Goal: Navigation & Orientation: Find specific page/section

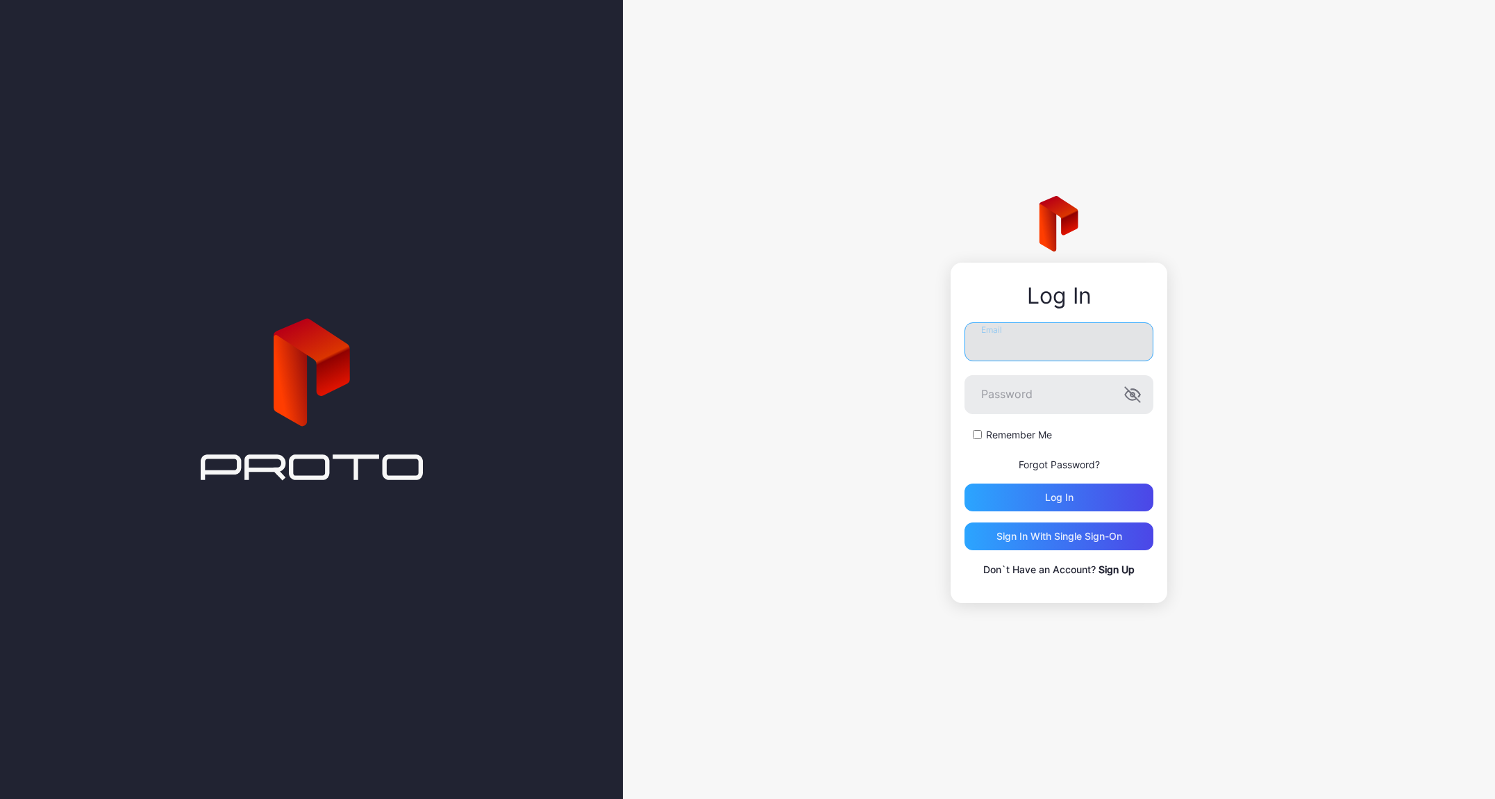
click at [1029, 340] on input "Email" at bounding box center [1059, 341] width 189 height 39
type input "**********"
click at [1081, 570] on p "Don`t Have an Account? Sign Up" at bounding box center [1059, 569] width 189 height 17
click at [1115, 567] on link "Sign Up" at bounding box center [1117, 569] width 36 height 12
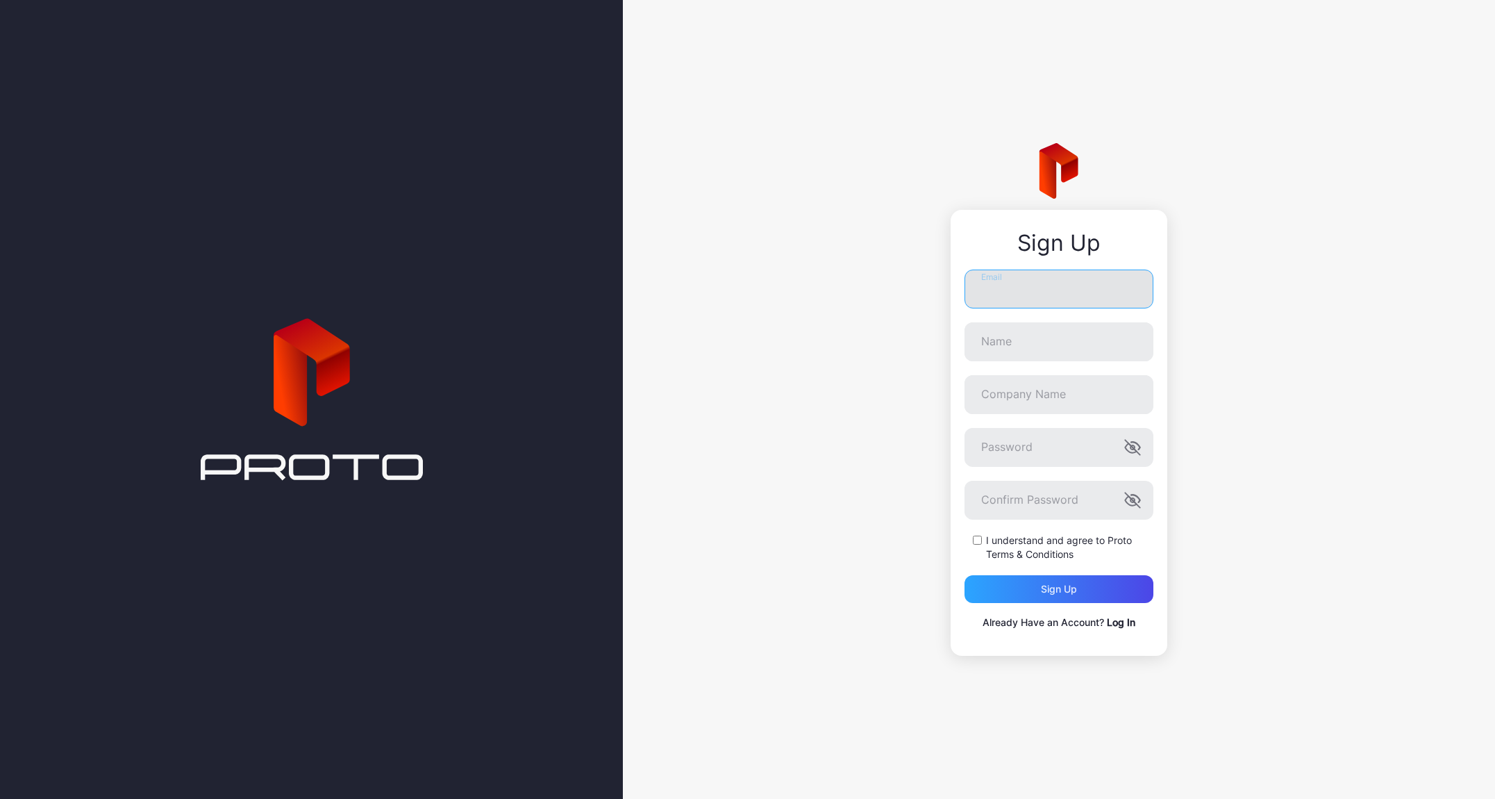
click at [1026, 284] on input "Email" at bounding box center [1059, 288] width 189 height 39
type input "**********"
click at [995, 350] on input "Name" at bounding box center [1059, 341] width 189 height 39
type input "**********"
type input "******"
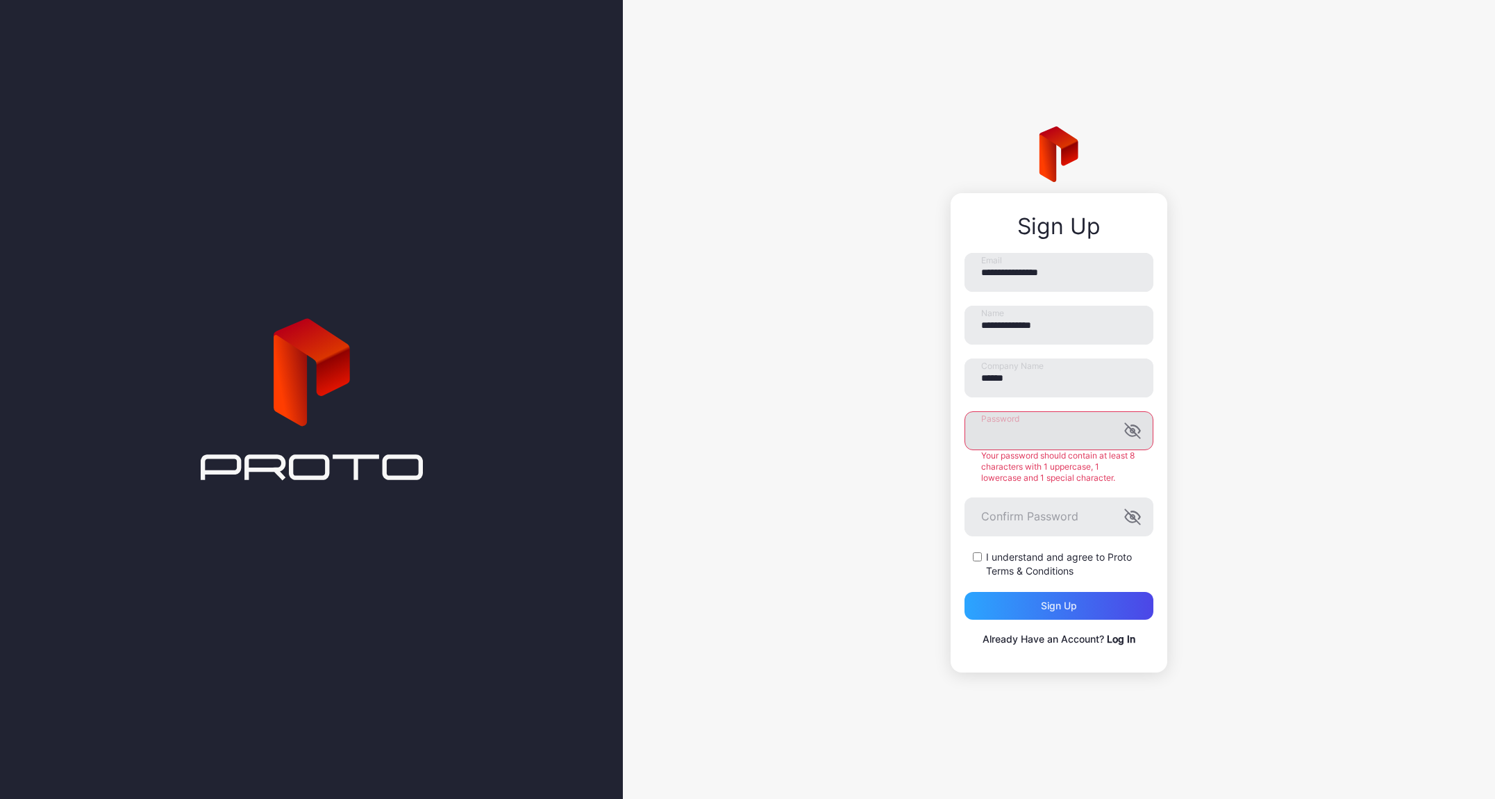
click at [1138, 429] on icon "button" at bounding box center [1135, 430] width 9 height 8
click at [895, 522] on div "**********" at bounding box center [1059, 399] width 872 height 799
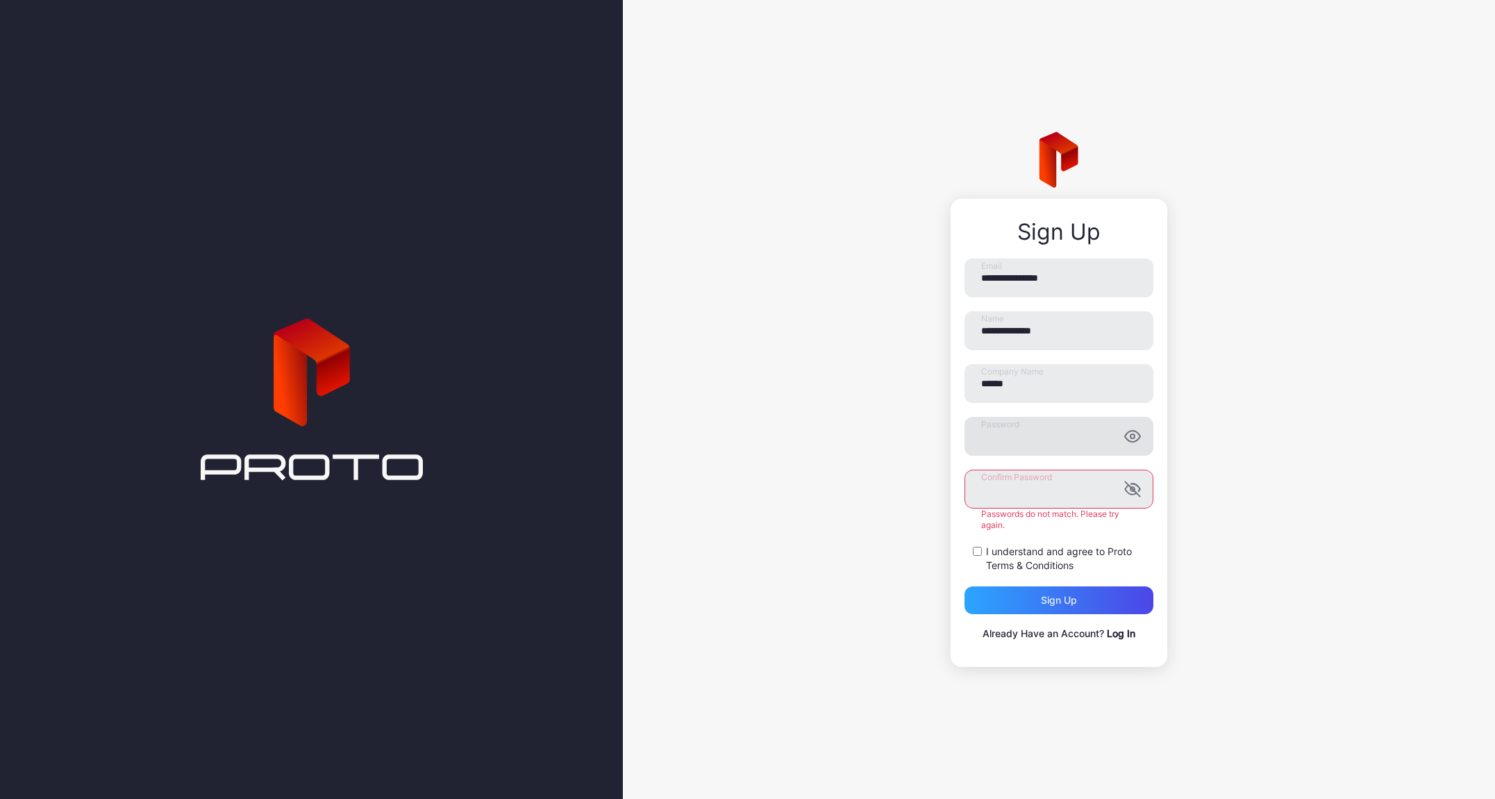
click at [1082, 515] on div "Confirm Password Passwords do not match. Please try again." at bounding box center [1059, 500] width 189 height 61
click at [945, 488] on div "**********" at bounding box center [1059, 399] width 872 height 799
click at [845, 498] on div "**********" at bounding box center [1059, 399] width 872 height 799
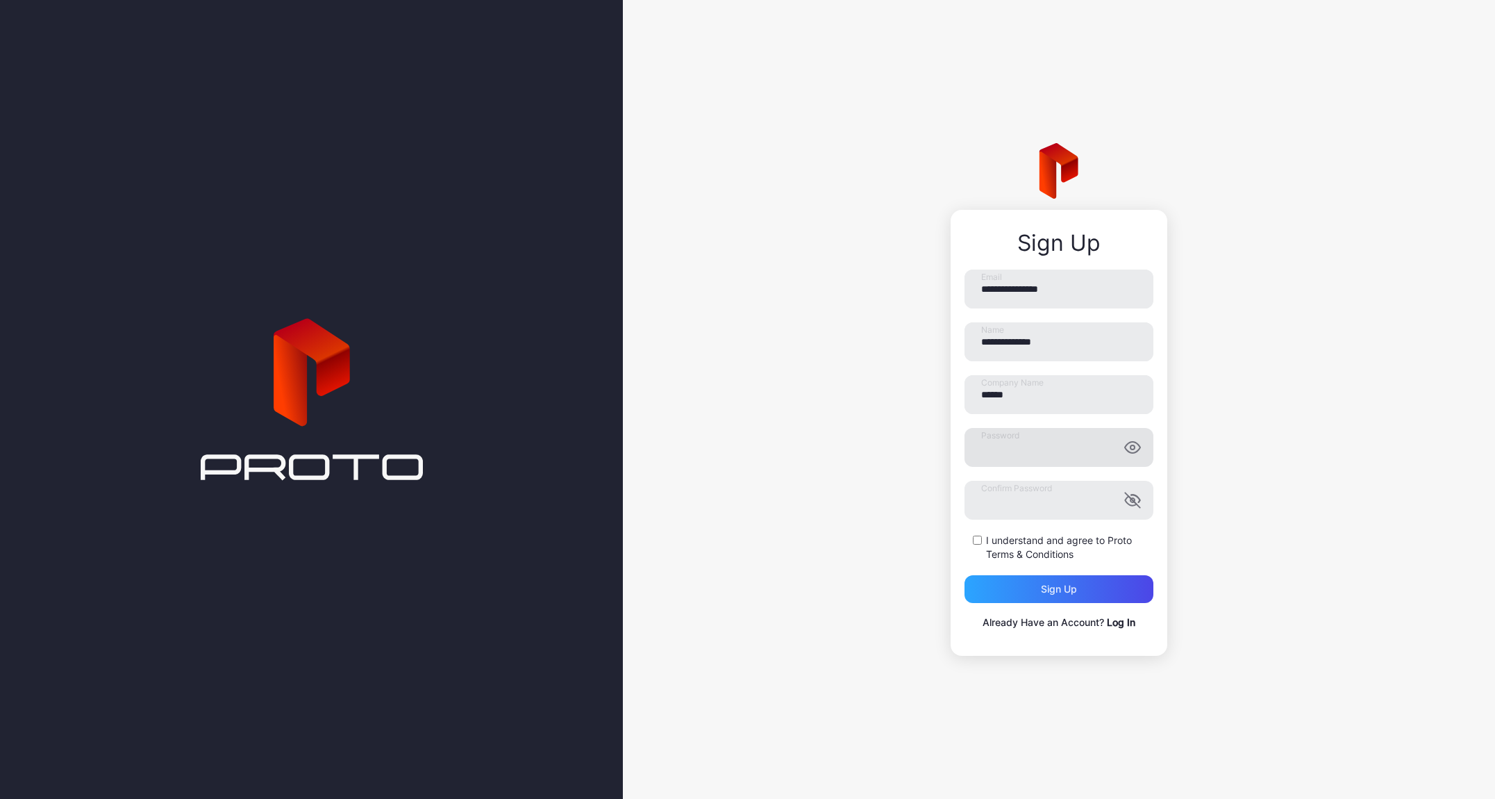
click at [971, 540] on div "I understand and agree to Proto Terms & Conditions" at bounding box center [1059, 547] width 189 height 28
click at [1062, 595] on div "Sign up" at bounding box center [1059, 589] width 189 height 28
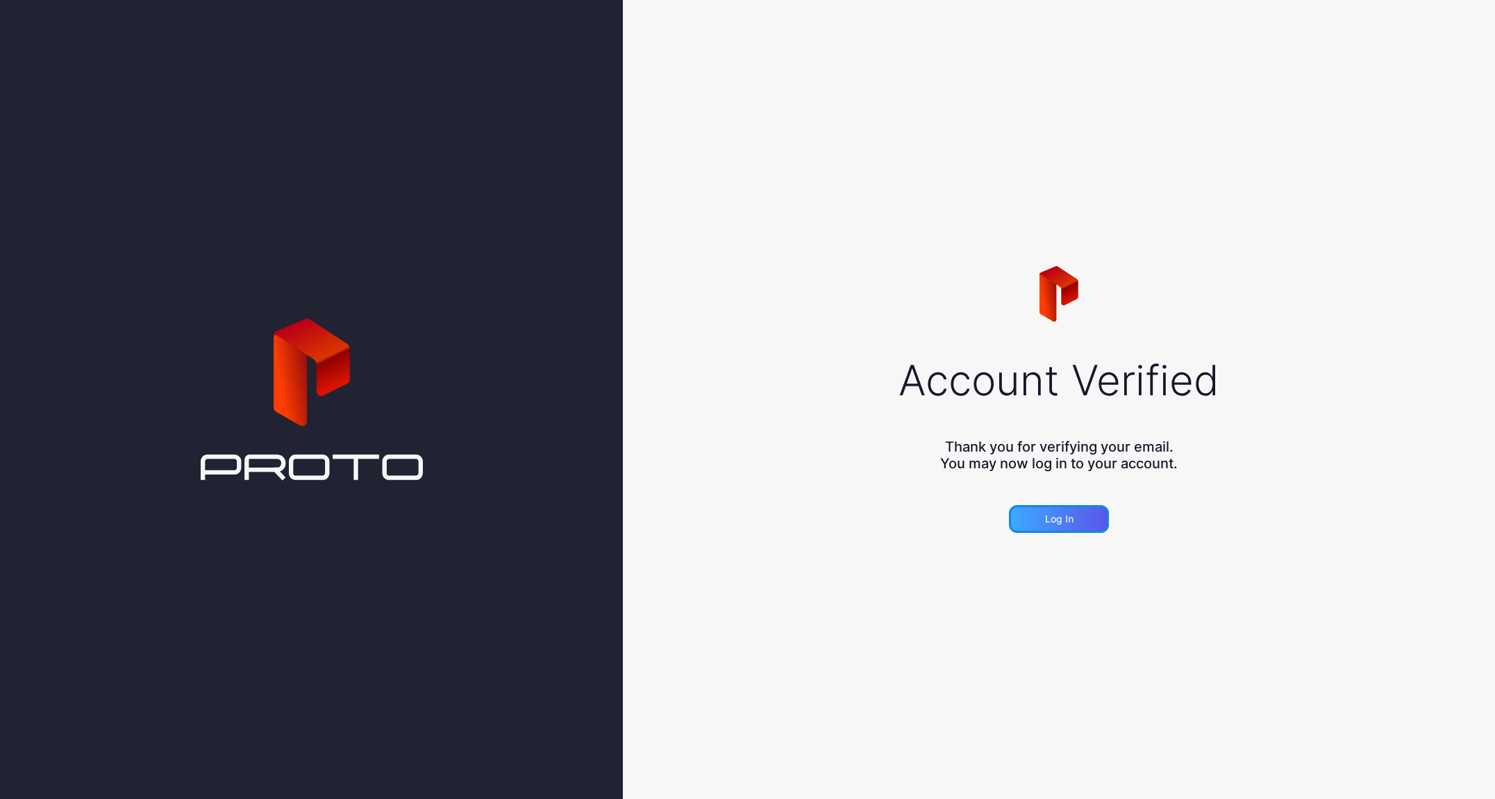
click at [1084, 521] on div "Log in" at bounding box center [1059, 519] width 100 height 28
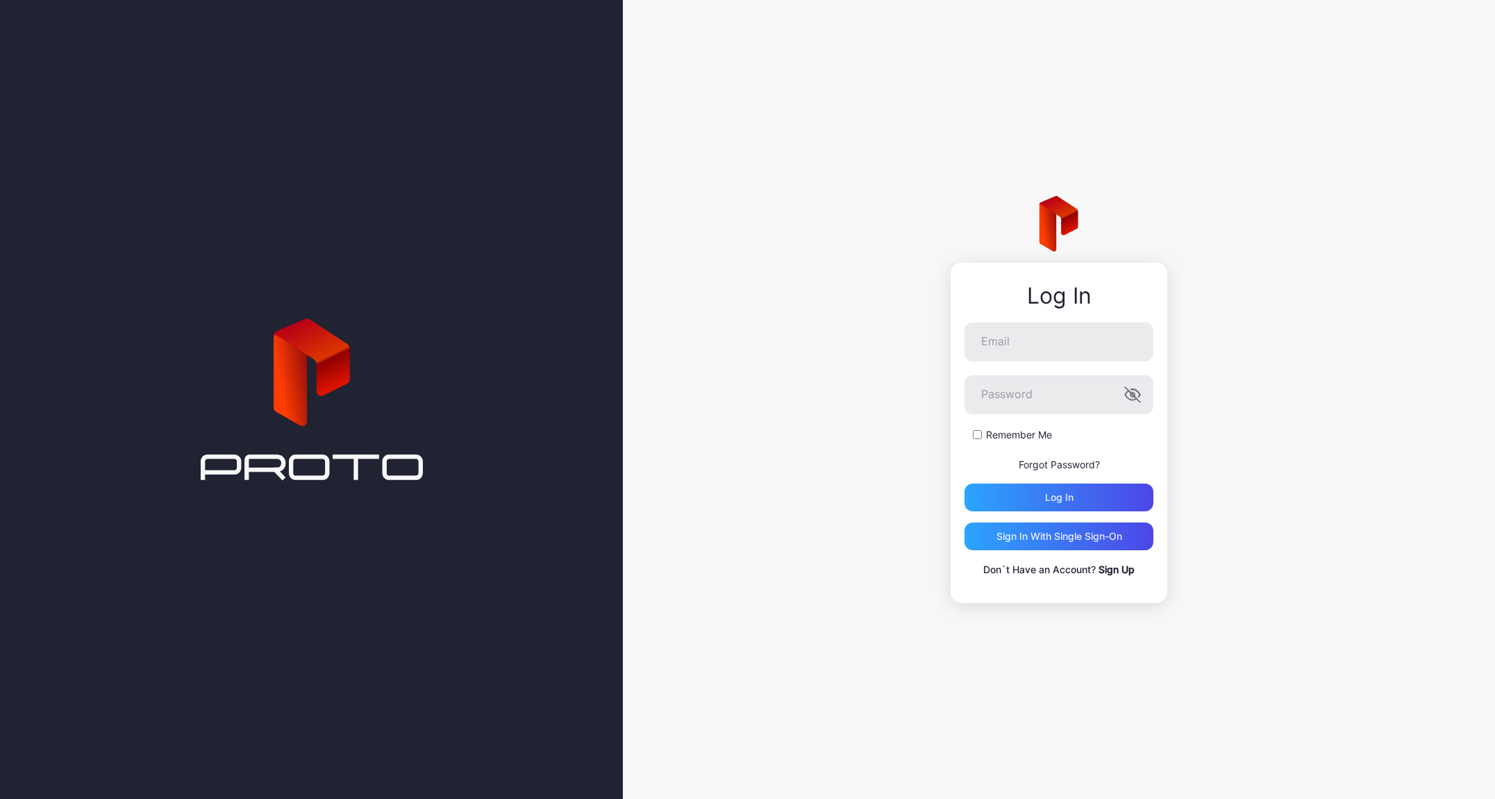
click at [1035, 362] on form "Email Password Remember Me Forgot Password? Log in" at bounding box center [1059, 416] width 189 height 189
click at [1036, 341] on input "Email" at bounding box center [1059, 341] width 189 height 39
type input "**********"
click at [965, 483] on button "Log in" at bounding box center [1059, 497] width 189 height 28
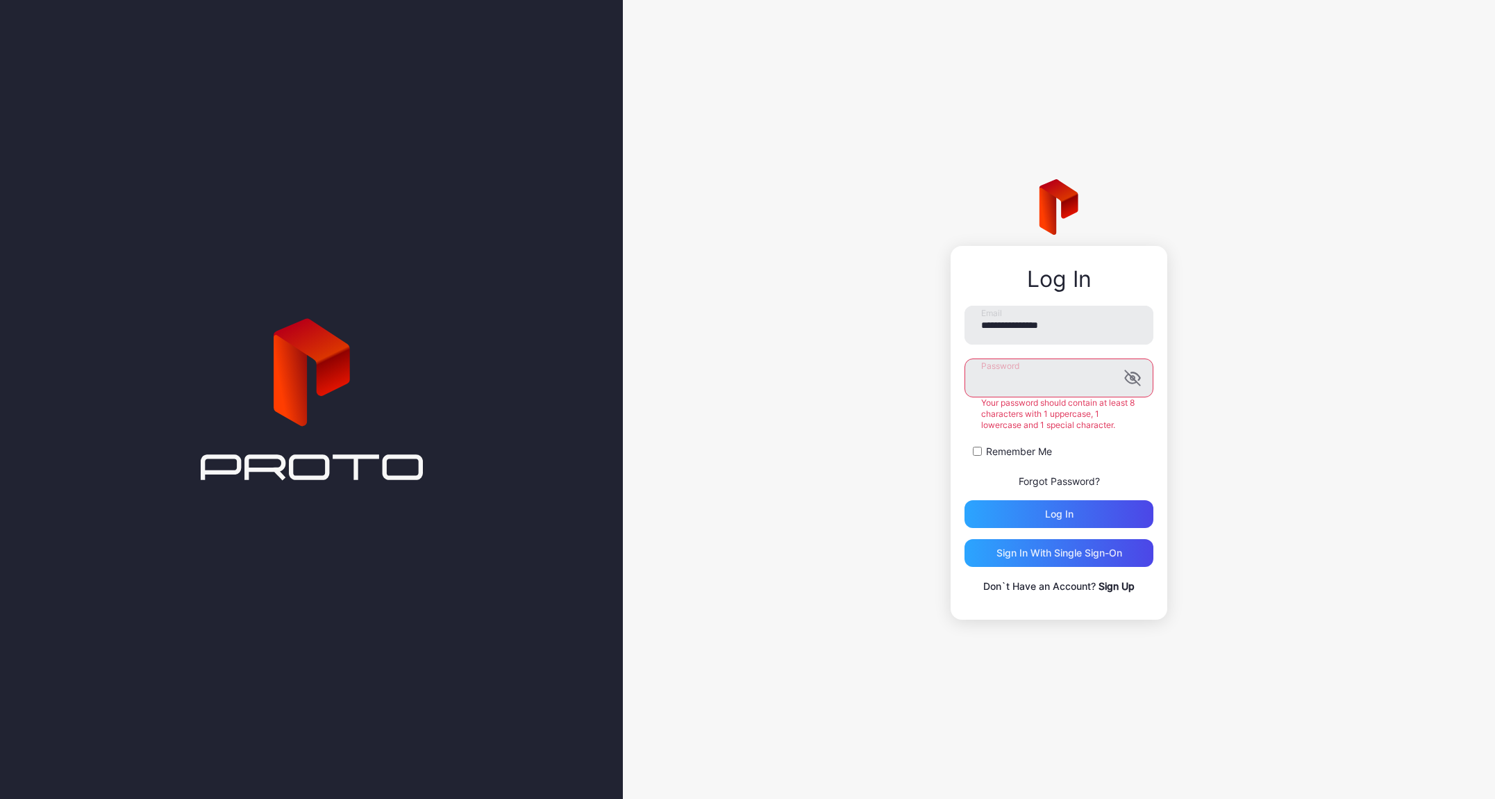
click at [965, 500] on button "Log in" at bounding box center [1059, 514] width 189 height 28
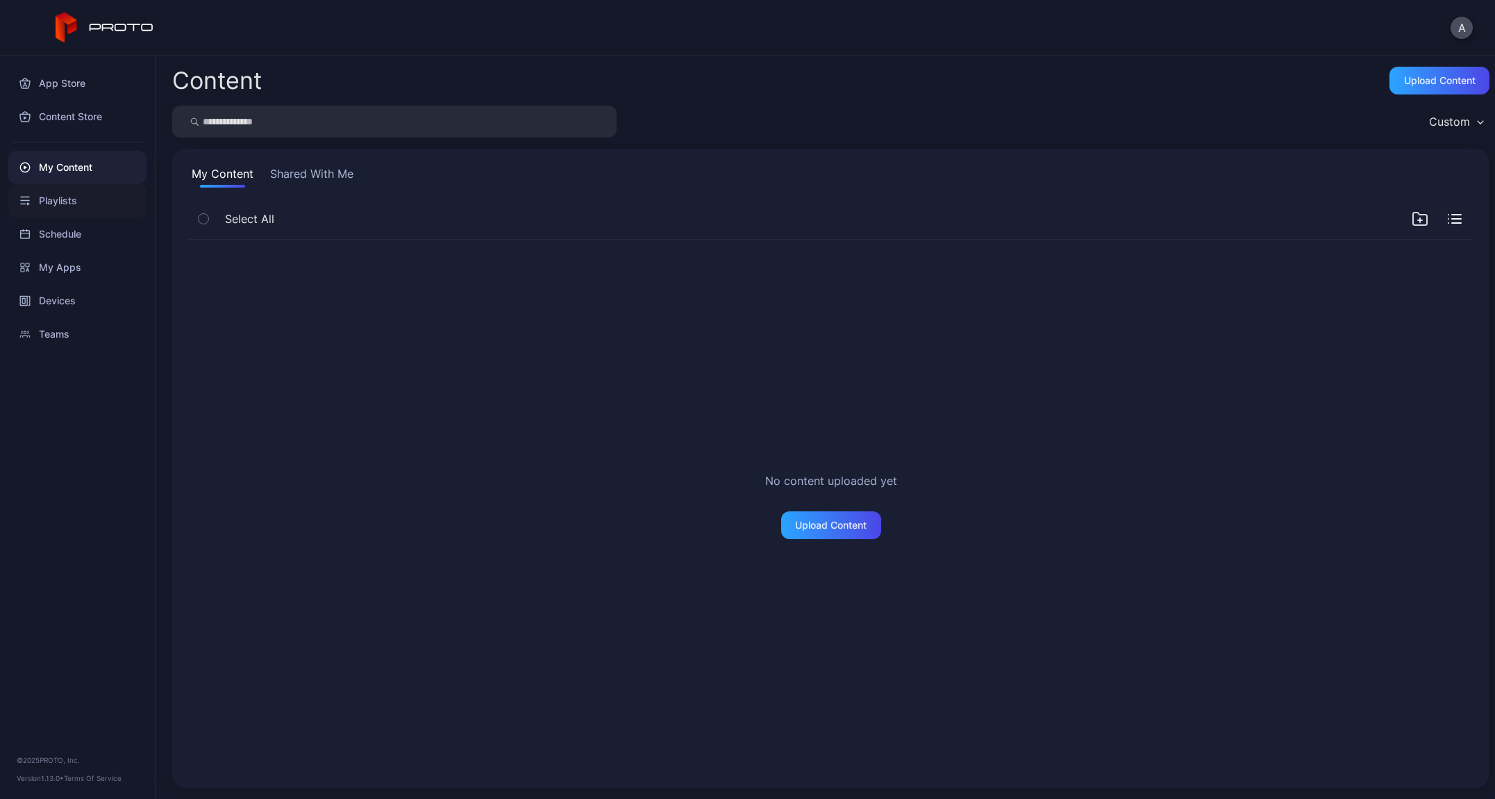
click at [51, 205] on div "Playlists" at bounding box center [77, 200] width 138 height 33
click at [58, 240] on div "Schedule" at bounding box center [77, 233] width 138 height 33
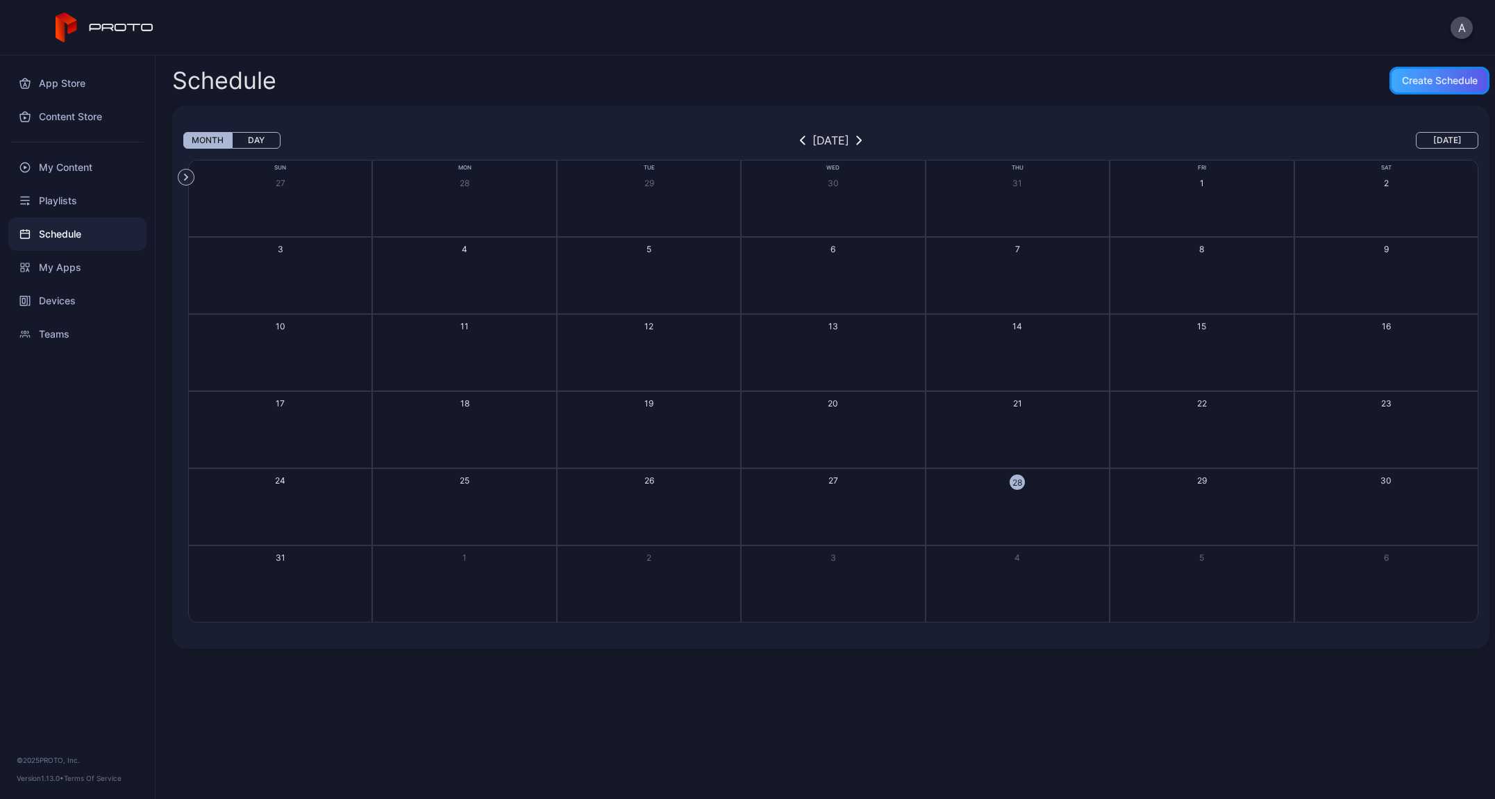
click at [1400, 87] on div "Create Schedule" at bounding box center [1440, 81] width 100 height 28
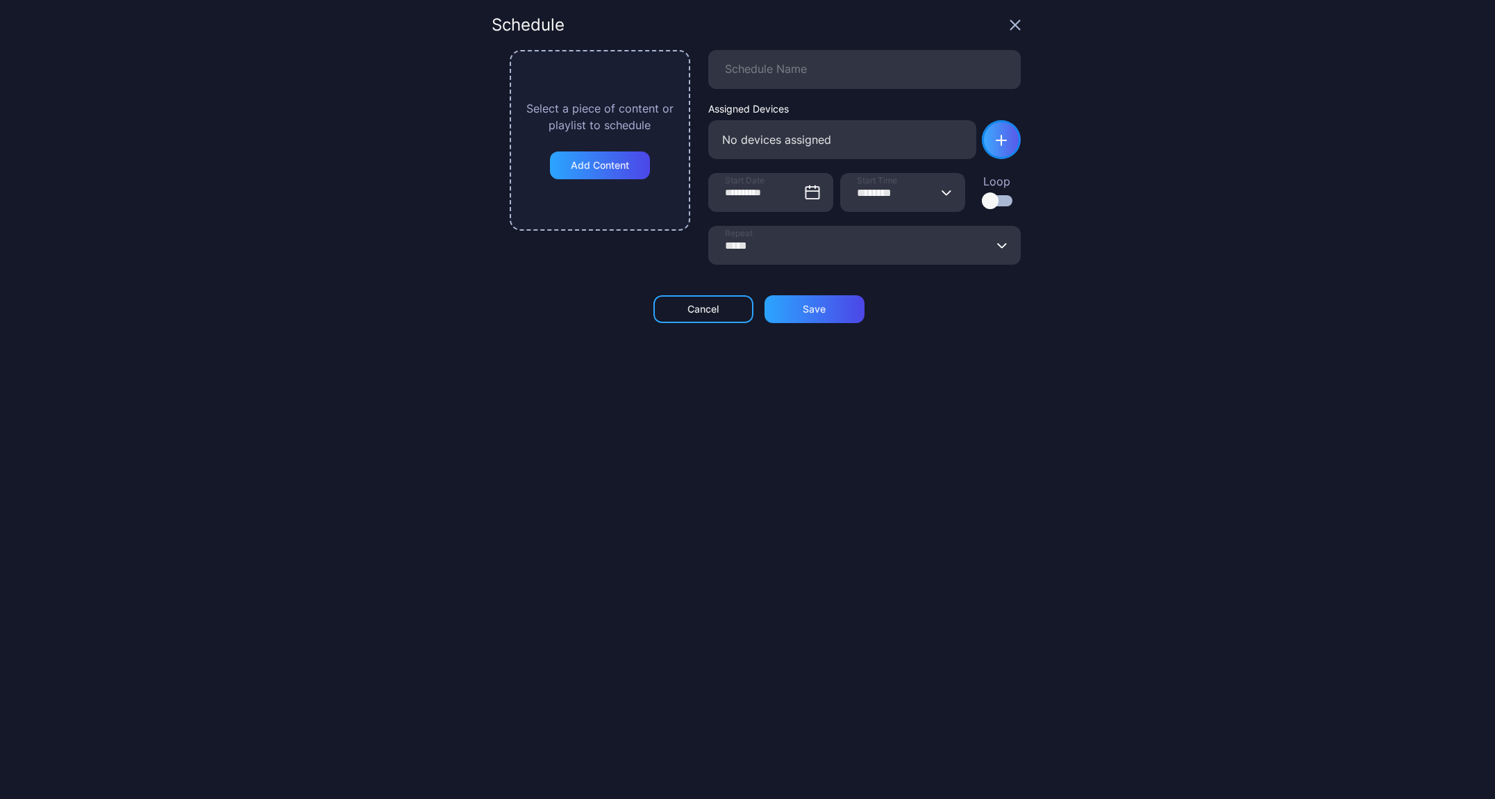
click at [986, 131] on div "button" at bounding box center [1001, 139] width 39 height 39
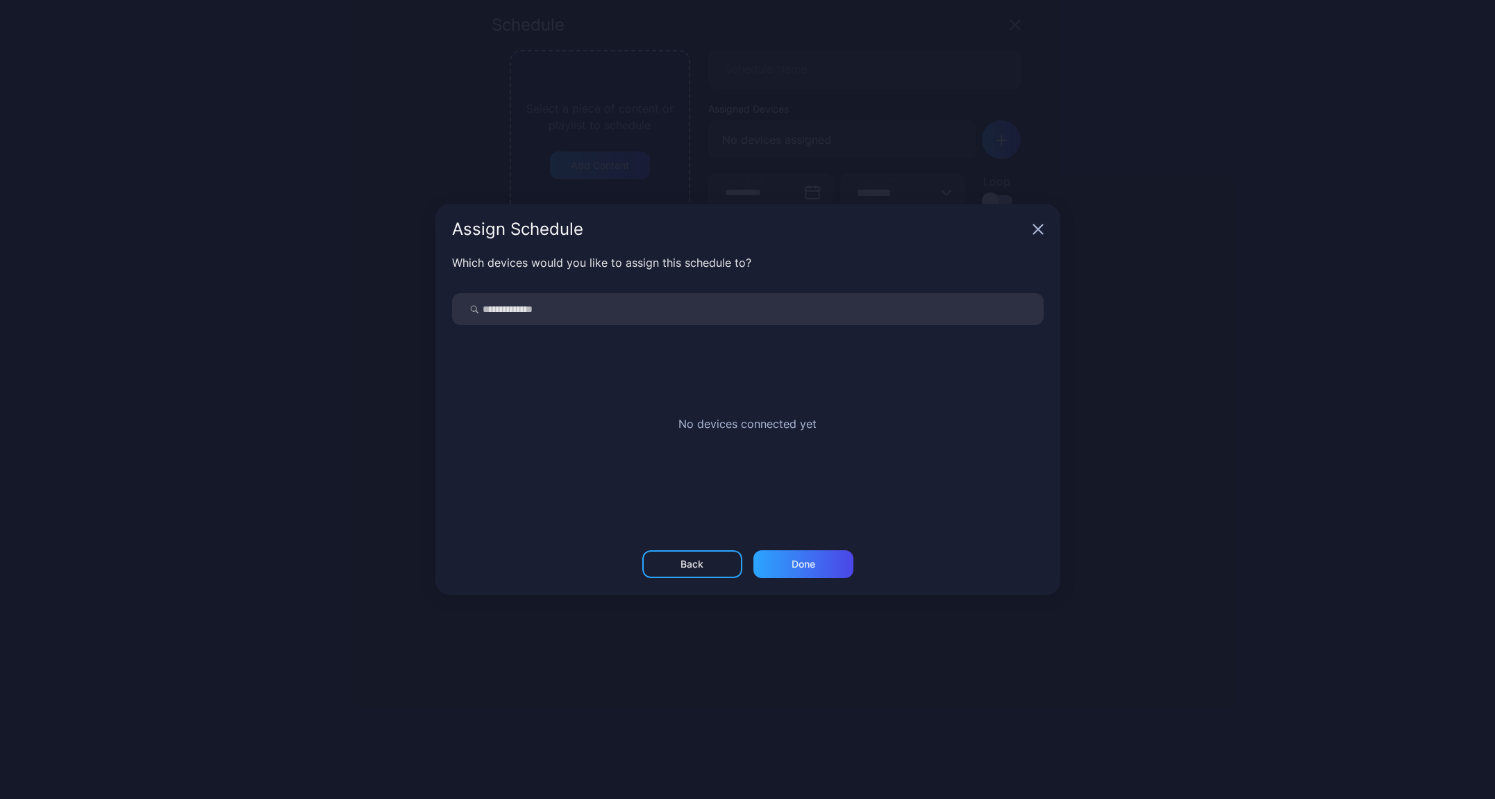
click at [1042, 226] on icon "button" at bounding box center [1038, 229] width 9 height 9
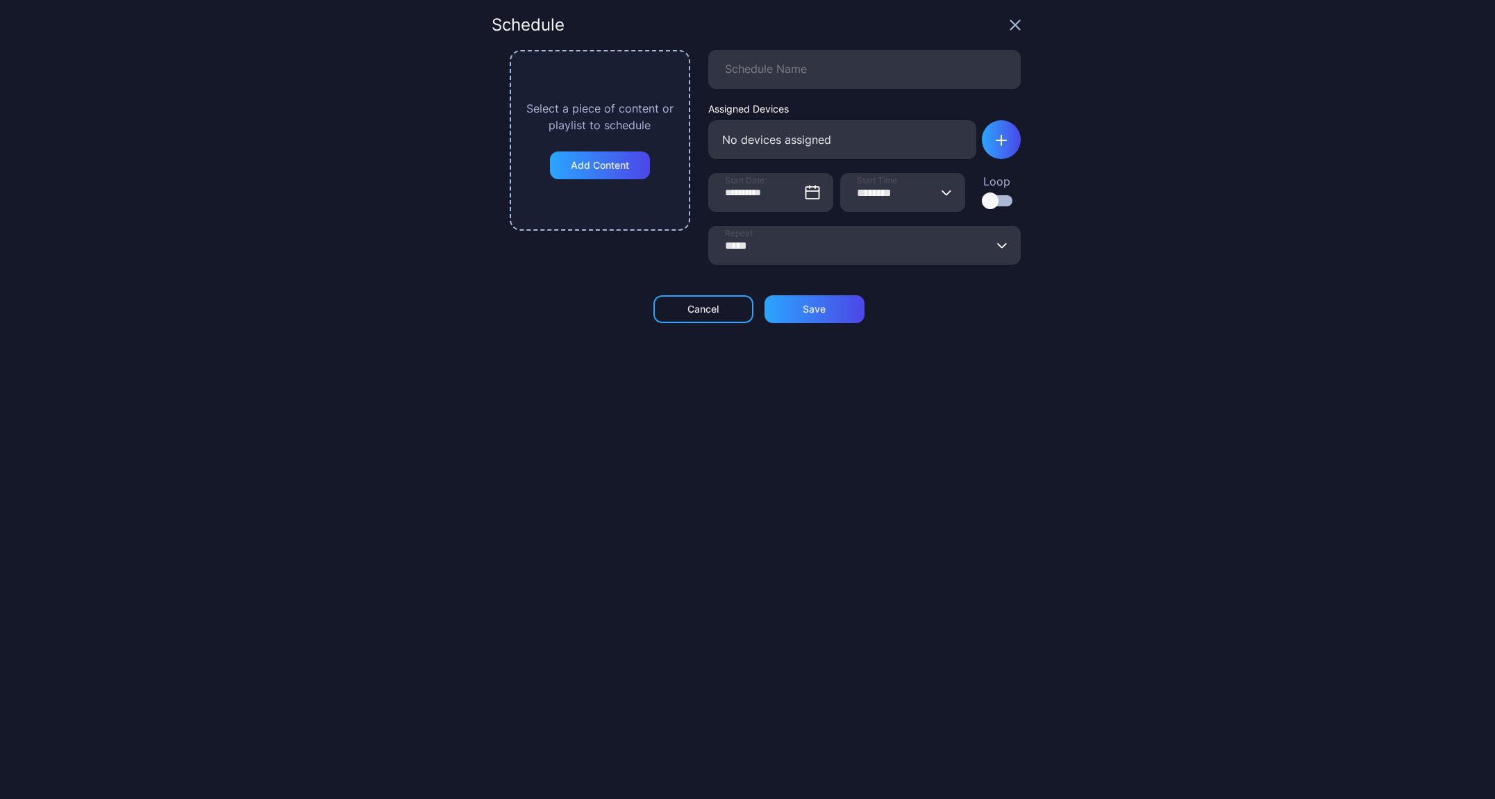
click at [1011, 26] on icon "button" at bounding box center [1015, 25] width 9 height 9
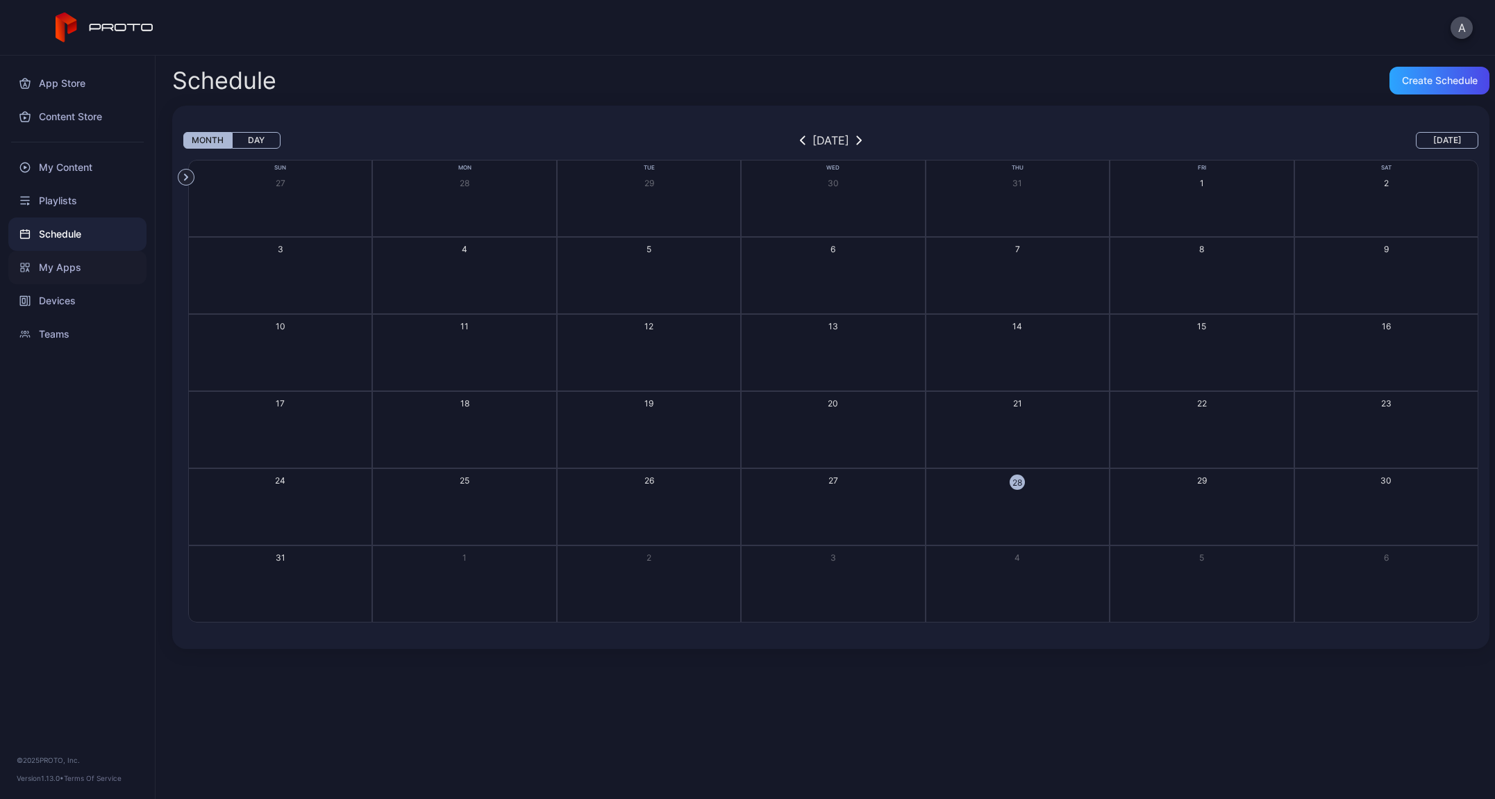
click at [73, 261] on div "My Apps" at bounding box center [77, 267] width 138 height 33
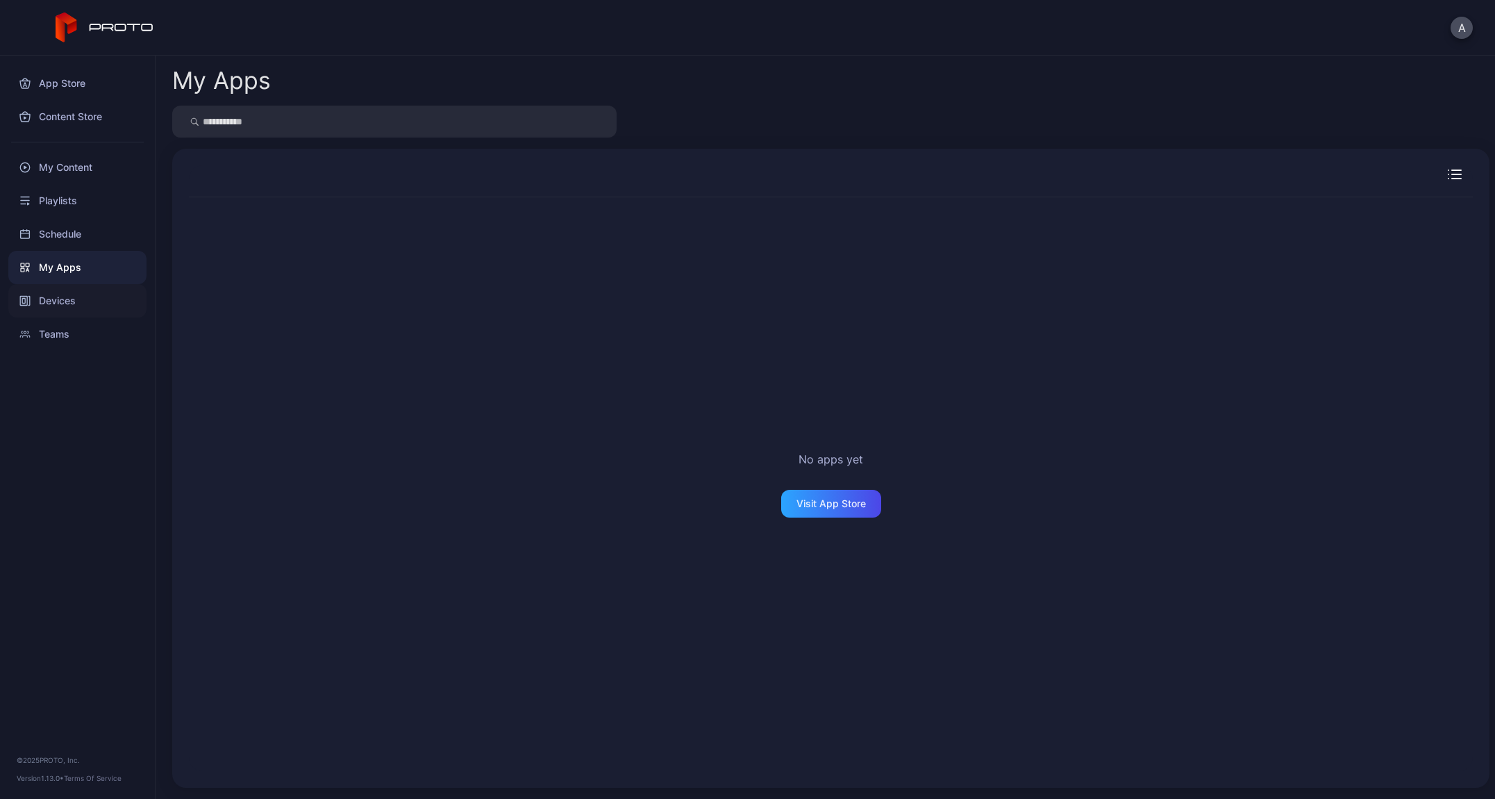
click at [92, 300] on div "Devices" at bounding box center [77, 300] width 138 height 33
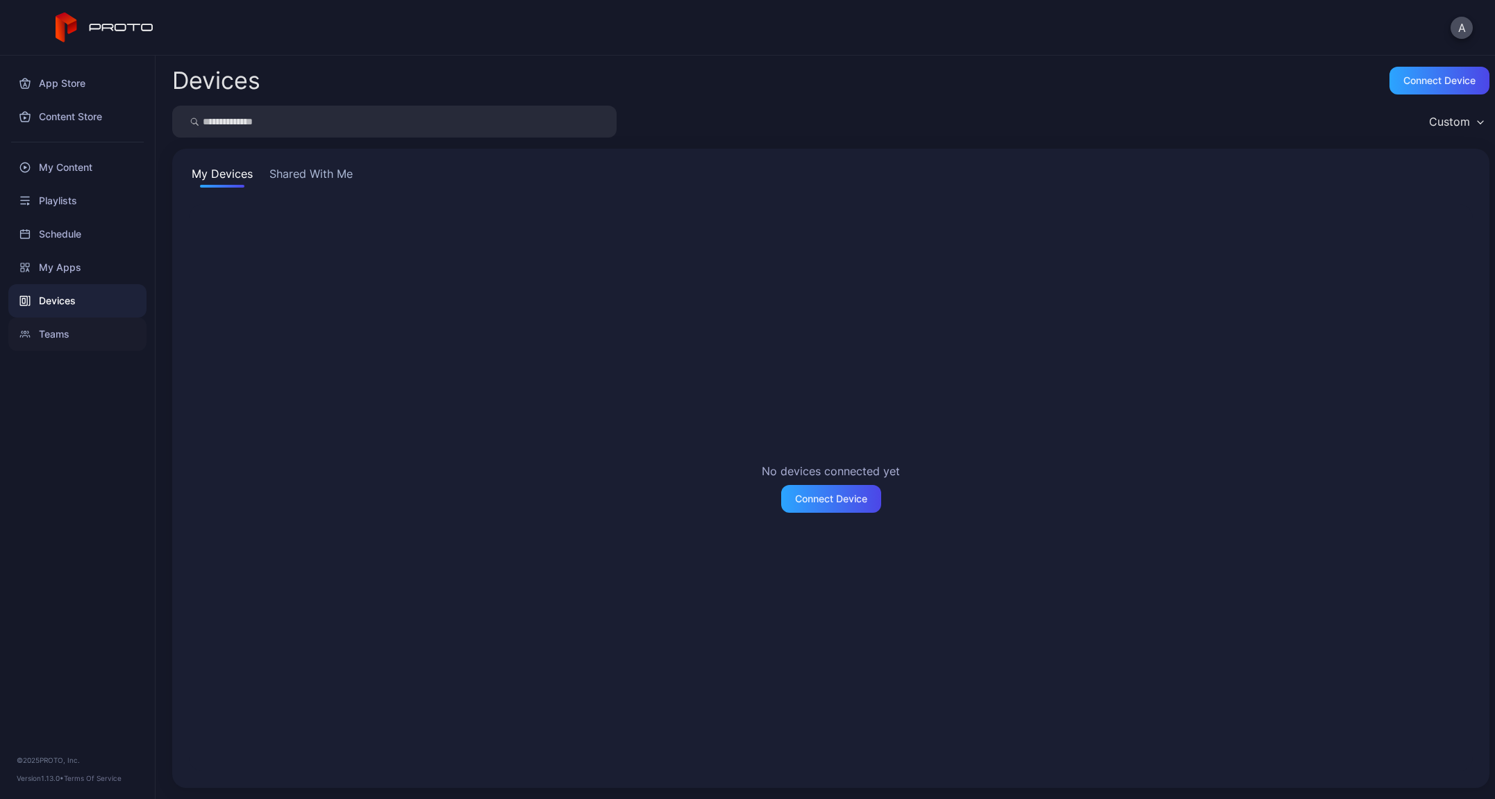
click at [82, 341] on div "Teams" at bounding box center [77, 333] width 138 height 33
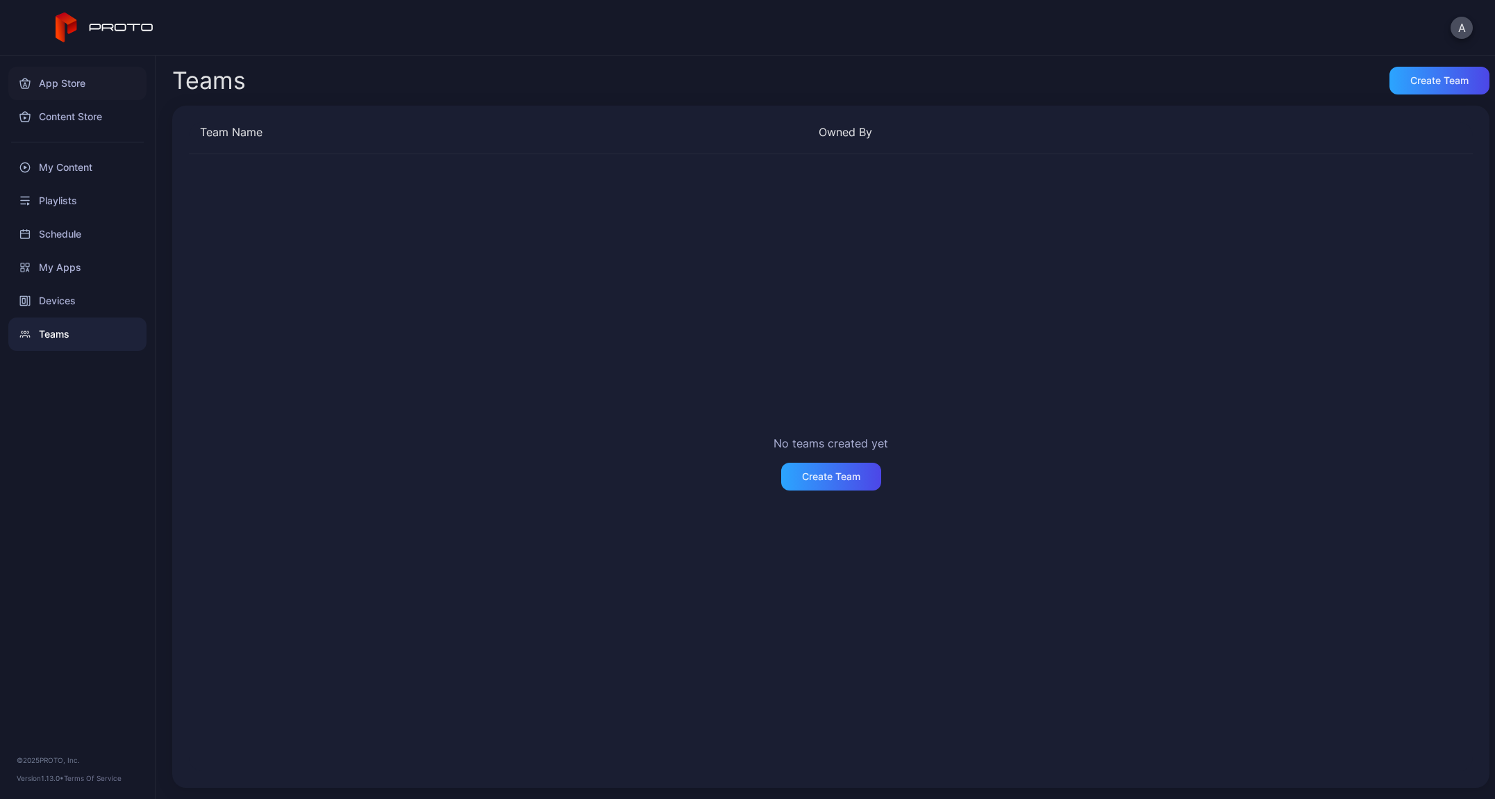
click at [68, 78] on div "App Store" at bounding box center [77, 83] width 138 height 33
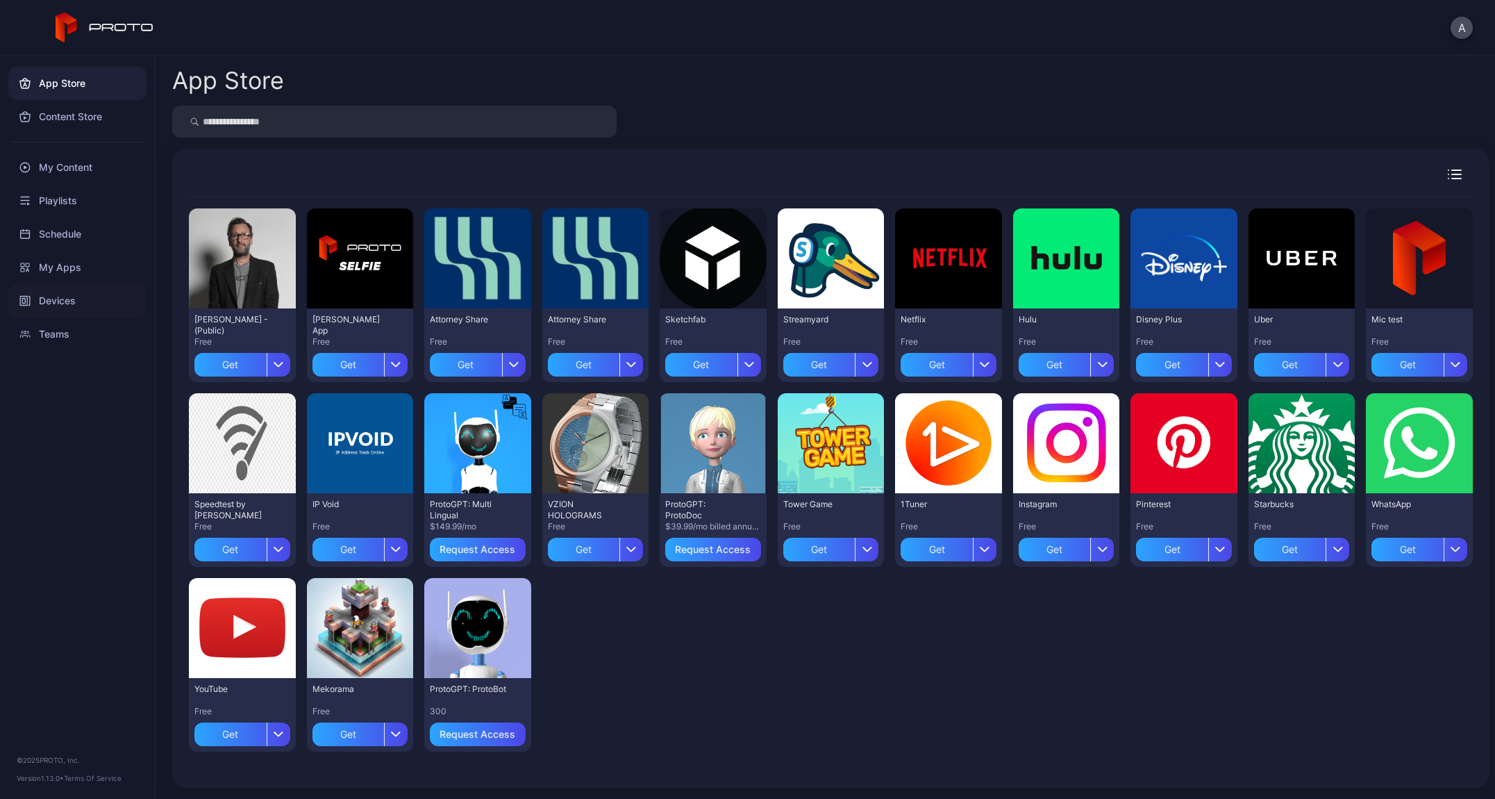
click at [63, 293] on div "Devices" at bounding box center [77, 300] width 138 height 33
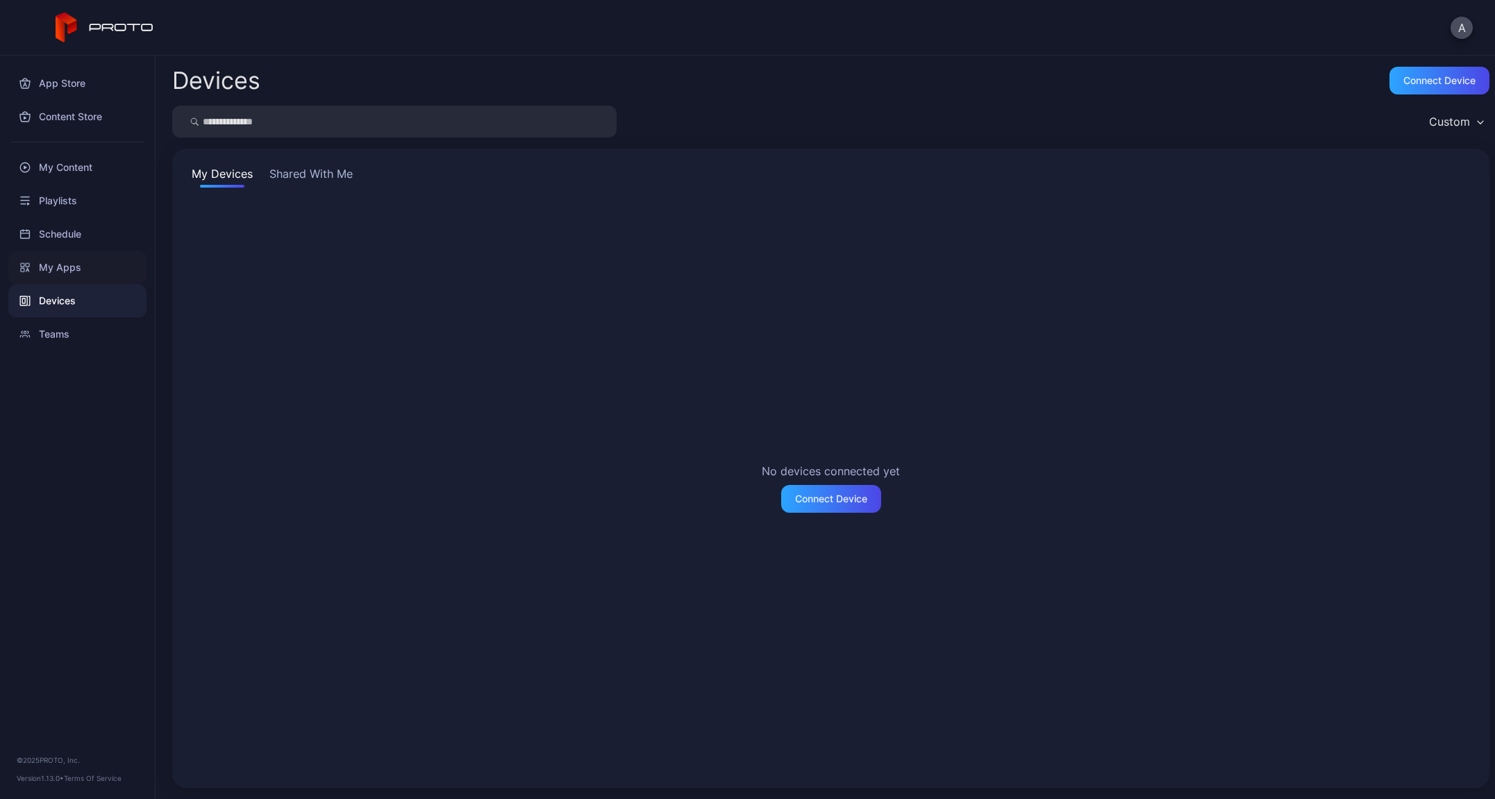
click at [64, 269] on div "My Apps" at bounding box center [77, 267] width 138 height 33
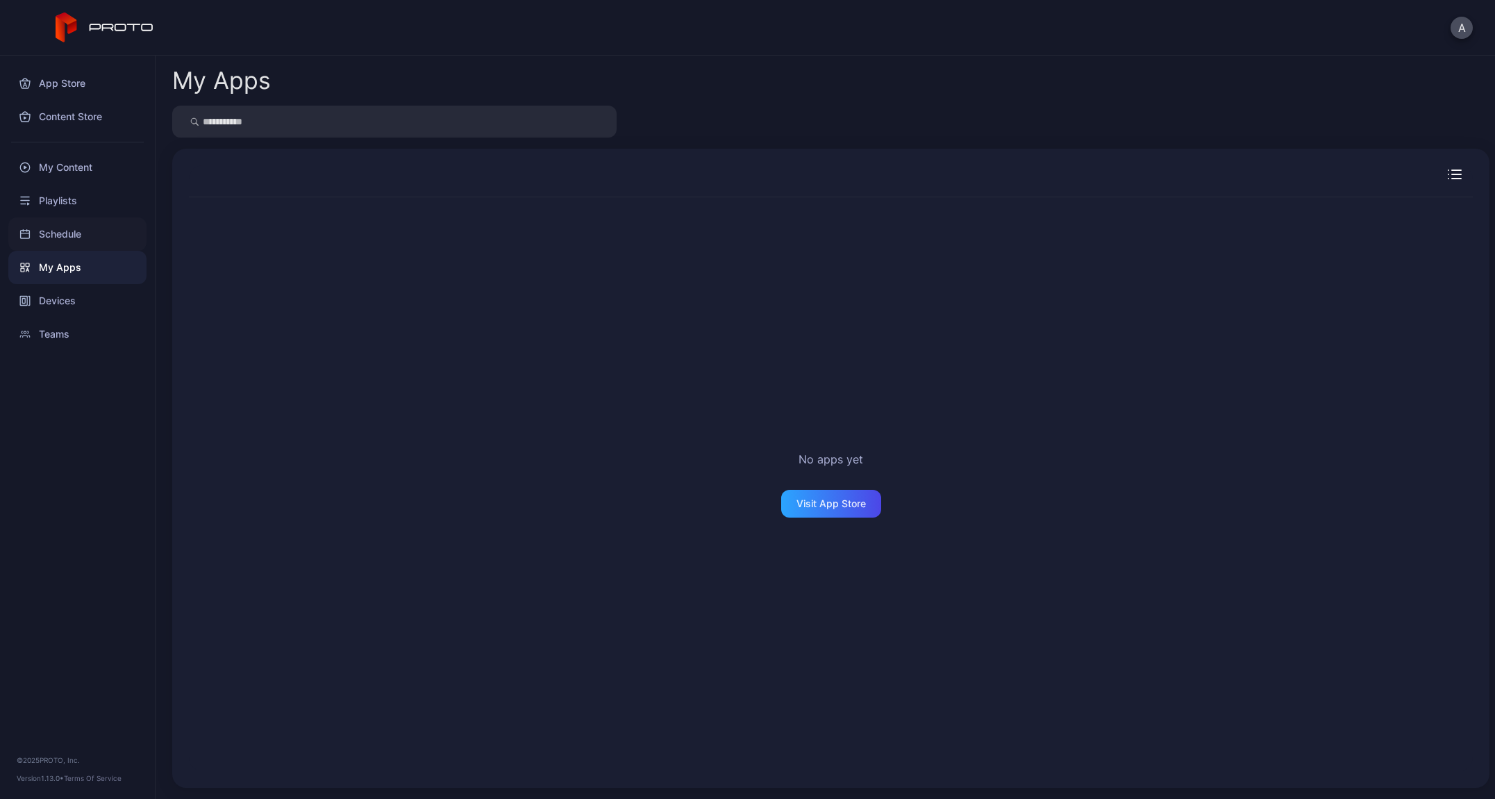
click at [58, 241] on div "Schedule" at bounding box center [77, 233] width 138 height 33
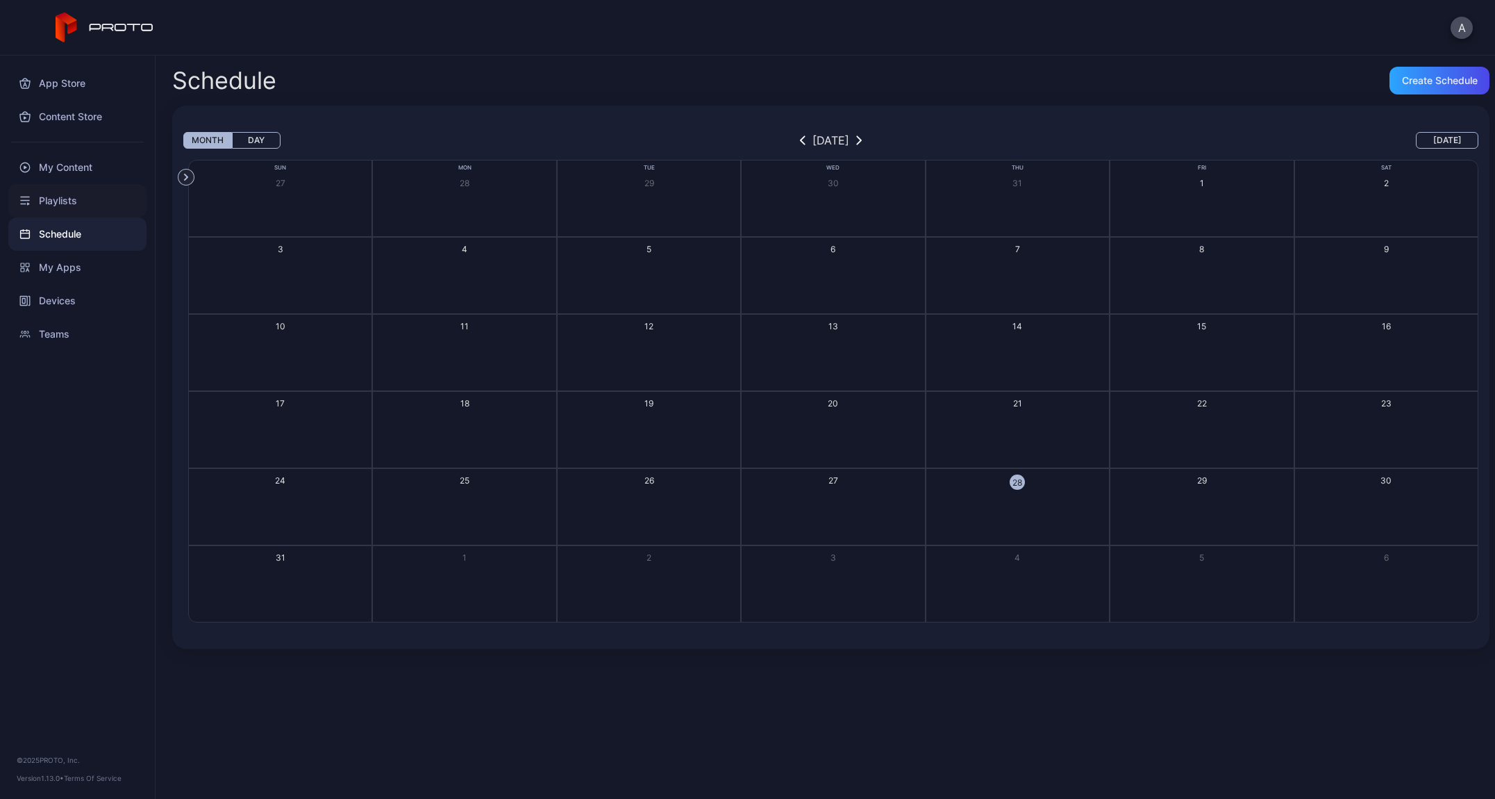
click at [62, 204] on div "Playlists" at bounding box center [77, 200] width 138 height 33
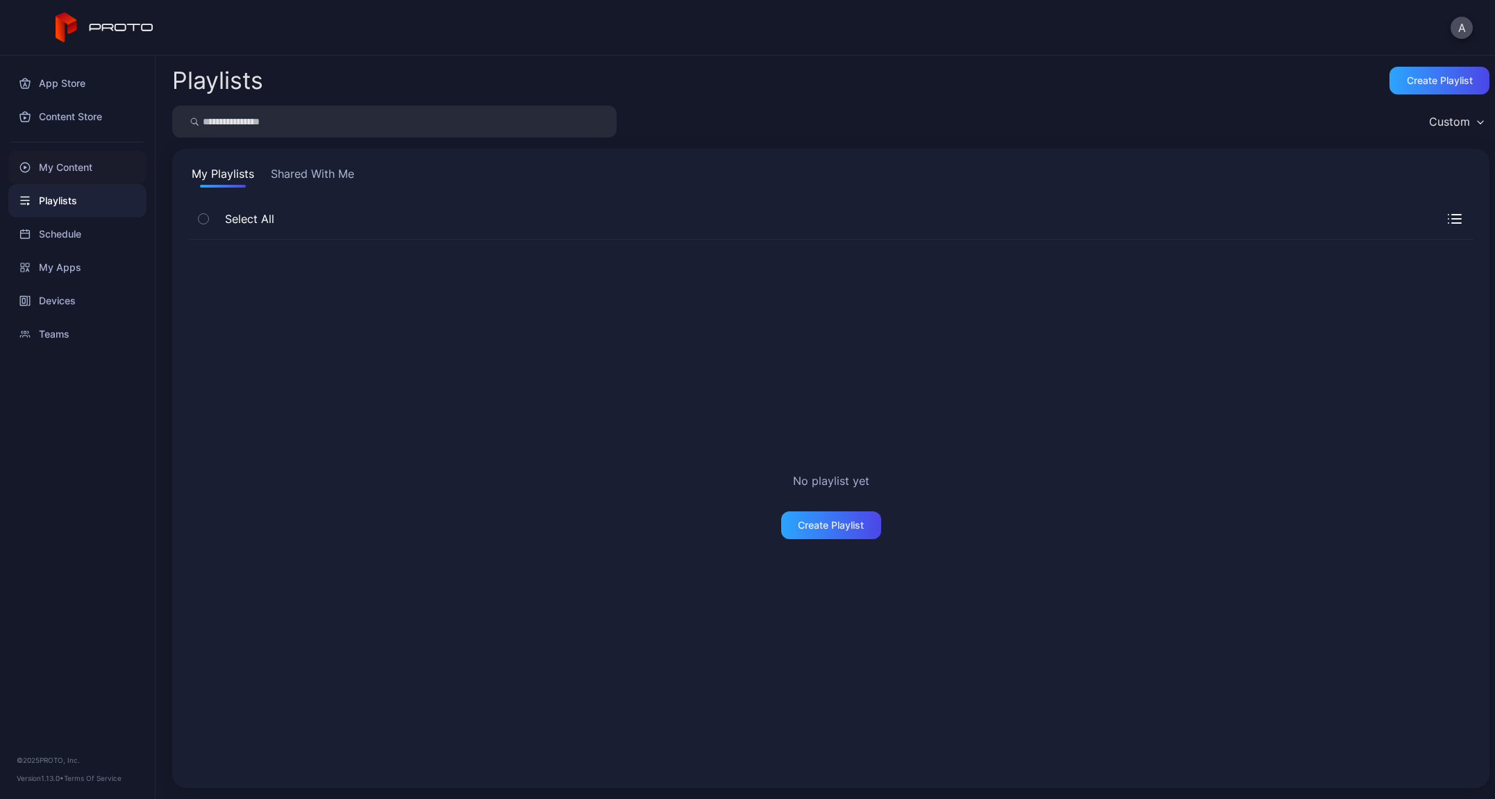
click at [64, 165] on div "My Content" at bounding box center [77, 167] width 138 height 33
click at [55, 109] on div "Content Store" at bounding box center [77, 116] width 138 height 33
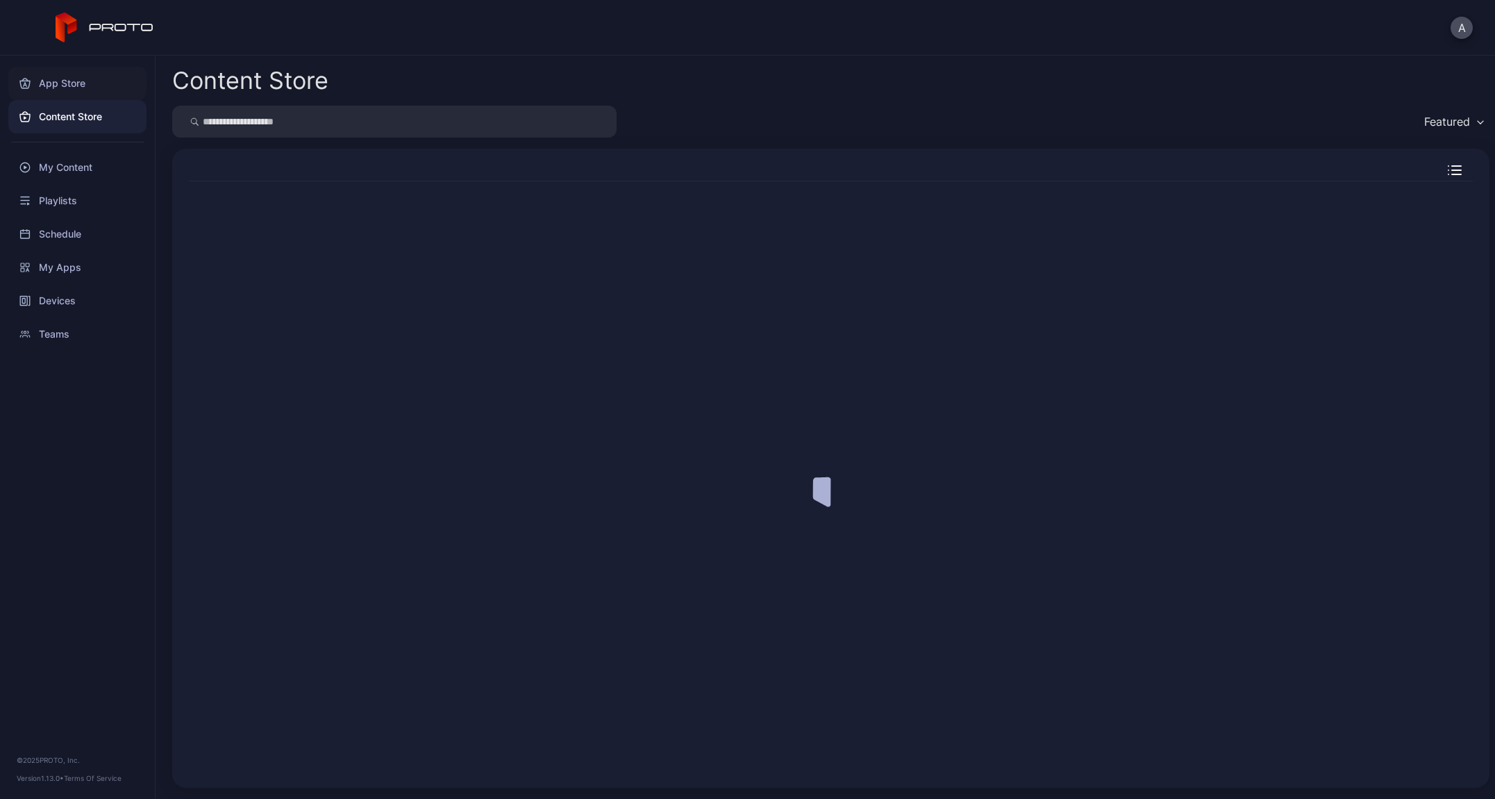
click at [61, 87] on div "App Store" at bounding box center [77, 83] width 138 height 33
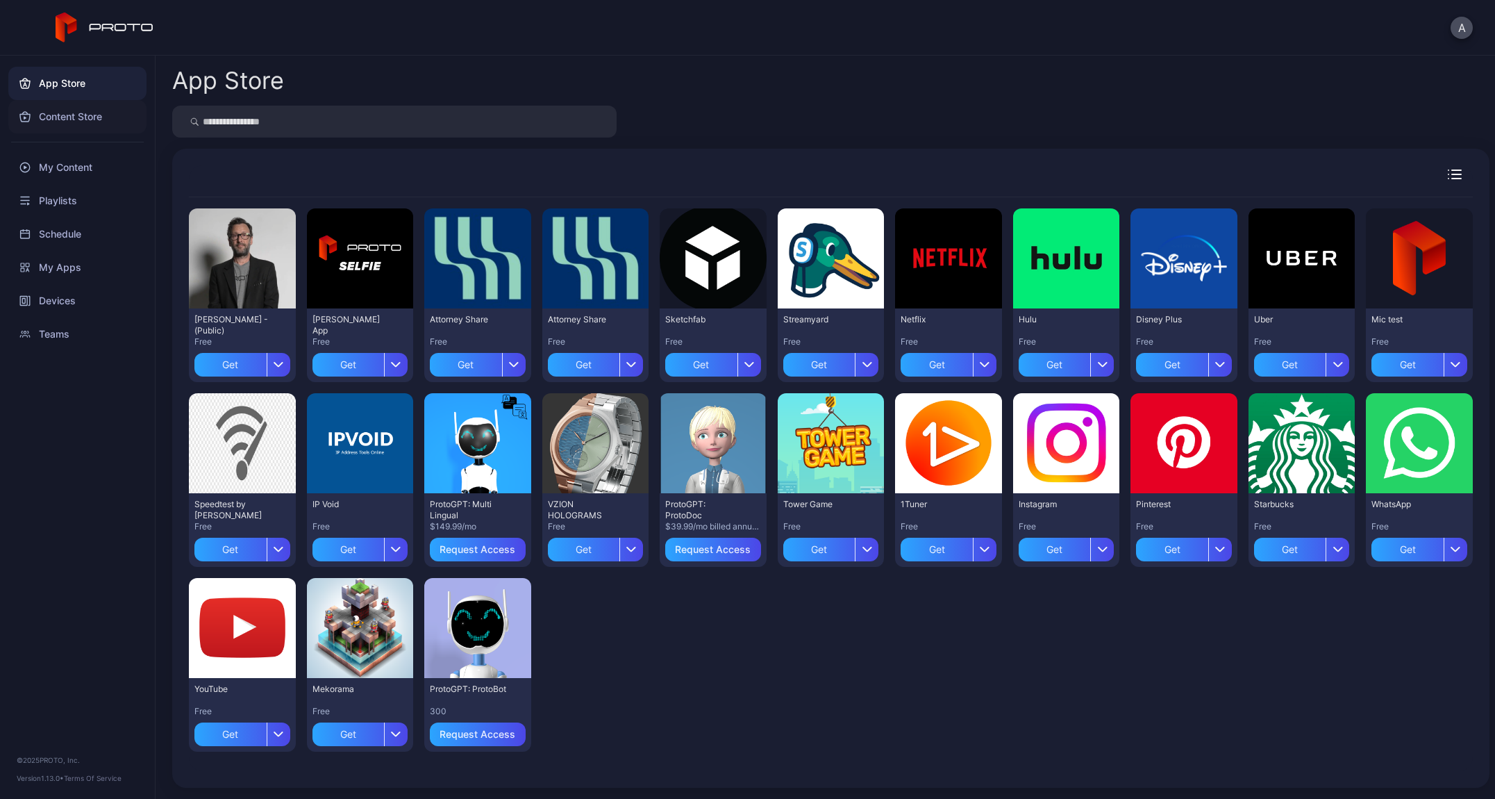
click at [59, 119] on div "Content Store" at bounding box center [77, 116] width 138 height 33
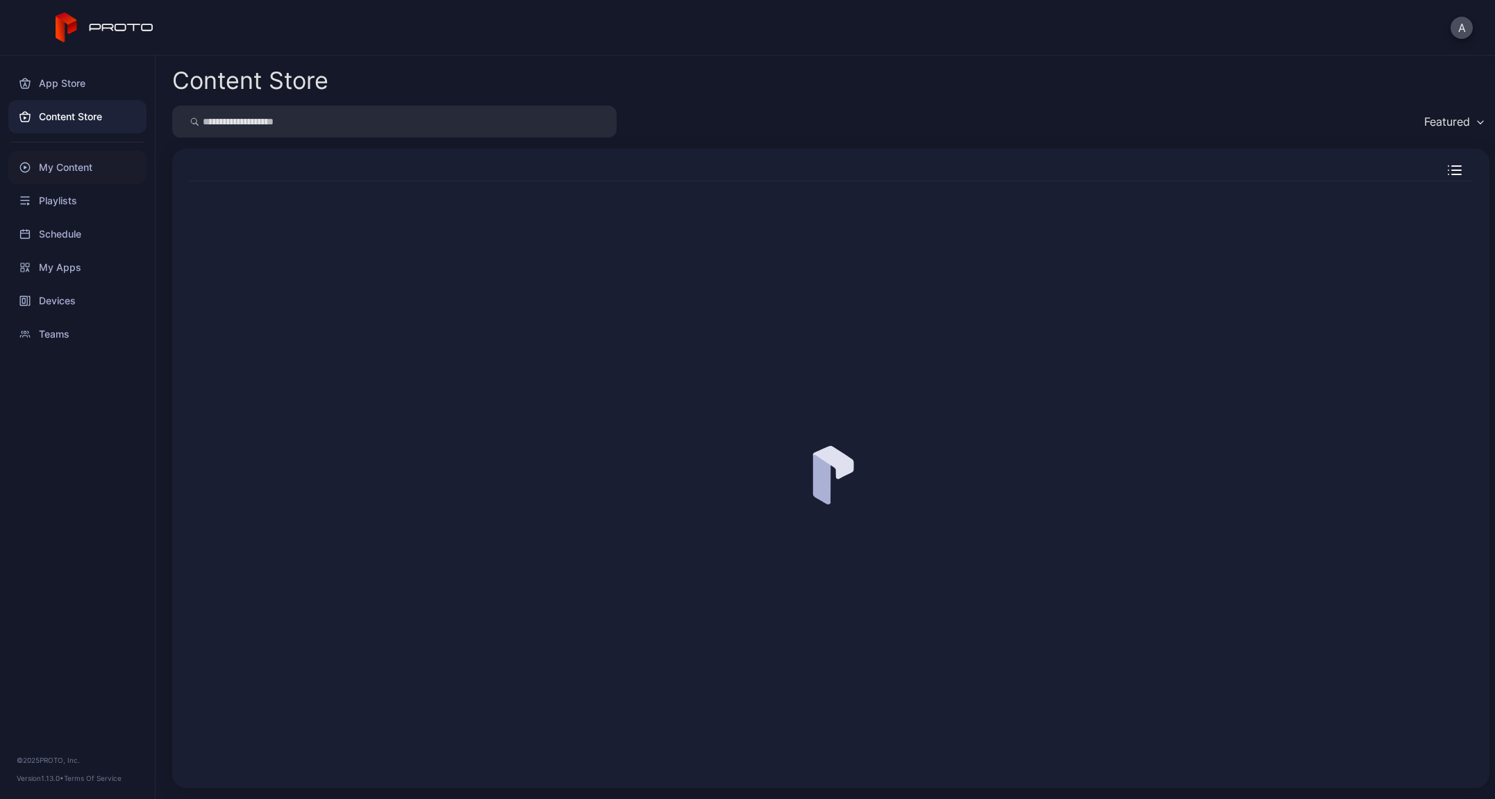
click at [72, 179] on div "My Content" at bounding box center [77, 167] width 138 height 33
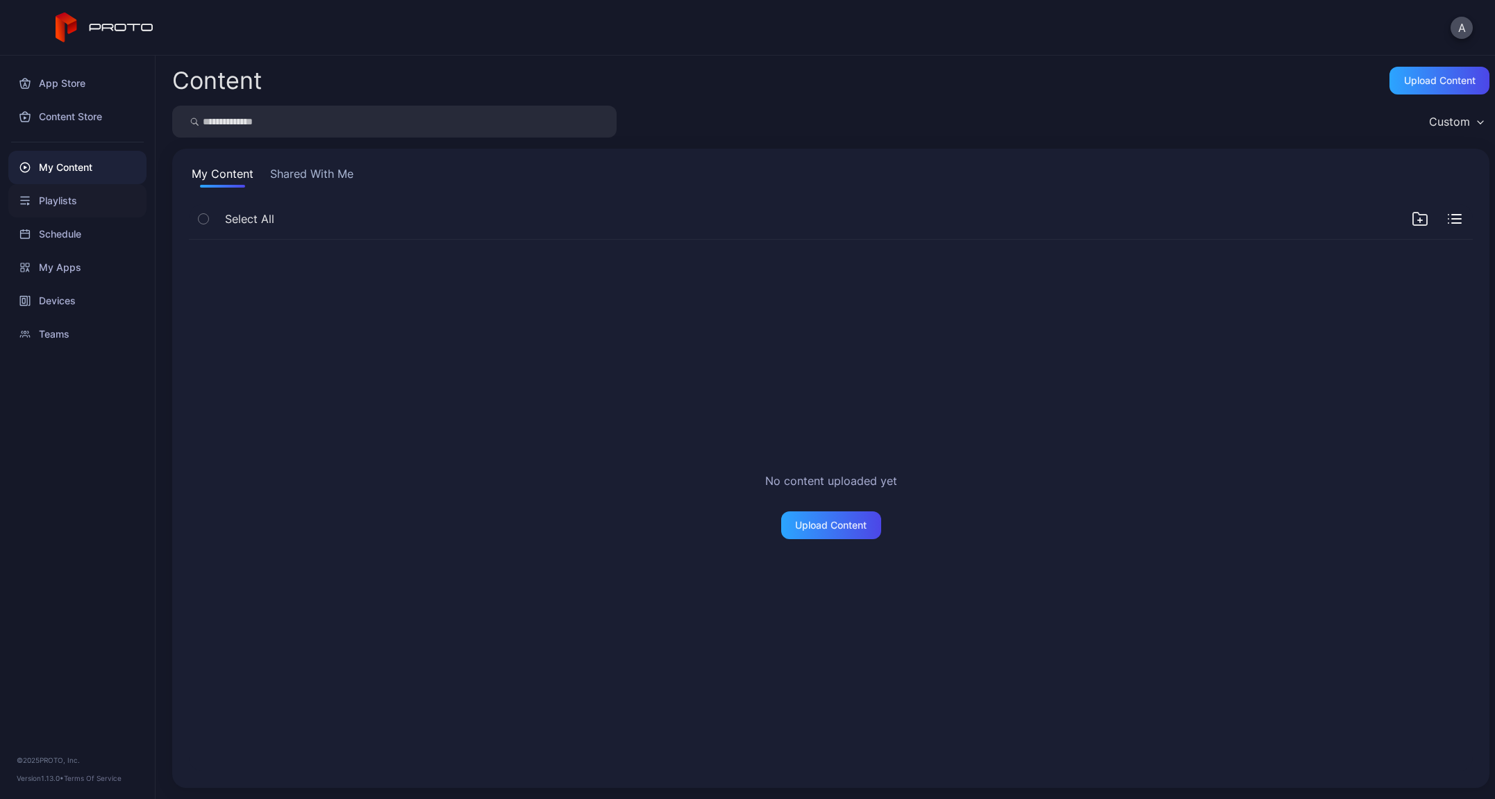
click at [65, 205] on div "Playlists" at bounding box center [77, 200] width 138 height 33
click at [57, 225] on div "Schedule" at bounding box center [77, 233] width 138 height 33
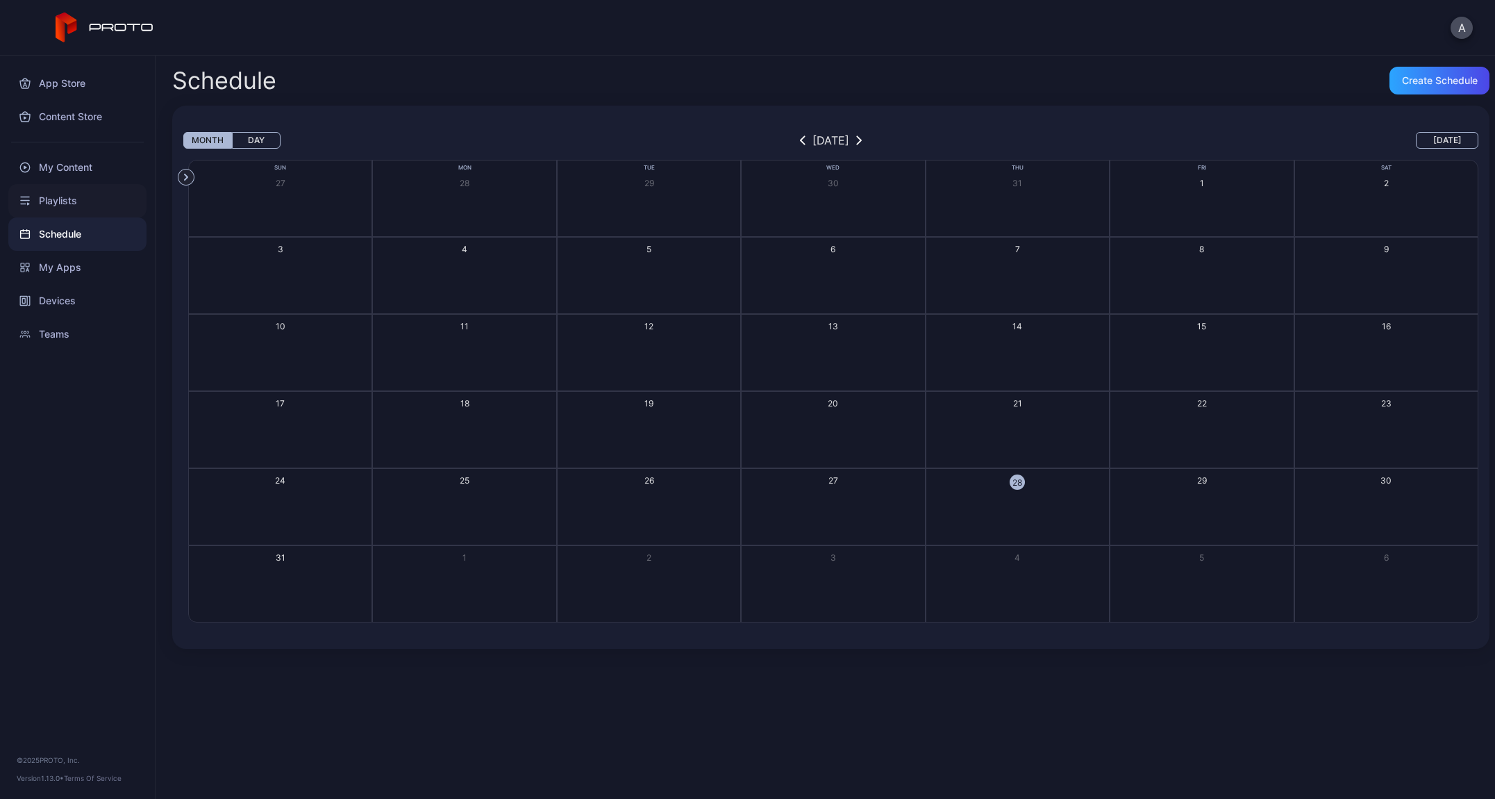
click at [69, 198] on div "Playlists" at bounding box center [77, 200] width 138 height 33
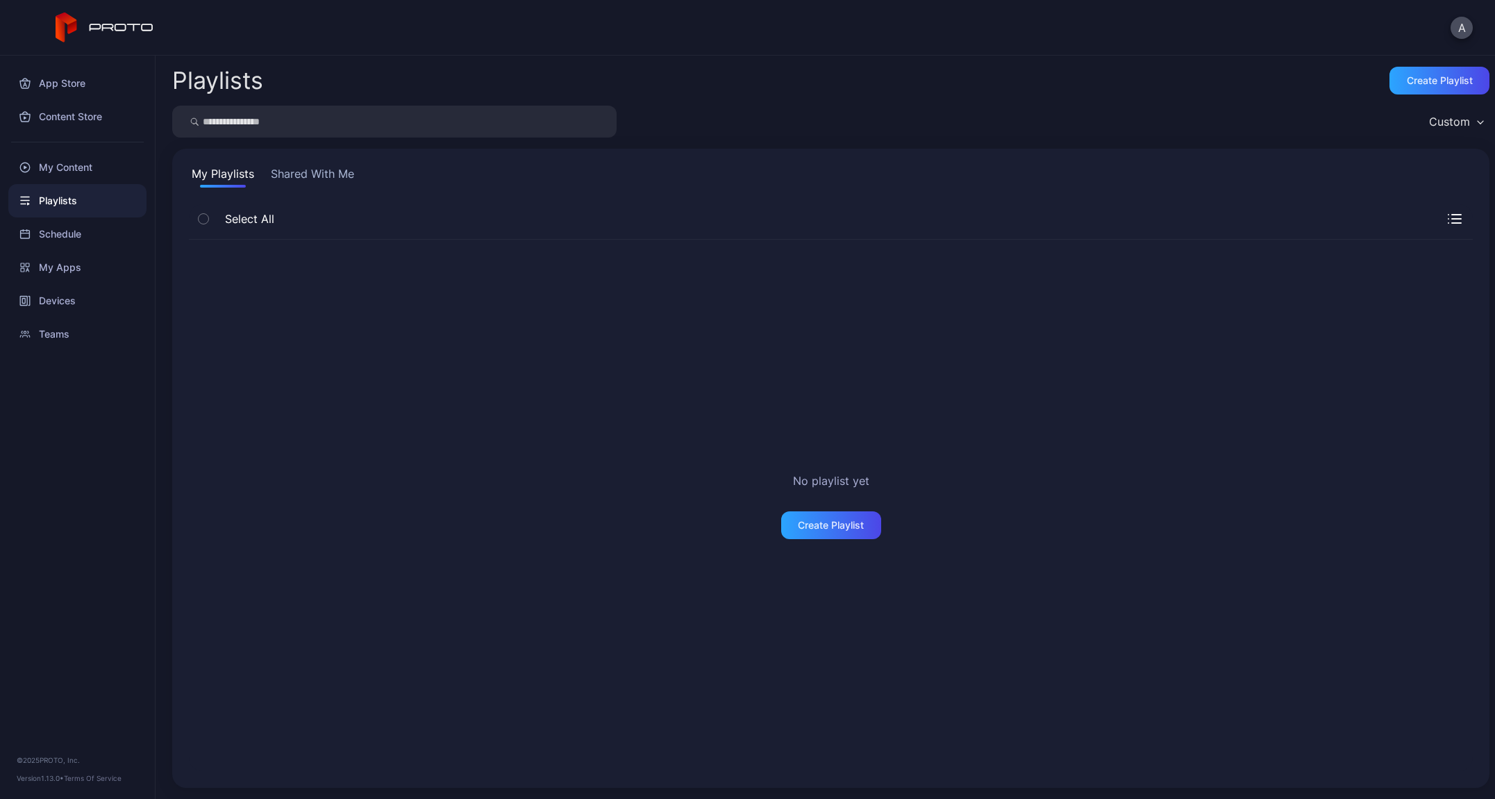
click at [292, 179] on button "Shared With Me" at bounding box center [312, 176] width 89 height 22
click at [231, 176] on button "My Playlists" at bounding box center [223, 176] width 68 height 22
click at [241, 215] on span "Select All" at bounding box center [246, 218] width 56 height 17
click at [1407, 81] on div "Create Playlist" at bounding box center [1440, 80] width 66 height 11
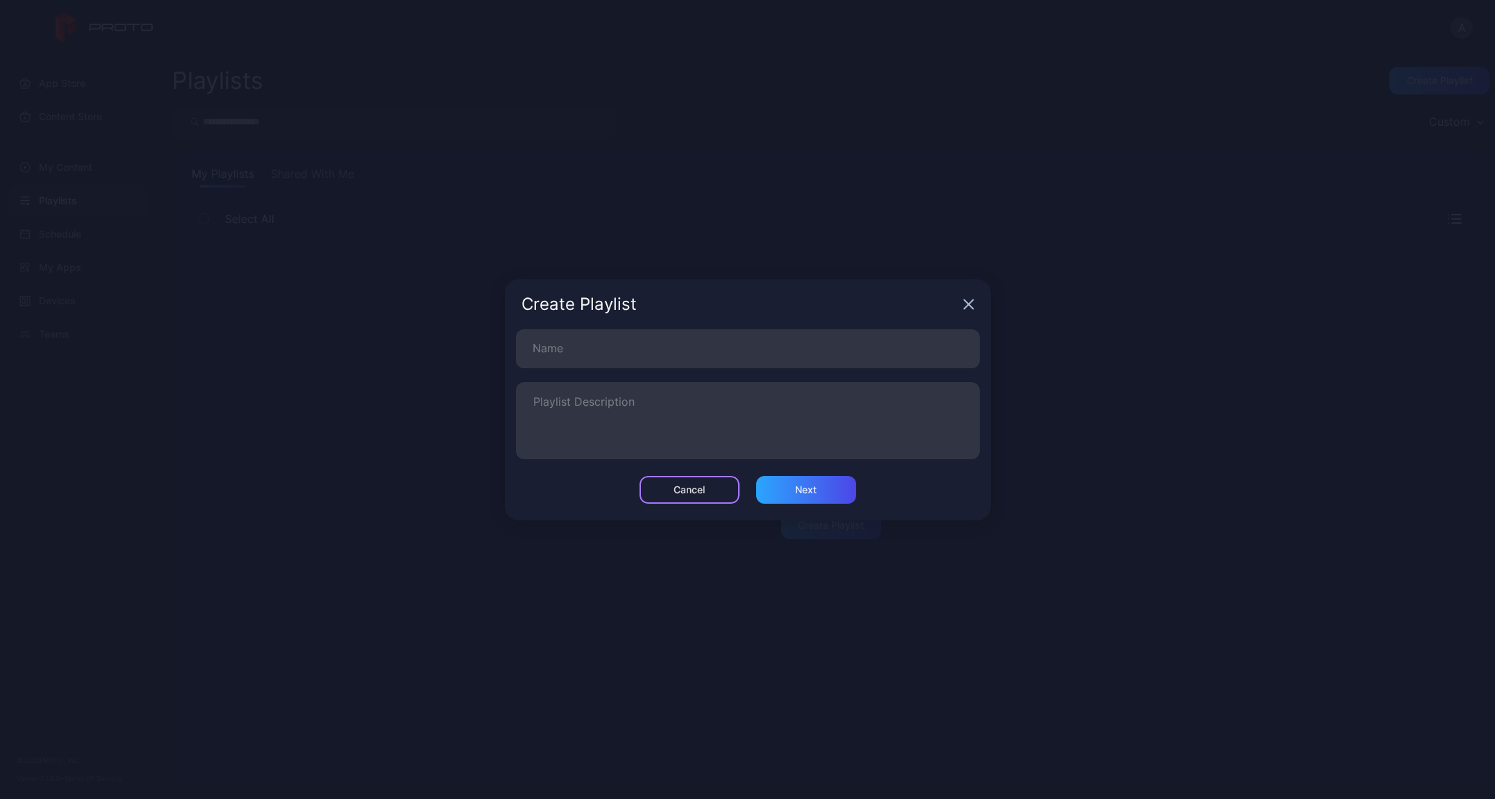
click at [697, 502] on div "Cancel" at bounding box center [690, 490] width 100 height 28
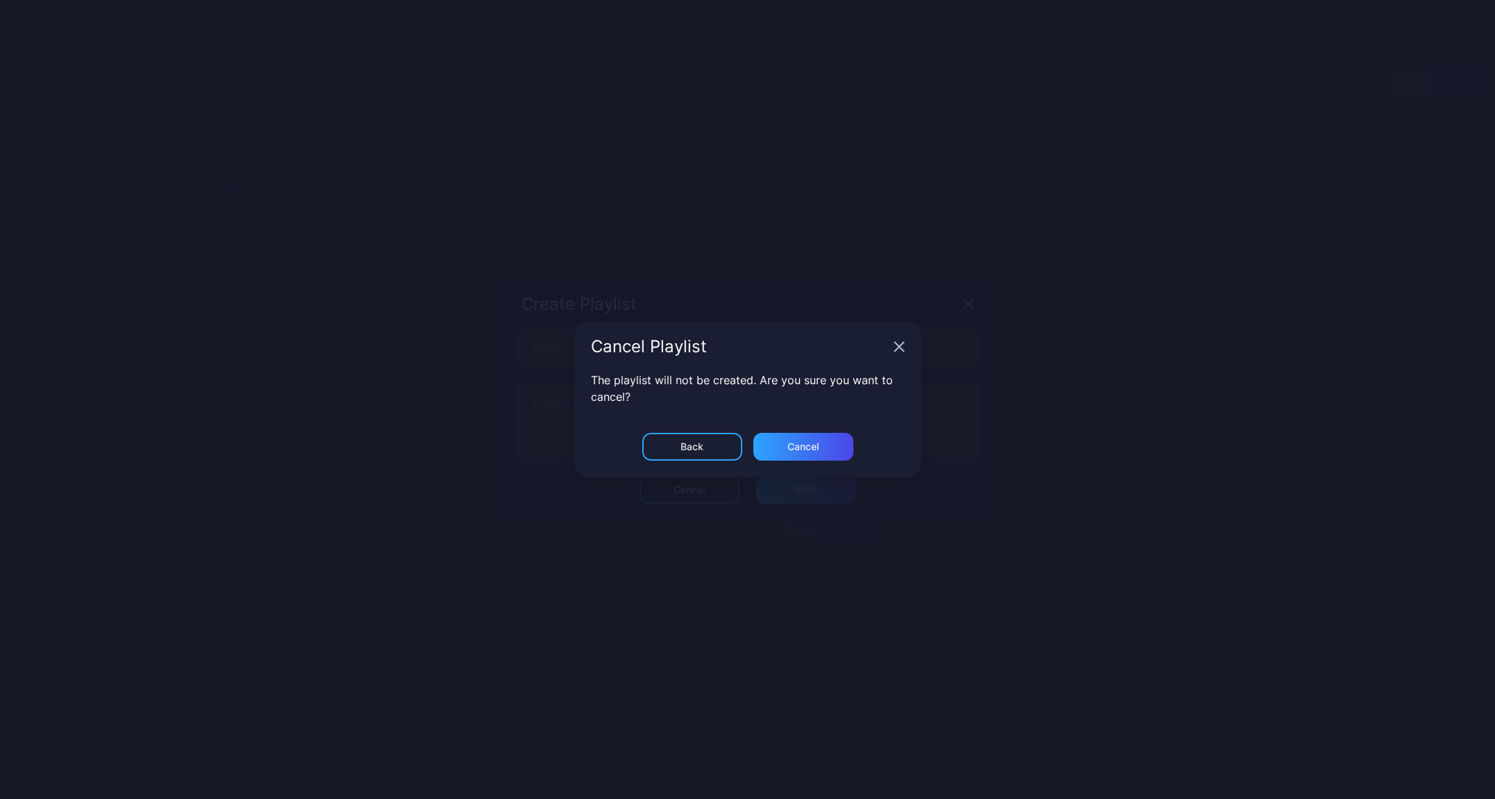
click at [905, 329] on div "Cancel Playlist" at bounding box center [748, 304] width 486 height 50
click at [963, 310] on icon "button" at bounding box center [968, 304] width 11 height 11
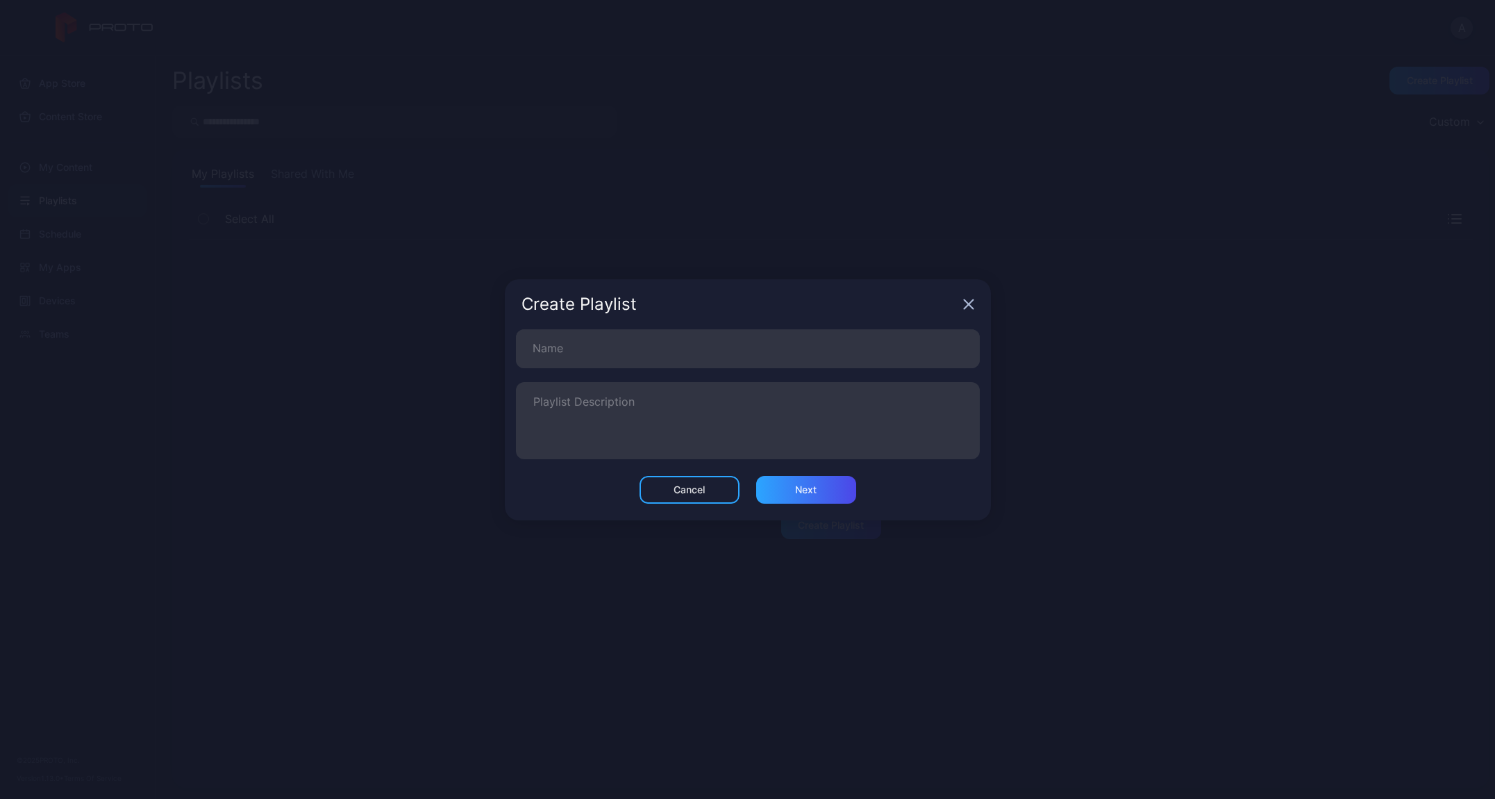
click at [705, 504] on div "Cancel Next" at bounding box center [748, 498] width 486 height 44
click at [705, 495] on div "Cancel" at bounding box center [690, 490] width 100 height 28
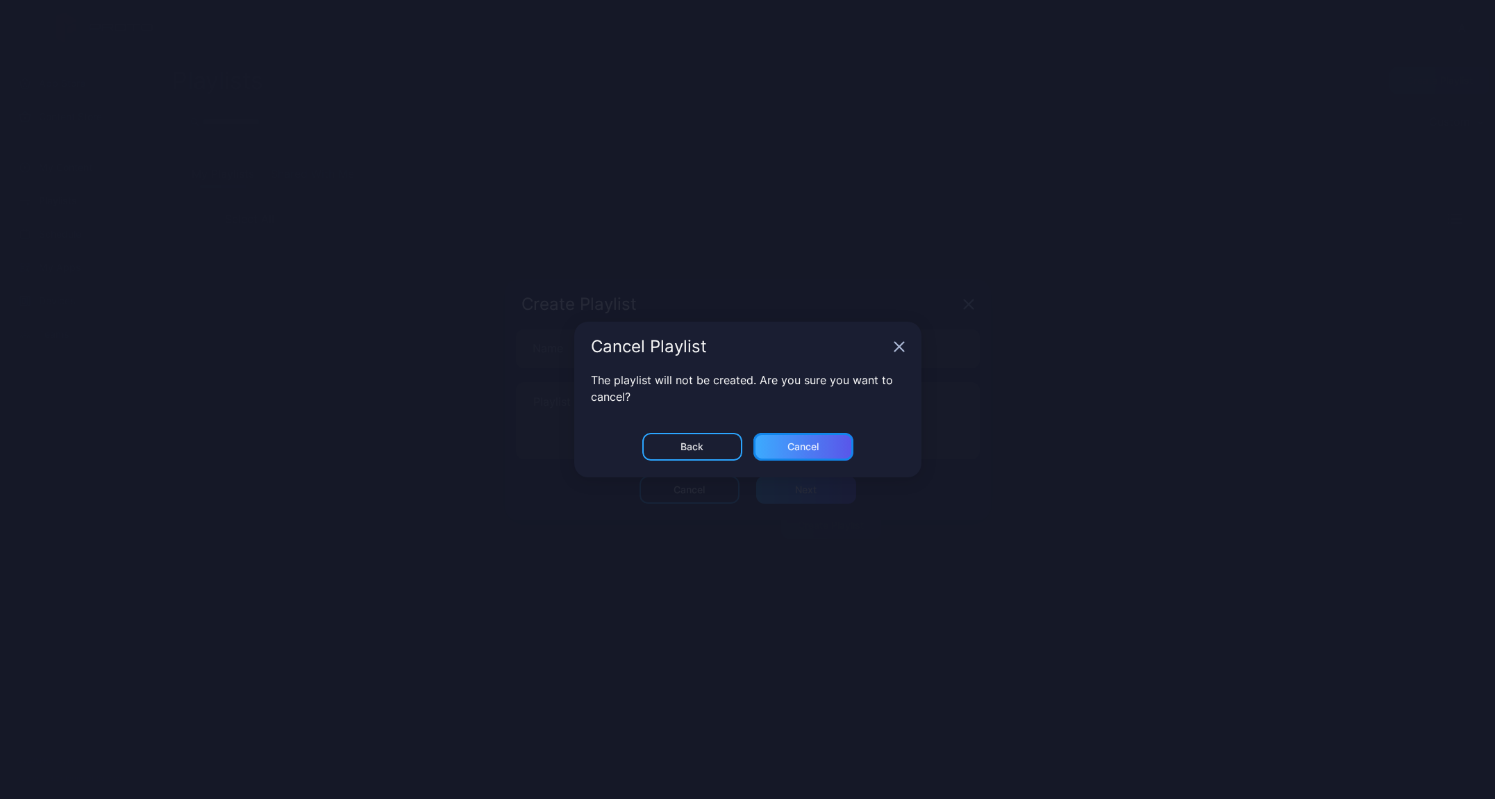
click at [789, 444] on div "Cancel" at bounding box center [803, 446] width 31 height 11
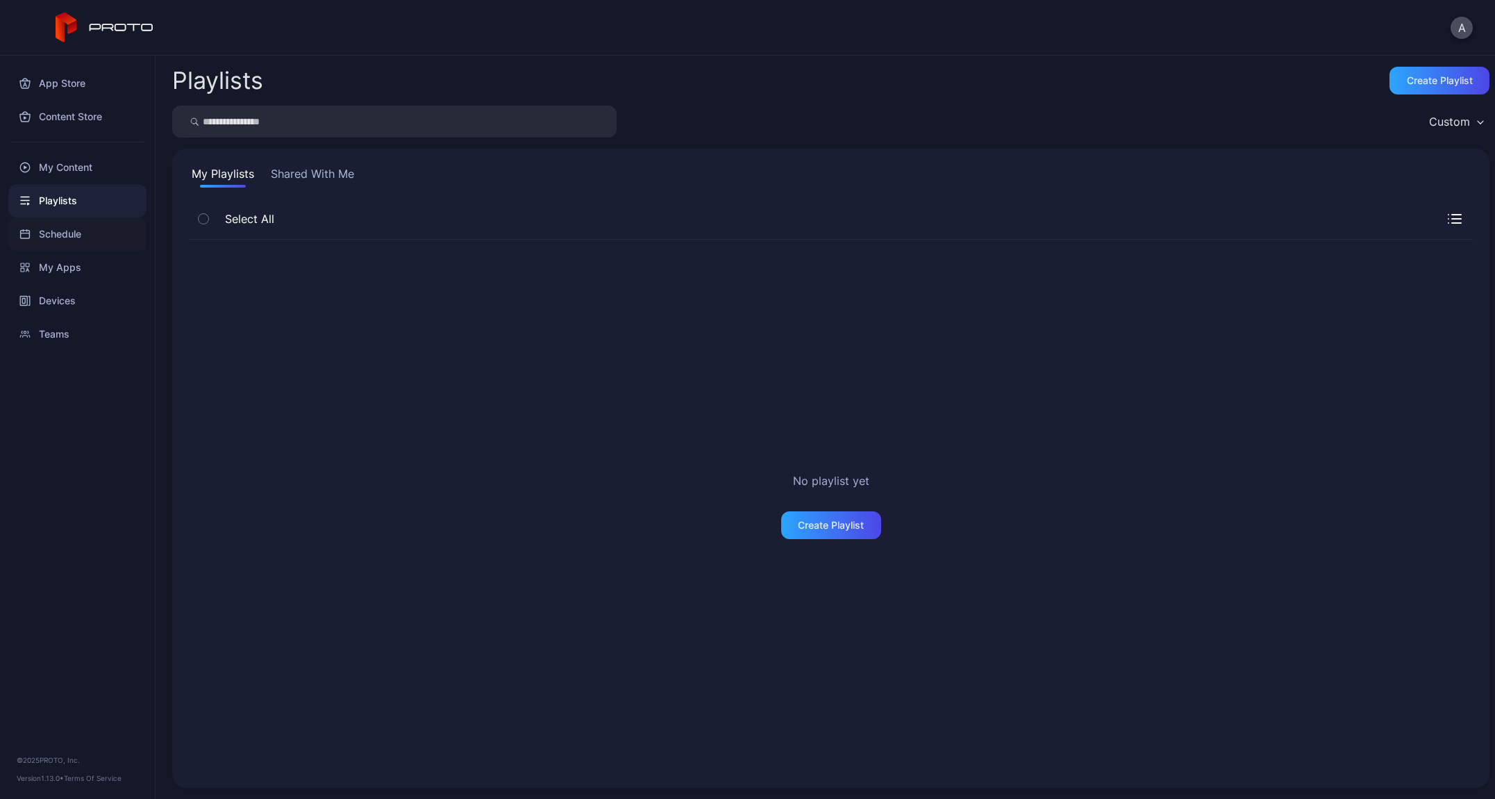
click at [78, 229] on div "Schedule" at bounding box center [77, 233] width 138 height 33
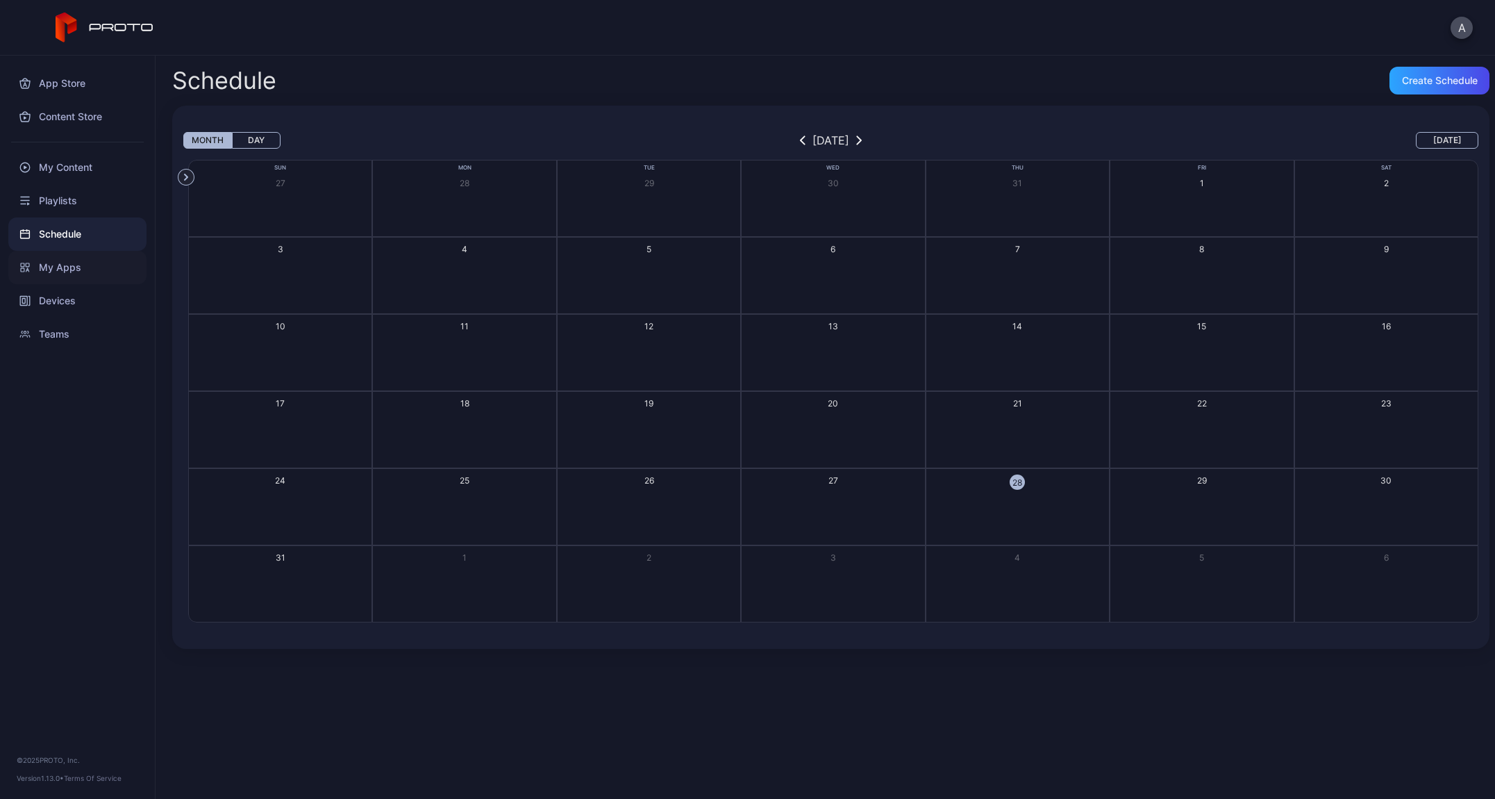
click at [87, 266] on div "My Apps" at bounding box center [77, 267] width 138 height 33
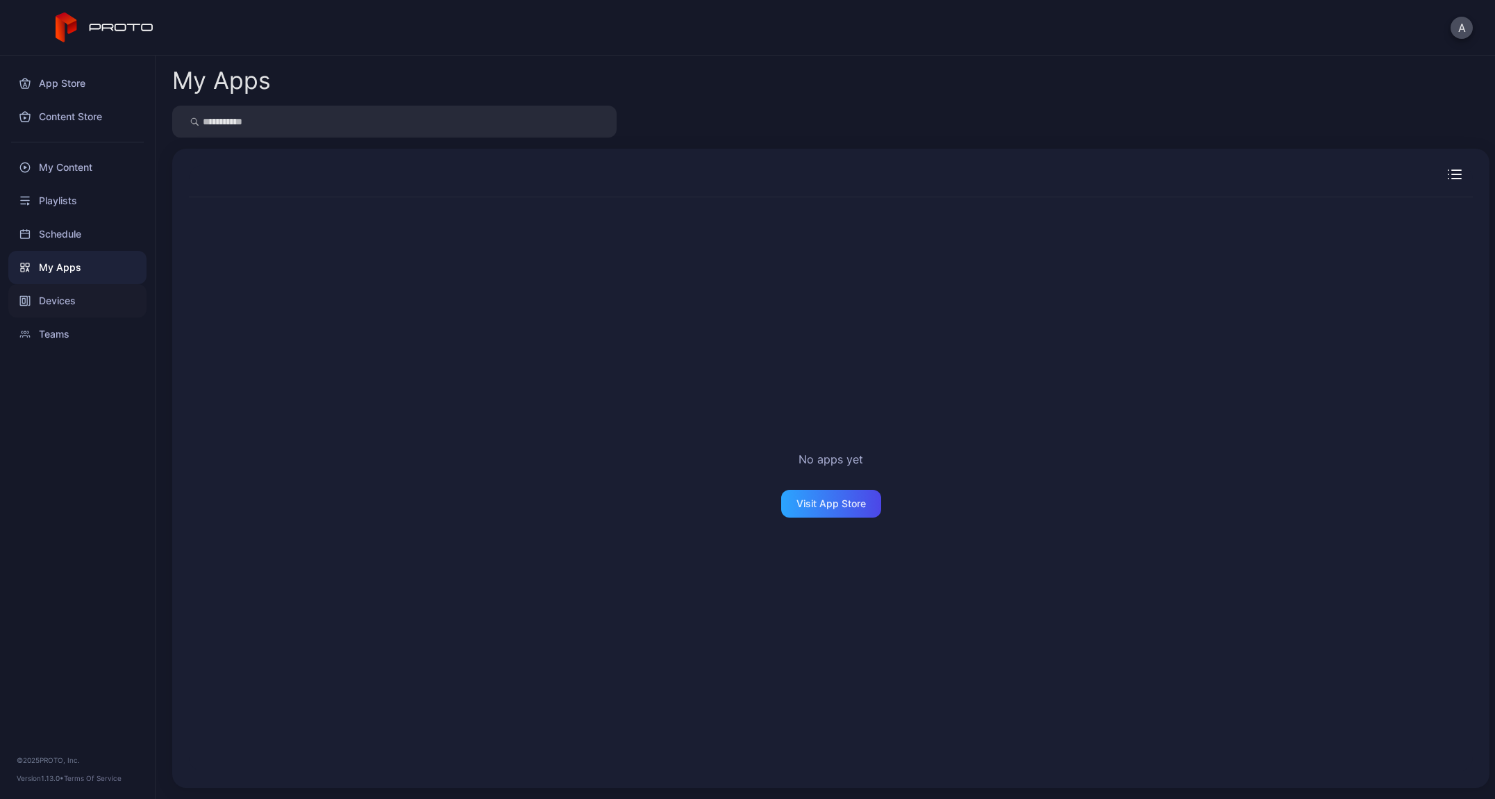
click at [82, 292] on div "Devices" at bounding box center [77, 300] width 138 height 33
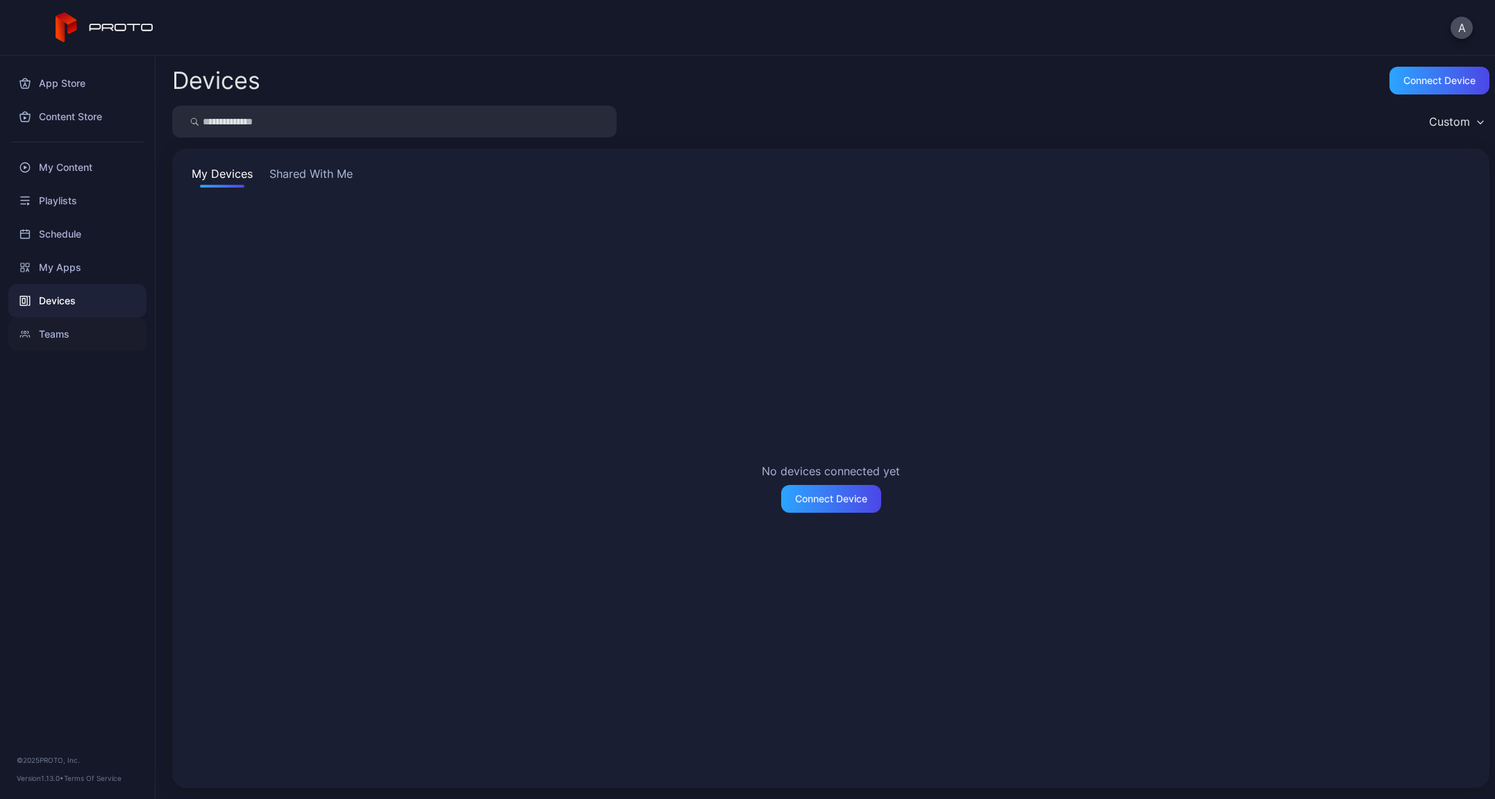
click at [84, 326] on div "Teams" at bounding box center [77, 333] width 138 height 33
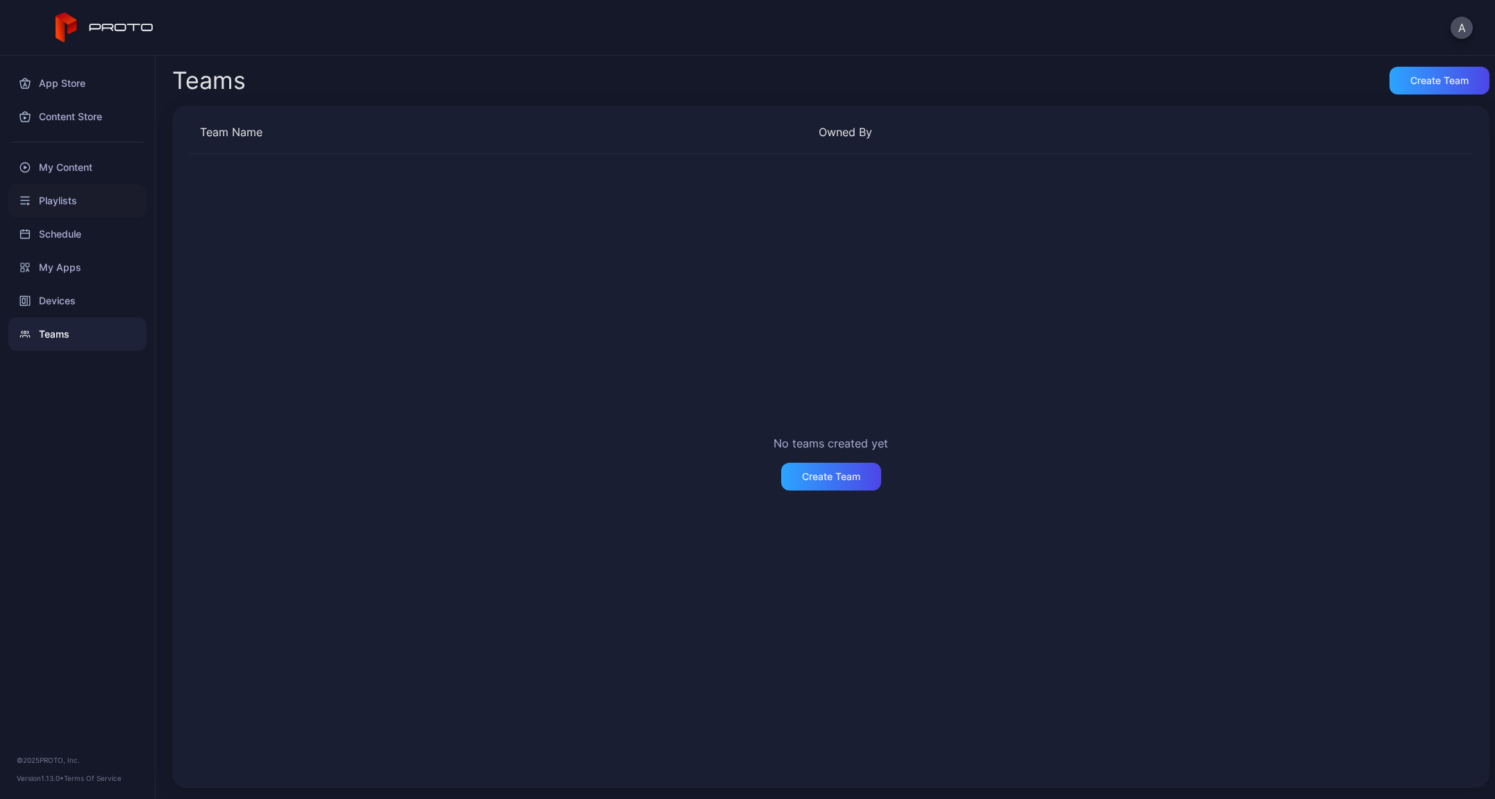
click at [87, 204] on div "Playlists" at bounding box center [77, 200] width 138 height 33
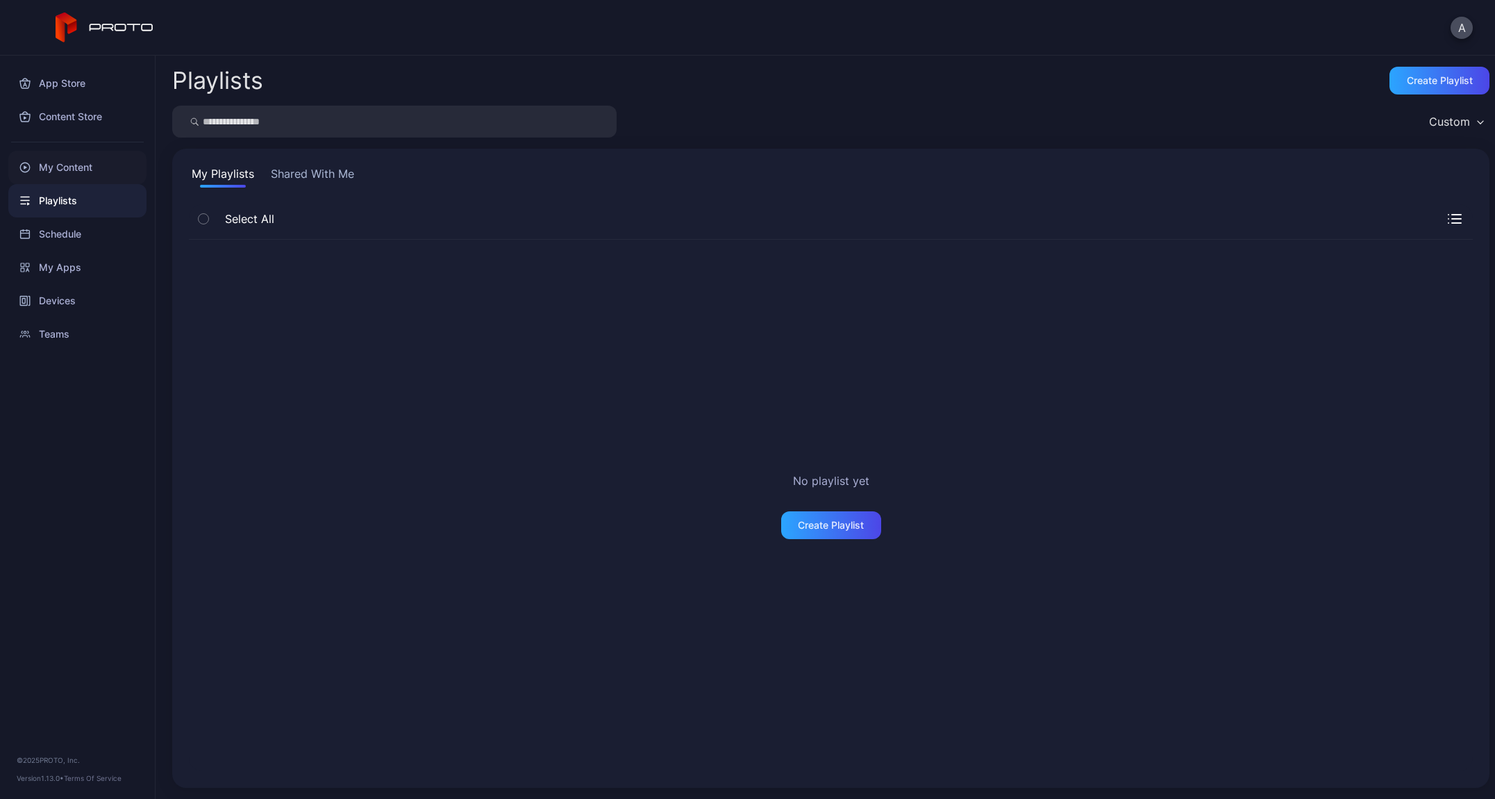
click at [85, 176] on div "My Content" at bounding box center [77, 167] width 138 height 33
click at [79, 231] on div "Schedule" at bounding box center [77, 233] width 138 height 33
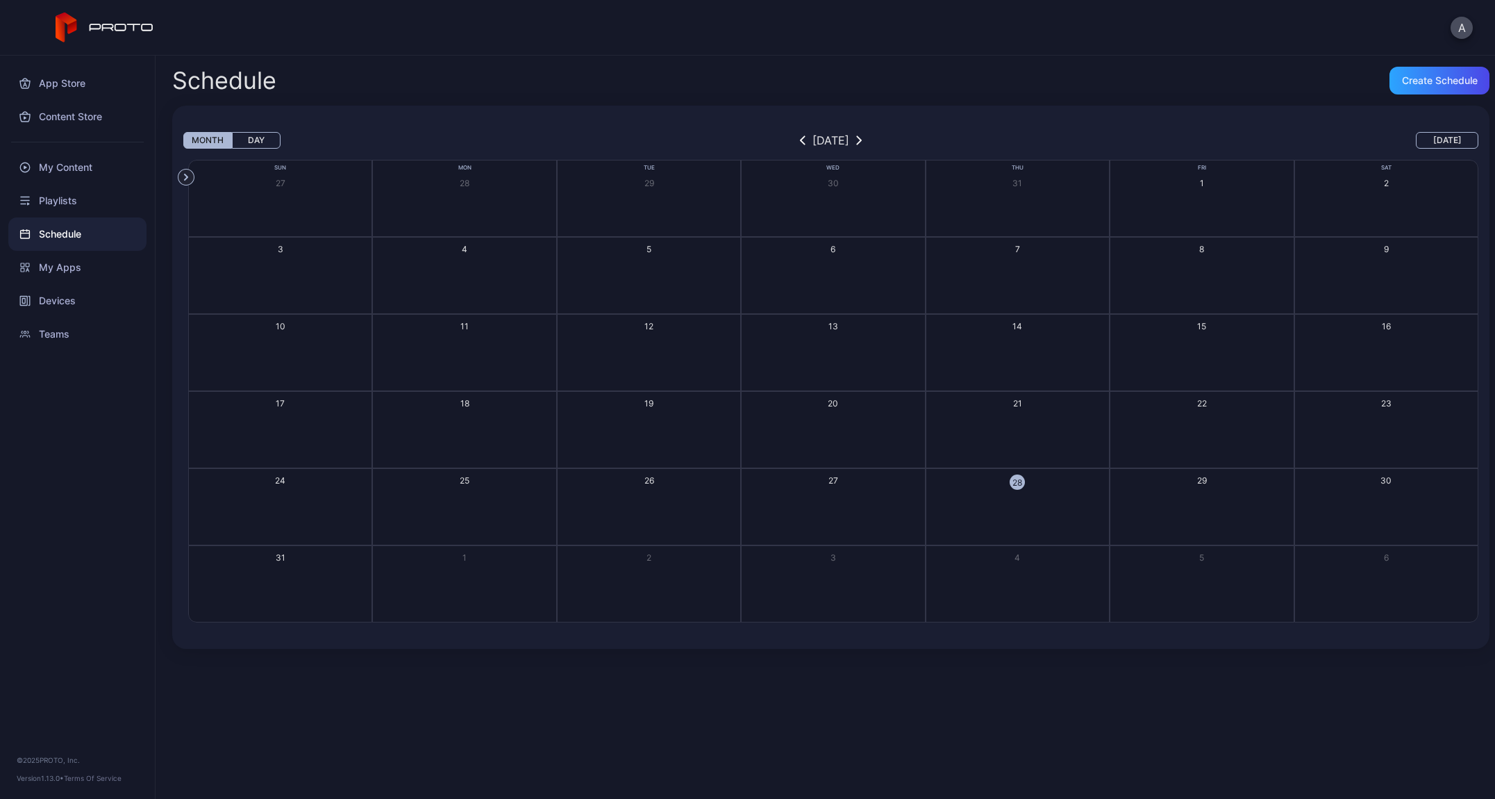
click at [243, 142] on button "Day" at bounding box center [256, 140] width 49 height 17
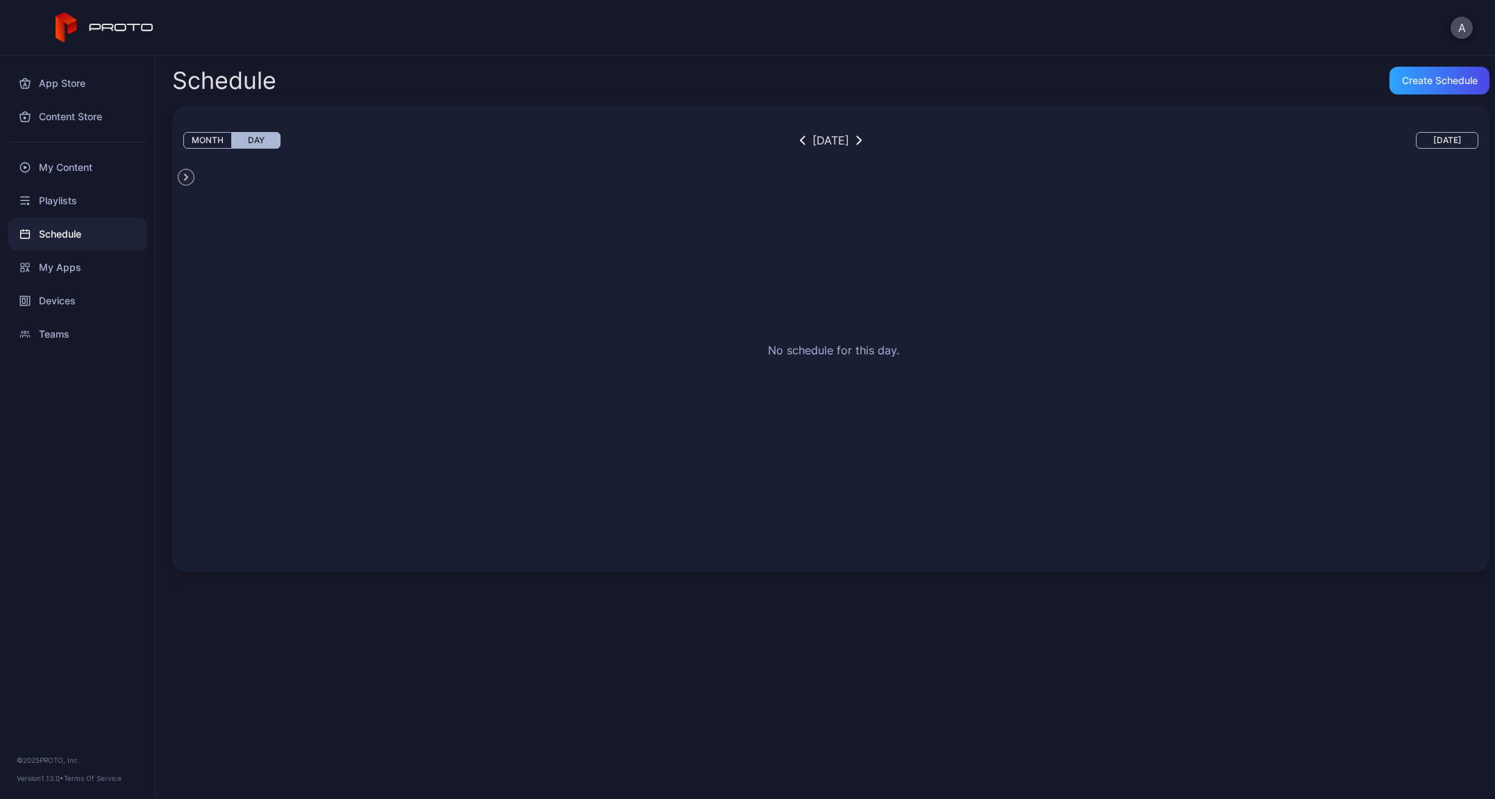
click at [199, 140] on button "Month" at bounding box center [207, 140] width 49 height 17
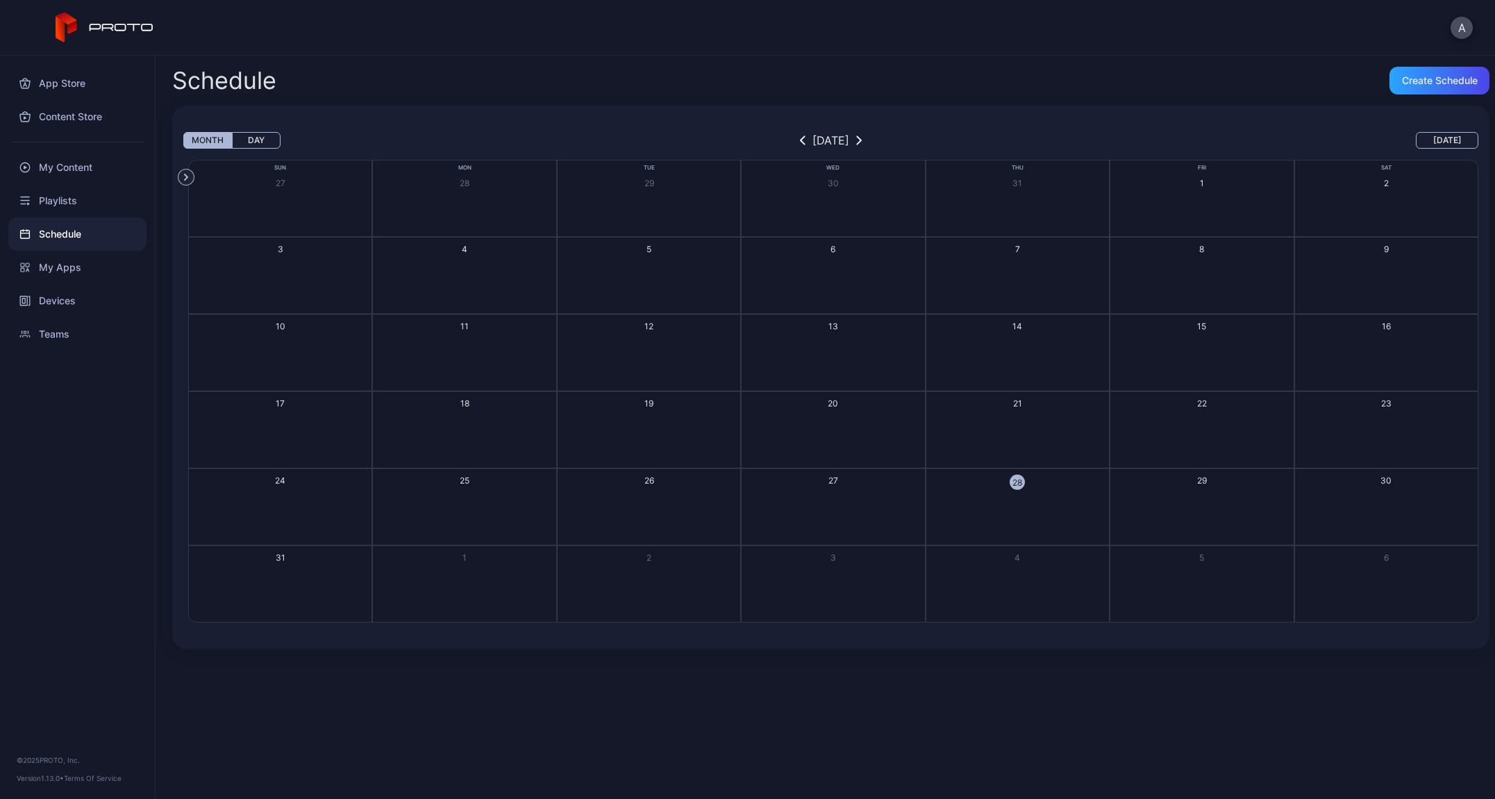
click at [256, 138] on button "Day" at bounding box center [256, 140] width 49 height 17
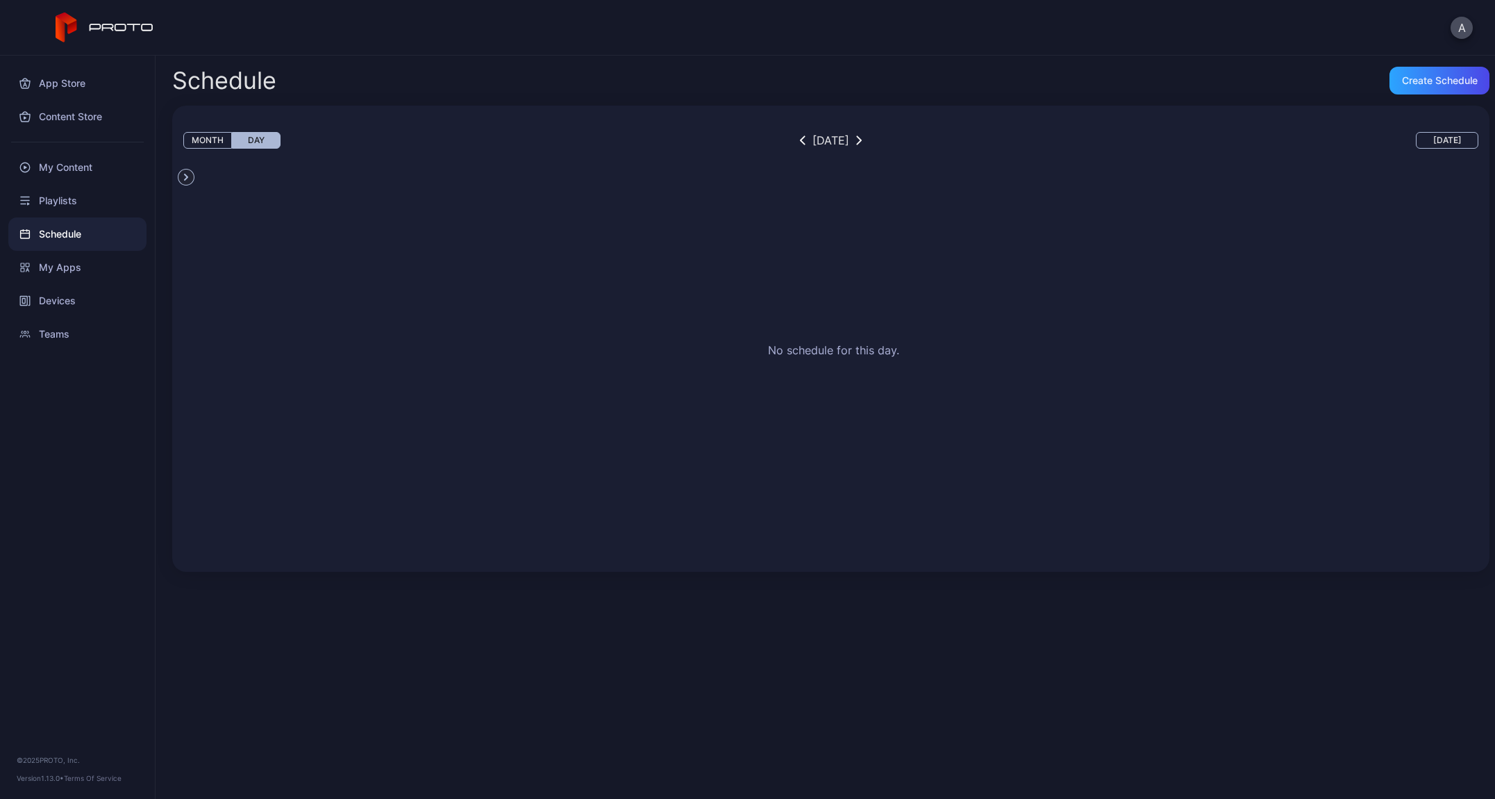
click at [214, 139] on button "Month" at bounding box center [207, 140] width 49 height 17
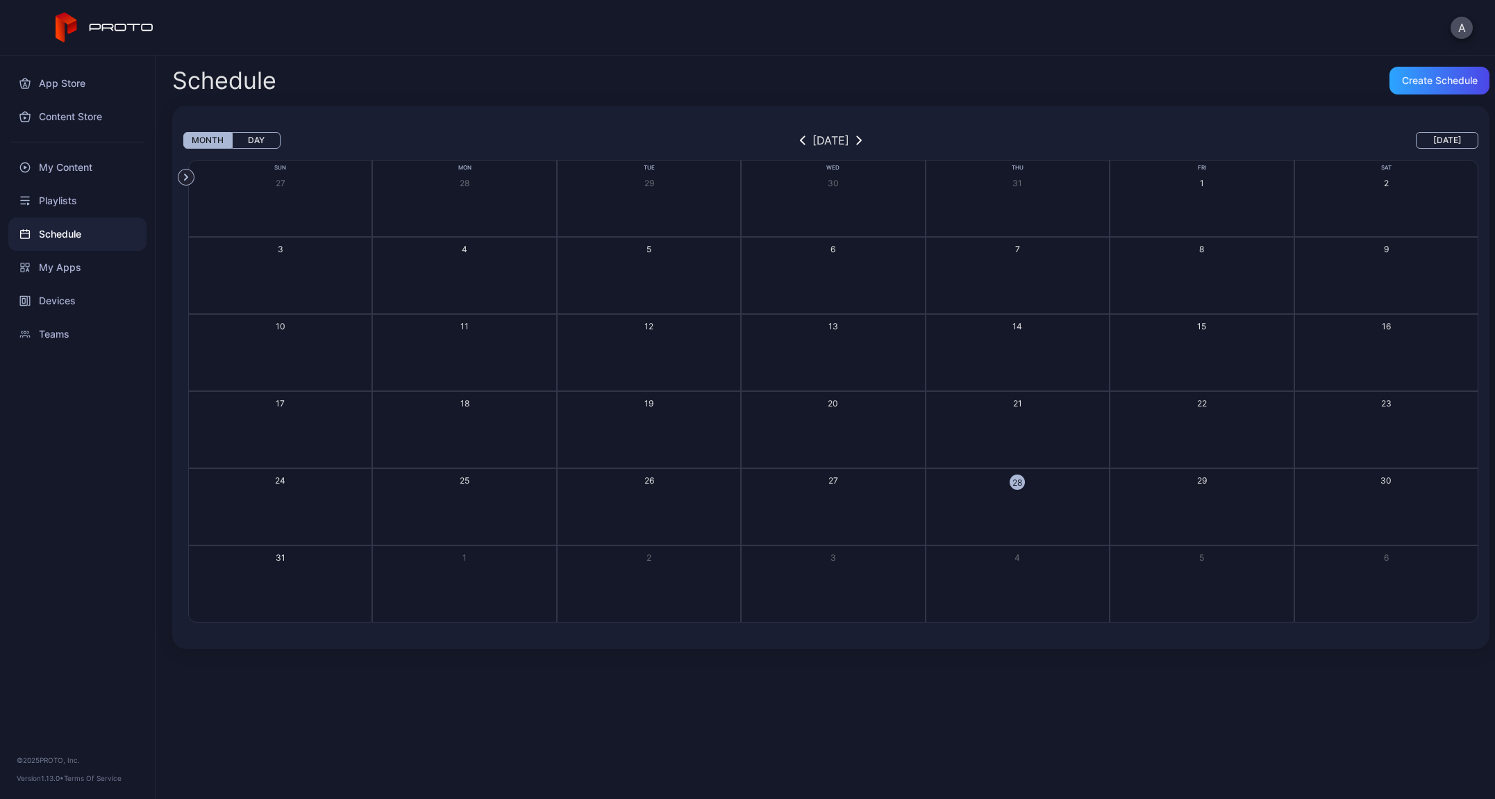
click at [257, 139] on button "Day" at bounding box center [256, 140] width 49 height 17
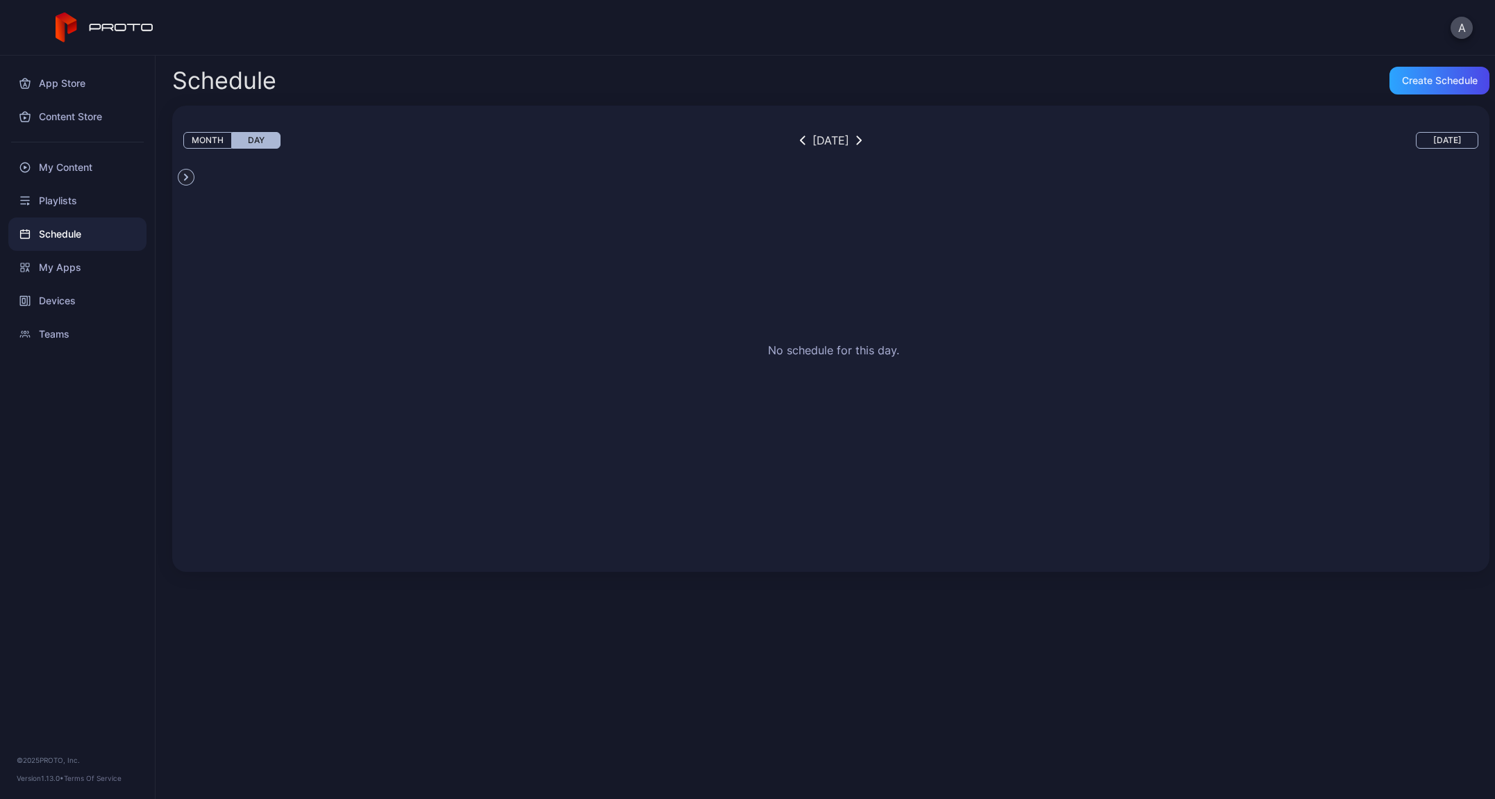
click at [214, 139] on button "Month" at bounding box center [207, 140] width 49 height 17
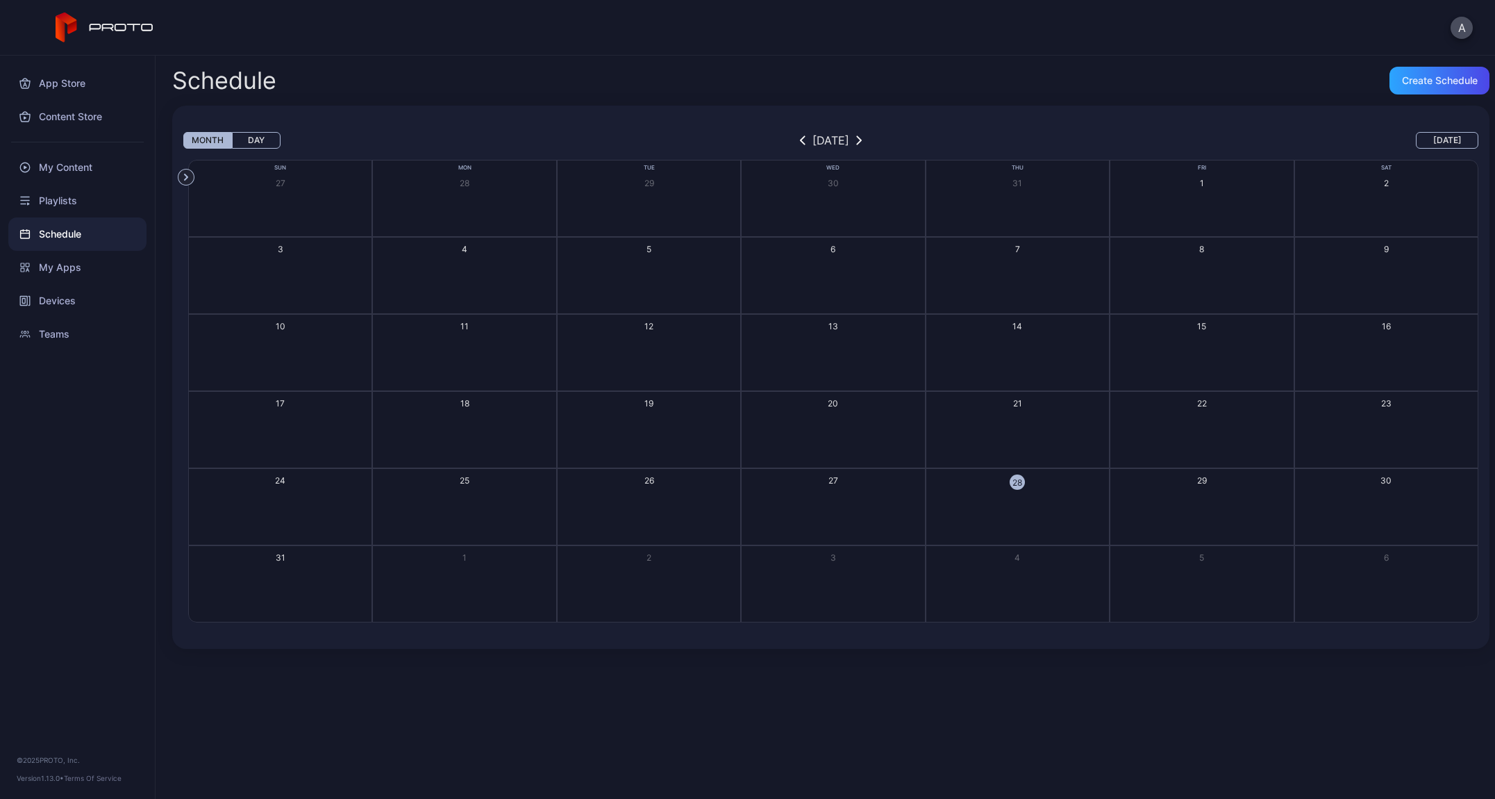
click at [256, 140] on button "Day" at bounding box center [256, 140] width 49 height 17
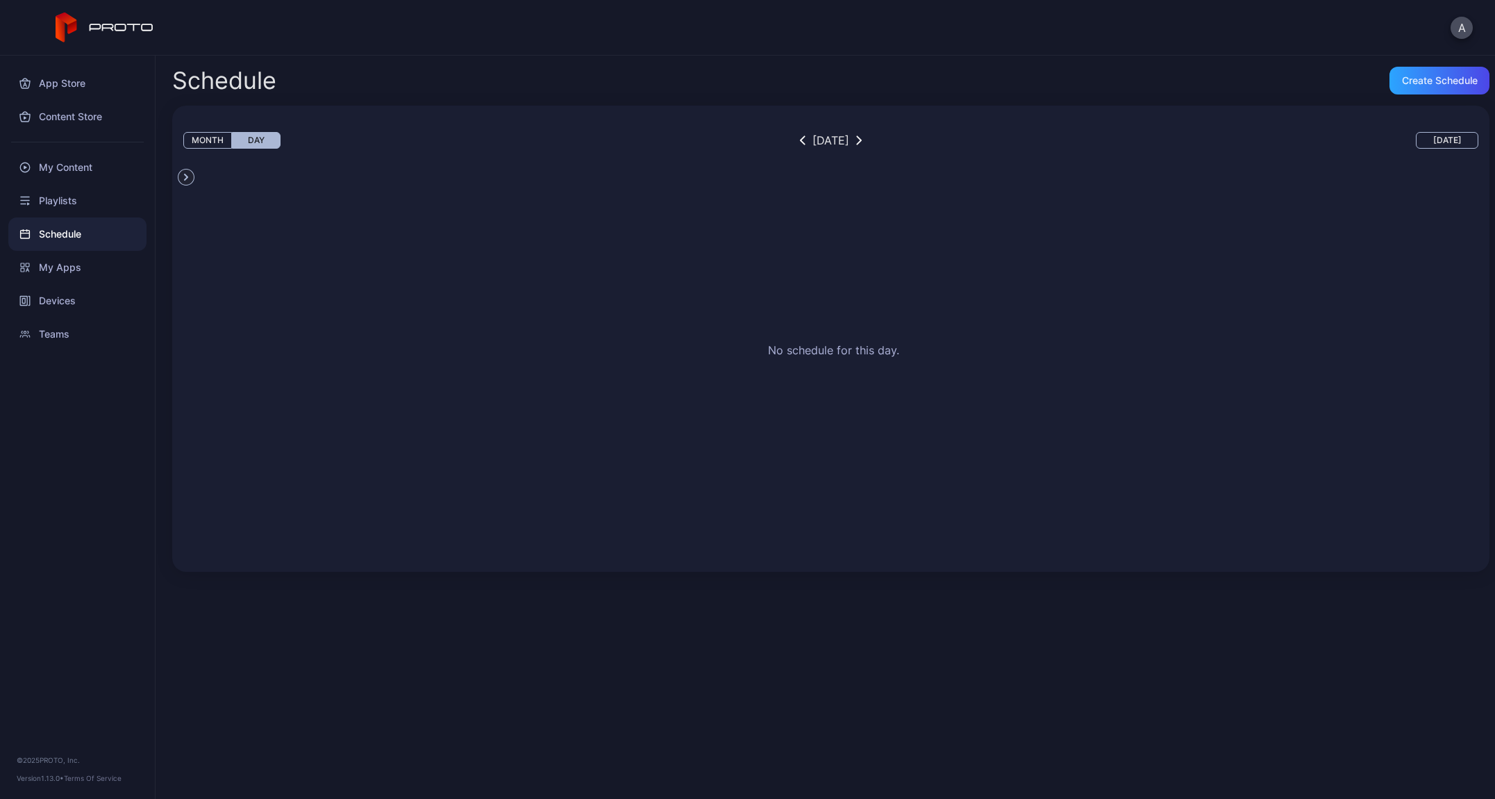
click at [201, 141] on button "Month" at bounding box center [207, 140] width 49 height 17
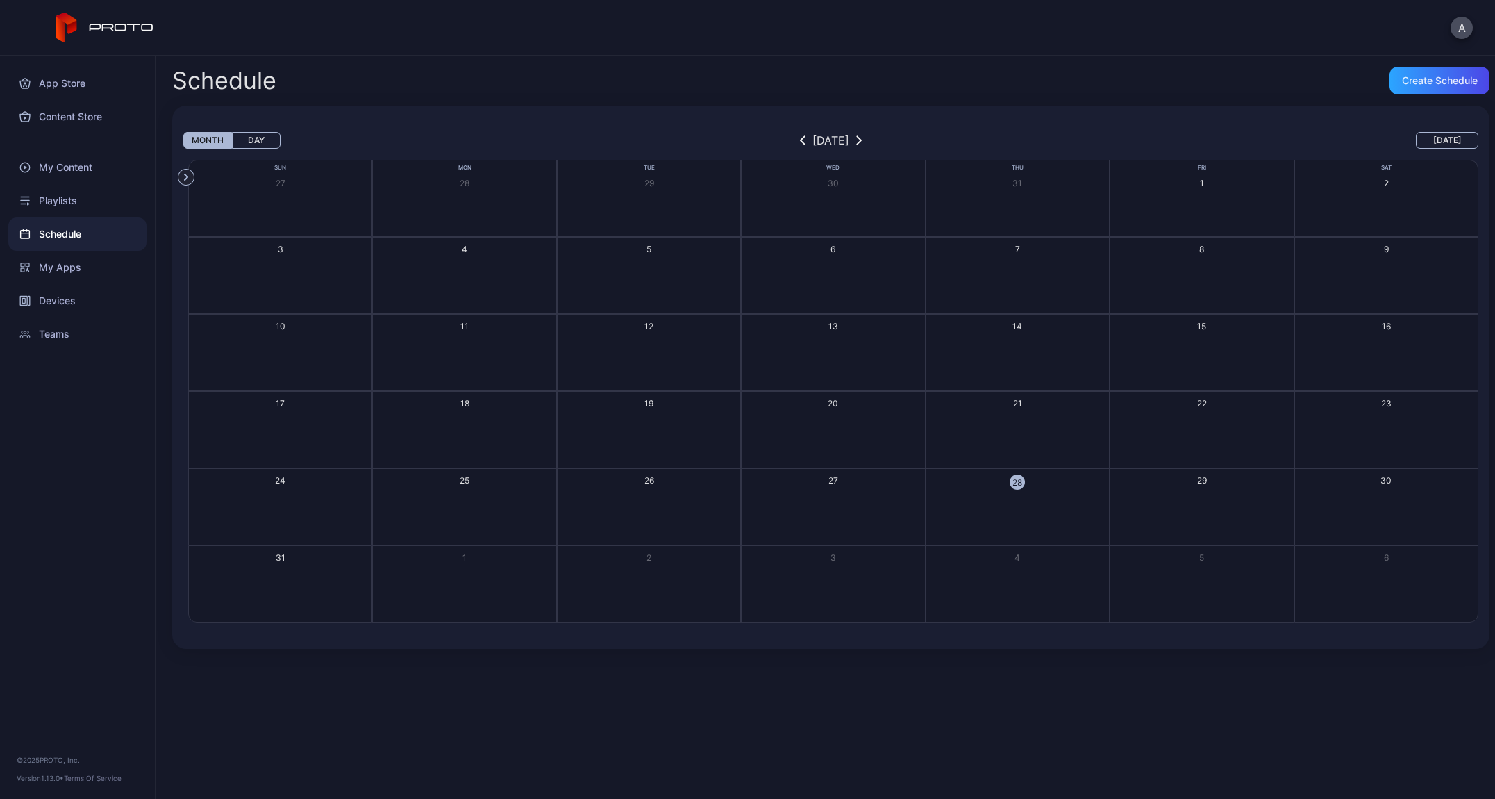
click at [255, 143] on button "Day" at bounding box center [256, 140] width 49 height 17
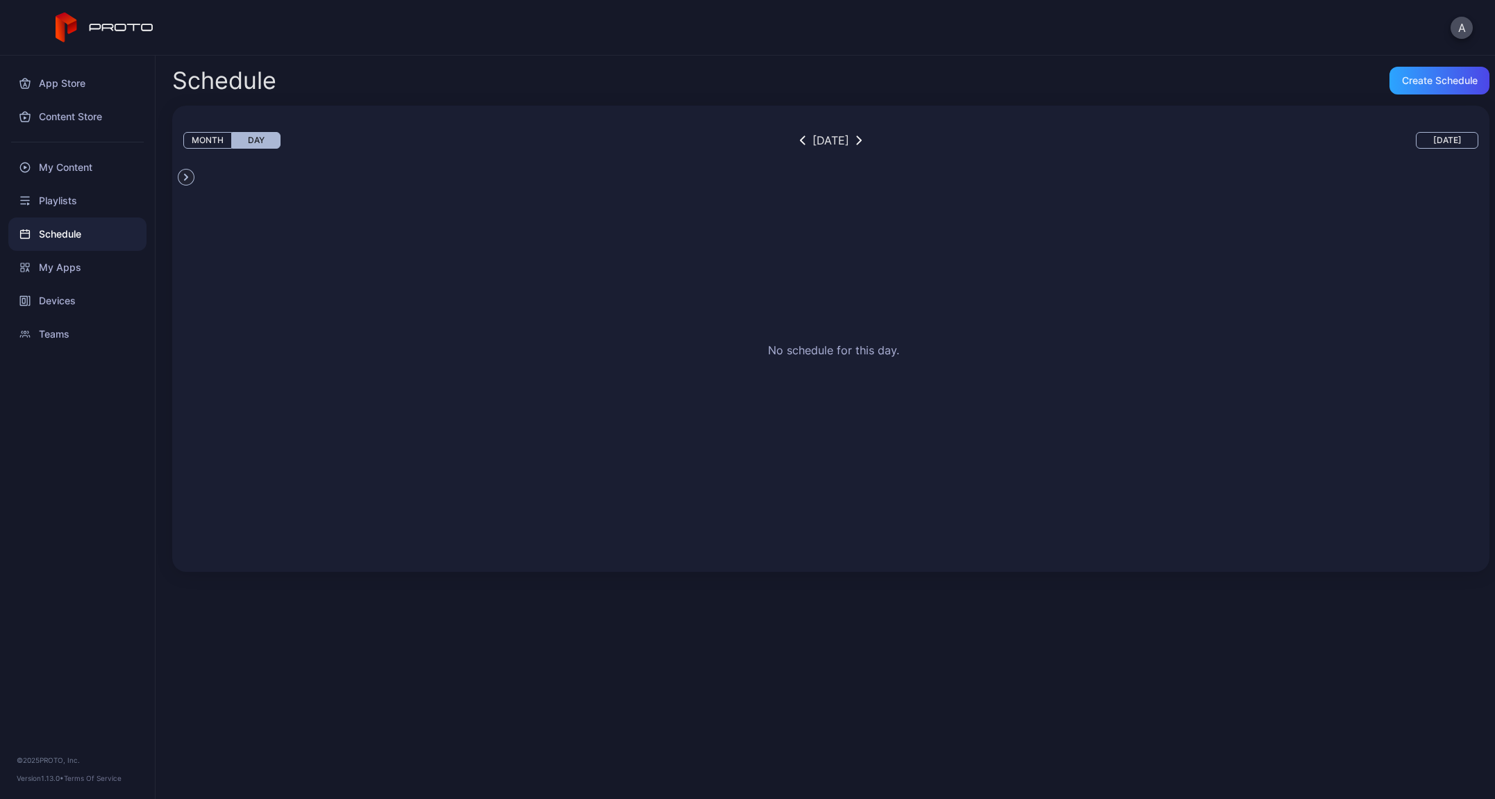
click at [212, 142] on button "Month" at bounding box center [207, 140] width 49 height 17
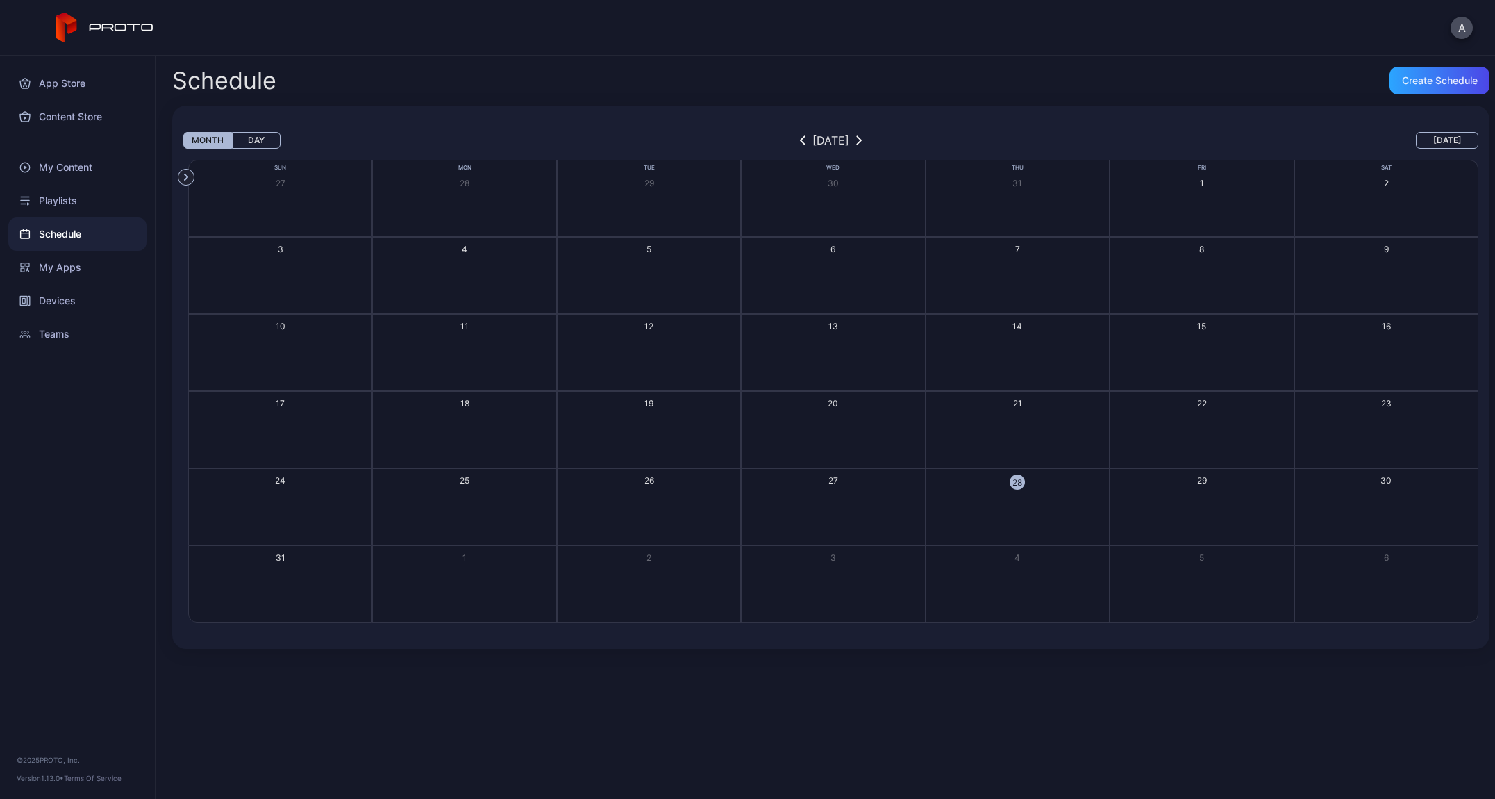
click at [267, 142] on button "Day" at bounding box center [256, 140] width 49 height 17
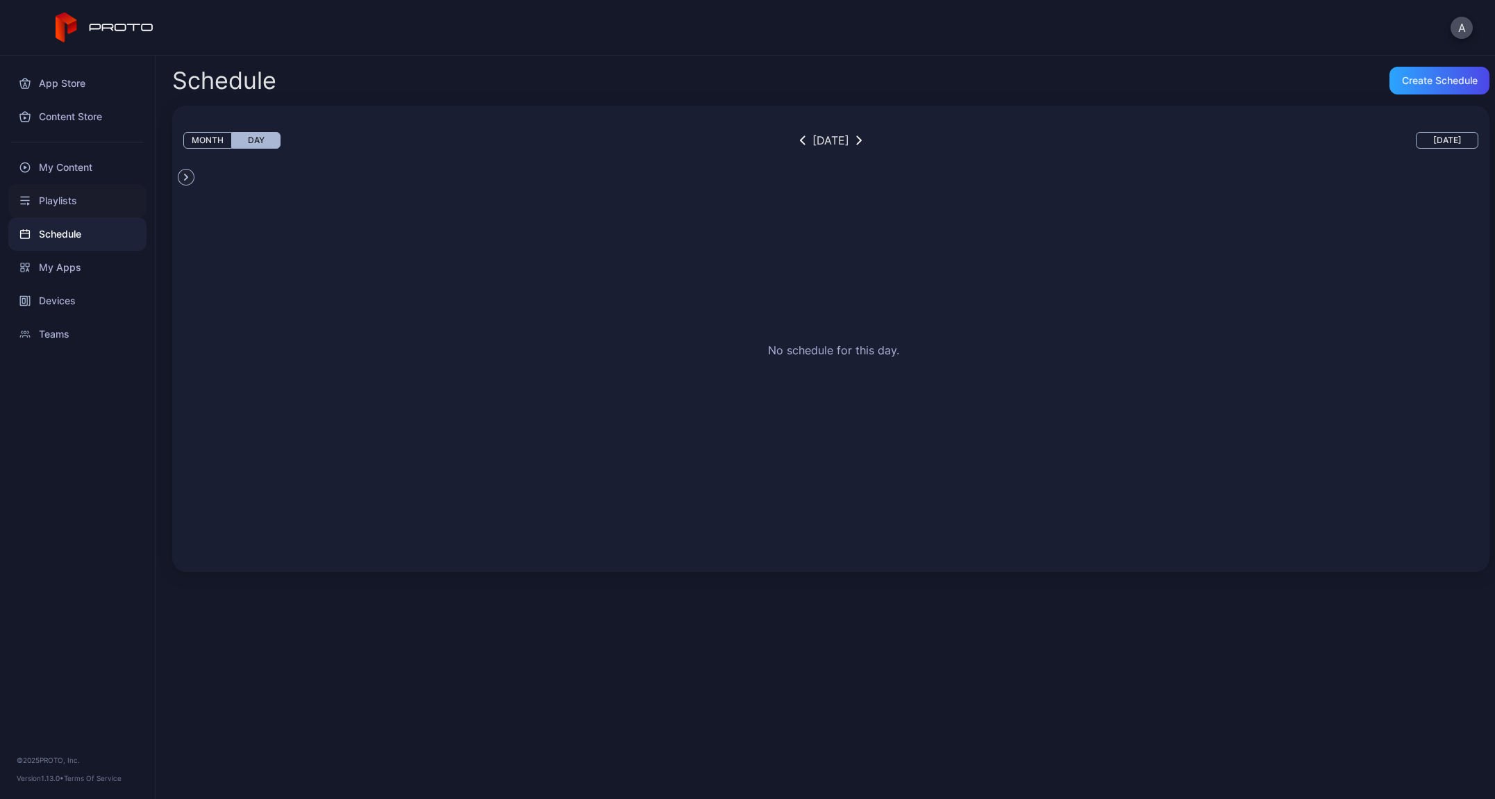
click at [68, 206] on div "Playlists" at bounding box center [77, 200] width 138 height 33
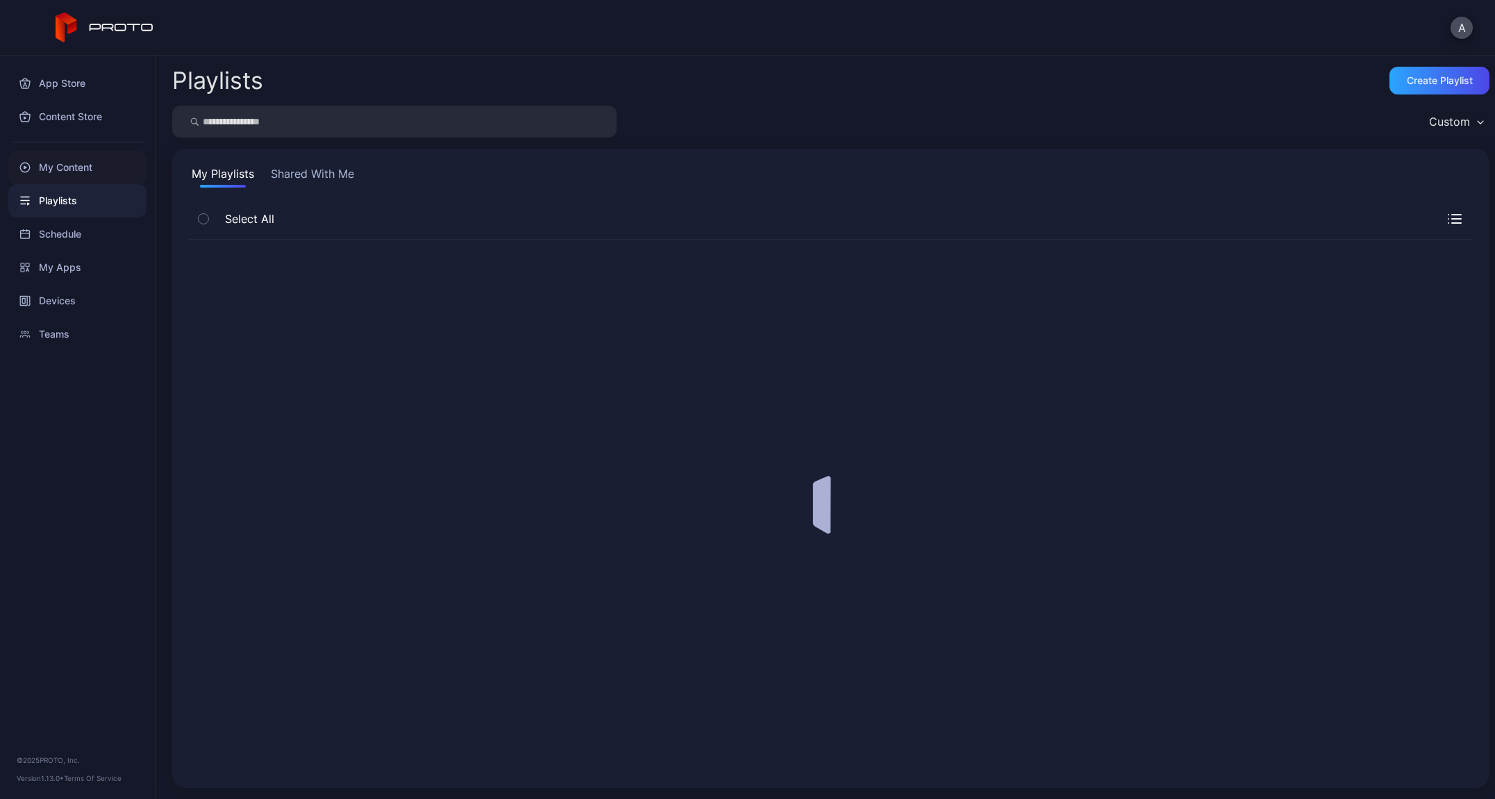
click at [69, 169] on div "My Content" at bounding box center [77, 167] width 138 height 33
click at [94, 90] on div "App Store" at bounding box center [77, 83] width 138 height 33
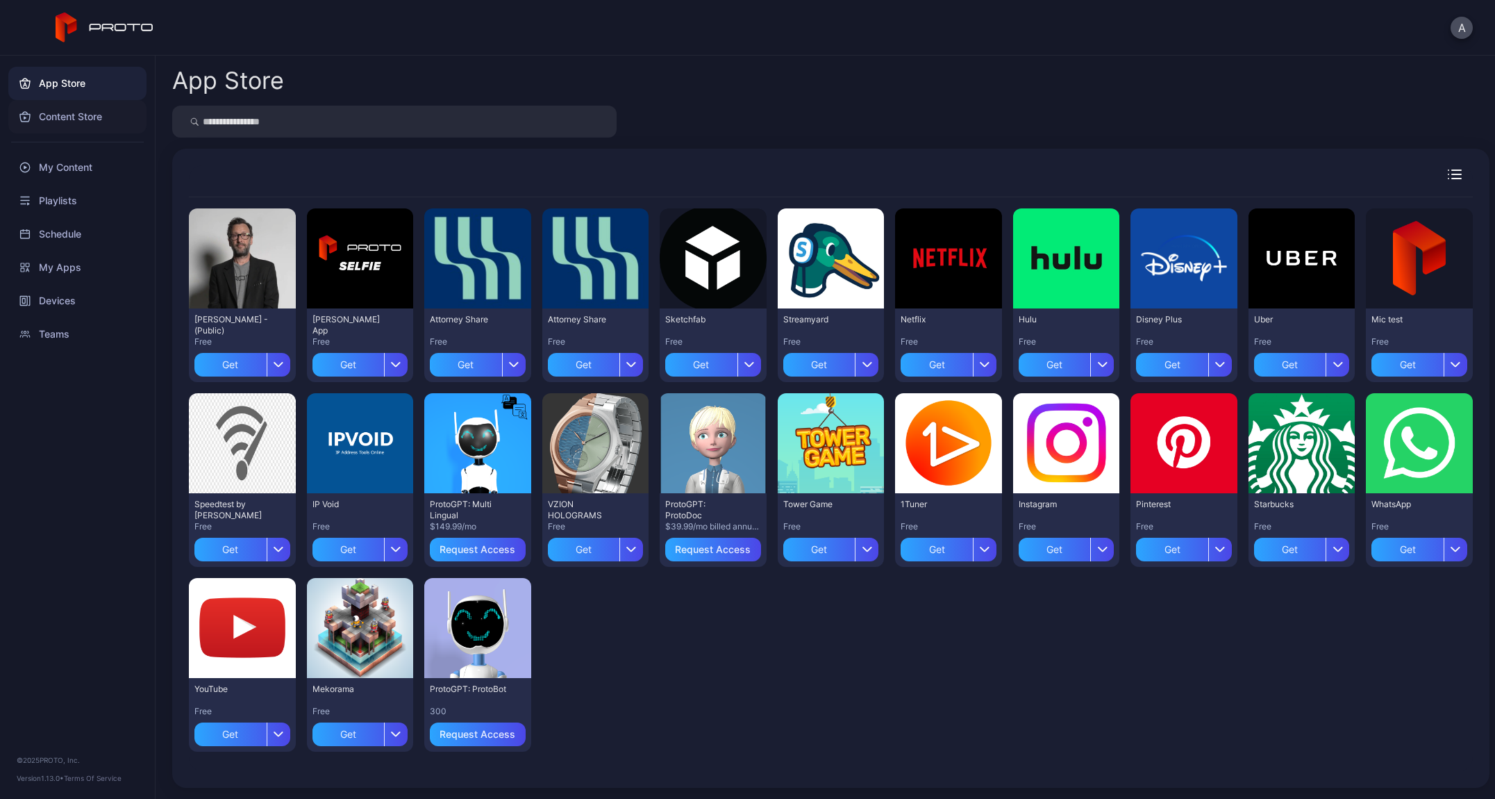
click at [88, 122] on div "Content Store" at bounding box center [77, 116] width 138 height 33
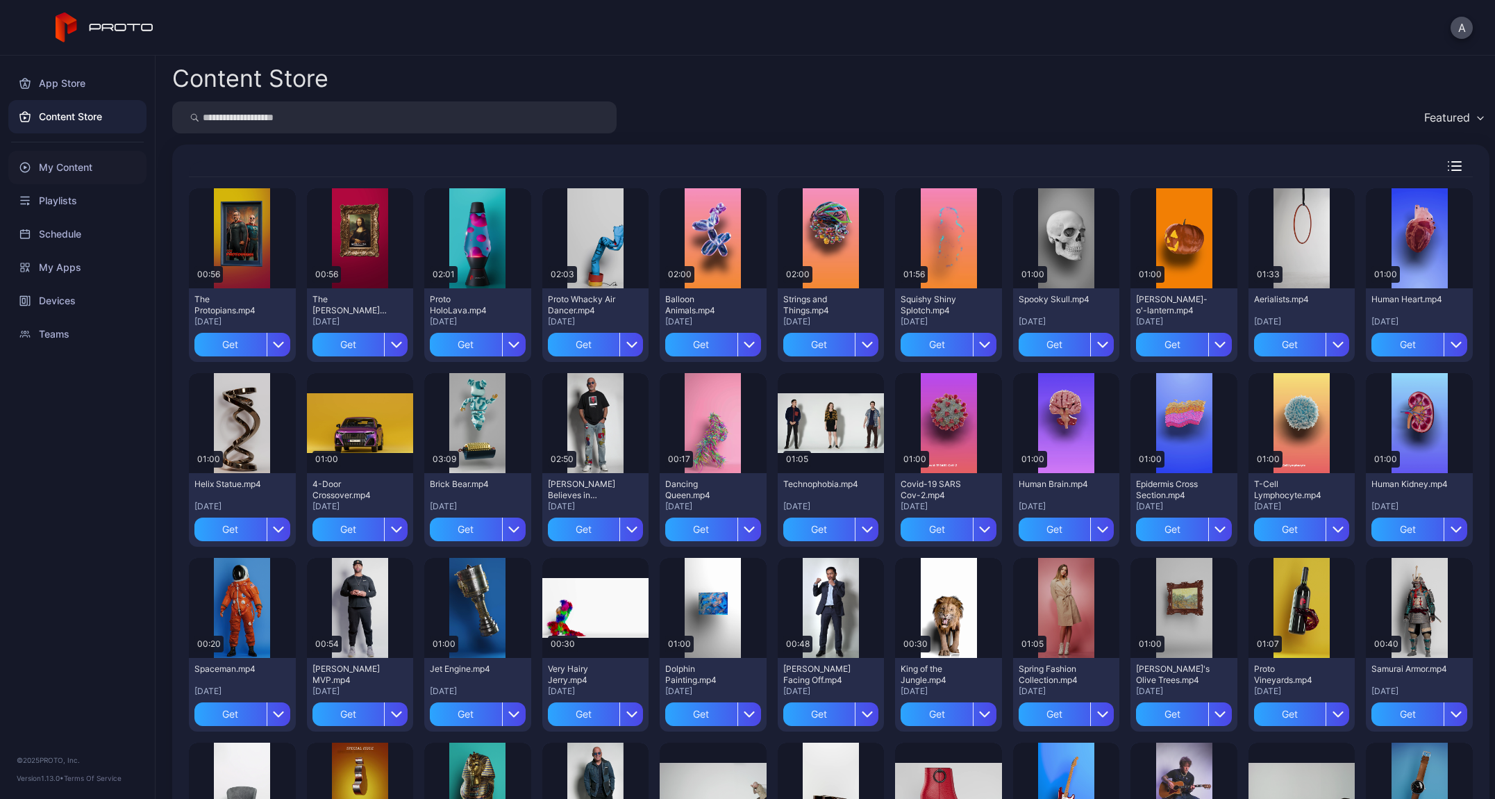
click at [33, 160] on div "My Content" at bounding box center [77, 167] width 138 height 33
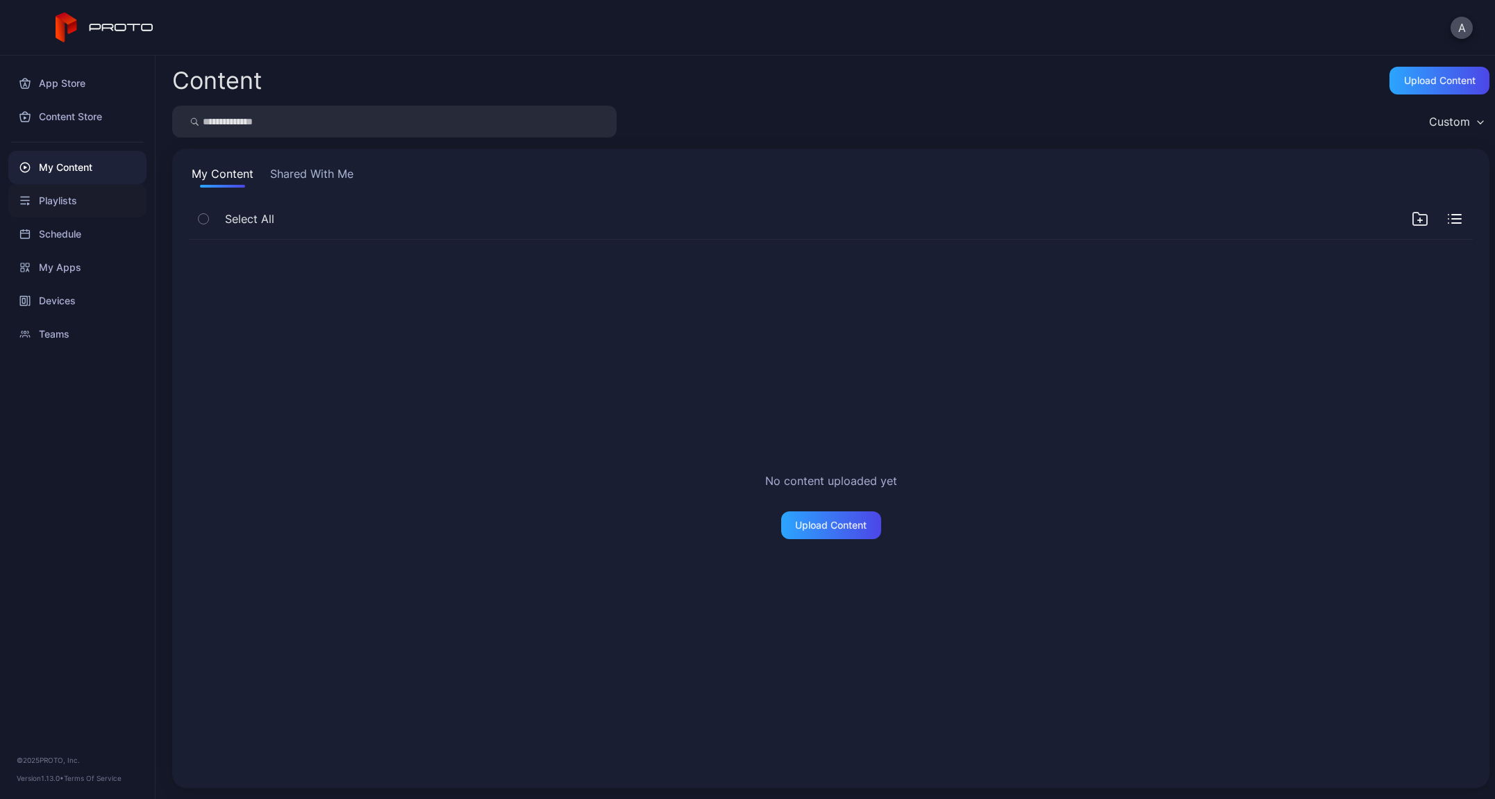
click at [52, 200] on div "Playlists" at bounding box center [77, 200] width 138 height 33
click at [62, 86] on div "App Store" at bounding box center [77, 83] width 138 height 33
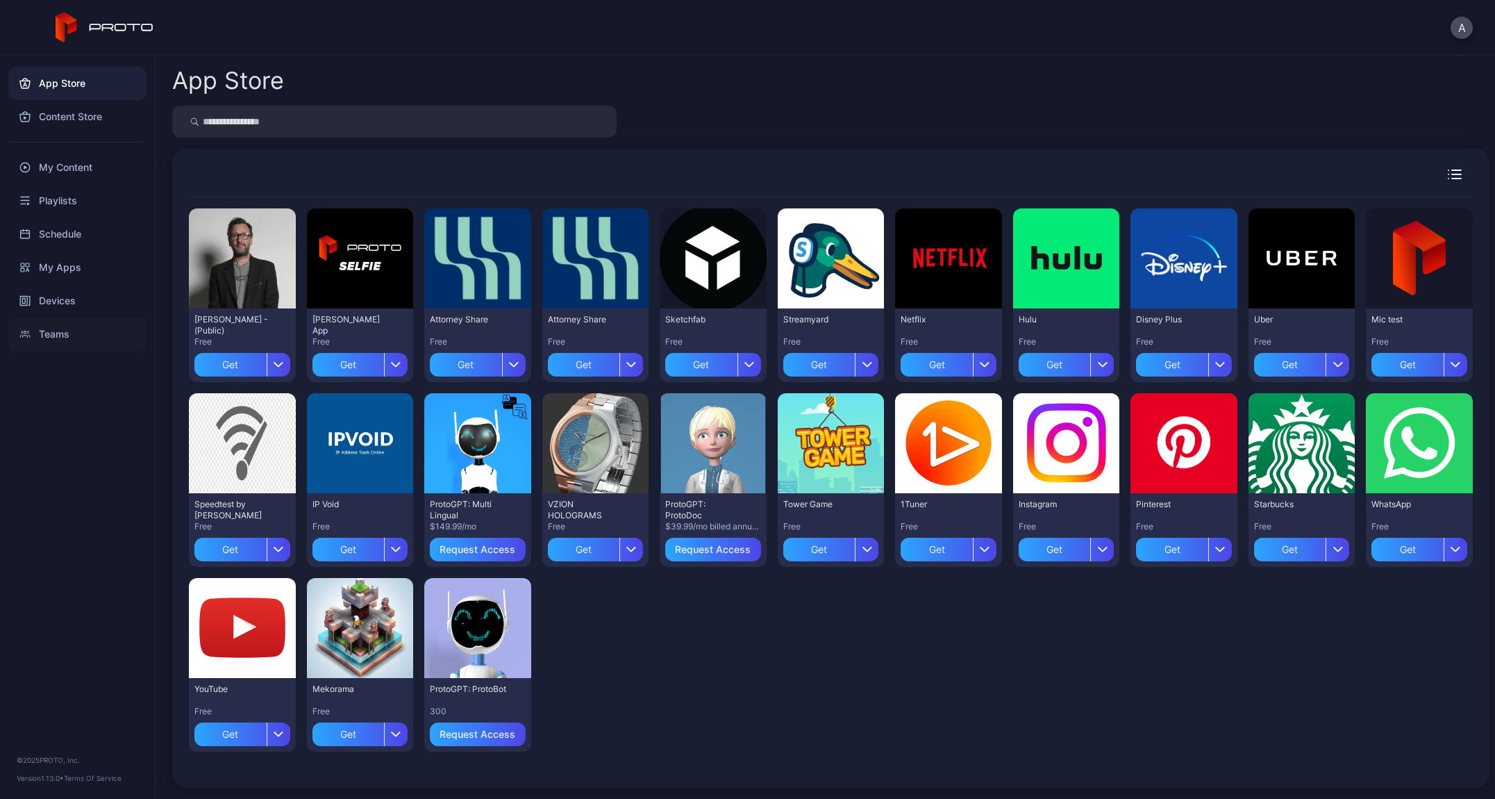
click at [63, 332] on div "Teams" at bounding box center [77, 333] width 138 height 33
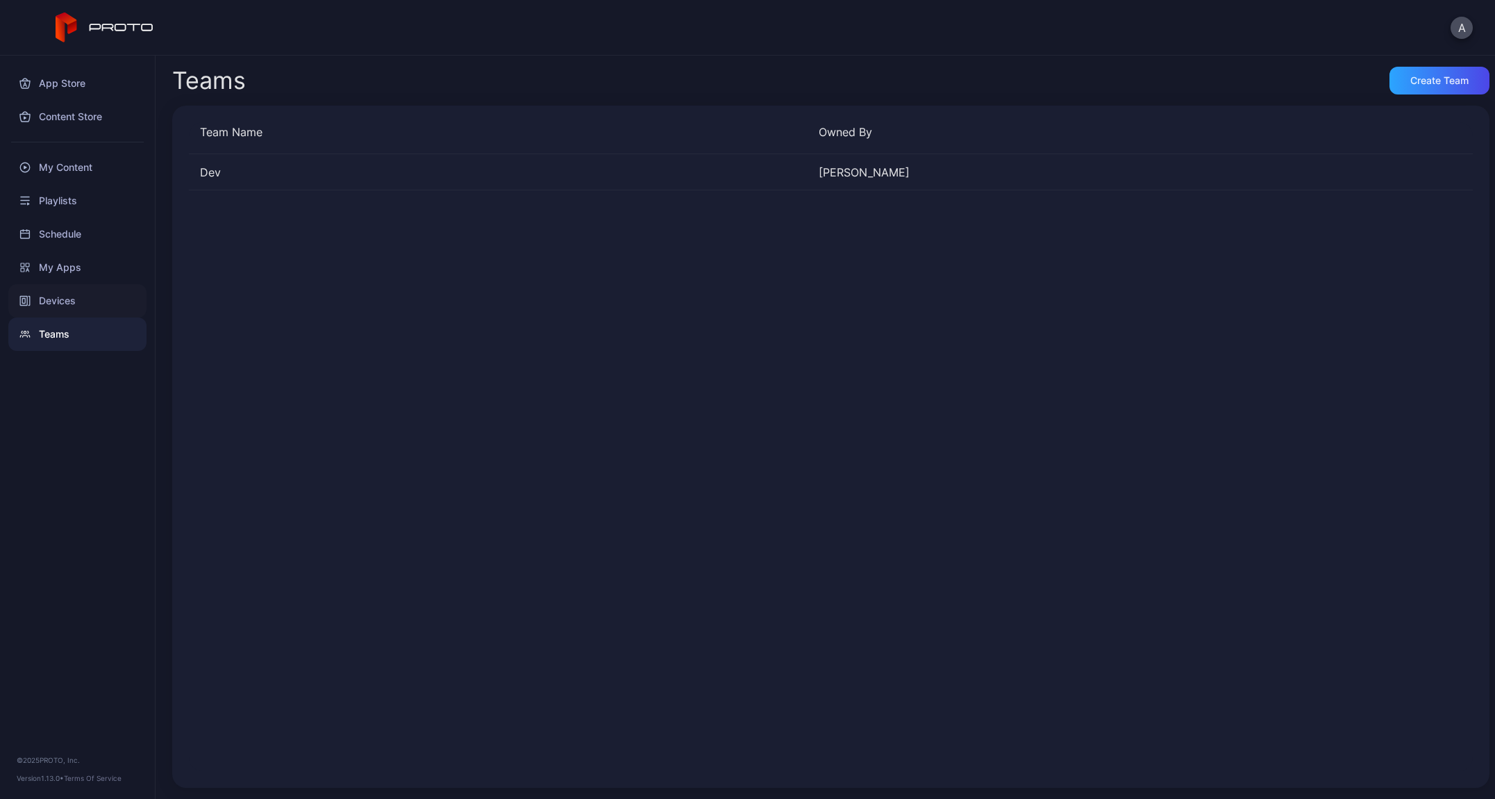
click at [58, 292] on div "Devices" at bounding box center [77, 300] width 138 height 33
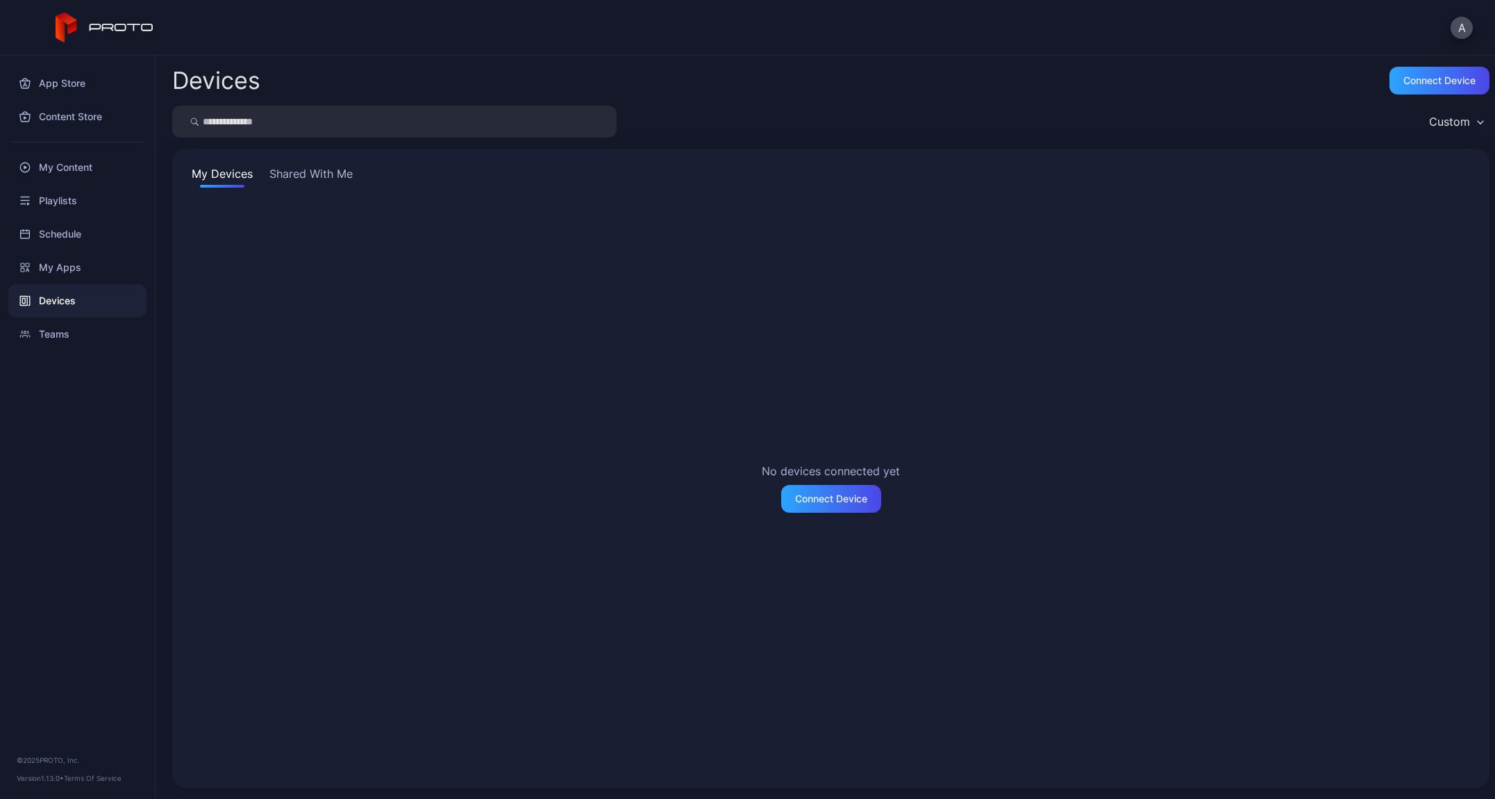
click at [320, 175] on button "Shared With Me" at bounding box center [311, 176] width 89 height 22
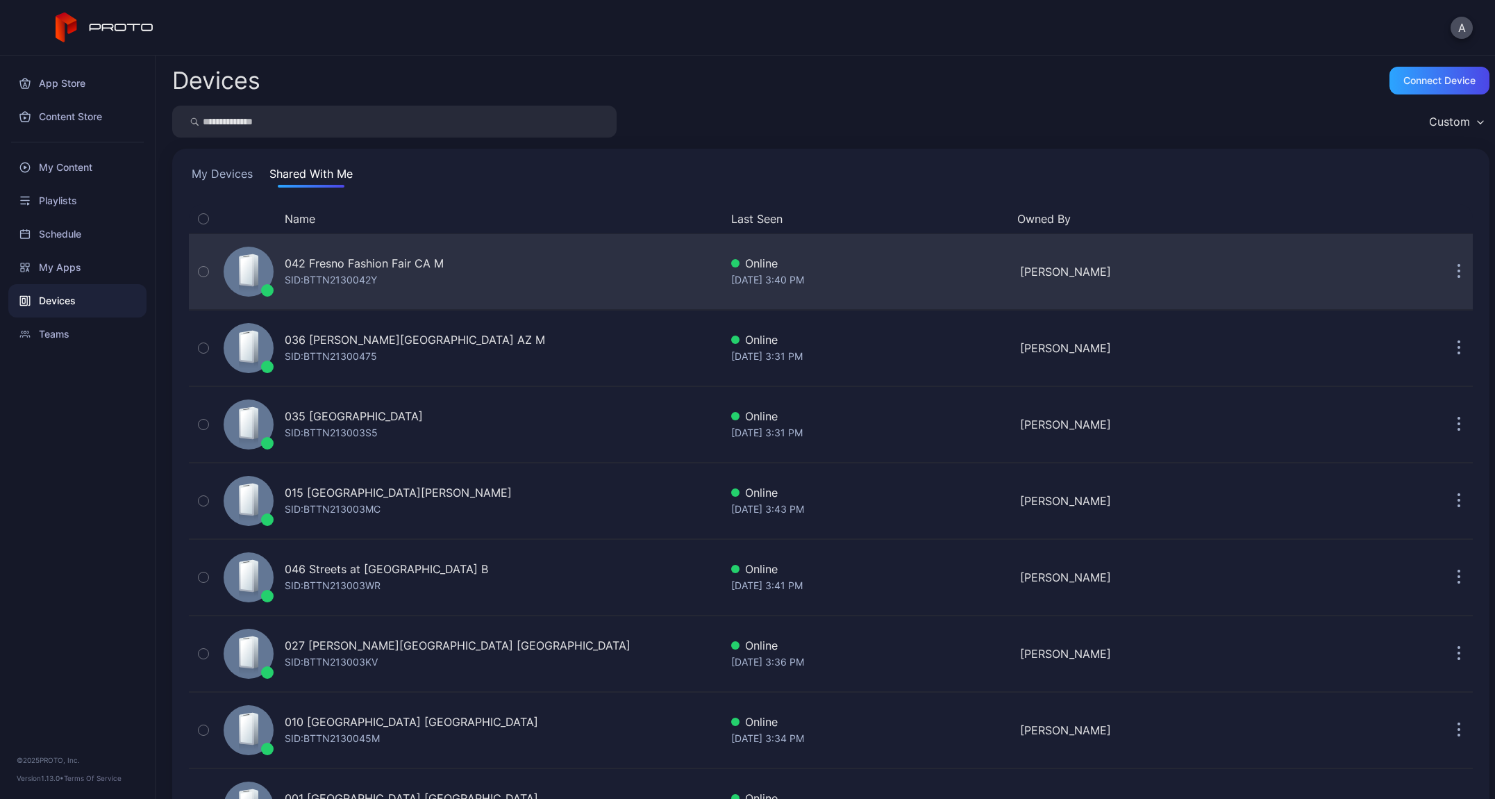
click at [204, 271] on icon "button" at bounding box center [204, 271] width 10 height 15
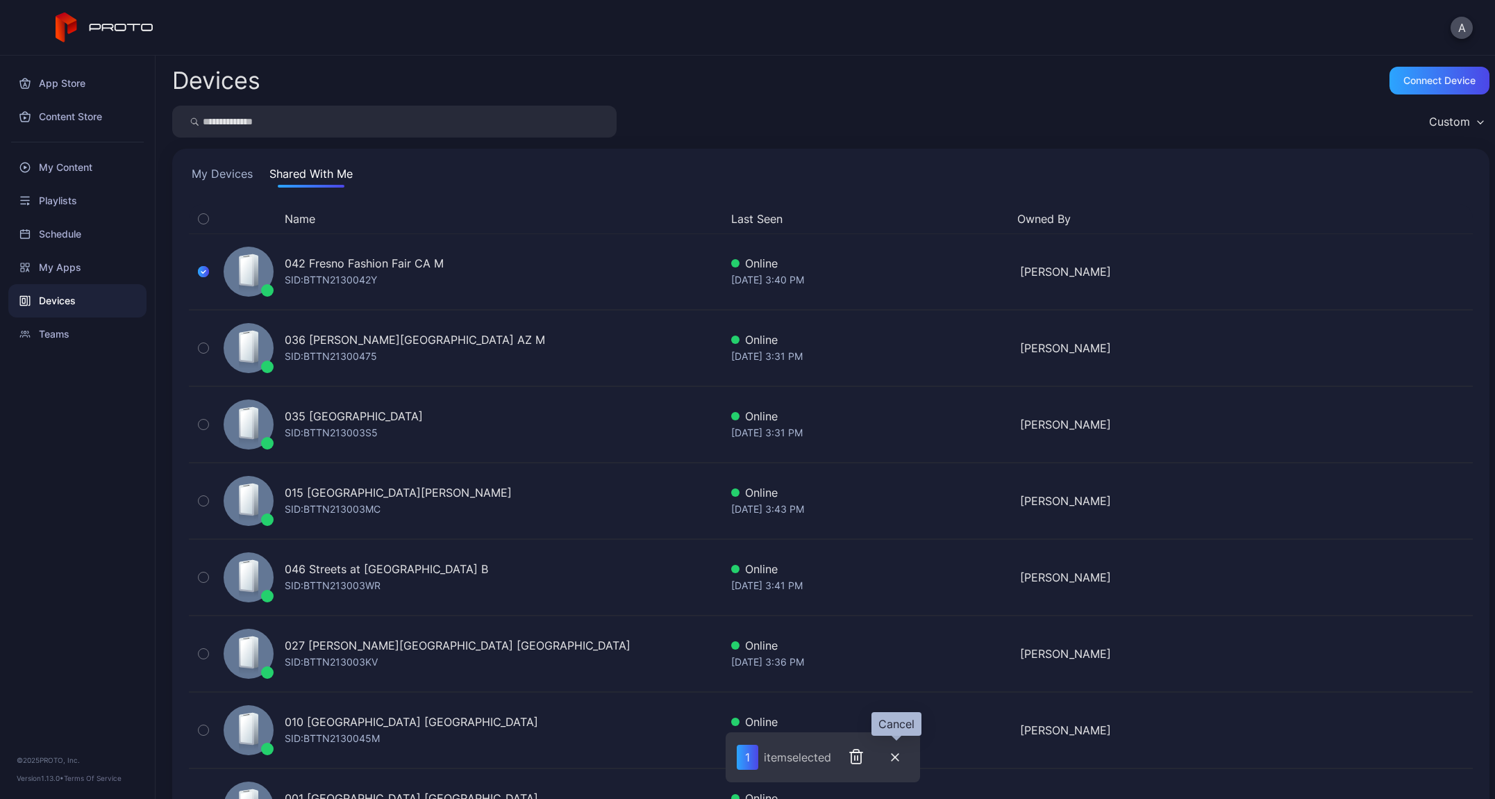
click at [899, 754] on icon "button" at bounding box center [895, 757] width 7 height 7
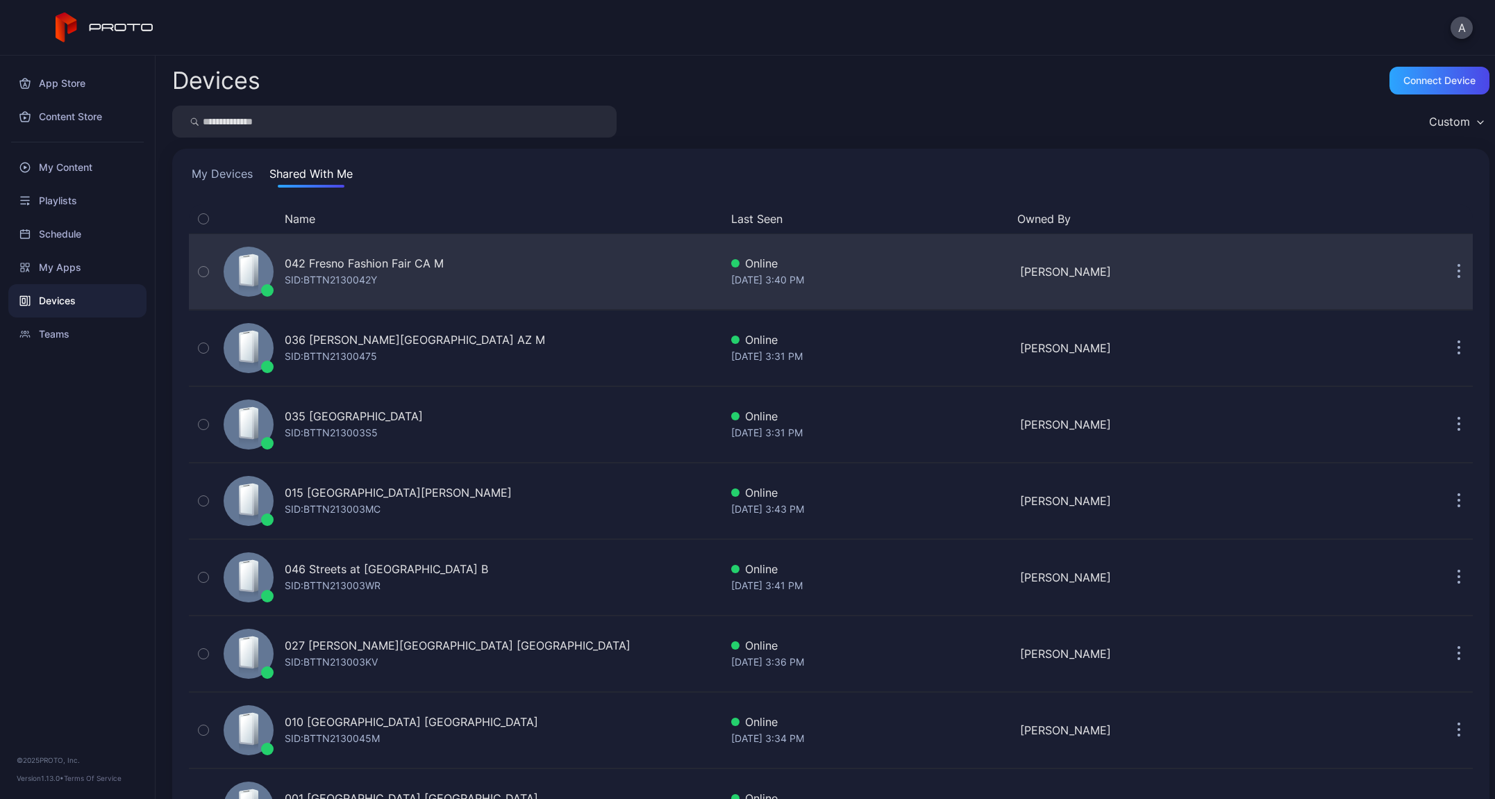
click at [476, 267] on div "042 Fresno Fashion Fair CA M SID: BTTN2130042Y" at bounding box center [469, 271] width 502 height 69
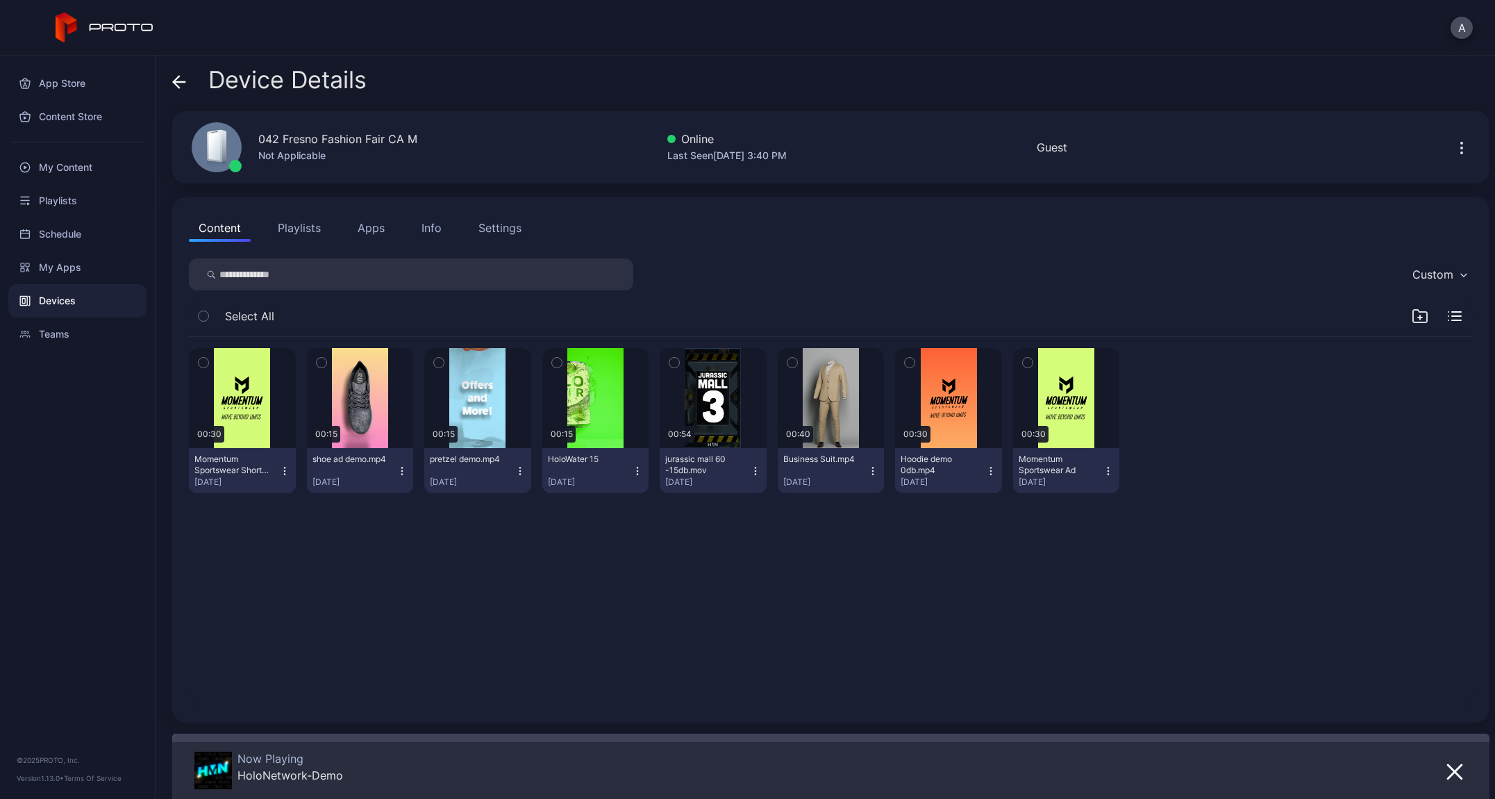
click at [357, 235] on button "Apps" at bounding box center [371, 228] width 47 height 28
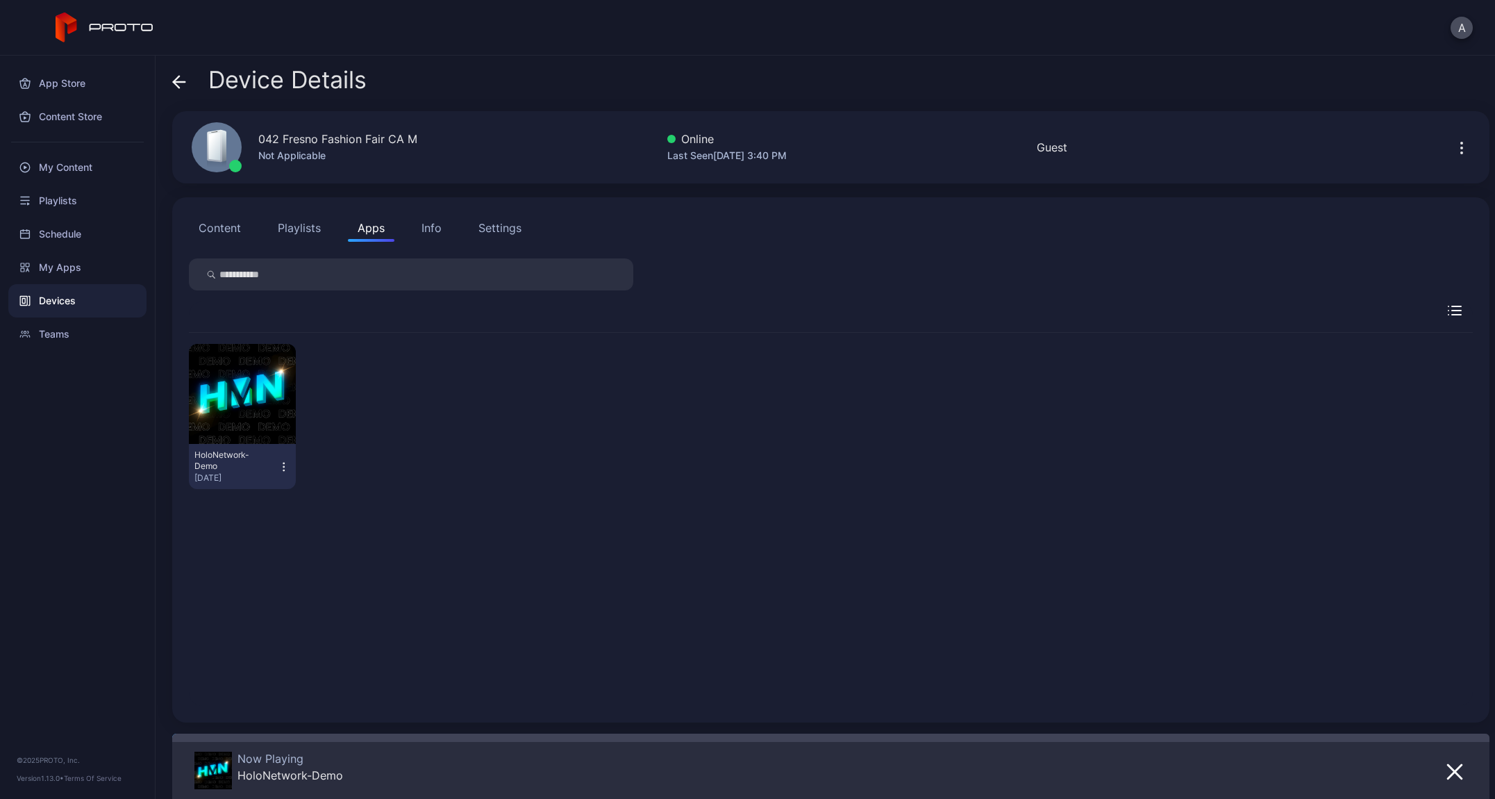
click at [305, 234] on button "Playlists" at bounding box center [299, 228] width 63 height 28
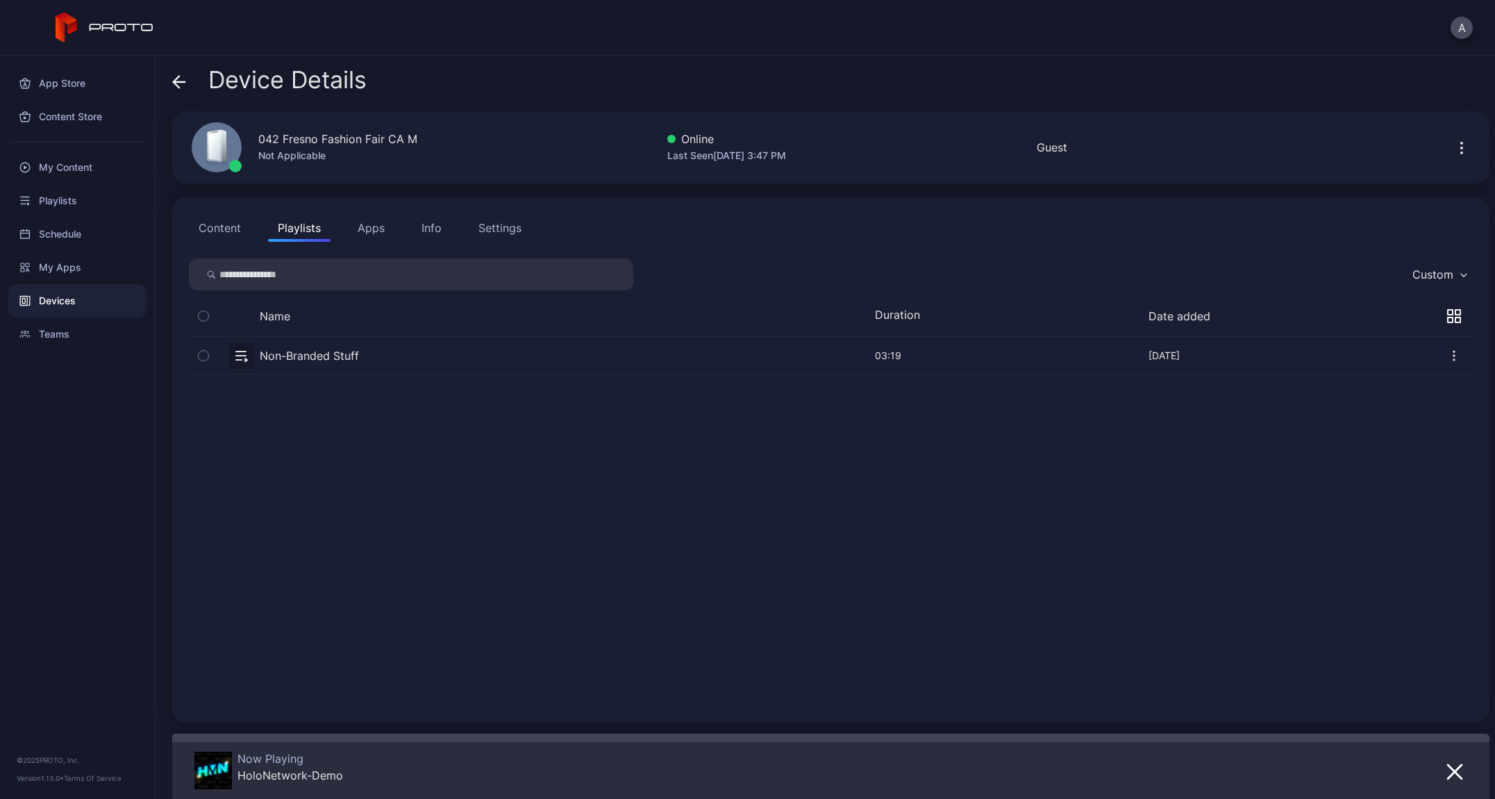
click at [229, 234] on button "Content" at bounding box center [220, 228] width 62 height 28
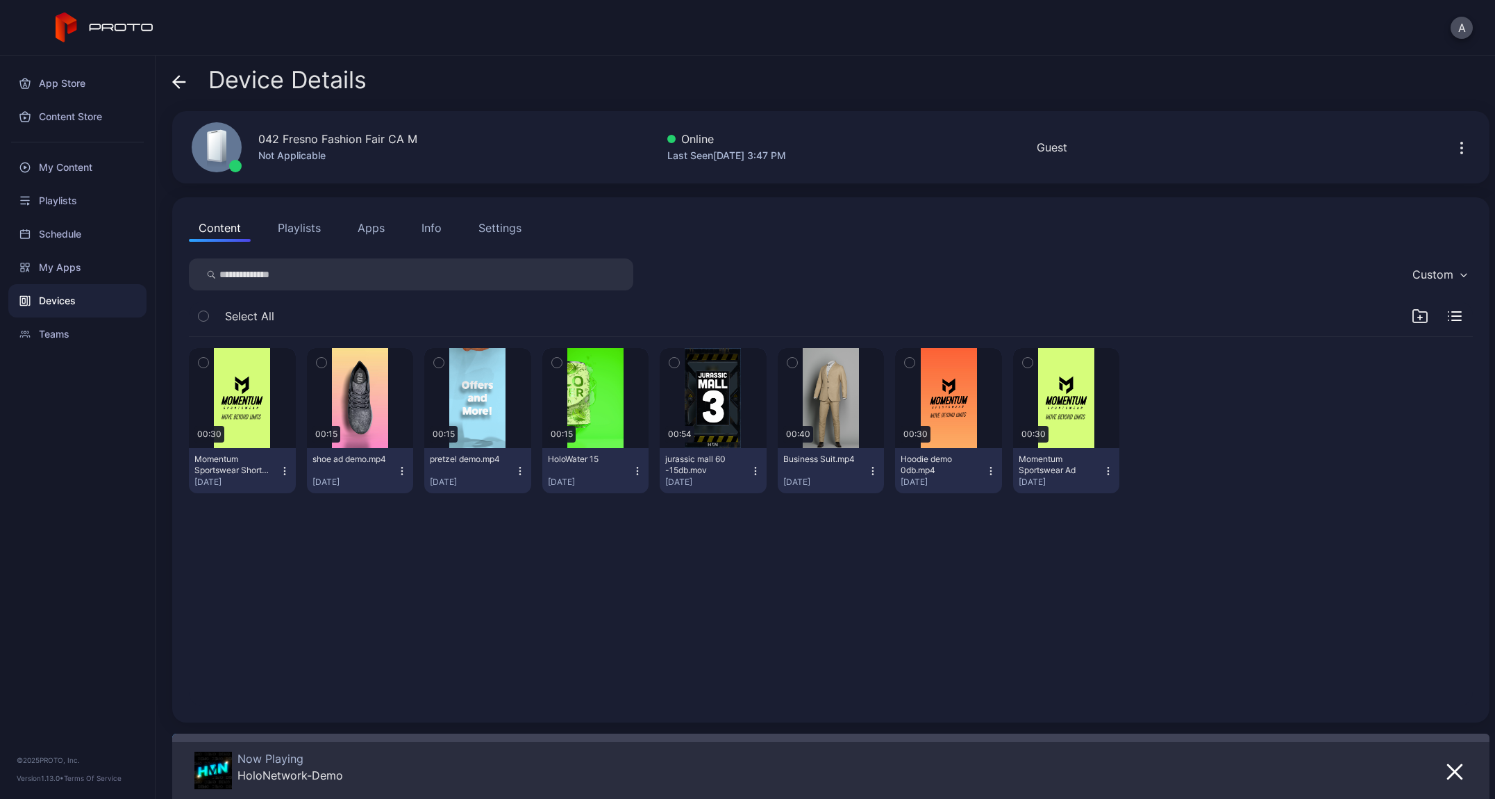
click at [304, 235] on button "Playlists" at bounding box center [299, 228] width 63 height 28
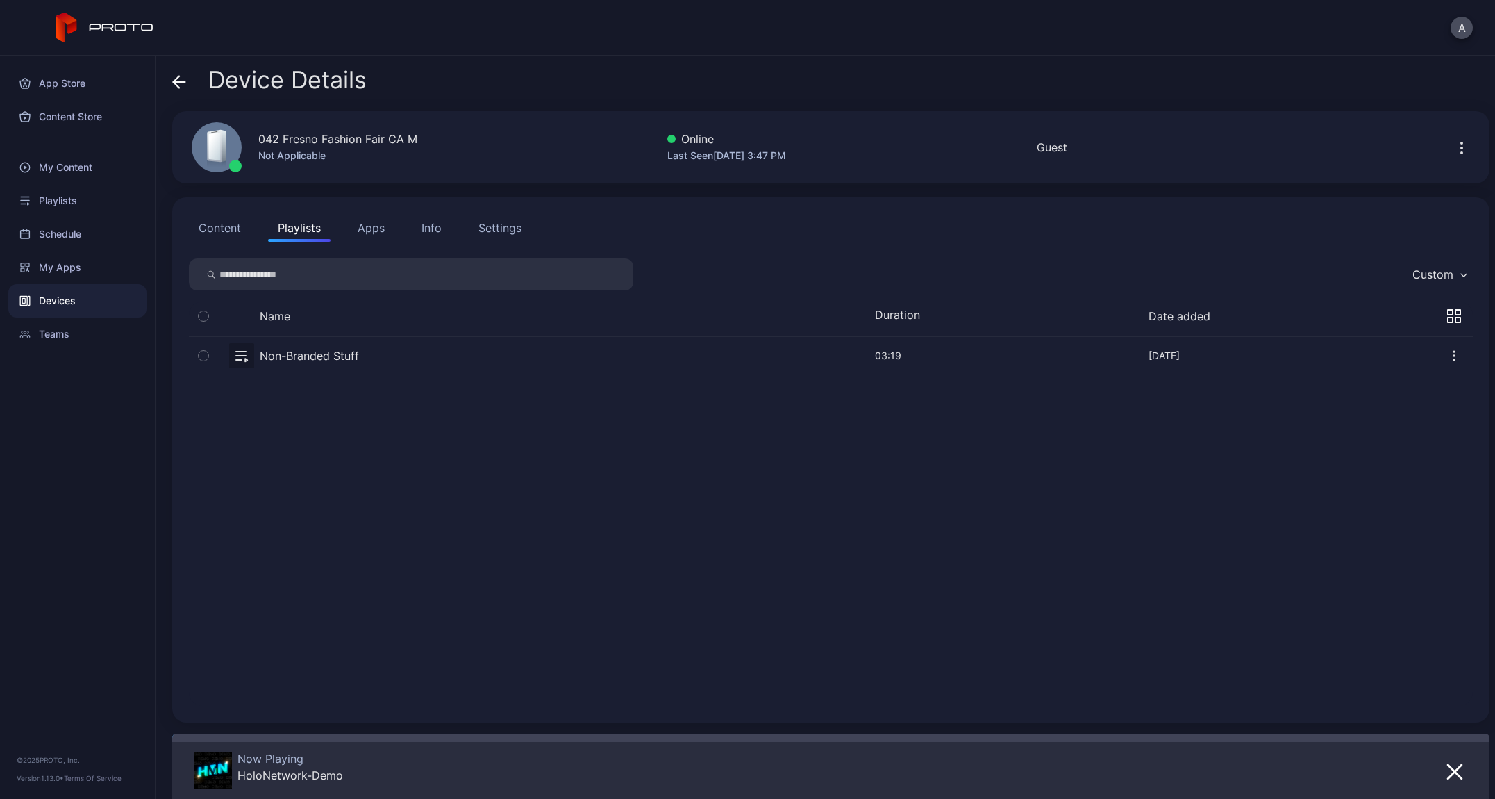
click at [374, 231] on button "Apps" at bounding box center [371, 228] width 47 height 28
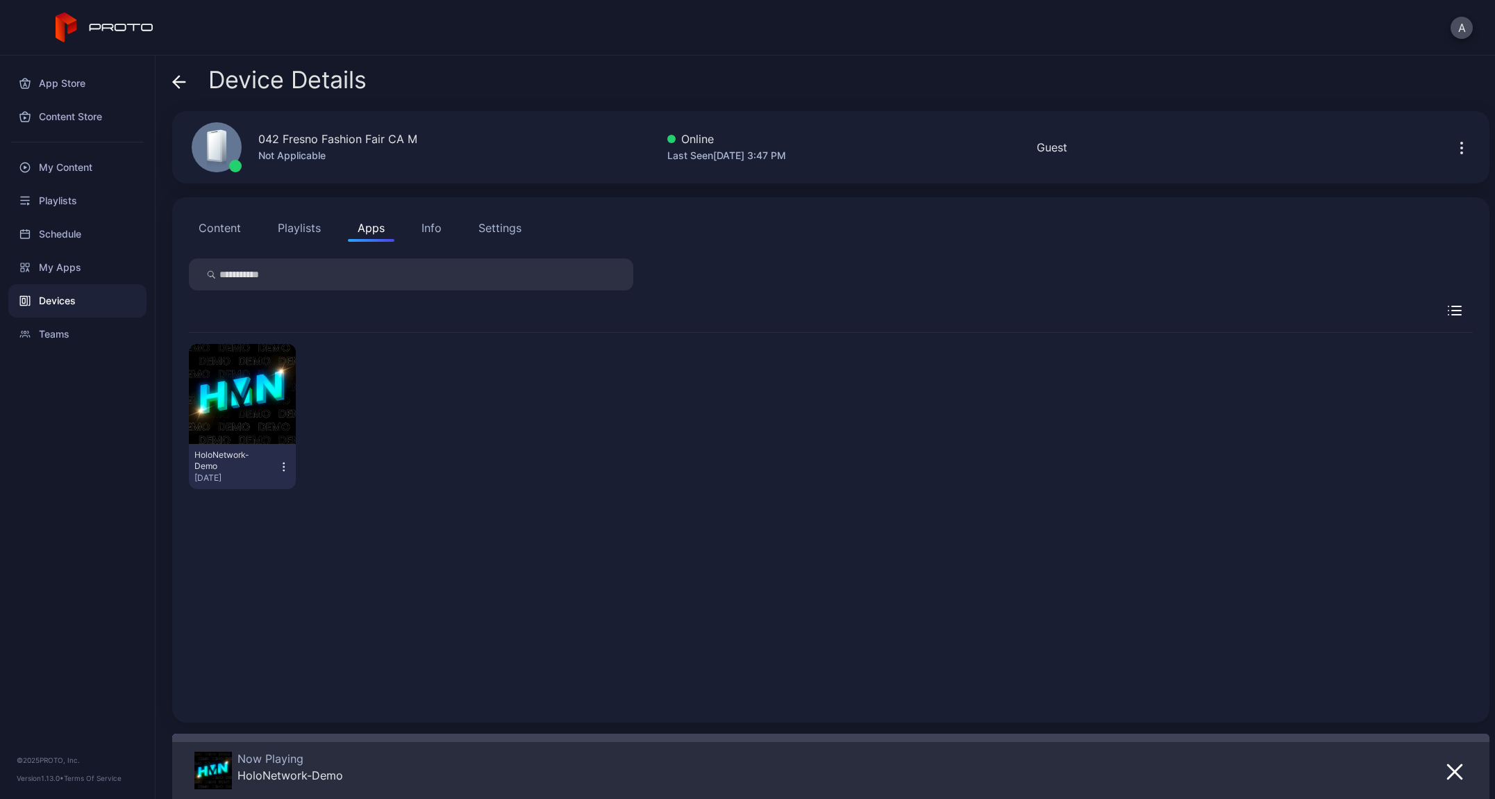
click at [420, 233] on button "Info" at bounding box center [432, 228] width 40 height 28
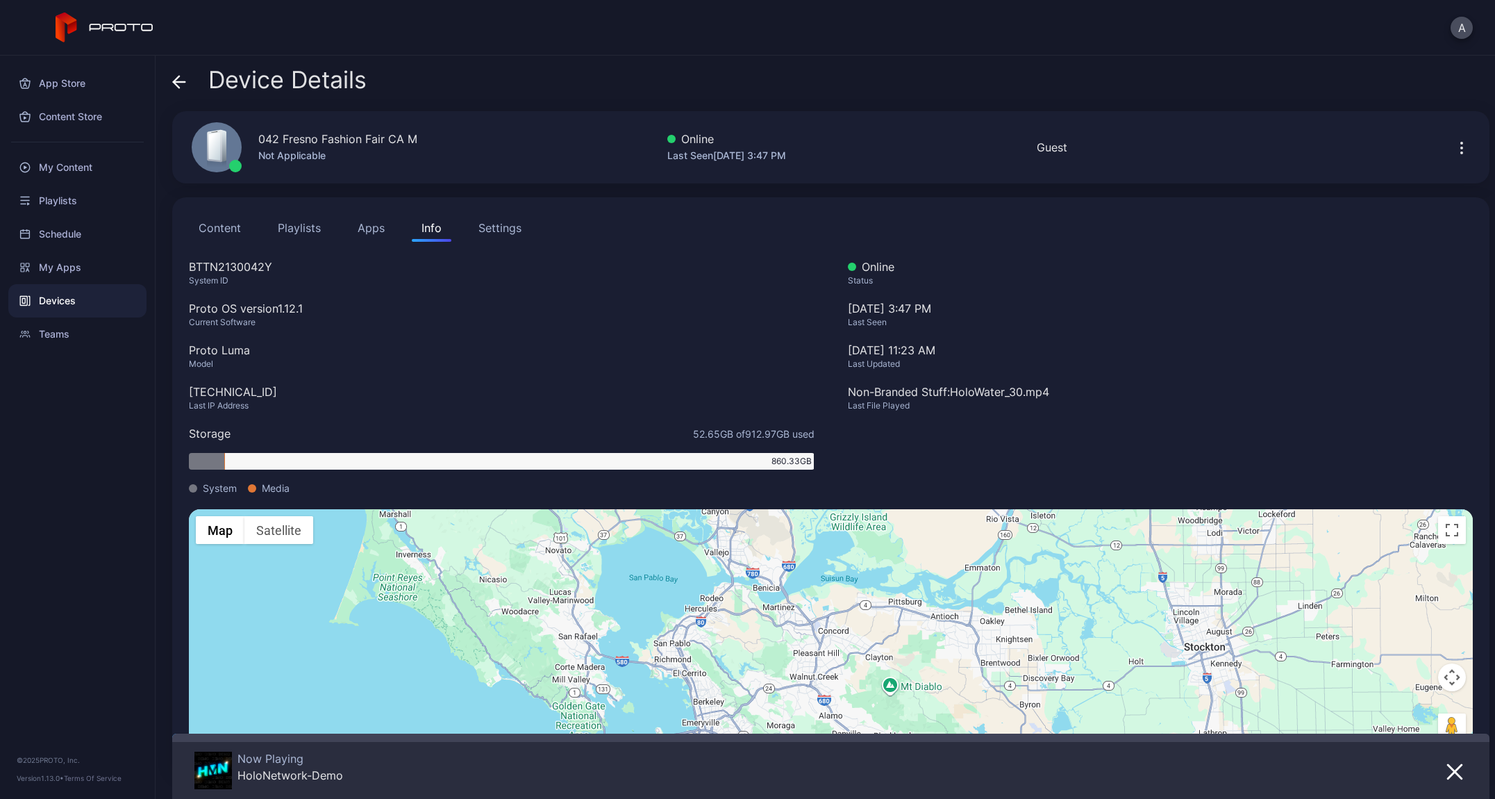
click at [214, 227] on button "Content" at bounding box center [220, 228] width 62 height 28
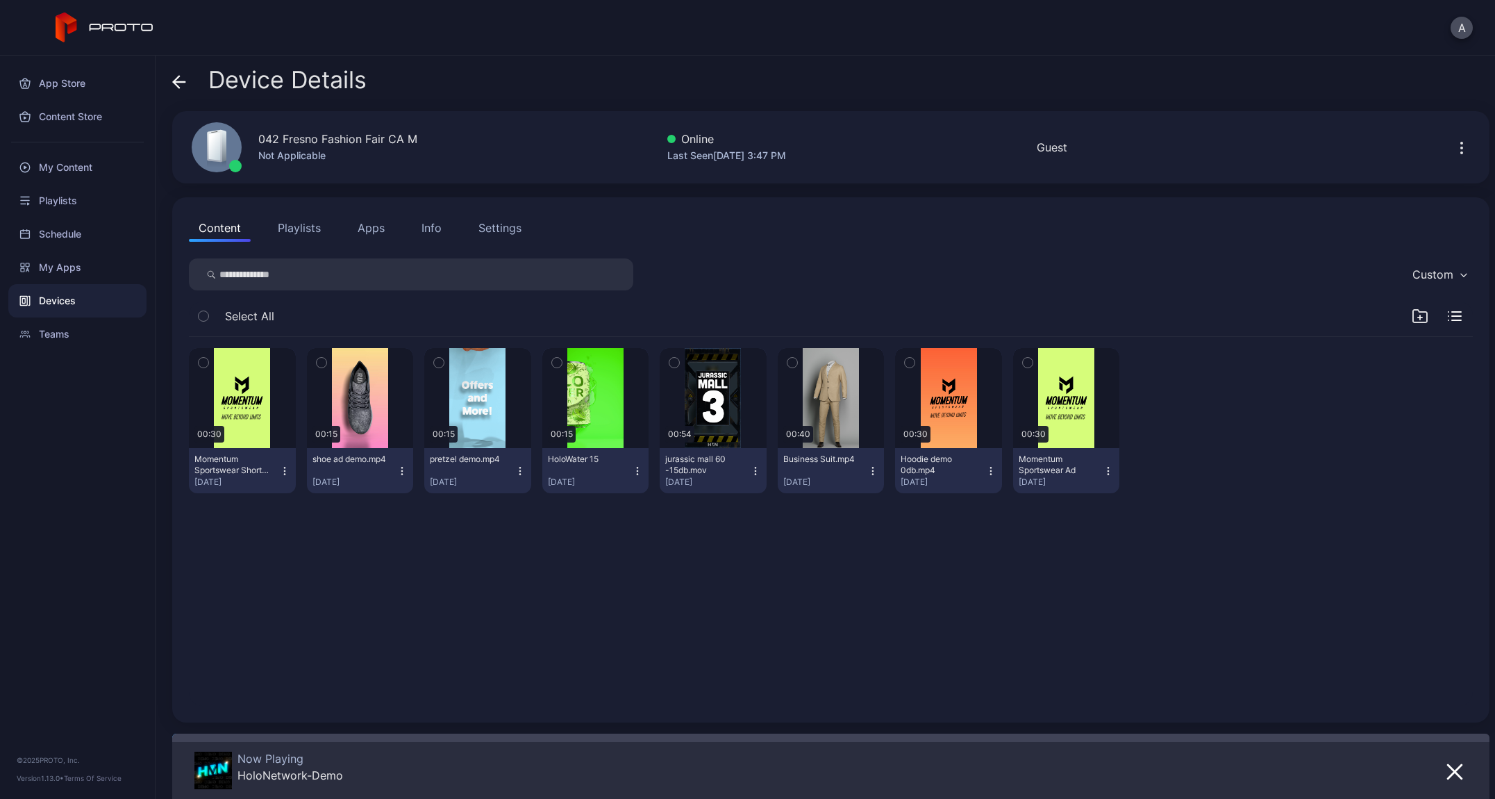
click at [297, 231] on button "Playlists" at bounding box center [299, 228] width 63 height 28
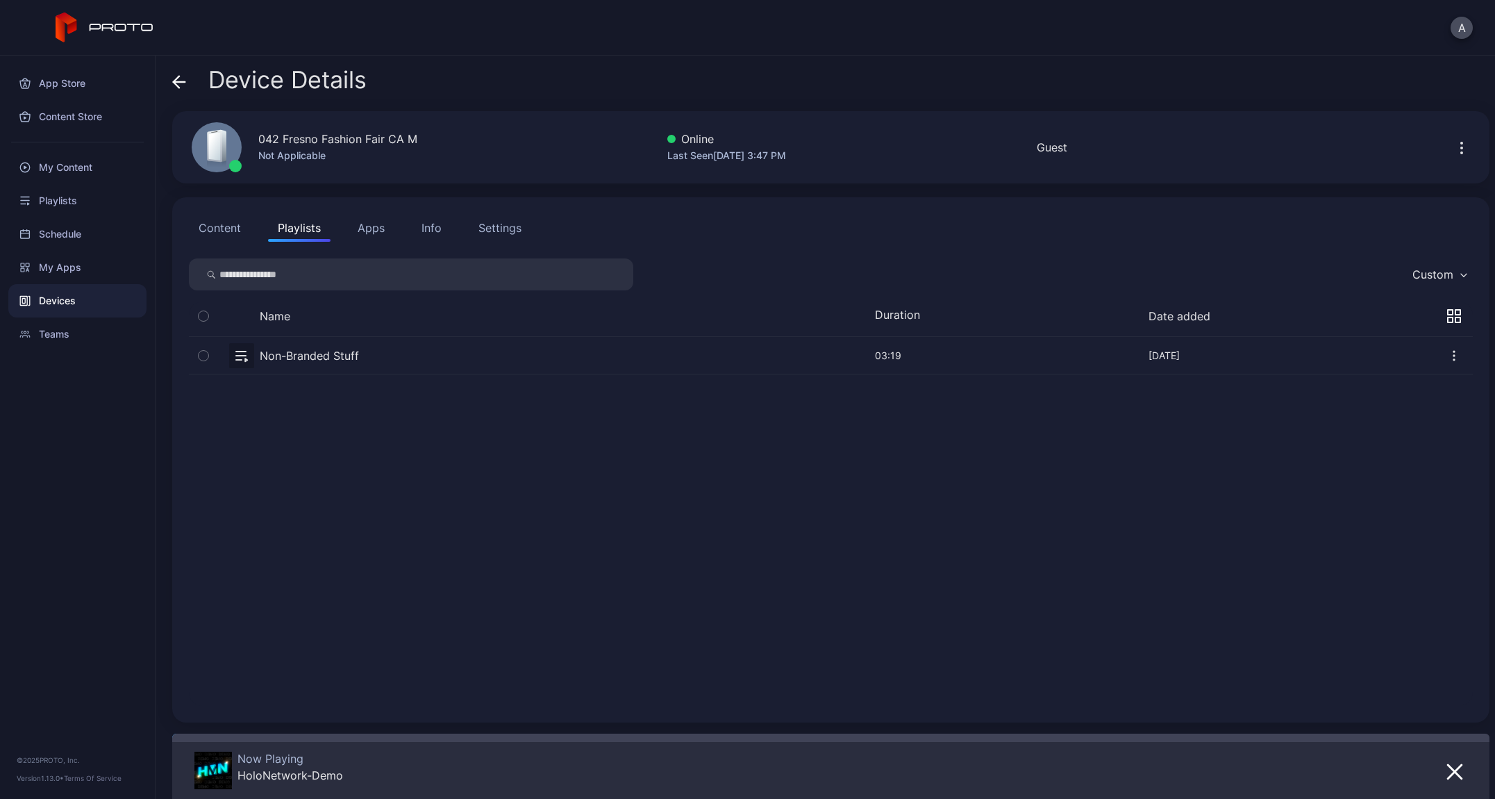
click at [216, 242] on div "Content Playlists Apps Info Settings Custom Name Duration Date added Non-Brande…" at bounding box center [831, 459] width 1318 height 525
click at [371, 236] on button "Apps" at bounding box center [371, 228] width 47 height 28
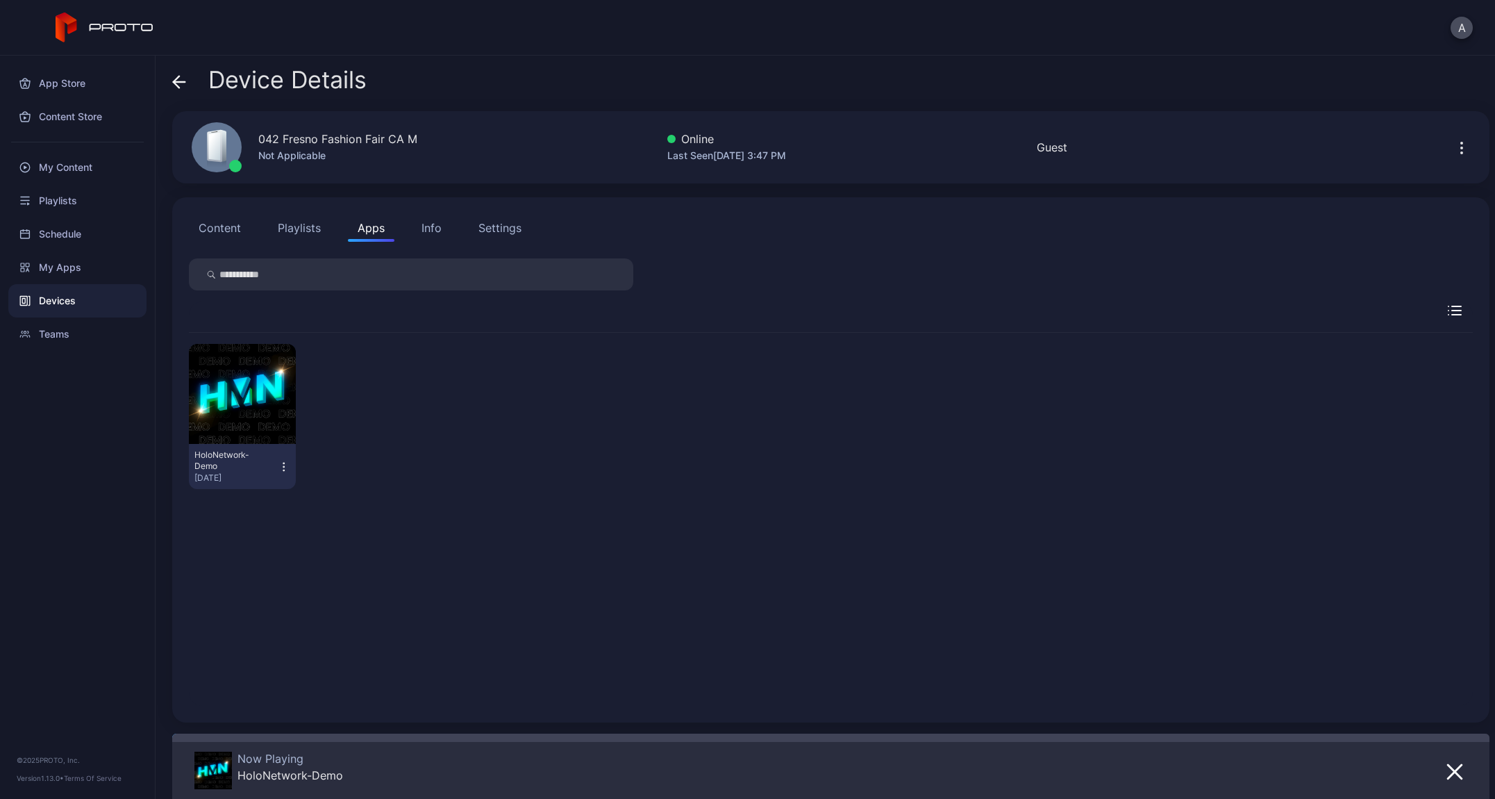
click at [429, 233] on div "Info" at bounding box center [432, 227] width 20 height 17
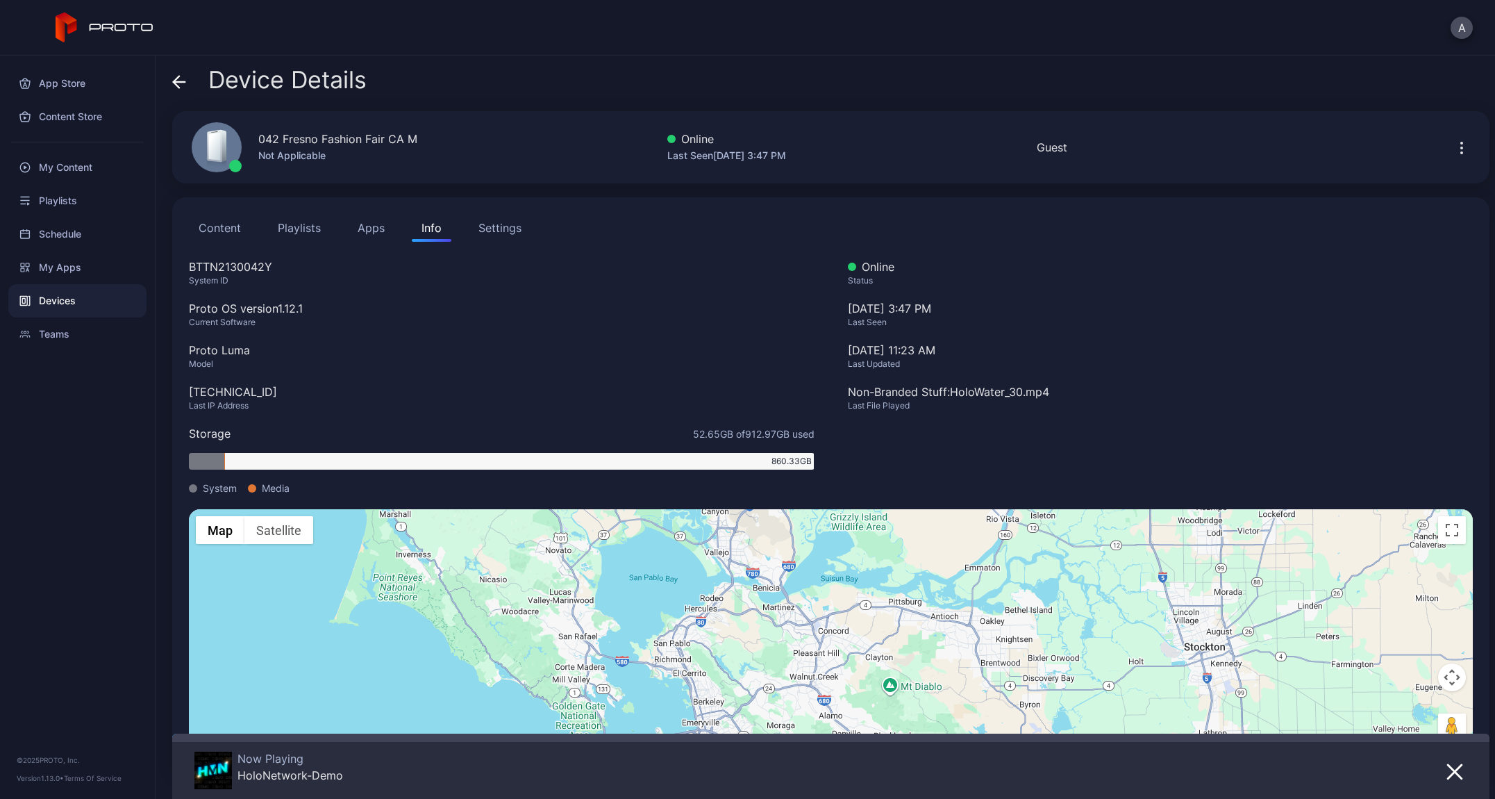
click at [493, 231] on div "Settings" at bounding box center [500, 227] width 43 height 17
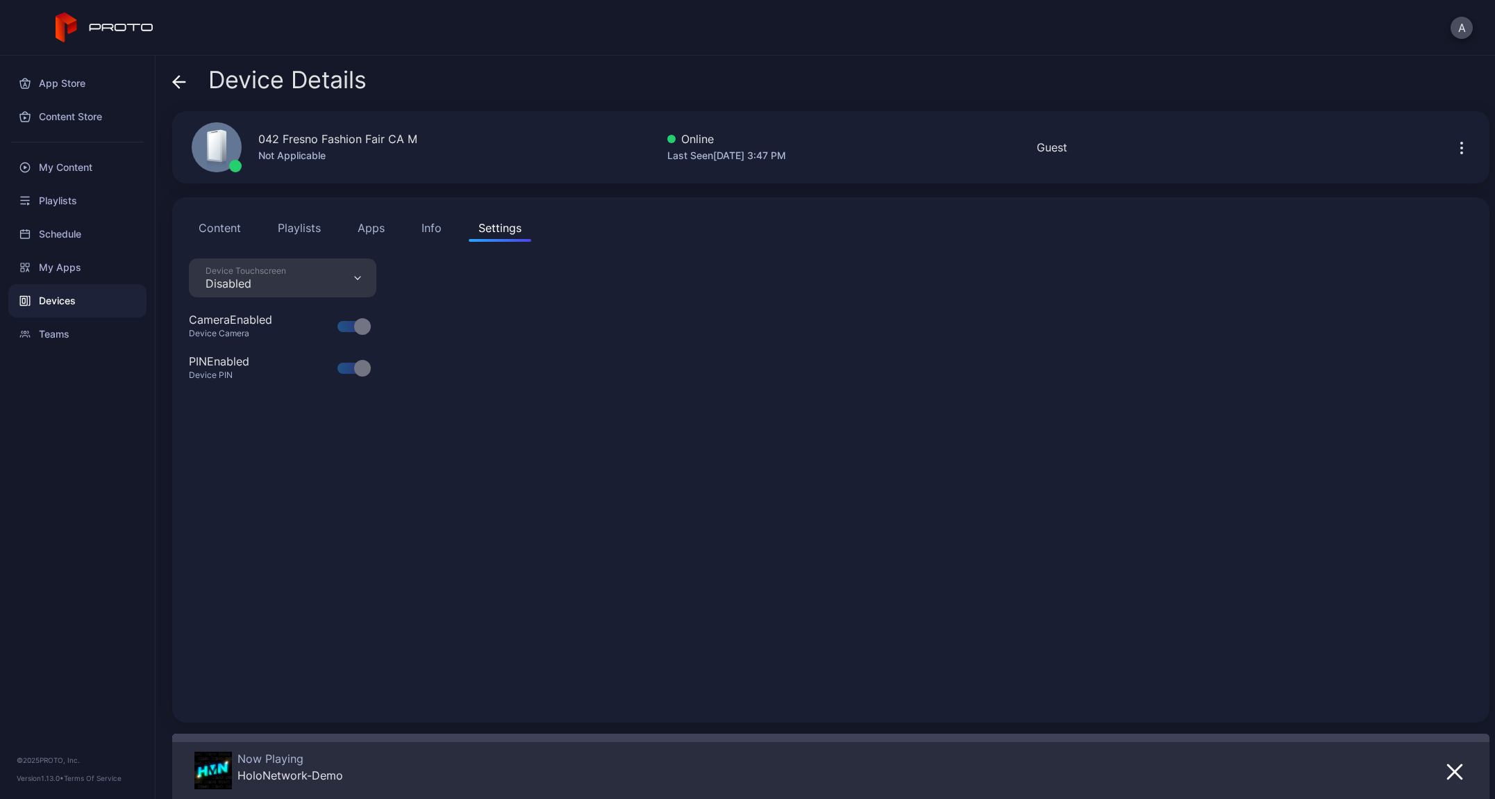
click at [212, 228] on button "Content" at bounding box center [220, 228] width 62 height 28
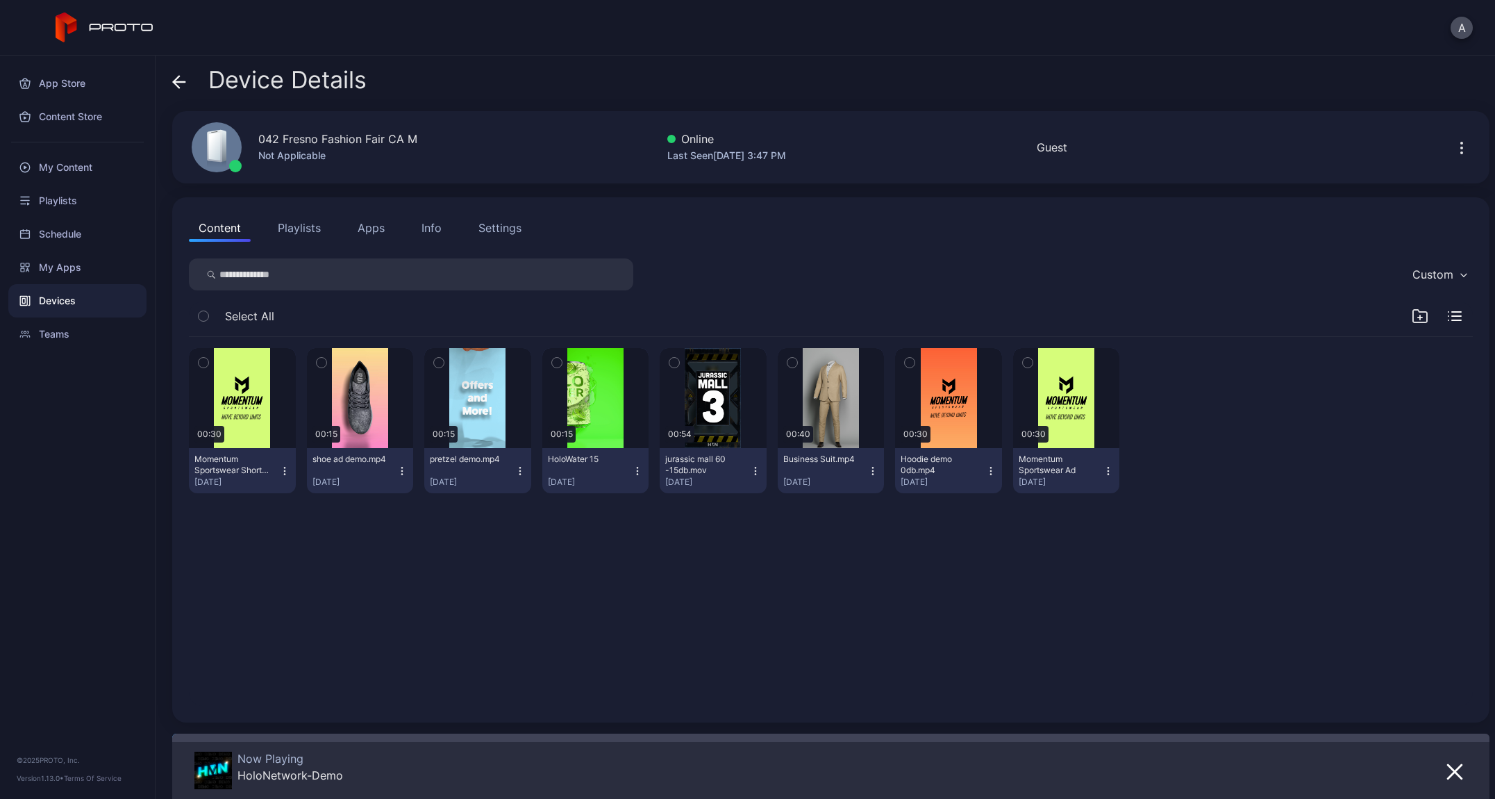
click at [377, 232] on button "Apps" at bounding box center [371, 228] width 47 height 28
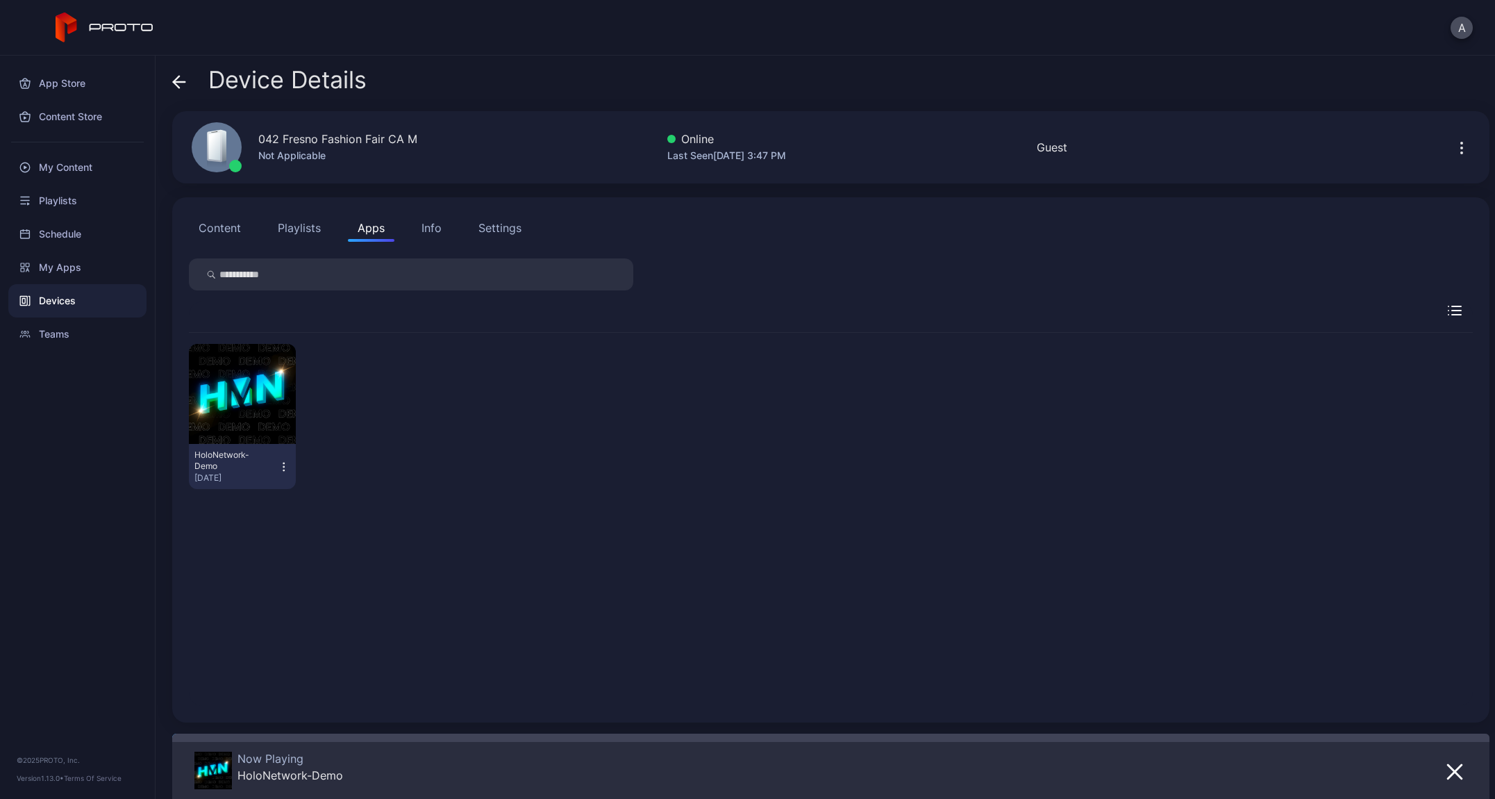
click at [285, 467] on icon "button" at bounding box center [284, 467] width 12 height 14
click at [432, 408] on div "HoloNetwork-Demo Aug 18, 2025" at bounding box center [831, 416] width 1284 height 167
click at [176, 84] on icon at bounding box center [177, 82] width 6 height 12
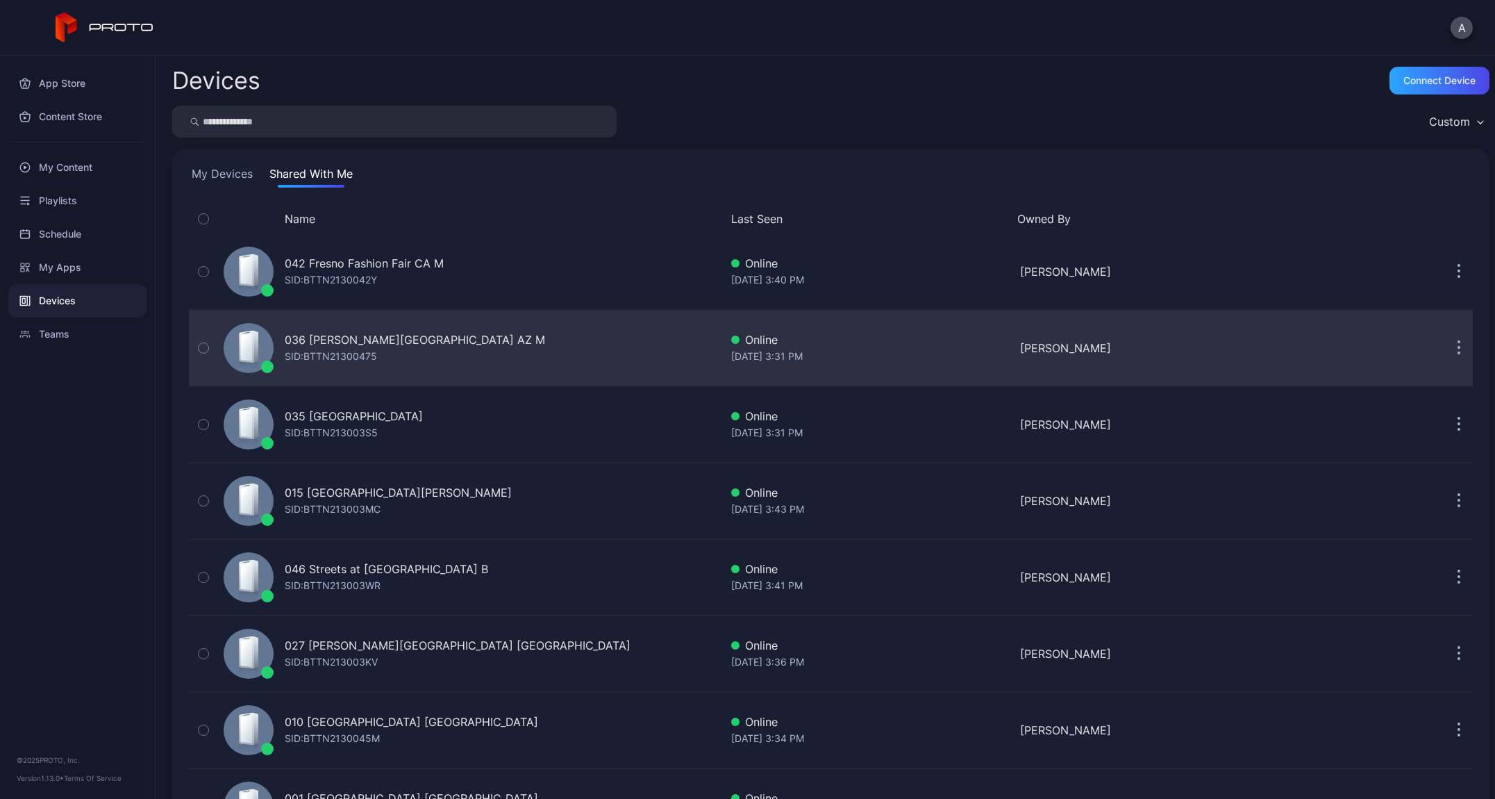
click at [326, 340] on div "036 [PERSON_NAME][GEOGRAPHIC_DATA] AZ M" at bounding box center [415, 339] width 260 height 17
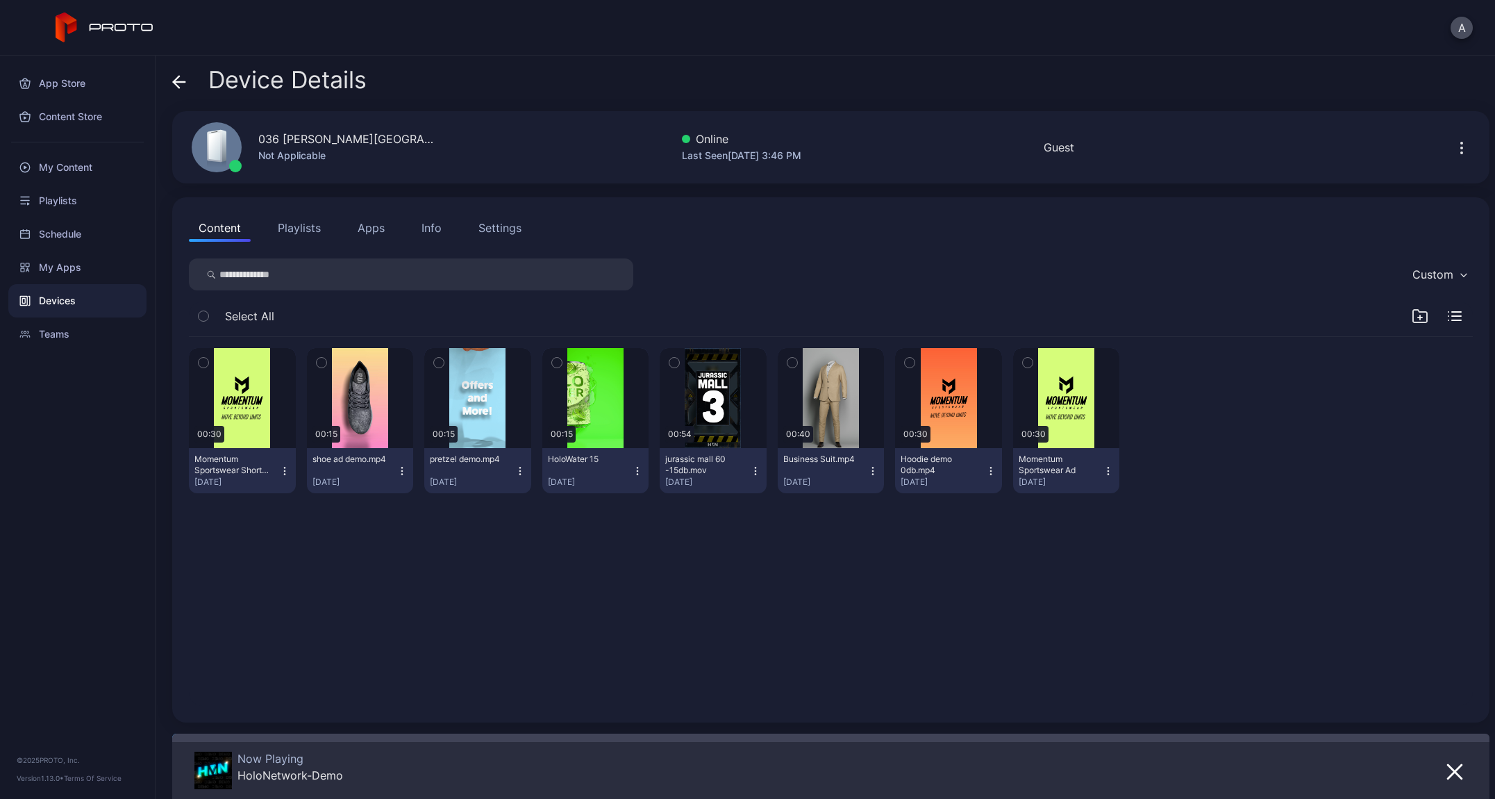
click at [367, 233] on button "Apps" at bounding box center [371, 228] width 47 height 28
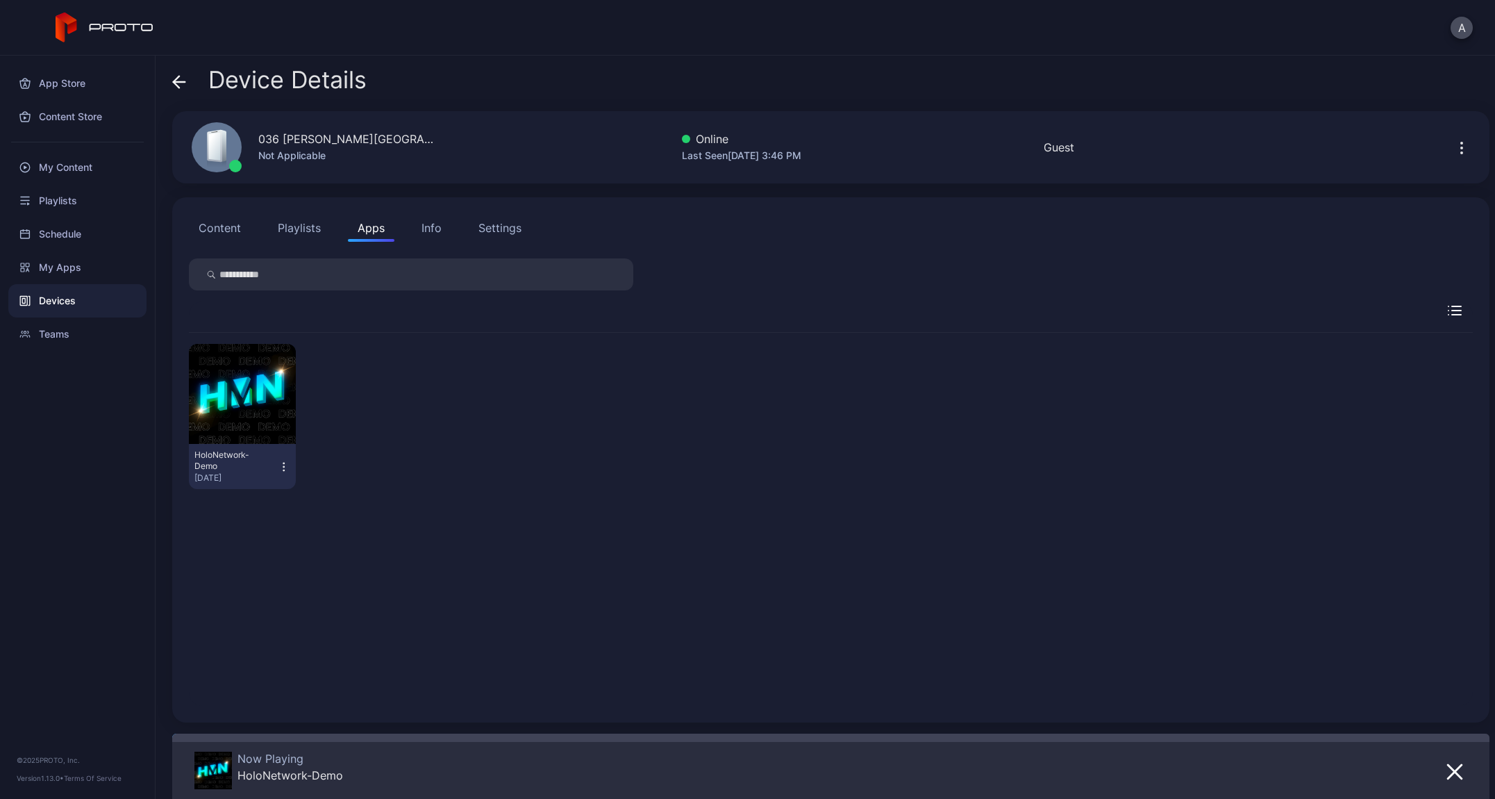
click at [176, 85] on icon at bounding box center [177, 82] width 6 height 12
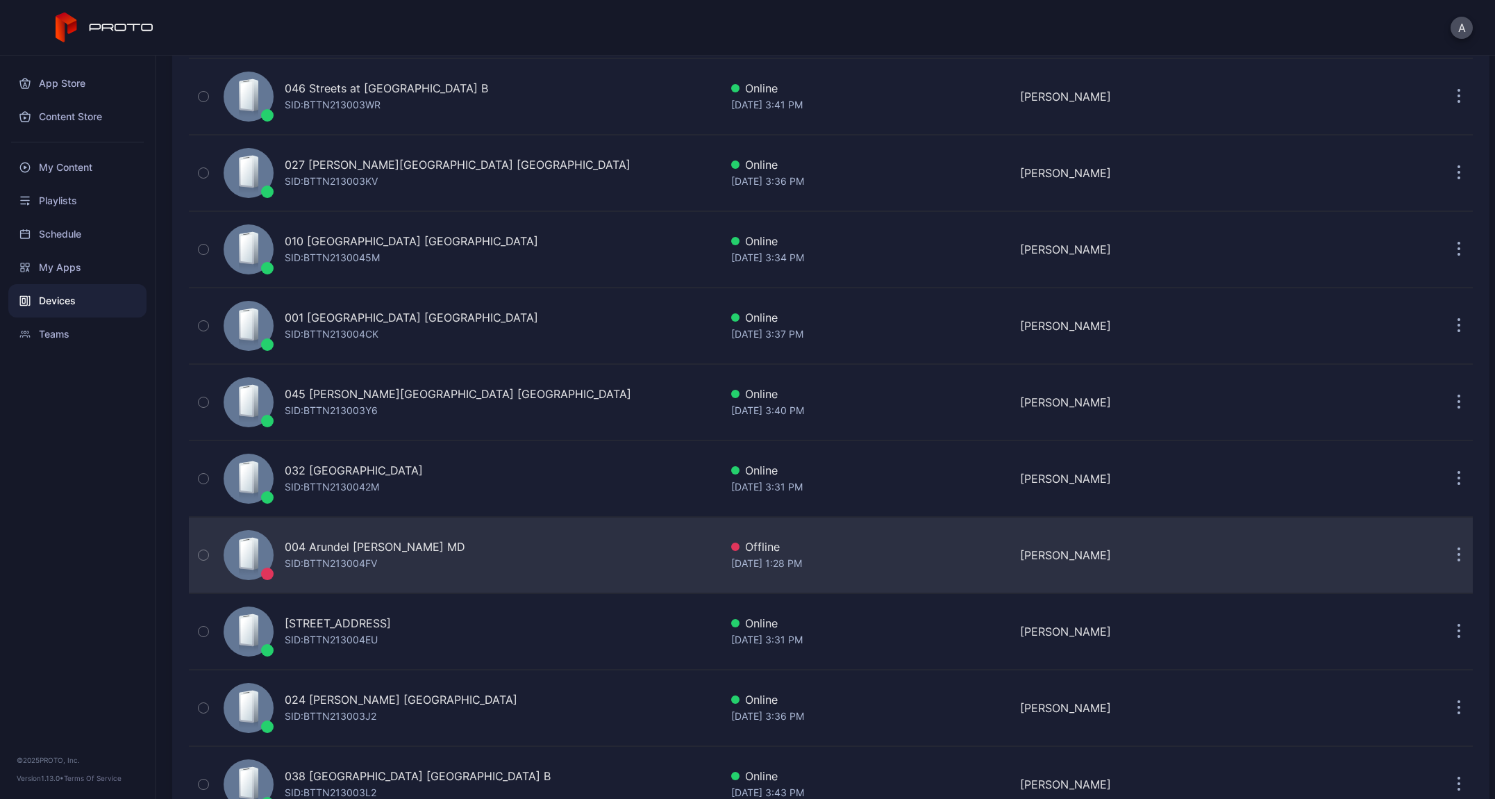
scroll to position [490, 0]
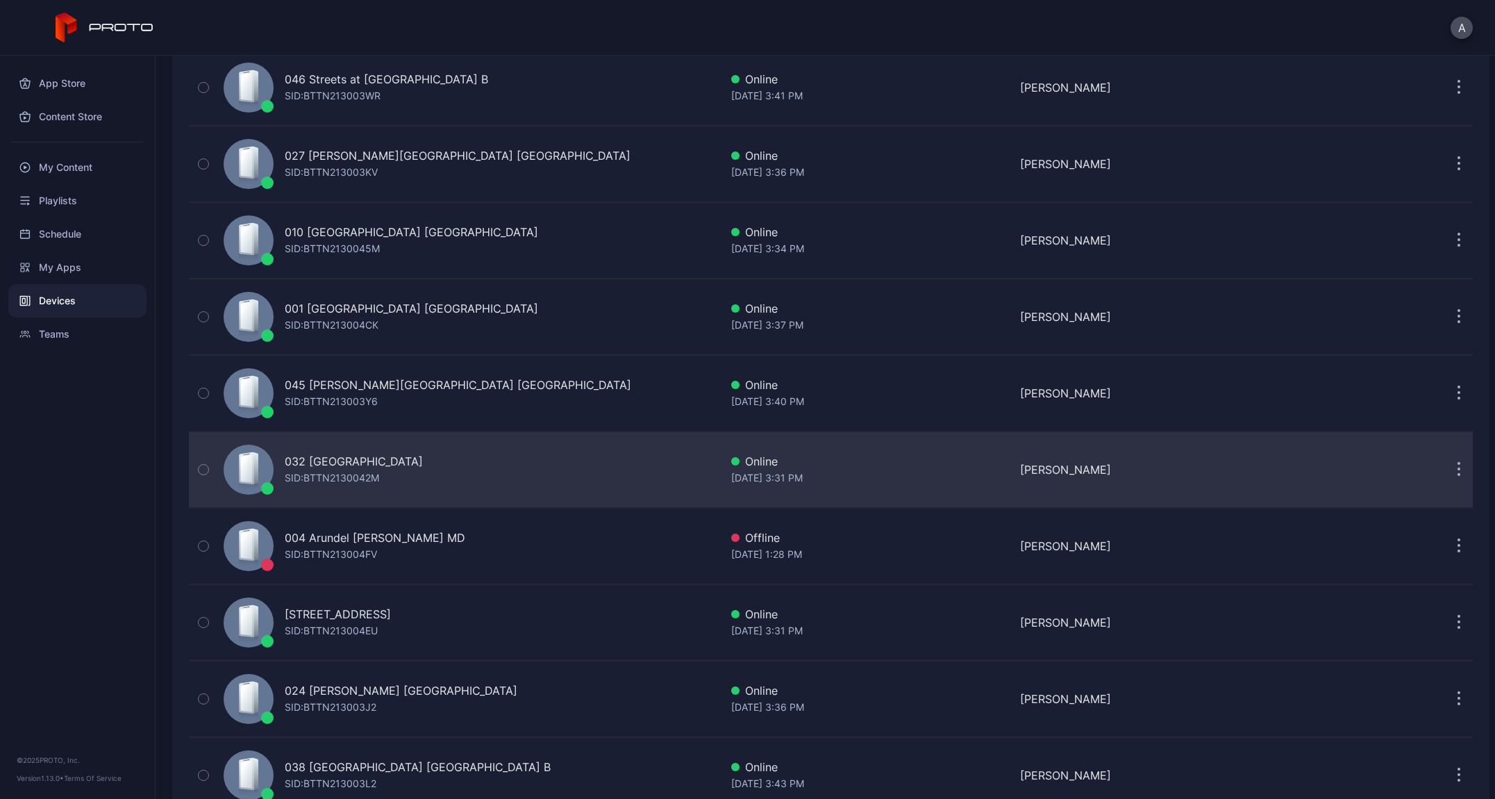
click at [351, 473] on div "SID: BTTN2130042M" at bounding box center [332, 478] width 94 height 17
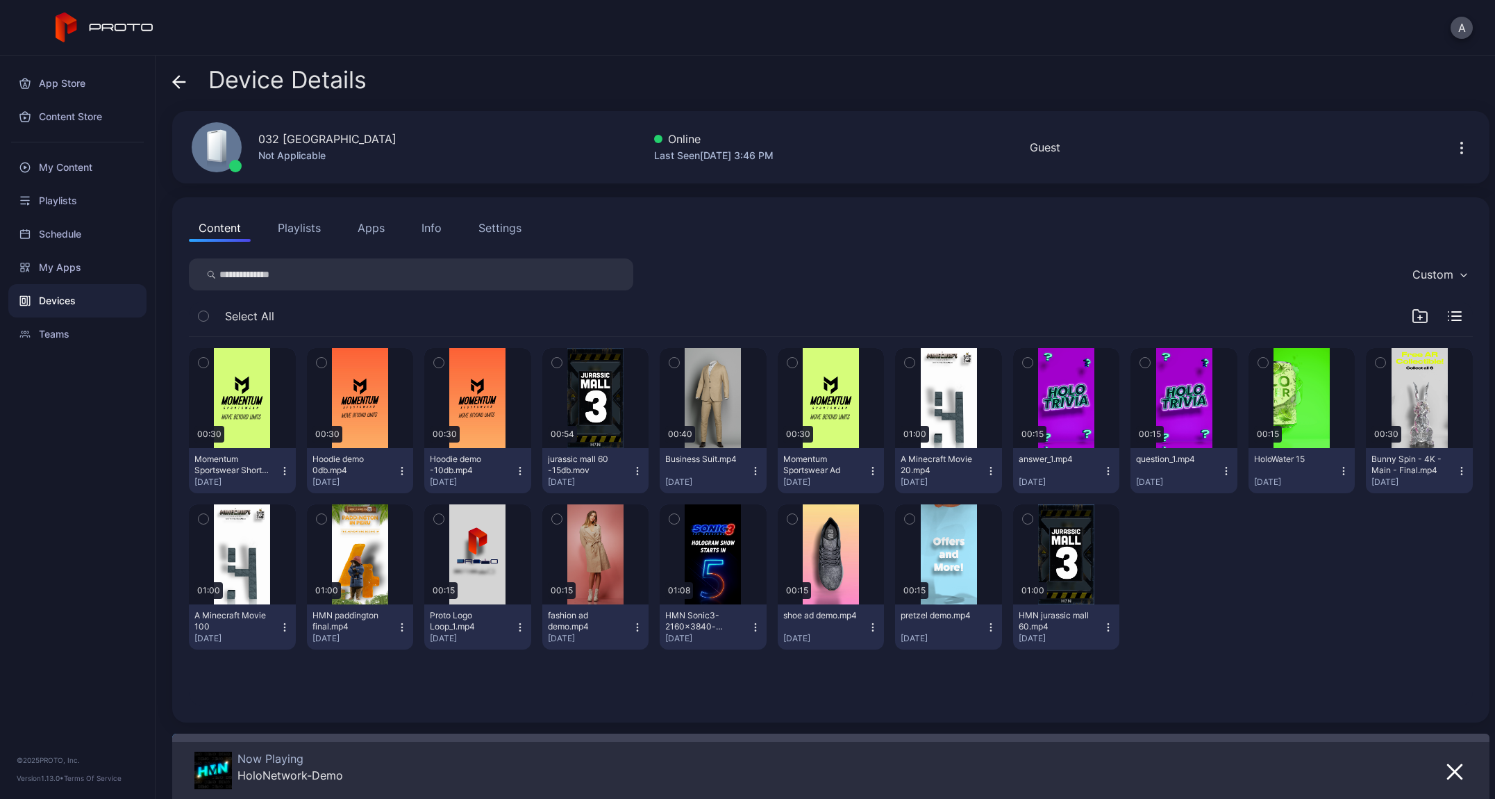
click at [373, 226] on button "Apps" at bounding box center [371, 228] width 47 height 28
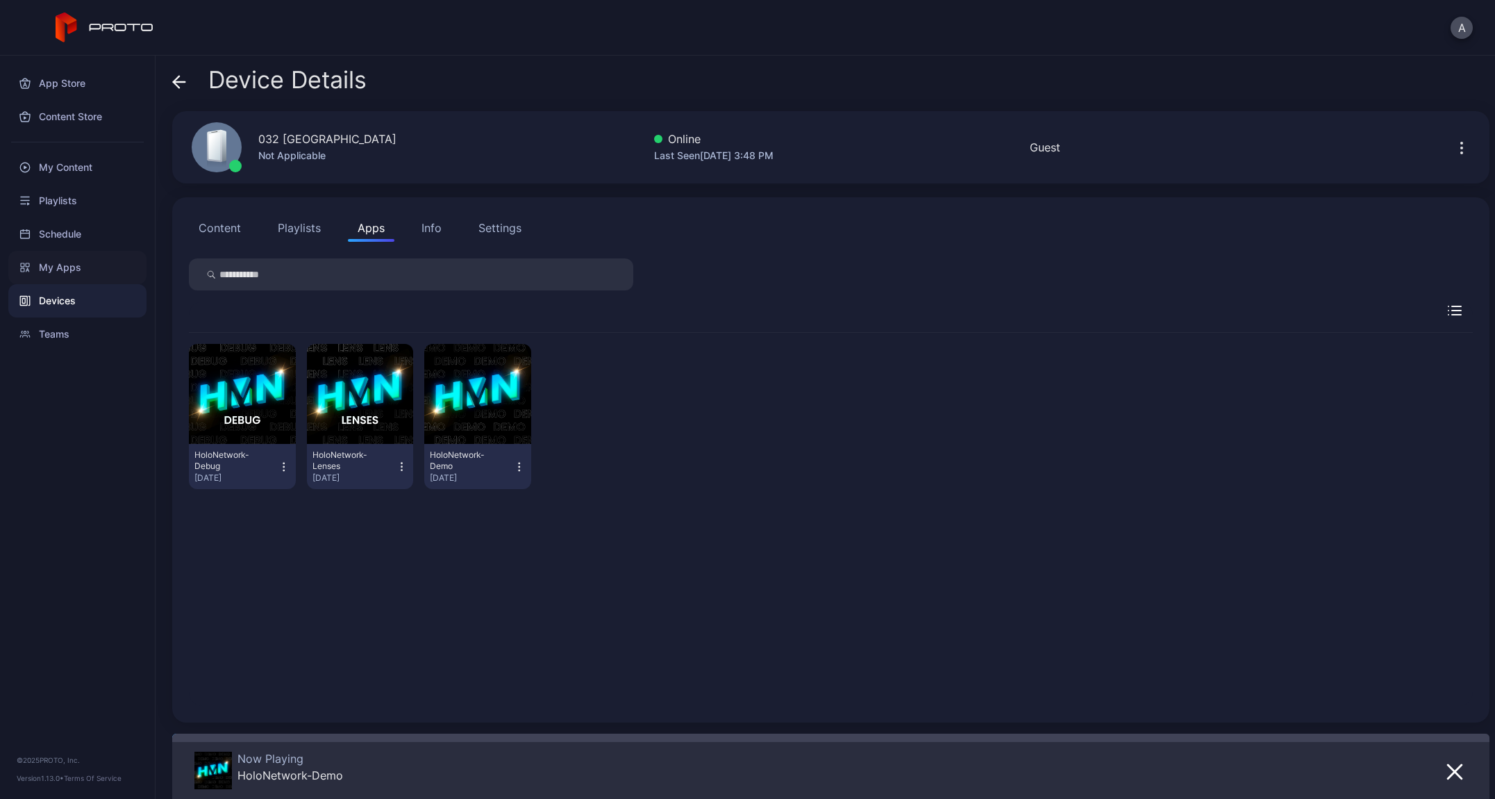
click at [72, 263] on div "My Apps" at bounding box center [77, 267] width 138 height 33
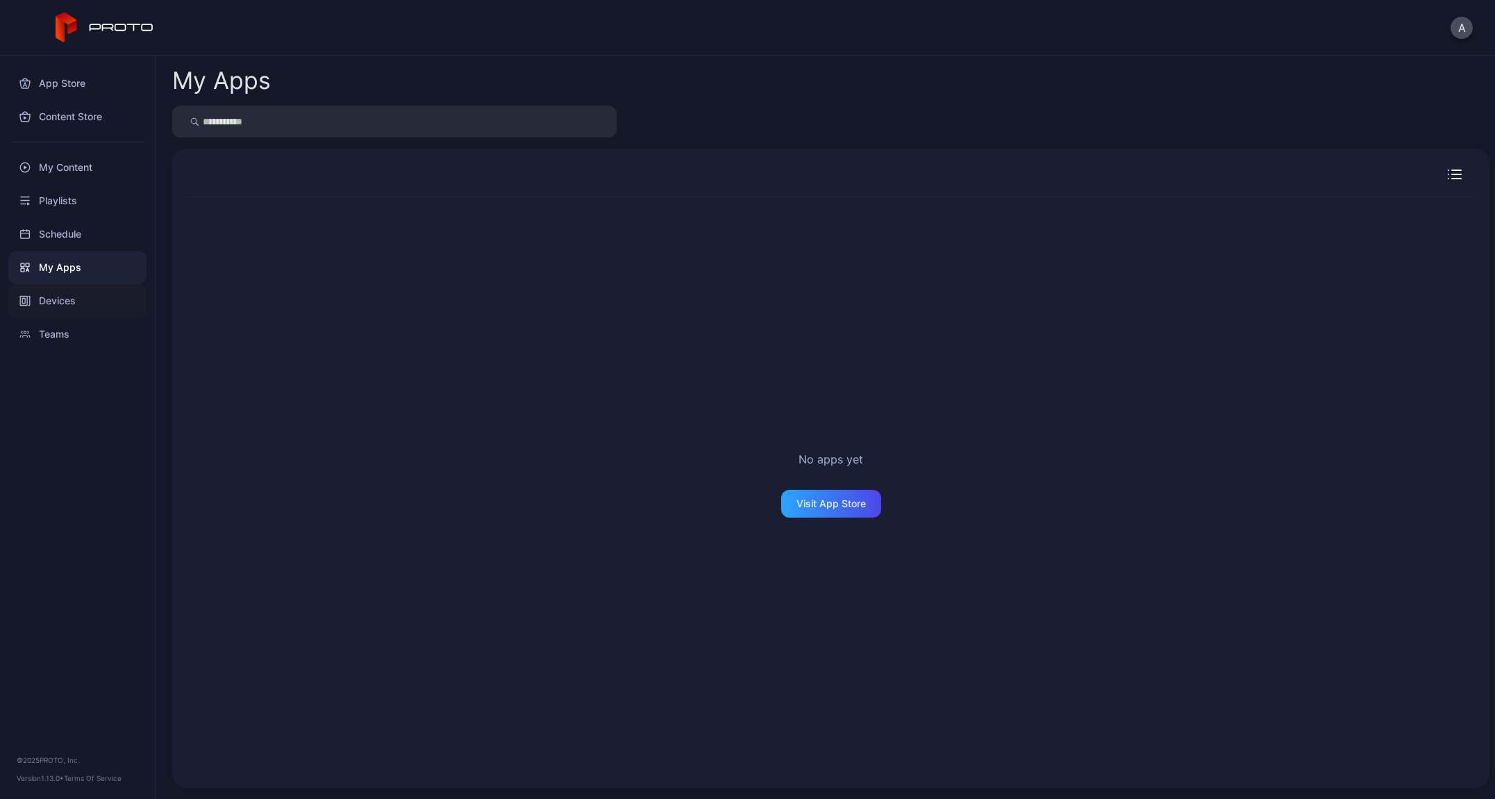
click at [71, 308] on div "Devices" at bounding box center [77, 300] width 138 height 33
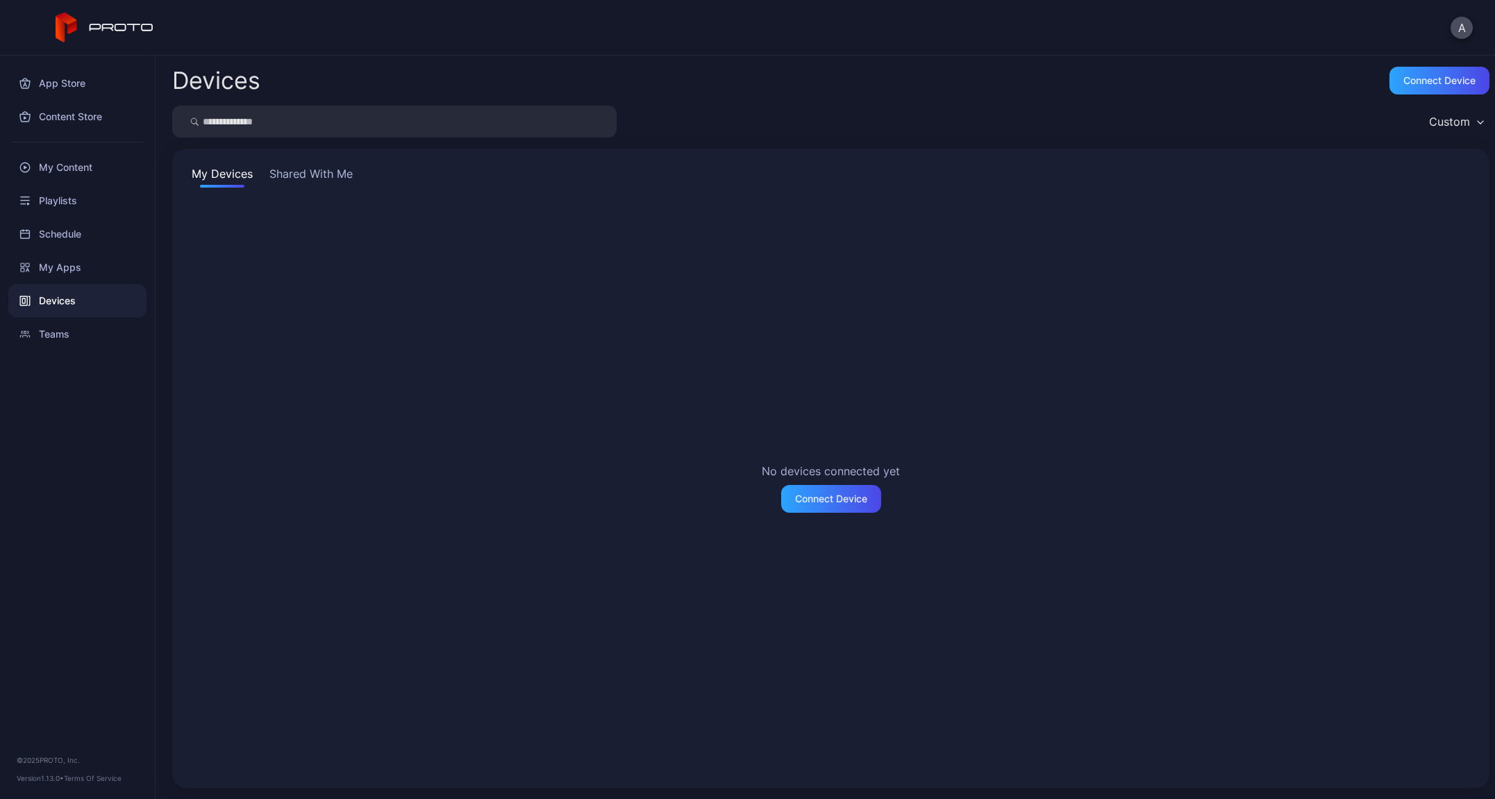
click at [305, 176] on button "Shared With Me" at bounding box center [311, 176] width 89 height 22
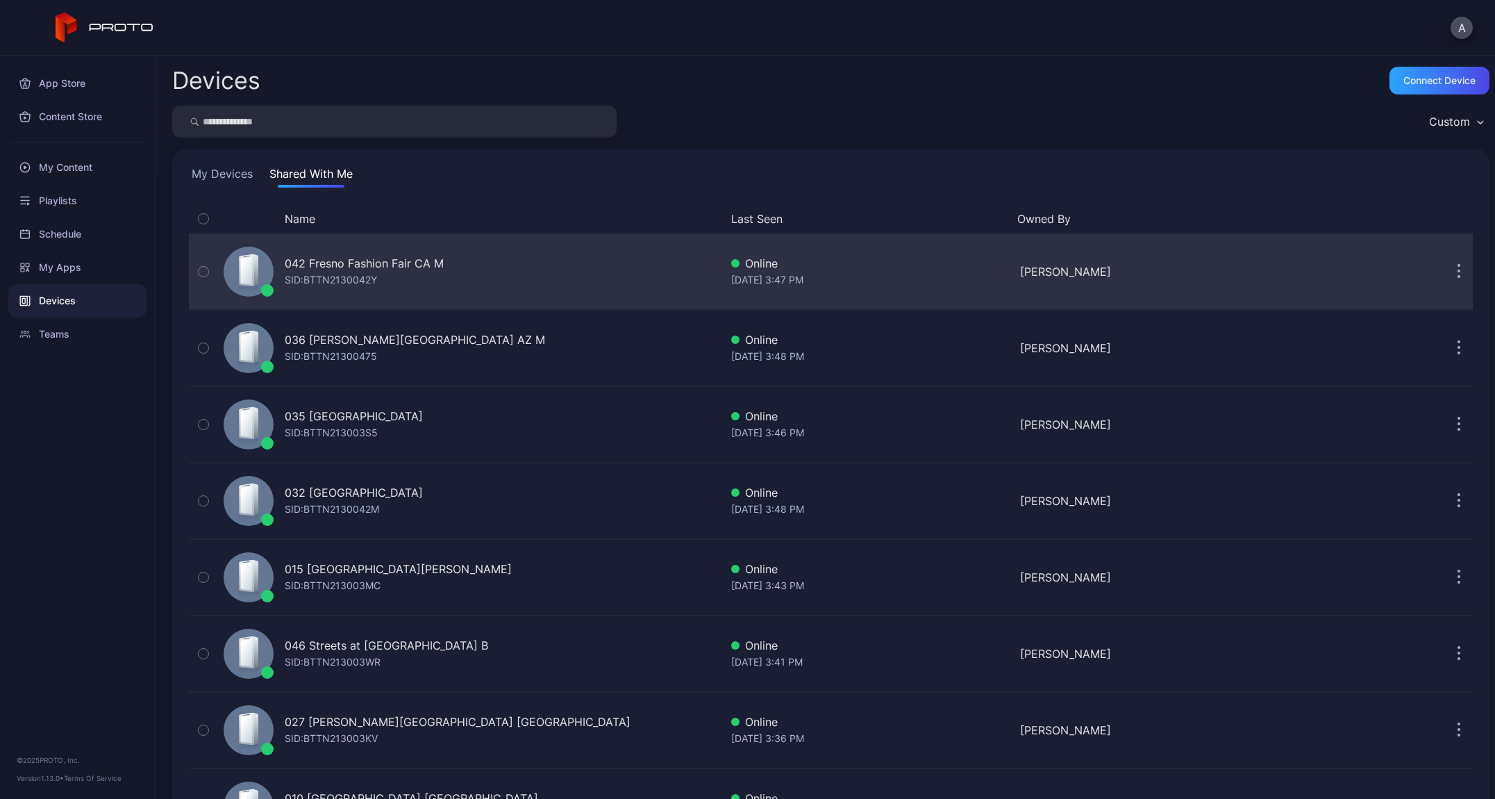
click at [205, 271] on icon "button" at bounding box center [202, 272] width 3 height 2
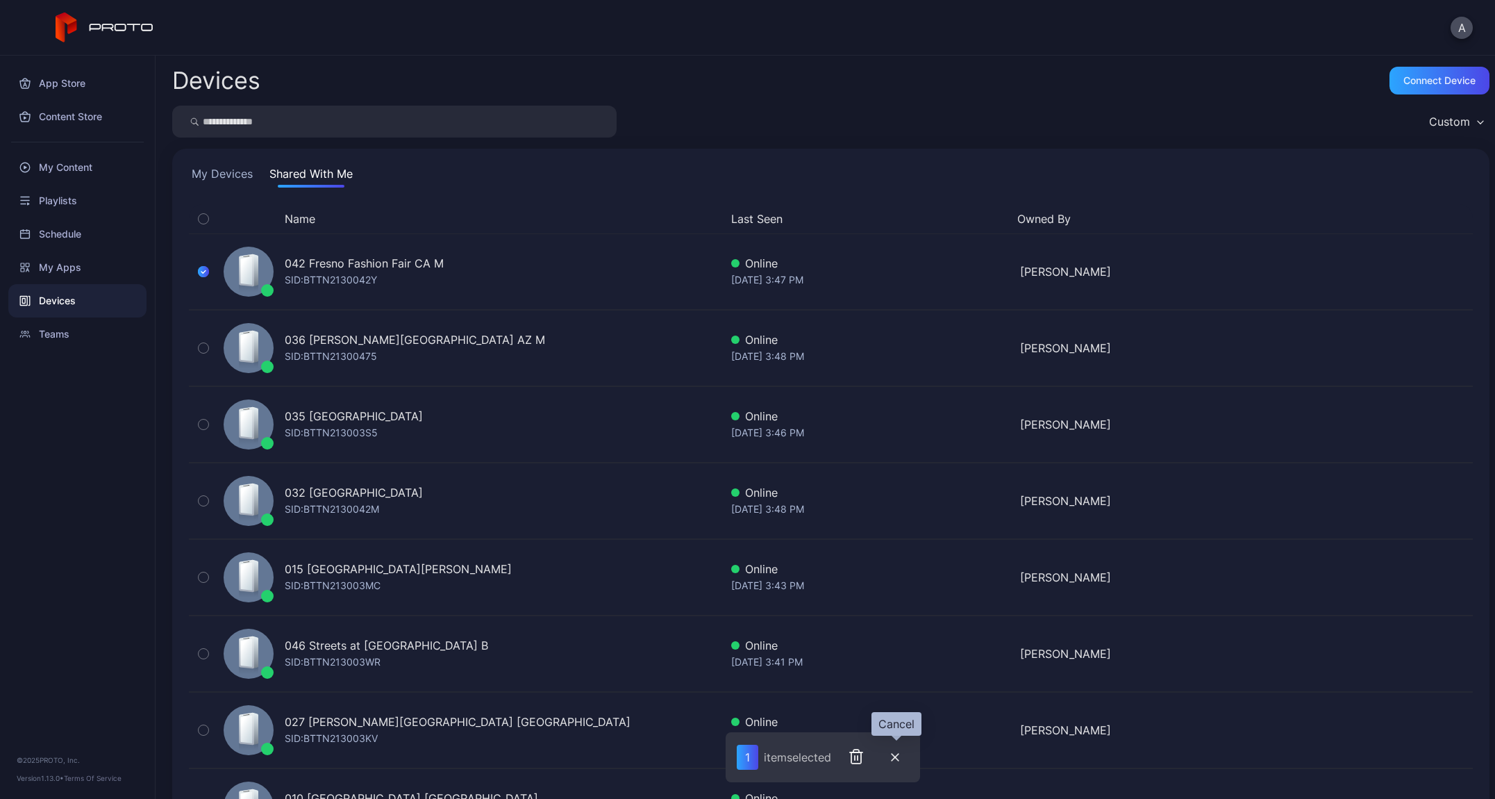
click at [899, 757] on icon "button" at bounding box center [895, 757] width 8 height 8
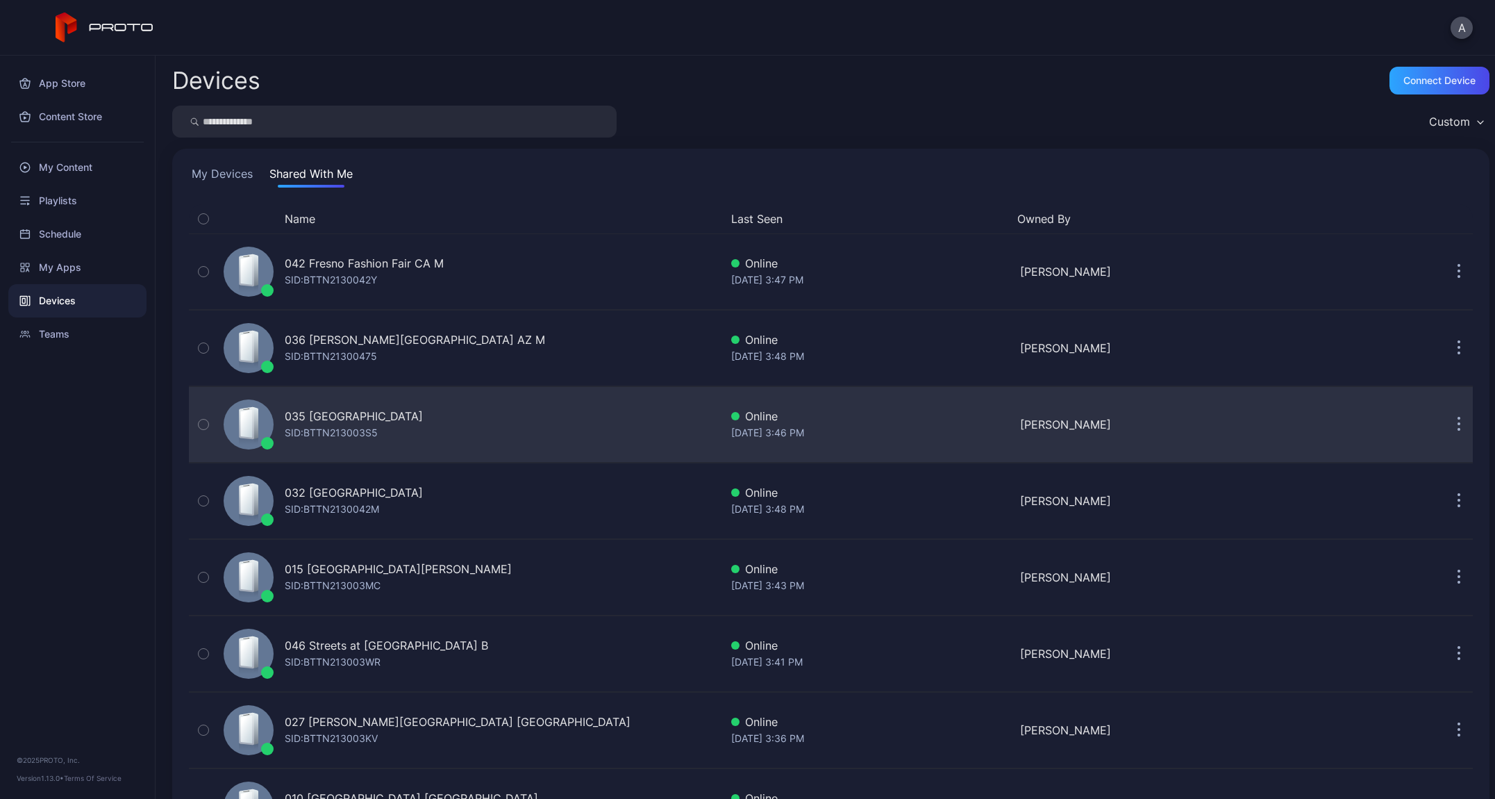
click at [346, 428] on div "SID: BTTN213003S5" at bounding box center [331, 432] width 93 height 17
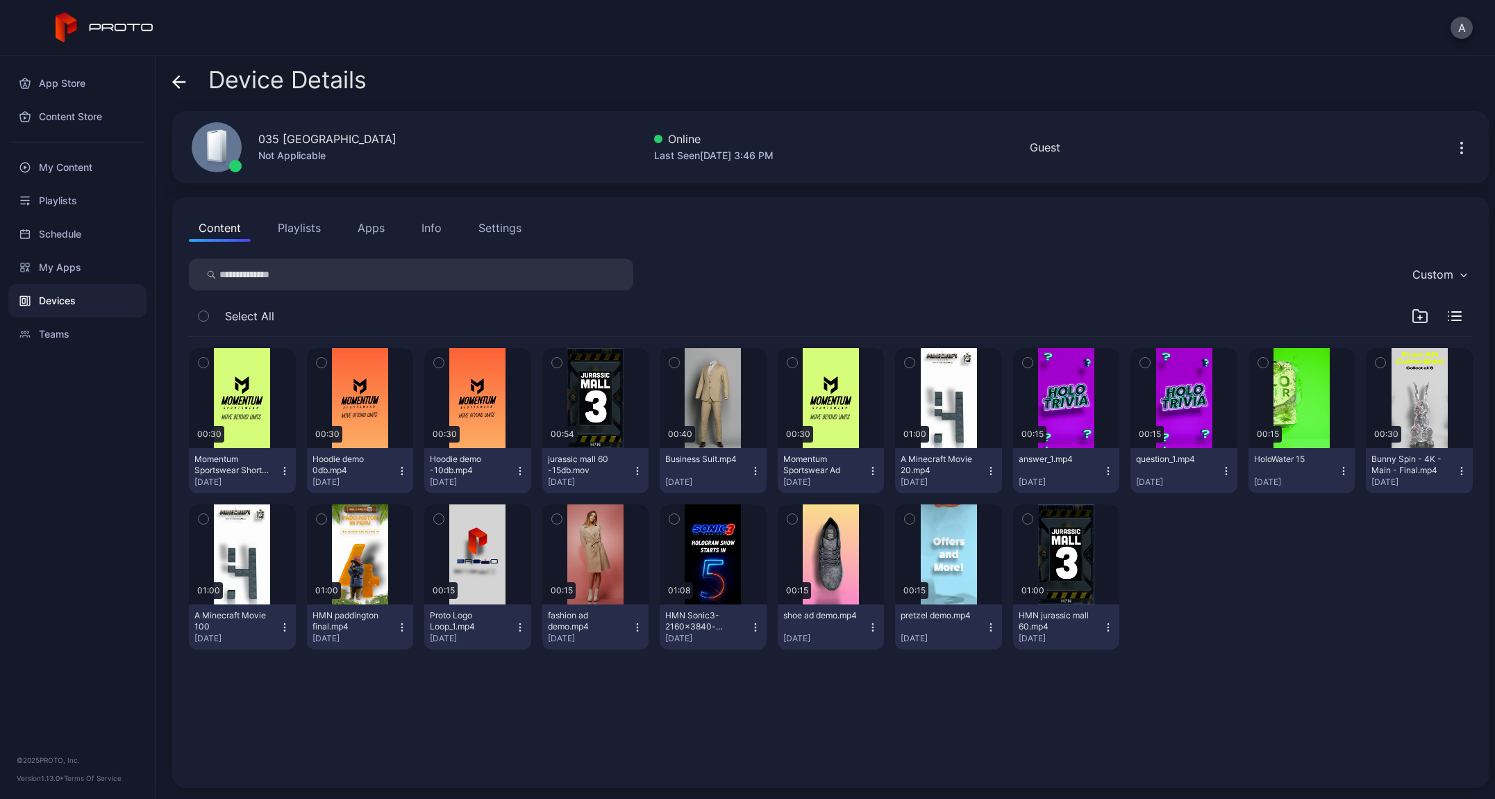
click at [377, 227] on button "Apps" at bounding box center [371, 228] width 47 height 28
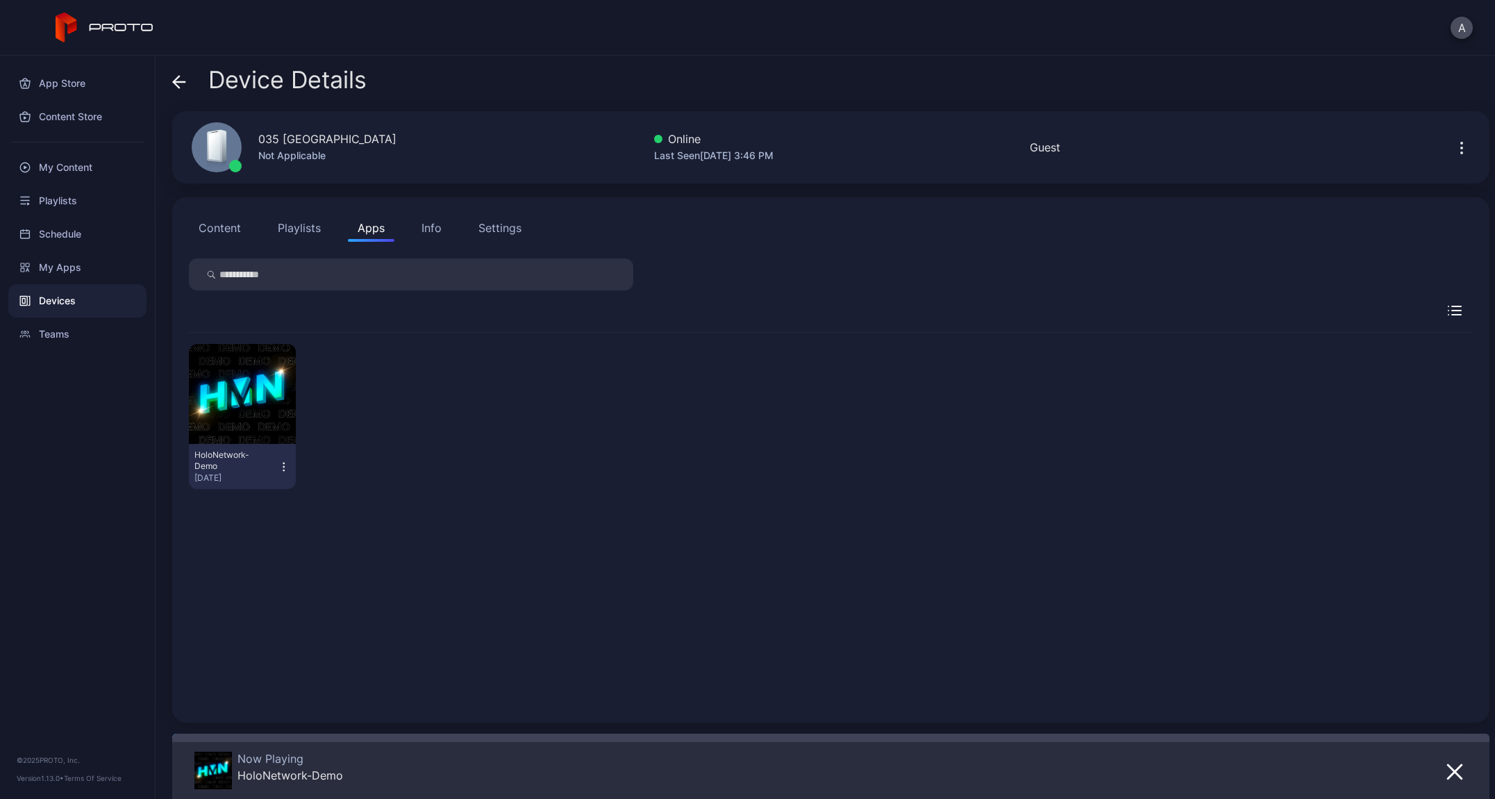
click at [177, 84] on icon at bounding box center [177, 82] width 6 height 12
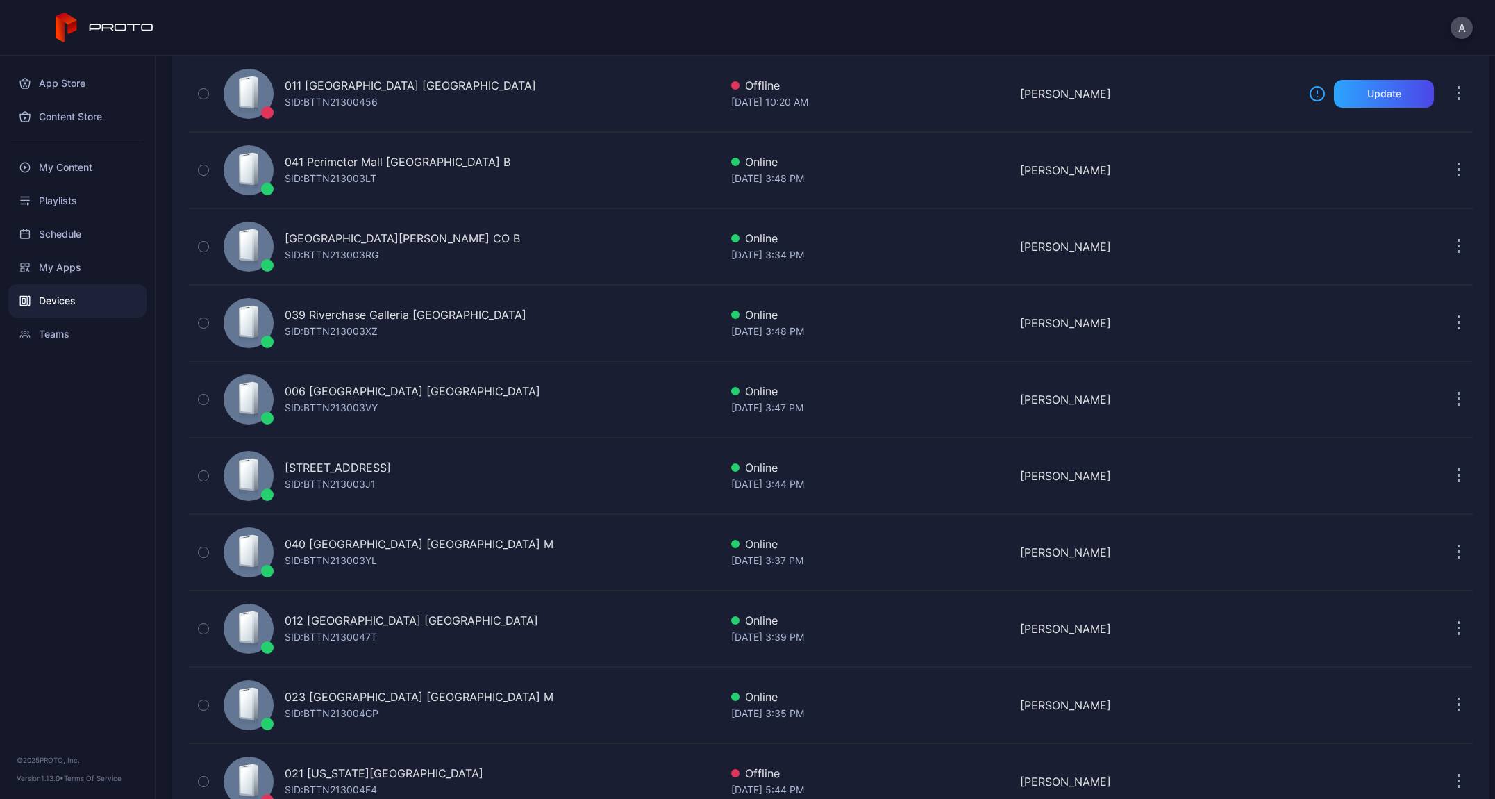
scroll to position [1925, 0]
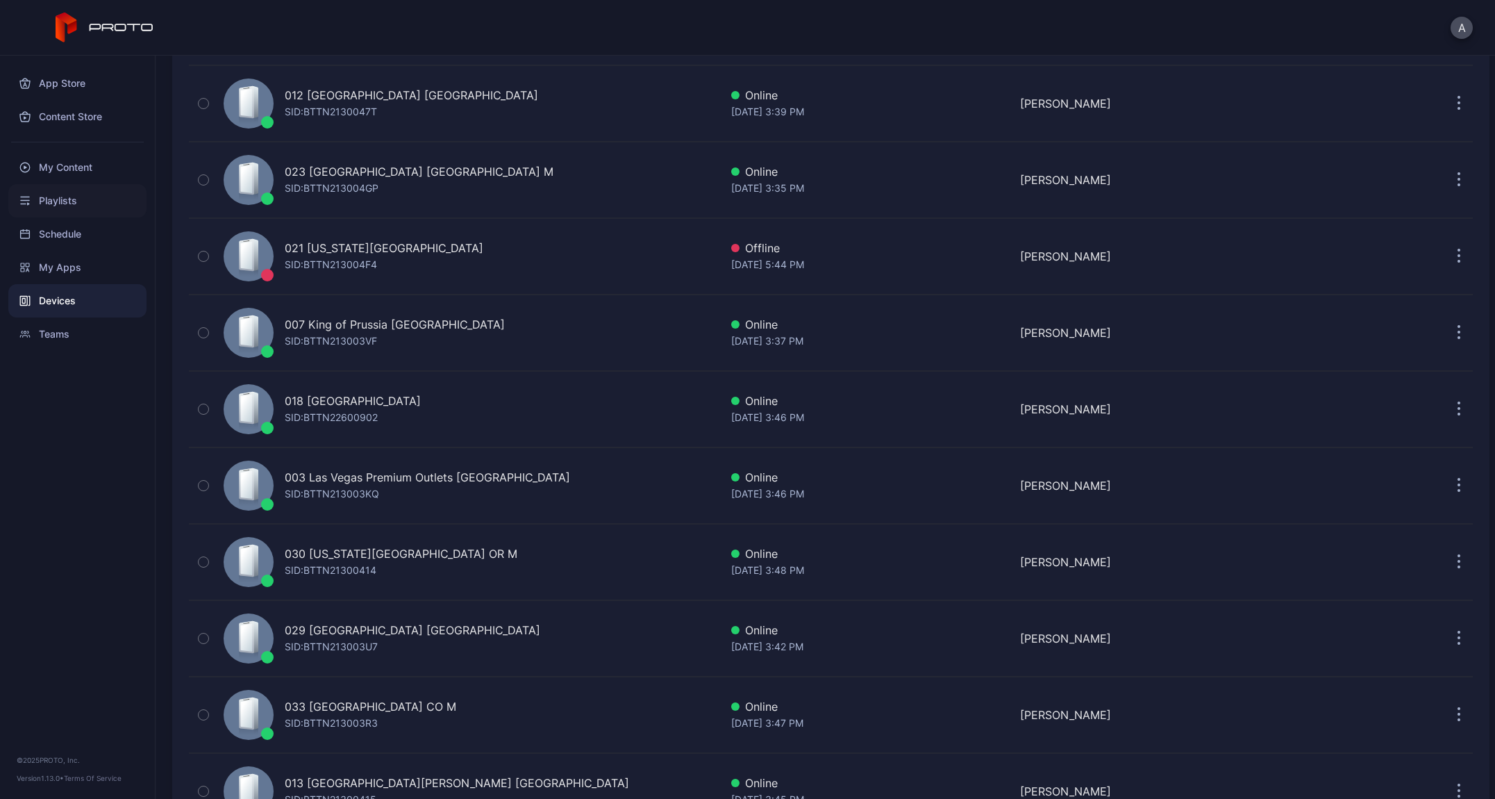
click at [53, 195] on div "Playlists" at bounding box center [77, 200] width 138 height 33
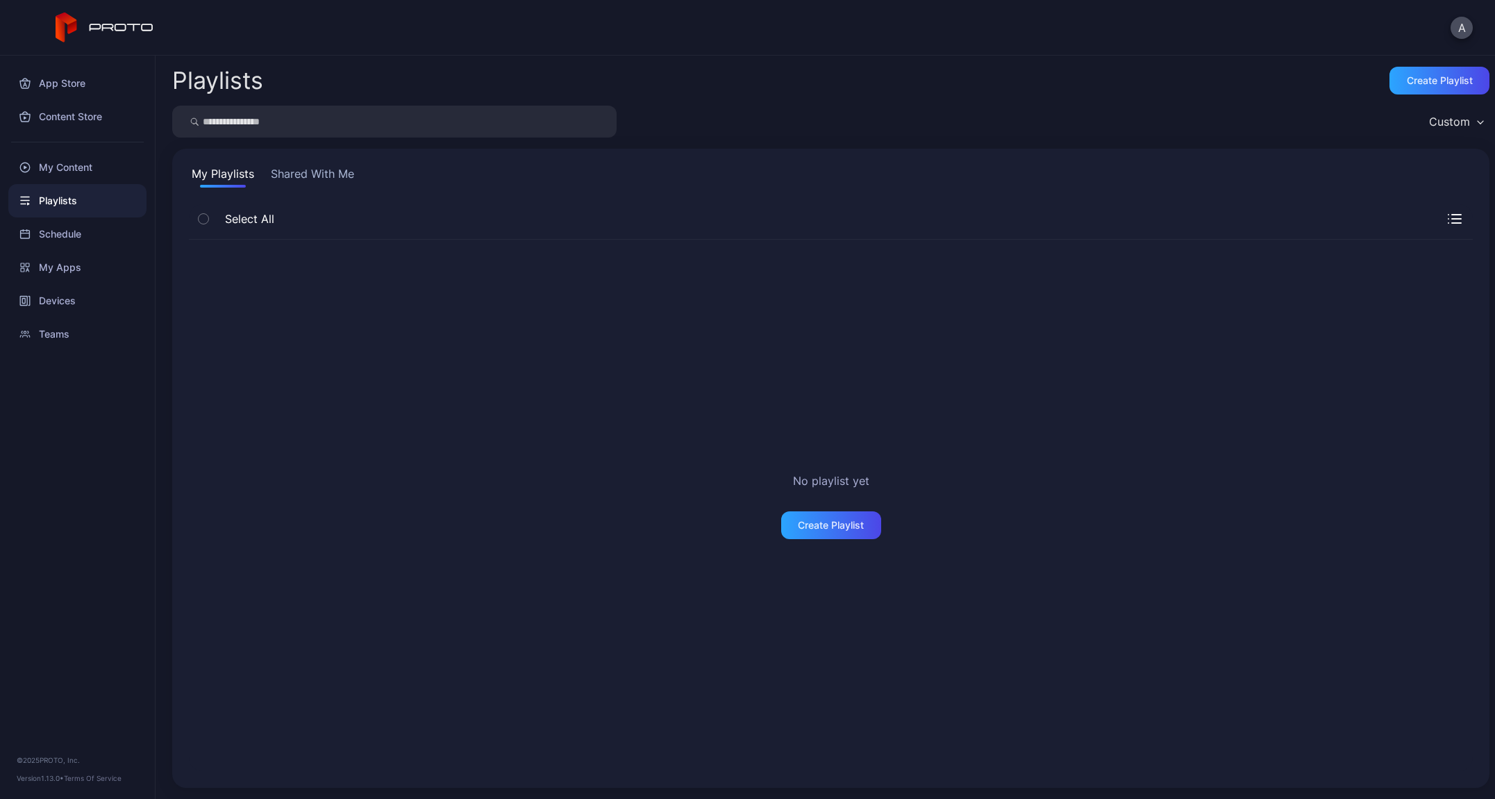
click at [301, 178] on button "Shared With Me" at bounding box center [312, 176] width 89 height 22
click at [224, 175] on button "My Playlists" at bounding box center [223, 176] width 68 height 22
click at [40, 165] on div "My Content" at bounding box center [77, 167] width 138 height 33
click at [78, 111] on div "Content Store" at bounding box center [77, 116] width 138 height 33
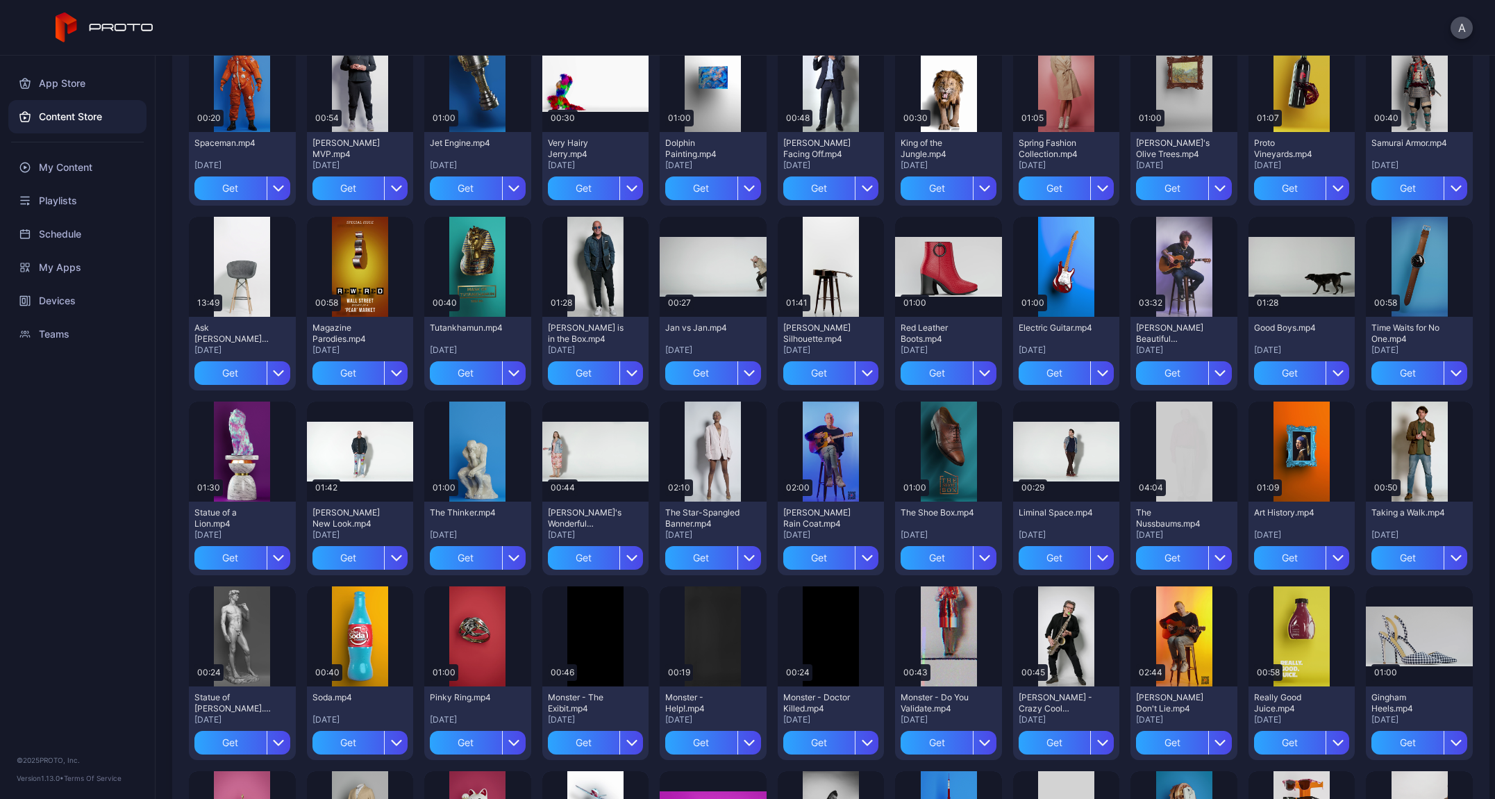
scroll to position [895, 0]
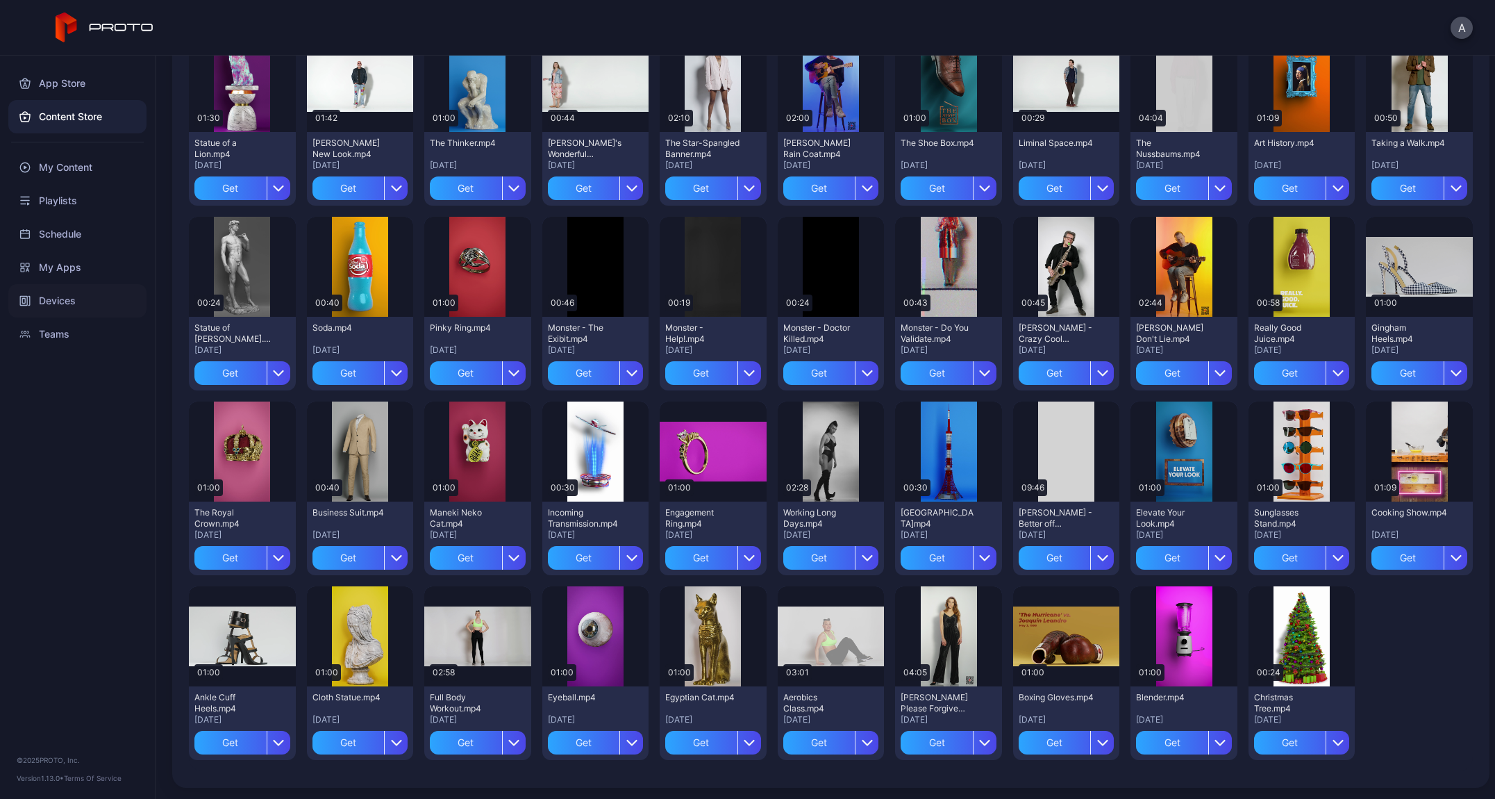
click at [72, 301] on div "Devices" at bounding box center [77, 300] width 138 height 33
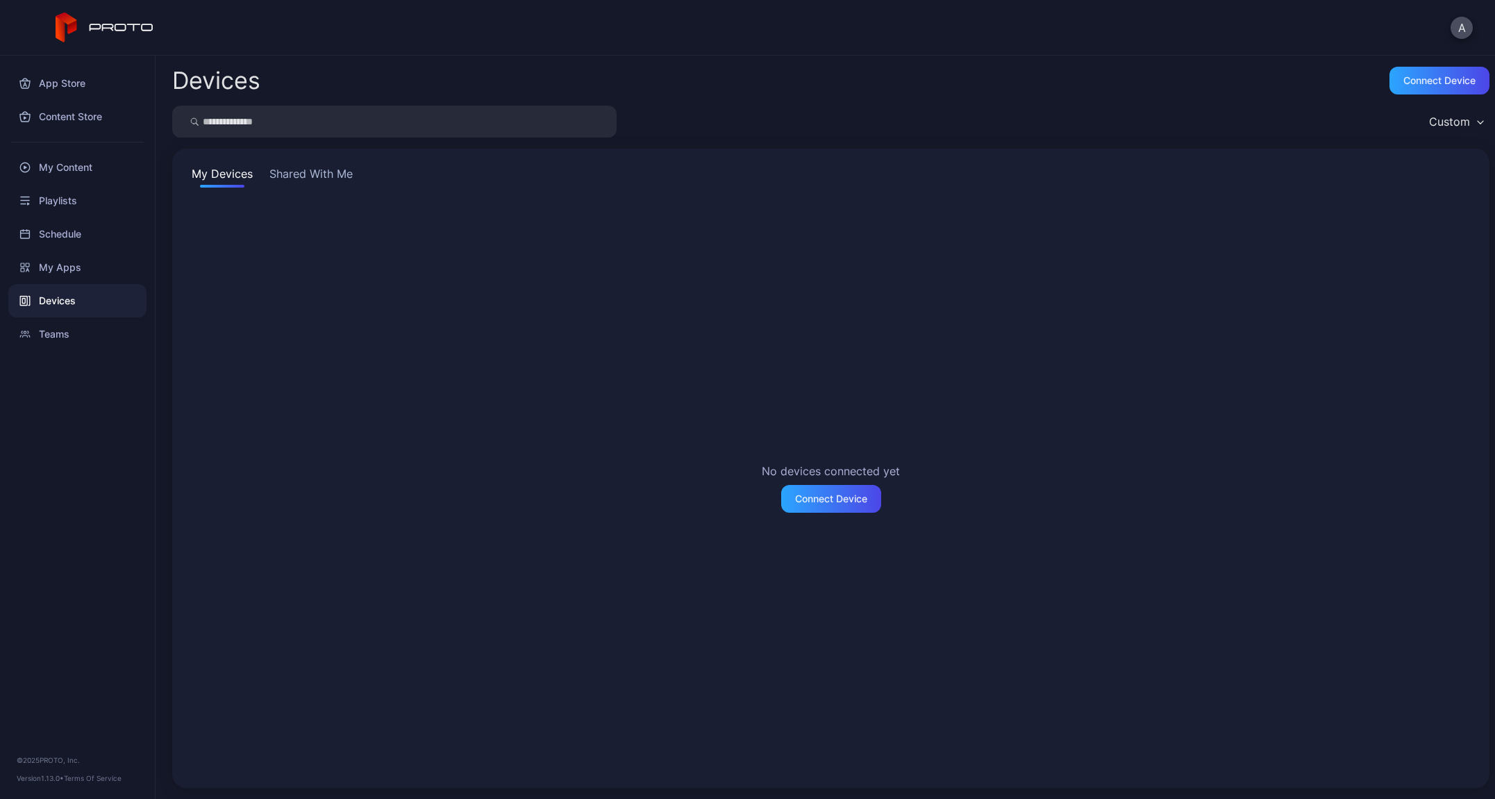
click at [298, 172] on button "Shared With Me" at bounding box center [311, 176] width 89 height 22
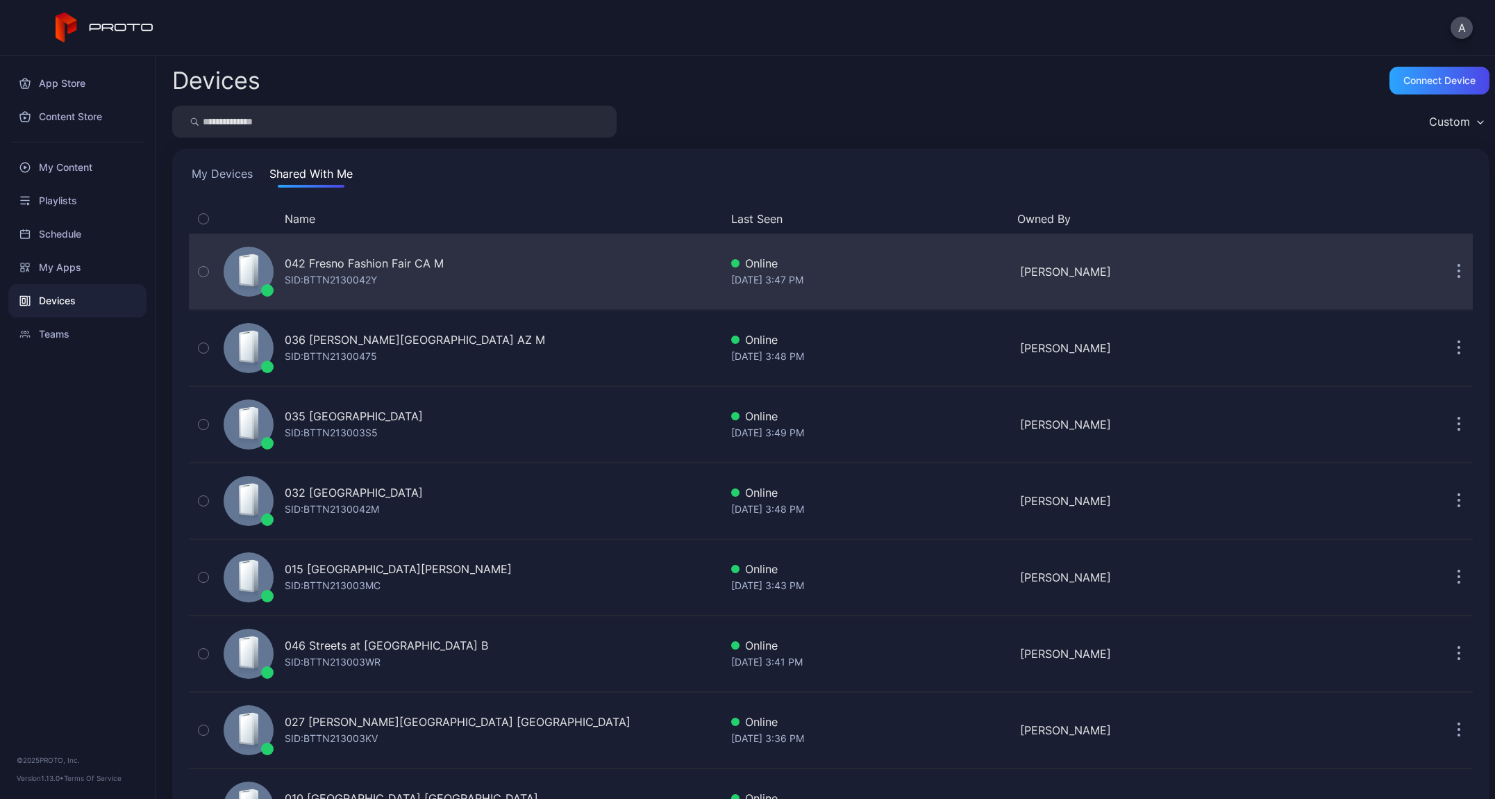
click at [1458, 273] on icon "button" at bounding box center [1459, 272] width 3 height 16
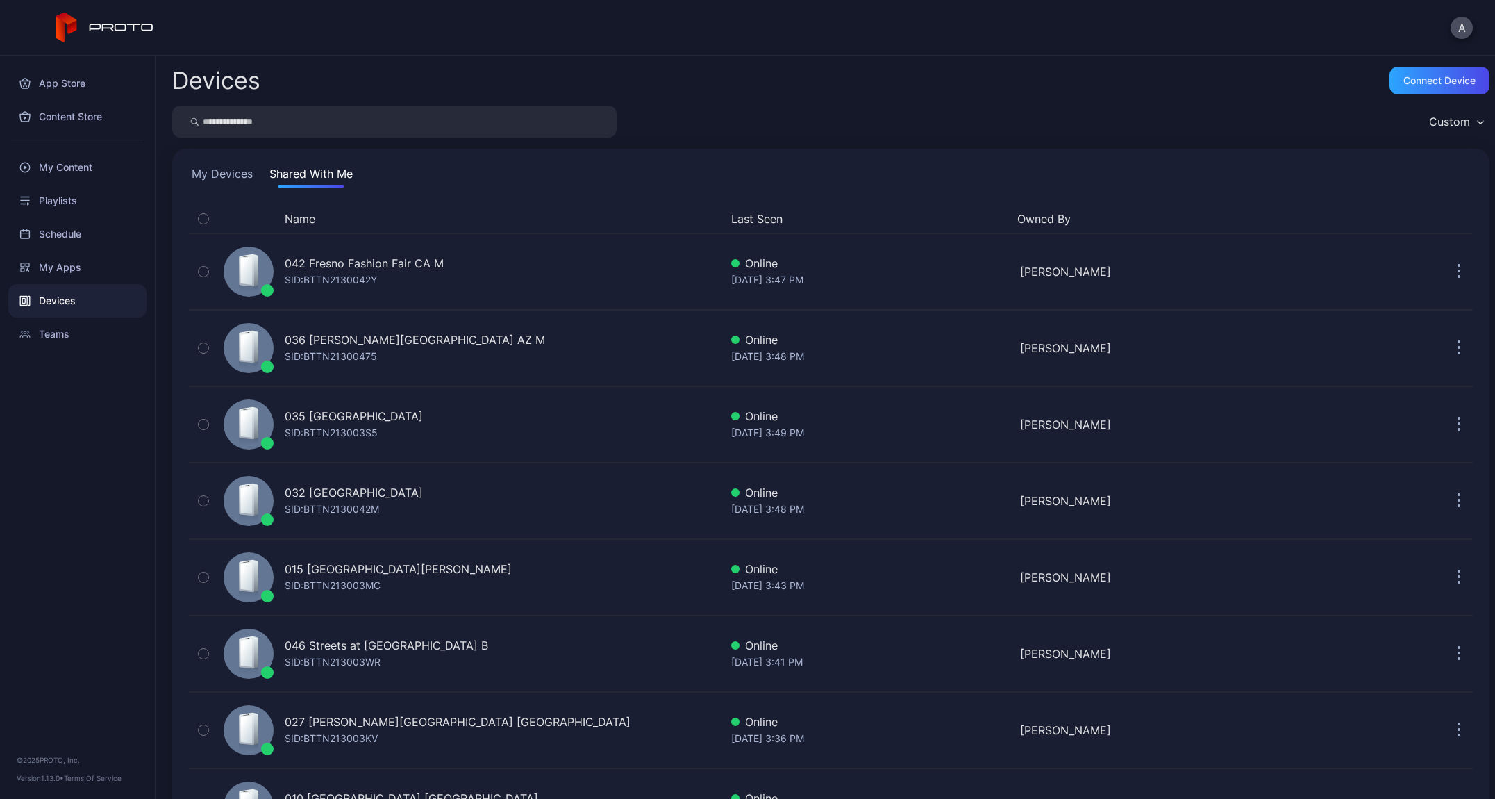
click at [1252, 183] on div "My Devices Shared With Me" at bounding box center [831, 176] width 1284 height 22
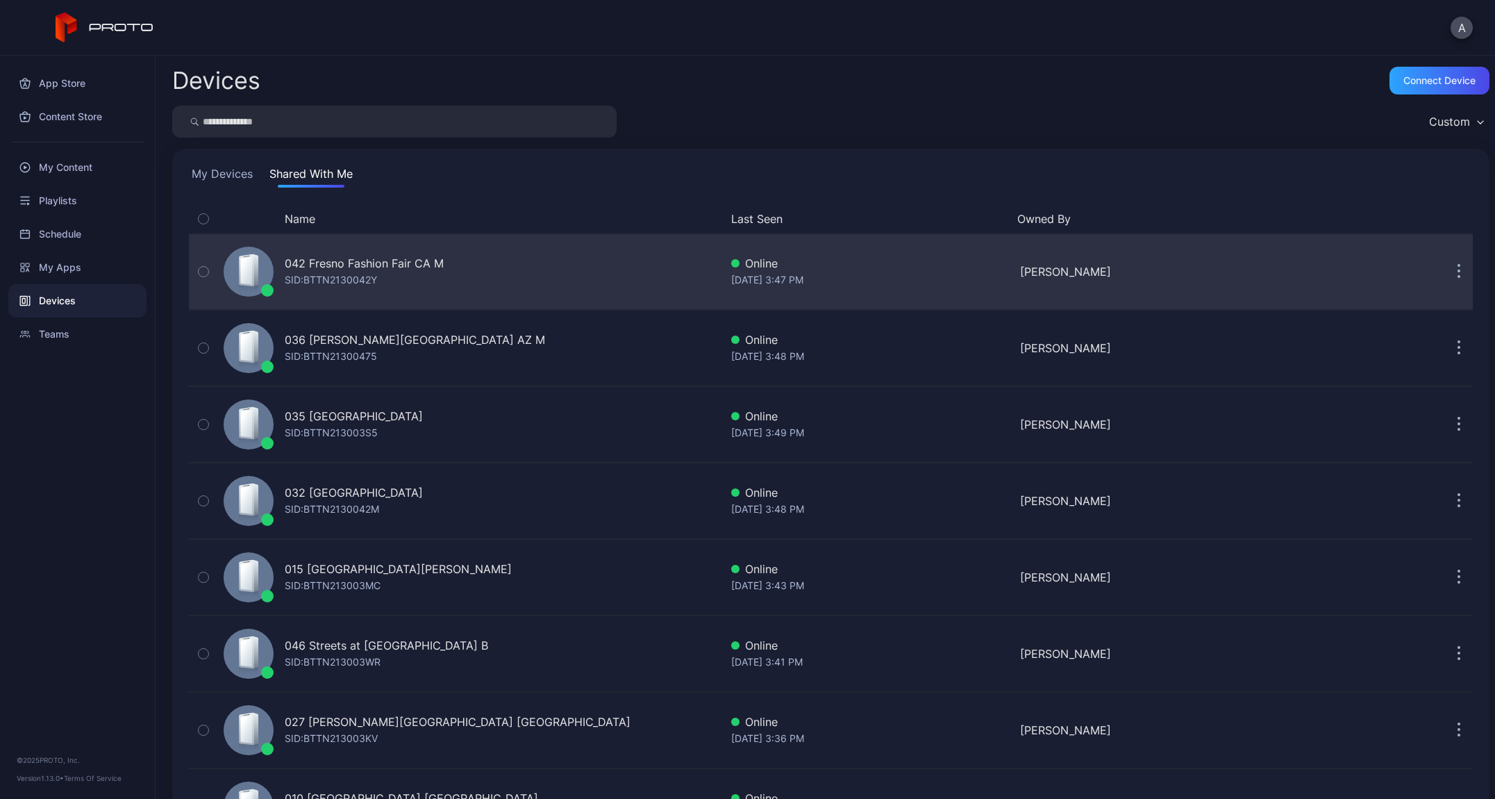
click at [329, 263] on div "042 Fresno Fashion Fair CA M" at bounding box center [364, 263] width 159 height 17
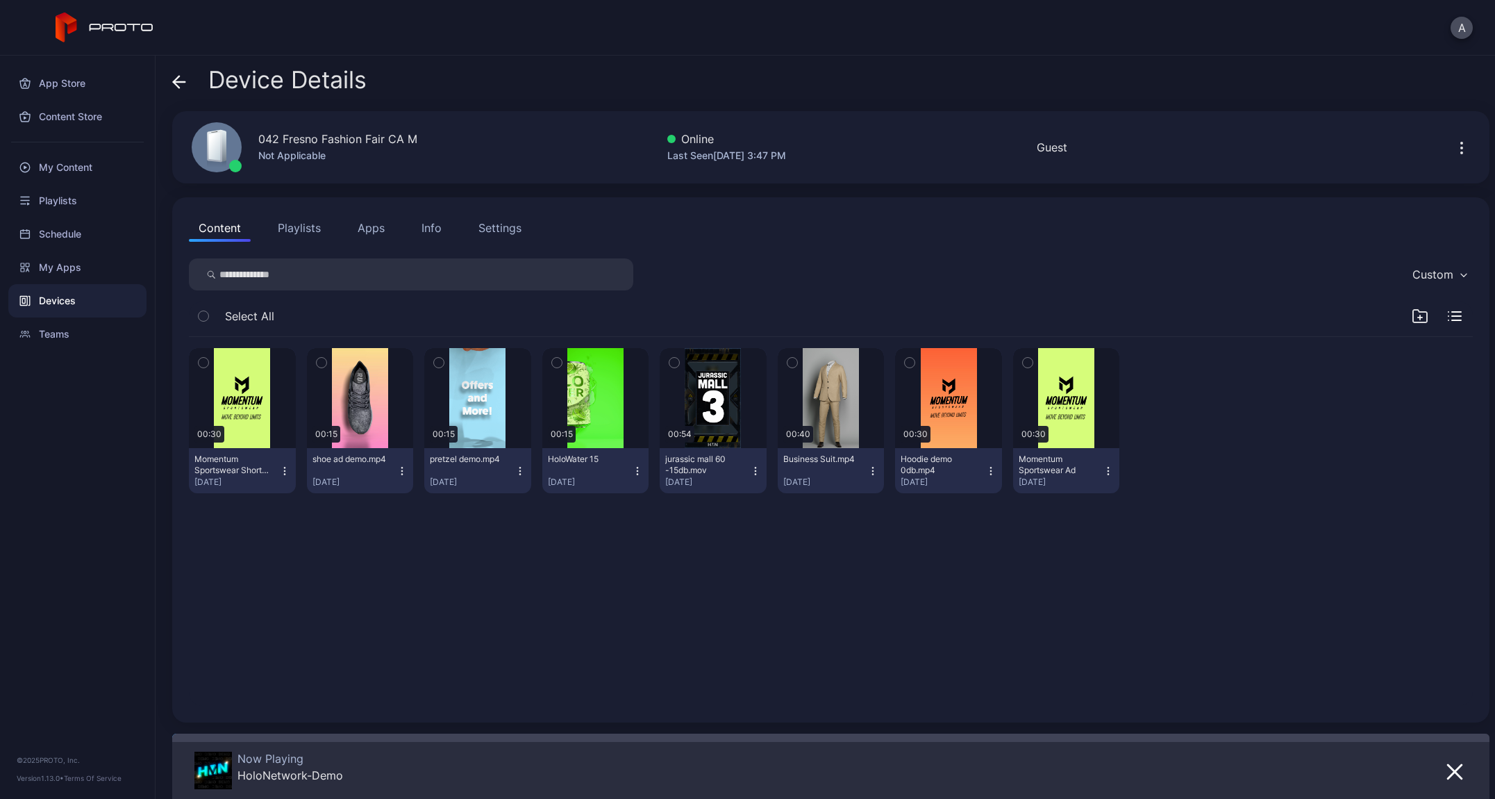
click at [379, 235] on button "Apps" at bounding box center [371, 228] width 47 height 28
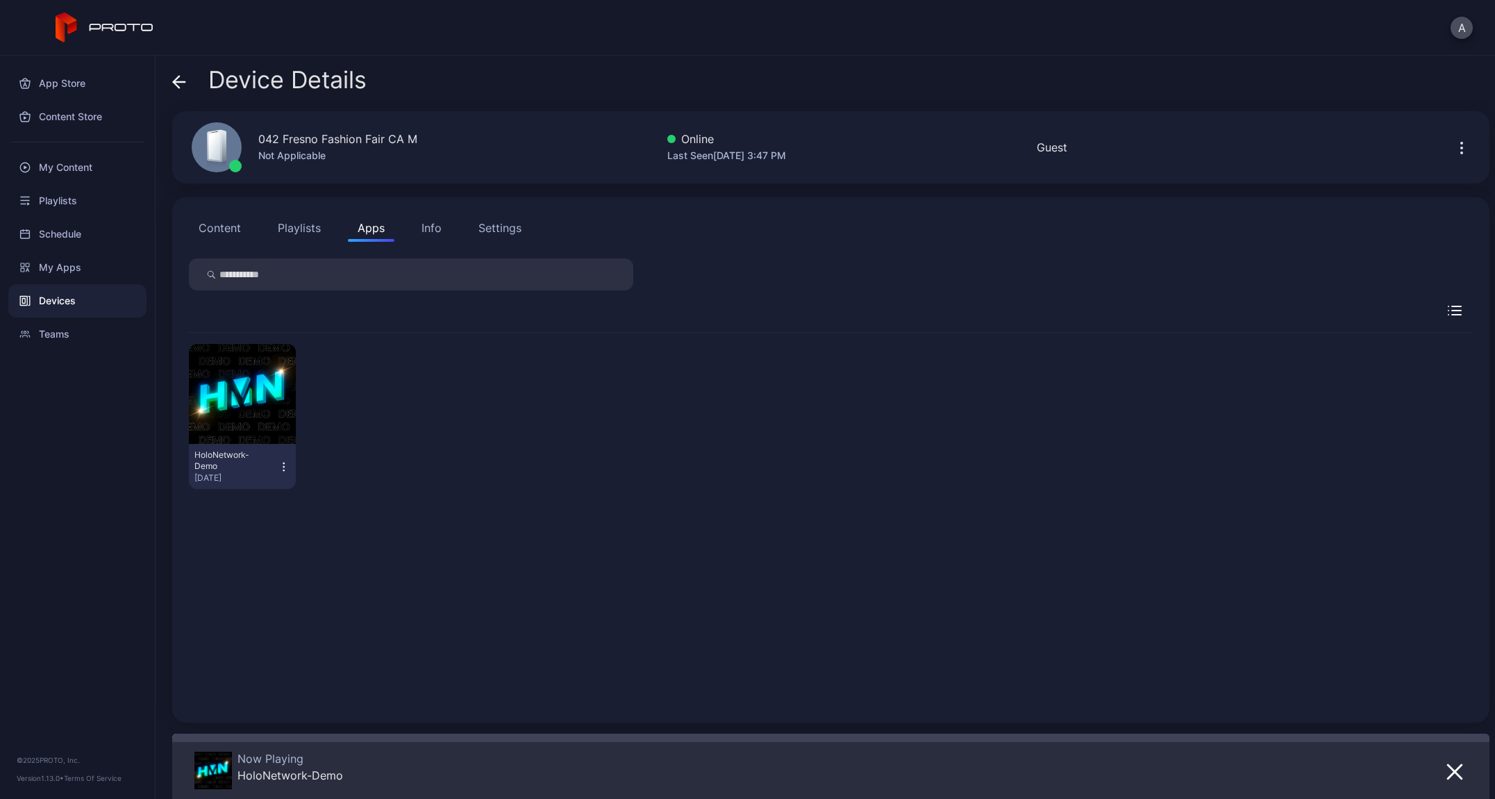
click at [495, 231] on div "Settings" at bounding box center [500, 227] width 43 height 17
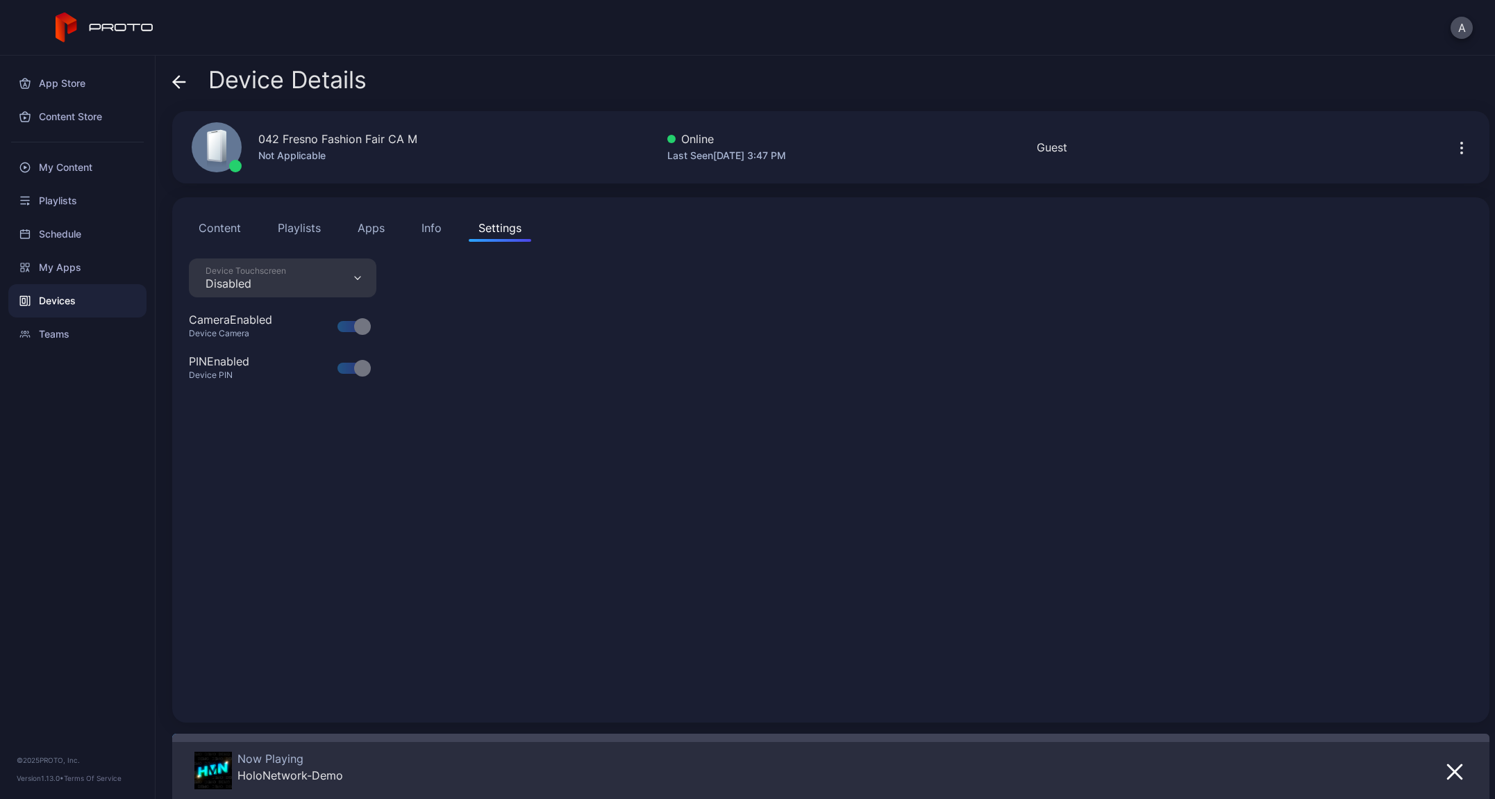
click at [424, 229] on div "Info" at bounding box center [432, 227] width 20 height 17
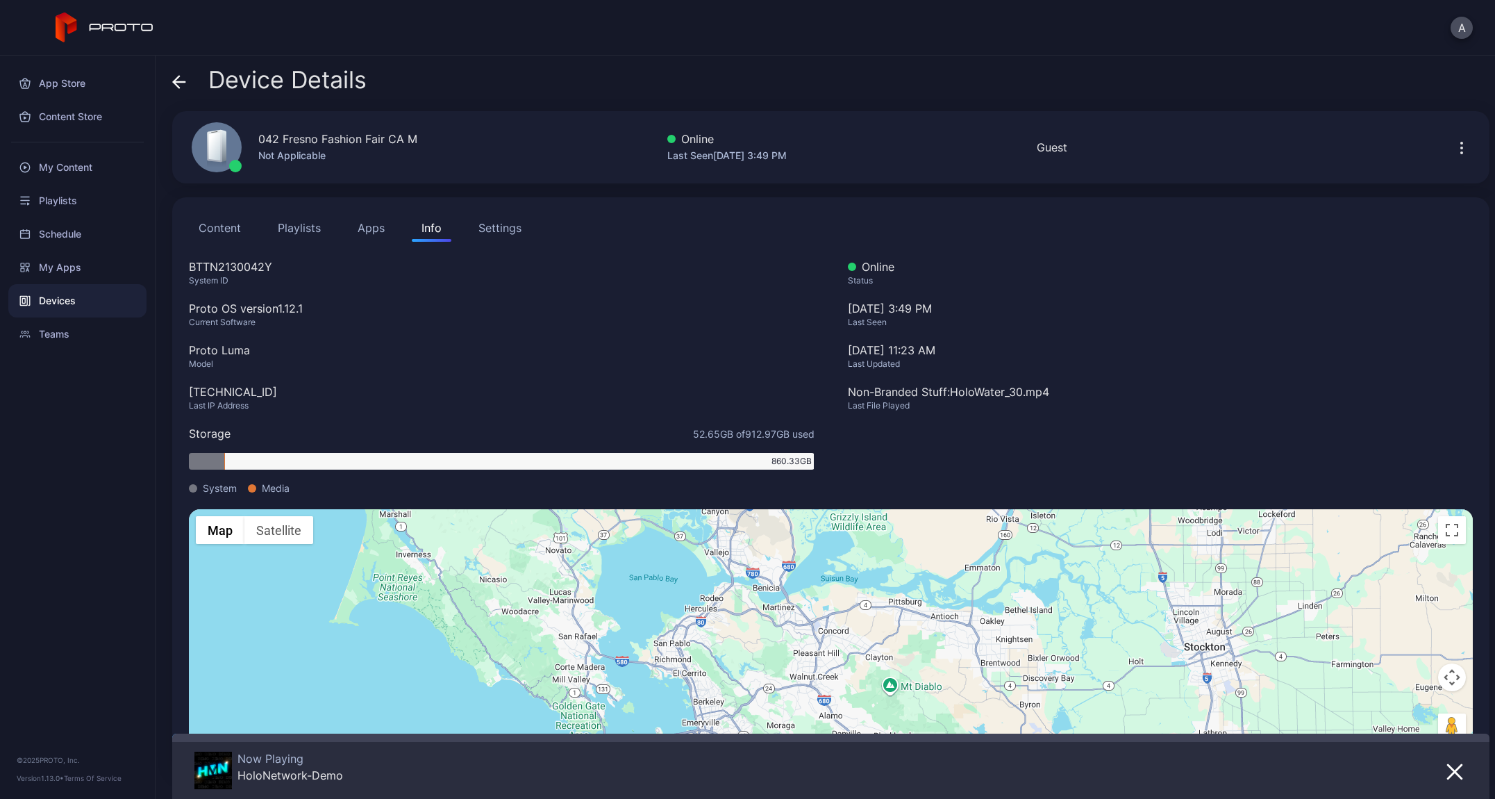
click at [495, 229] on div "Settings" at bounding box center [500, 227] width 43 height 17
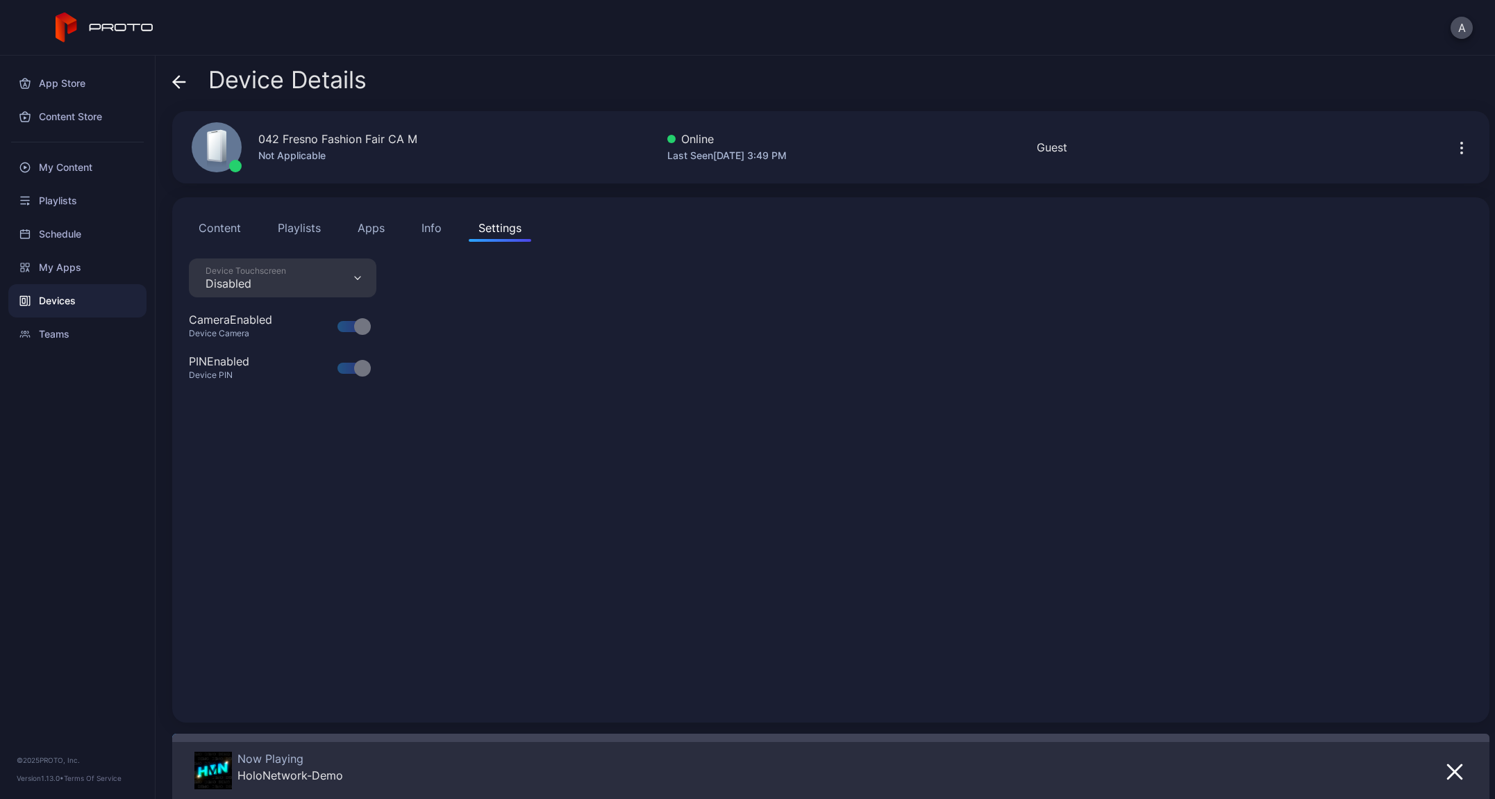
click at [244, 225] on button "Content" at bounding box center [220, 228] width 62 height 28
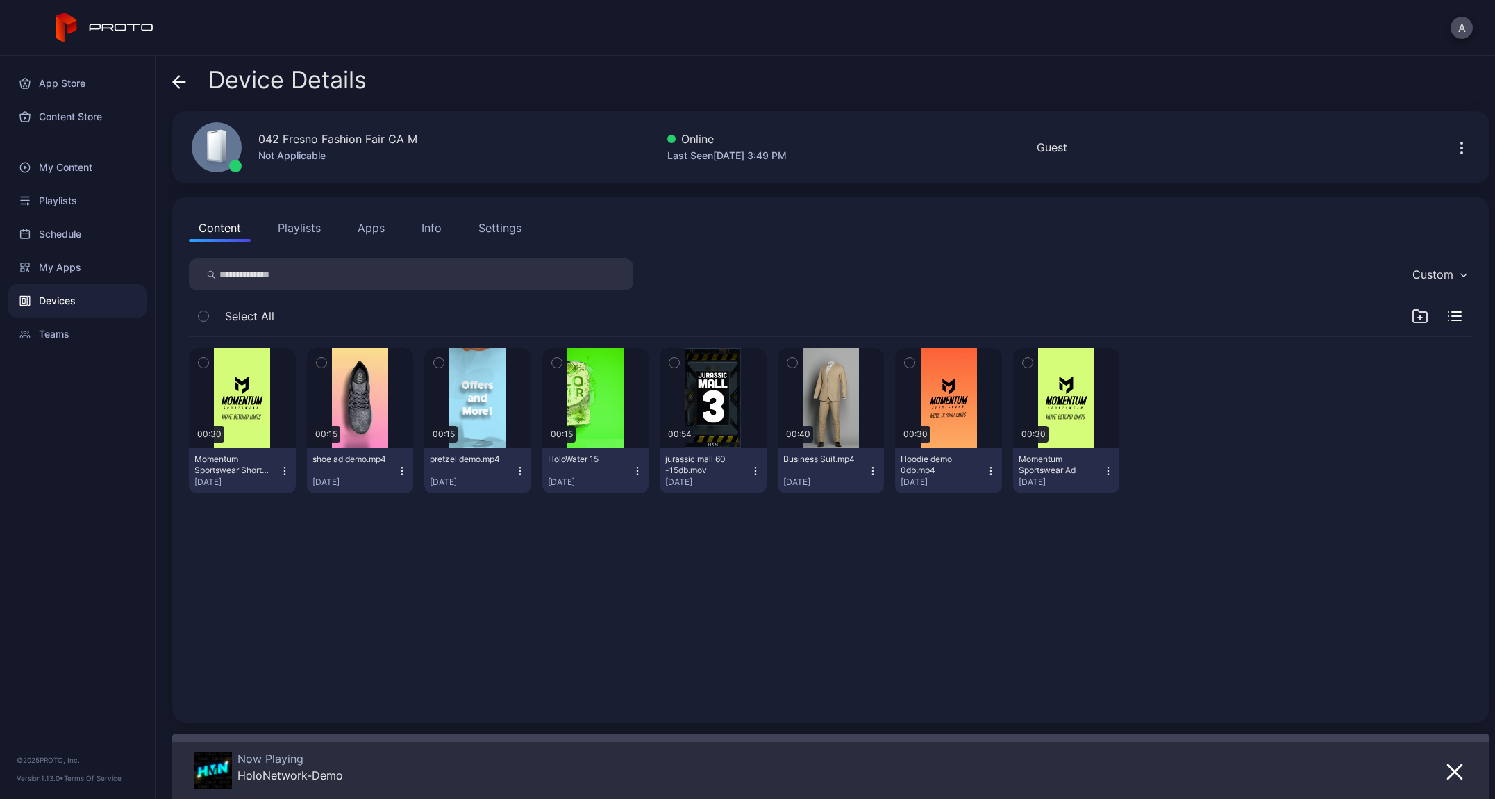
click at [389, 235] on button "Apps" at bounding box center [371, 228] width 47 height 28
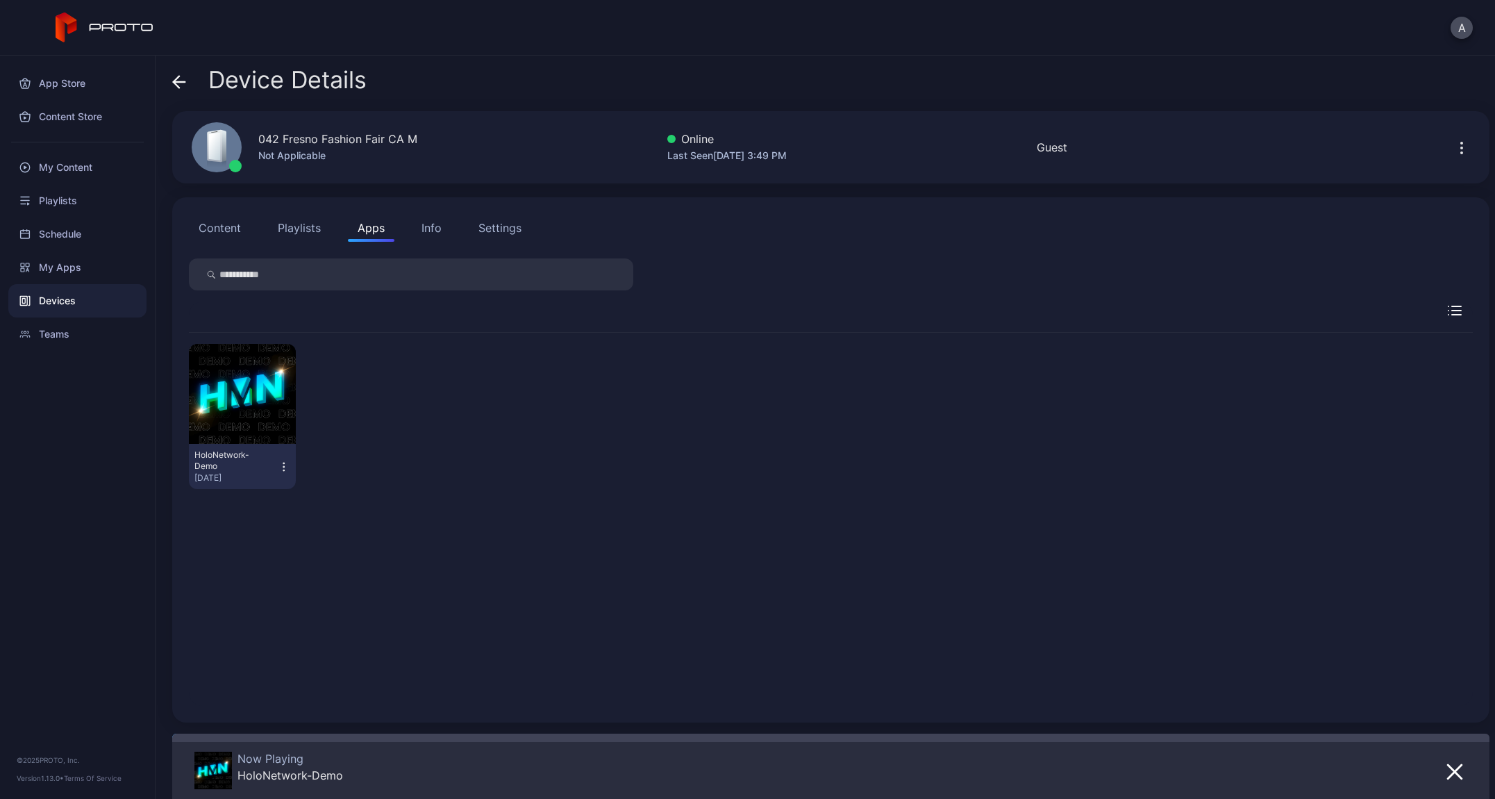
click at [282, 469] on icon "button" at bounding box center [284, 467] width 12 height 14
click at [575, 338] on div "HoloNetwork-Demo Aug 18, 2025" at bounding box center [831, 416] width 1284 height 167
click at [490, 224] on div "Settings" at bounding box center [500, 227] width 43 height 17
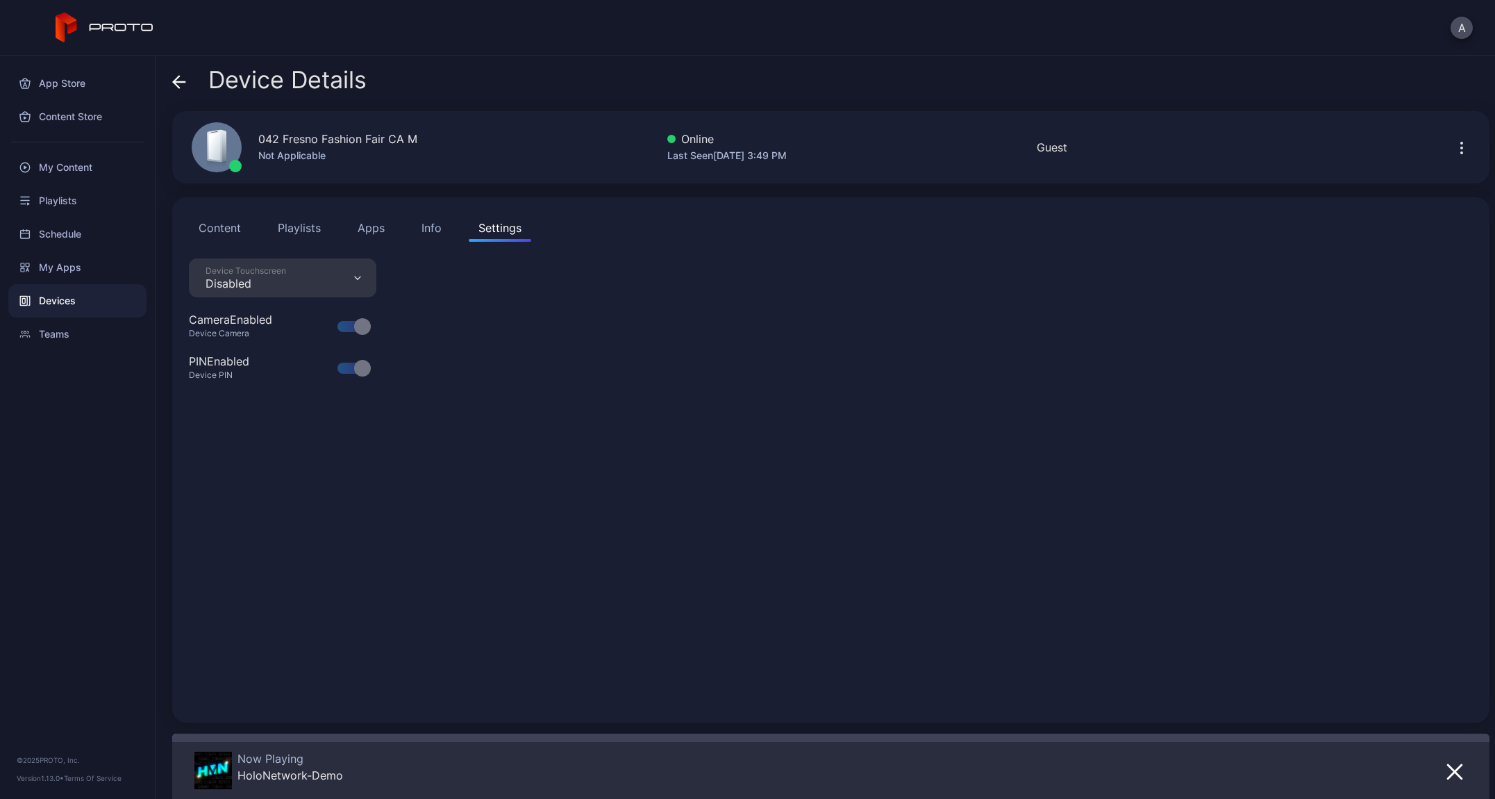
click at [242, 235] on button "Content" at bounding box center [220, 228] width 62 height 28
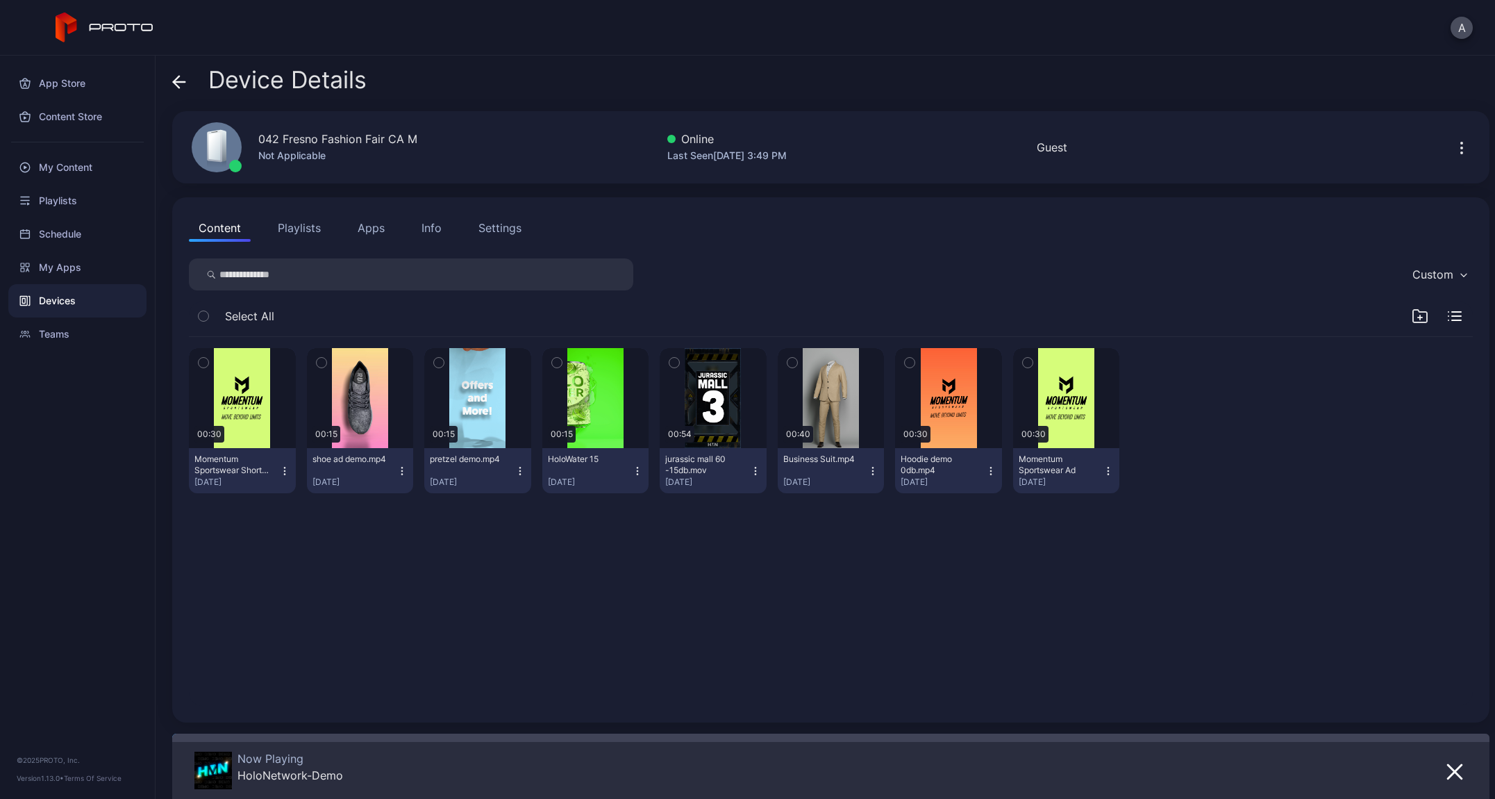
click at [310, 238] on button "Playlists" at bounding box center [299, 228] width 63 height 28
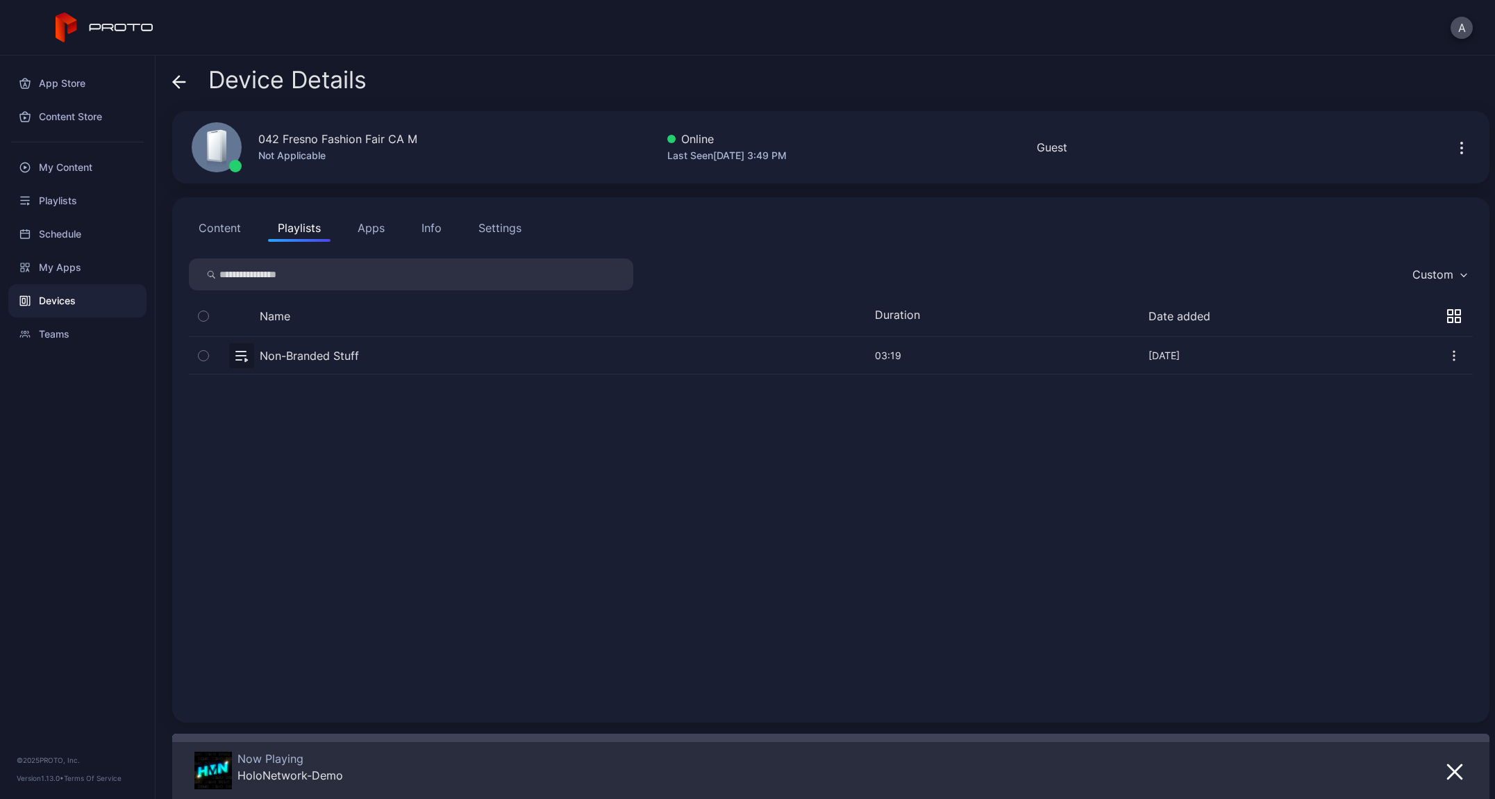
click at [368, 238] on button "Apps" at bounding box center [371, 228] width 47 height 28
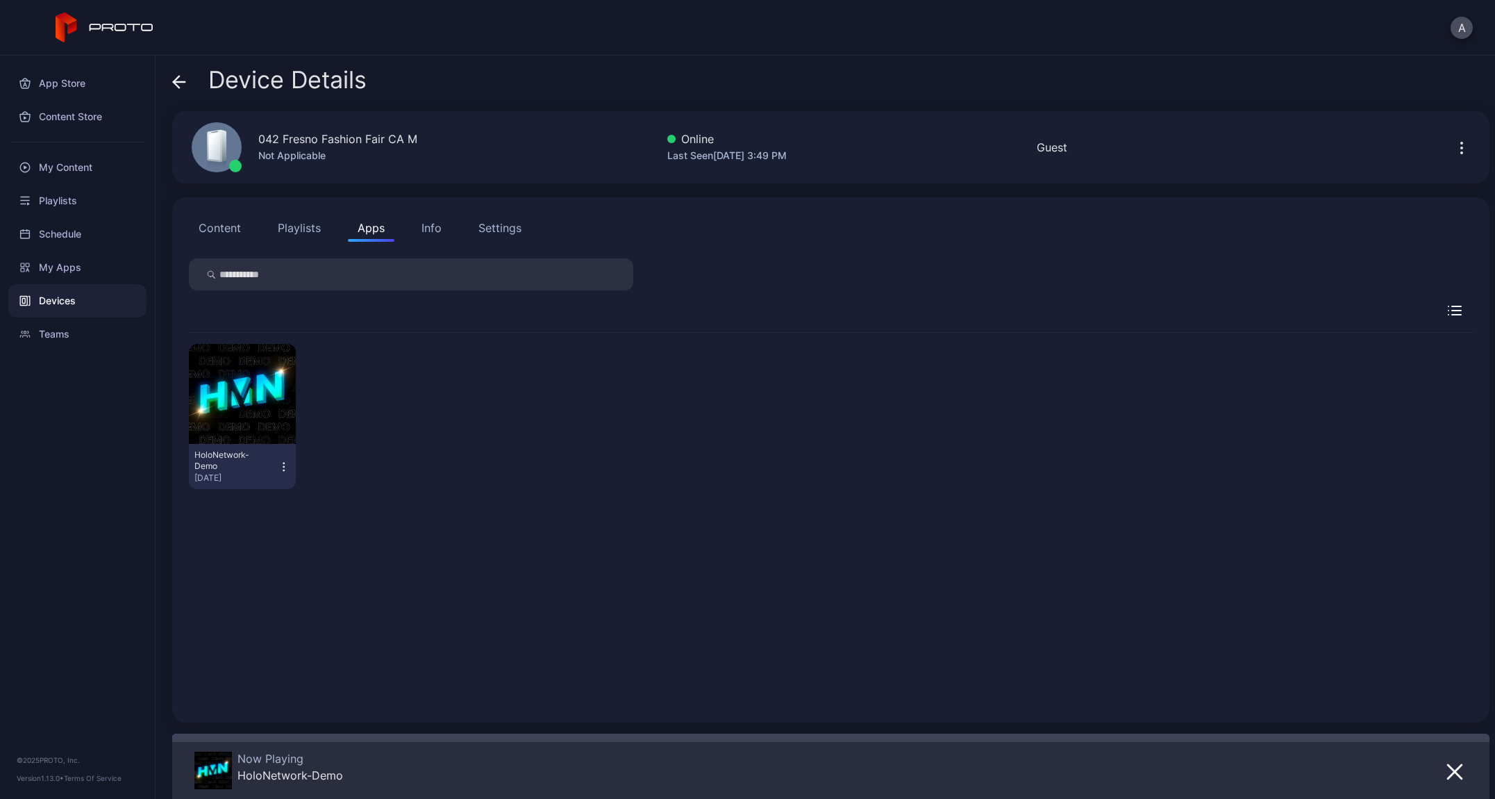
click at [431, 238] on button "Info" at bounding box center [432, 228] width 40 height 28
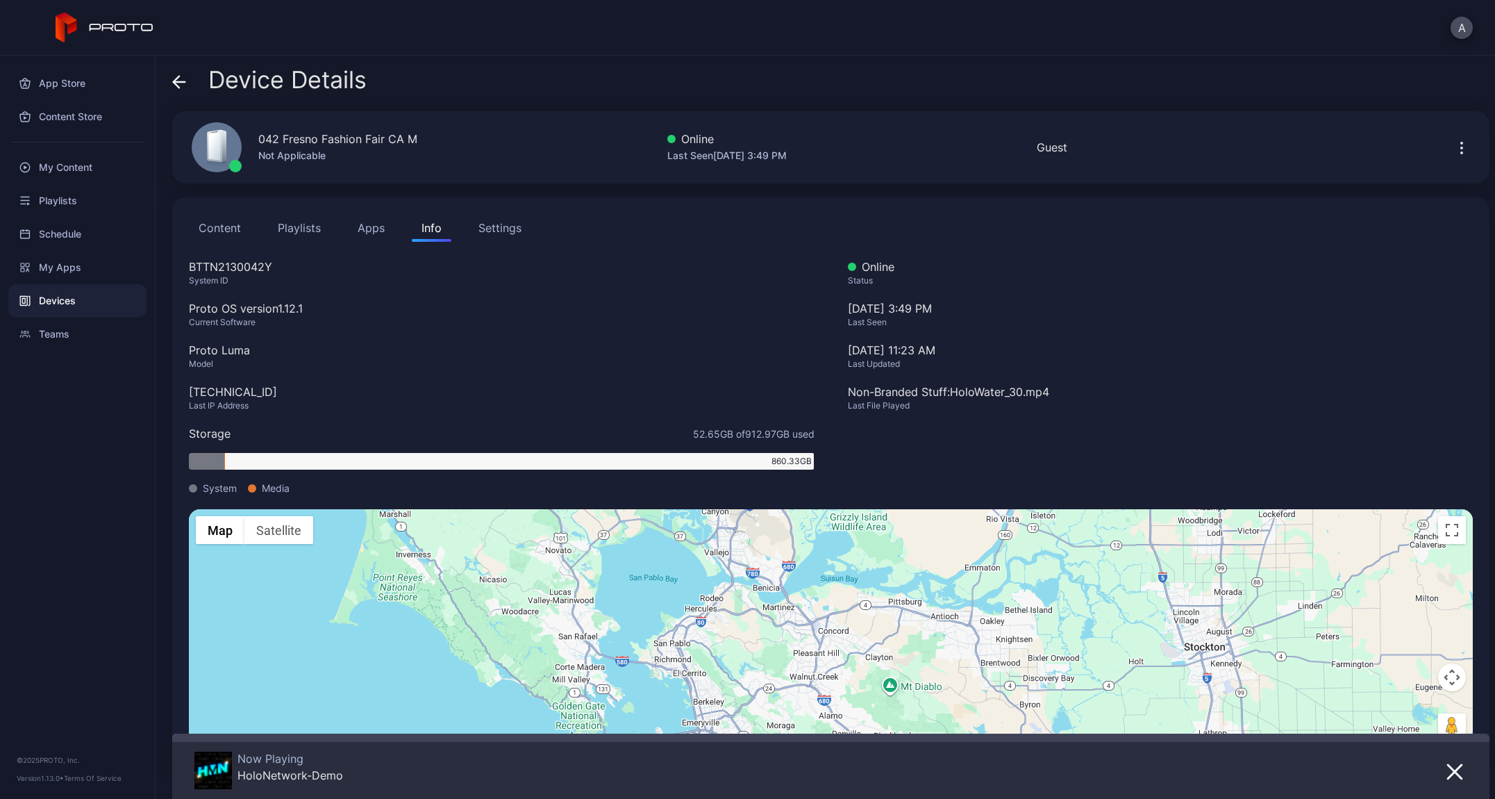
click at [507, 229] on div "Settings" at bounding box center [500, 227] width 43 height 17
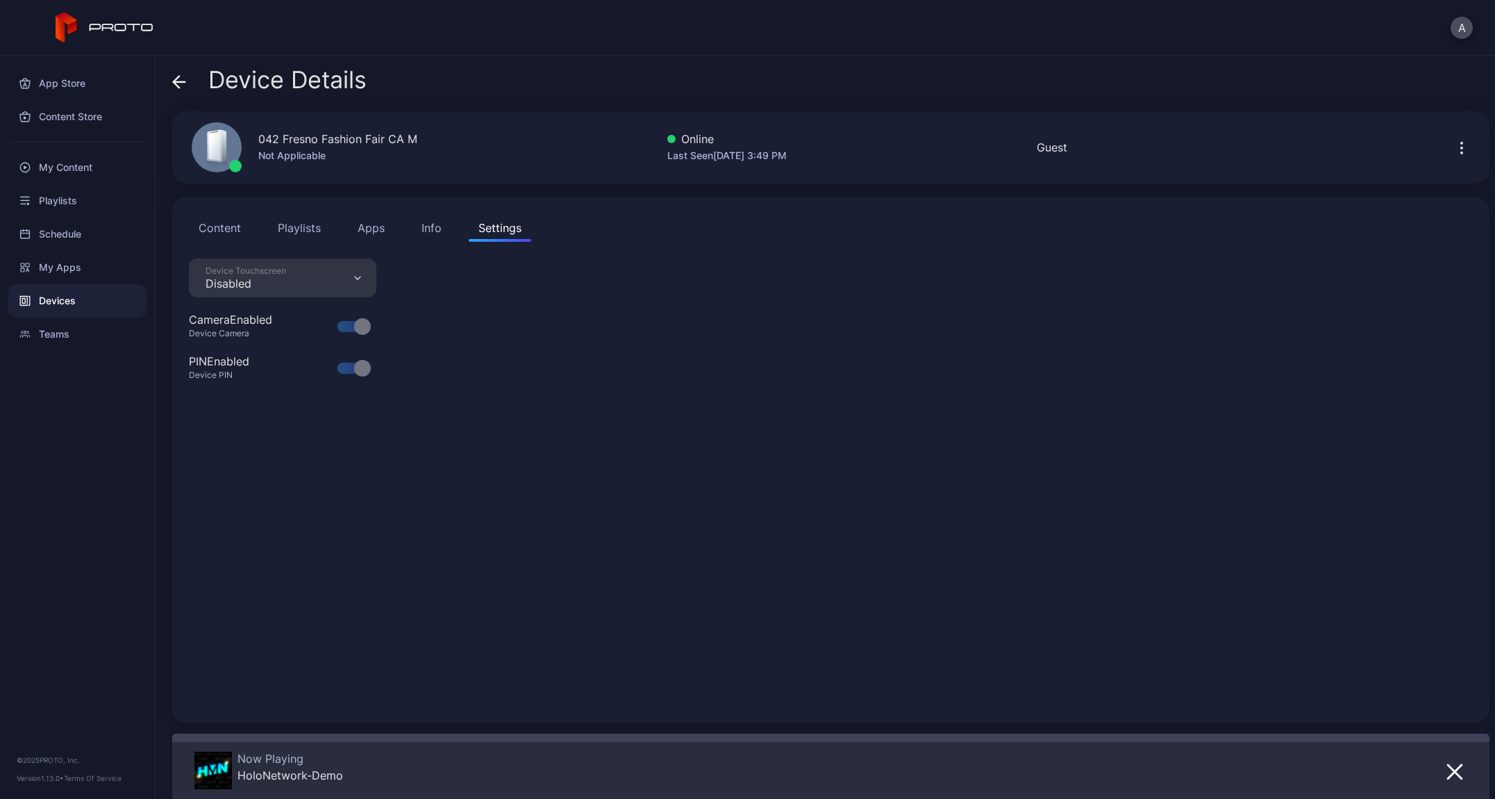
click at [1454, 144] on icon "button" at bounding box center [1462, 148] width 17 height 17
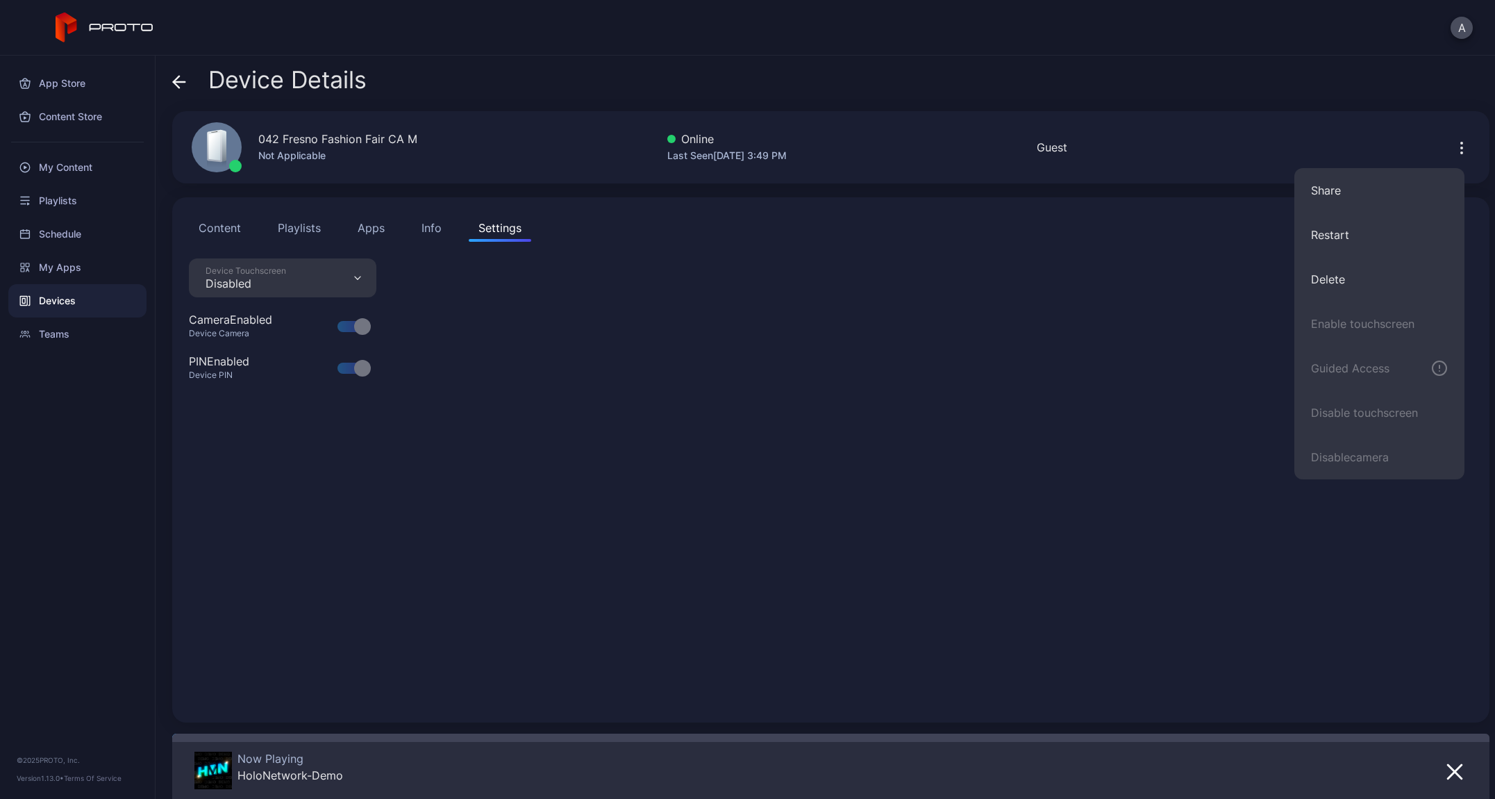
click at [1238, 140] on div "042 Fresno Fashion Fair CA M Not Applicable Online Last Seen Aug 28, 2025 at 3:…" at bounding box center [831, 147] width 1318 height 72
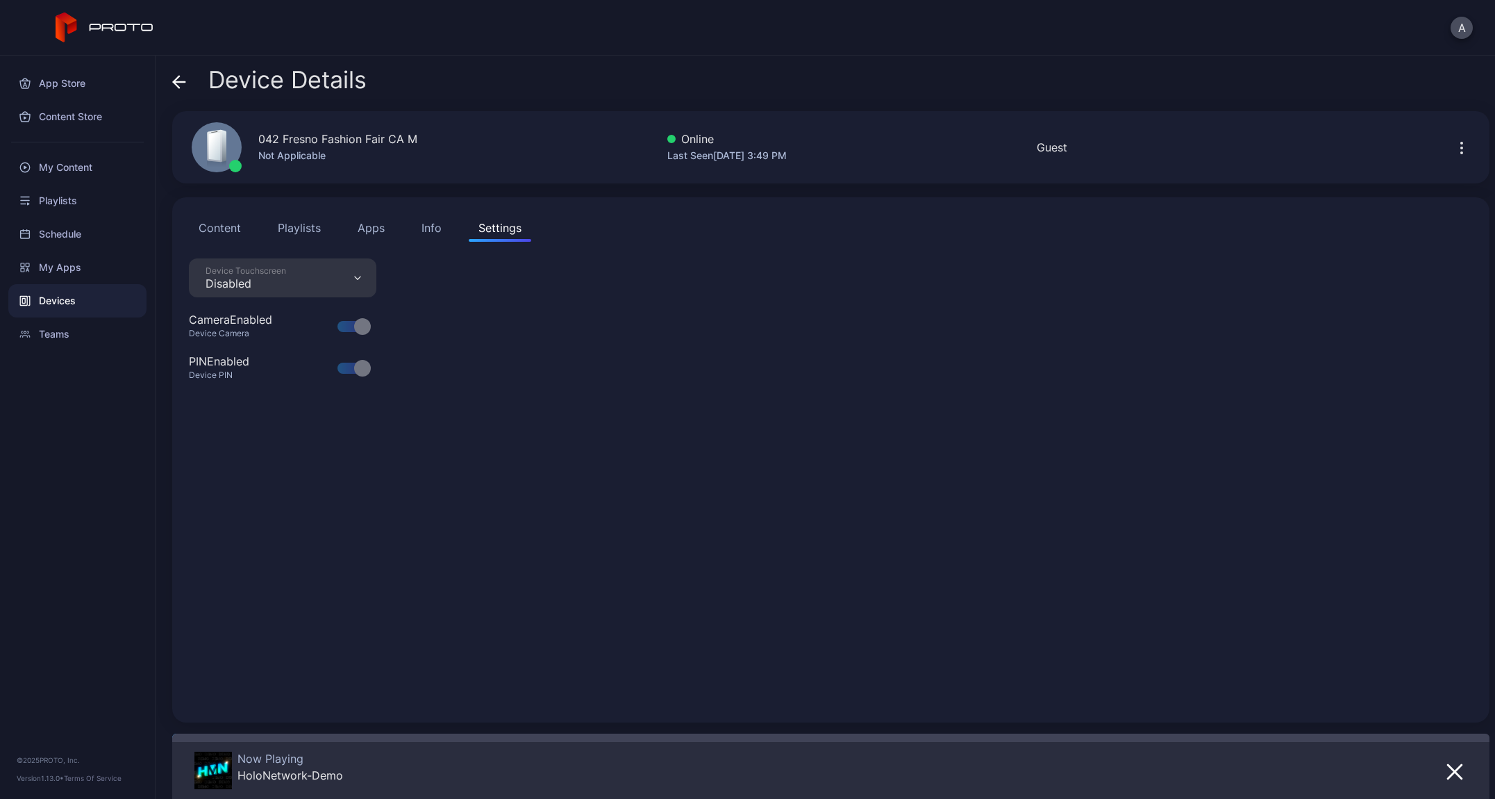
click at [175, 88] on icon at bounding box center [179, 82] width 14 height 14
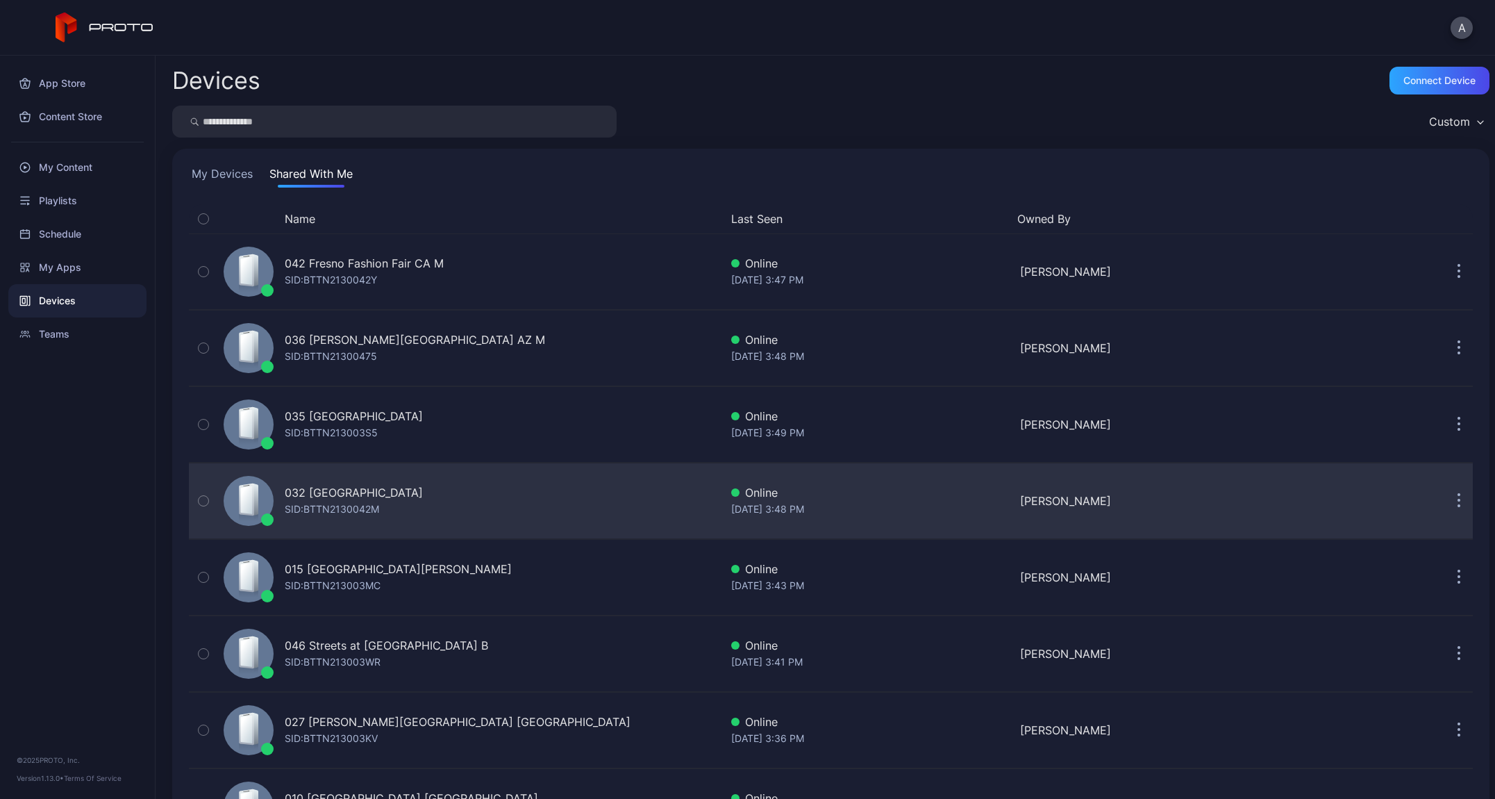
click at [334, 499] on div "032 [GEOGRAPHIC_DATA]" at bounding box center [354, 492] width 138 height 17
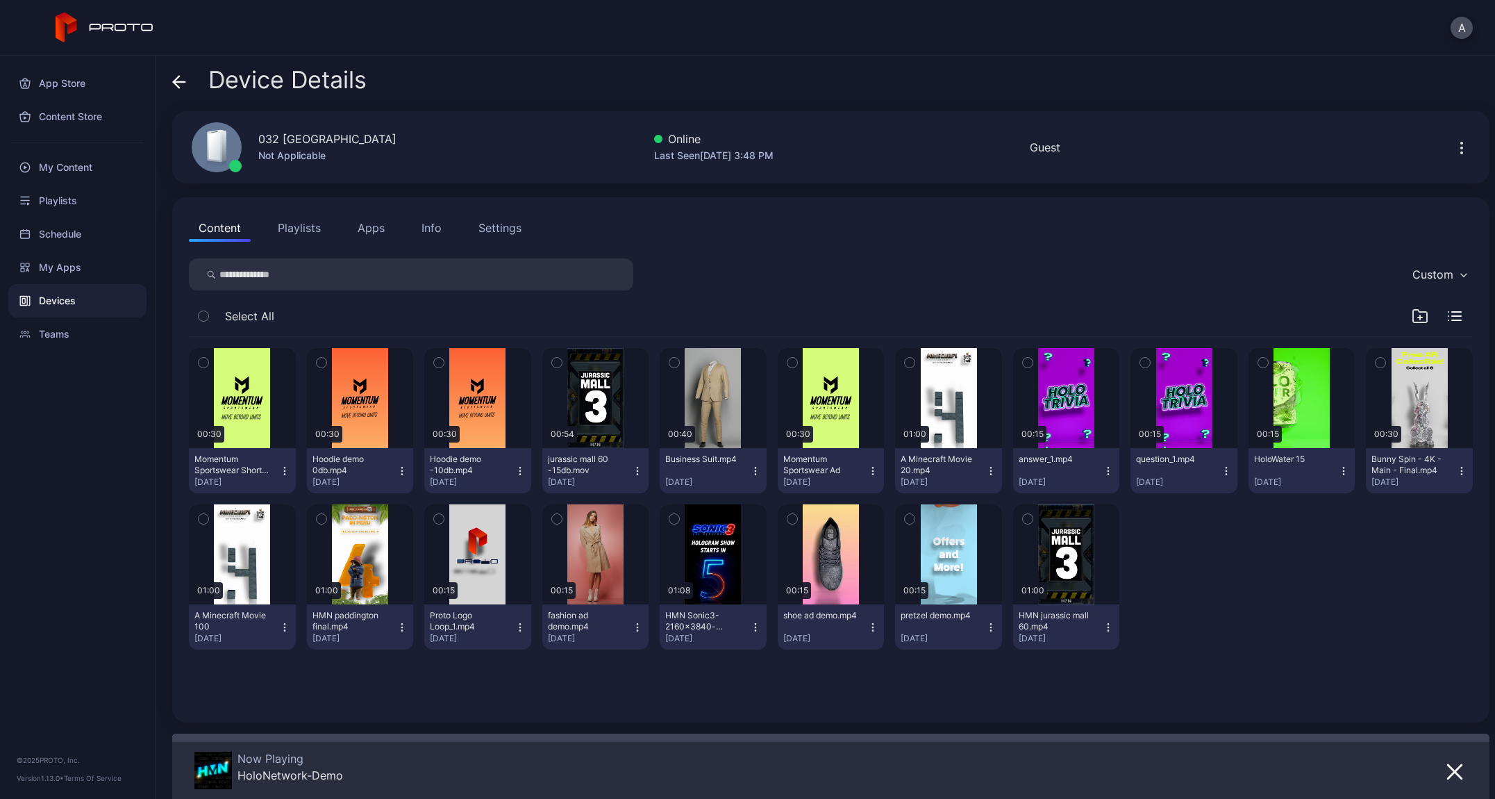
click at [375, 242] on div "Content Playlists Apps Info Settings Custom Select All 00:30 Momentum Sportswea…" at bounding box center [831, 459] width 1318 height 525
click at [374, 237] on button "Apps" at bounding box center [371, 228] width 47 height 28
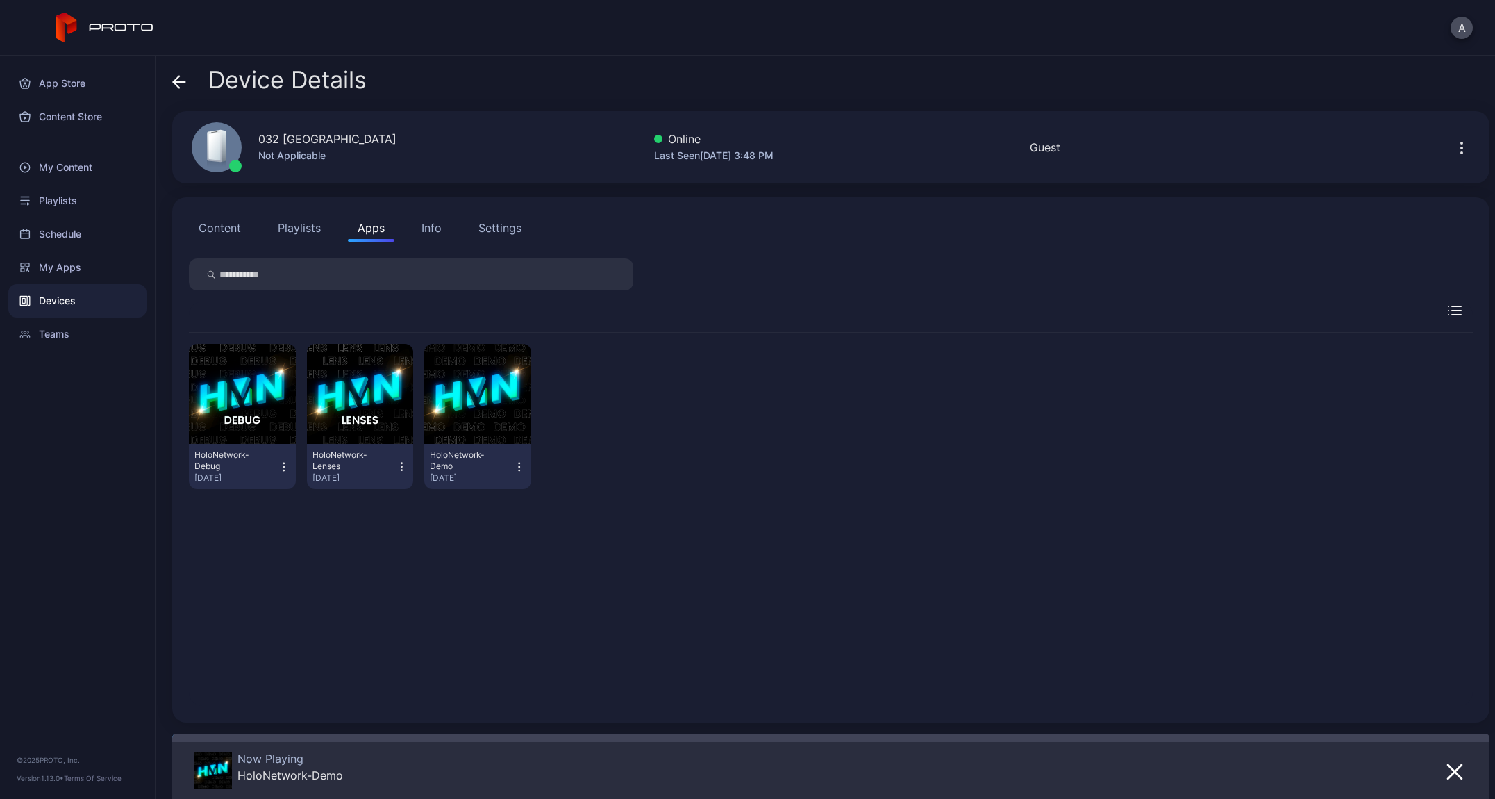
click at [492, 224] on div "Settings" at bounding box center [500, 227] width 43 height 17
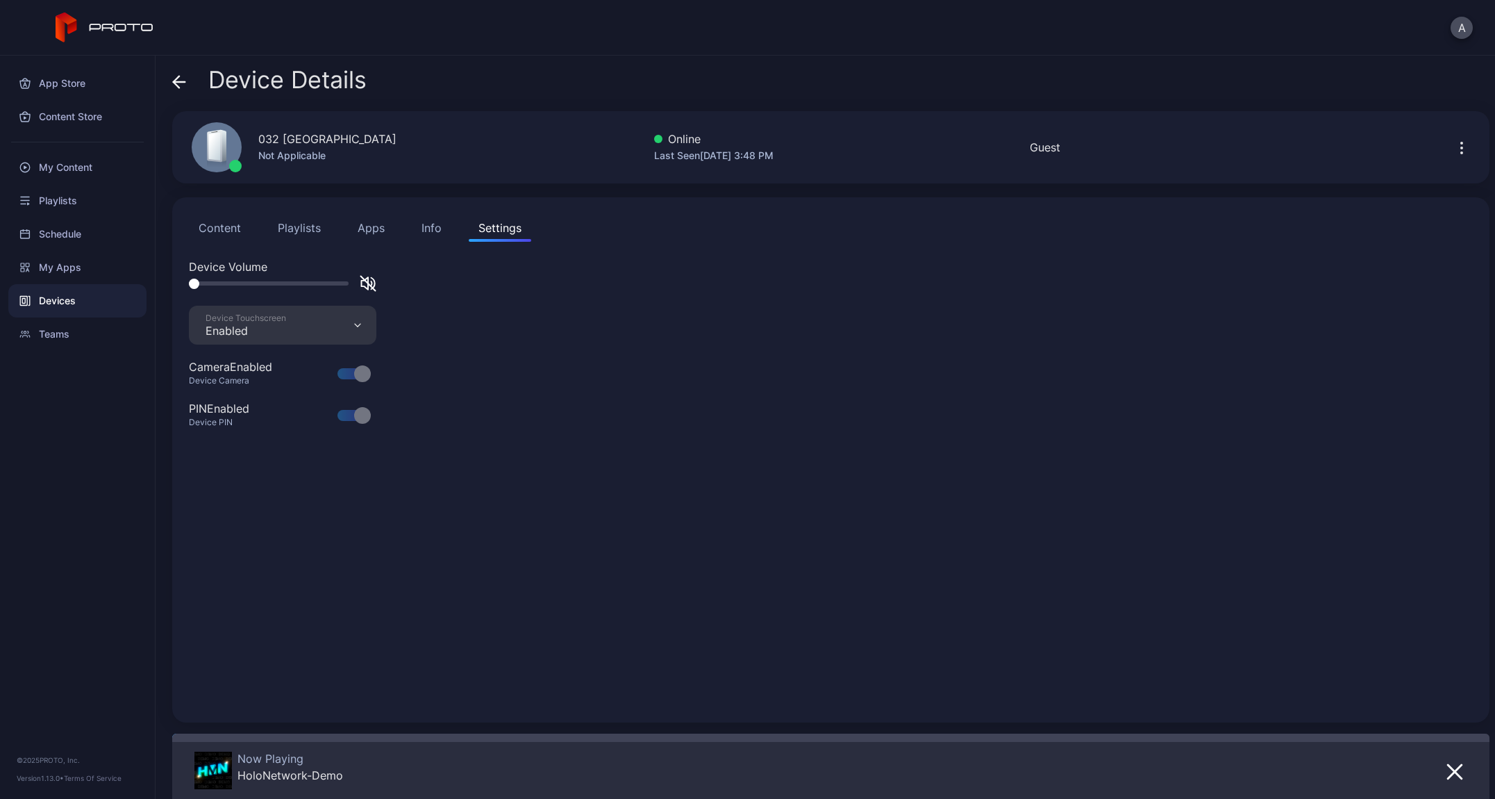
click at [400, 224] on div "Content Playlists Apps Info Settings" at bounding box center [831, 228] width 1284 height 28
click at [424, 226] on div "Info" at bounding box center [432, 227] width 20 height 17
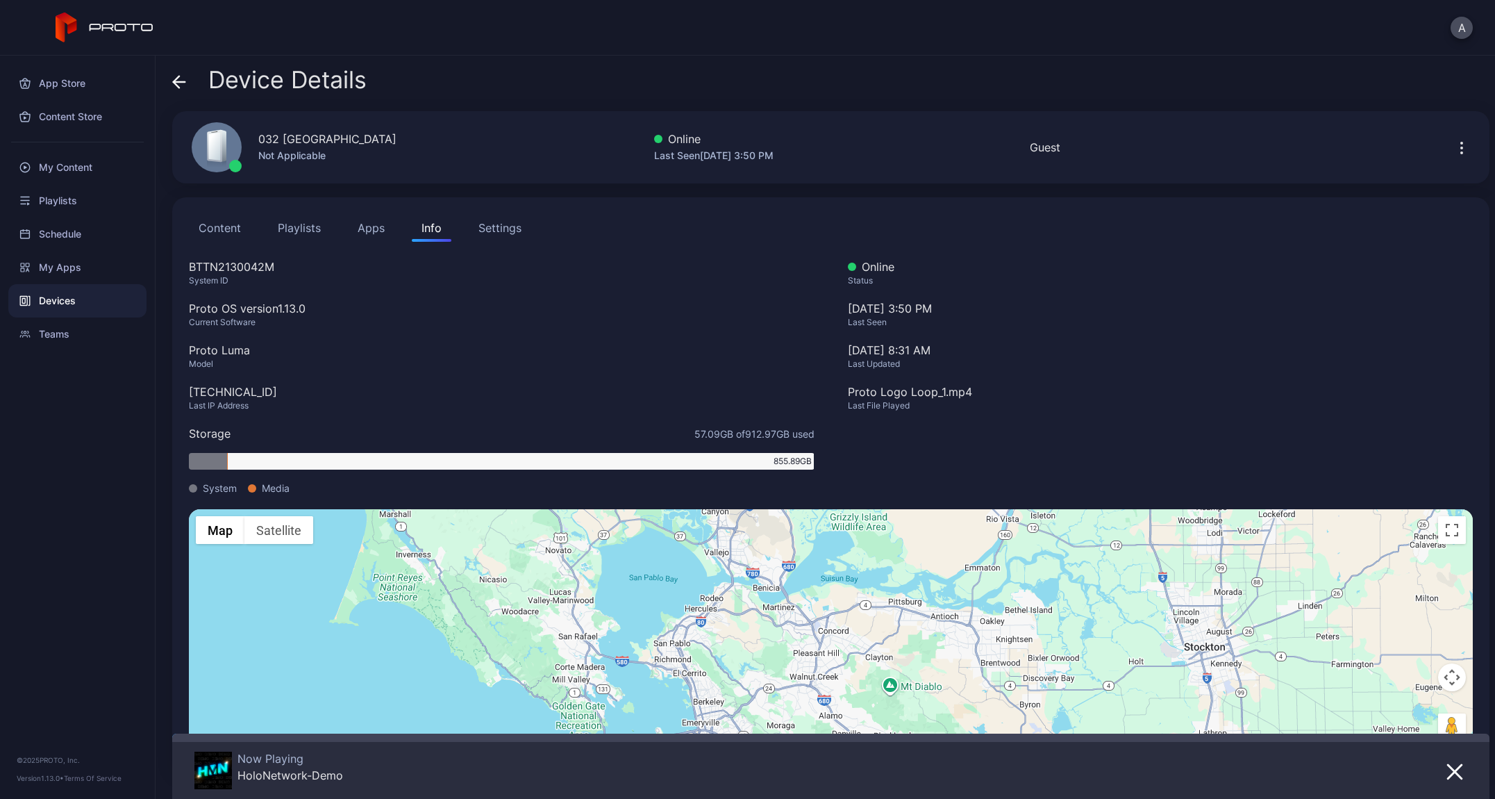
click at [370, 228] on button "Apps" at bounding box center [371, 228] width 47 height 28
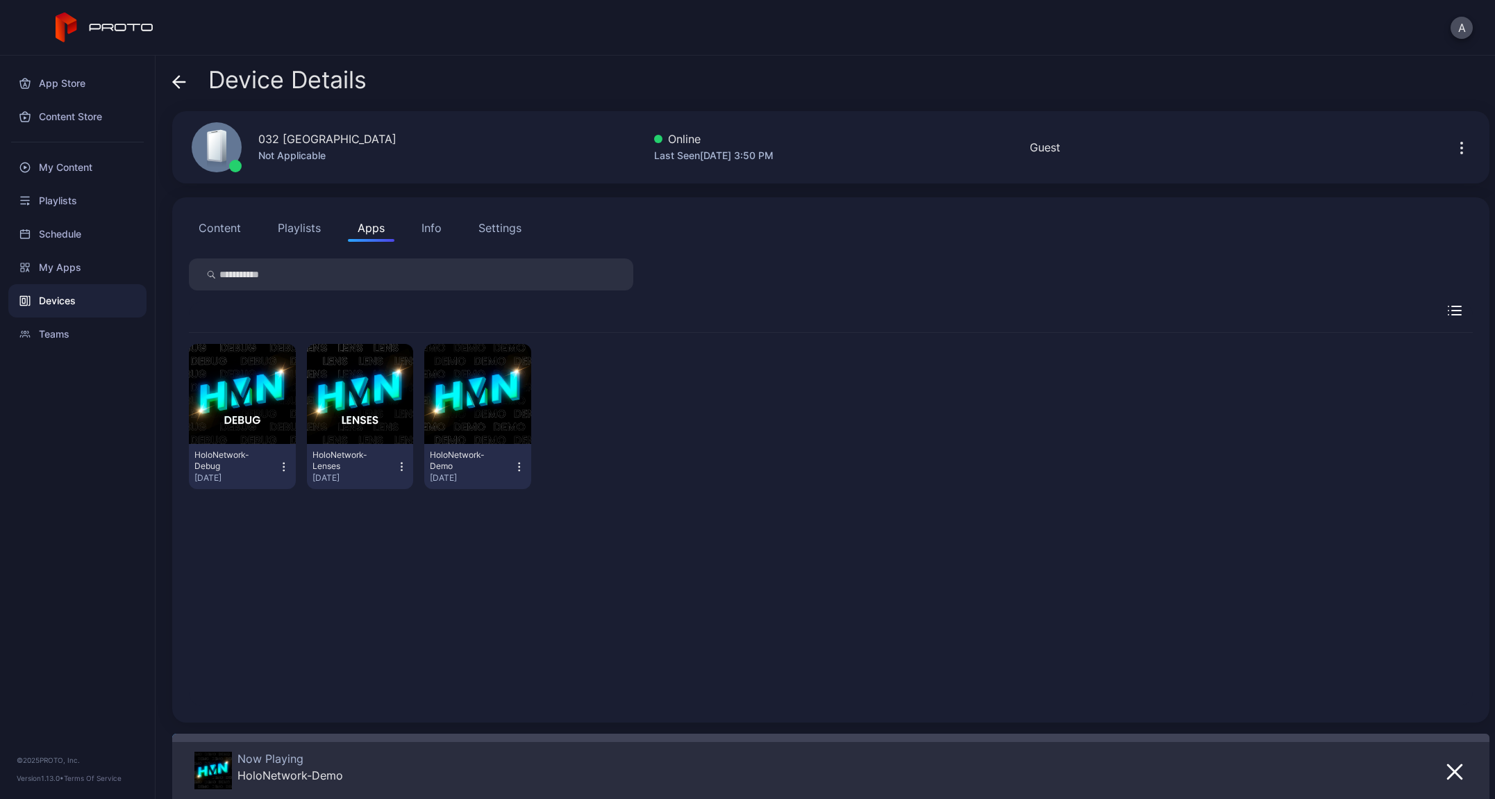
click at [310, 231] on button "Playlists" at bounding box center [299, 228] width 63 height 28
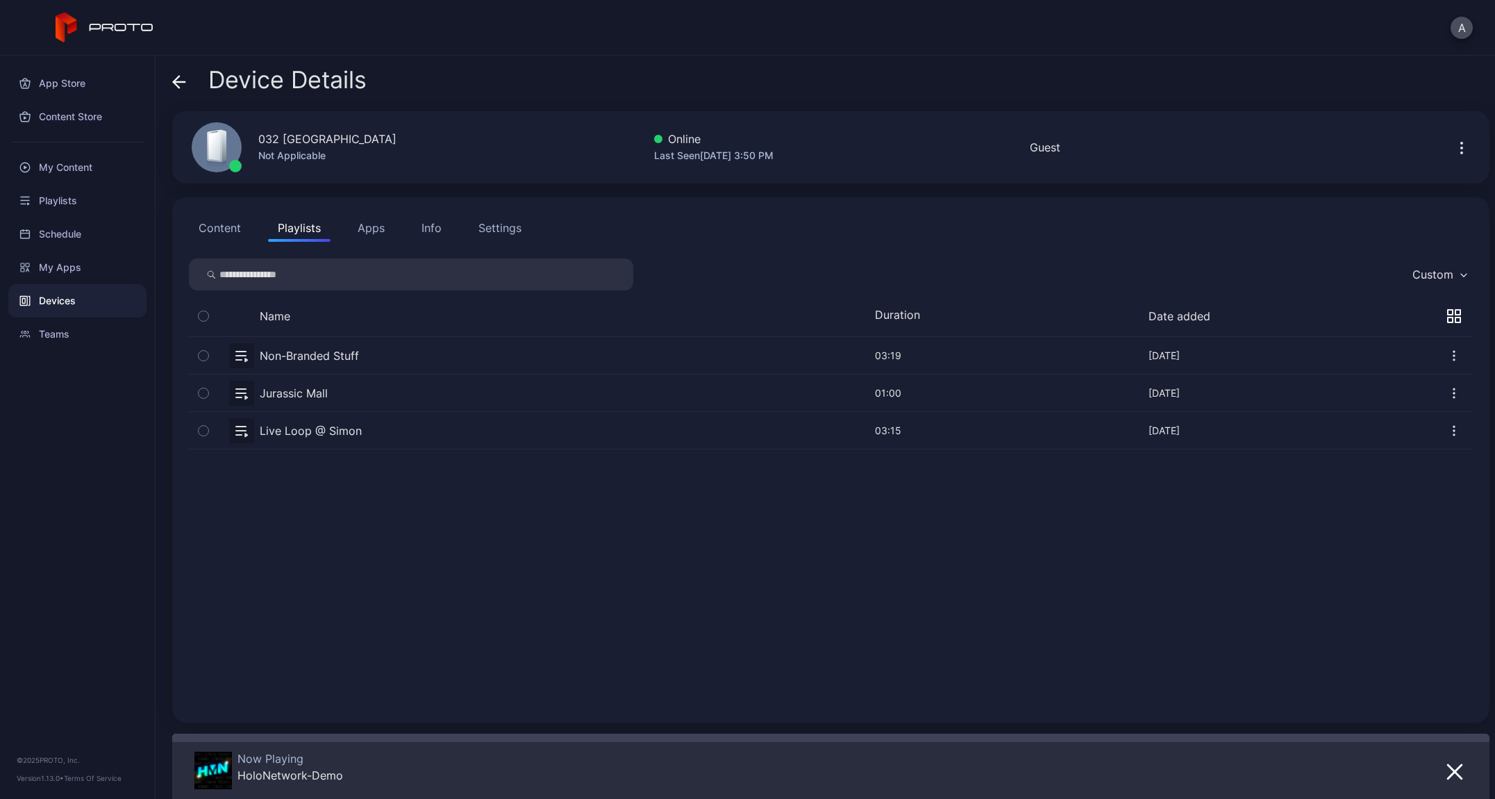
click at [228, 232] on button "Content" at bounding box center [220, 228] width 62 height 28
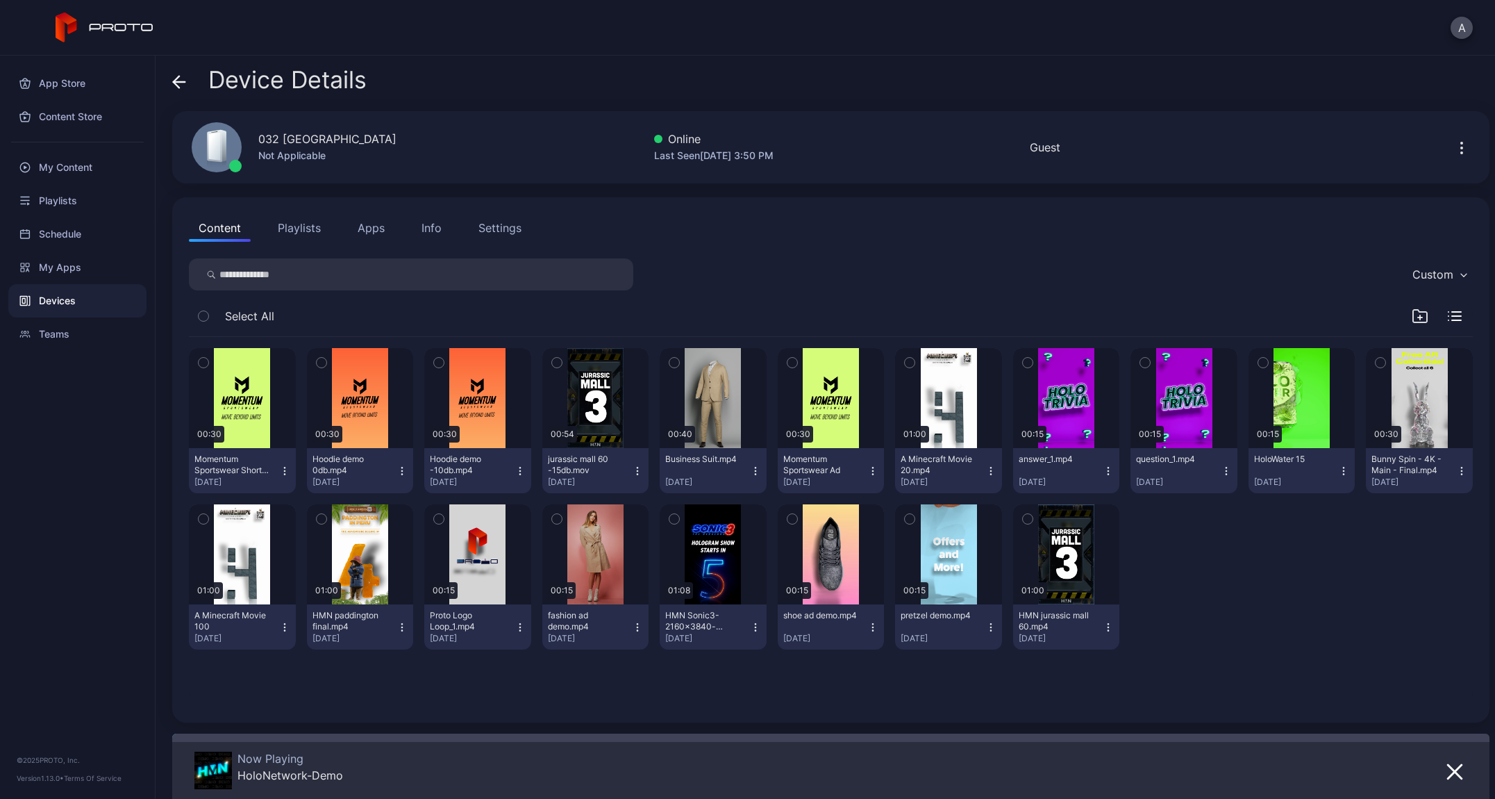
click at [306, 238] on button "Playlists" at bounding box center [299, 228] width 63 height 28
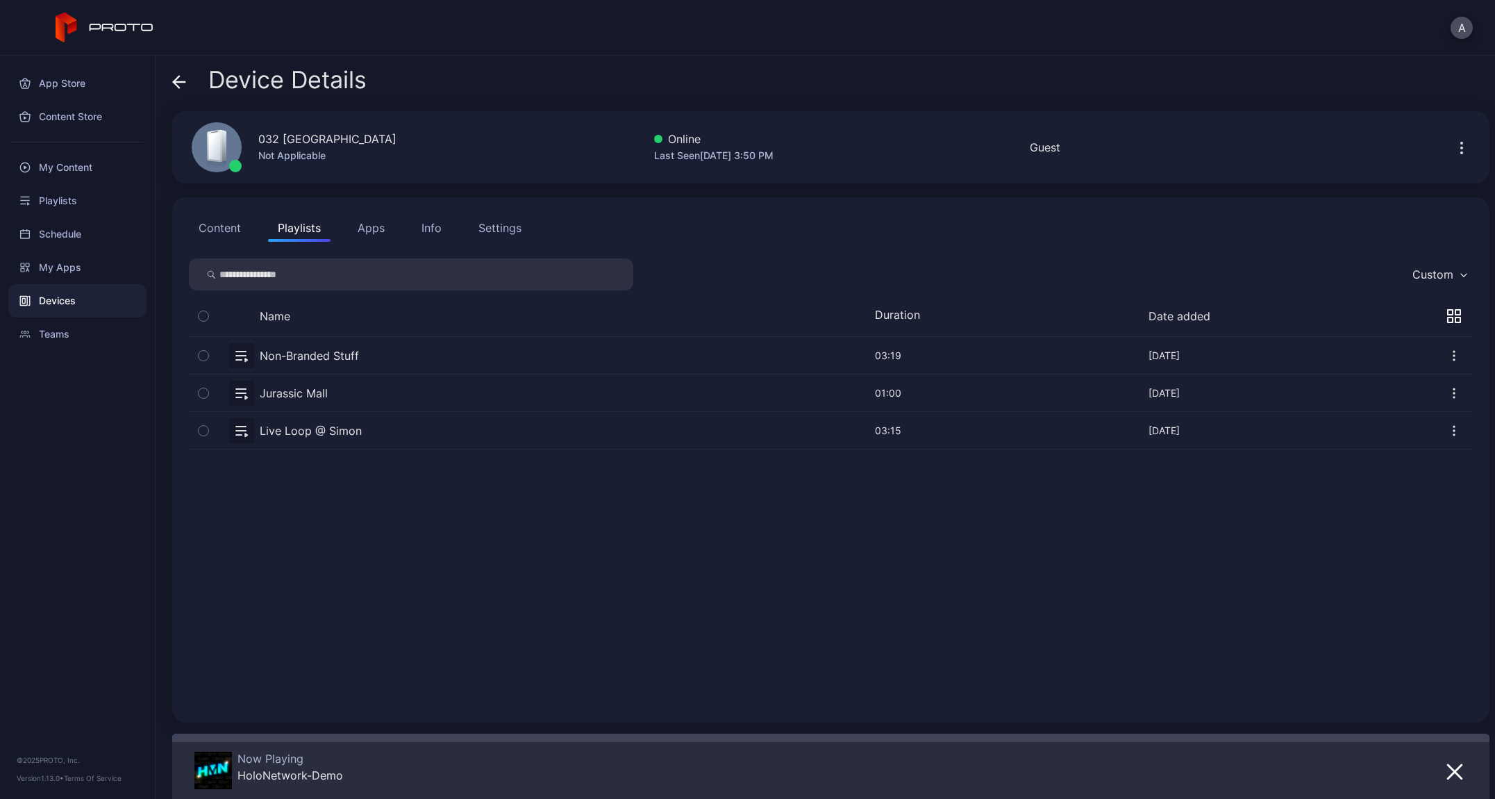
click at [372, 236] on button "Apps" at bounding box center [371, 228] width 47 height 28
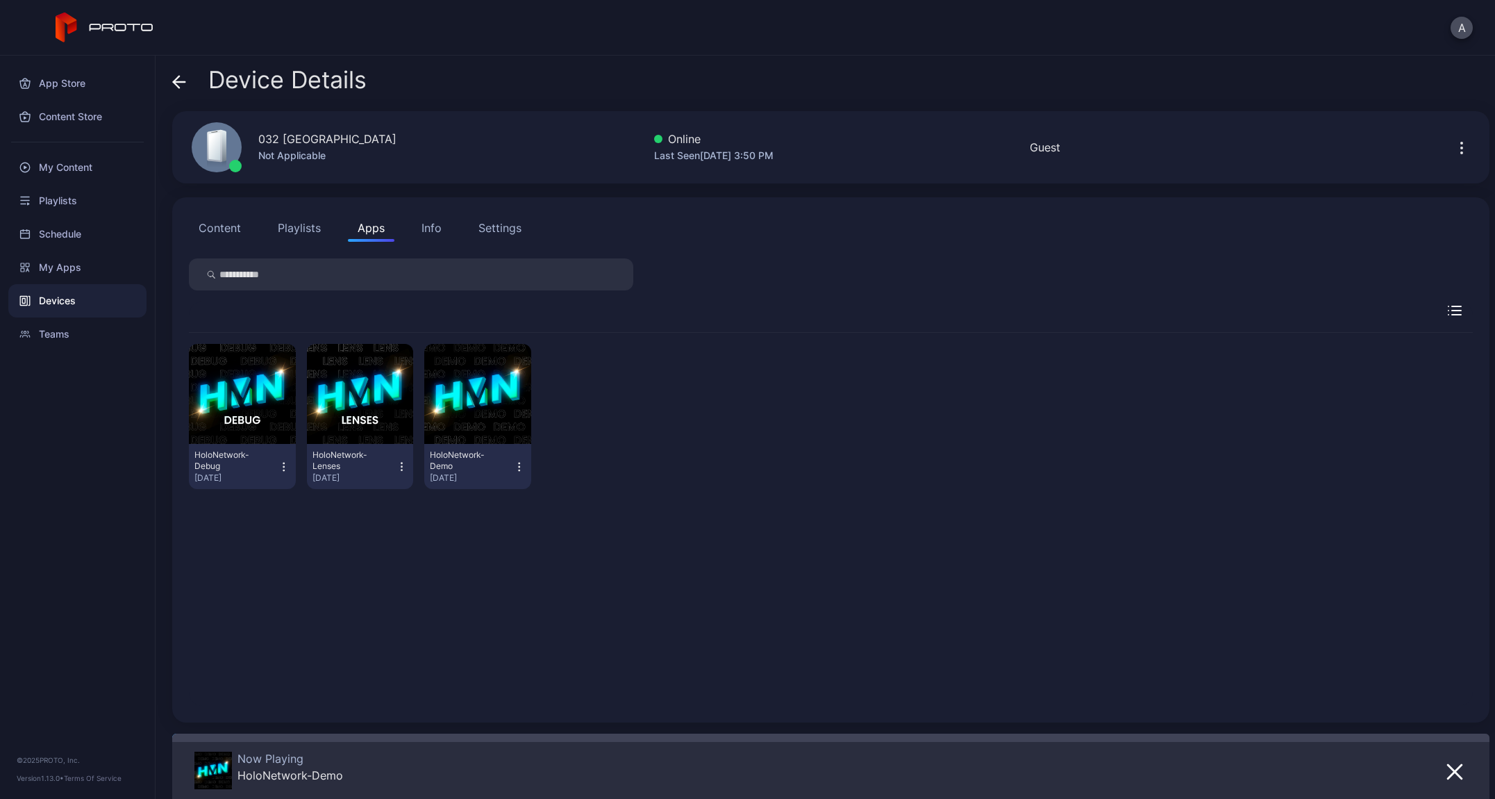
click at [1454, 146] on icon "button" at bounding box center [1462, 148] width 17 height 17
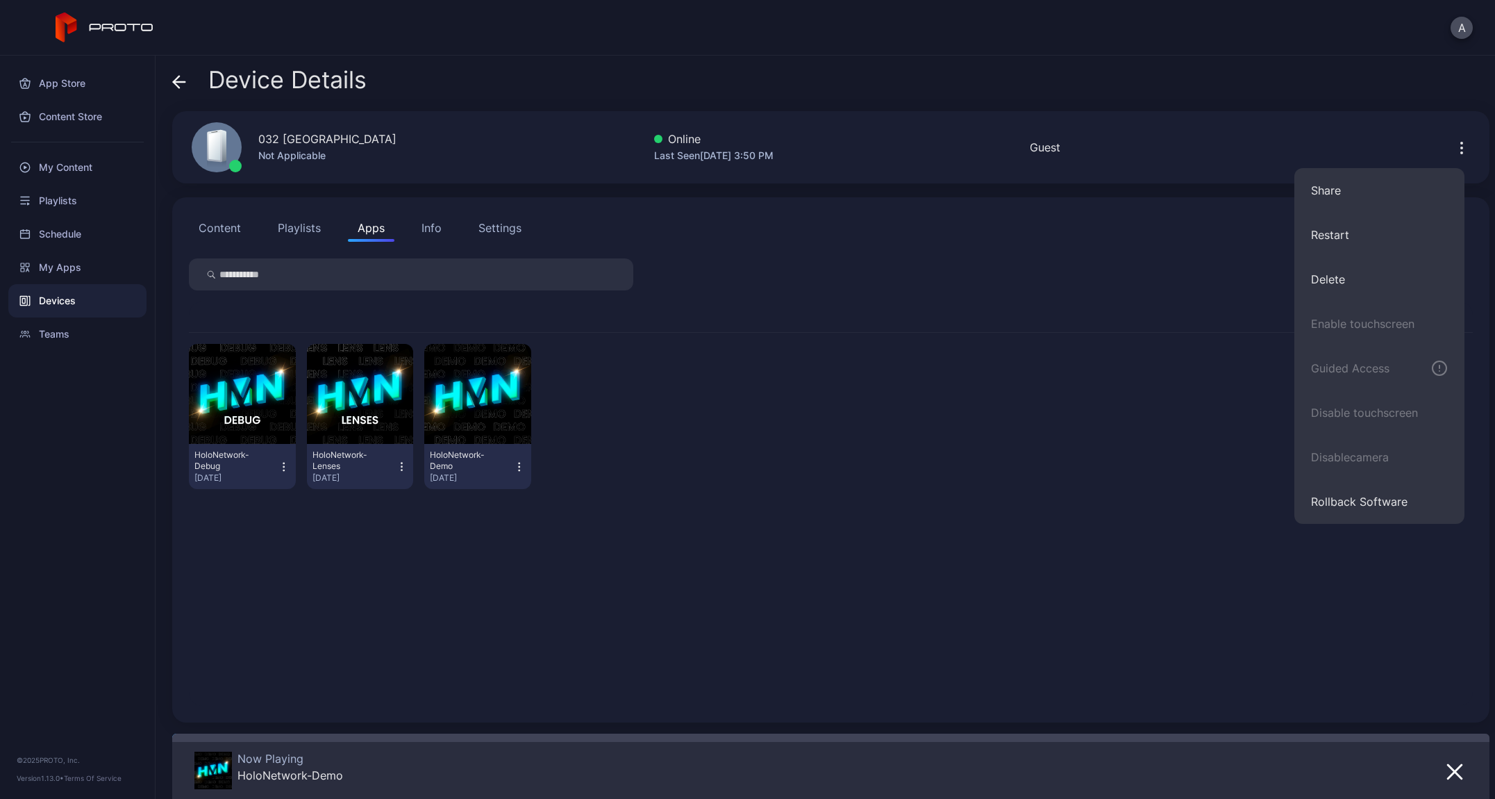
click at [888, 210] on div "Content Playlists Apps Info Settings HoloNetwork-Debug Aug 14, 2025 HoloNetwork…" at bounding box center [831, 459] width 1318 height 525
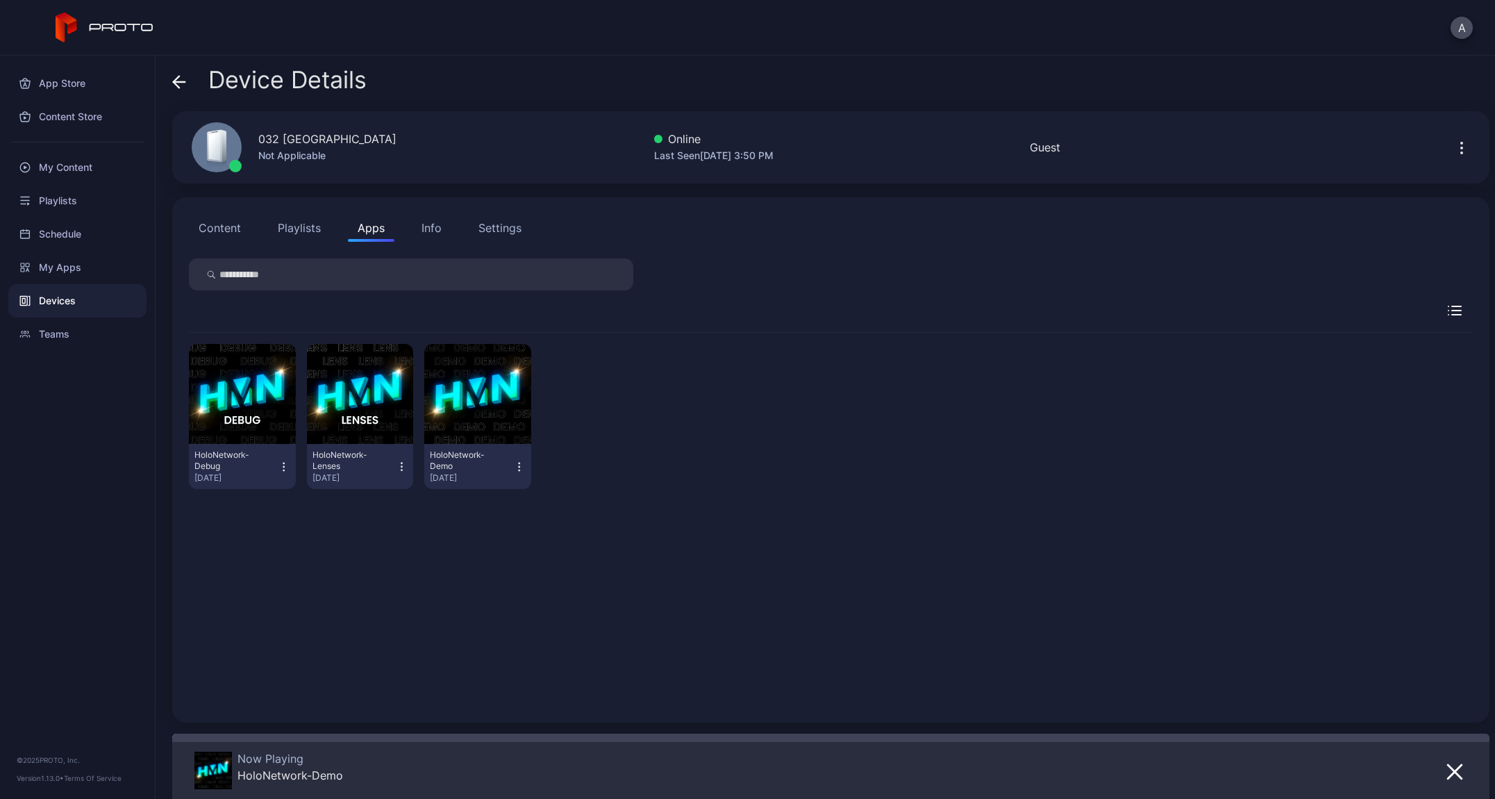
click at [226, 231] on button "Content" at bounding box center [220, 228] width 62 height 28
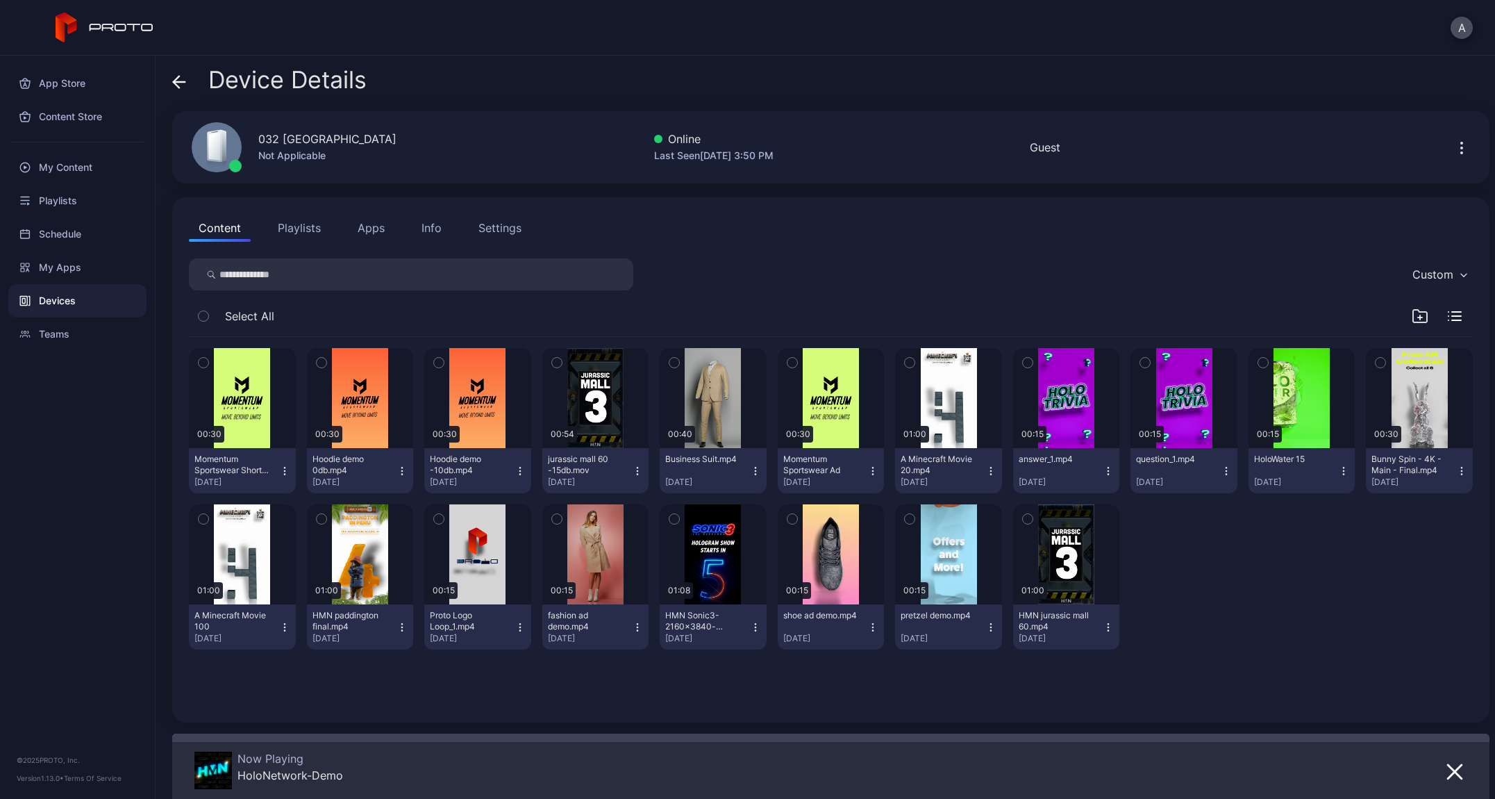
click at [383, 226] on button "Apps" at bounding box center [371, 228] width 47 height 28
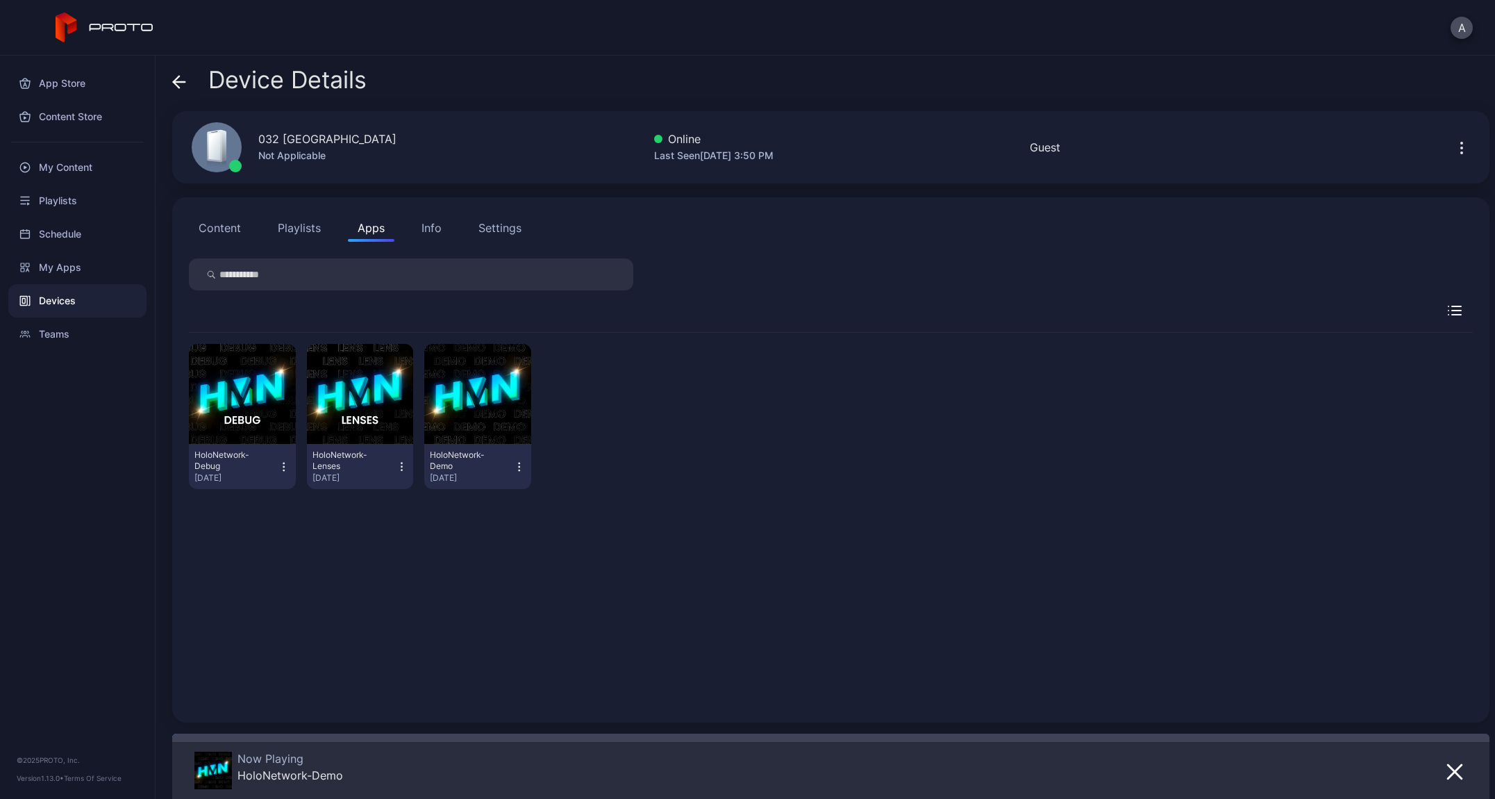
click at [515, 469] on icon "button" at bounding box center [519, 467] width 12 height 14
click at [401, 466] on icon "button" at bounding box center [401, 466] width 1 height 1
click at [288, 469] on icon "button" at bounding box center [284, 467] width 12 height 14
click at [720, 355] on div "HoloNetwork-Debug Aug 14, 2025 HoloNetwork-Lenses Jul 11, 2025 HoloNetwork-Demo…" at bounding box center [831, 416] width 1284 height 167
click at [425, 229] on div "Info" at bounding box center [432, 227] width 20 height 17
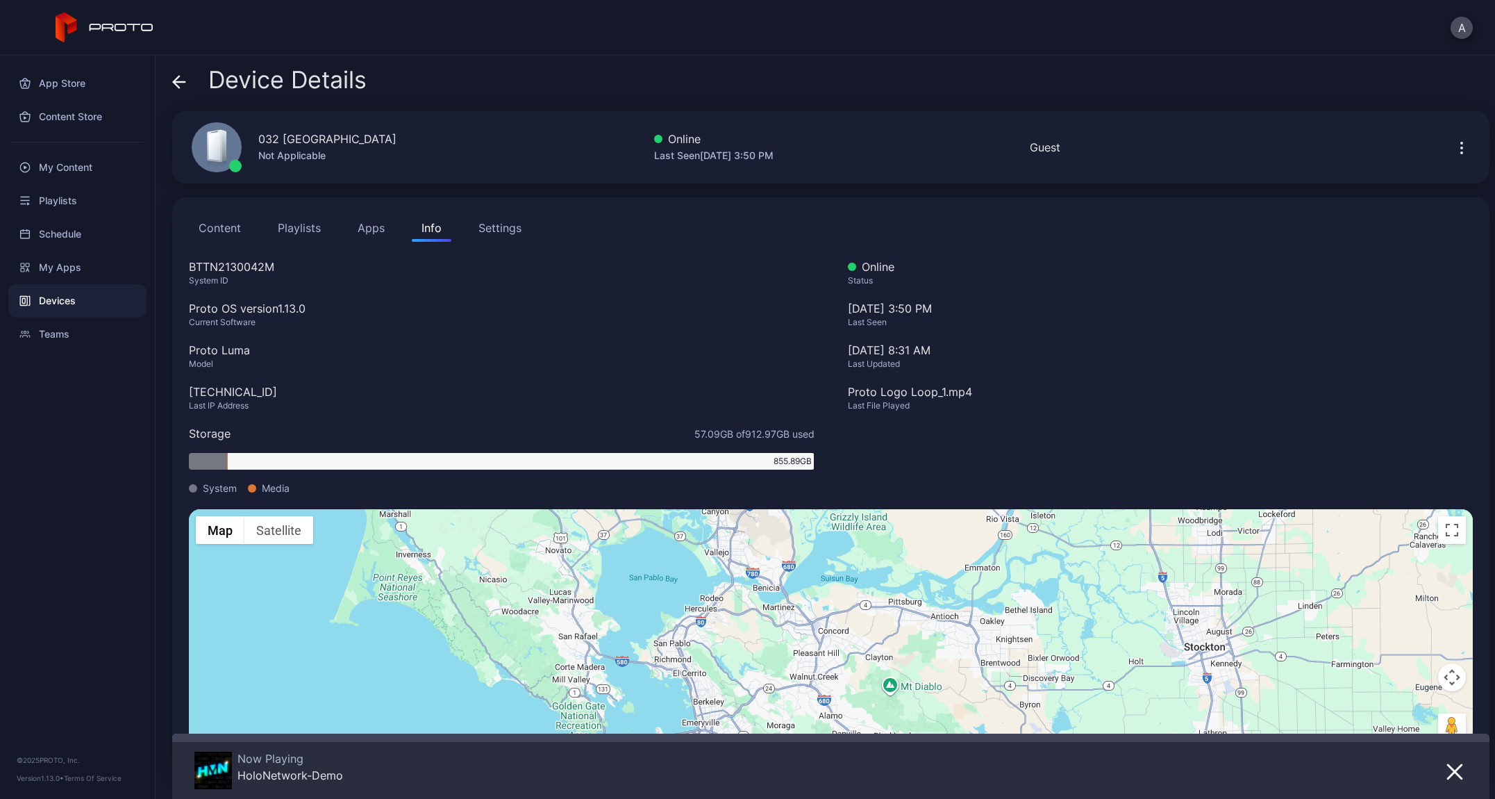
click at [219, 224] on button "Content" at bounding box center [220, 228] width 62 height 28
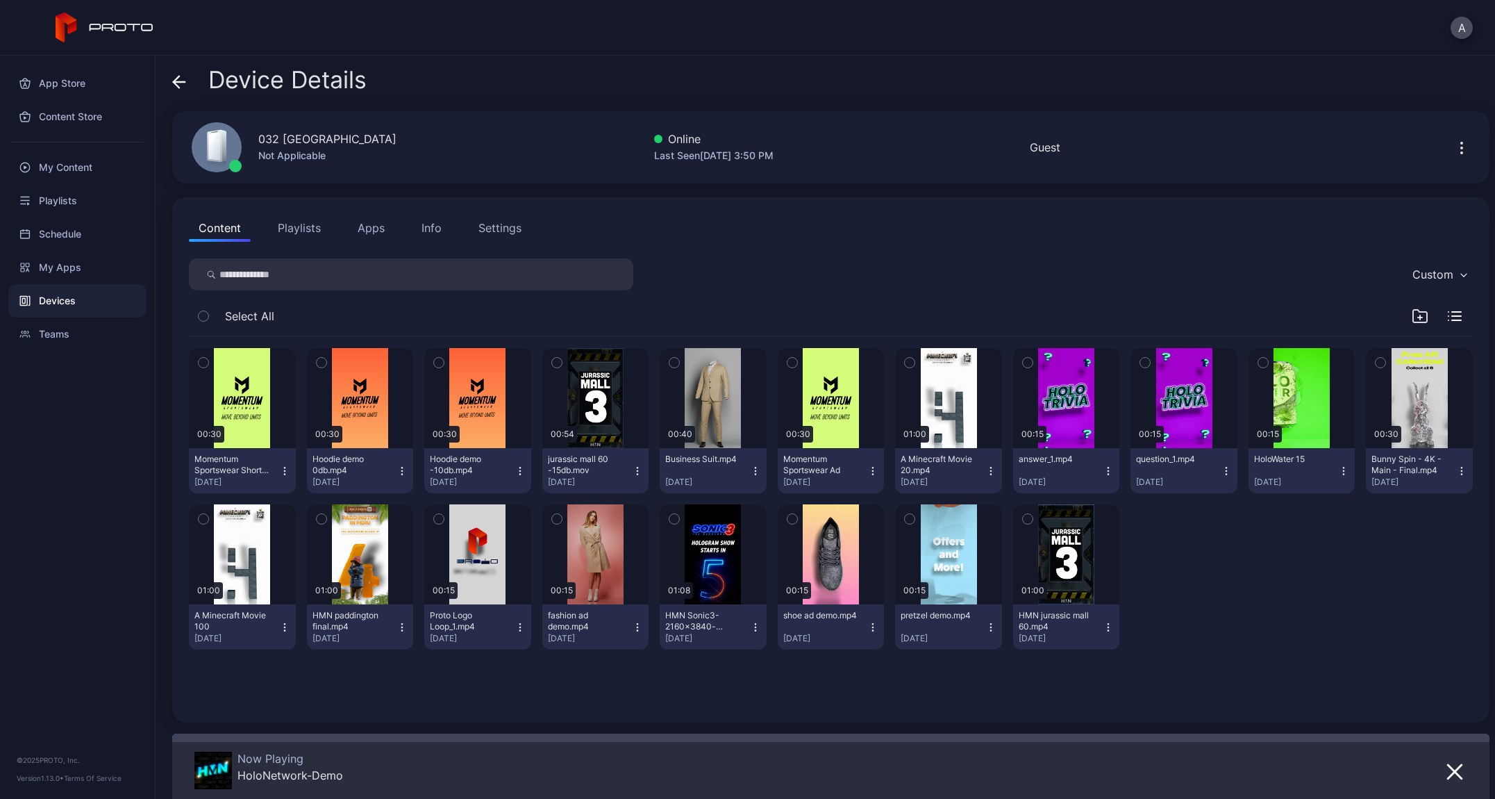
click at [185, 92] on span at bounding box center [179, 80] width 14 height 26
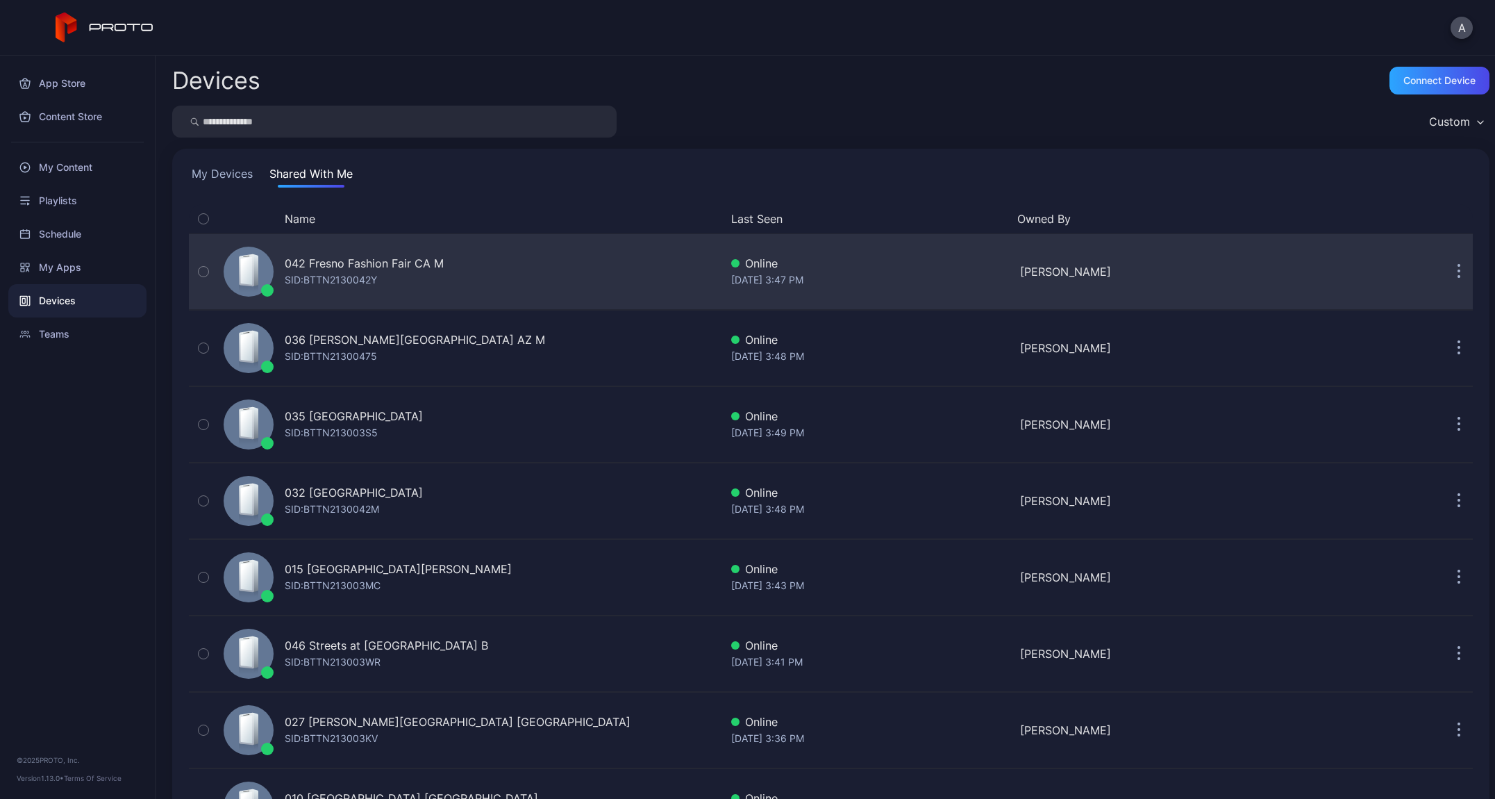
click at [1445, 272] on button "button" at bounding box center [1459, 272] width 28 height 28
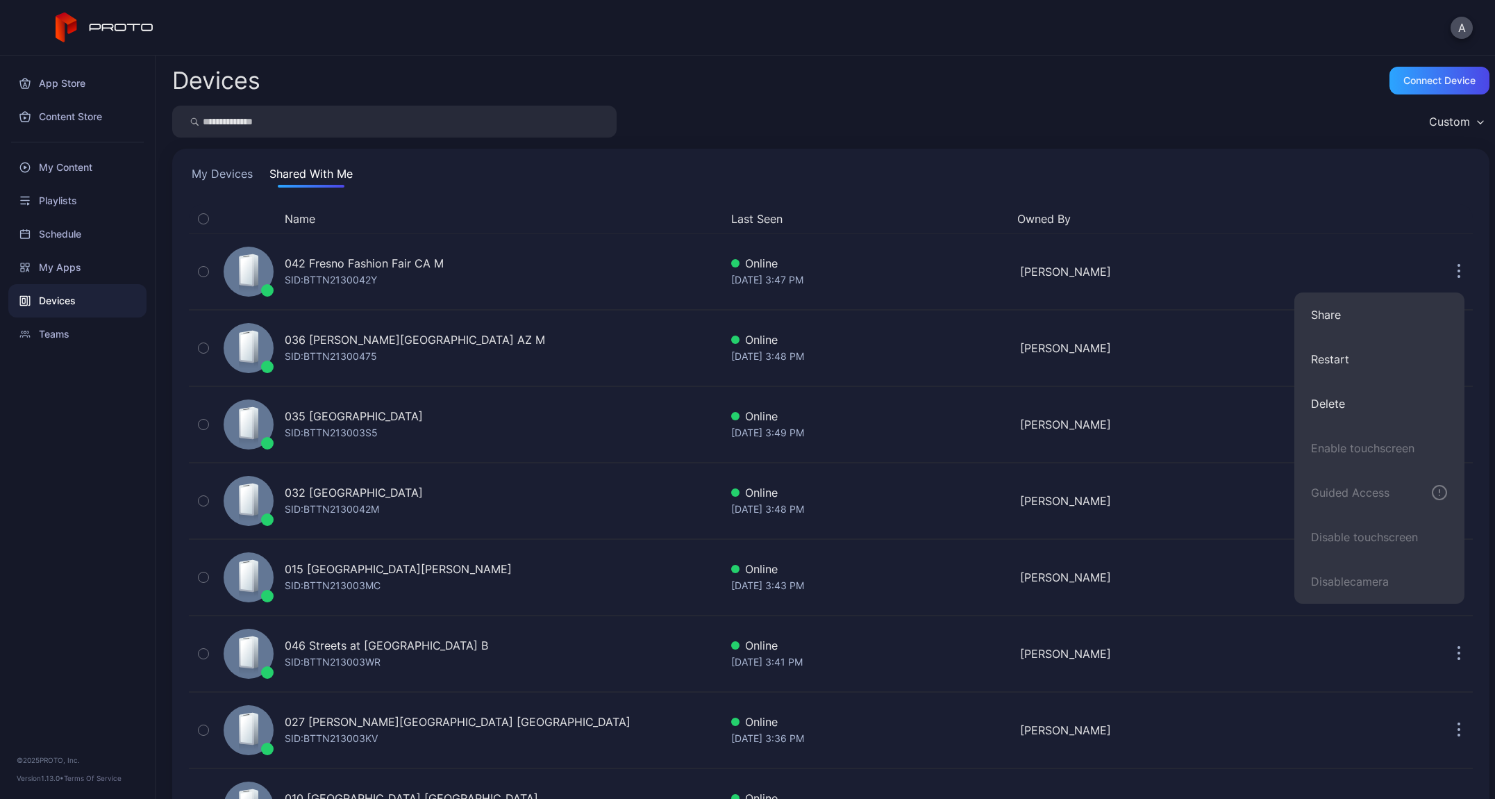
click at [1165, 205] on div "Name Last Seen Owned By" at bounding box center [831, 218] width 1284 height 29
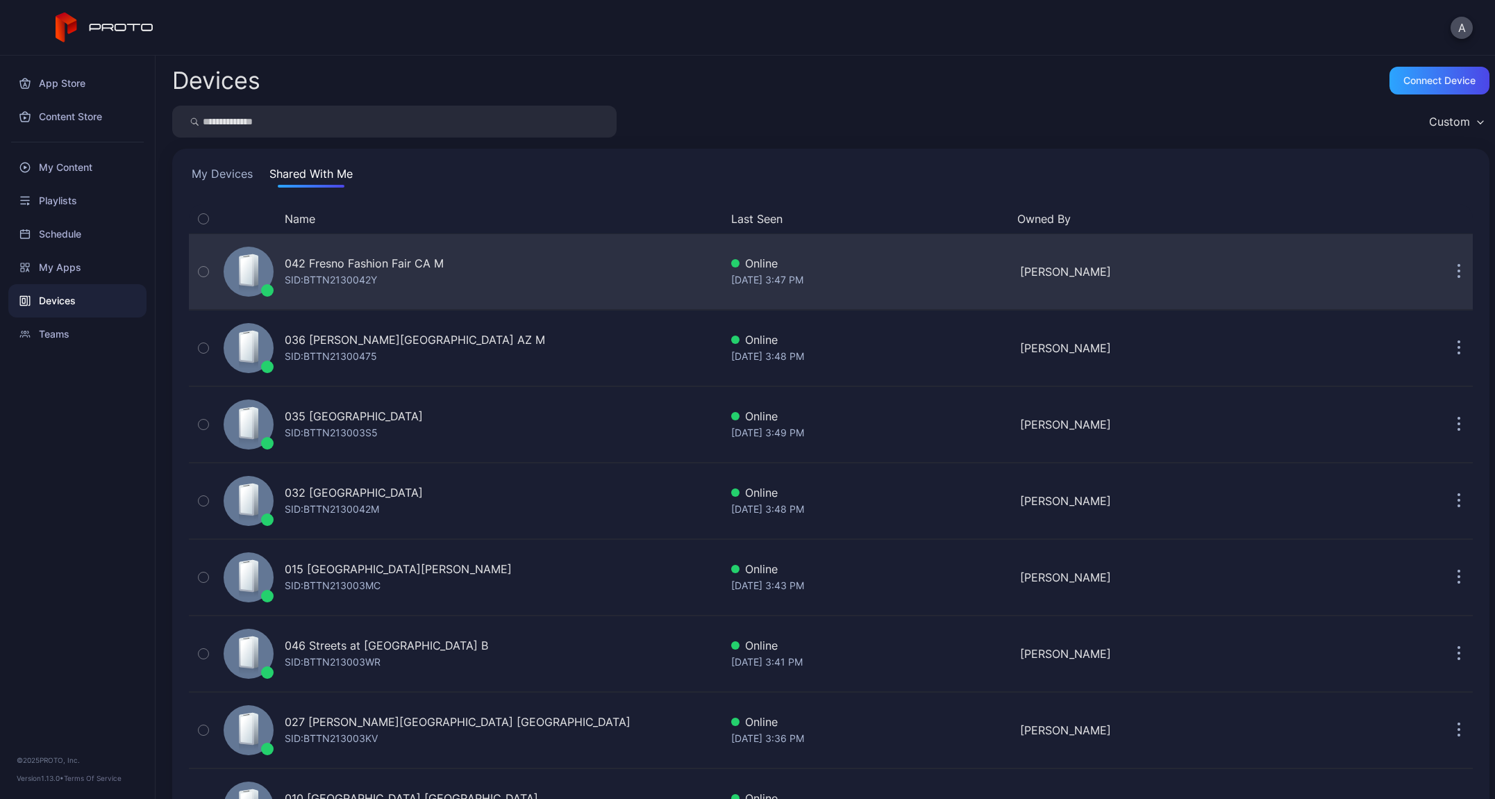
click at [878, 259] on div "Online" at bounding box center [870, 263] width 278 height 17
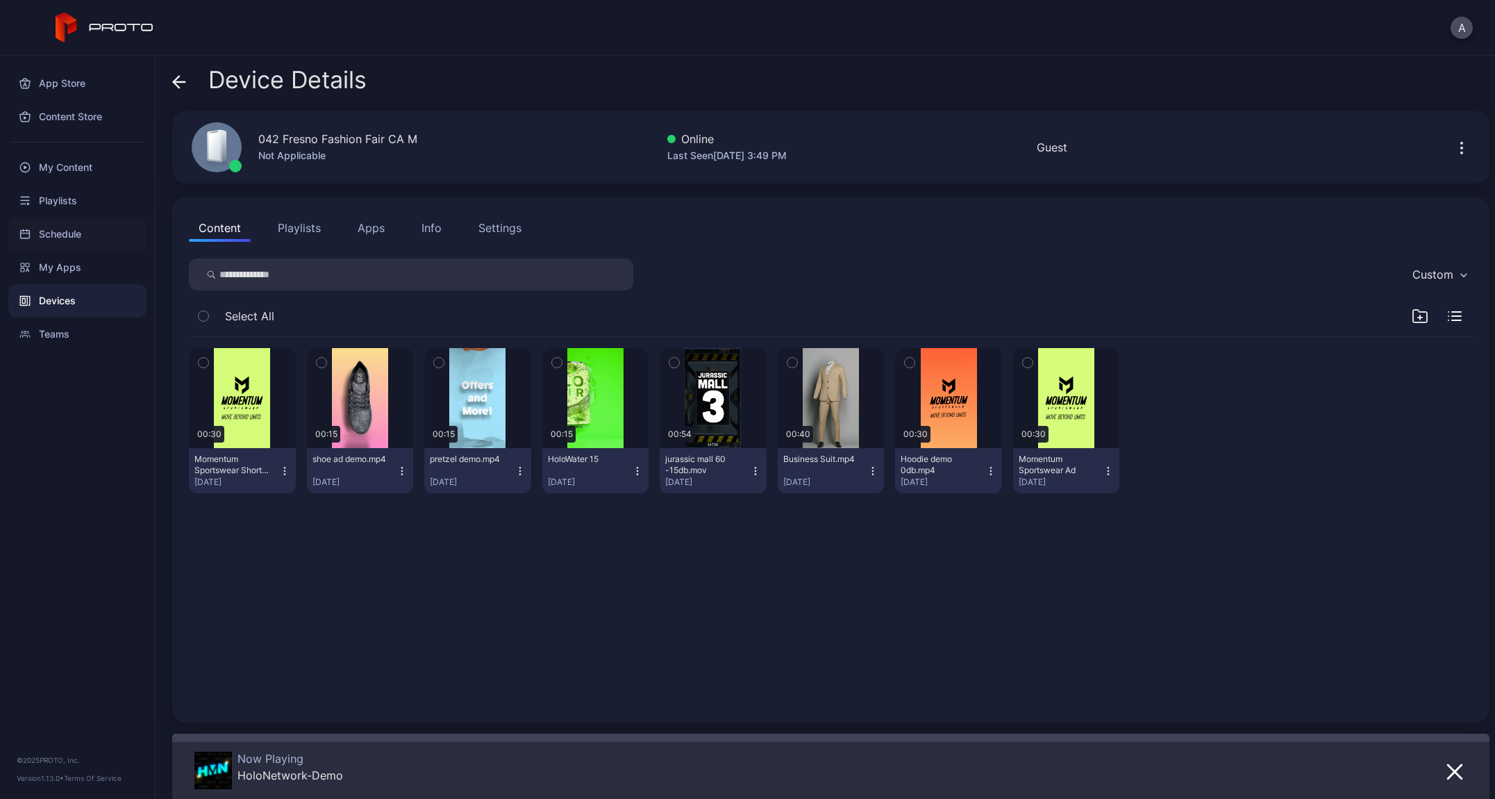
click at [53, 235] on div "Schedule" at bounding box center [77, 233] width 138 height 33
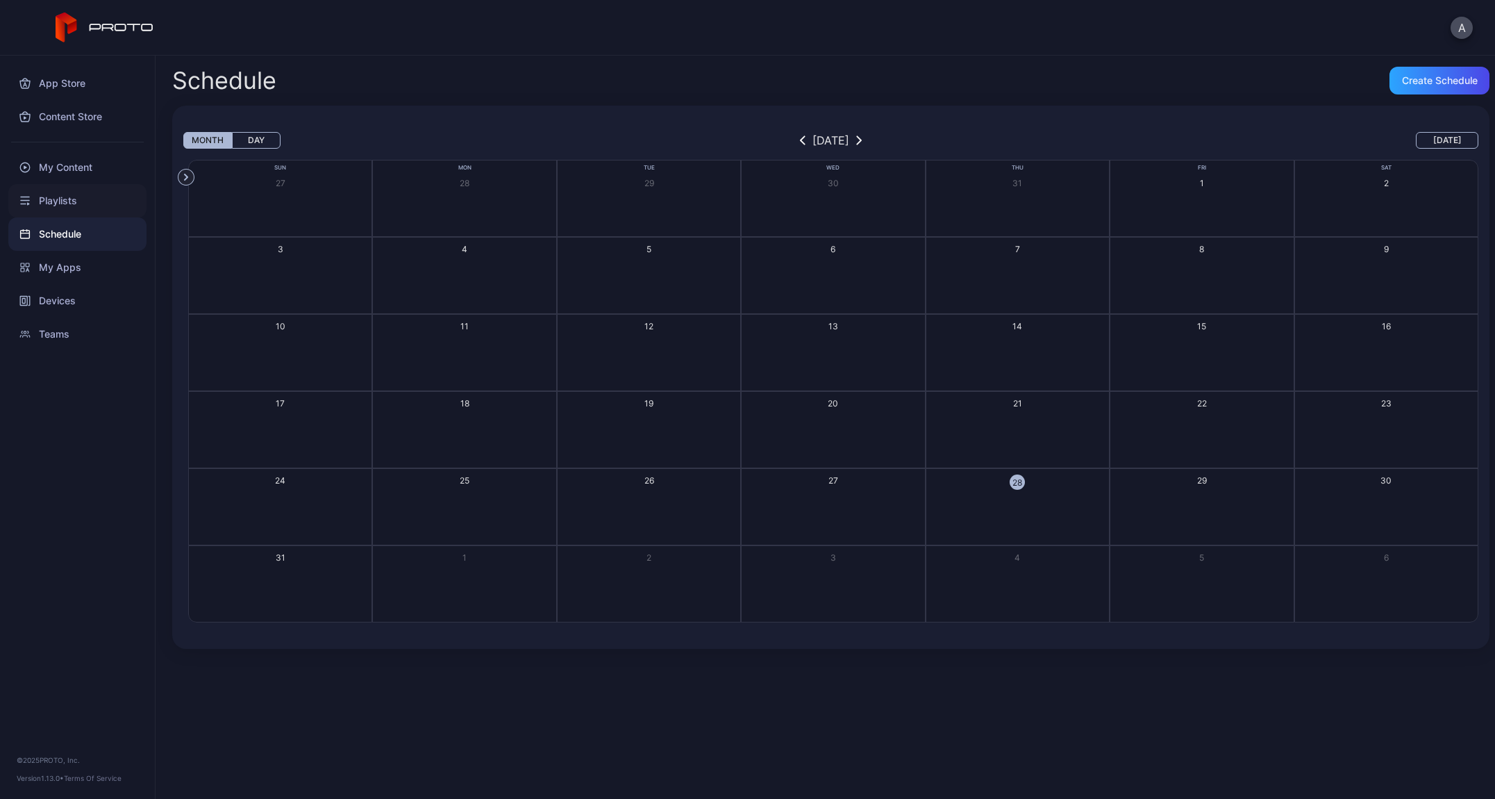
click at [56, 205] on div "Playlists" at bounding box center [77, 200] width 138 height 33
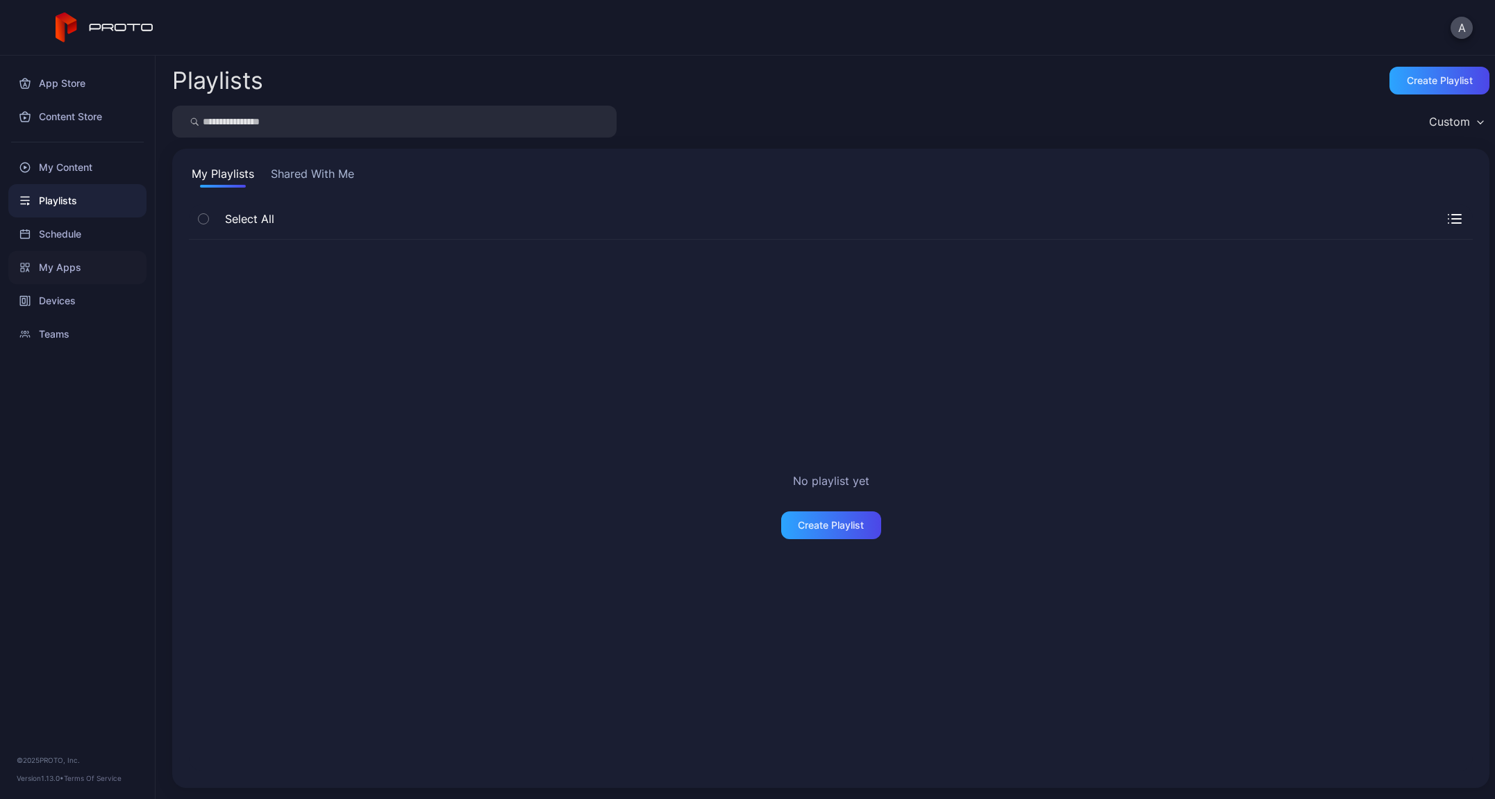
click at [54, 268] on div "My Apps" at bounding box center [77, 267] width 138 height 33
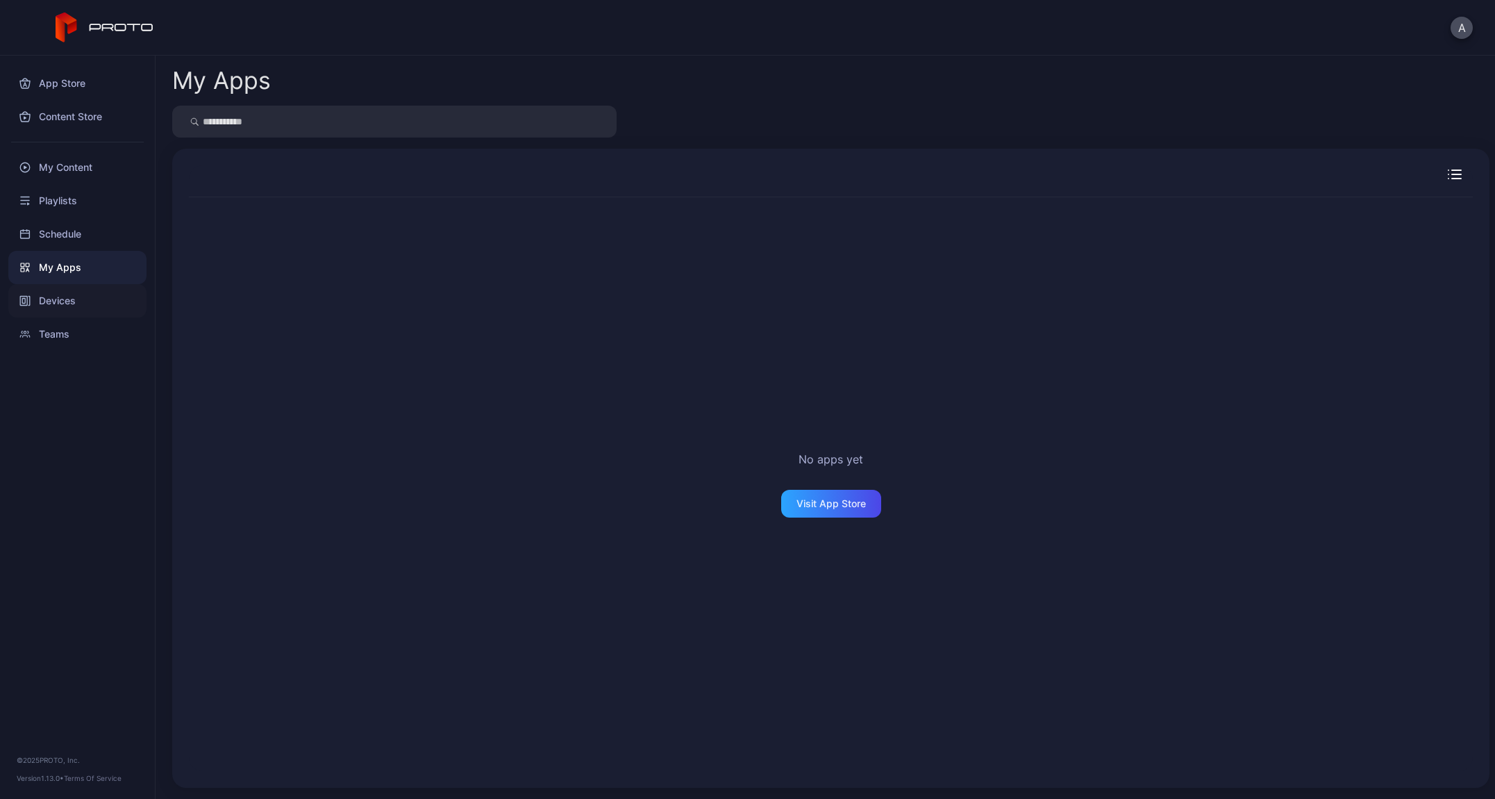
click at [58, 302] on div "Devices" at bounding box center [77, 300] width 138 height 33
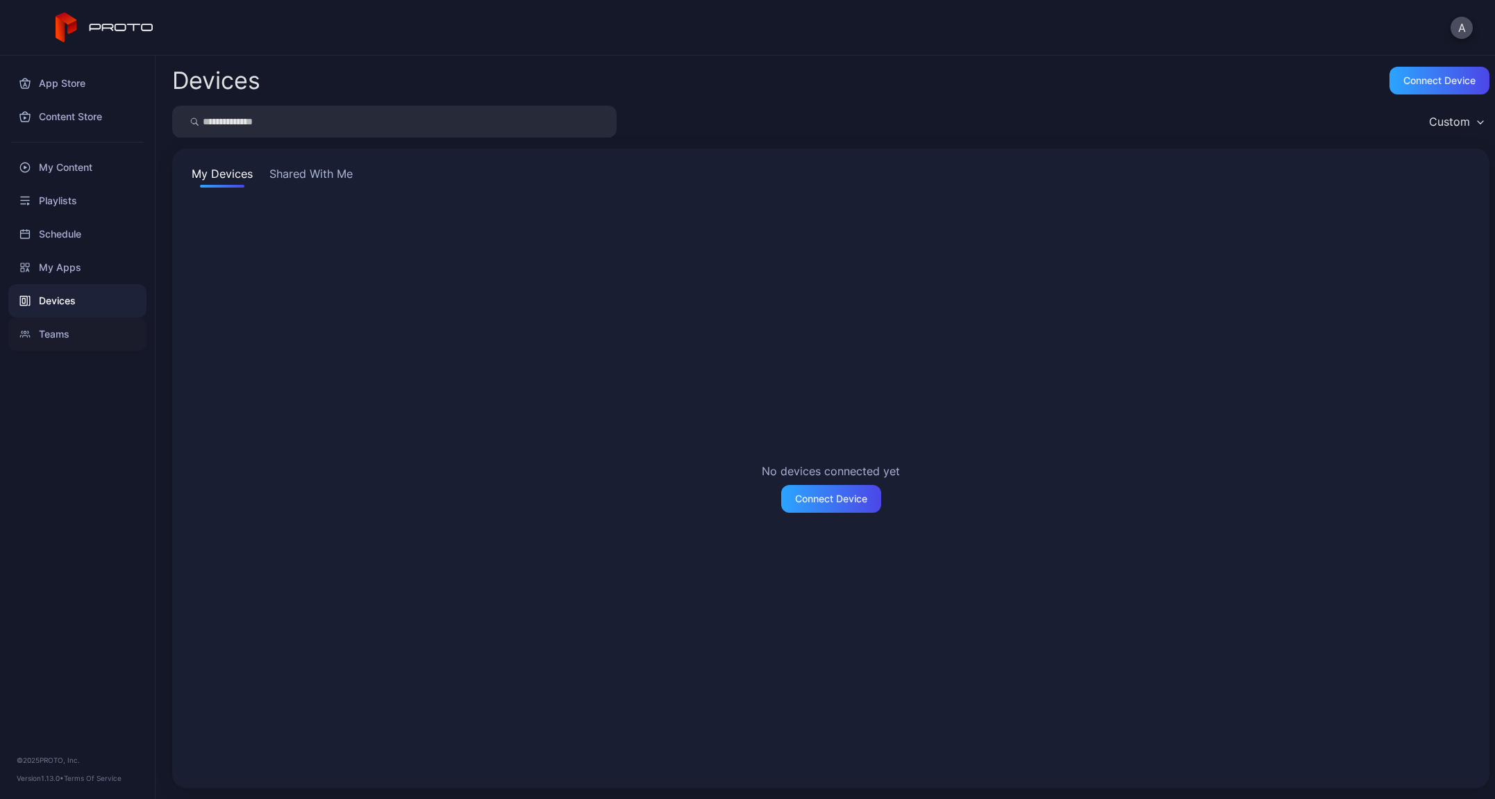
click at [59, 336] on div "Teams" at bounding box center [77, 333] width 138 height 33
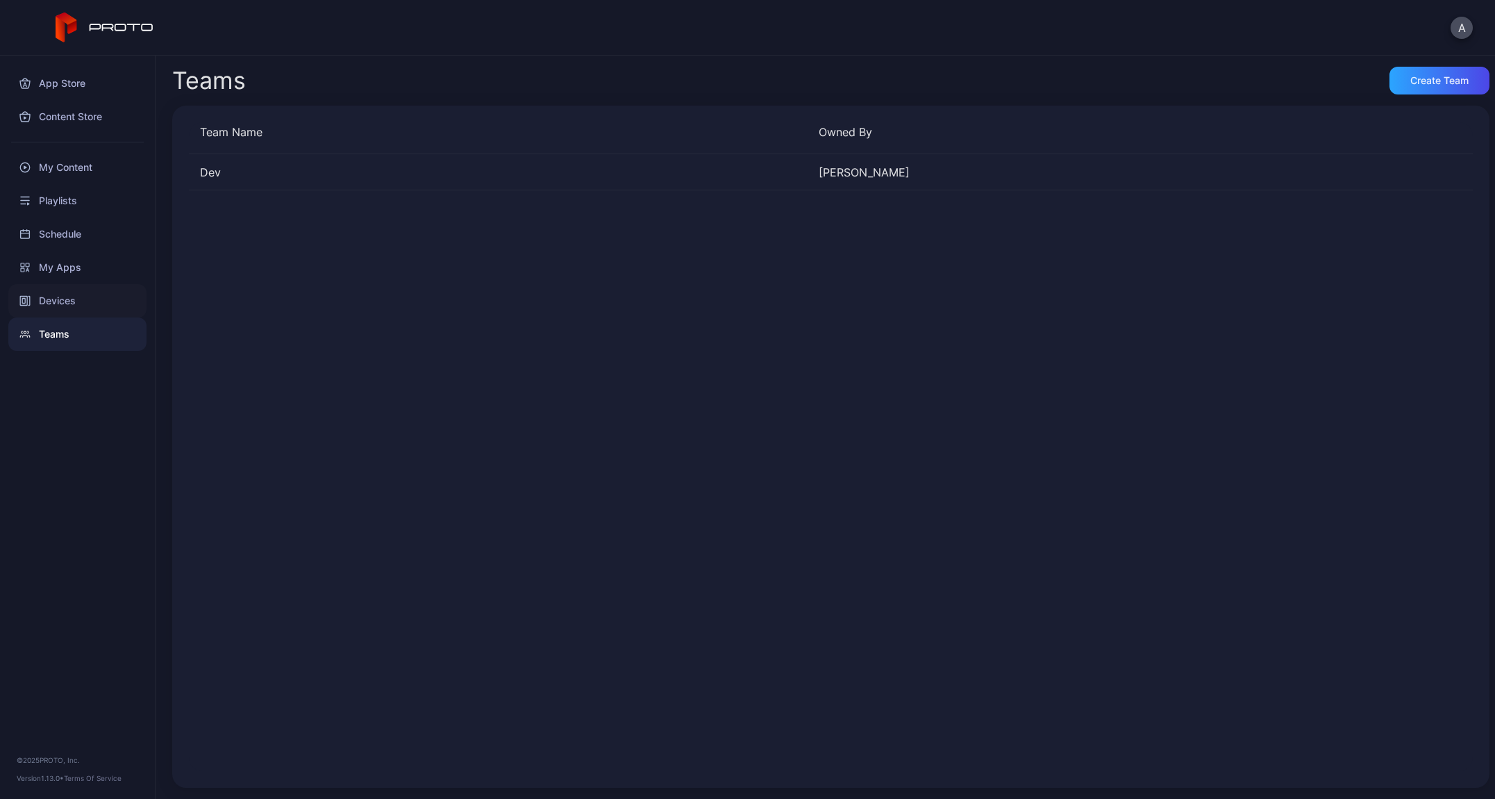
click at [131, 301] on div "Devices" at bounding box center [77, 300] width 138 height 33
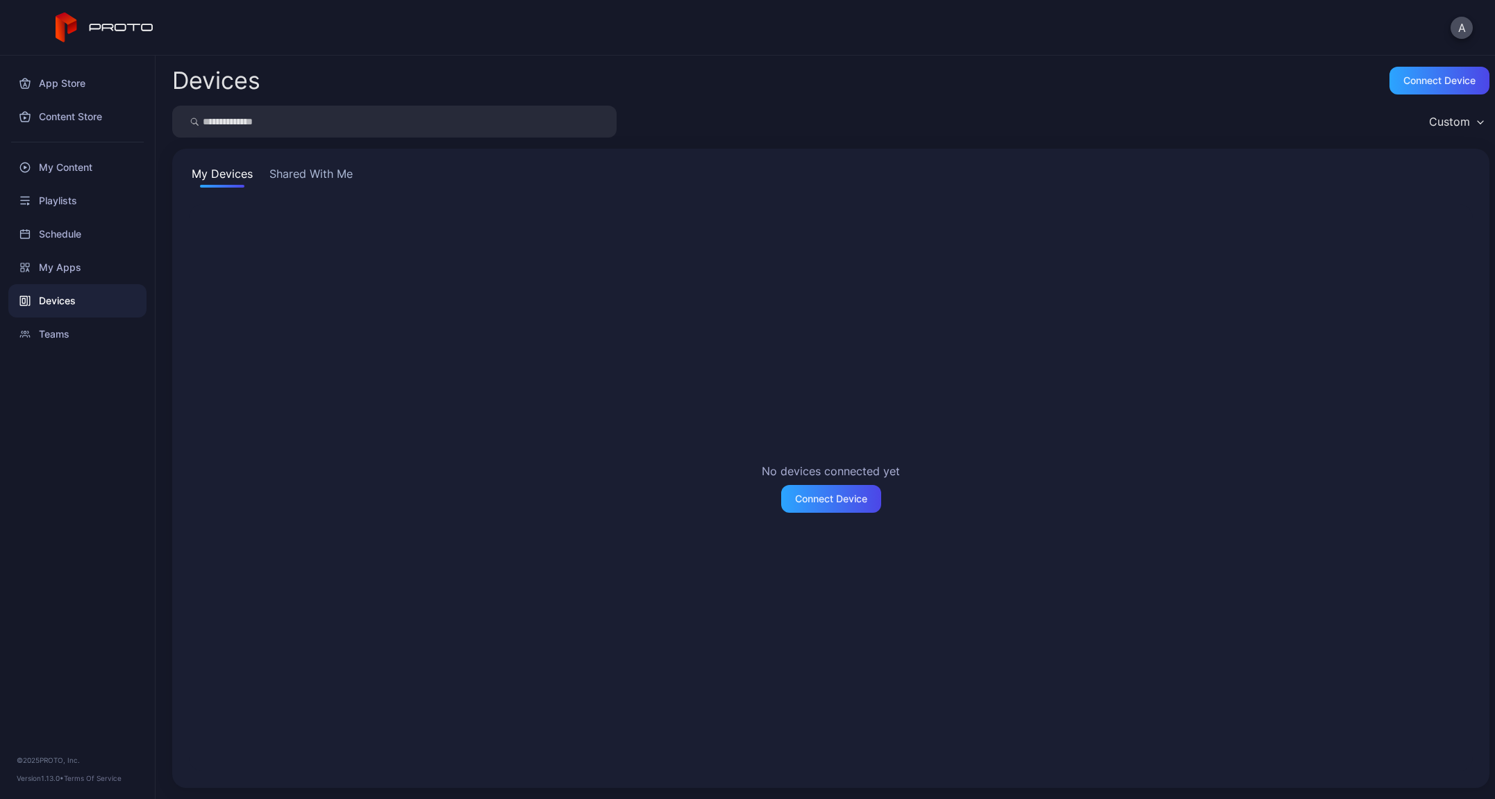
click at [305, 170] on button "Shared With Me" at bounding box center [311, 176] width 89 height 22
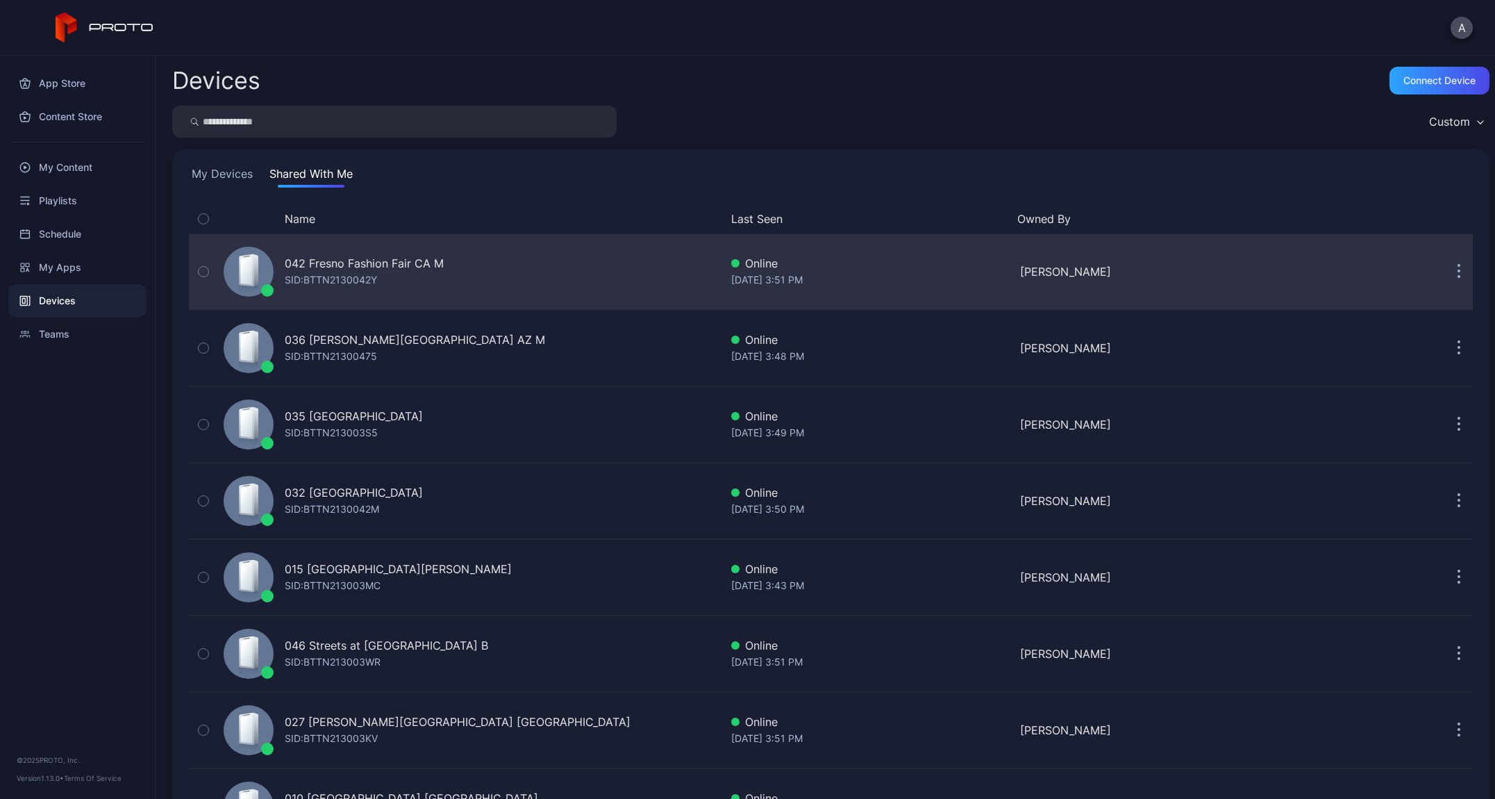
click at [1318, 269] on div "042 Fresno Fashion Fair CA M SID: BTTN2130042Y Online Aug 28, 2025 at 3:51 PM D…" at bounding box center [831, 271] width 1284 height 69
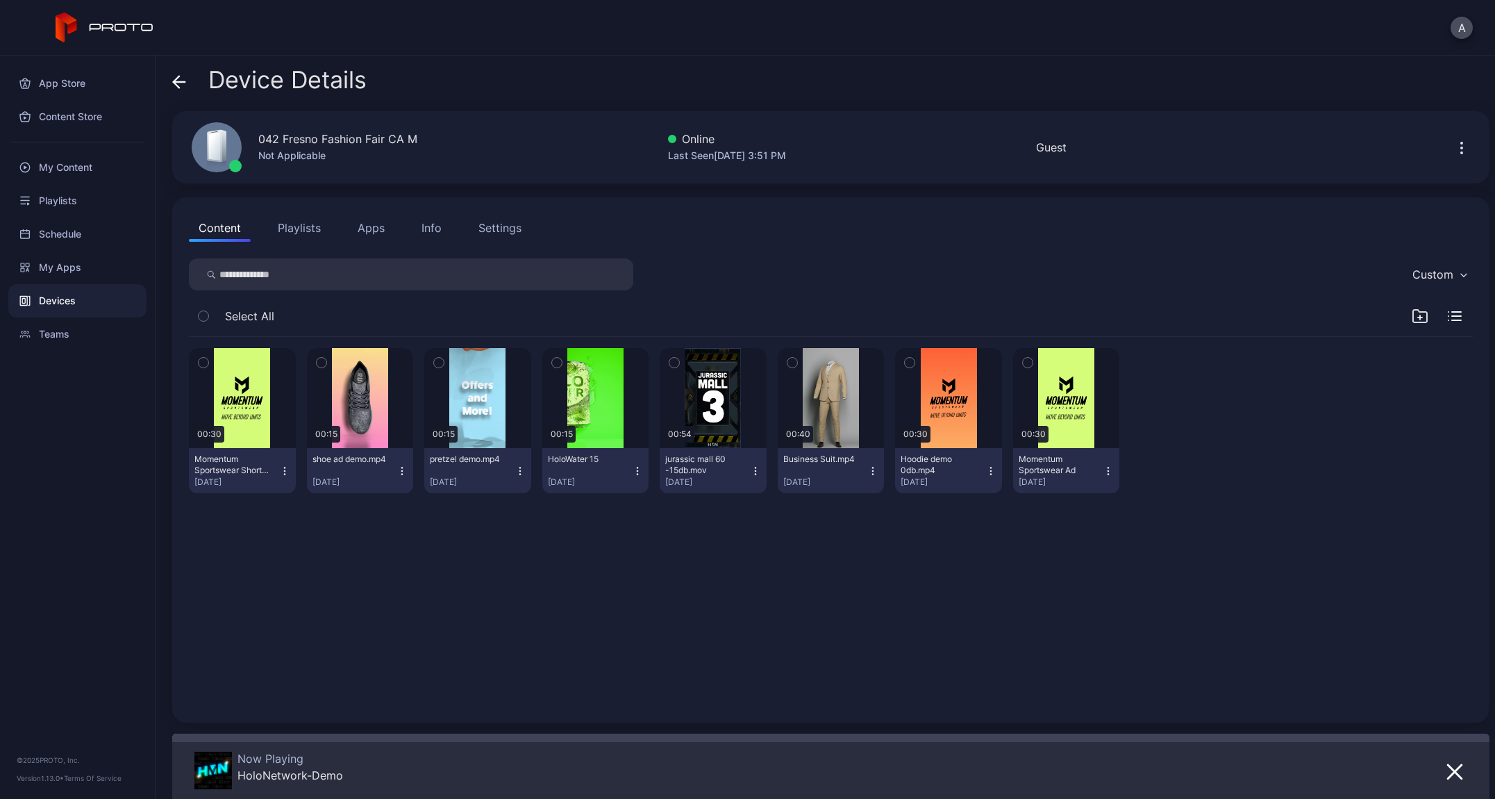
click at [312, 228] on button "Playlists" at bounding box center [299, 228] width 63 height 28
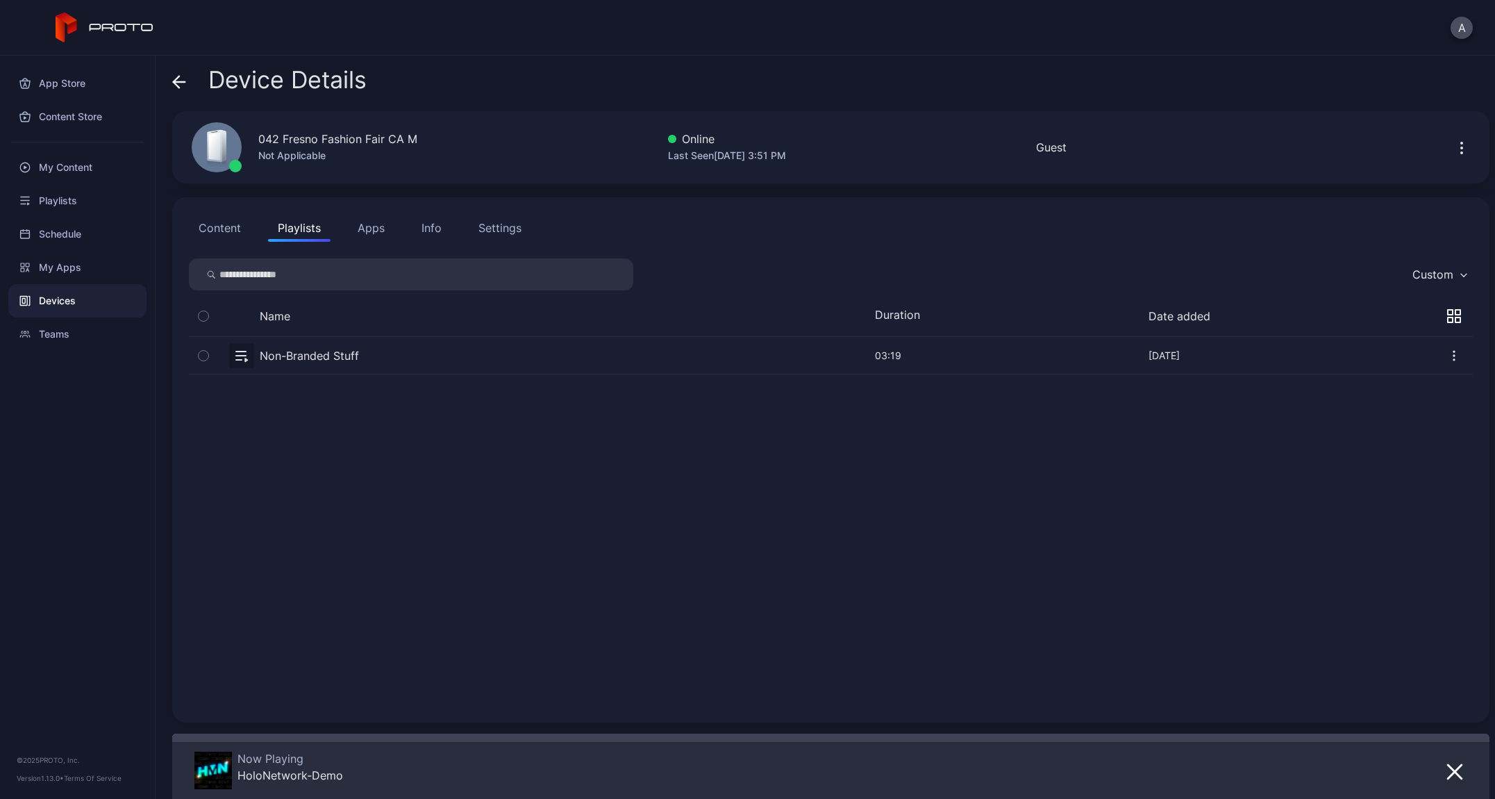
click at [239, 233] on button "Content" at bounding box center [220, 228] width 62 height 28
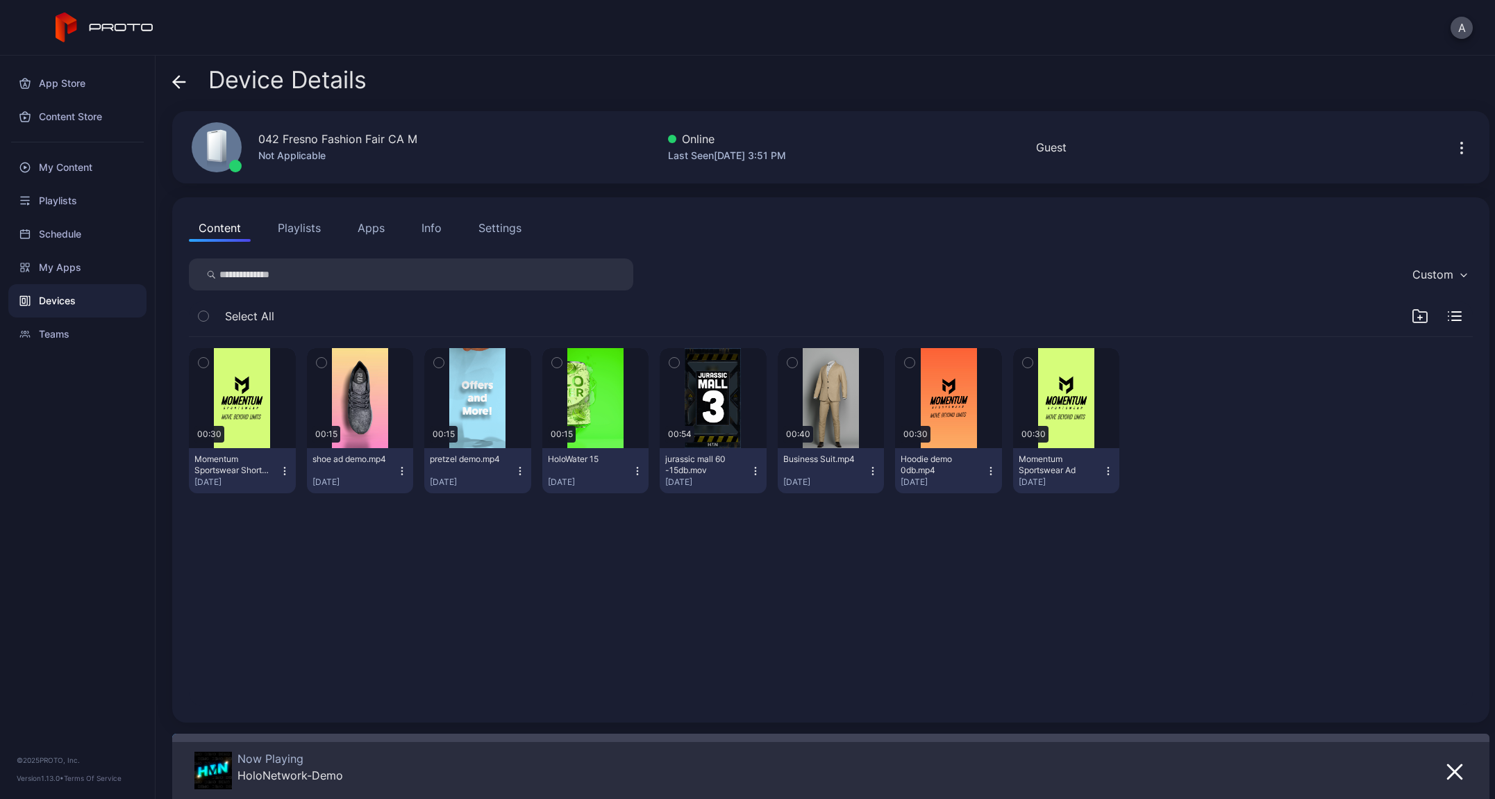
click at [383, 231] on button "Apps" at bounding box center [371, 228] width 47 height 28
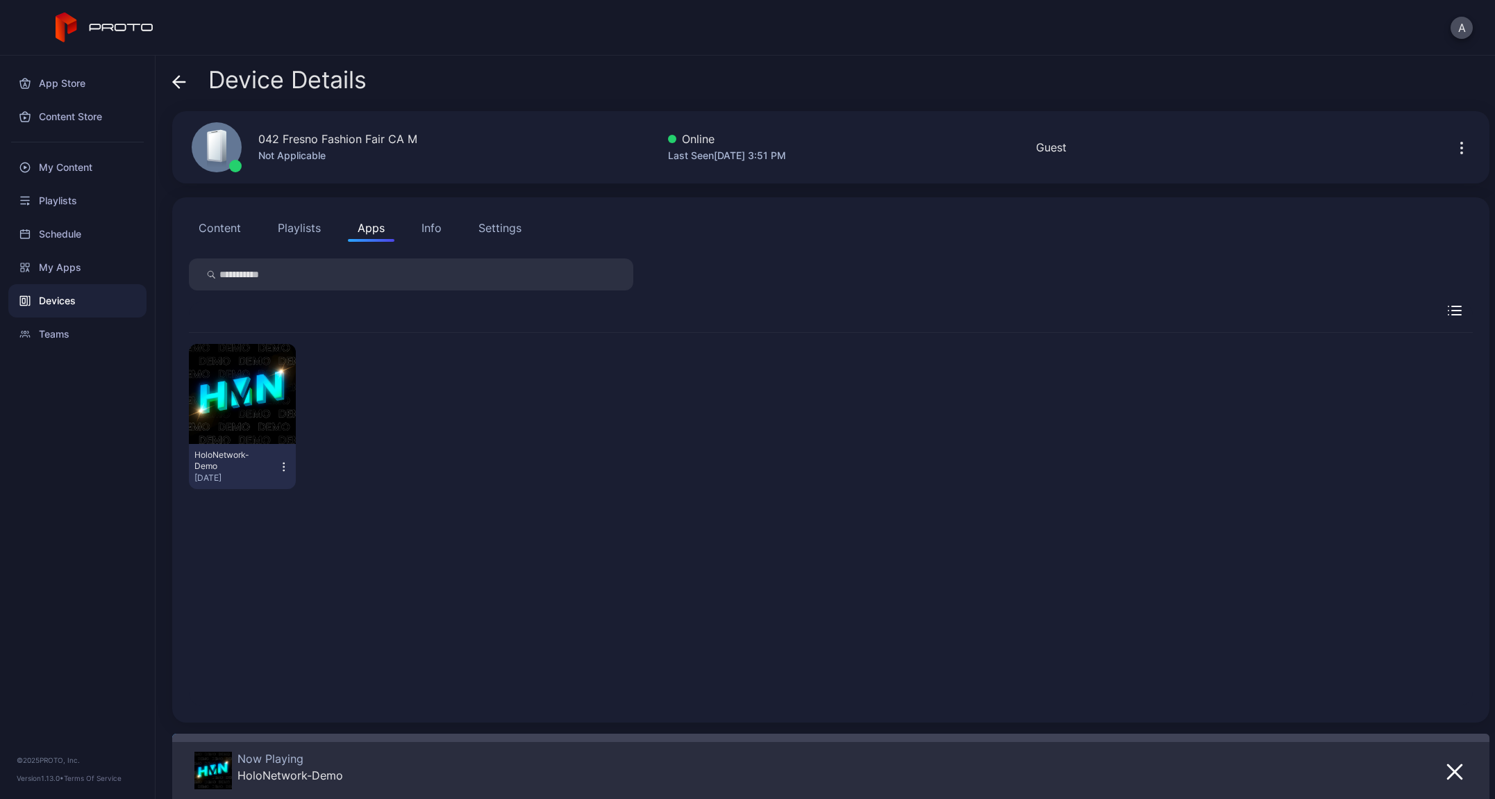
click at [281, 468] on icon "button" at bounding box center [284, 467] width 12 height 14
click at [531, 401] on div "HoloNetwork-Demo Aug 18, 2025" at bounding box center [831, 416] width 1284 height 167
click at [1454, 145] on icon "button" at bounding box center [1462, 148] width 17 height 17
click at [56, 165] on div "My Content" at bounding box center [77, 167] width 138 height 33
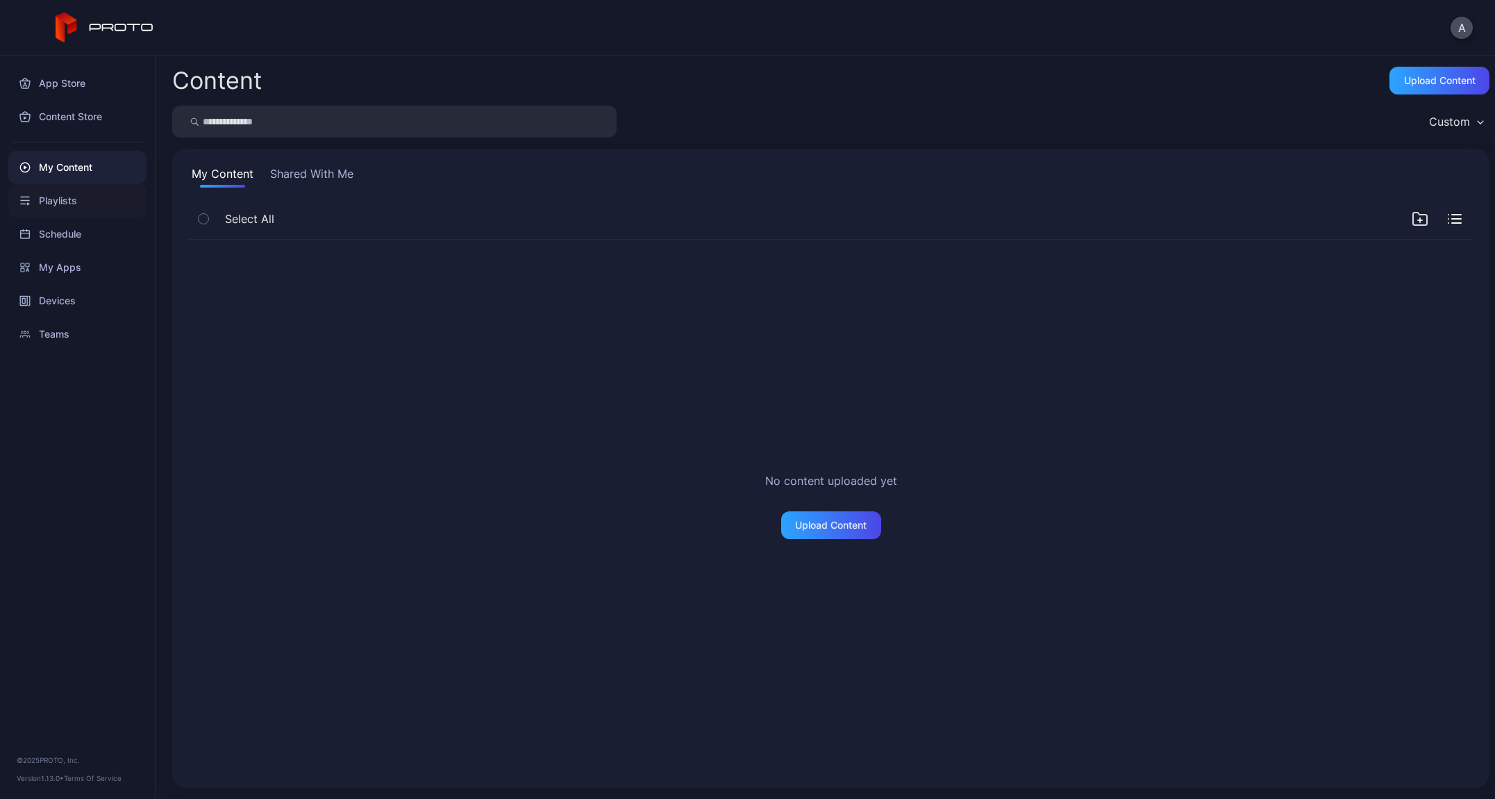
click at [63, 198] on div "Playlists" at bounding box center [77, 200] width 138 height 33
click at [67, 231] on div "Schedule" at bounding box center [77, 233] width 138 height 33
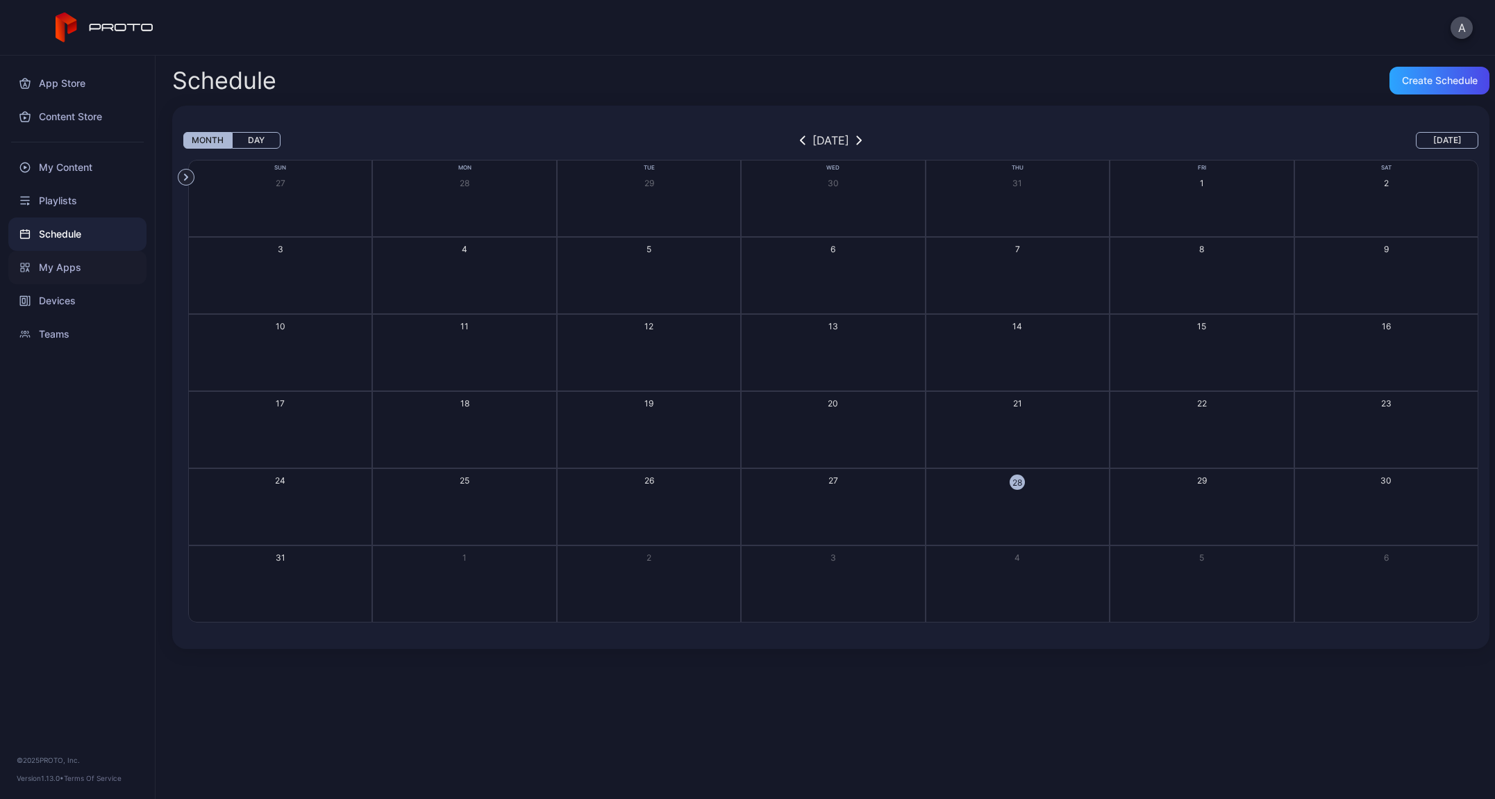
click at [63, 264] on div "My Apps" at bounding box center [77, 267] width 138 height 33
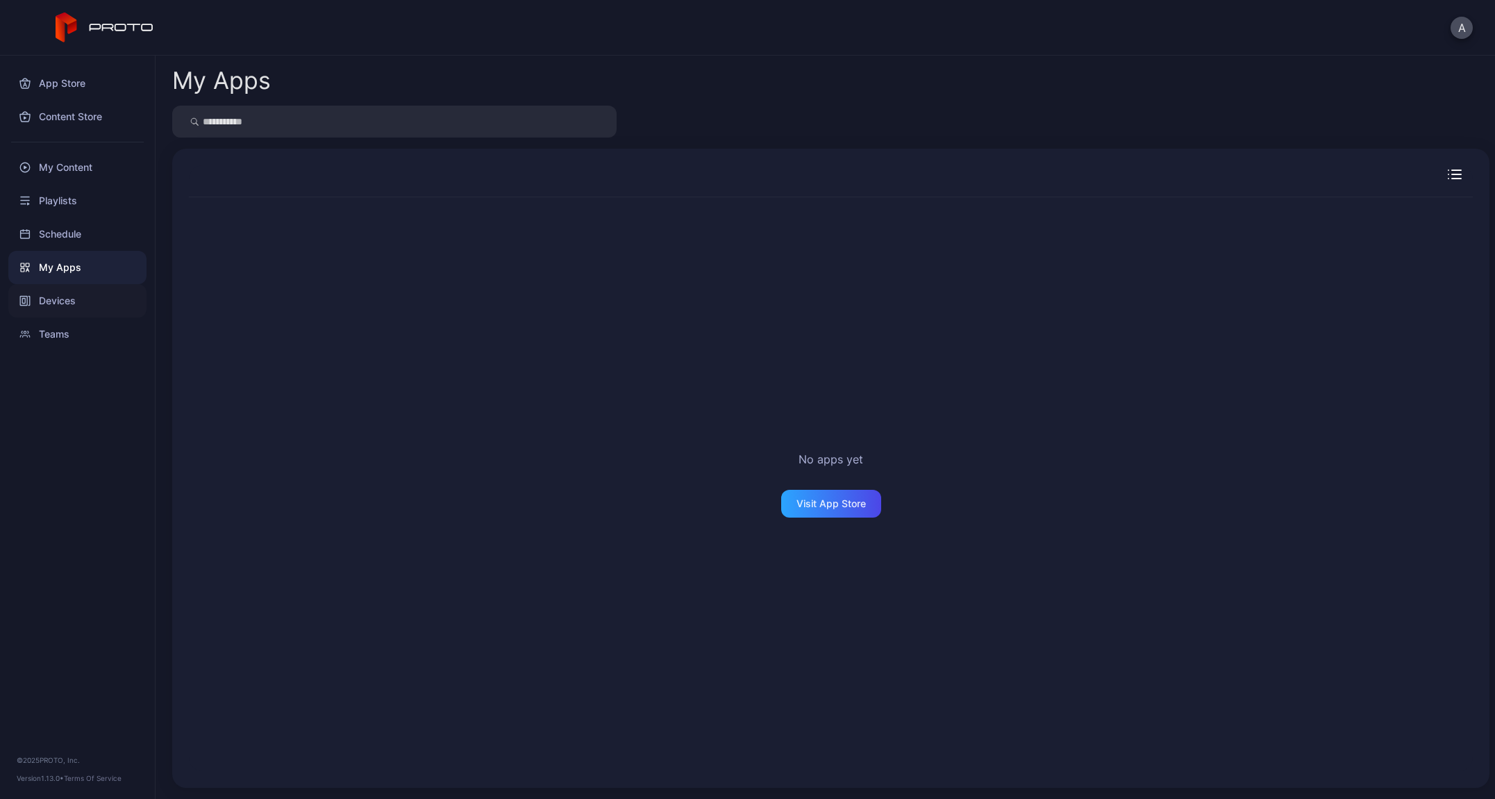
click at [59, 292] on div "Devices" at bounding box center [77, 300] width 138 height 33
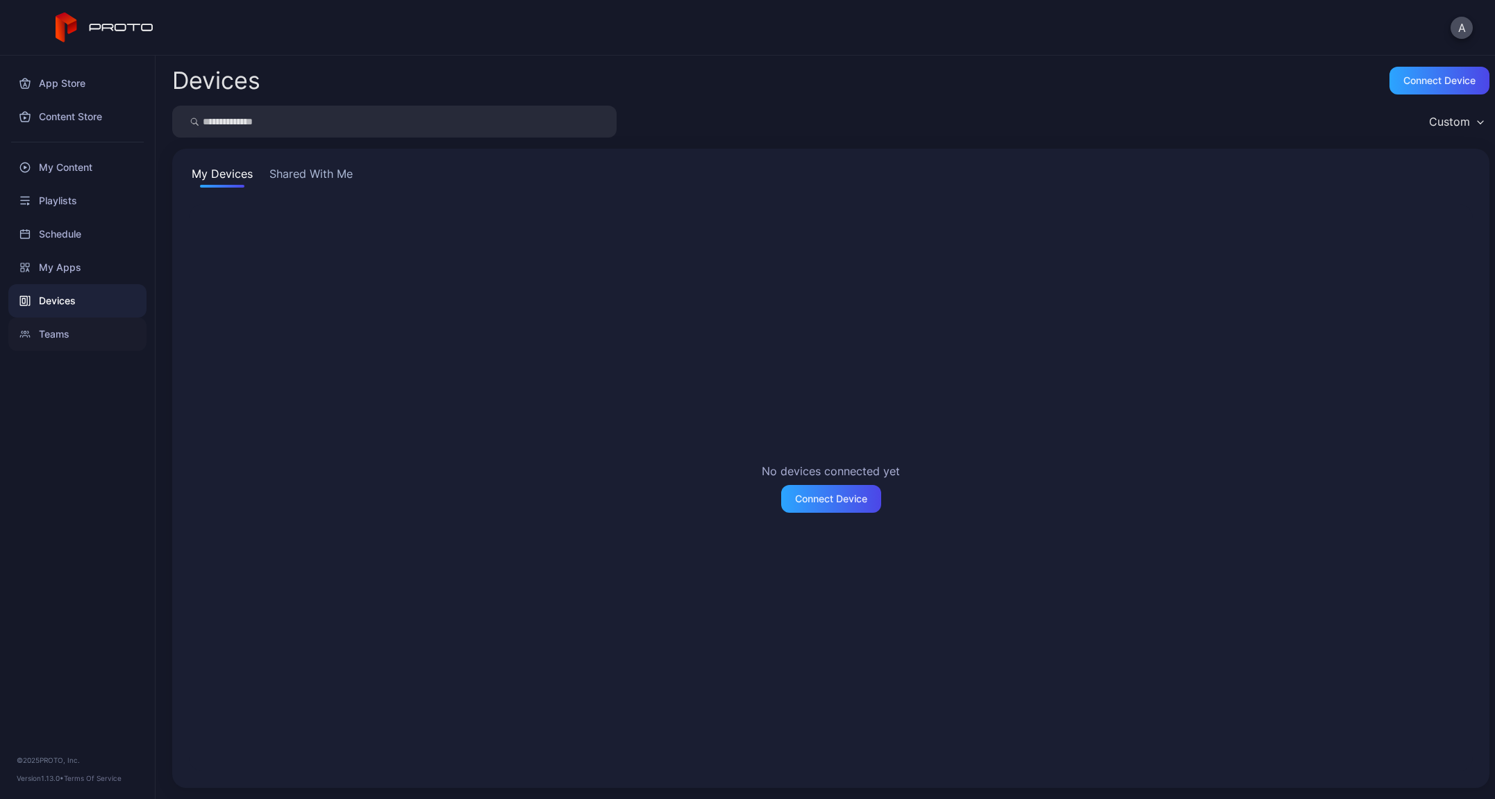
click at [63, 327] on div "Teams" at bounding box center [77, 333] width 138 height 33
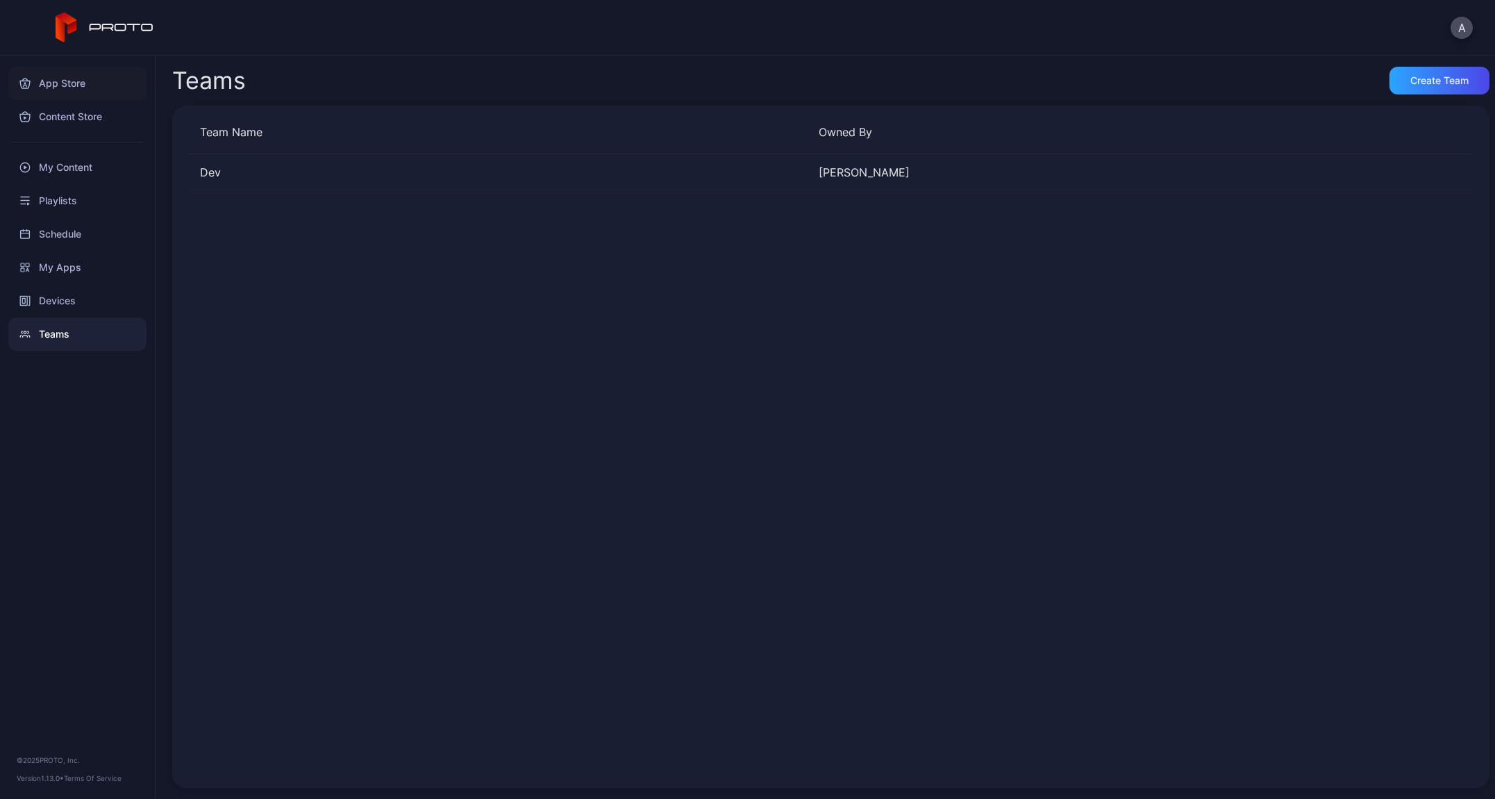
click at [55, 87] on div "App Store" at bounding box center [77, 83] width 138 height 33
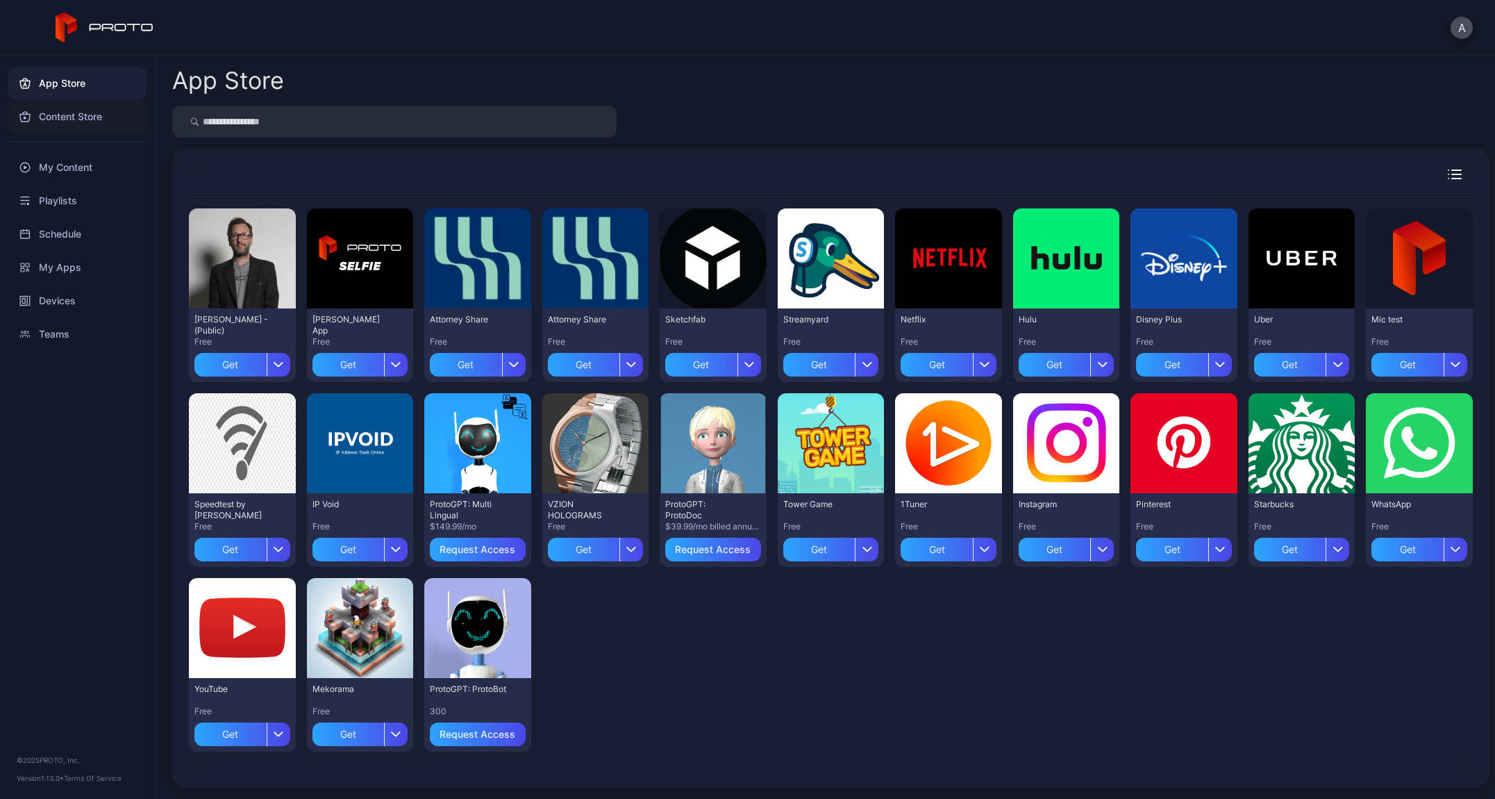
click at [58, 111] on div "Content Store" at bounding box center [77, 116] width 138 height 33
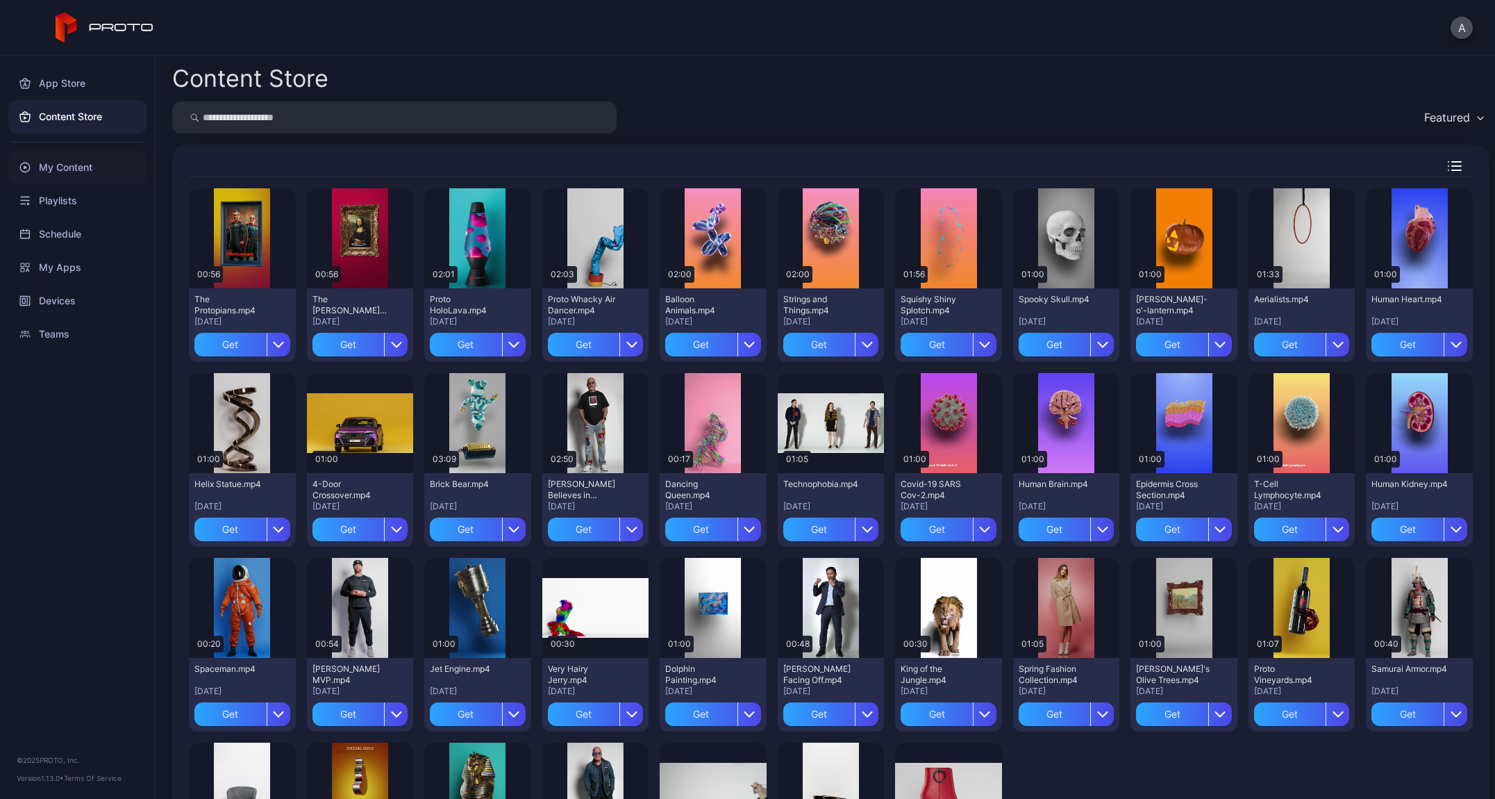
click at [56, 172] on div "My Content" at bounding box center [77, 167] width 138 height 33
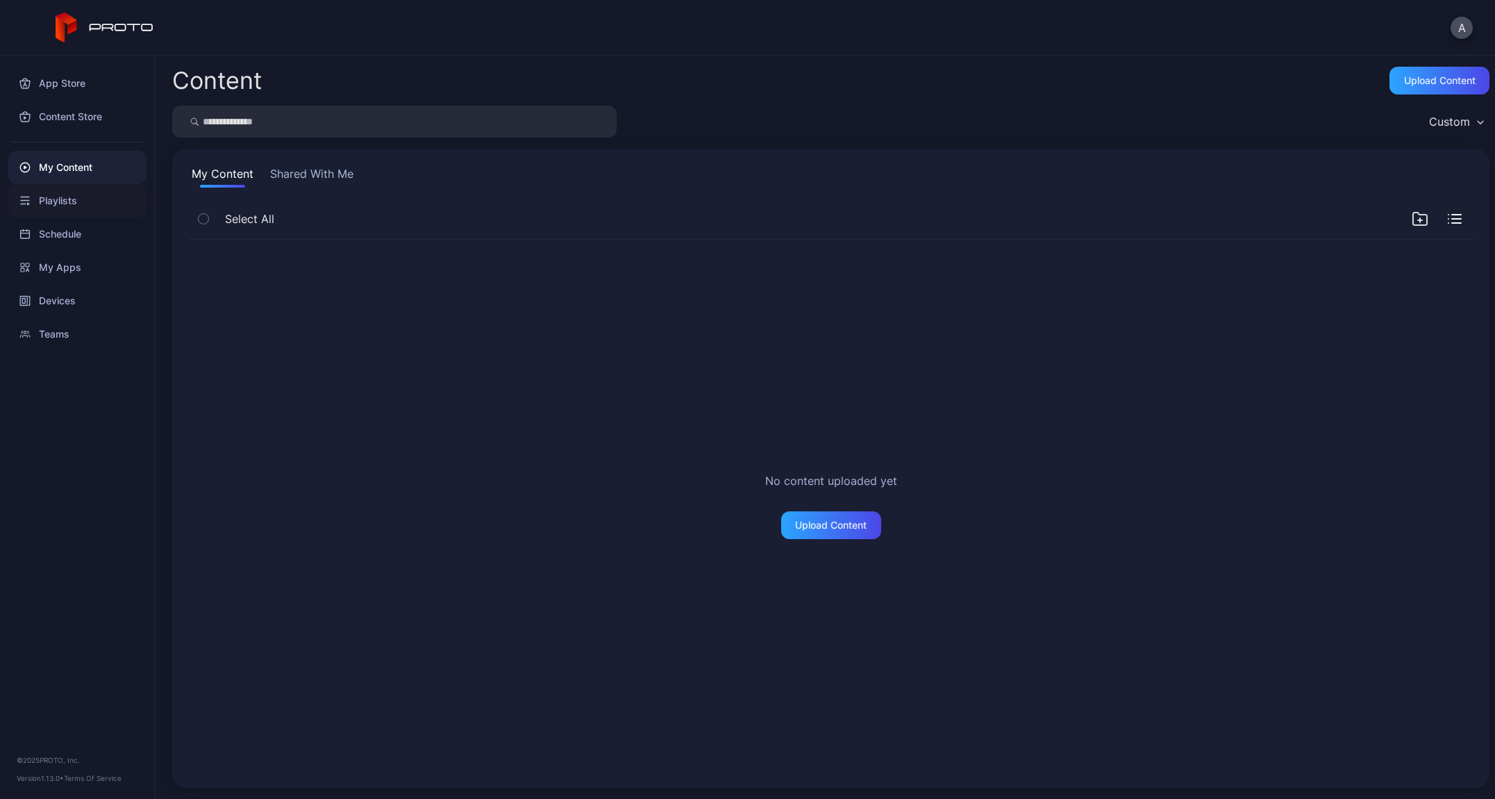
click at [54, 213] on div "Playlists" at bounding box center [77, 200] width 138 height 33
click at [59, 238] on div "Schedule" at bounding box center [77, 233] width 138 height 33
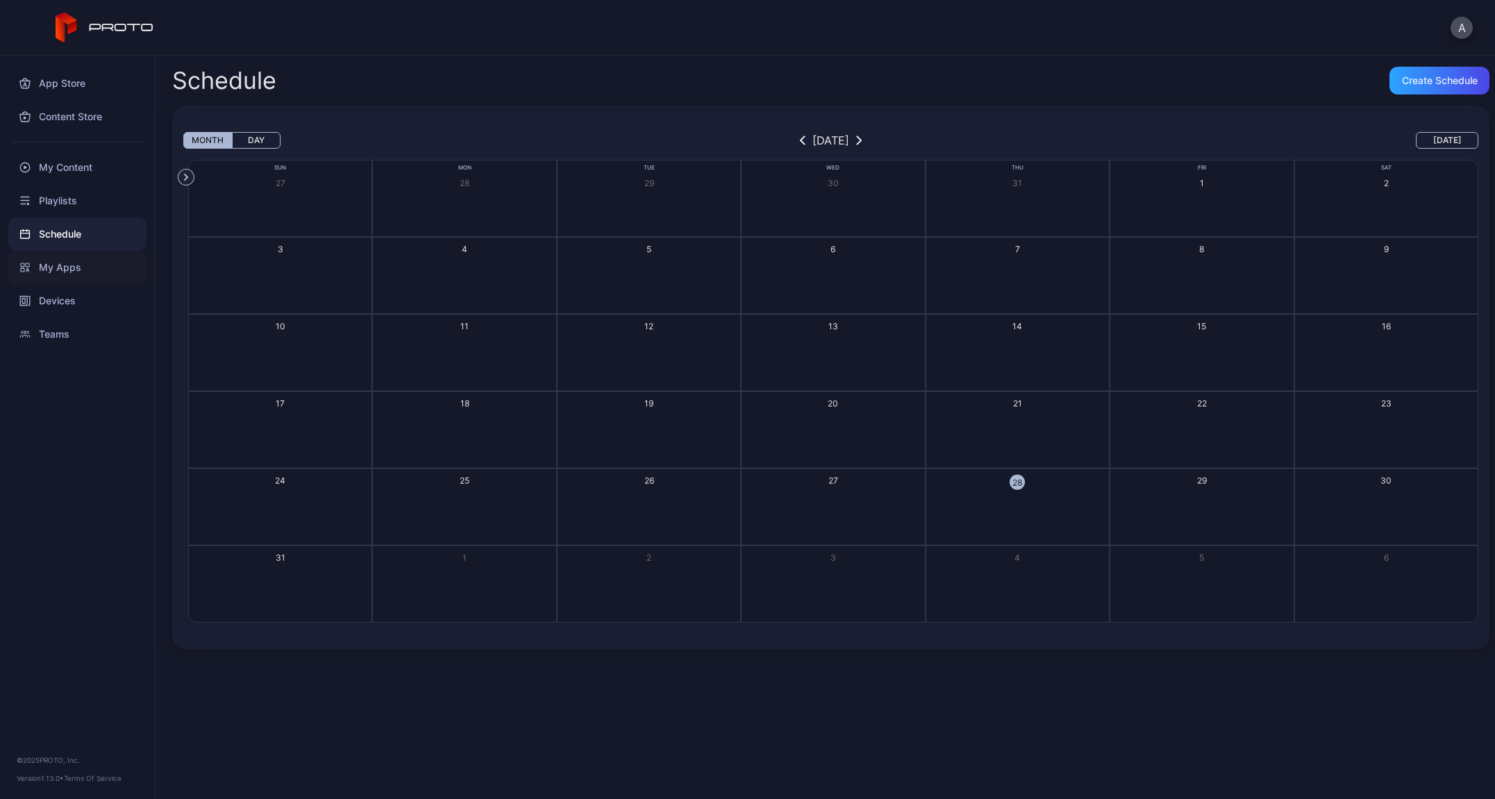
click at [50, 259] on div "My Apps" at bounding box center [77, 267] width 138 height 33
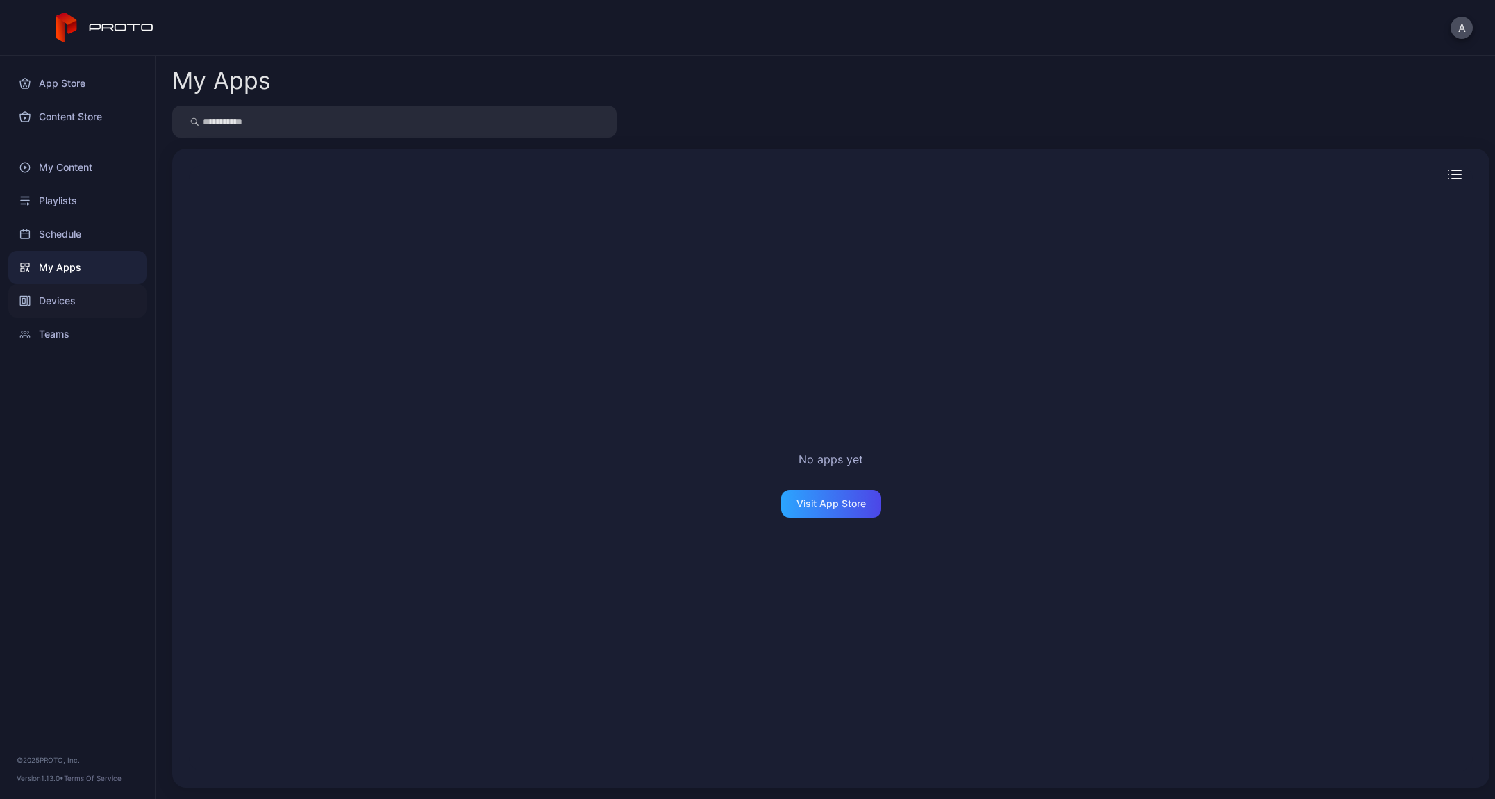
click at [53, 304] on div "Devices" at bounding box center [77, 300] width 138 height 33
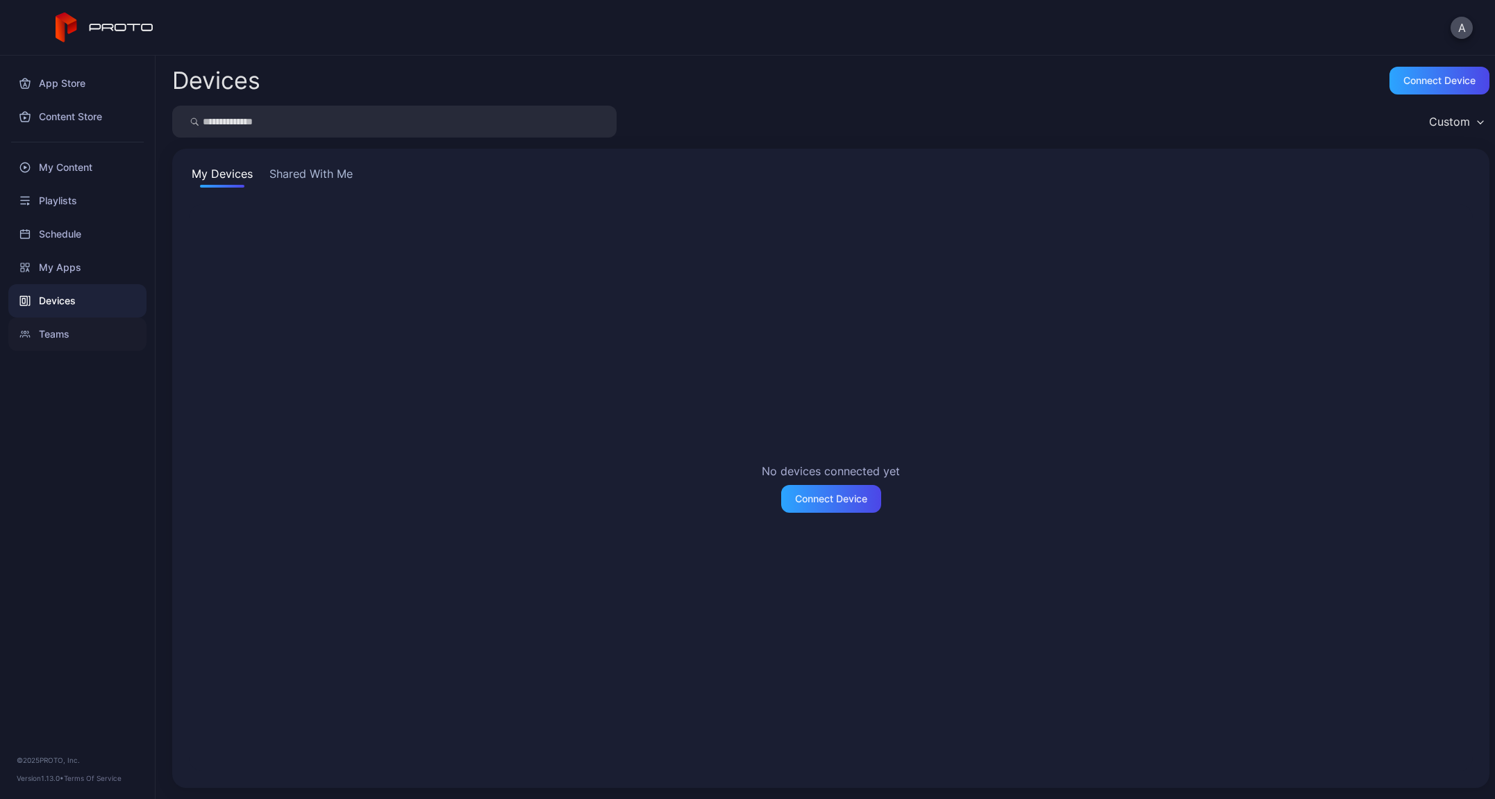
click at [44, 340] on div "Teams" at bounding box center [77, 333] width 138 height 33
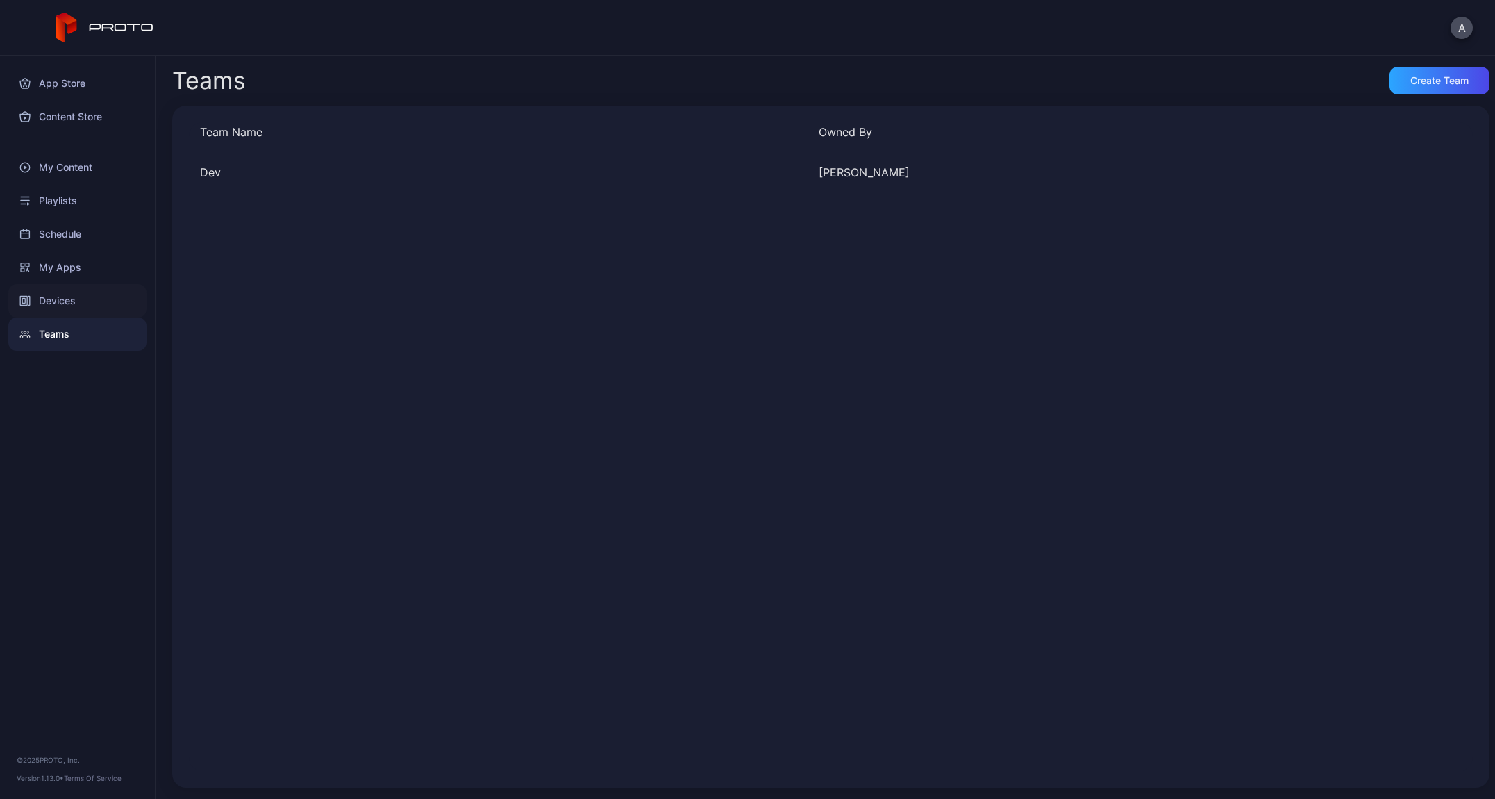
click at [40, 307] on div "Devices" at bounding box center [77, 300] width 138 height 33
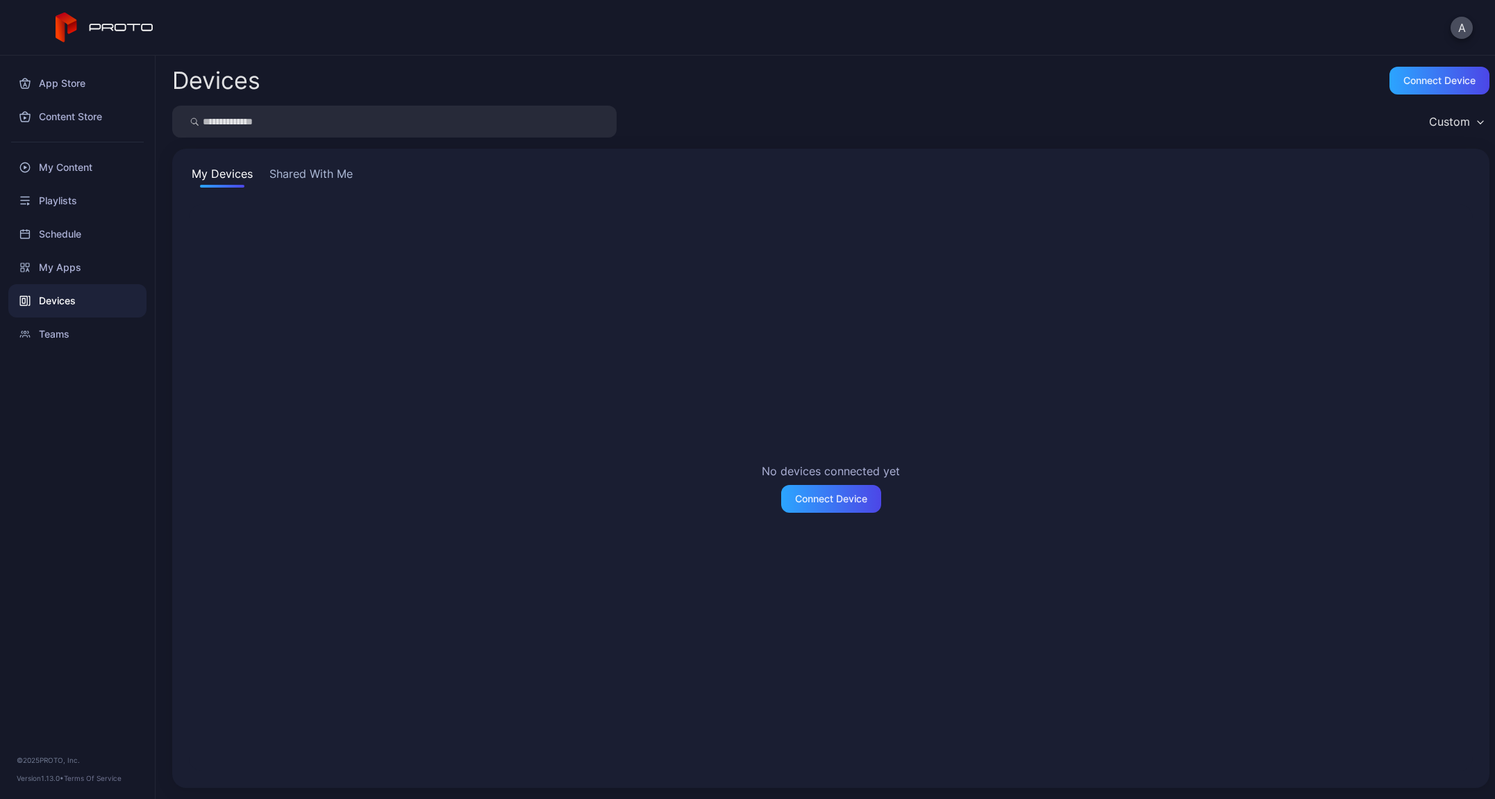
click at [315, 176] on button "Shared With Me" at bounding box center [311, 176] width 89 height 22
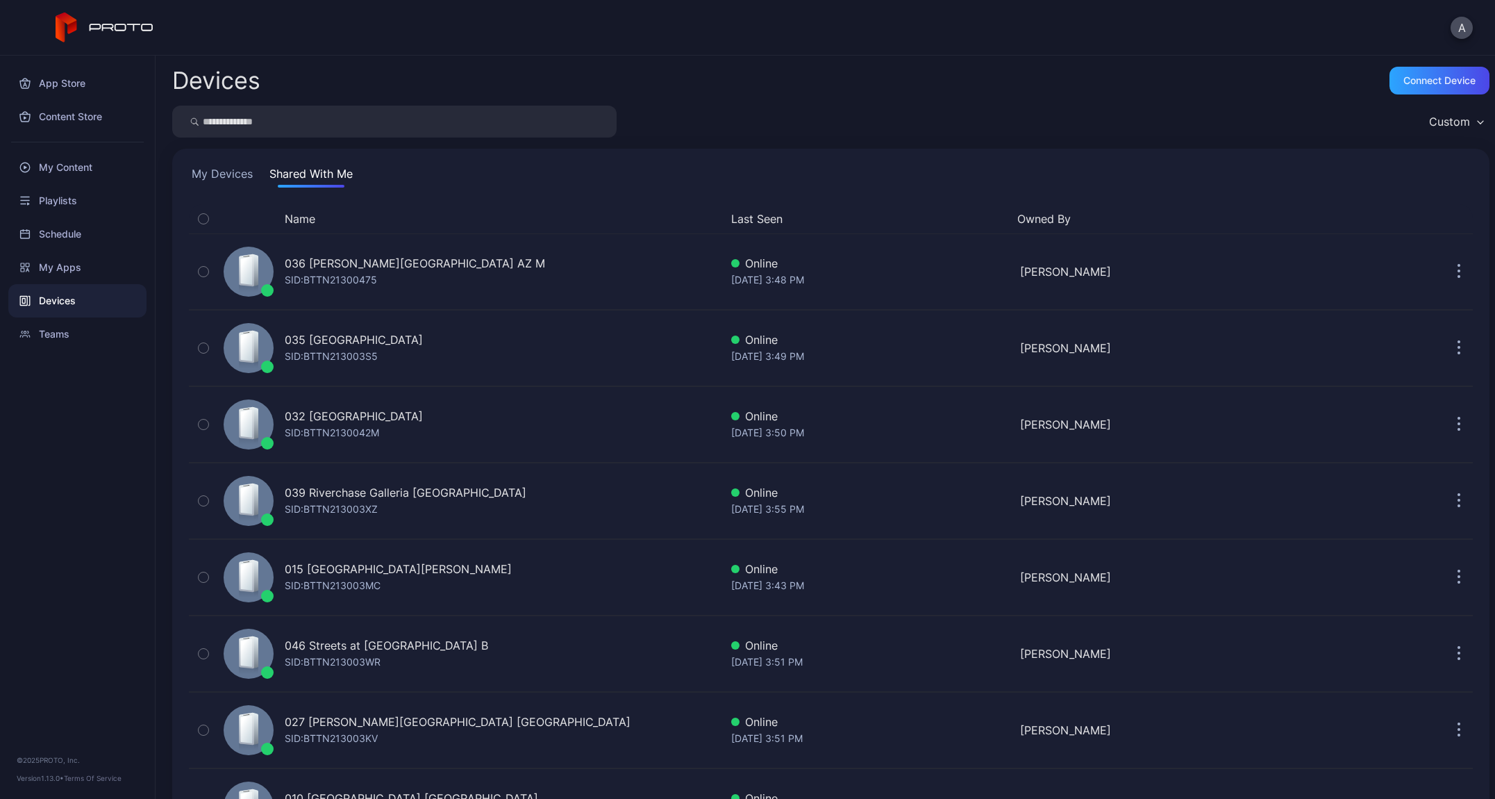
click at [313, 217] on button "Name" at bounding box center [300, 218] width 31 height 17
click at [1463, 118] on div "Name" at bounding box center [1461, 121] width 57 height 21
click at [1077, 95] on div "Devices Connect device Name My Devices Shared With Me Name Last Seen Owned By 0…" at bounding box center [826, 427] width 1340 height 743
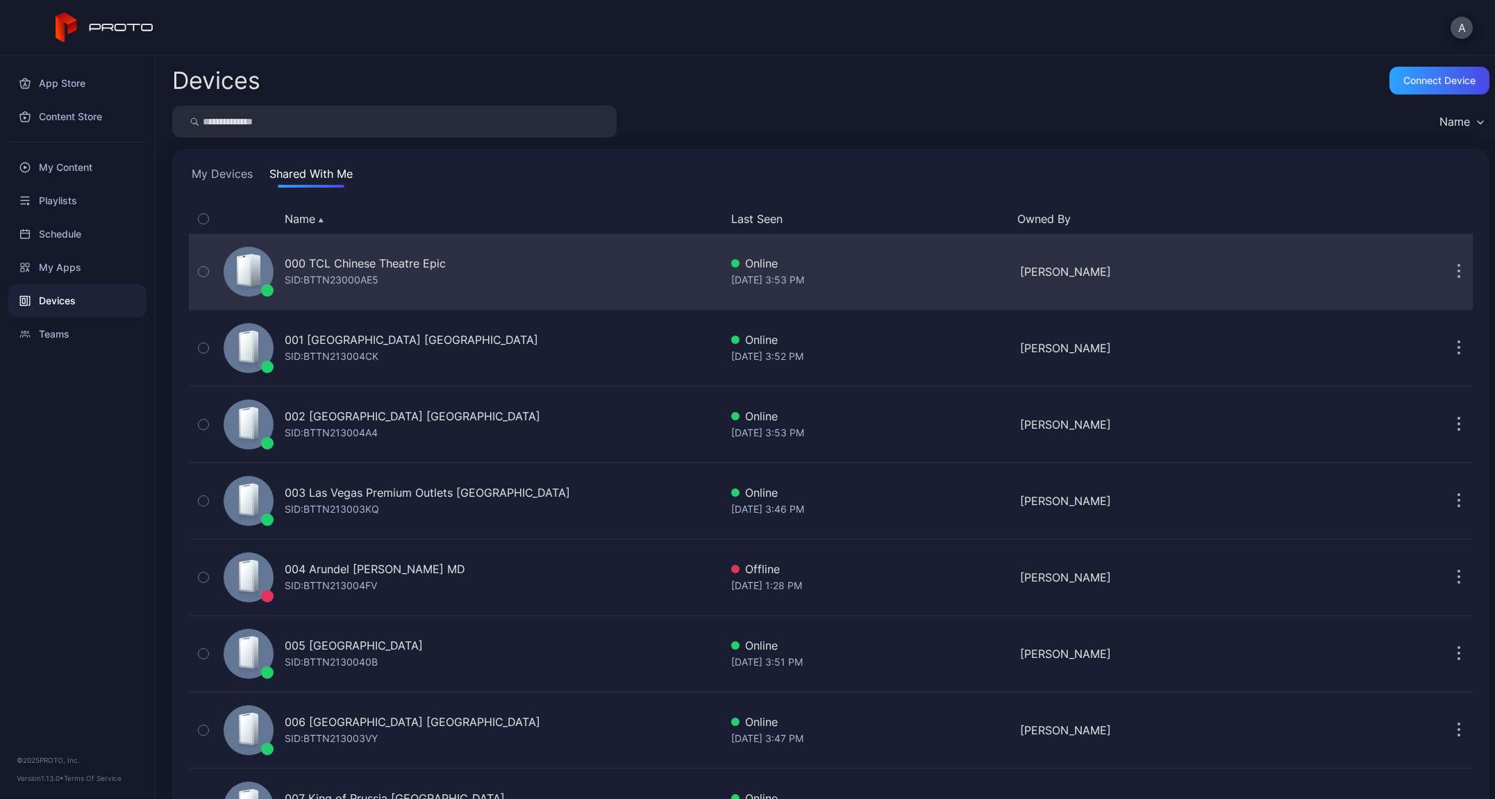
click at [363, 267] on div "000 TCL Chinese Theatre Epic" at bounding box center [365, 263] width 161 height 17
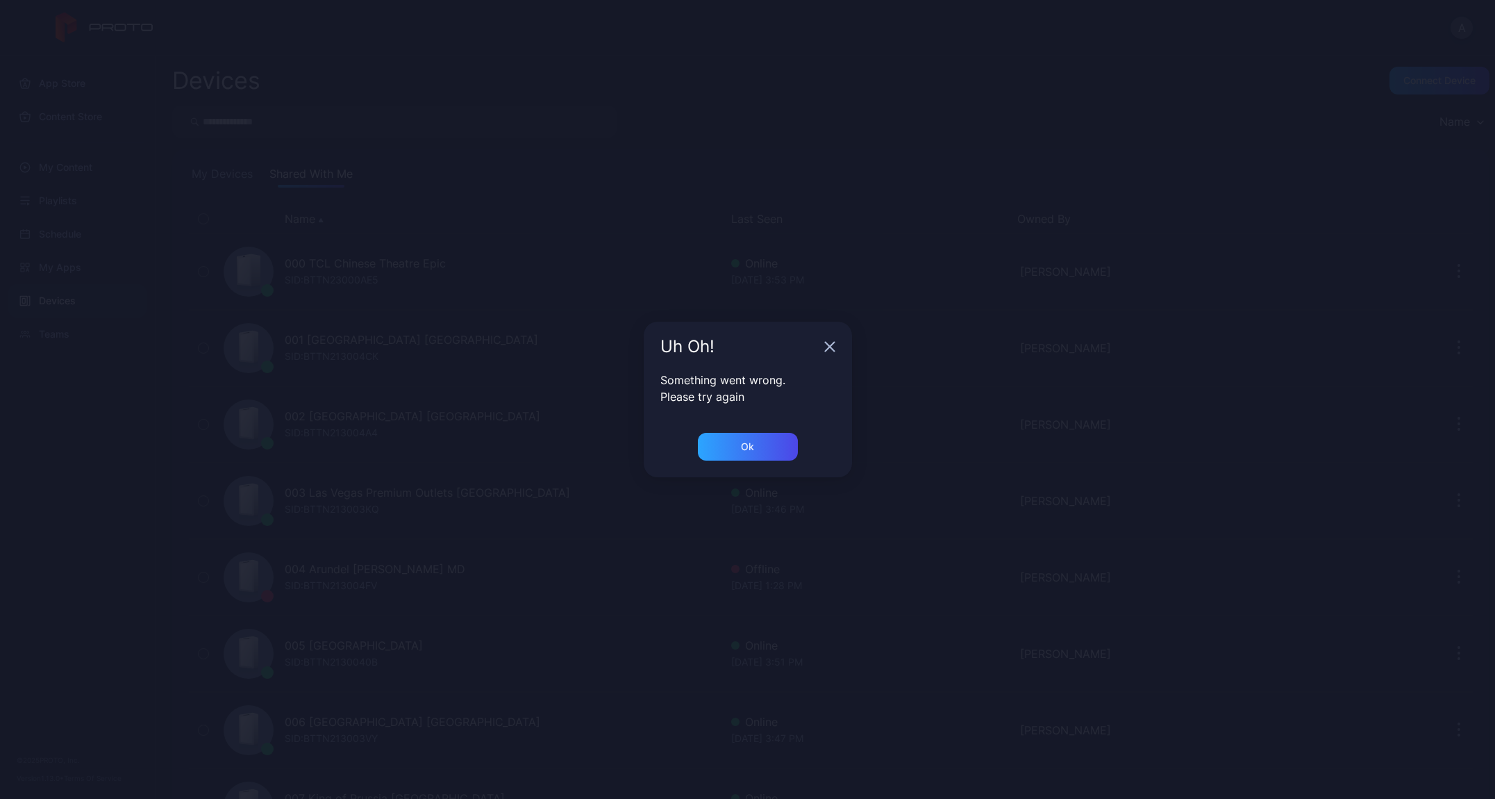
click at [826, 345] on icon "button" at bounding box center [829, 346] width 11 height 11
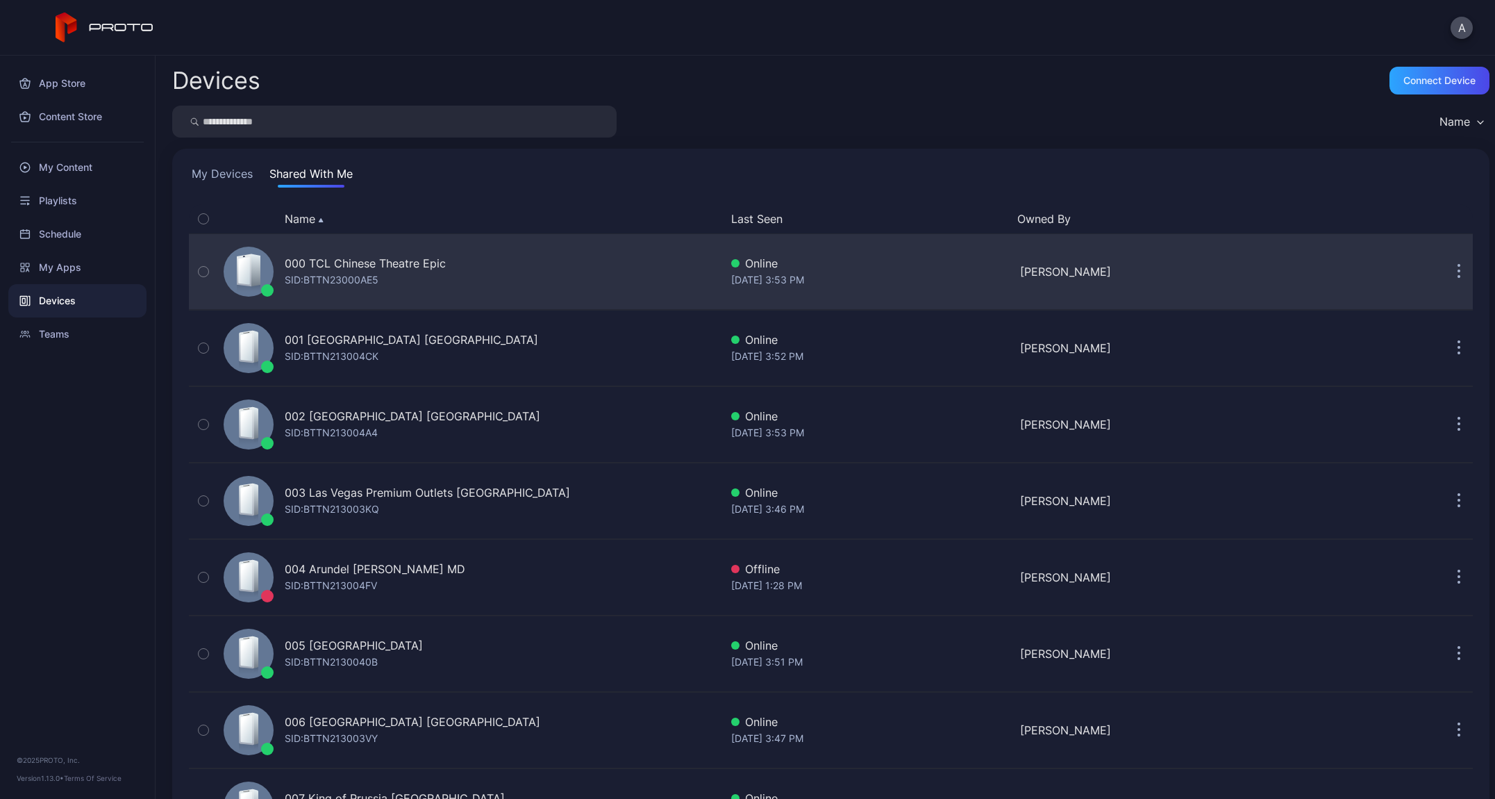
click at [370, 274] on div "SID: BTTN23000AE5" at bounding box center [332, 280] width 94 height 17
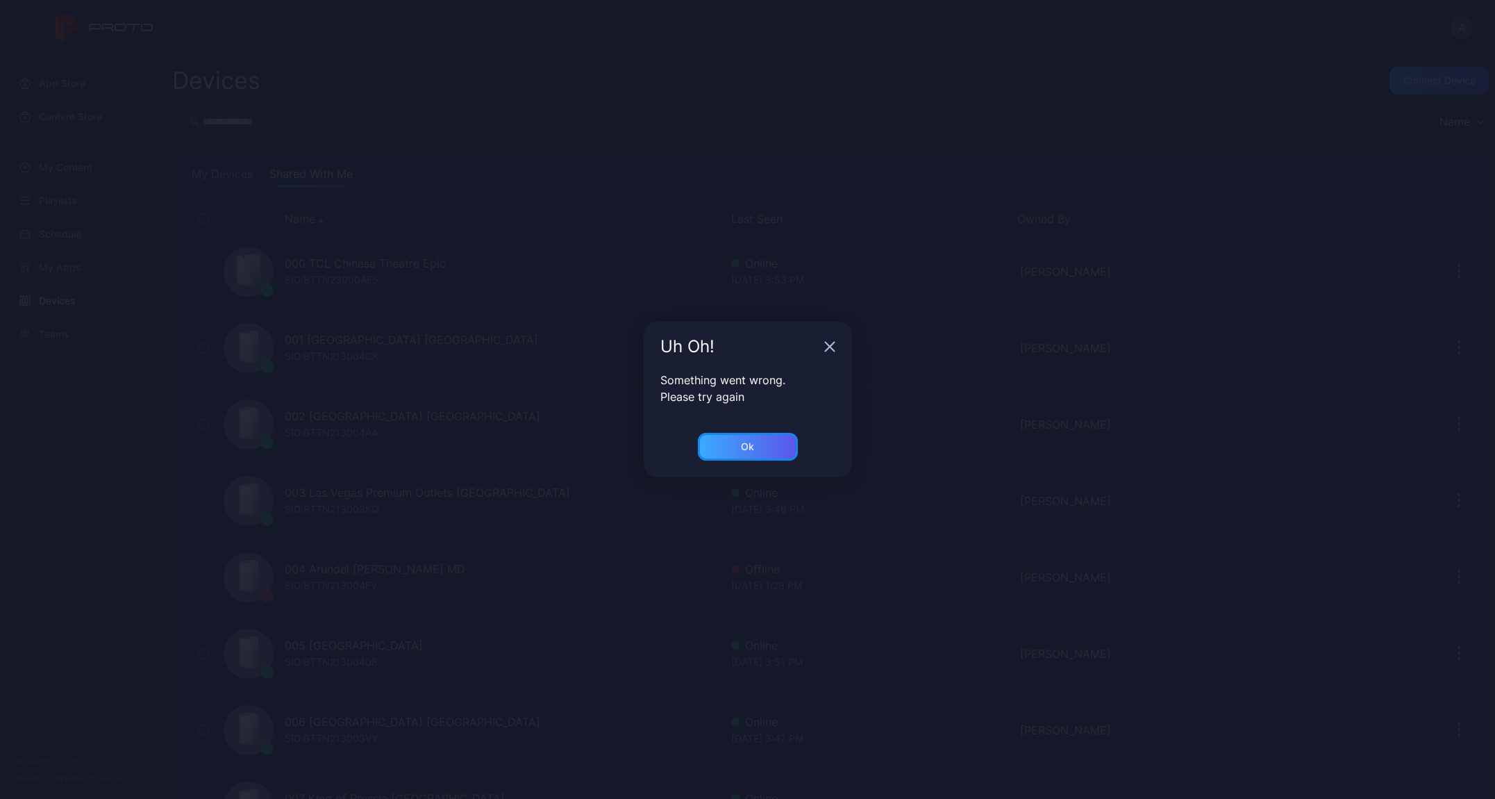
click at [770, 455] on div "Ok" at bounding box center [748, 447] width 100 height 28
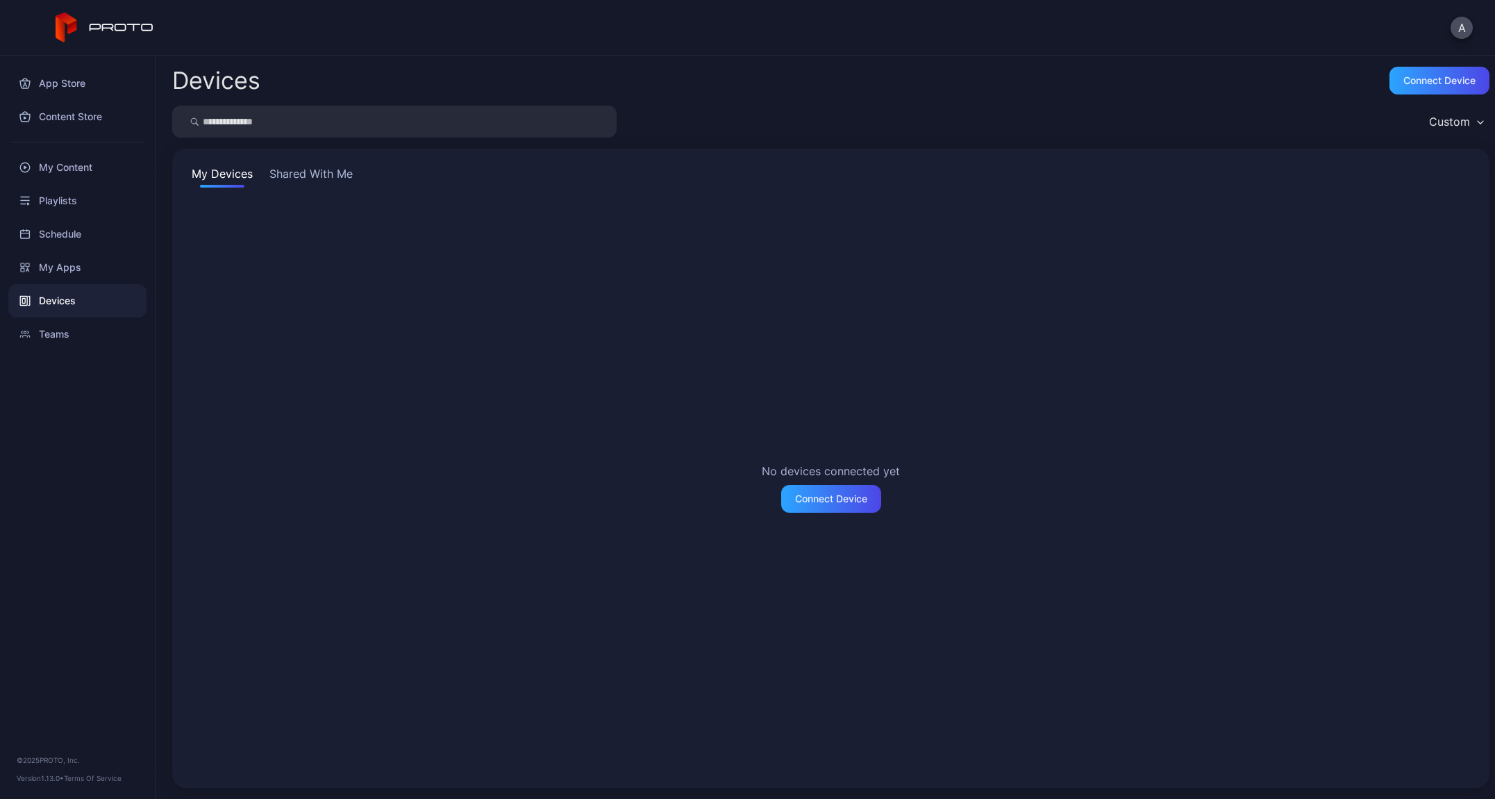
click at [335, 176] on button "Shared With Me" at bounding box center [311, 176] width 89 height 22
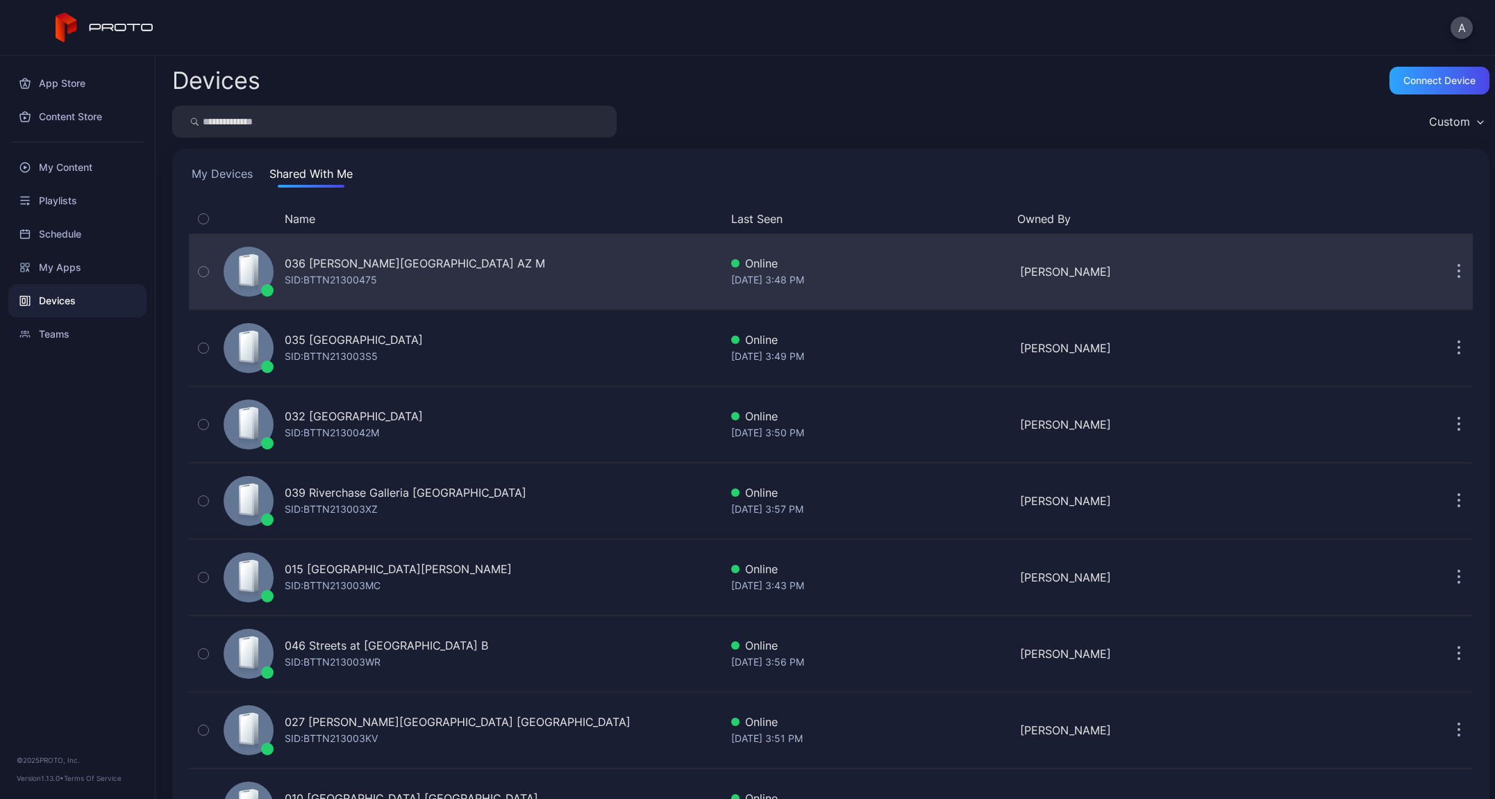
click at [351, 259] on div "036 [PERSON_NAME][GEOGRAPHIC_DATA] AZ M" at bounding box center [415, 263] width 260 height 17
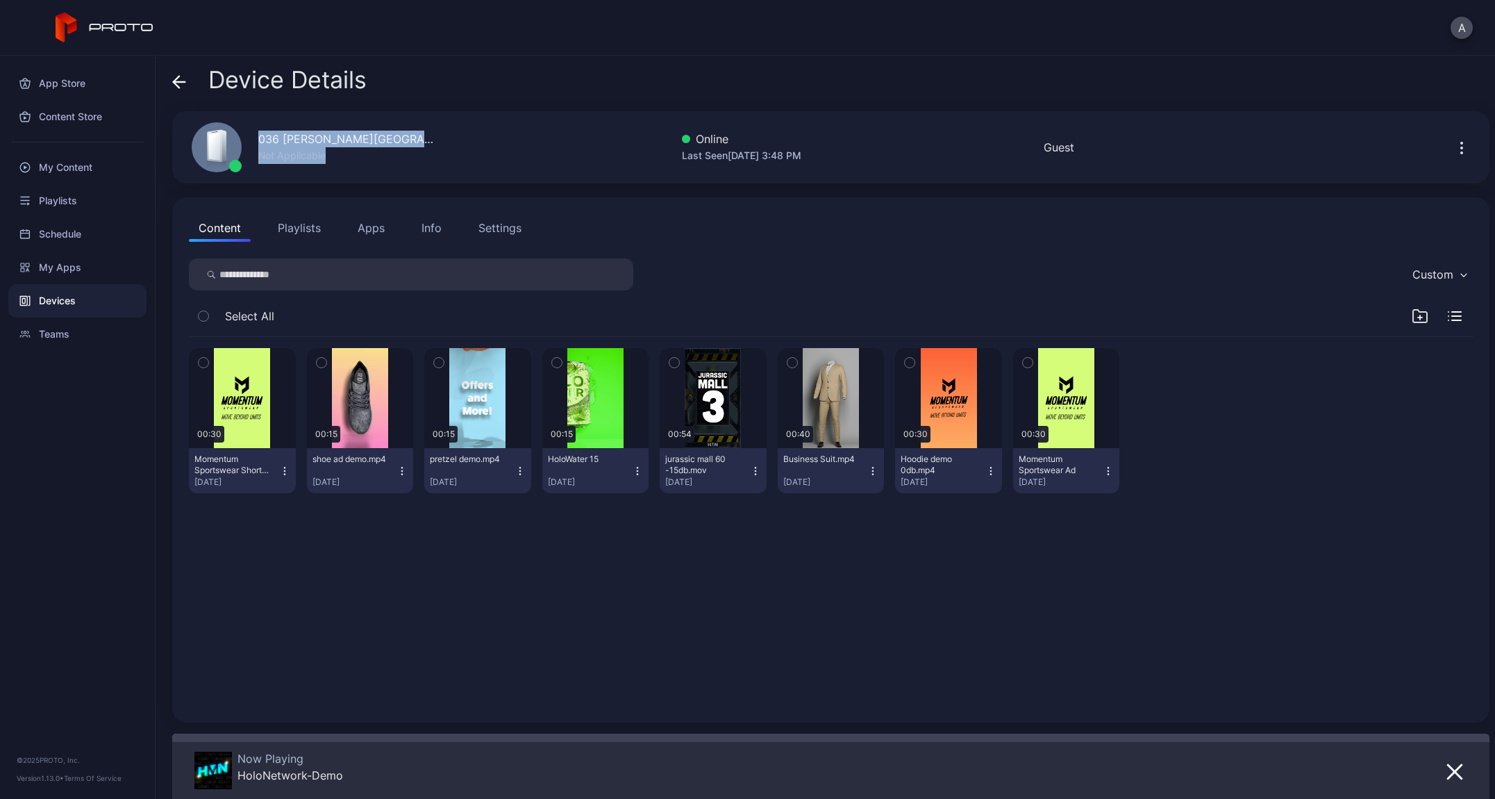
drag, startPoint x: 359, startPoint y: 158, endPoint x: 256, endPoint y: 141, distance: 104.8
click at [256, 141] on div "036 [PERSON_NAME][GEOGRAPHIC_DATA] AZ M Not Applicable" at bounding box center [307, 147] width 264 height 75
copy div "036 [PERSON_NAME][GEOGRAPHIC_DATA] AZ M Not Applicable"
click at [176, 84] on icon at bounding box center [177, 82] width 6 height 12
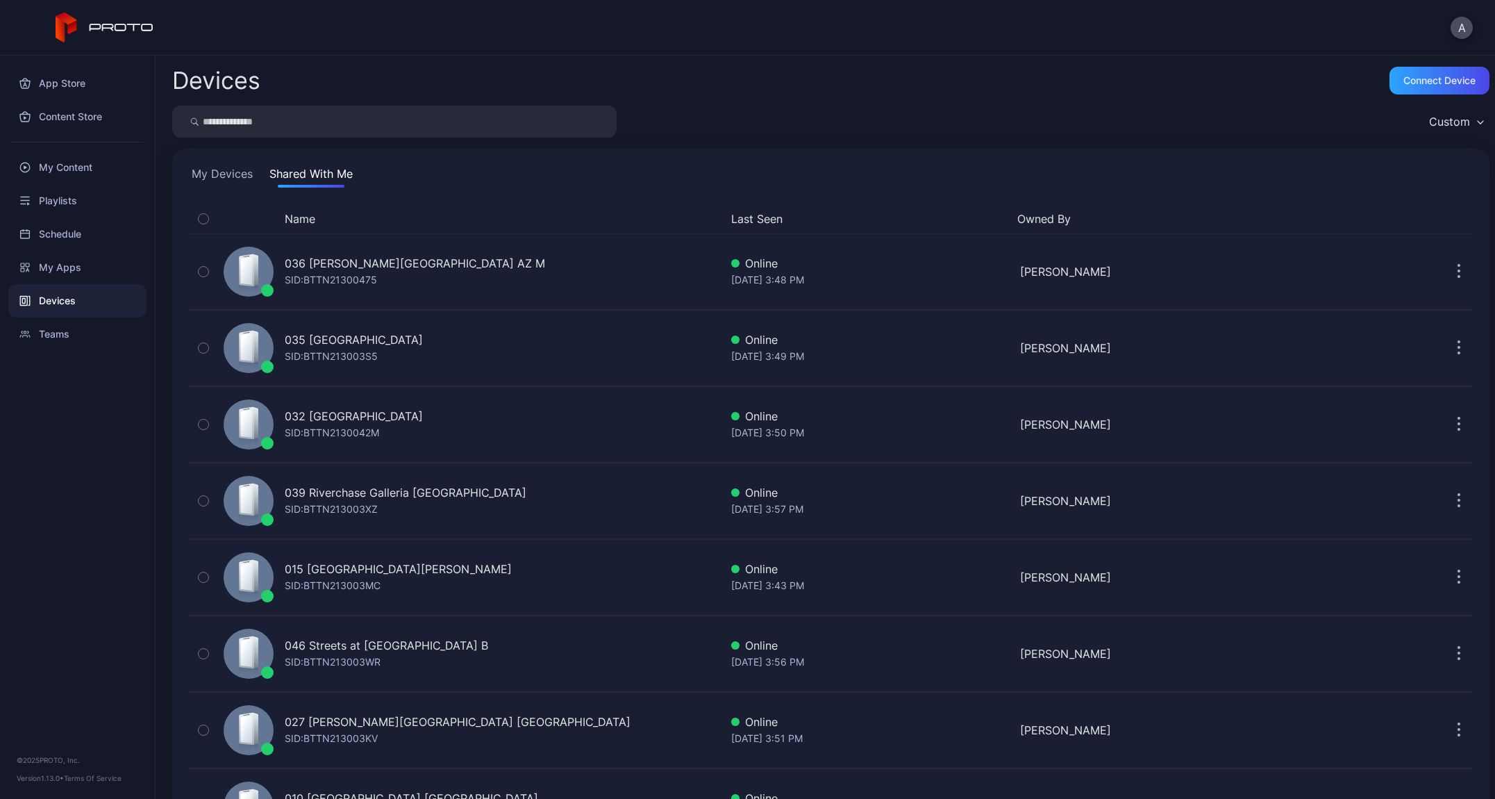
click at [320, 212] on div "Name" at bounding box center [469, 218] width 502 height 17
click at [312, 217] on button "Name" at bounding box center [300, 218] width 31 height 17
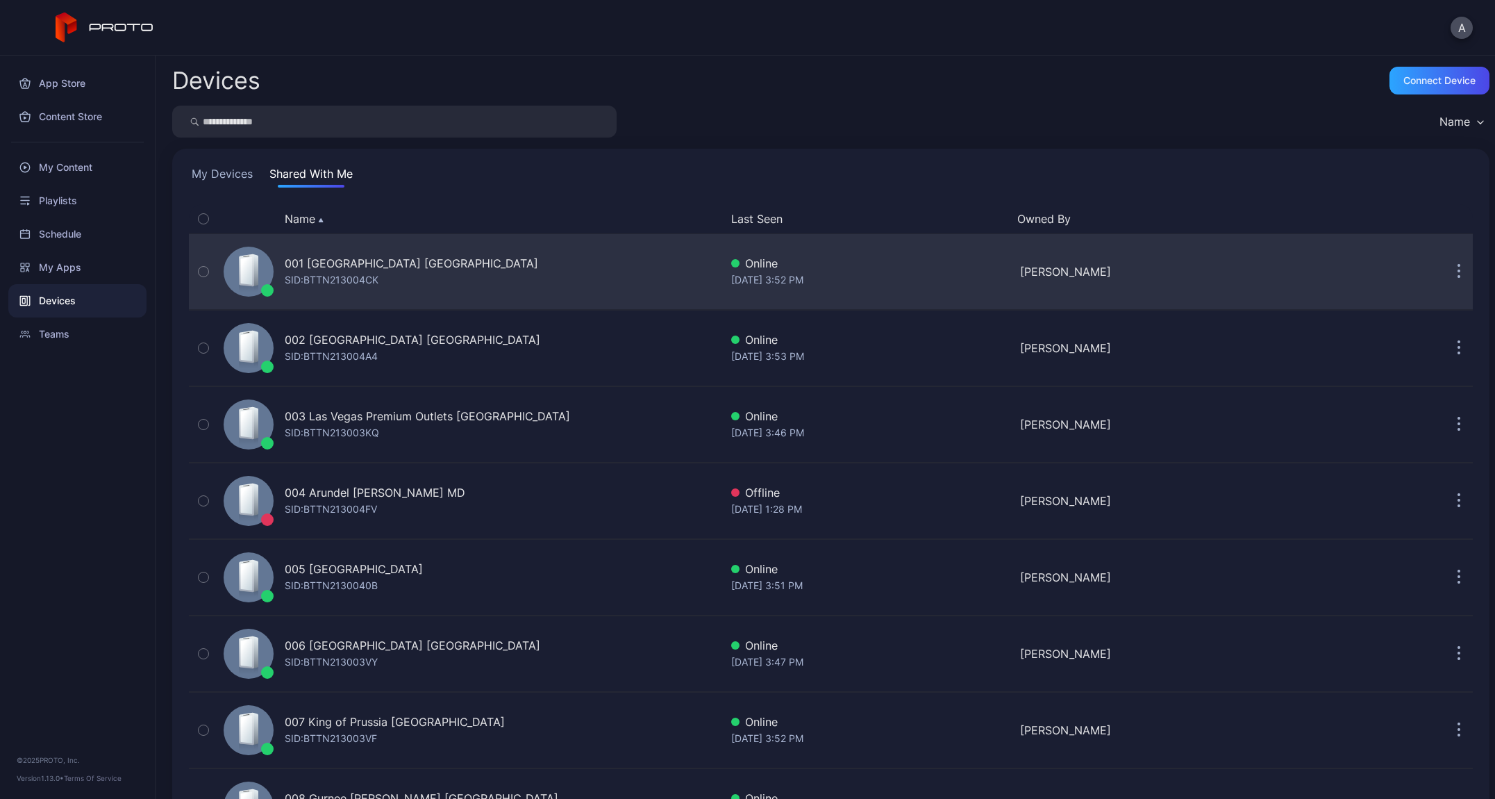
click at [361, 264] on div "001 [GEOGRAPHIC_DATA] [GEOGRAPHIC_DATA]" at bounding box center [412, 263] width 254 height 17
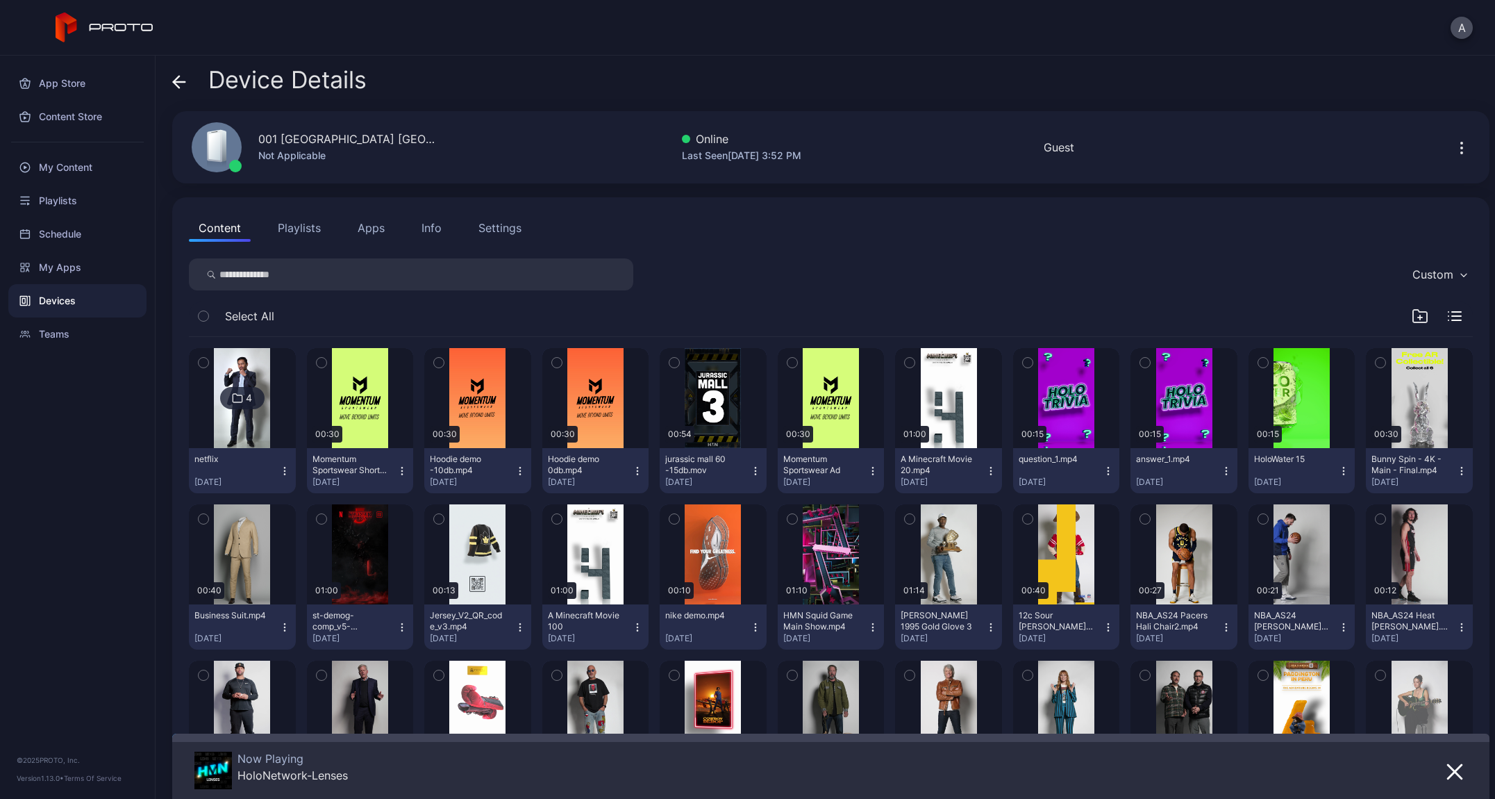
drag, startPoint x: 262, startPoint y: 140, endPoint x: 404, endPoint y: 139, distance: 141.7
click at [404, 139] on div "001 [GEOGRAPHIC_DATA] [GEOGRAPHIC_DATA]" at bounding box center [348, 139] width 181 height 17
drag, startPoint x: 451, startPoint y: 137, endPoint x: 259, endPoint y: 142, distance: 192.5
click at [259, 142] on div "001 [GEOGRAPHIC_DATA] [GEOGRAPHIC_DATA] Not Applicable Online Last Seen [DATE] …" at bounding box center [831, 147] width 1318 height 72
copy div "001 [GEOGRAPHIC_DATA] [GEOGRAPHIC_DATA]"
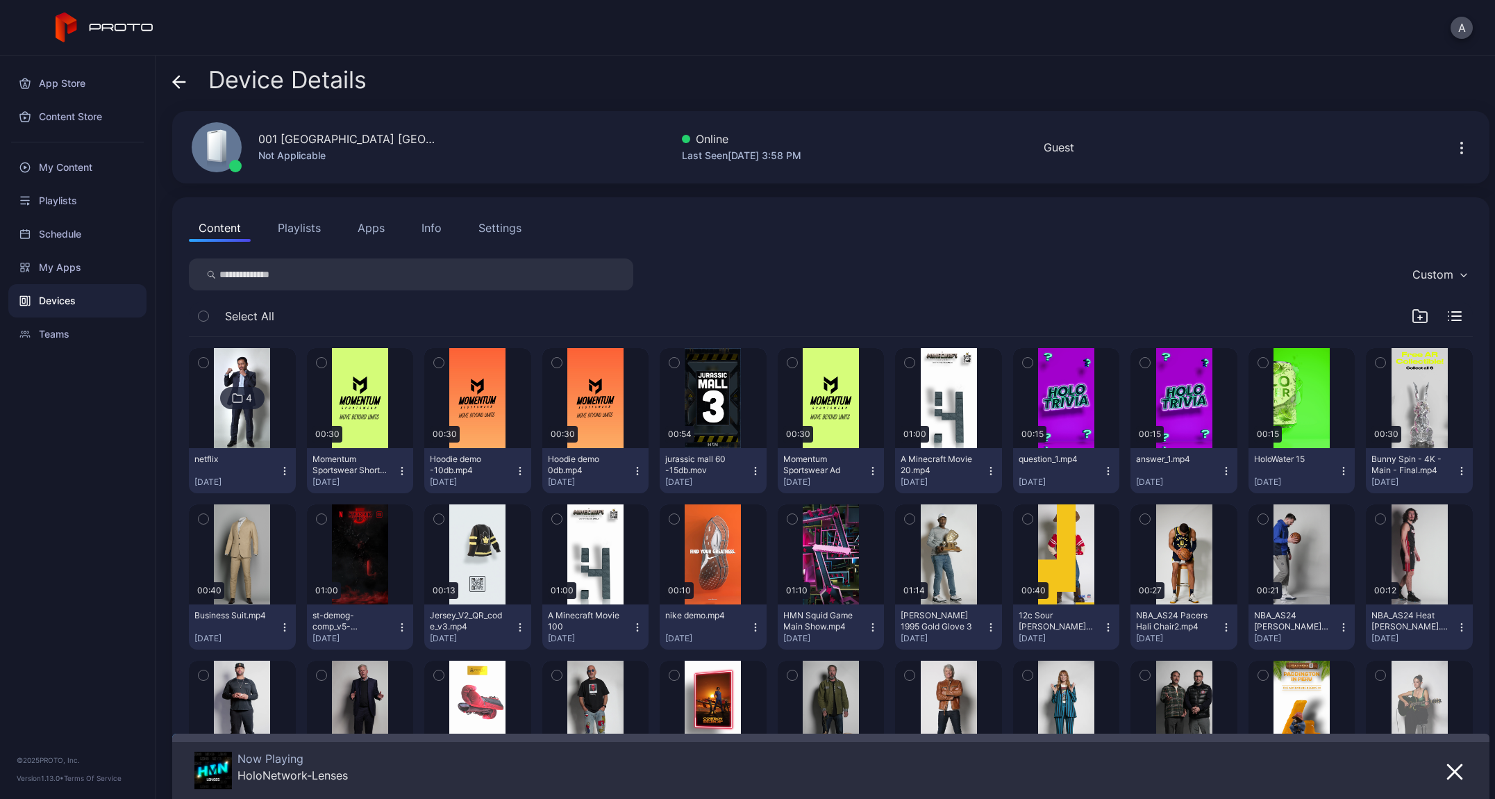
click at [182, 80] on icon at bounding box center [179, 82] width 14 height 14
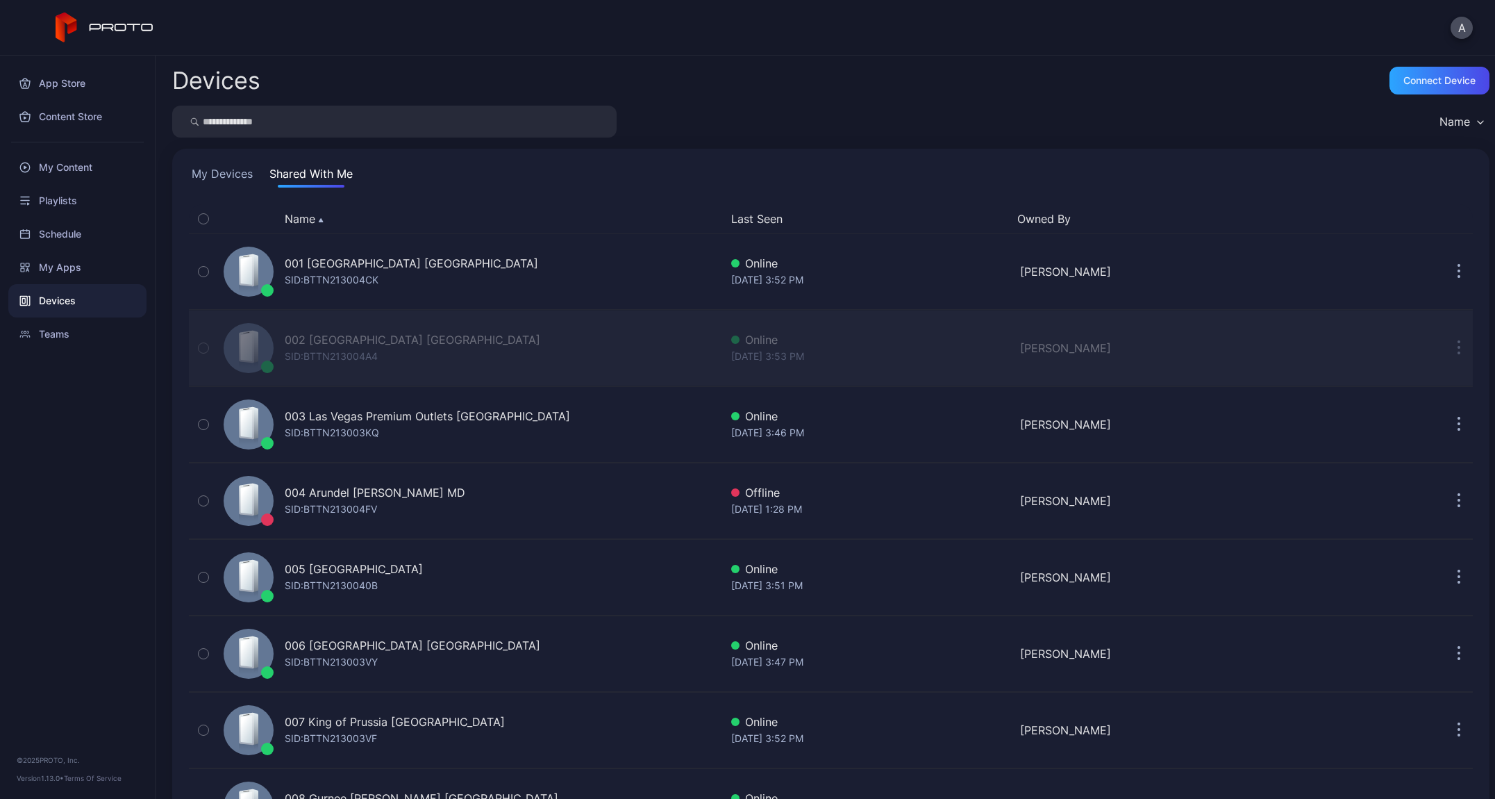
click at [312, 338] on div "002 [GEOGRAPHIC_DATA] [GEOGRAPHIC_DATA]" at bounding box center [413, 339] width 256 height 17
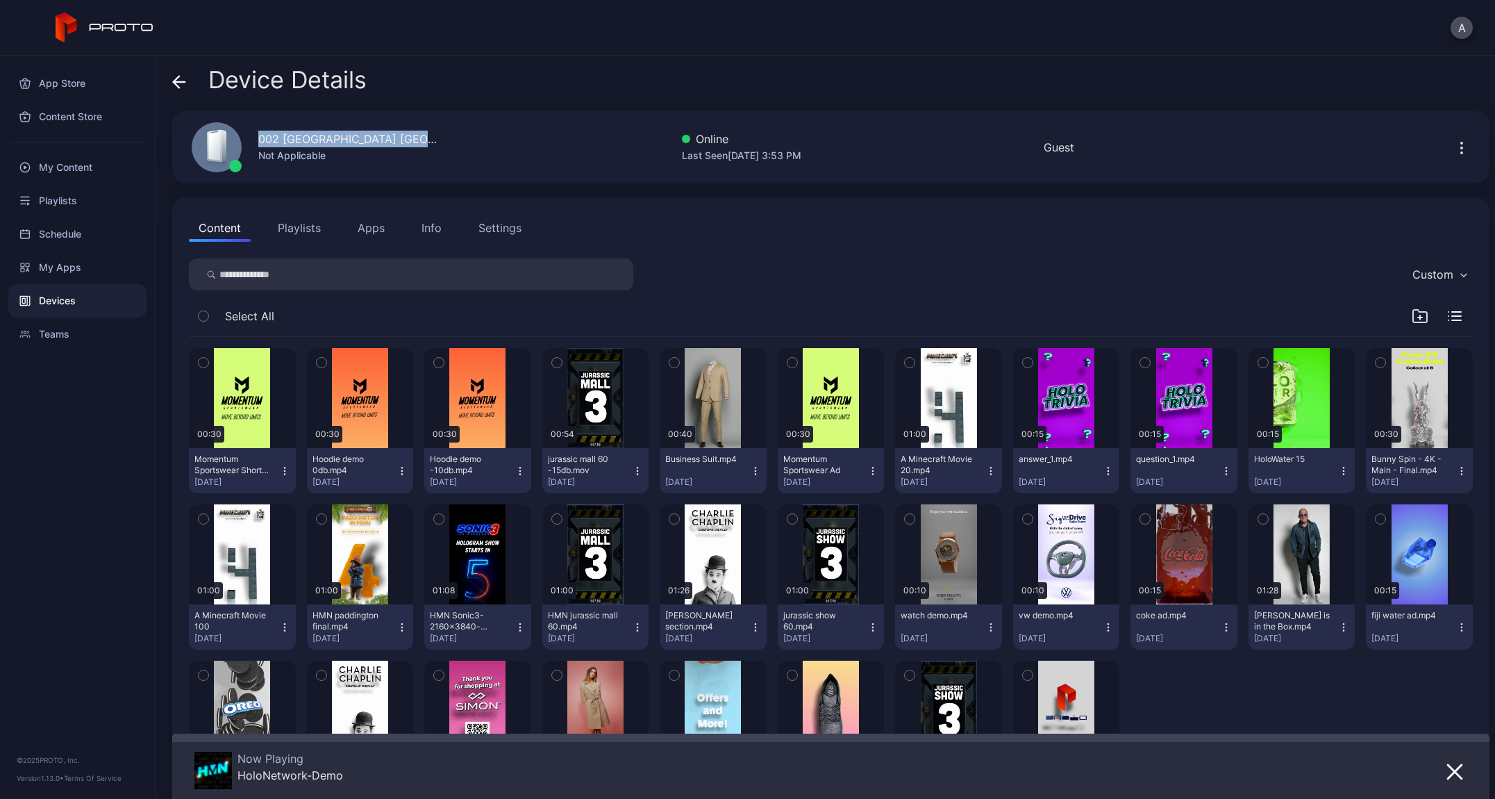
drag, startPoint x: 374, startPoint y: 138, endPoint x: 244, endPoint y: 143, distance: 129.3
click at [244, 143] on div "002 [GEOGRAPHIC_DATA] [GEOGRAPHIC_DATA] Not Applicable Online Last Seen [DATE] …" at bounding box center [831, 147] width 1318 height 72
copy div "002 [GEOGRAPHIC_DATA] [GEOGRAPHIC_DATA]"
click at [176, 83] on icon at bounding box center [179, 82] width 14 height 14
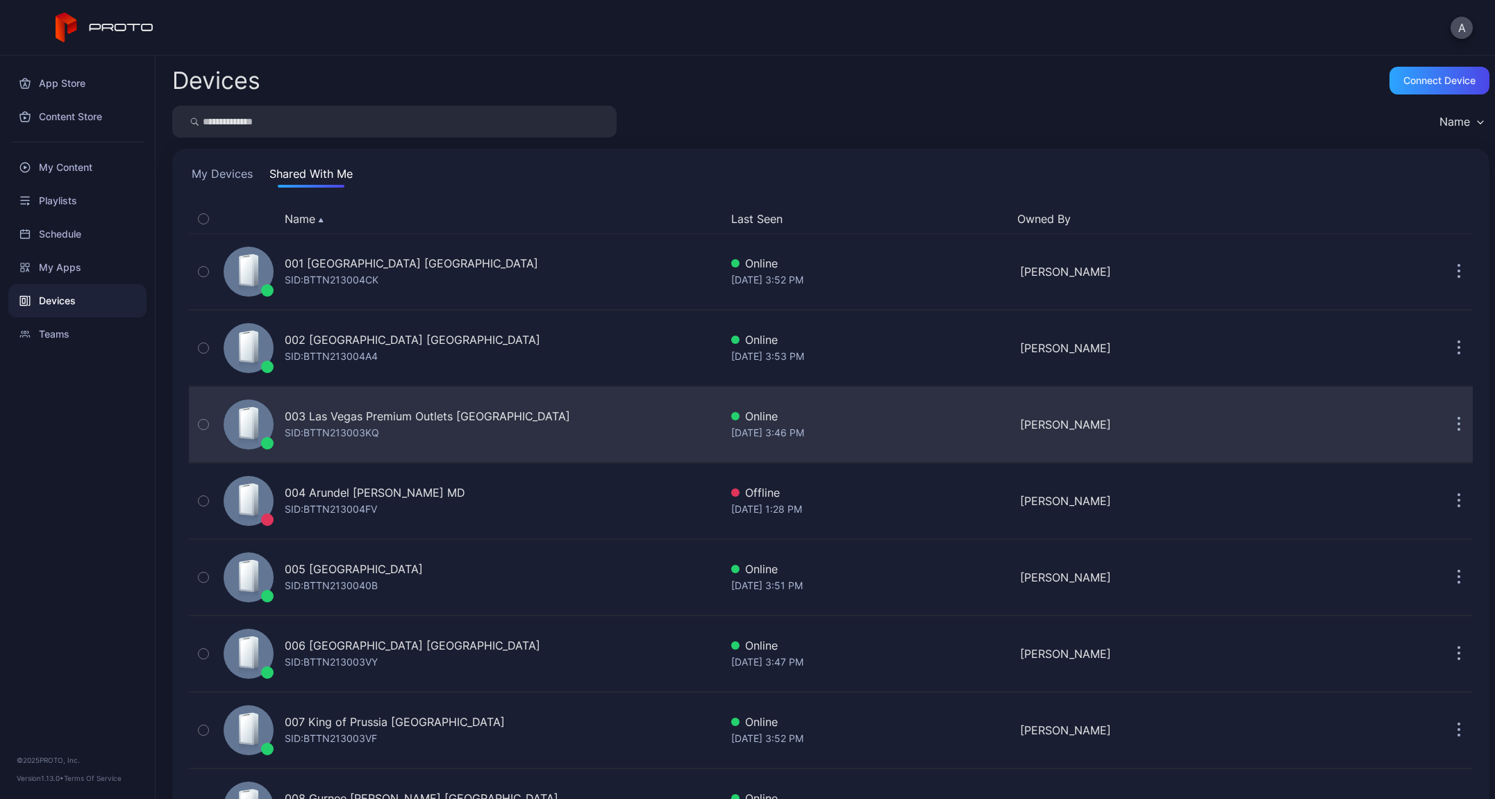
click at [372, 424] on div "SID: BTTN213003KQ" at bounding box center [332, 432] width 94 height 17
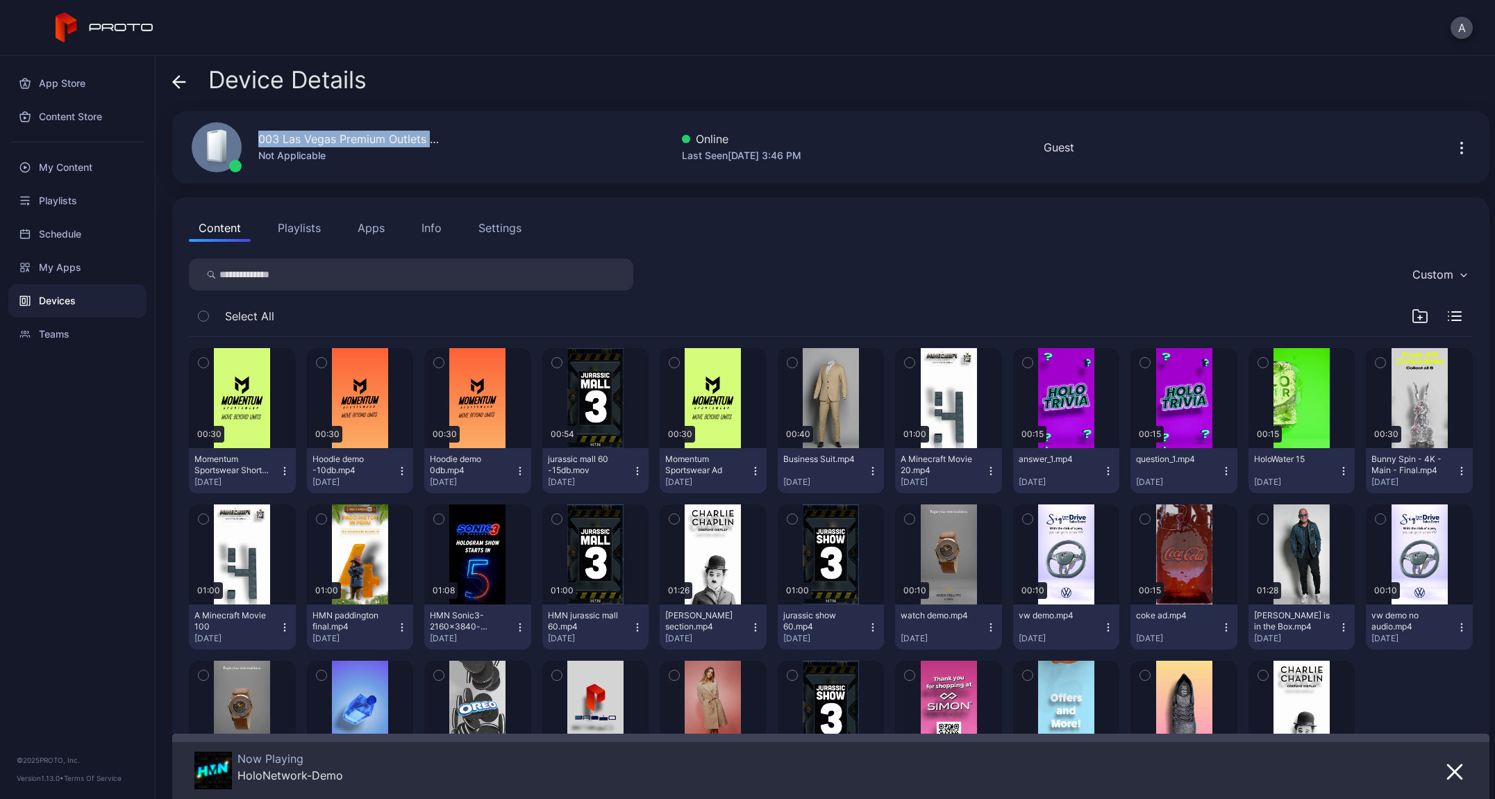
drag, startPoint x: 259, startPoint y: 135, endPoint x: 451, endPoint y: 138, distance: 192.4
click at [451, 138] on div "003 [GEOGRAPHIC_DATA] Premium Outlets [GEOGRAPHIC_DATA] Not Applicable Online L…" at bounding box center [831, 147] width 1318 height 72
copy div "003 Las Vegas Premium Outlets Sou"
click at [179, 79] on icon at bounding box center [179, 82] width 14 height 14
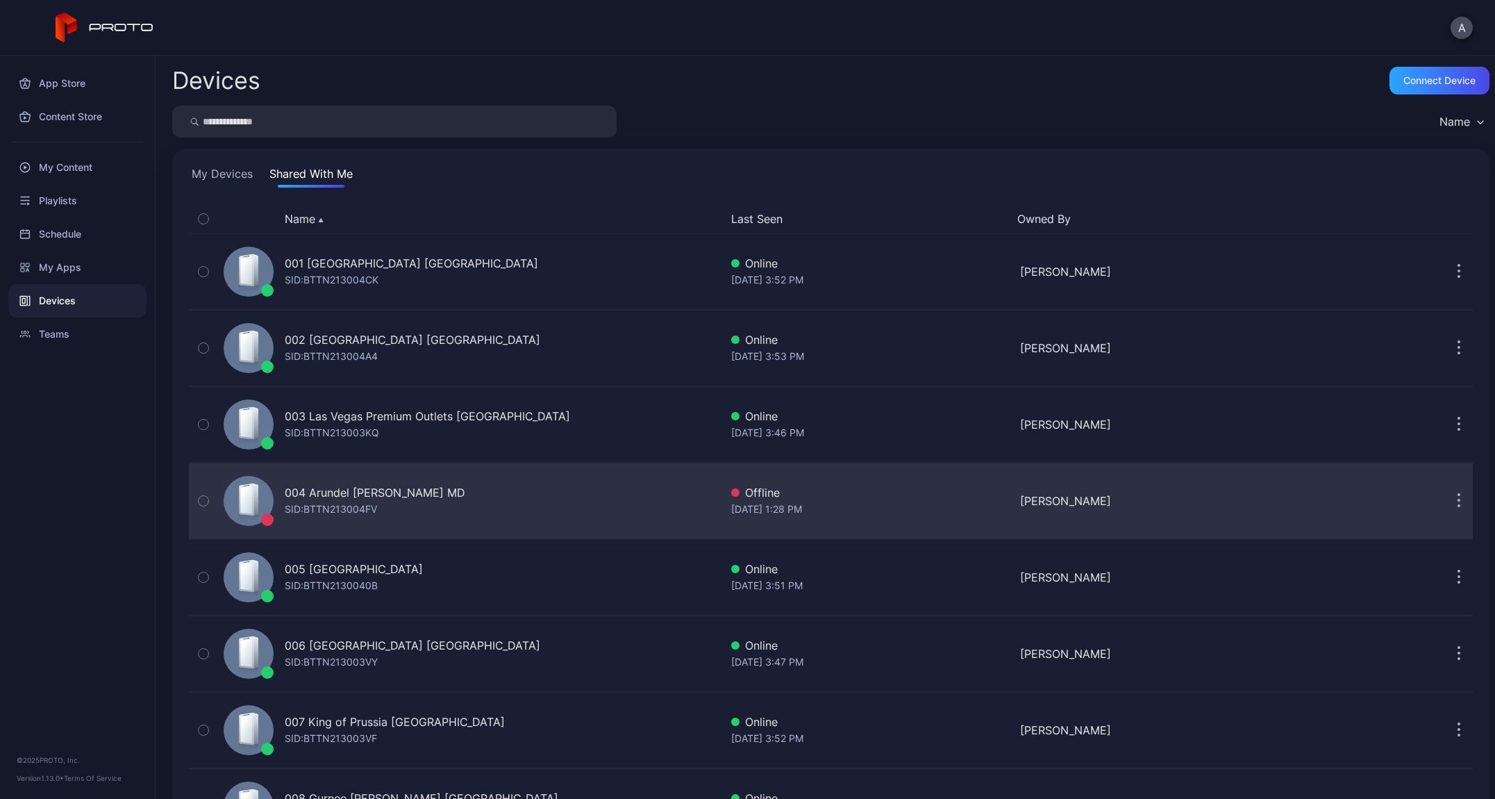
click at [377, 501] on div "SID: BTTN213004FV" at bounding box center [331, 509] width 92 height 17
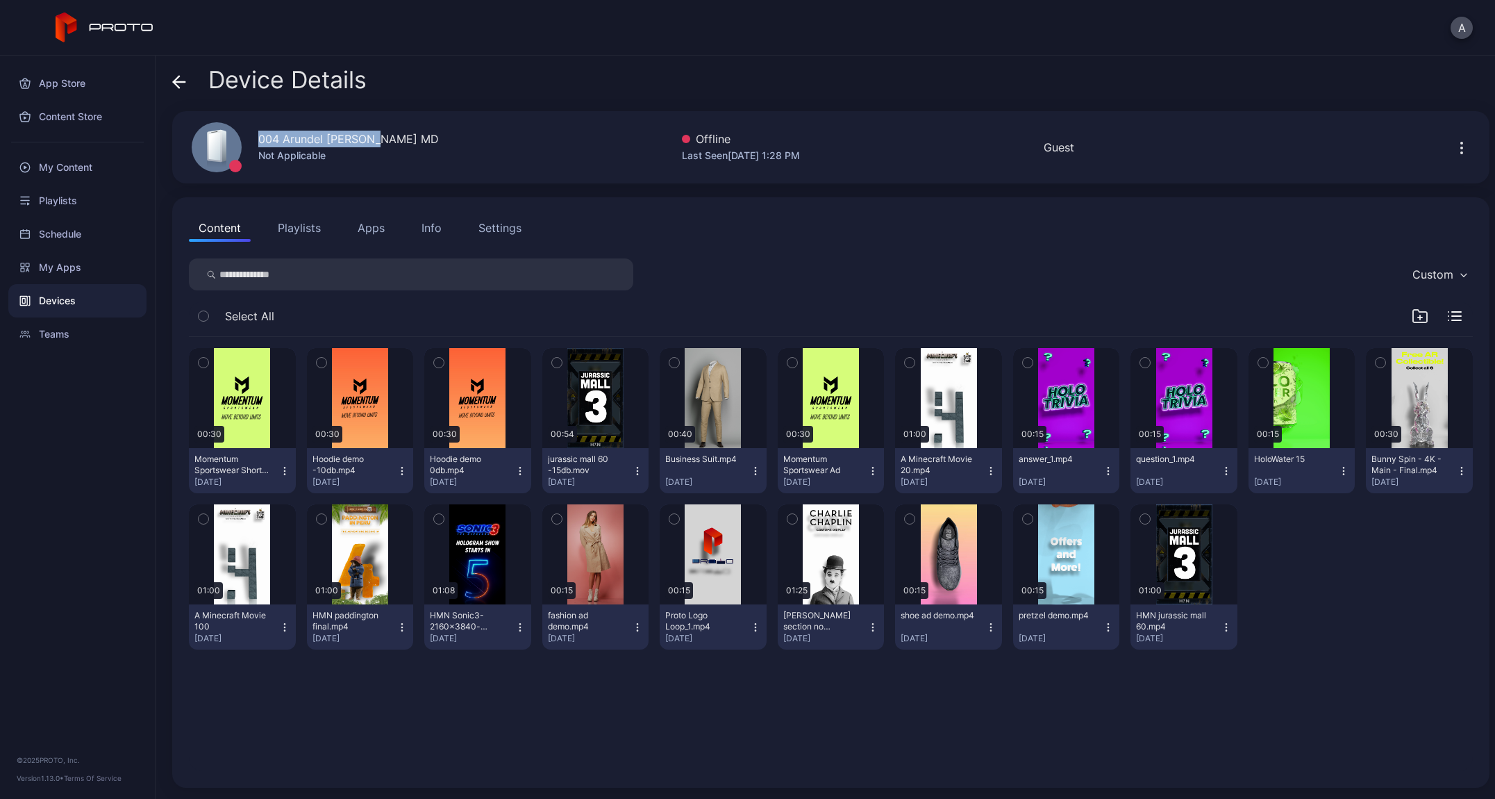
drag, startPoint x: 374, startPoint y: 140, endPoint x: 255, endPoint y: 140, distance: 119.5
click at [255, 140] on div "004 Arundel [PERSON_NAME] MD Not Applicable" at bounding box center [307, 147] width 264 height 75
copy div "004 Arundel [PERSON_NAME] MD"
click at [199, 85] on div "Device Details" at bounding box center [269, 83] width 194 height 33
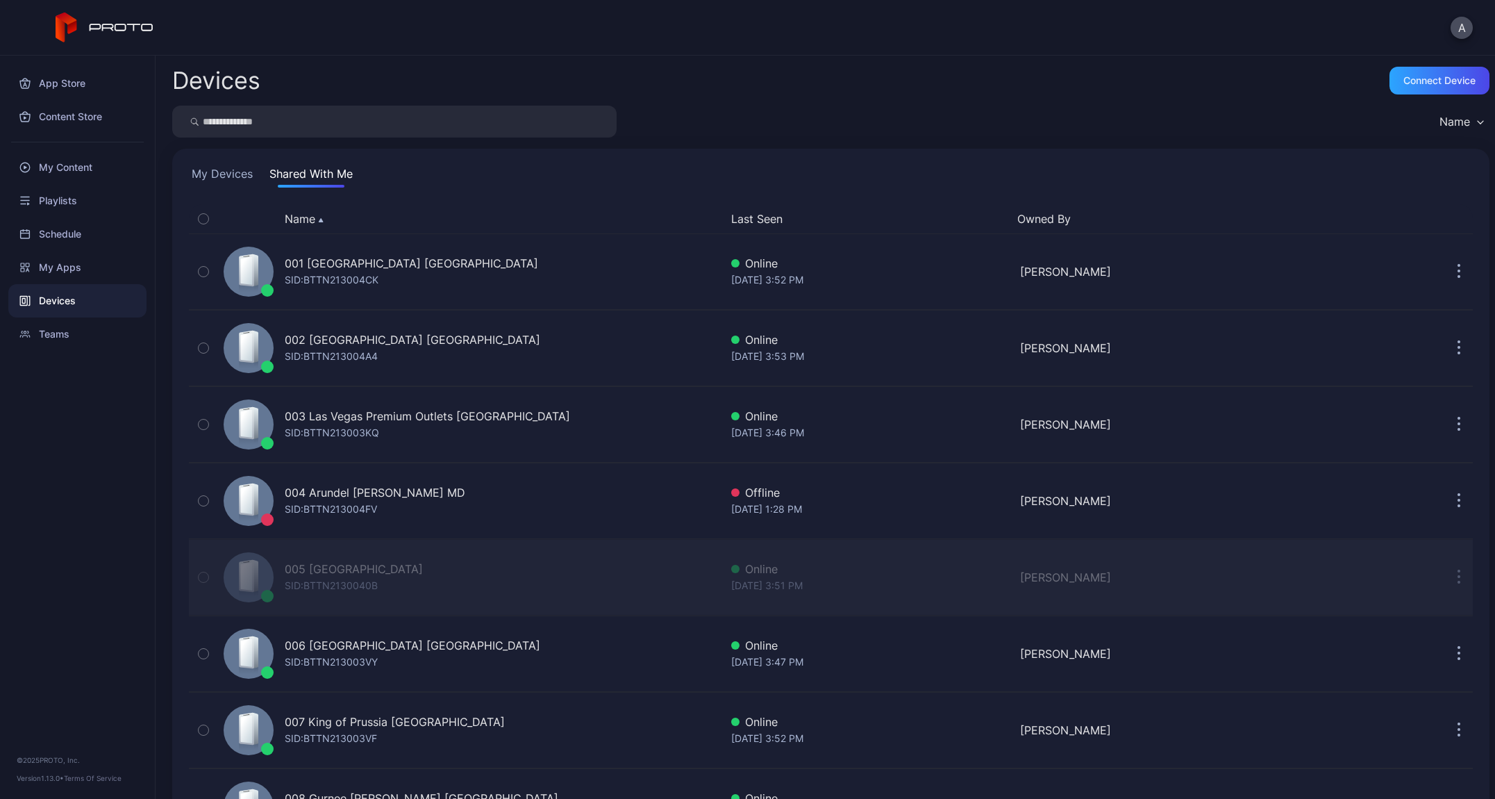
click at [368, 572] on div "005 [GEOGRAPHIC_DATA]" at bounding box center [354, 569] width 138 height 17
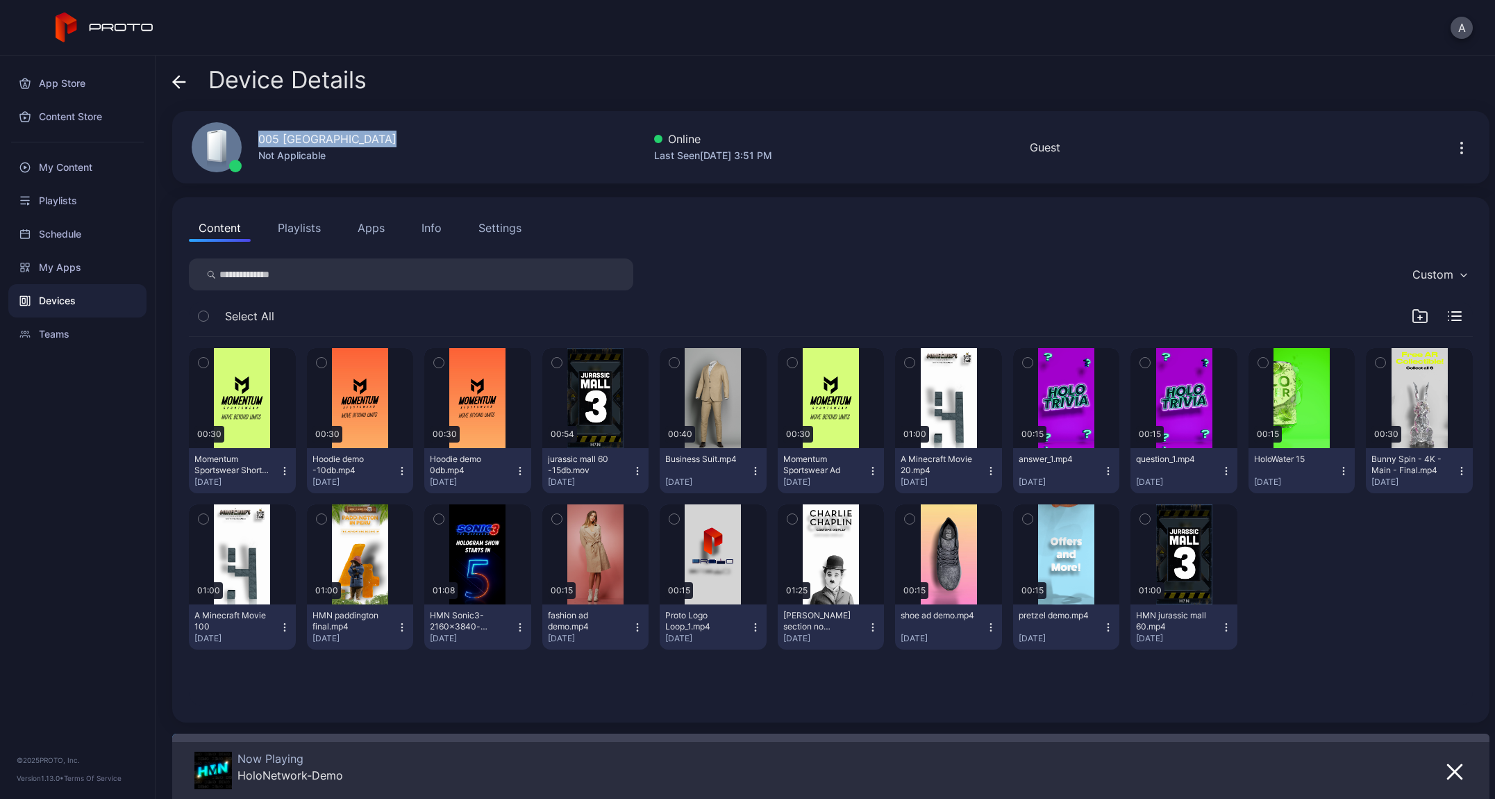
drag, startPoint x: 389, startPoint y: 140, endPoint x: 260, endPoint y: 136, distance: 128.6
click at [260, 136] on div "005 [GEOGRAPHIC_DATA] [GEOGRAPHIC_DATA] Not Applicable" at bounding box center [286, 147] width 222 height 75
copy div "005 [GEOGRAPHIC_DATA]"
click at [180, 81] on icon at bounding box center [179, 82] width 14 height 14
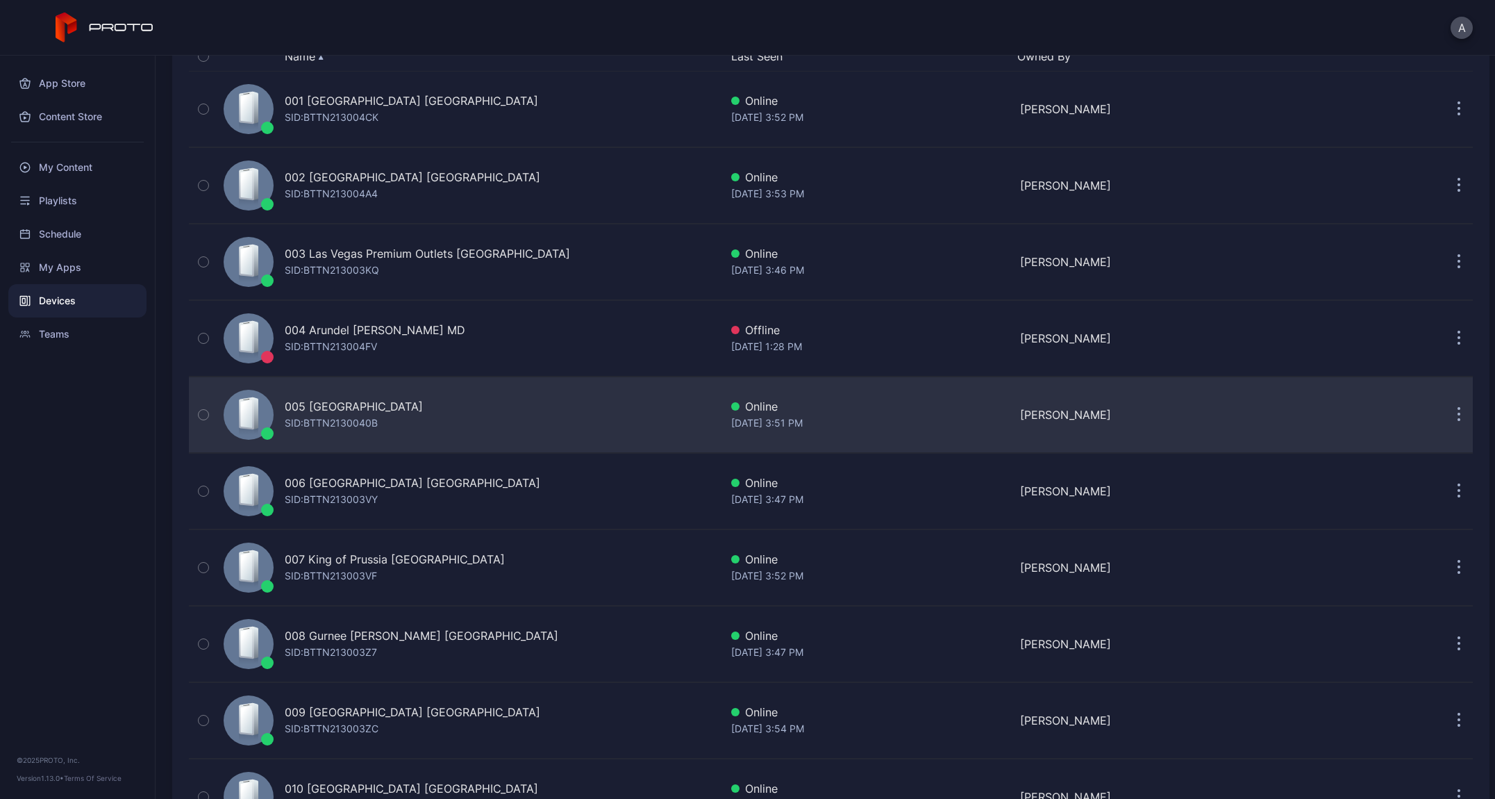
scroll to position [234, 0]
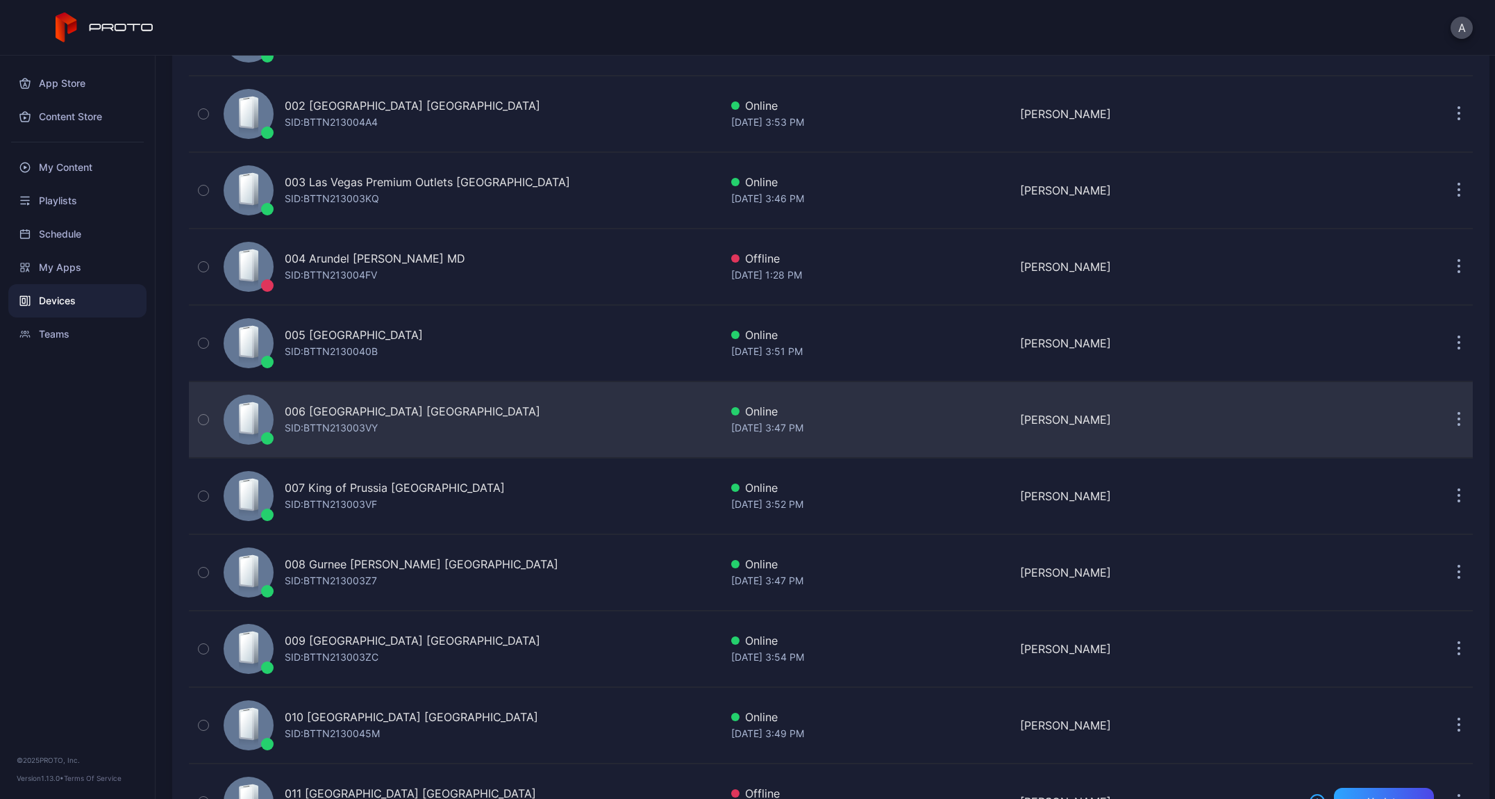
click at [362, 411] on div "006 [GEOGRAPHIC_DATA] [GEOGRAPHIC_DATA]" at bounding box center [413, 411] width 256 height 17
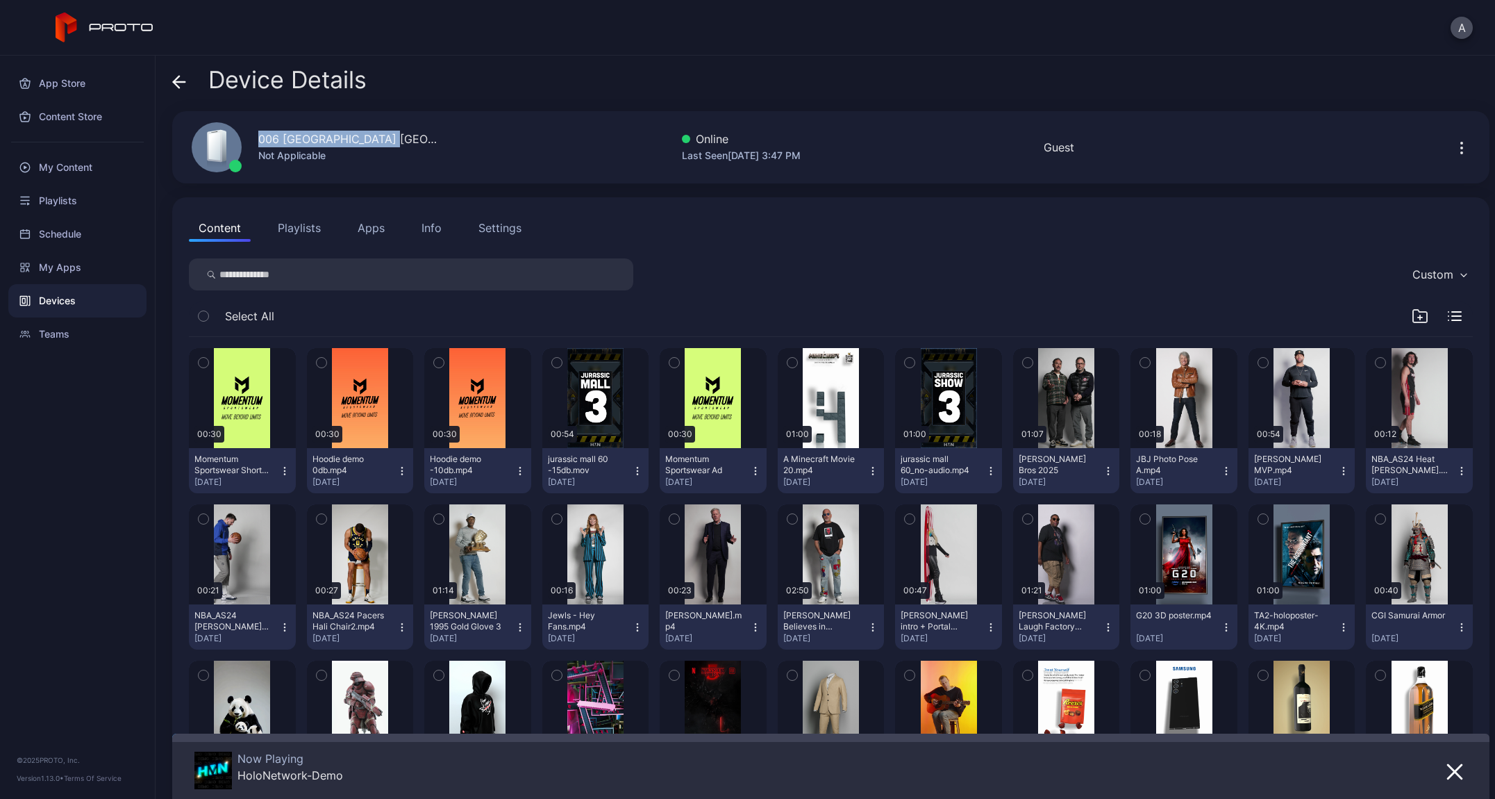
drag, startPoint x: 392, startPoint y: 137, endPoint x: 255, endPoint y: 140, distance: 136.9
click at [255, 140] on div "006 [GEOGRAPHIC_DATA] [GEOGRAPHIC_DATA] Not Applicable" at bounding box center [307, 147] width 264 height 75
copy div "006 [GEOGRAPHIC_DATA] [GEOGRAPHIC_DATA]"
click at [183, 85] on icon at bounding box center [179, 82] width 14 height 14
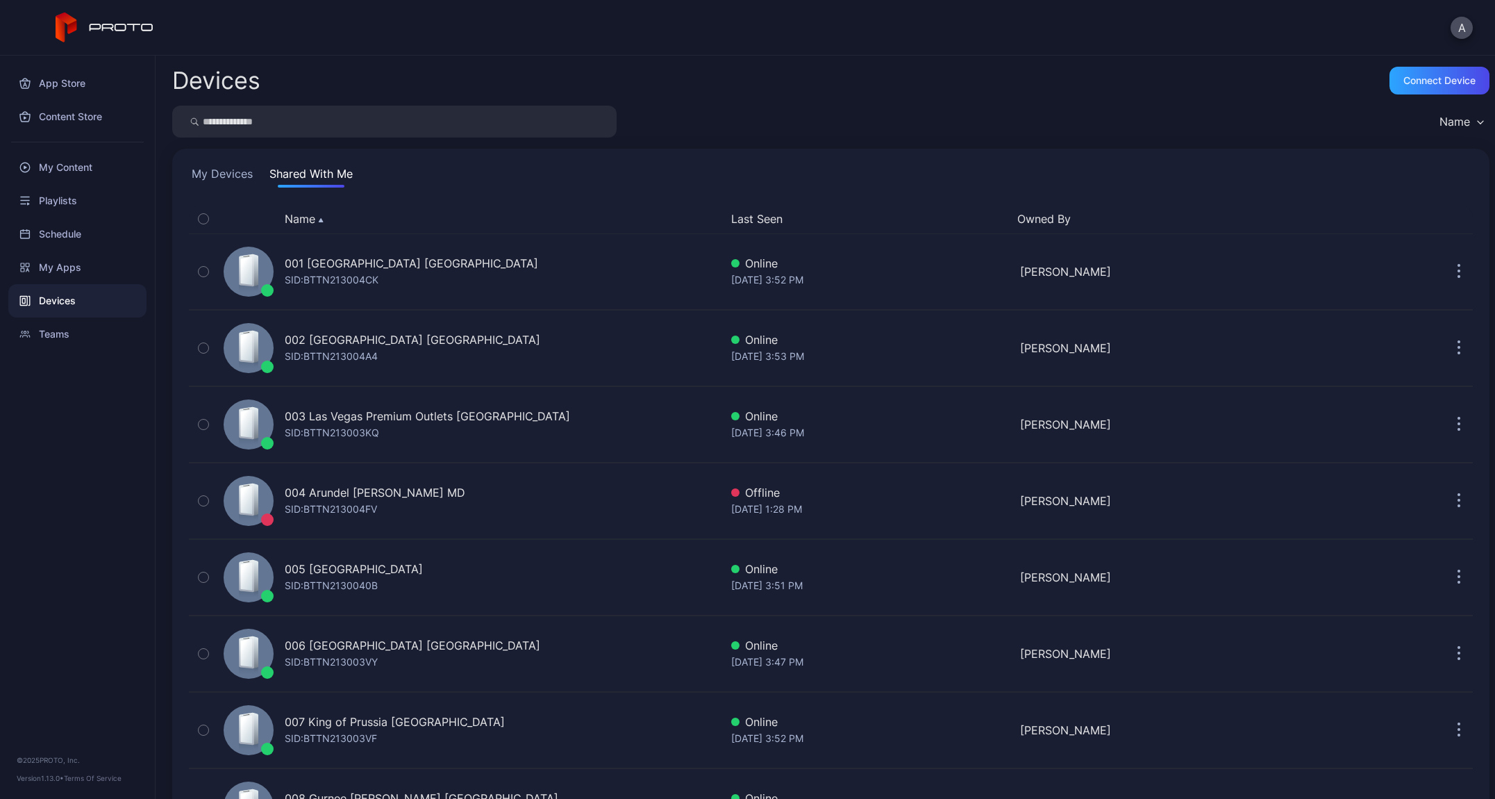
scroll to position [234, 0]
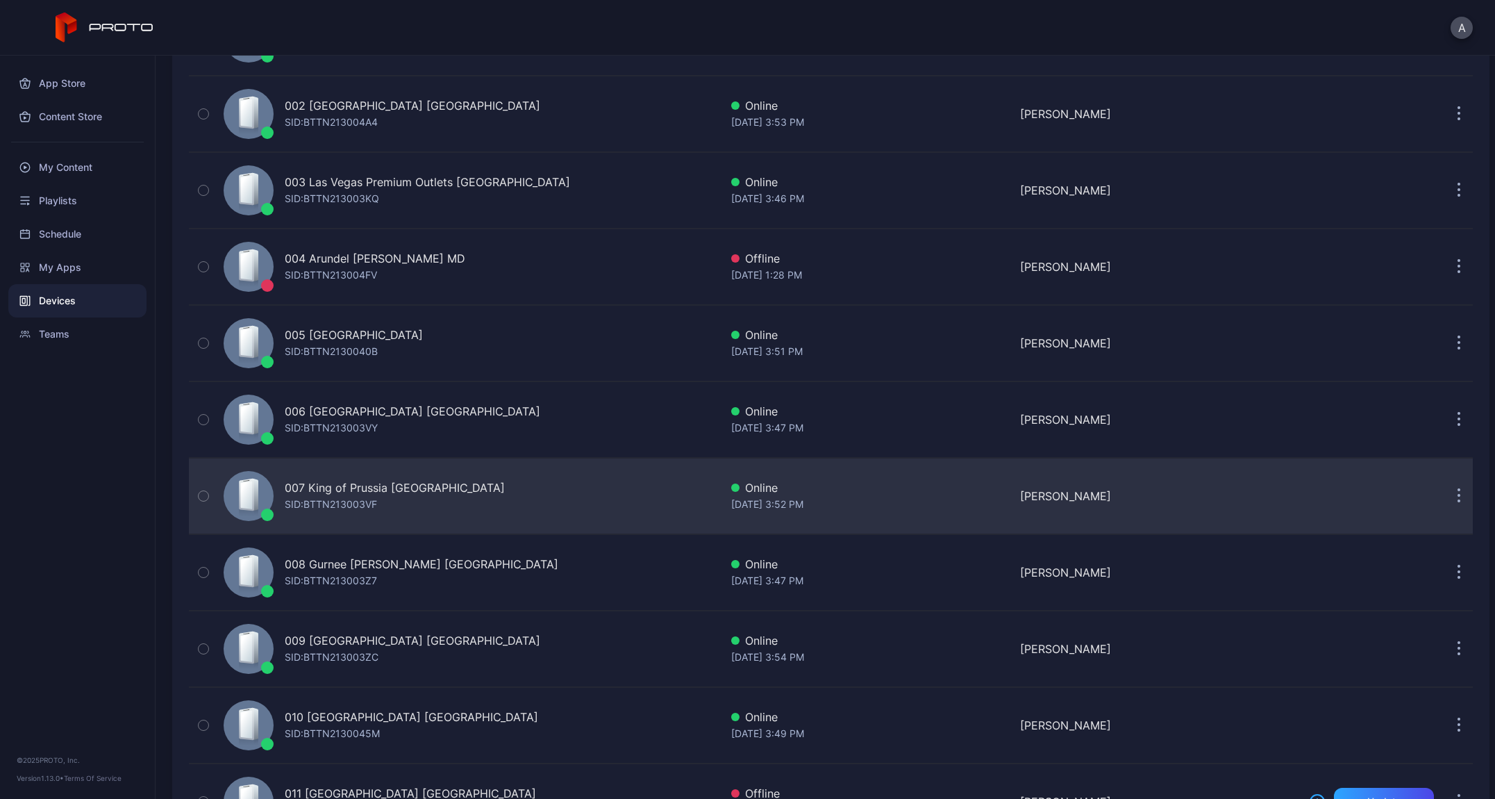
click at [429, 484] on div "007 King of Prussia PA SID: BTTN213003VF" at bounding box center [469, 495] width 502 height 69
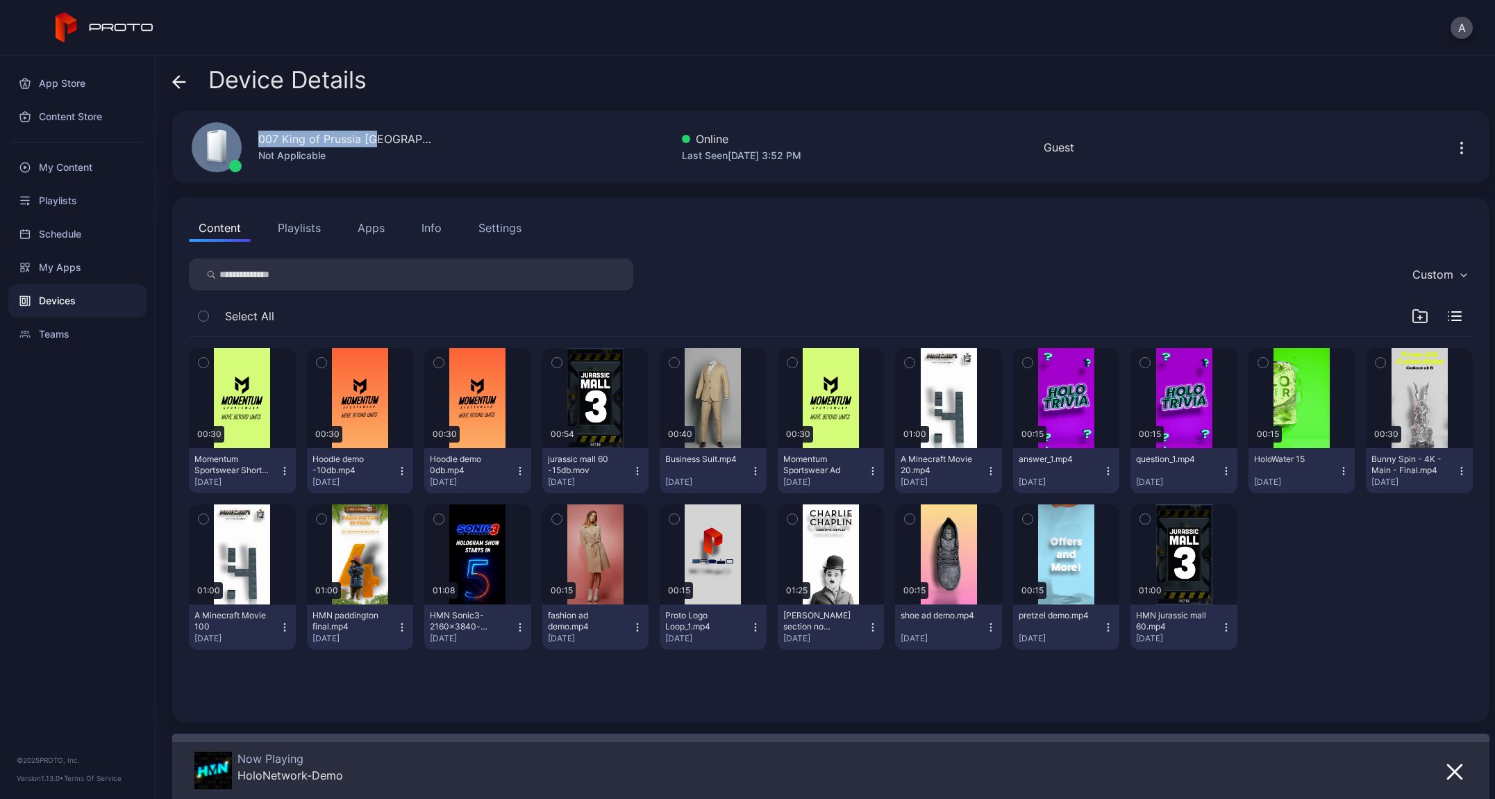
drag, startPoint x: 349, startPoint y: 138, endPoint x: 252, endPoint y: 138, distance: 96.5
click at [252, 138] on div "007 King of Prussia [GEOGRAPHIC_DATA] Not Applicable" at bounding box center [307, 147] width 264 height 75
copy div "007 King of Prussia [GEOGRAPHIC_DATA]"
click at [181, 83] on icon at bounding box center [179, 82] width 14 height 14
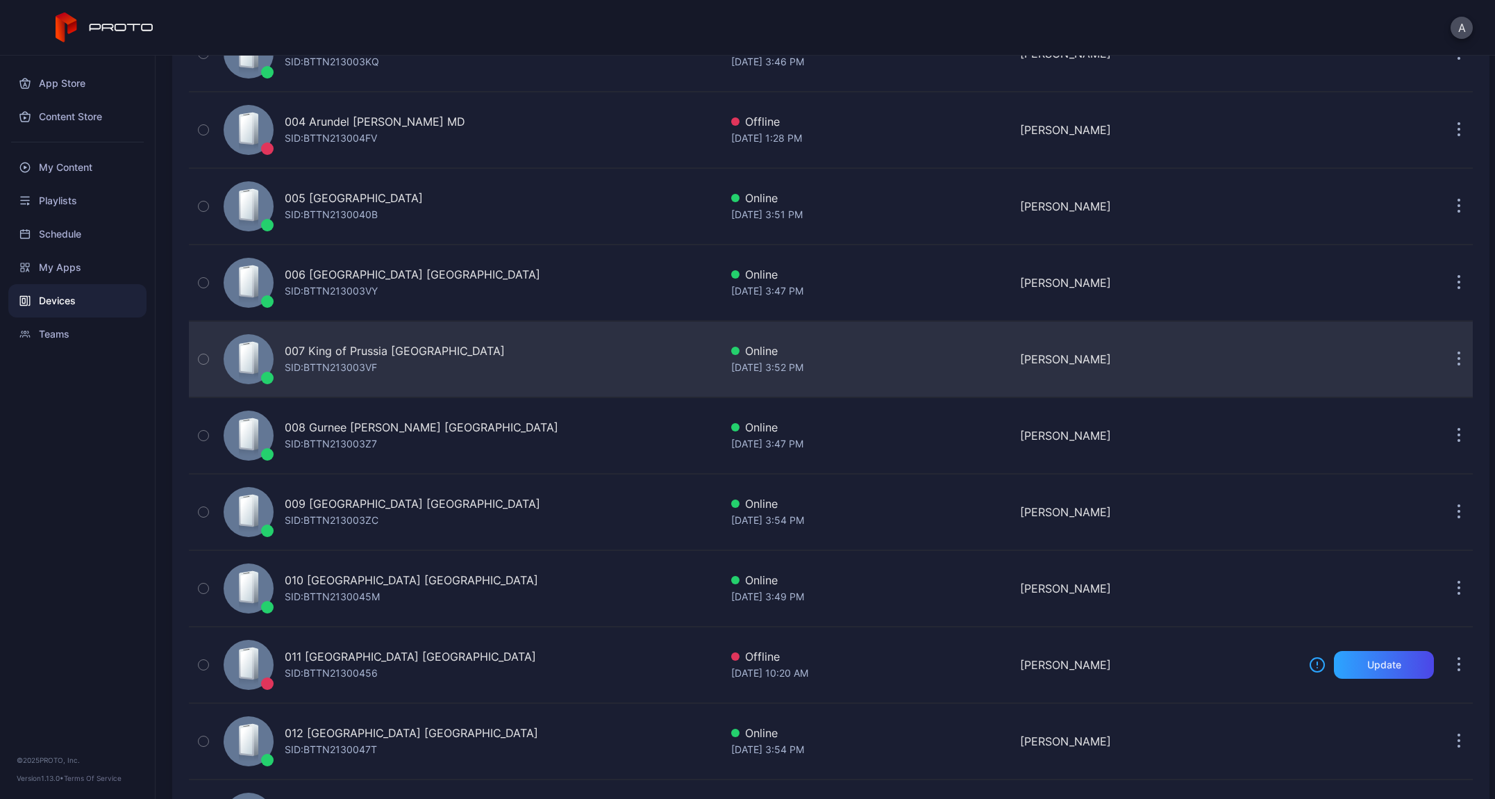
scroll to position [400, 0]
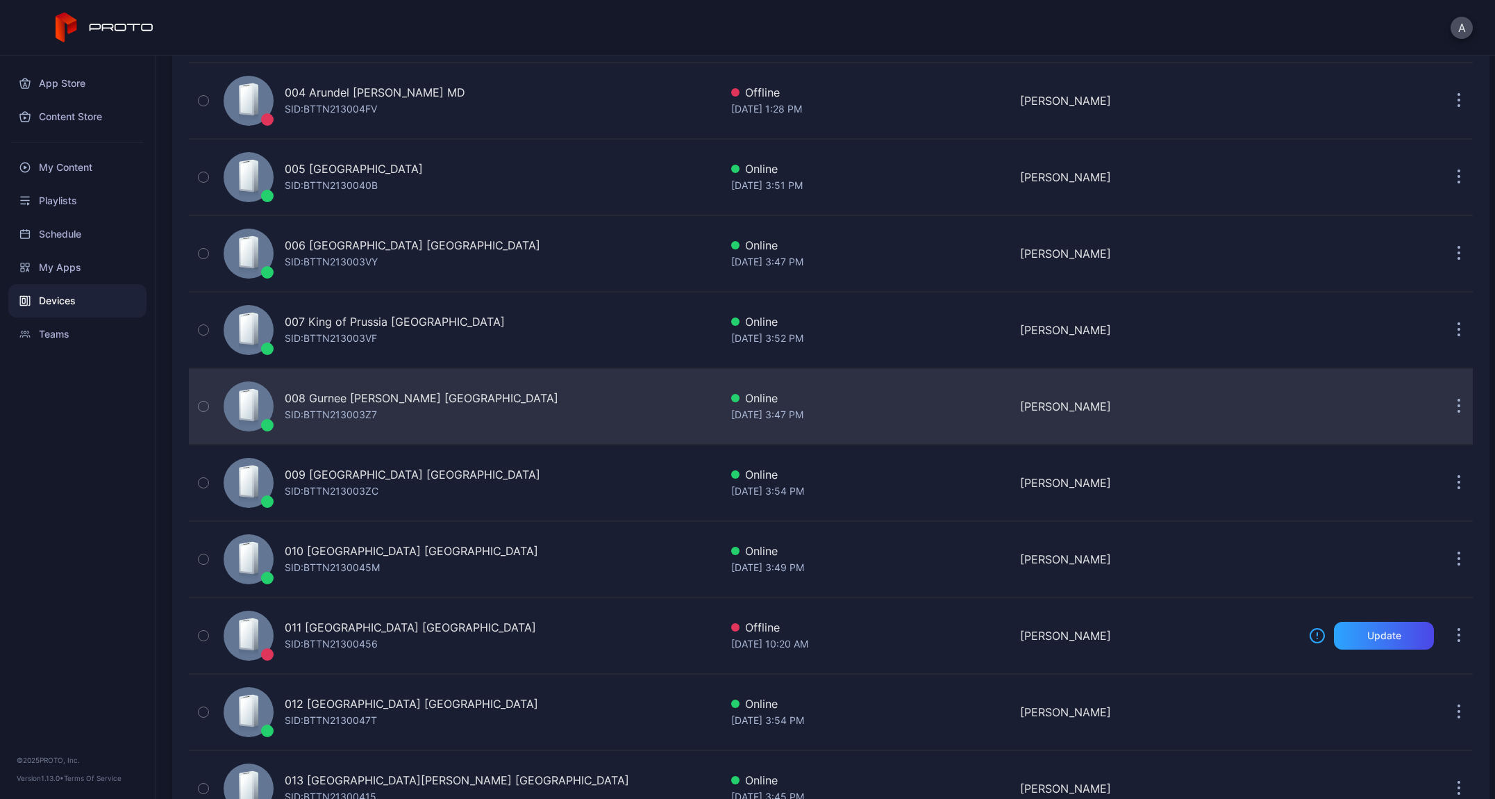
click at [354, 408] on div "SID: BTTN213003Z7" at bounding box center [331, 414] width 92 height 17
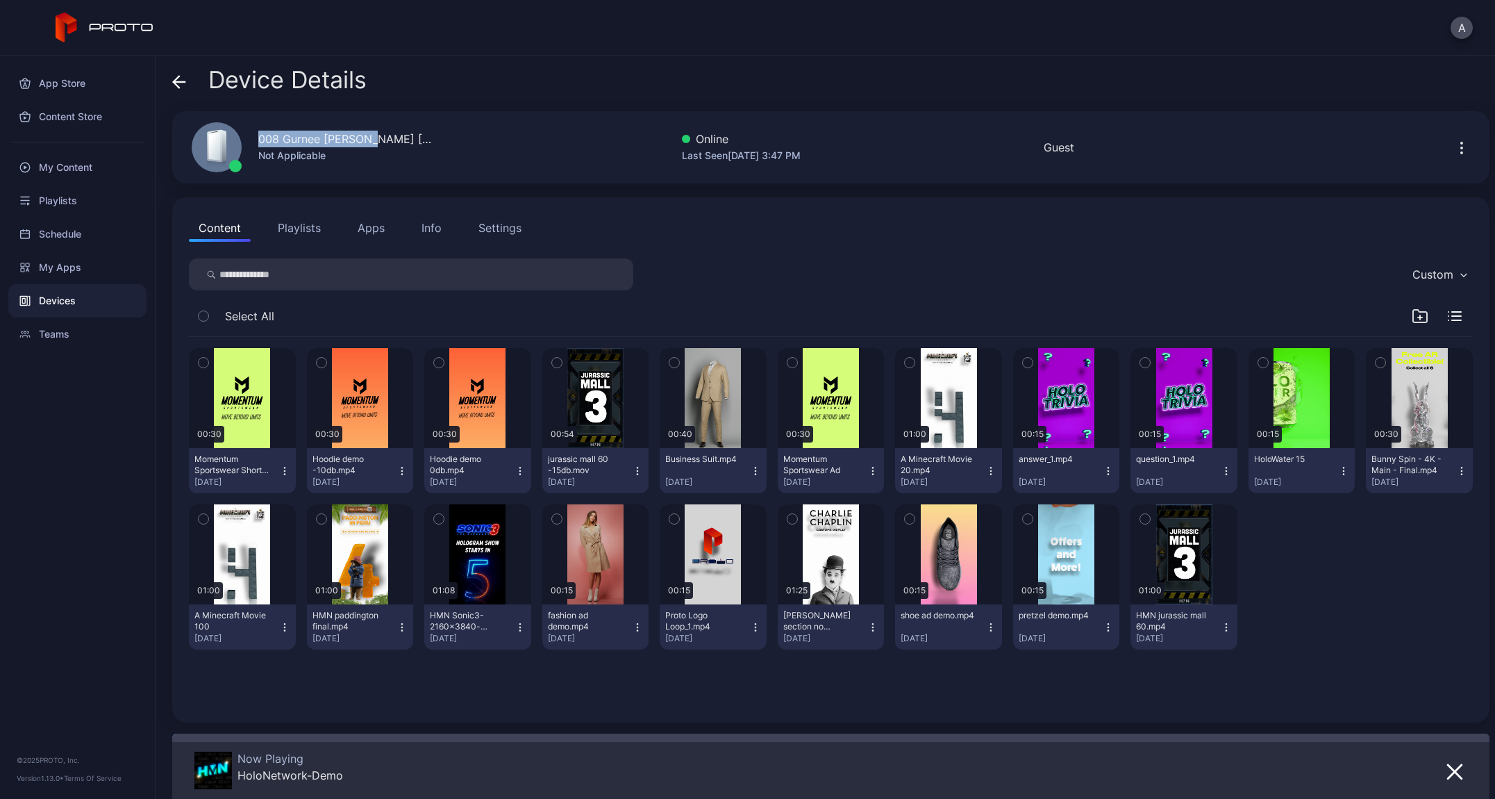
drag, startPoint x: 370, startPoint y: 136, endPoint x: 260, endPoint y: 137, distance: 109.7
click at [260, 137] on div "008 Gurnee [PERSON_NAME] [GEOGRAPHIC_DATA] Not Applicable" at bounding box center [307, 147] width 264 height 75
copy div "008 Gurnee [PERSON_NAME] [GEOGRAPHIC_DATA]"
click at [180, 83] on icon at bounding box center [179, 82] width 14 height 14
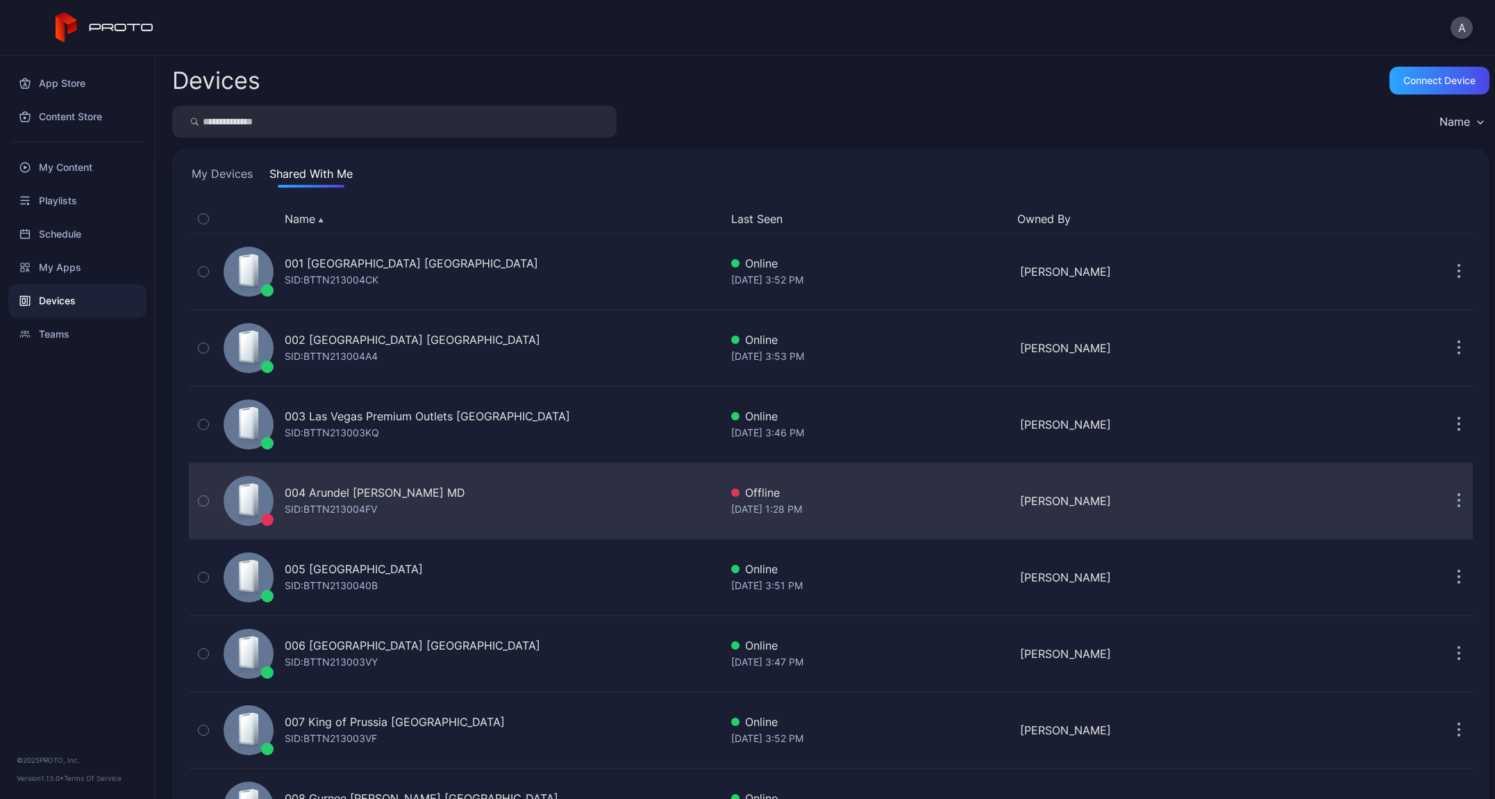
scroll to position [400, 0]
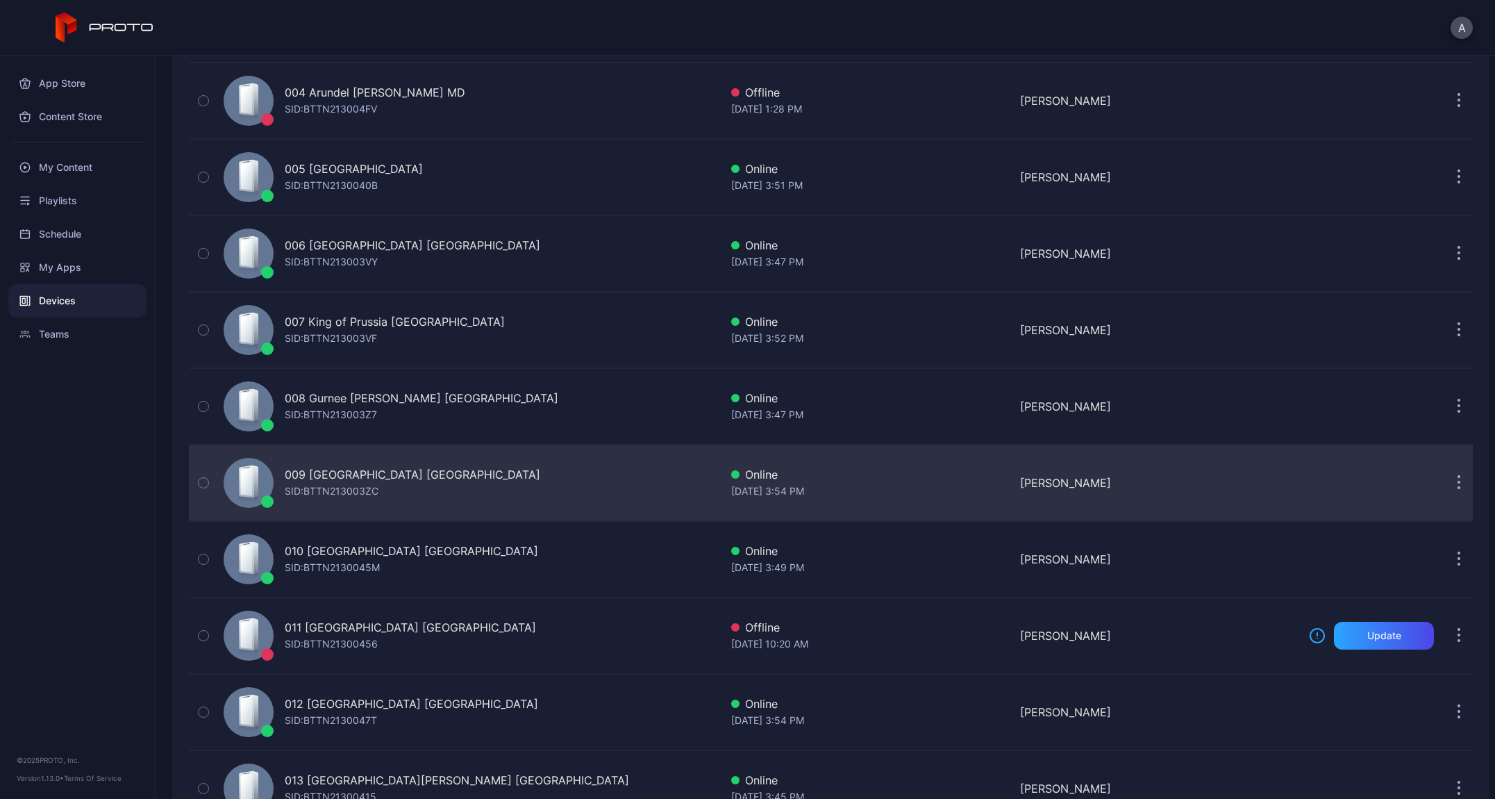
click at [376, 469] on div "009 [GEOGRAPHIC_DATA] [GEOGRAPHIC_DATA]" at bounding box center [413, 474] width 256 height 17
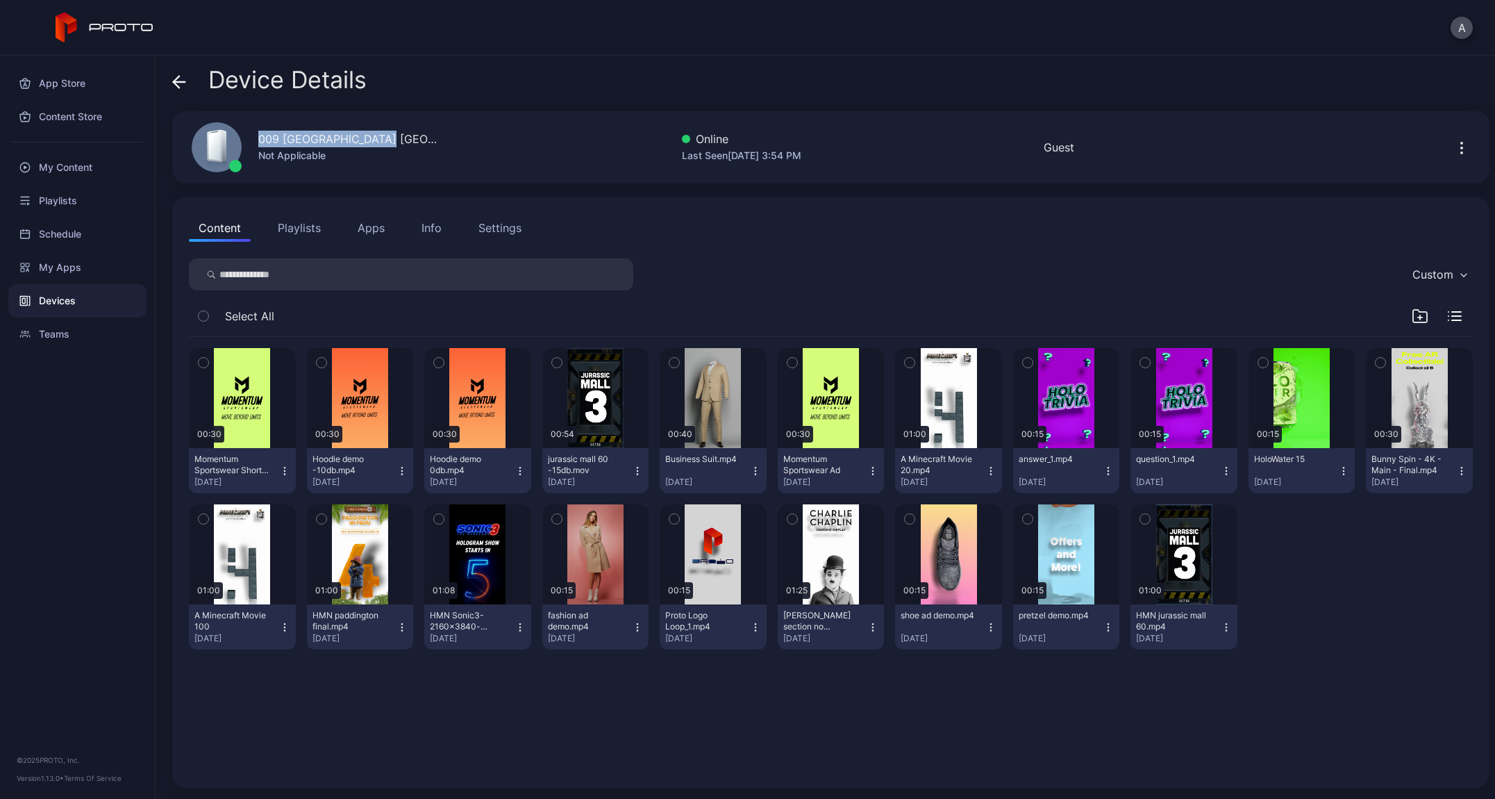
drag, startPoint x: 385, startPoint y: 141, endPoint x: 256, endPoint y: 137, distance: 130.0
click at [256, 137] on div "009 [GEOGRAPHIC_DATA] [GEOGRAPHIC_DATA] Not Applicable" at bounding box center [307, 147] width 264 height 75
copy div "009 [GEOGRAPHIC_DATA] [GEOGRAPHIC_DATA]"
click at [169, 79] on div "Device Details 009 [GEOGRAPHIC_DATA] [GEOGRAPHIC_DATA] Not Applicable Online La…" at bounding box center [826, 427] width 1340 height 743
click at [181, 82] on icon at bounding box center [180, 82] width 12 height 0
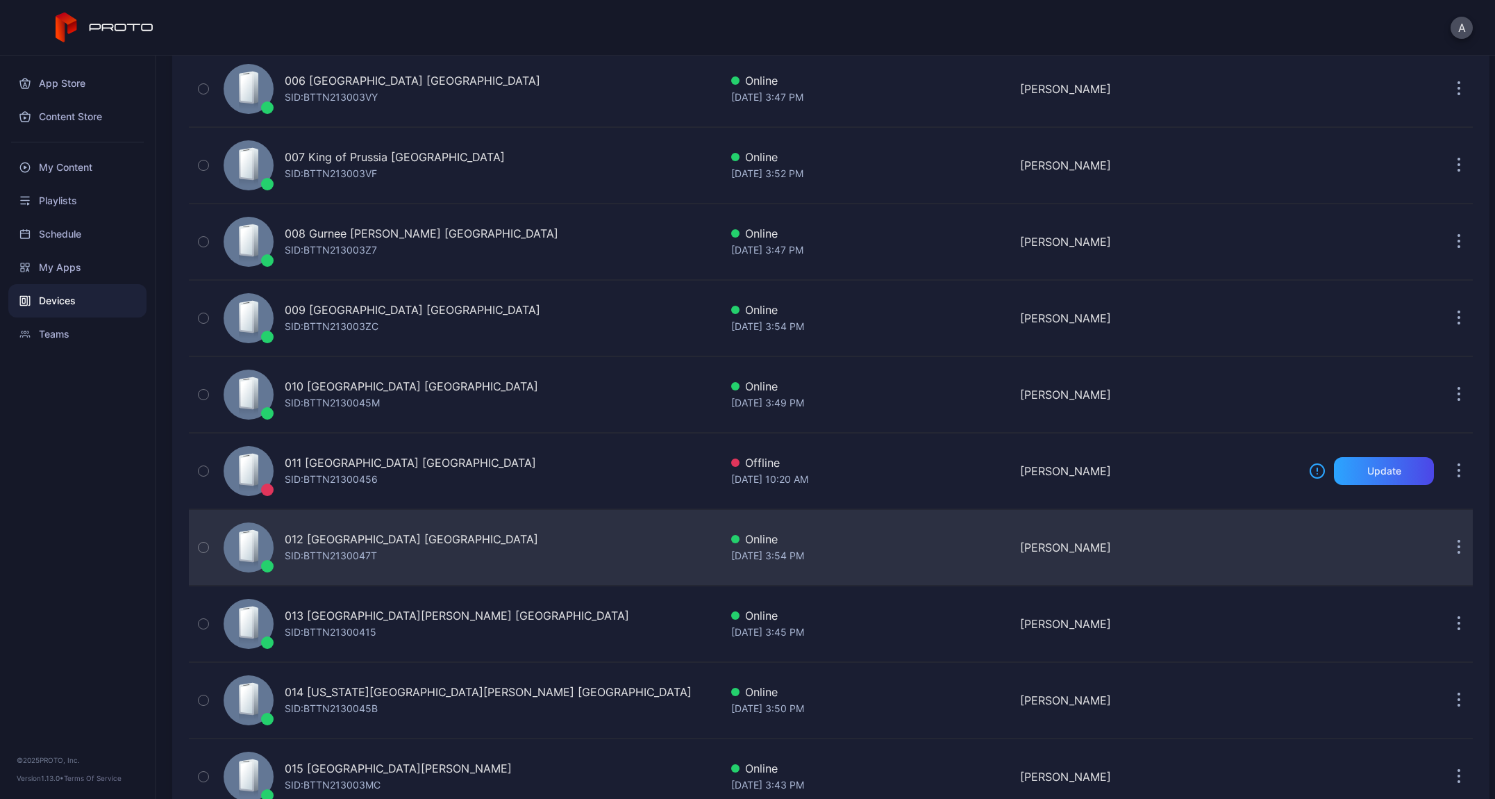
scroll to position [636, 0]
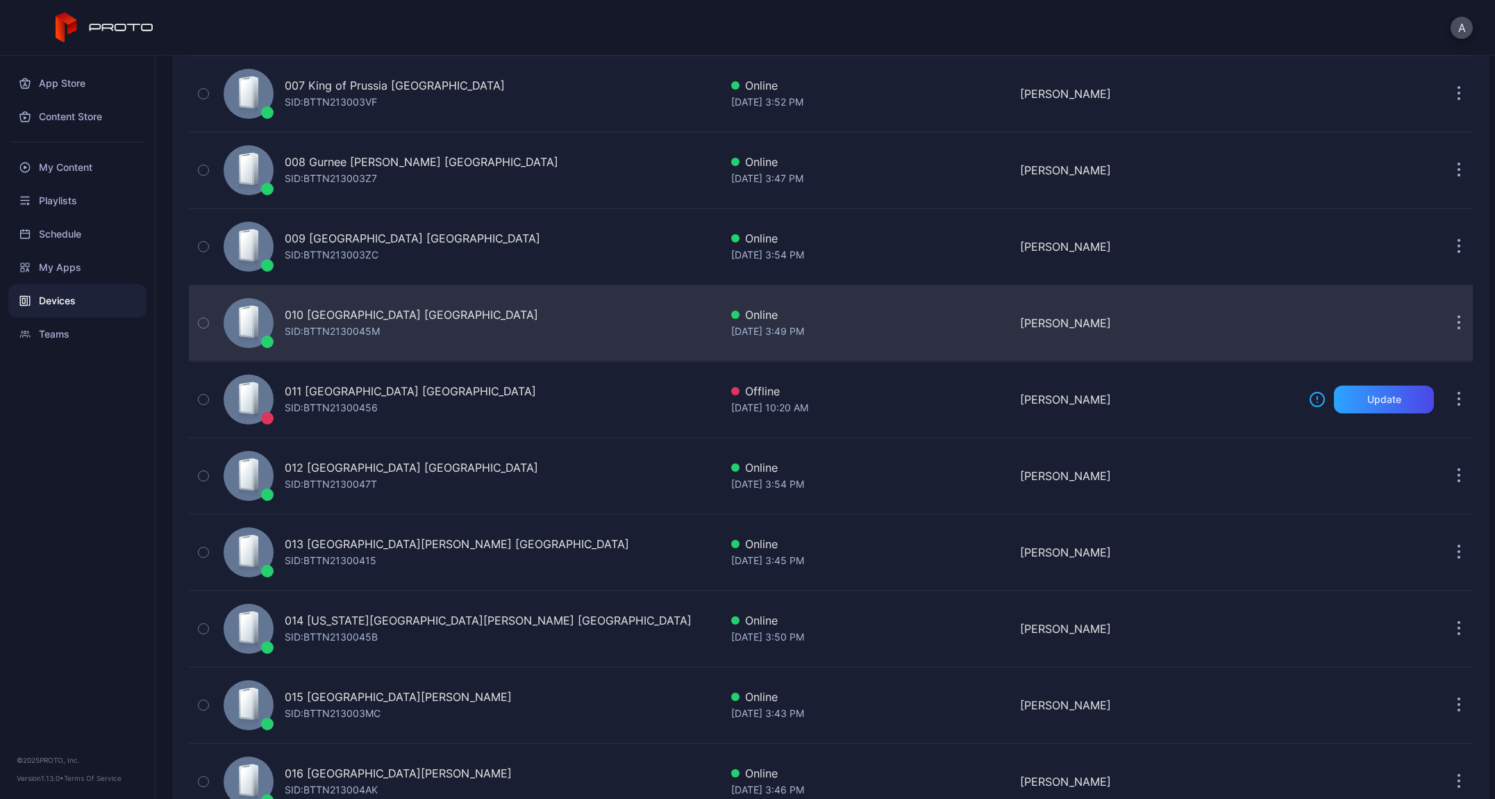
click at [366, 320] on div "010 [GEOGRAPHIC_DATA] [GEOGRAPHIC_DATA]" at bounding box center [412, 314] width 254 height 17
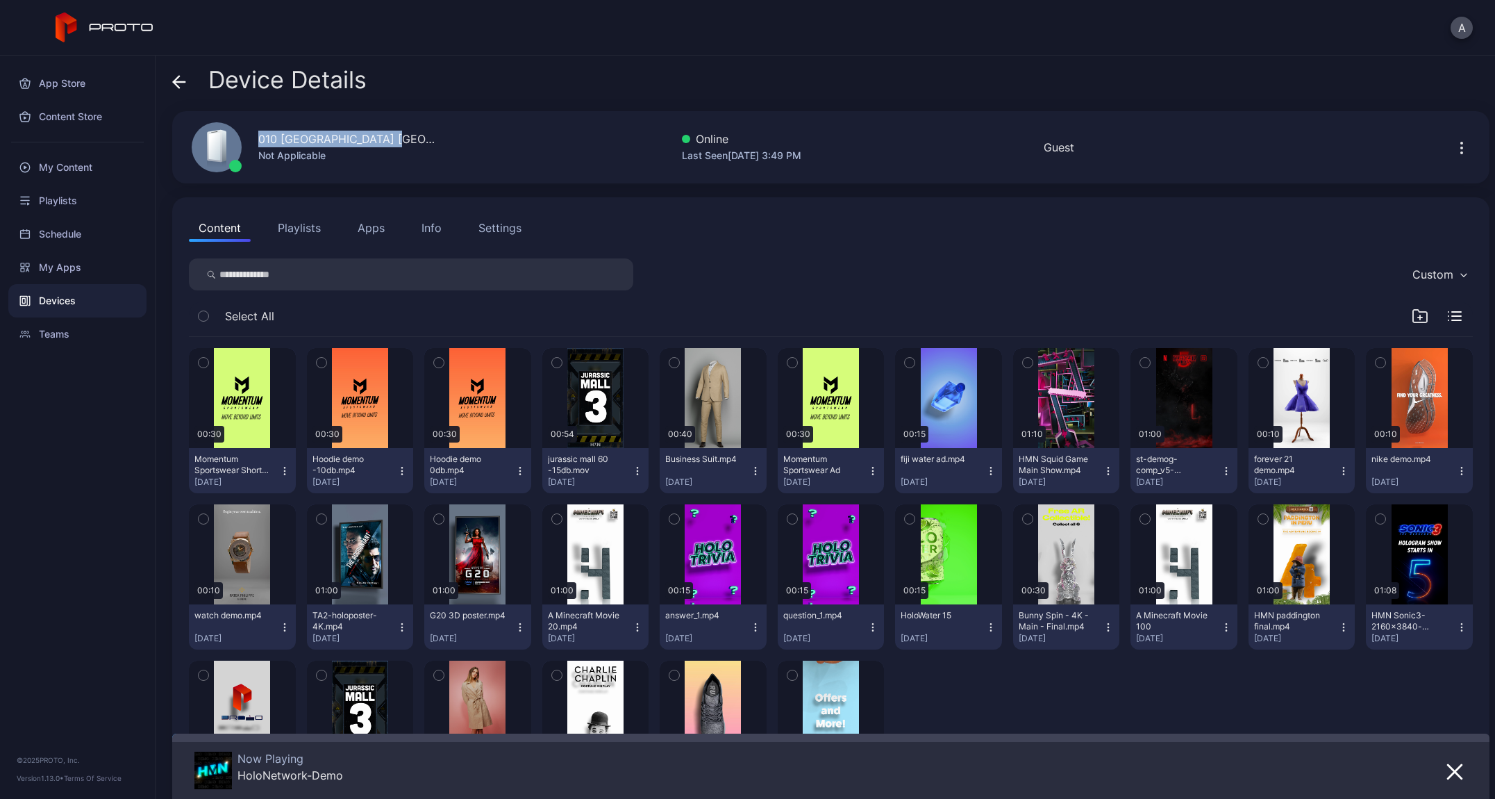
drag, startPoint x: 402, startPoint y: 138, endPoint x: 255, endPoint y: 137, distance: 147.3
click at [255, 137] on div "010 [GEOGRAPHIC_DATA] [GEOGRAPHIC_DATA] Not Applicable Online Last Seen [DATE] …" at bounding box center [831, 147] width 1318 height 72
click at [169, 78] on div "Device Details [STREET_ADDRESS] Not Applicable Online Last Seen [DATE] 3:49 PM …" at bounding box center [826, 427] width 1340 height 743
click at [176, 78] on icon at bounding box center [177, 82] width 6 height 12
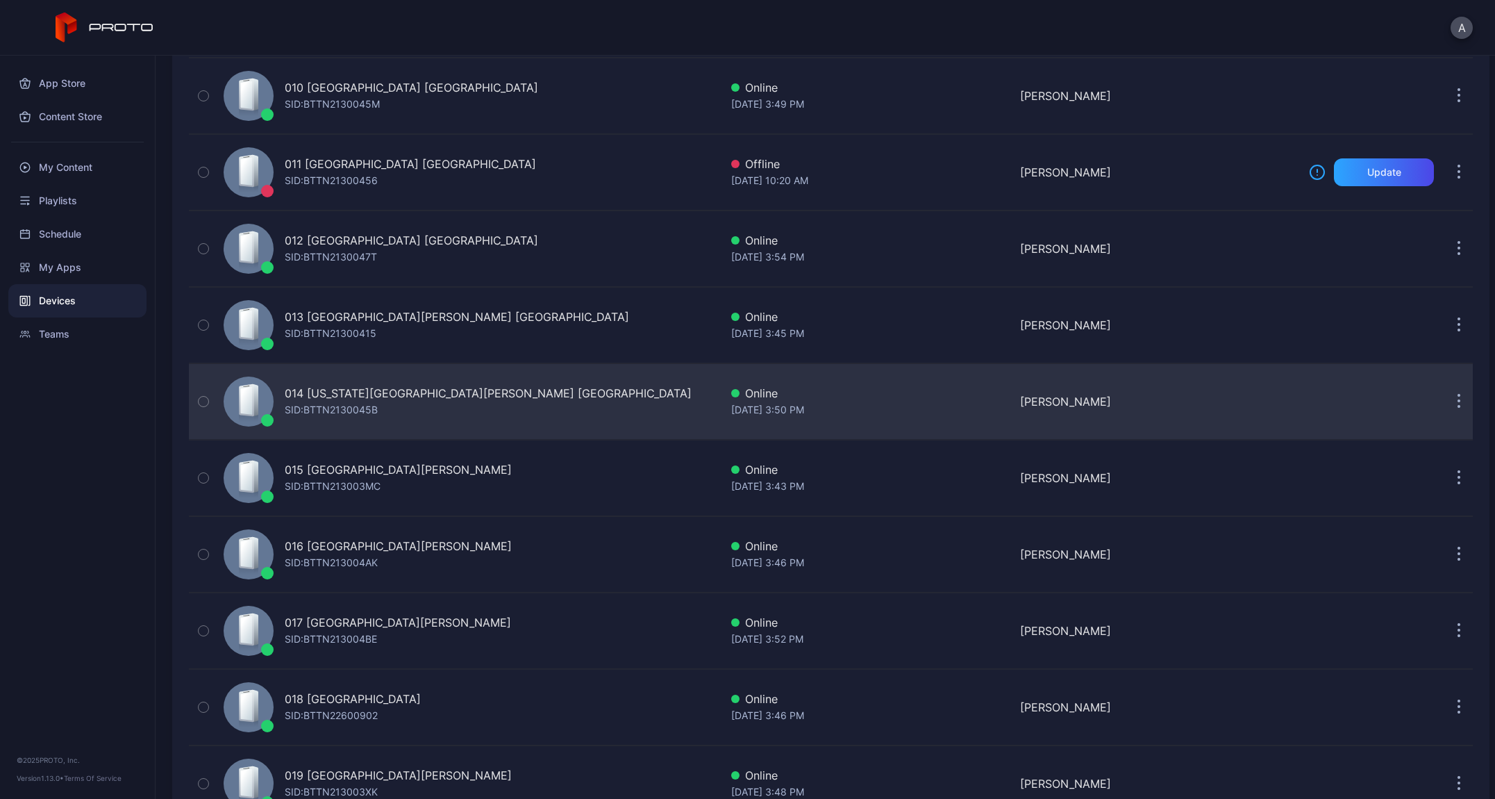
scroll to position [935, 0]
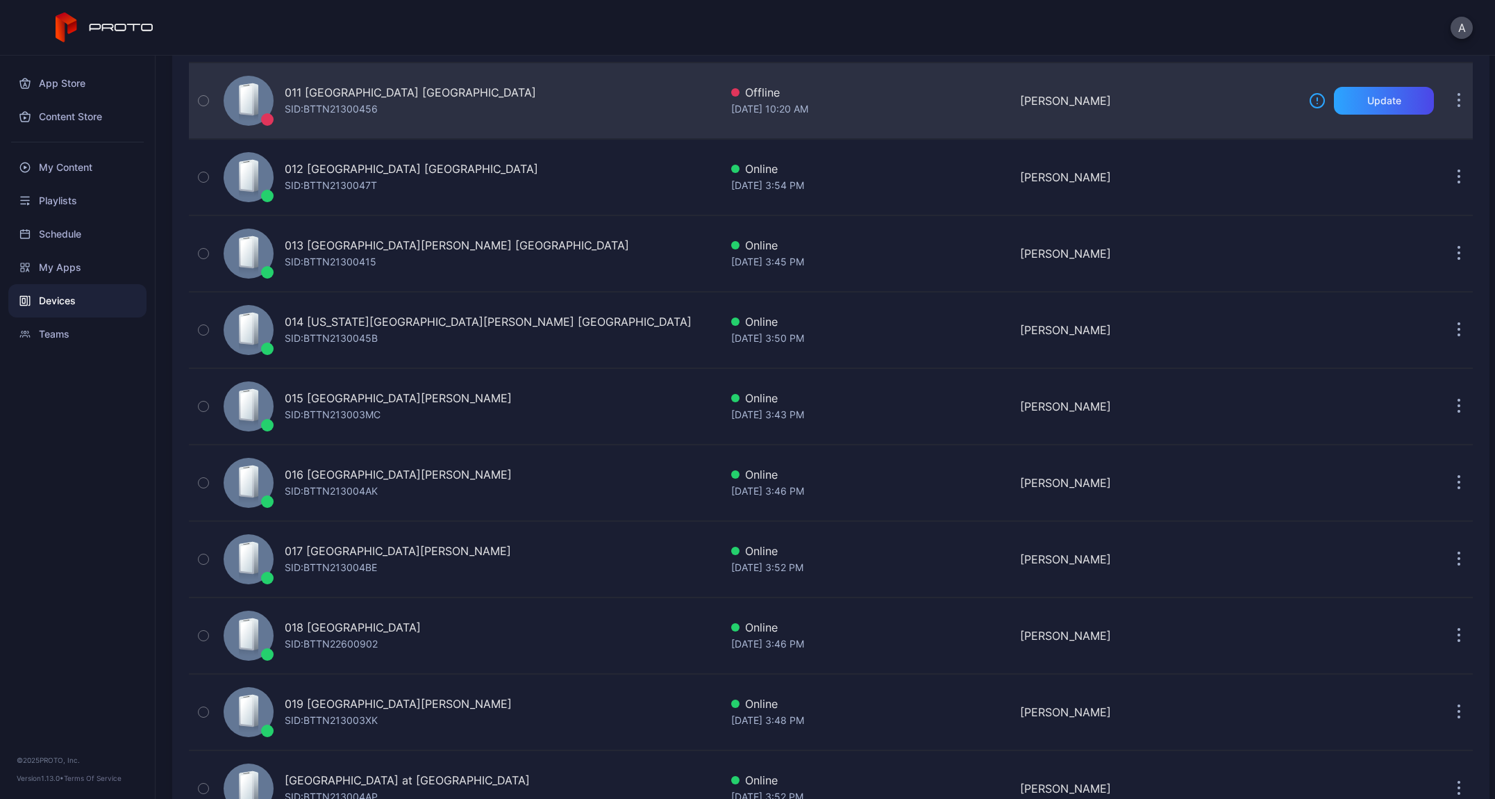
click at [408, 91] on div "011 [GEOGRAPHIC_DATA] MI SID: BTTN21300456" at bounding box center [469, 100] width 502 height 69
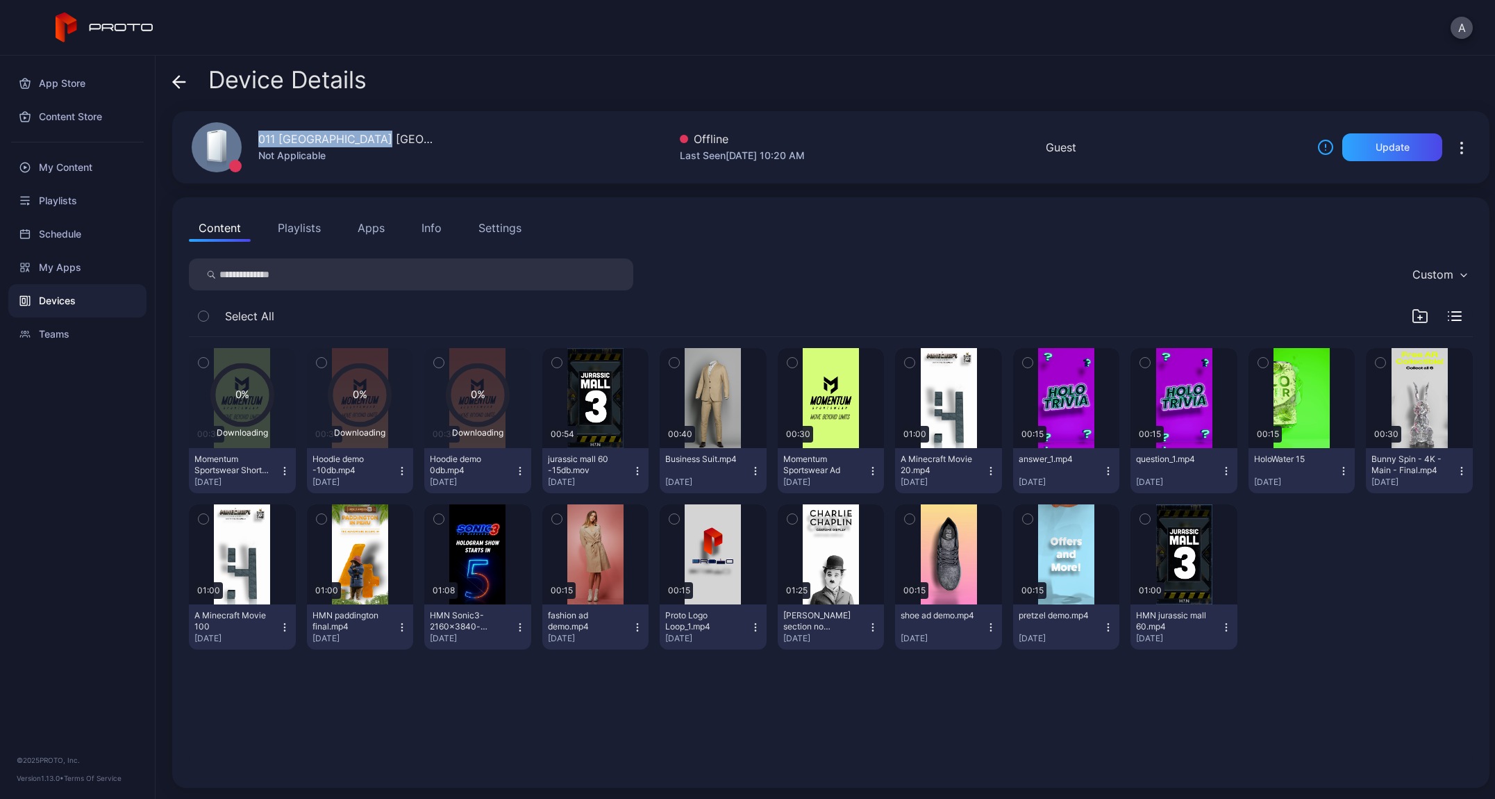
drag, startPoint x: 389, startPoint y: 140, endPoint x: 245, endPoint y: 140, distance: 143.8
click at [245, 140] on div "011 [GEOGRAPHIC_DATA] [GEOGRAPHIC_DATA] Not Applicable" at bounding box center [307, 147] width 264 height 75
click at [184, 80] on icon at bounding box center [179, 82] width 14 height 14
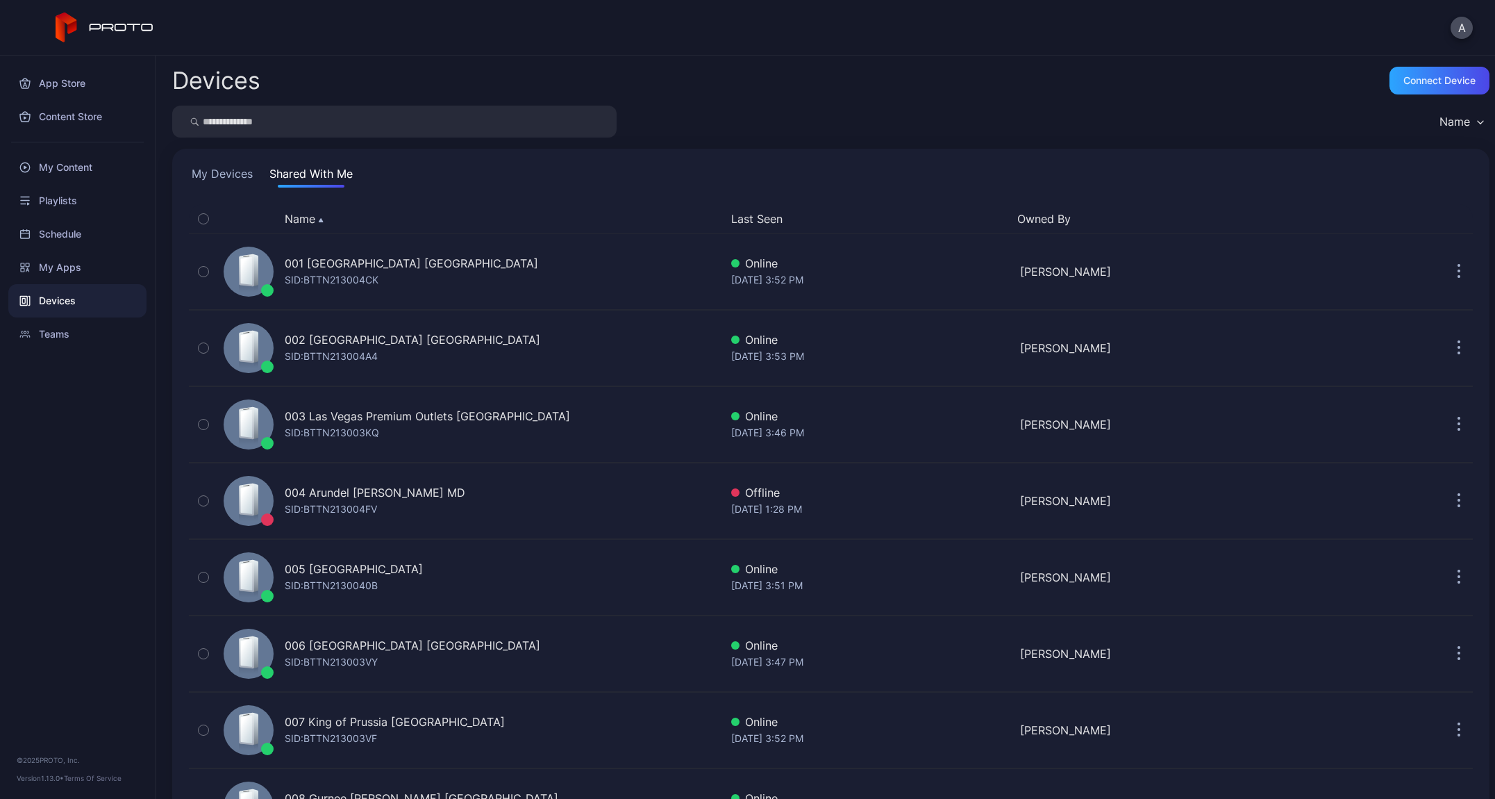
scroll to position [935, 0]
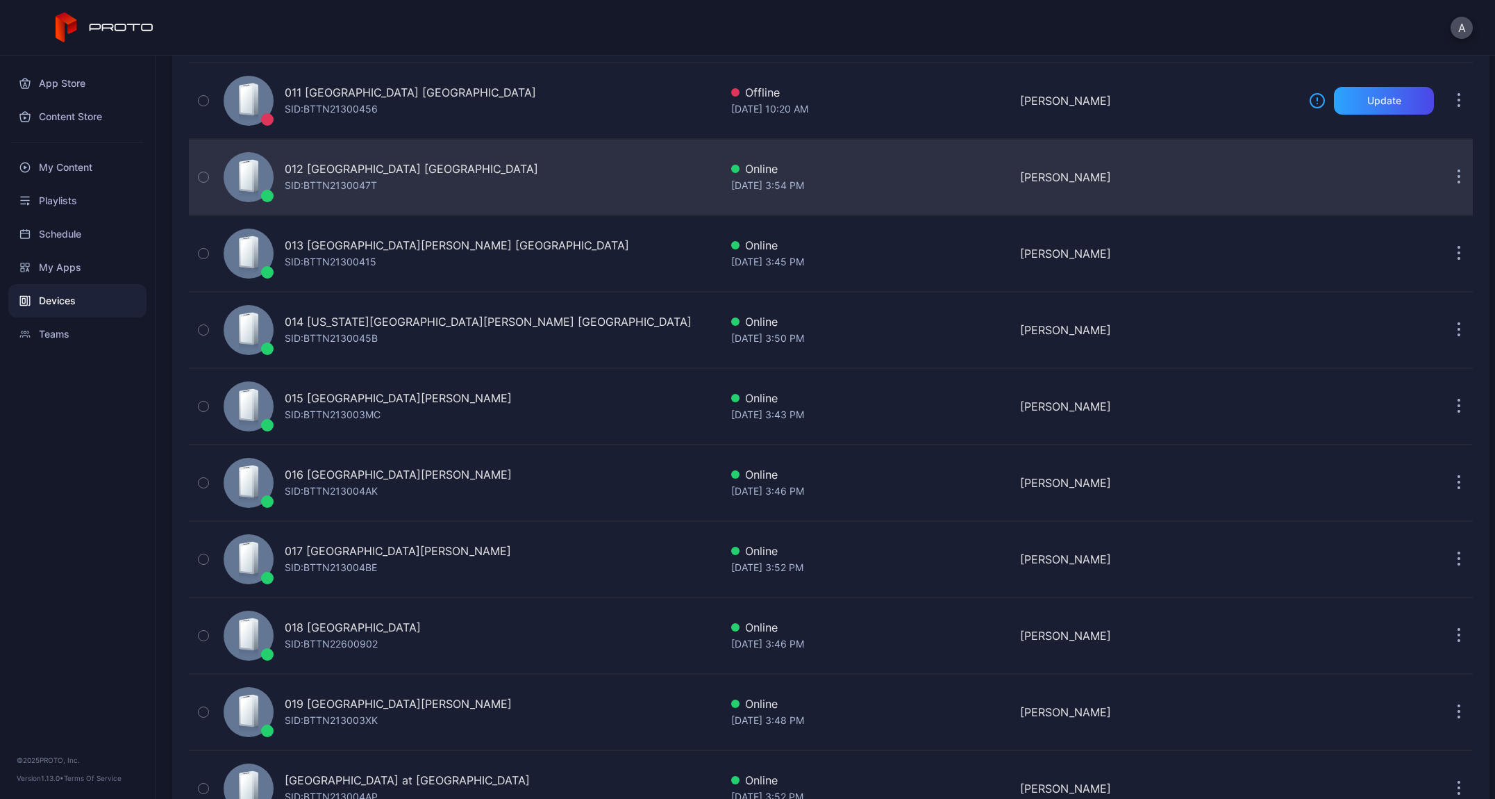
click at [419, 167] on div "012 [GEOGRAPHIC_DATA] [GEOGRAPHIC_DATA] SID: BTTN2130047T" at bounding box center [469, 176] width 502 height 69
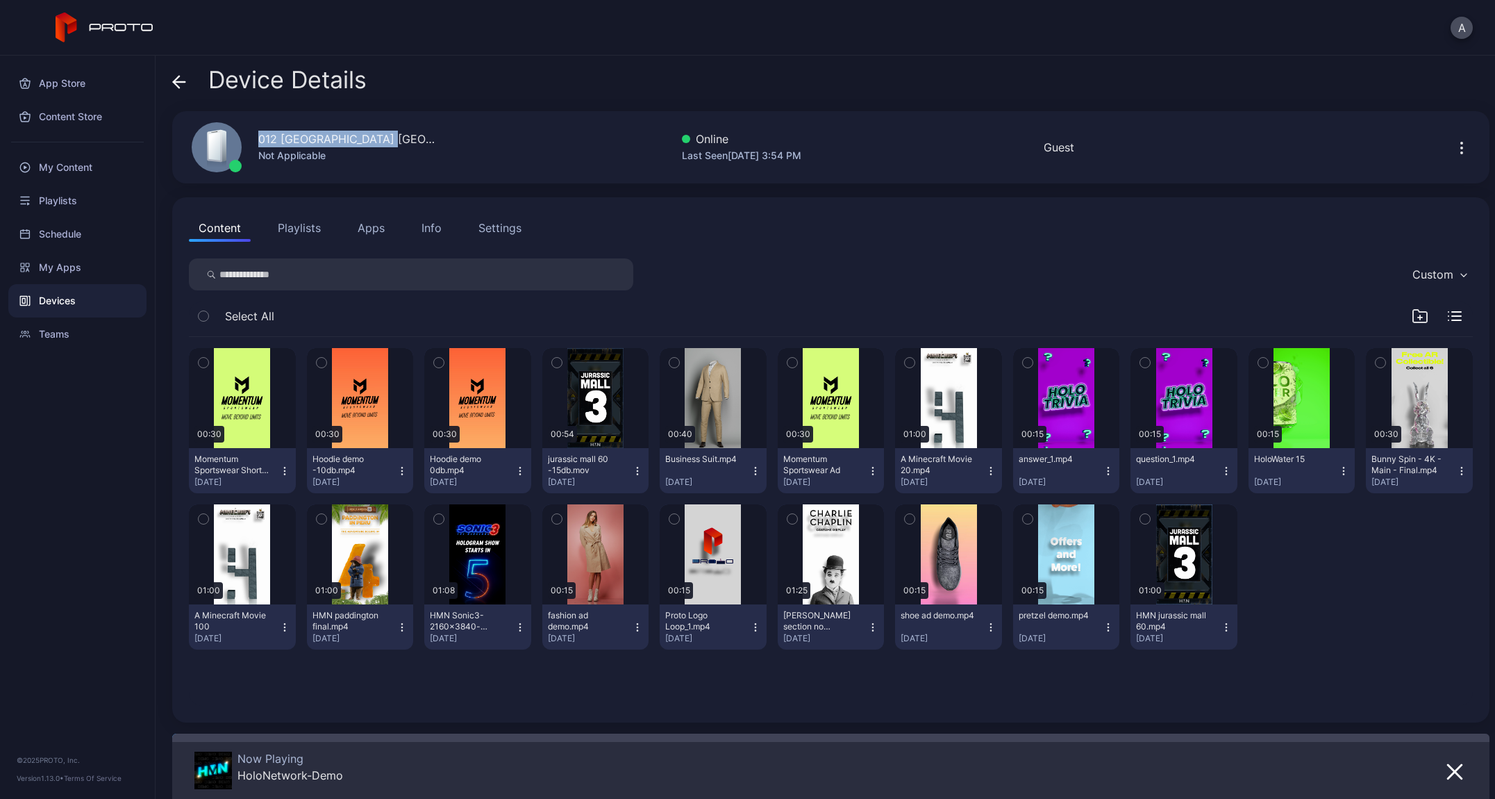
drag, startPoint x: 389, startPoint y: 139, endPoint x: 256, endPoint y: 132, distance: 133.5
click at [256, 132] on div "012 [GEOGRAPHIC_DATA] [GEOGRAPHIC_DATA] Not Applicable" at bounding box center [307, 147] width 264 height 75
click at [173, 76] on icon at bounding box center [179, 82] width 14 height 14
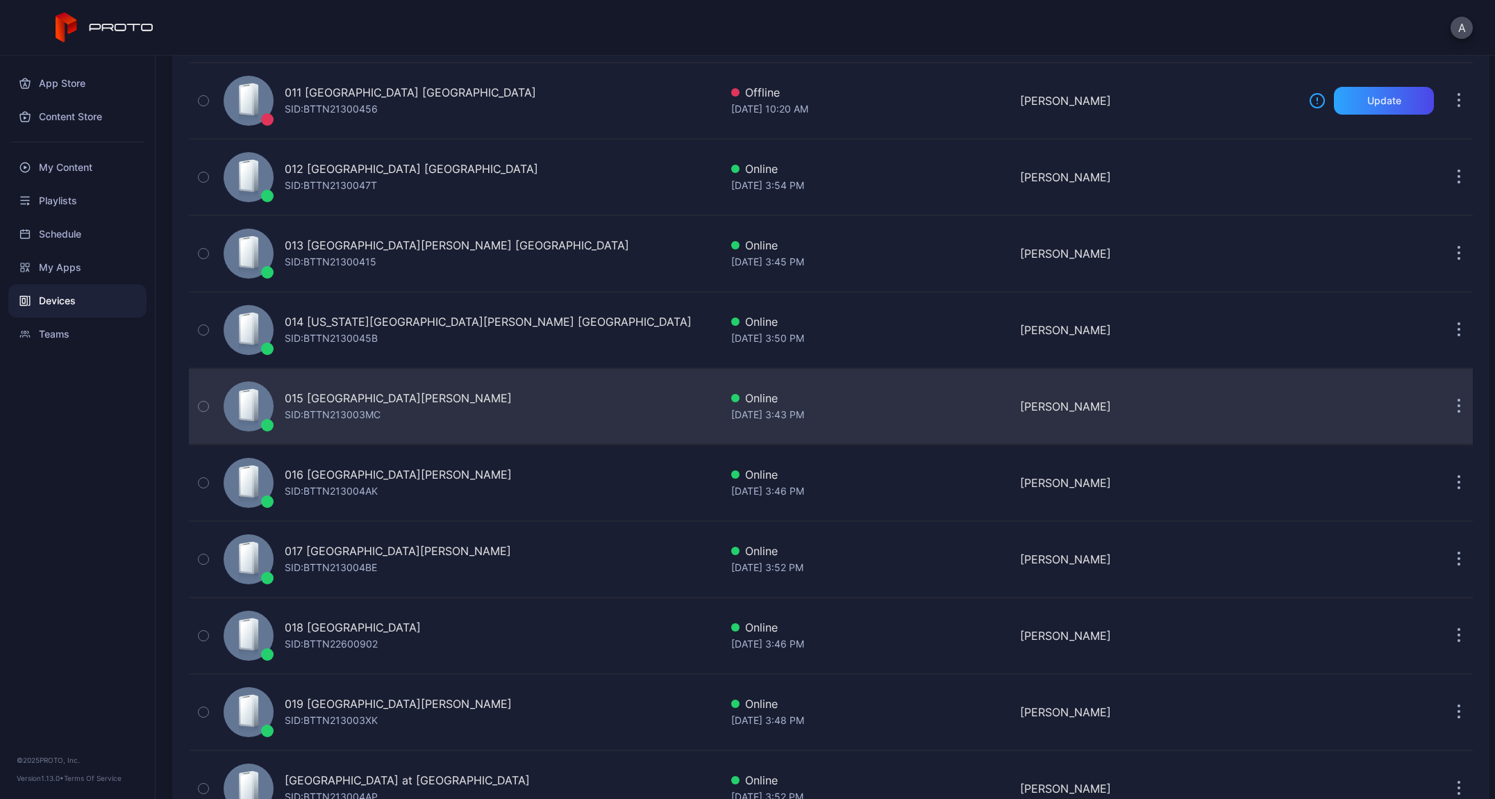
scroll to position [953, 0]
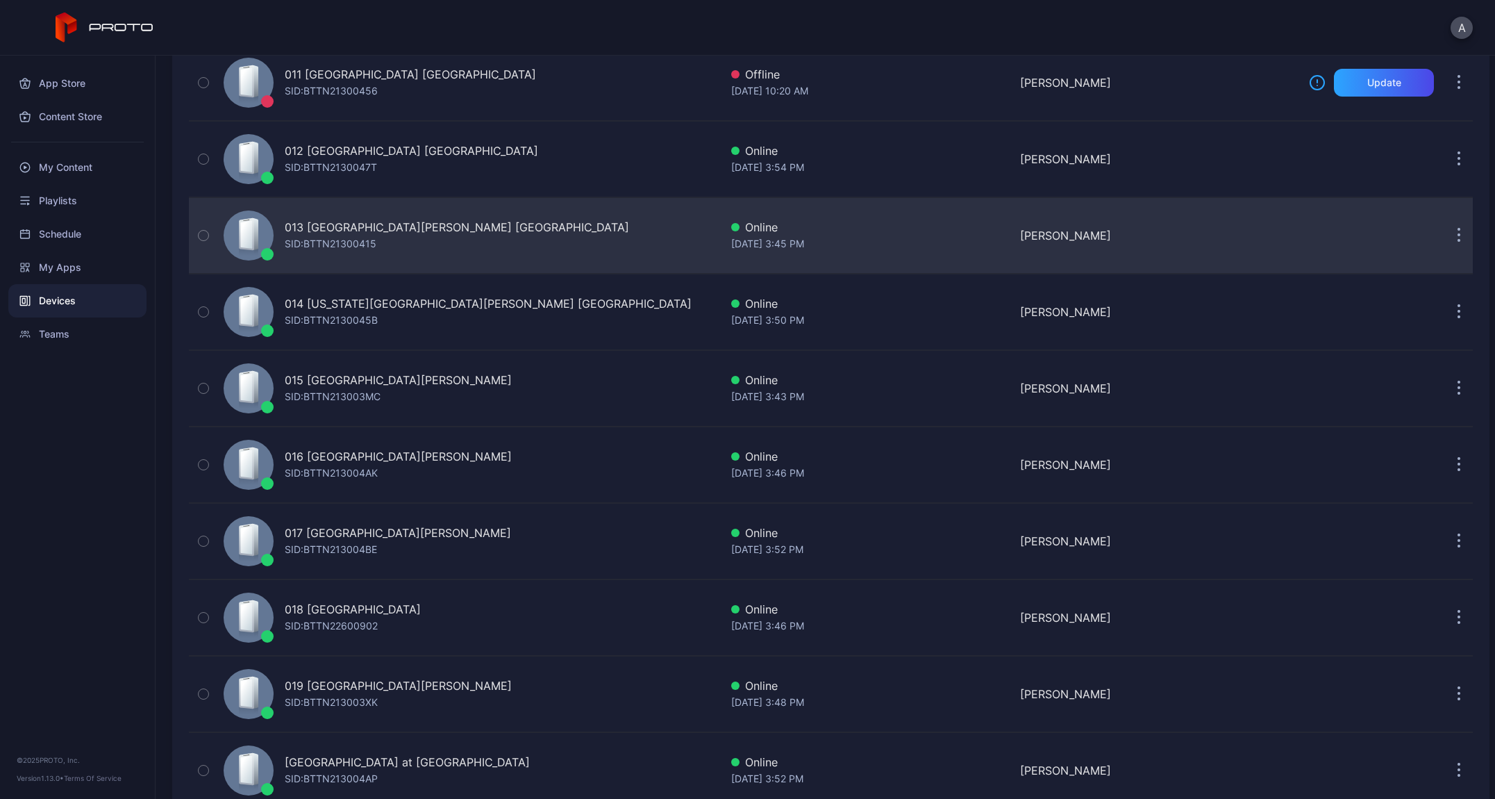
click at [338, 248] on div "SID: BTTN21300415" at bounding box center [331, 243] width 92 height 17
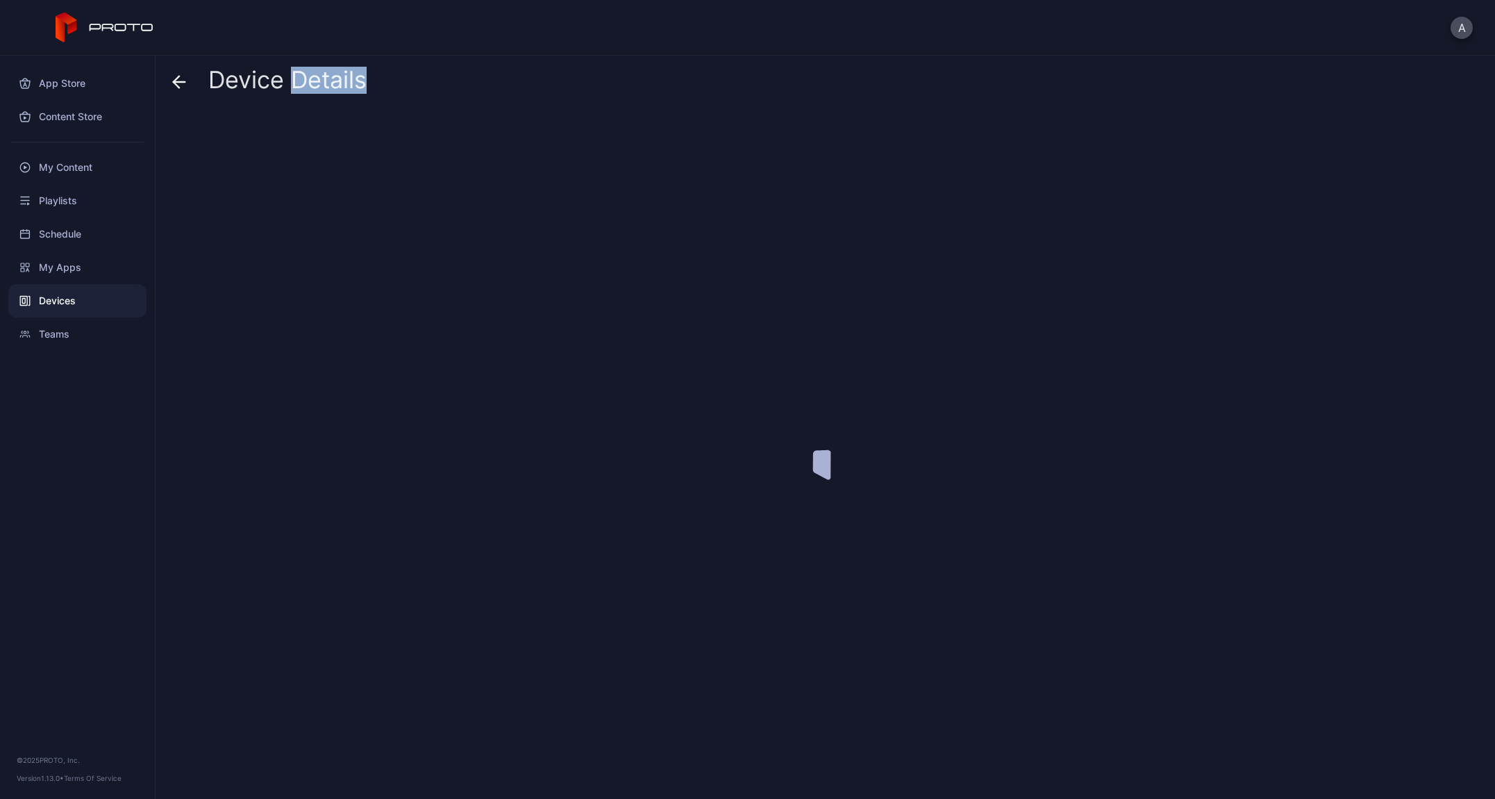
click at [338, 248] on div at bounding box center [831, 449] width 1318 height 677
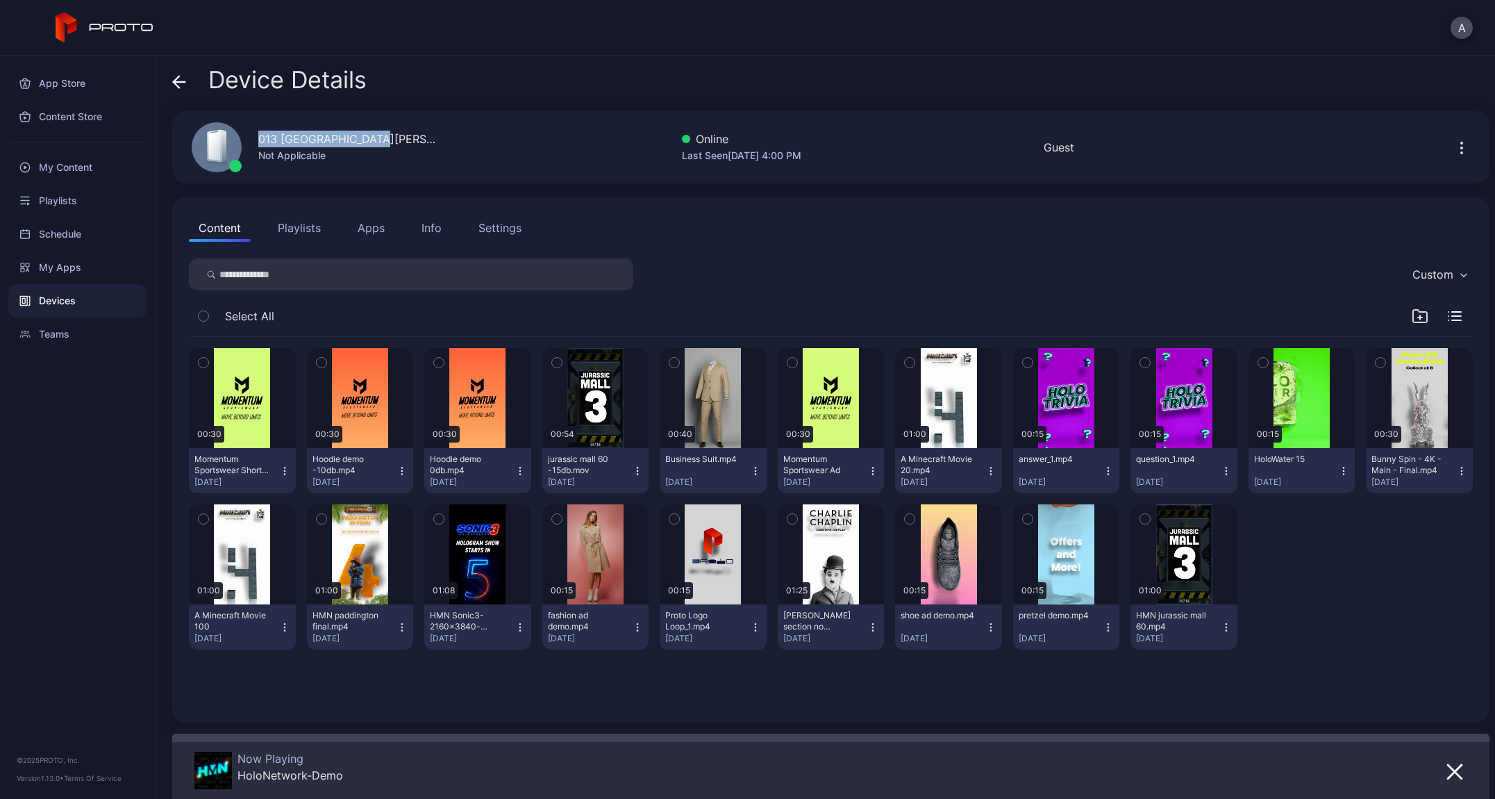
drag, startPoint x: 382, startPoint y: 138, endPoint x: 233, endPoint y: 146, distance: 149.6
click at [233, 146] on div "013 [GEOGRAPHIC_DATA][PERSON_NAME] [GEOGRAPHIC_DATA] Not Applicable" at bounding box center [307, 147] width 264 height 75
click at [185, 87] on icon at bounding box center [179, 82] width 14 height 14
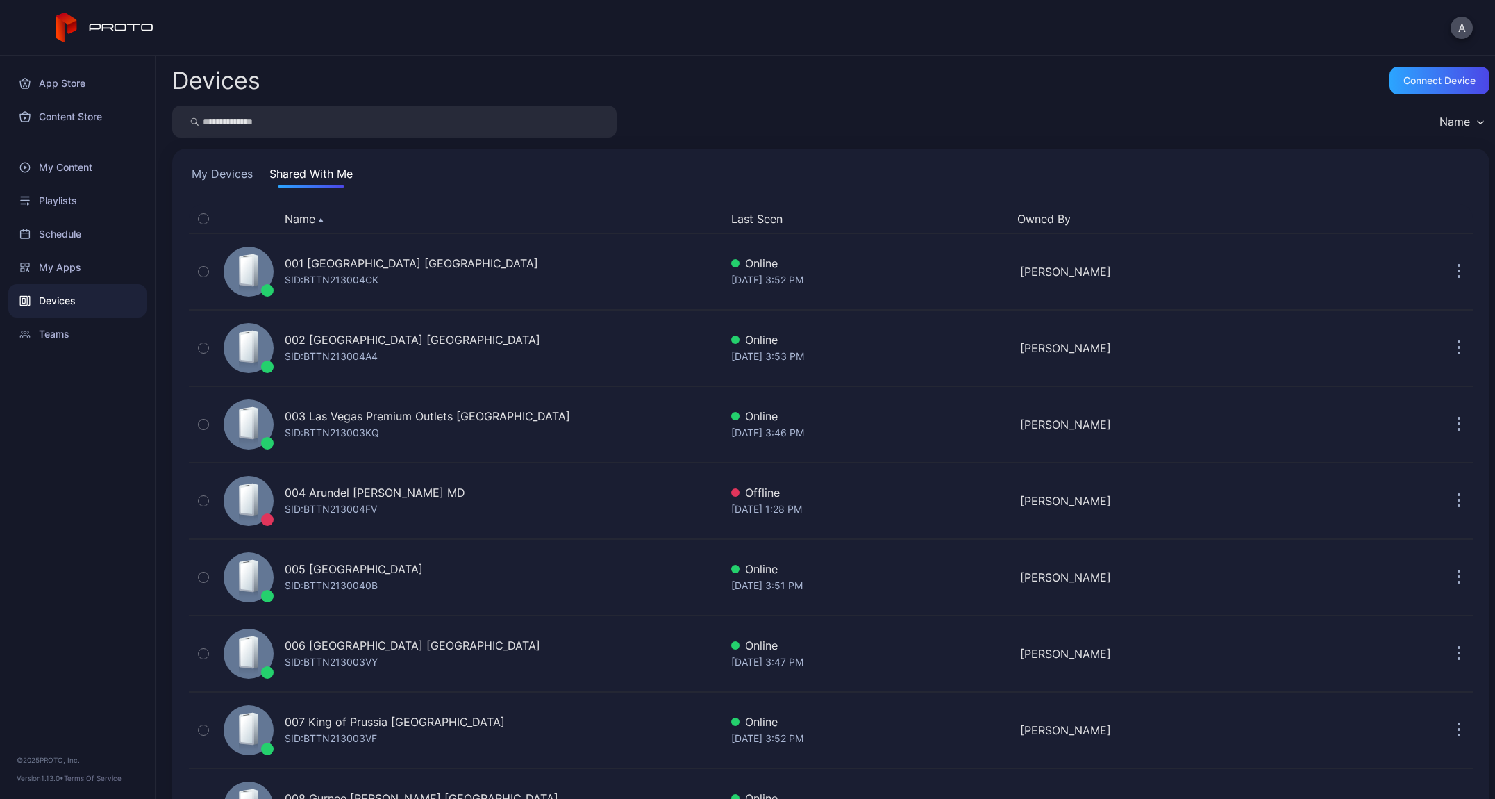
scroll to position [953, 0]
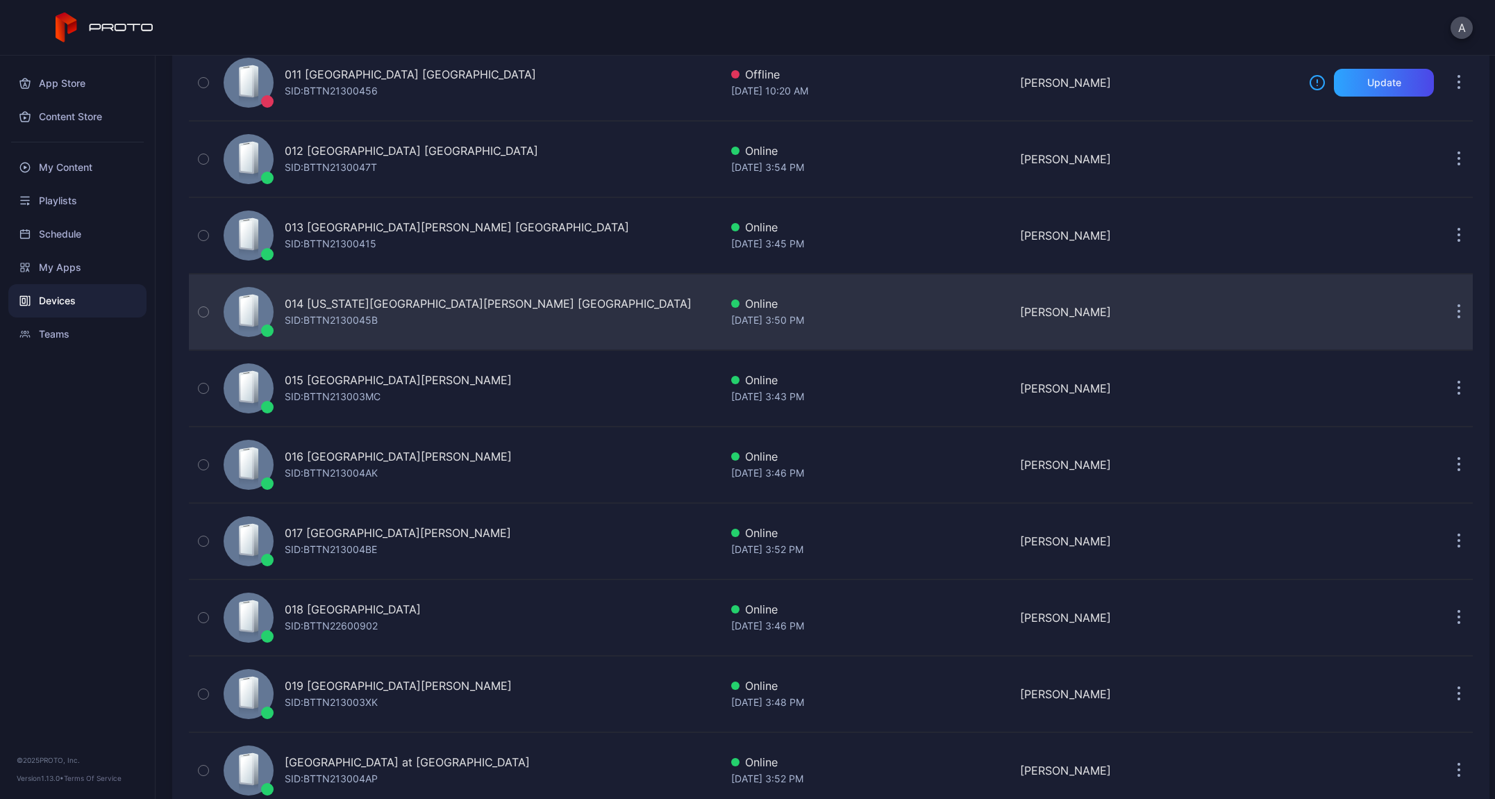
click at [380, 304] on div "014 [US_STATE][GEOGRAPHIC_DATA][PERSON_NAME] [GEOGRAPHIC_DATA]" at bounding box center [488, 303] width 407 height 17
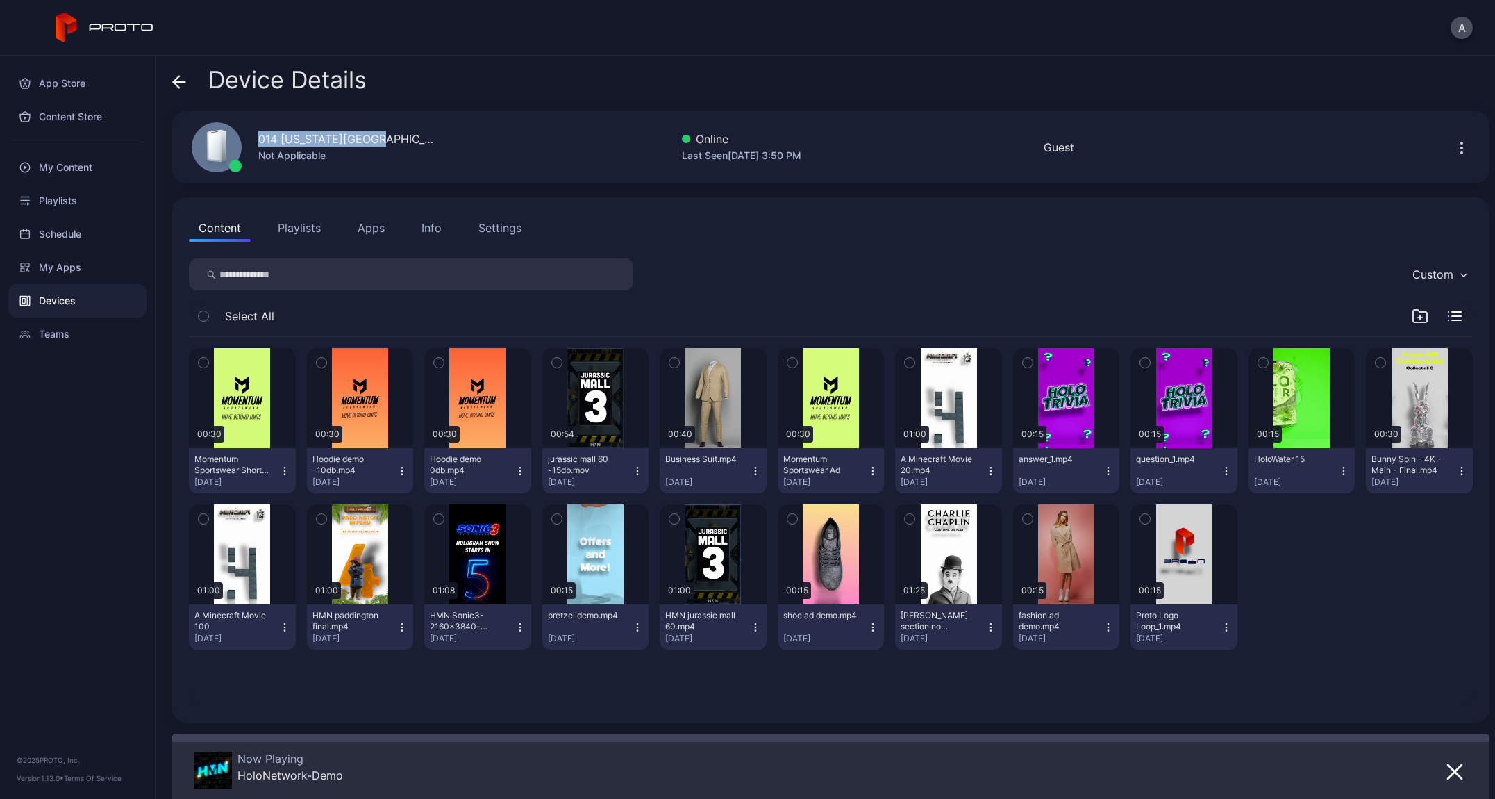
drag, startPoint x: 380, startPoint y: 141, endPoint x: 251, endPoint y: 139, distance: 128.5
click at [251, 139] on div "014 [US_STATE][GEOGRAPHIC_DATA][PERSON_NAME] [GEOGRAPHIC_DATA] Not Applicable" at bounding box center [307, 147] width 264 height 75
click at [178, 82] on icon at bounding box center [180, 82] width 12 height 0
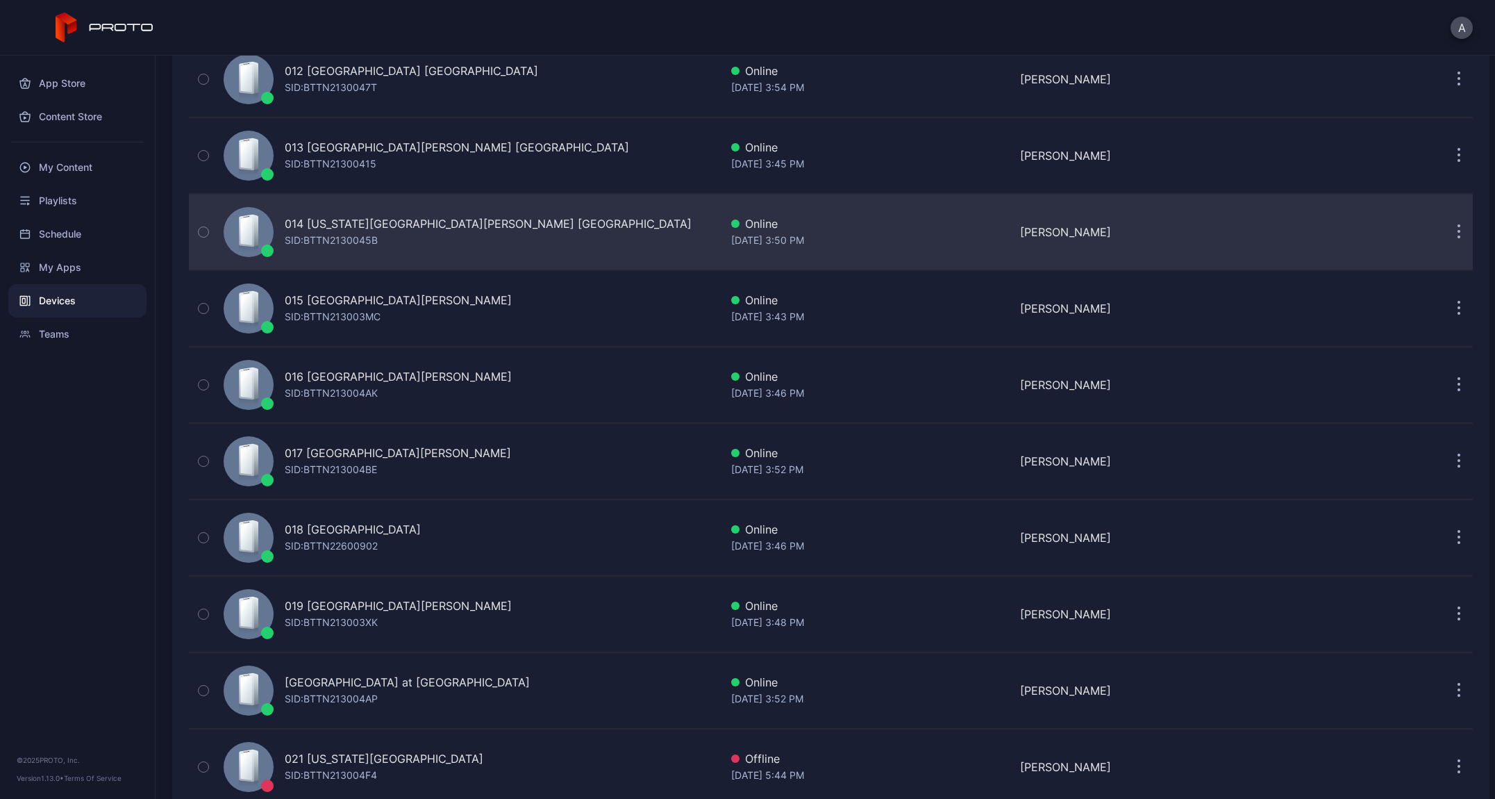
scroll to position [1102, 0]
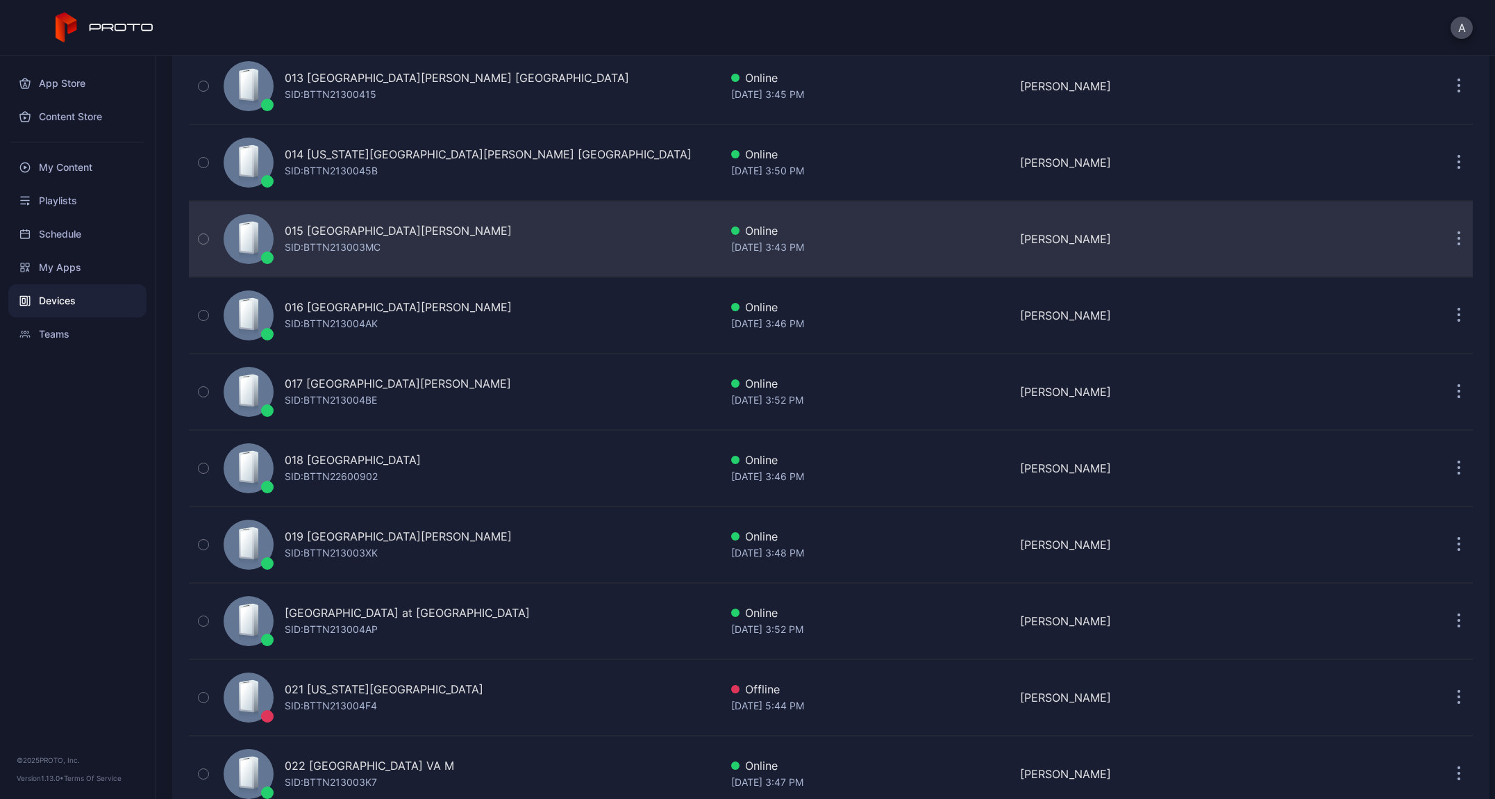
click at [364, 248] on div "SID: BTTN213003MC" at bounding box center [333, 247] width 96 height 17
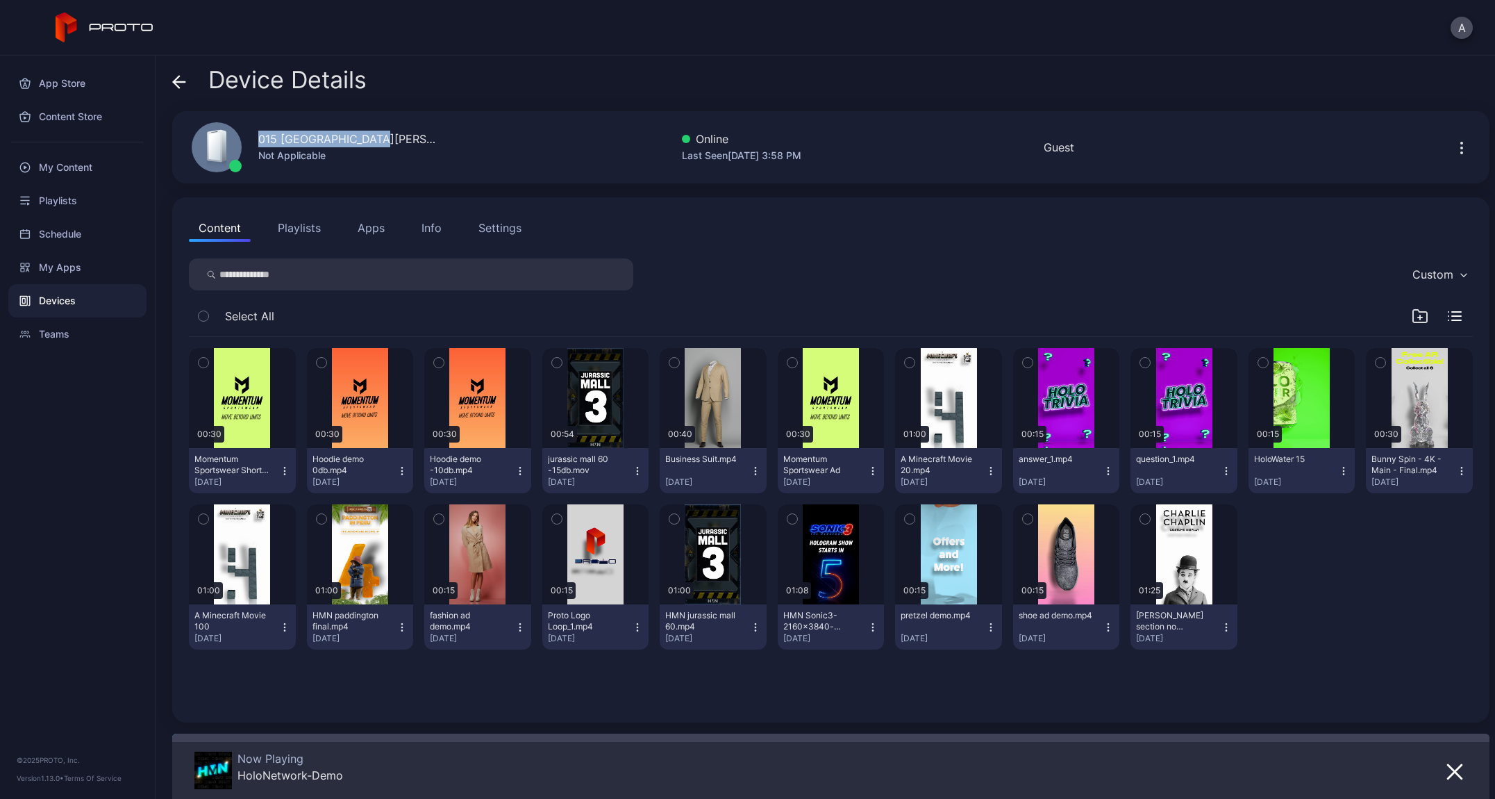
drag, startPoint x: 327, startPoint y: 142, endPoint x: 226, endPoint y: 140, distance: 100.7
click at [226, 140] on div "015 [GEOGRAPHIC_DATA][PERSON_NAME] [GEOGRAPHIC_DATA] Not Applicable Online Last…" at bounding box center [831, 147] width 1318 height 72
click at [182, 86] on icon at bounding box center [179, 82] width 14 height 14
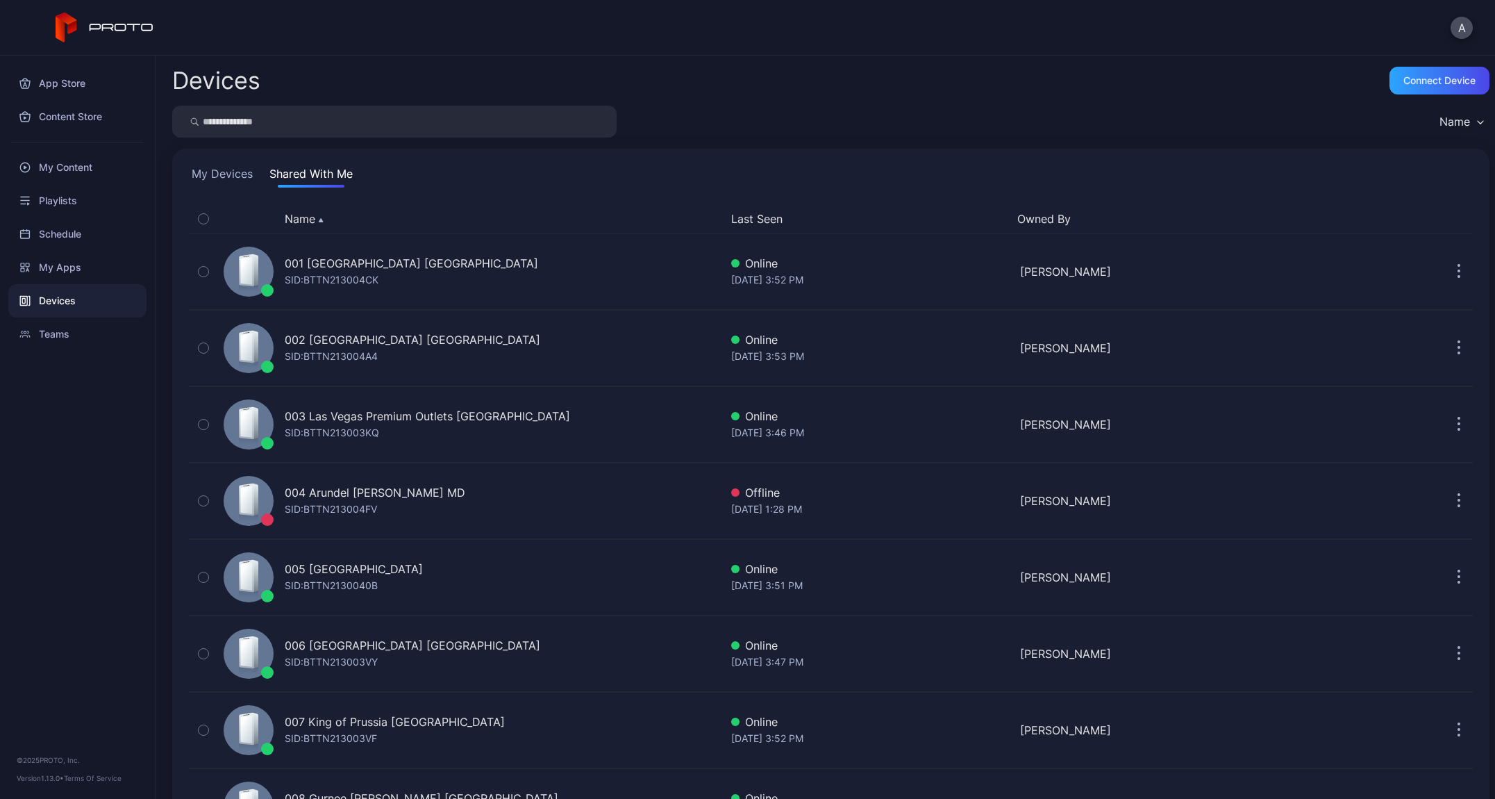
scroll to position [1102, 0]
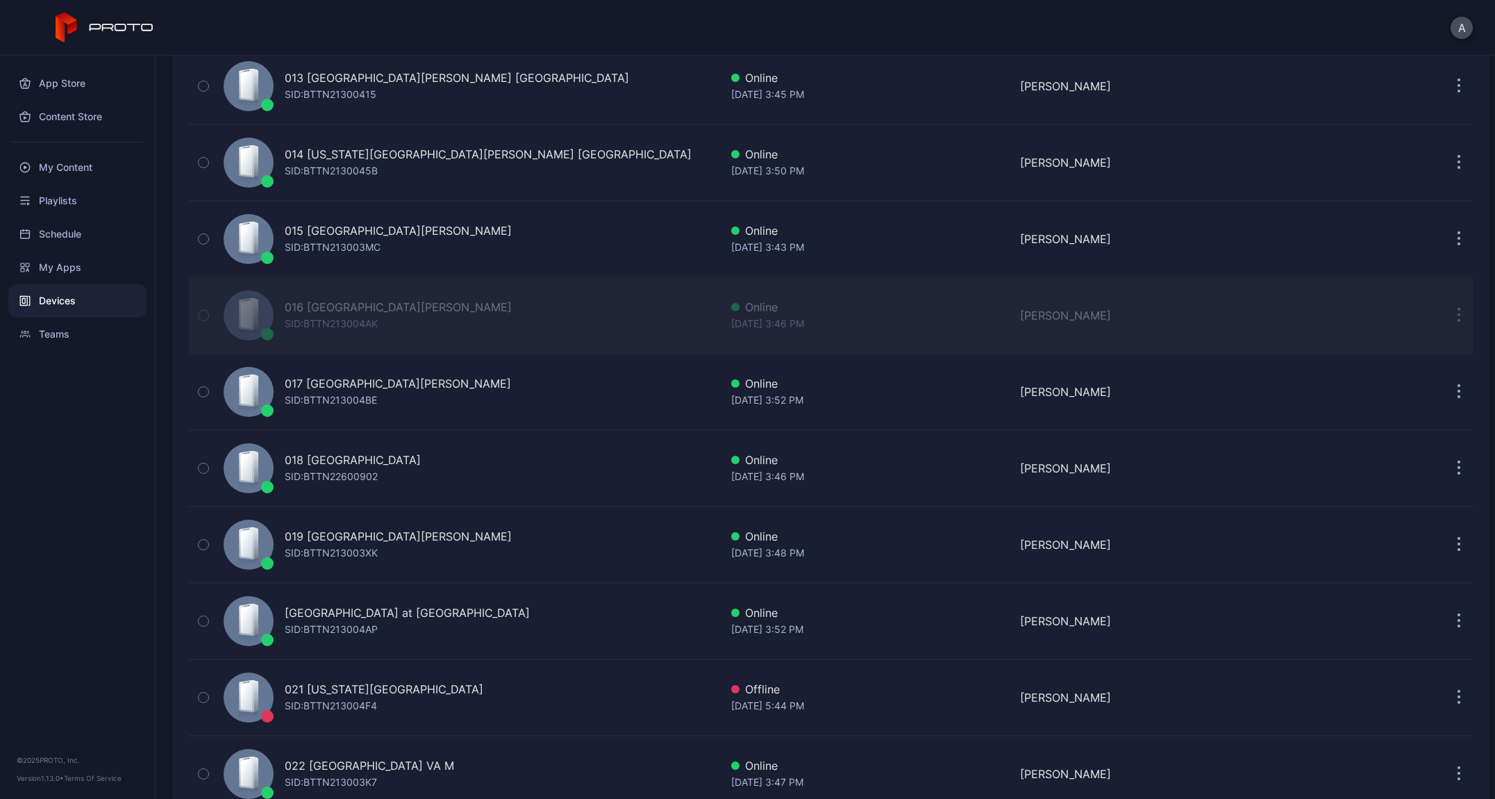
click at [351, 317] on div "SID: BTTN213004AK" at bounding box center [331, 323] width 93 height 17
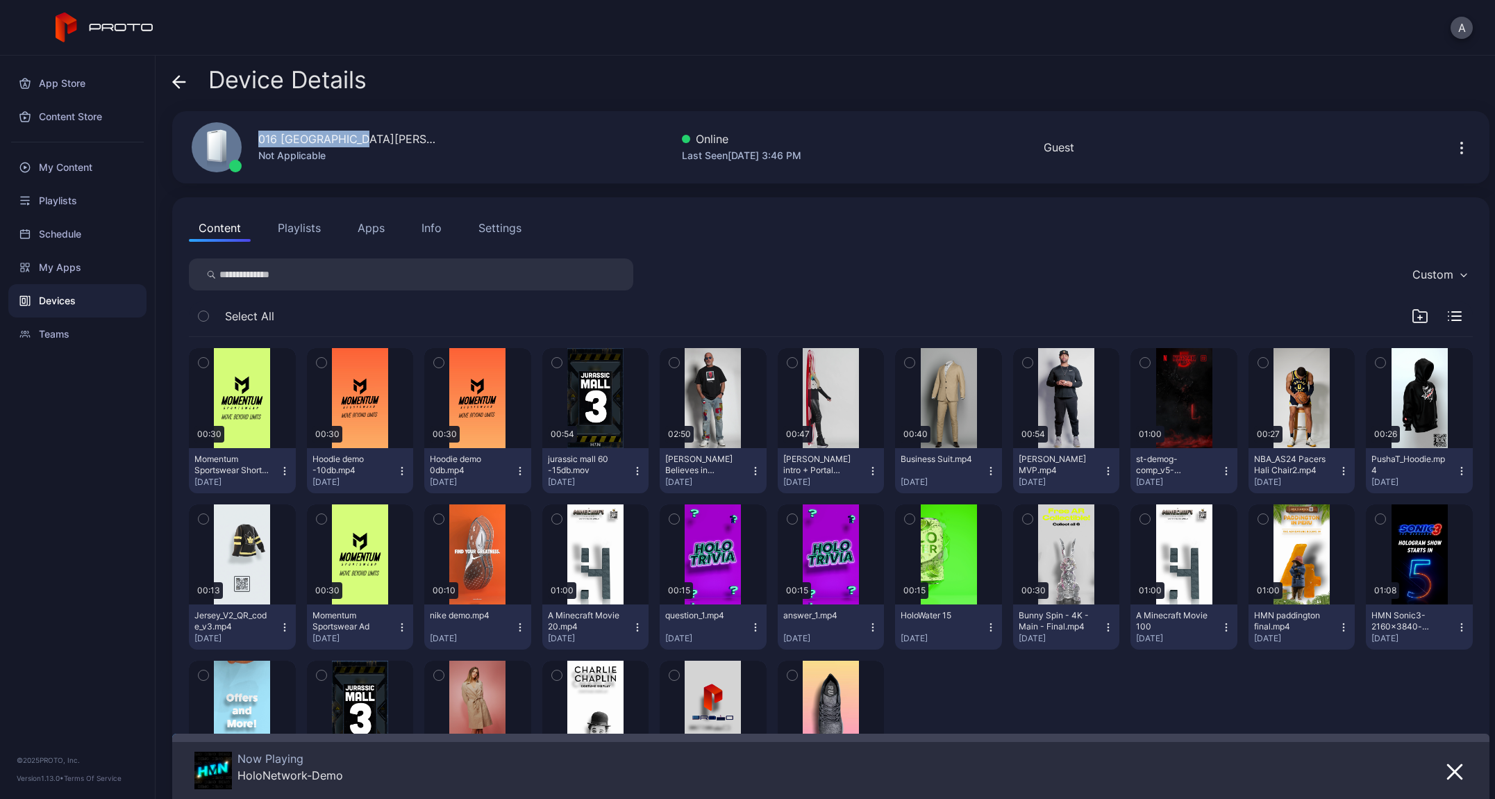
drag, startPoint x: 339, startPoint y: 140, endPoint x: 238, endPoint y: 138, distance: 101.4
click at [238, 138] on div "016 Opry [PERSON_NAME] [GEOGRAPHIC_DATA] Not Applicable" at bounding box center [307, 147] width 264 height 75
click at [169, 81] on div "Device Details 016 Opry [PERSON_NAME] [GEOGRAPHIC_DATA] Not Applicable Online L…" at bounding box center [826, 427] width 1340 height 743
click at [179, 81] on icon at bounding box center [179, 82] width 14 height 14
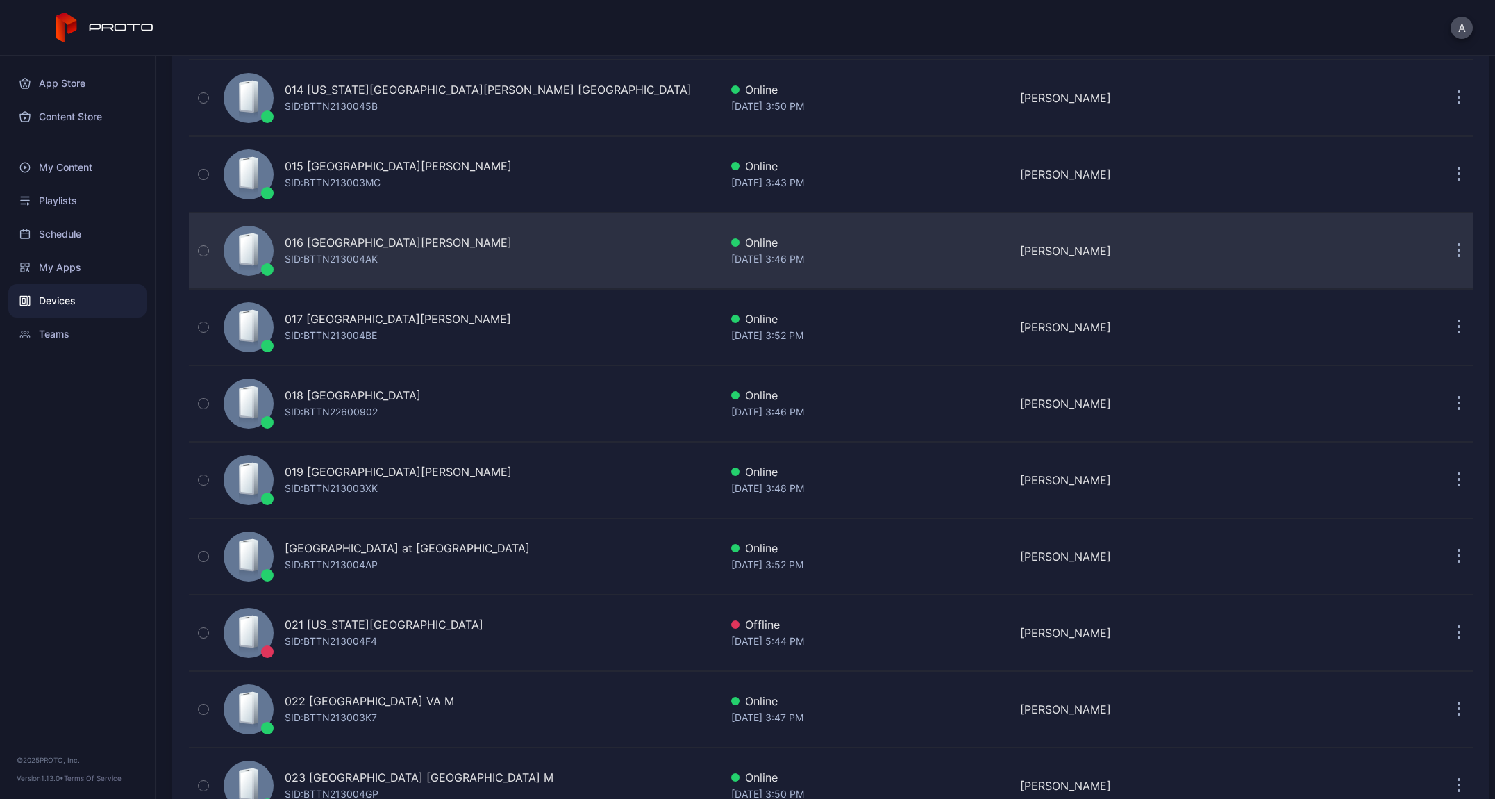
scroll to position [1227, 0]
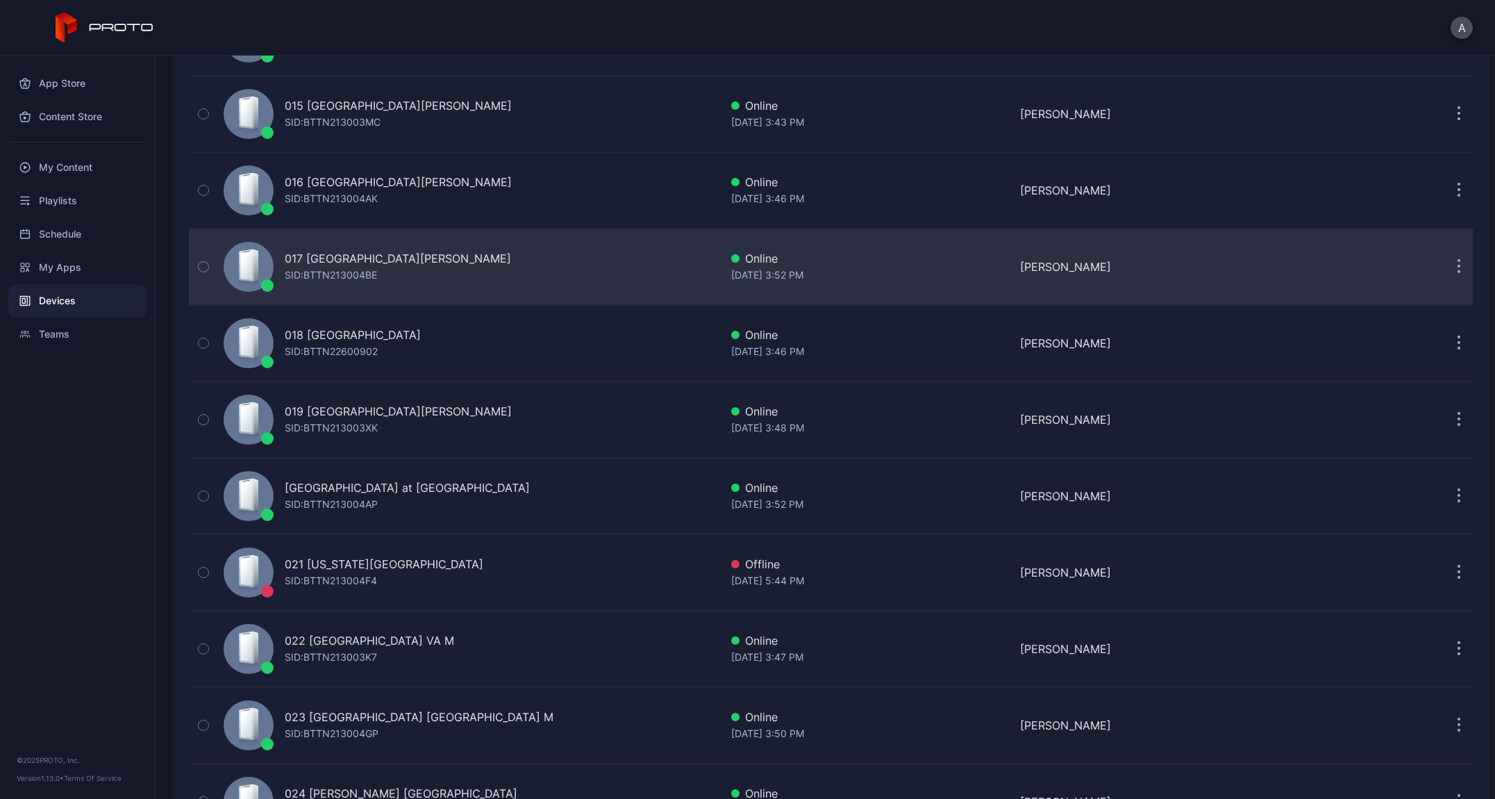
click at [351, 270] on div "SID: BTTN213004BE" at bounding box center [331, 275] width 92 height 17
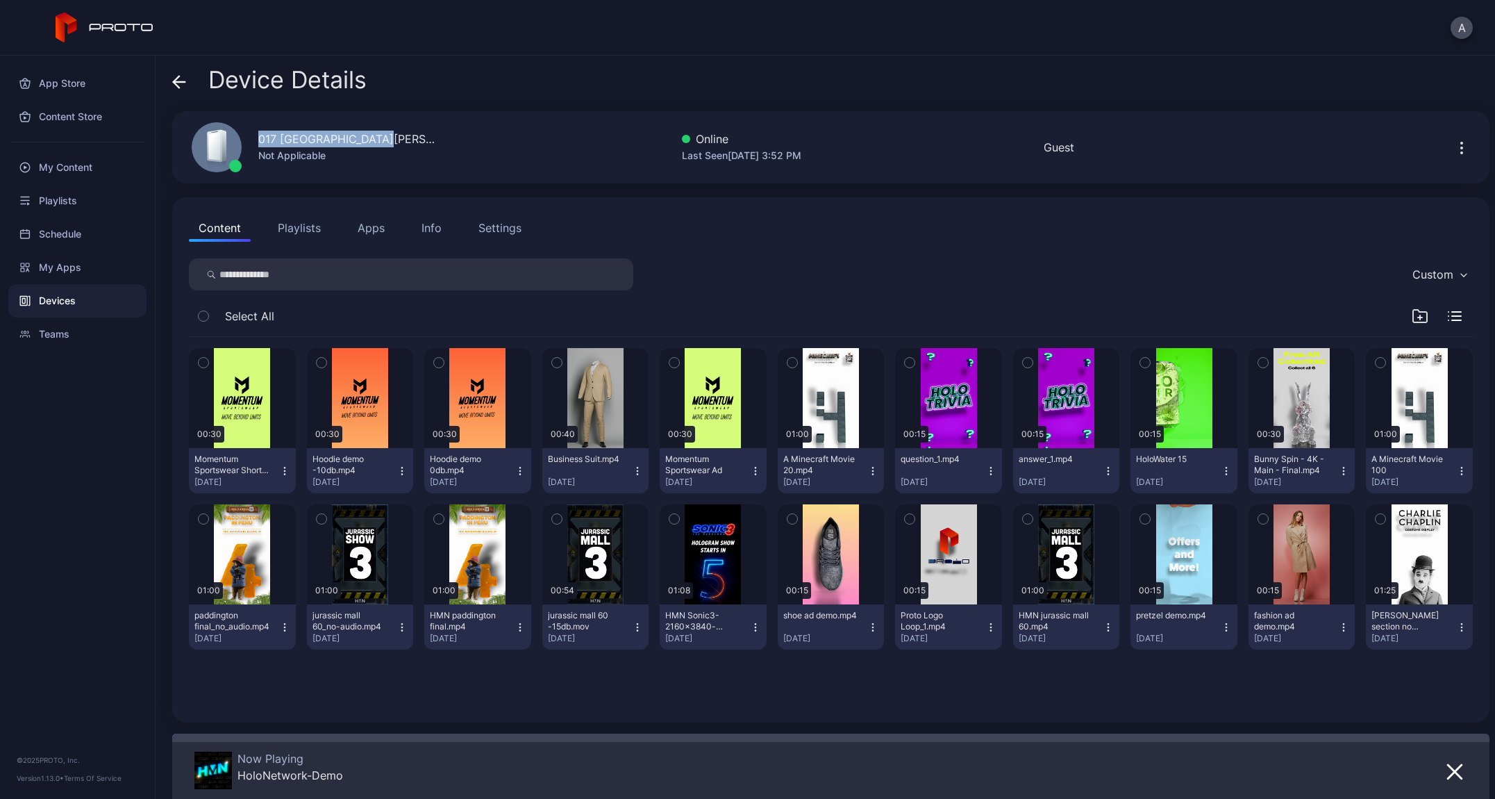
drag, startPoint x: 397, startPoint y: 143, endPoint x: 244, endPoint y: 141, distance: 152.8
click at [244, 141] on div "017 [GEOGRAPHIC_DATA][PERSON_NAME] [GEOGRAPHIC_DATA] Not Applicable Online Last…" at bounding box center [831, 147] width 1318 height 72
click at [184, 88] on icon at bounding box center [179, 82] width 14 height 14
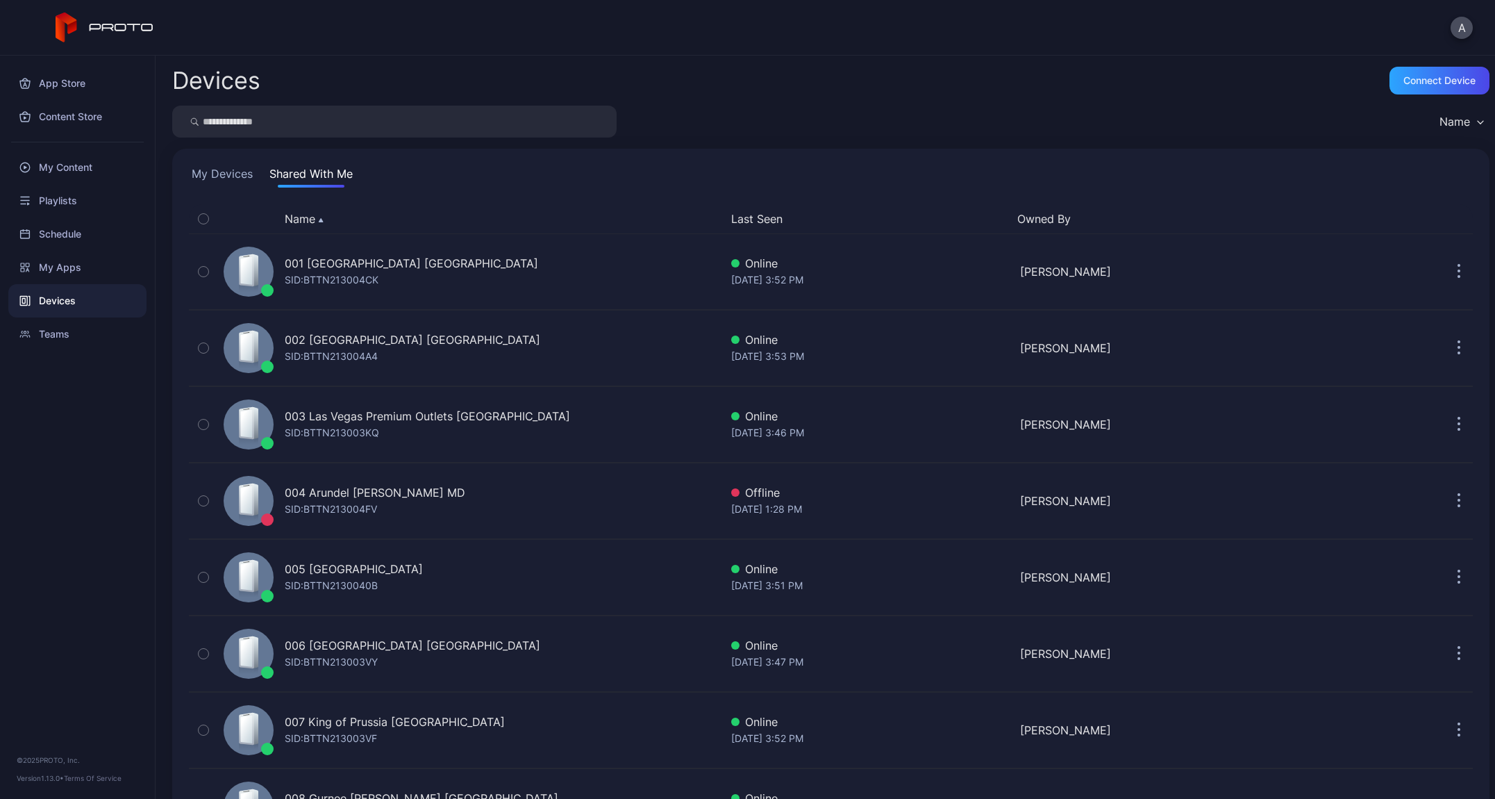
scroll to position [1227, 0]
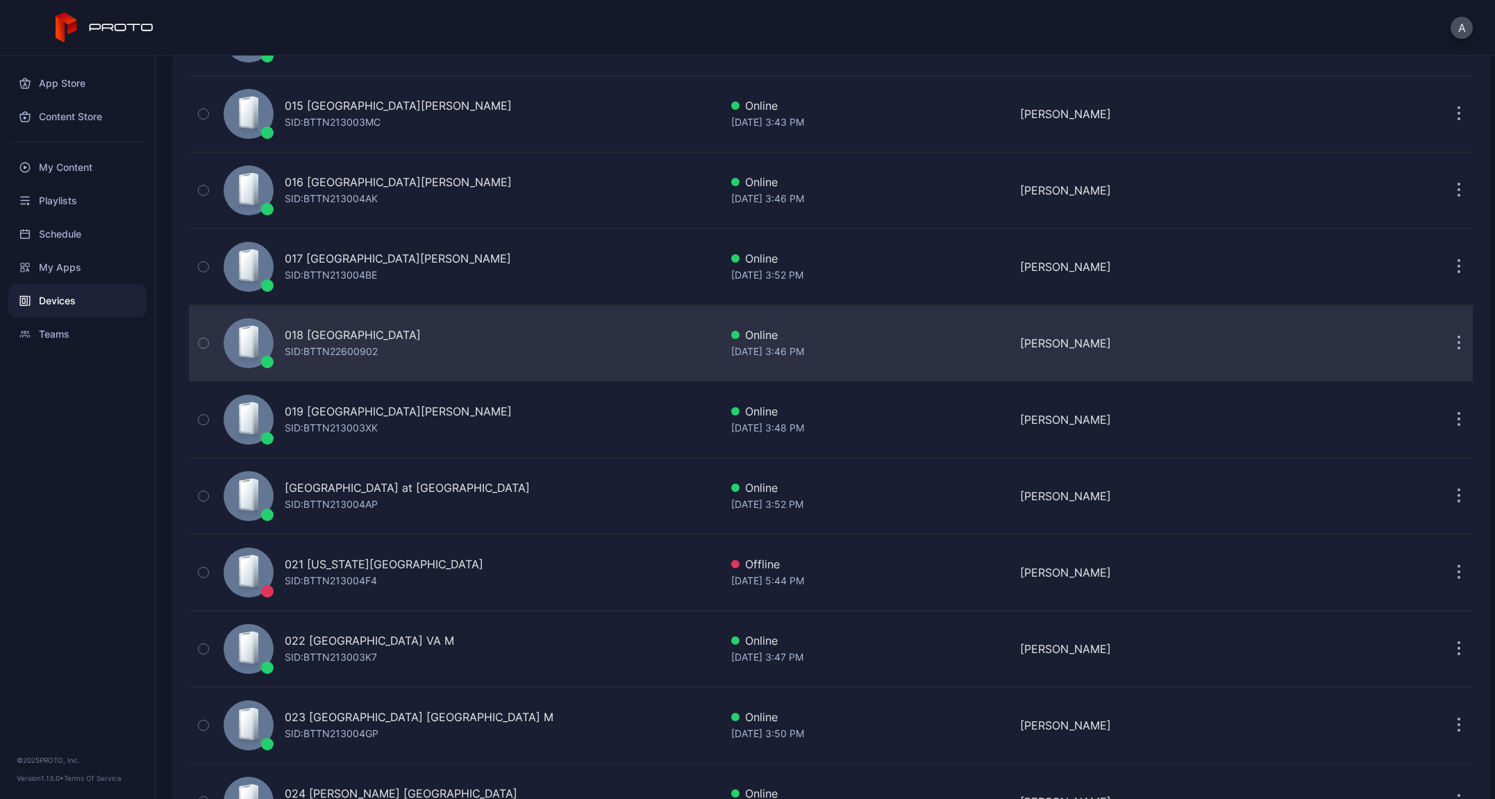
click at [338, 336] on div "018 [GEOGRAPHIC_DATA]" at bounding box center [353, 334] width 136 height 17
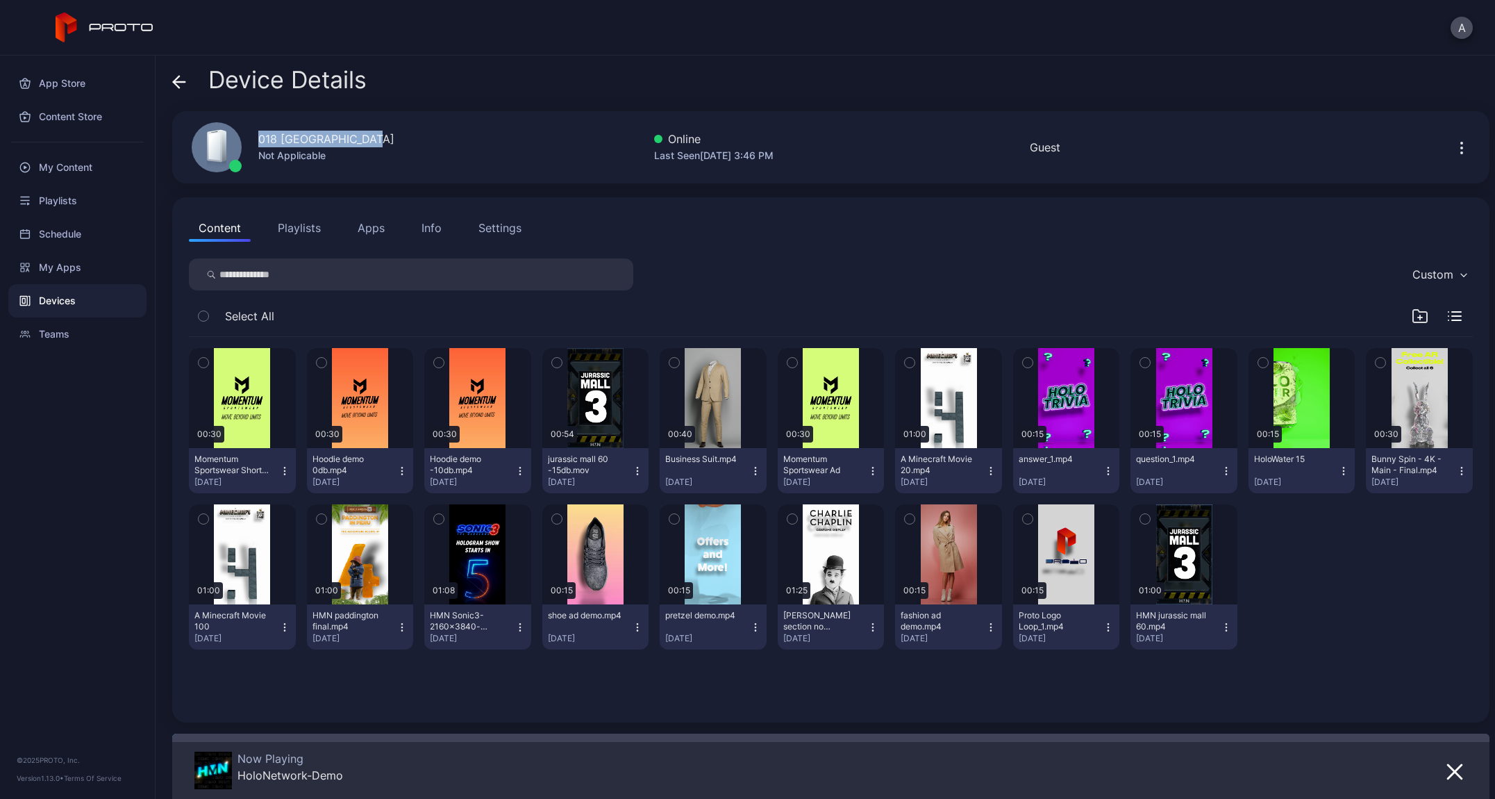
drag, startPoint x: 375, startPoint y: 138, endPoint x: 250, endPoint y: 135, distance: 125.1
click at [250, 135] on div "018 [GEOGRAPHIC_DATA] [GEOGRAPHIC_DATA] Not Applicable" at bounding box center [286, 147] width 222 height 75
click at [180, 67] on span at bounding box center [179, 80] width 14 height 26
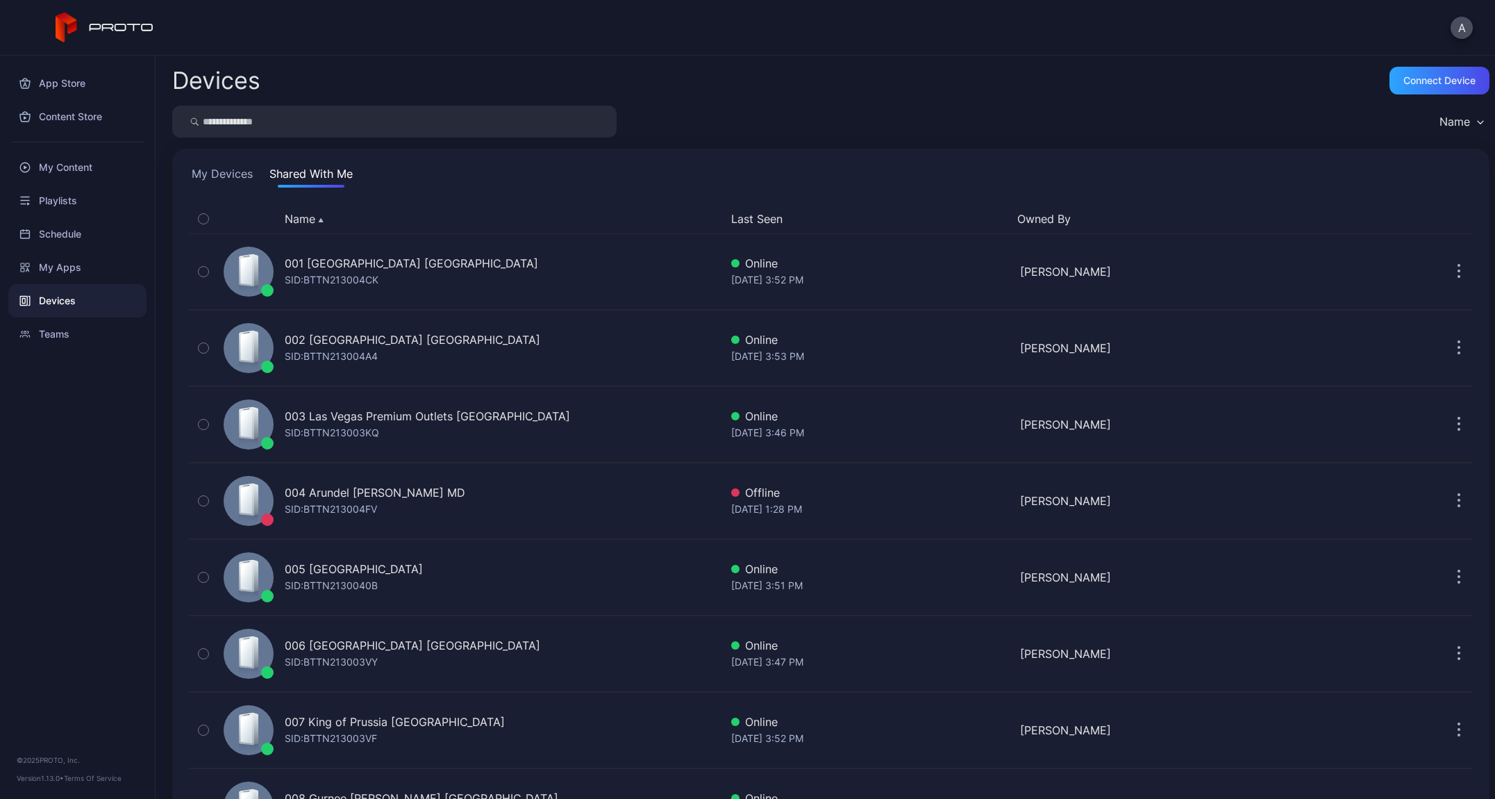
scroll to position [1227, 0]
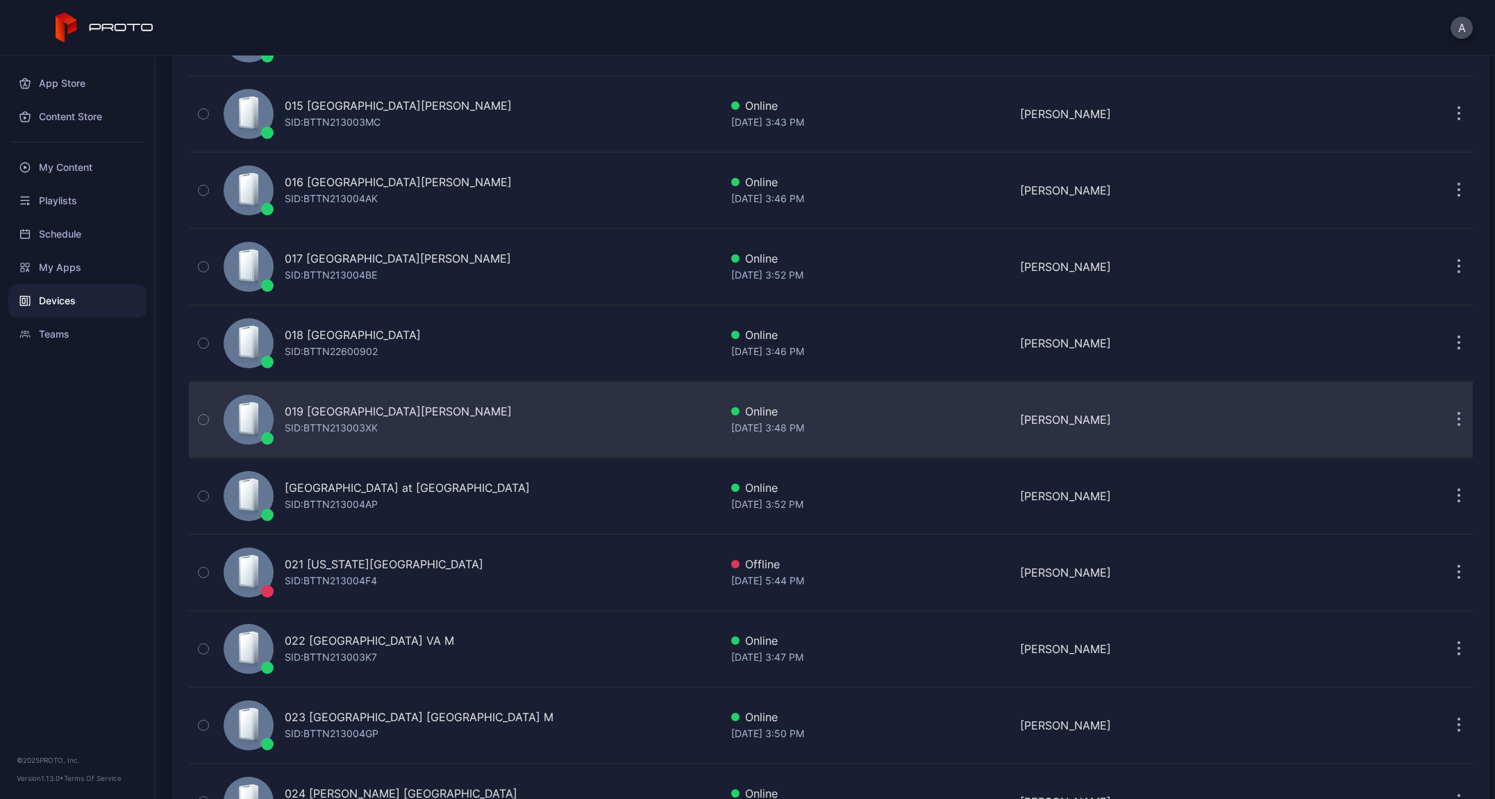
click at [345, 404] on div "019 [GEOGRAPHIC_DATA][PERSON_NAME]" at bounding box center [398, 411] width 227 height 17
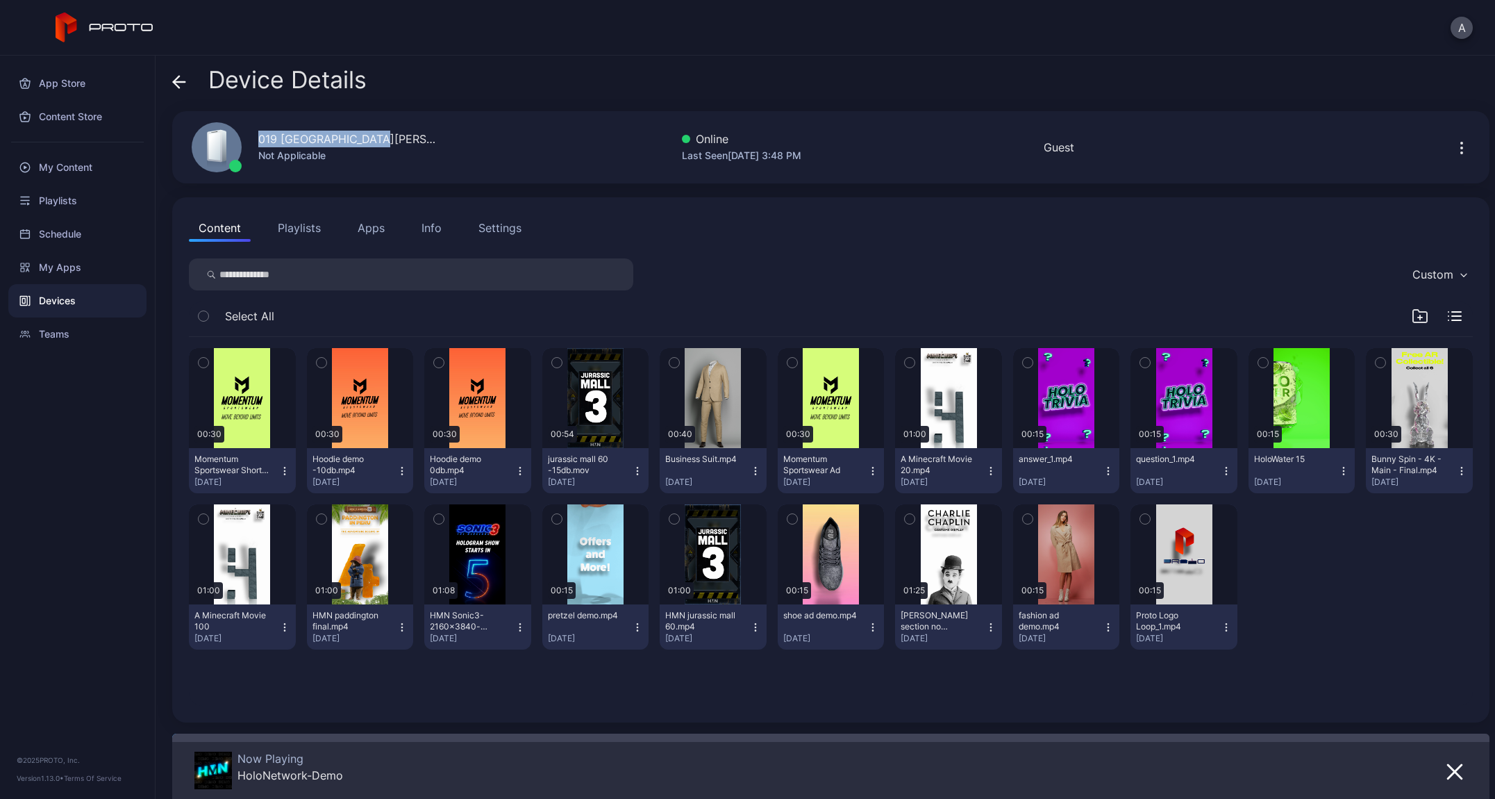
drag, startPoint x: 373, startPoint y: 138, endPoint x: 241, endPoint y: 133, distance: 132.1
click at [241, 133] on div "019 [GEOGRAPHIC_DATA][PERSON_NAME] [GEOGRAPHIC_DATA] Not Applicable" at bounding box center [307, 147] width 264 height 75
click at [175, 85] on icon at bounding box center [179, 82] width 14 height 14
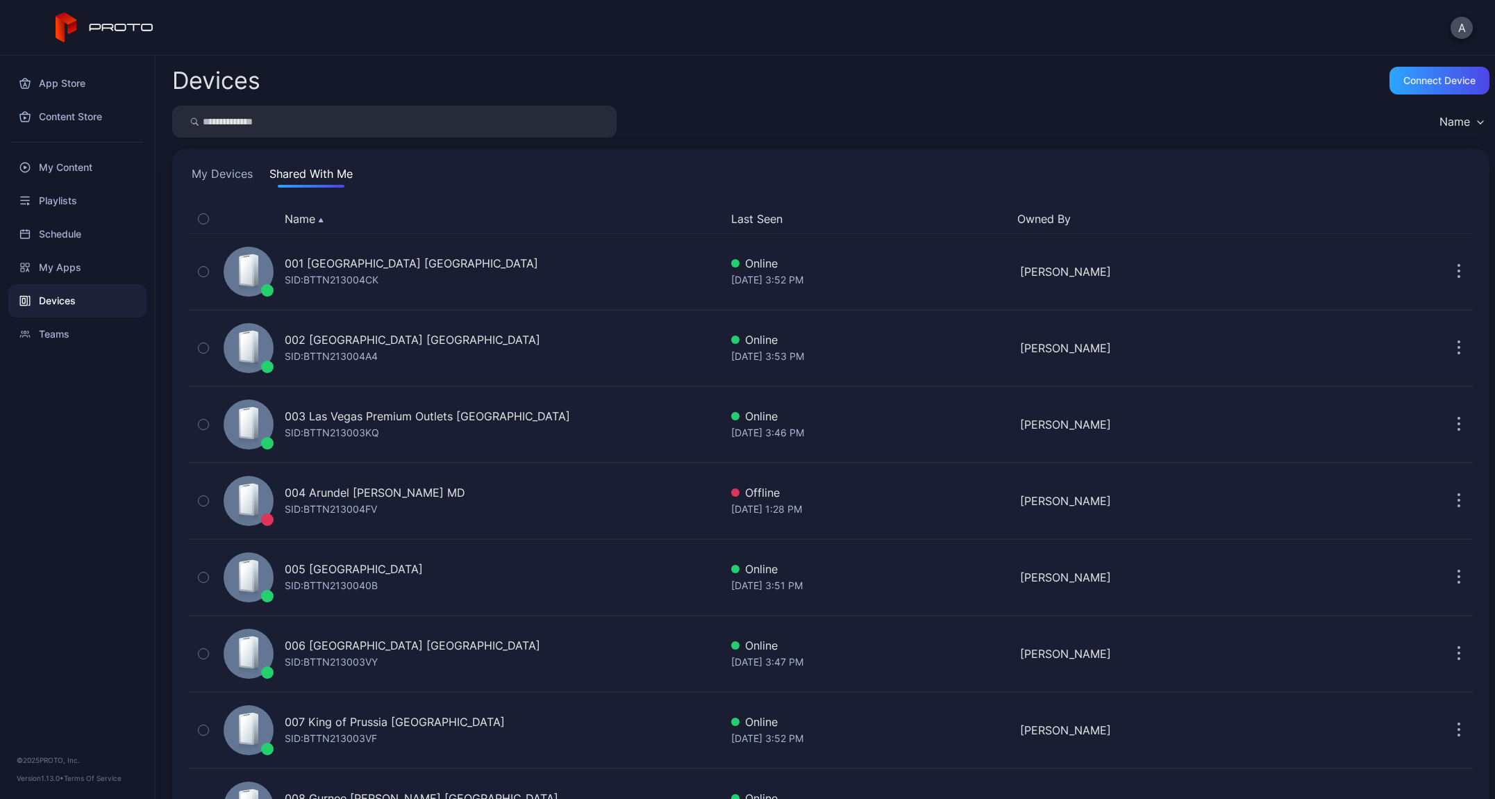
scroll to position [1227, 0]
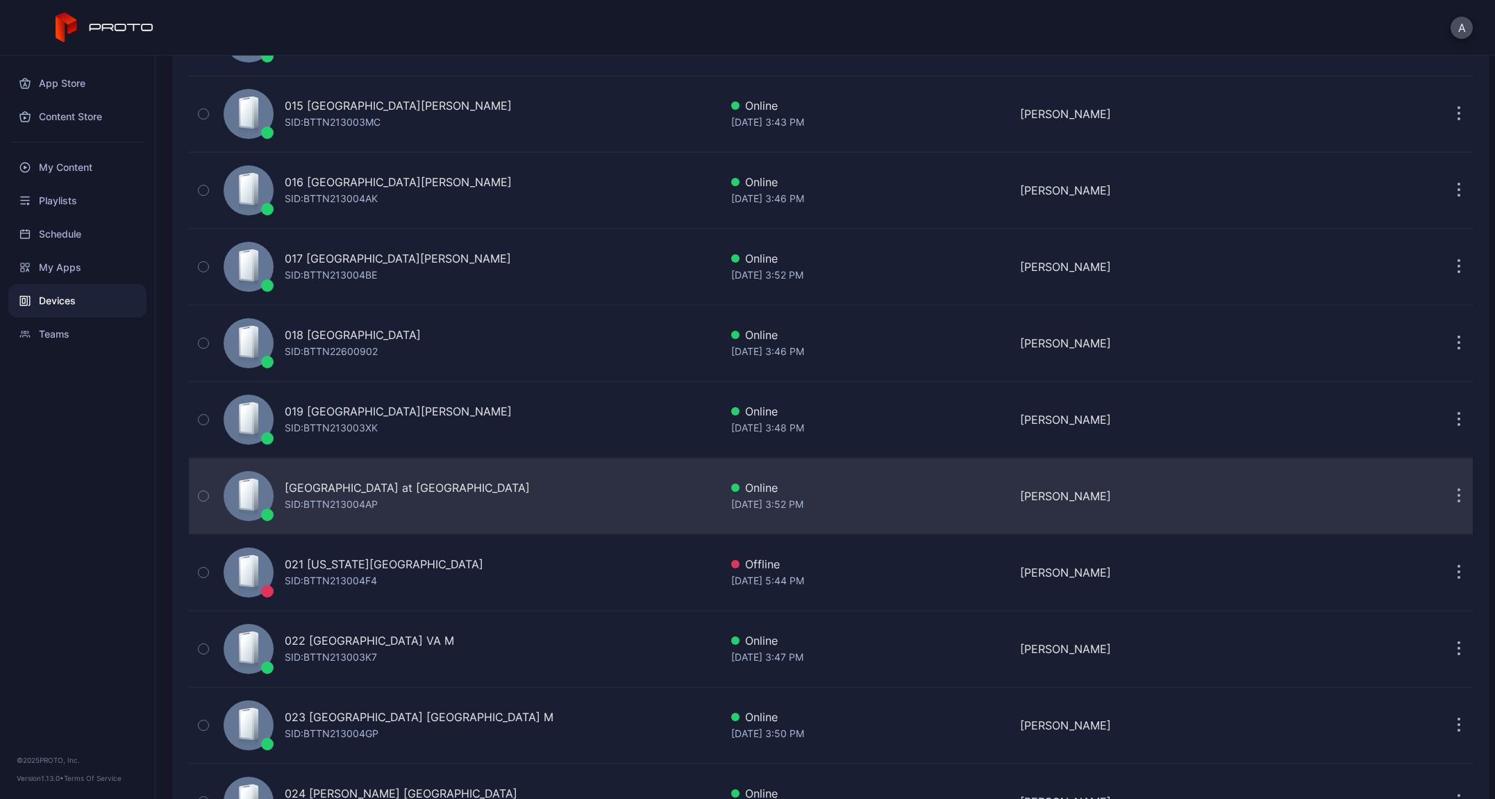
click at [356, 482] on div "[GEOGRAPHIC_DATA] at [GEOGRAPHIC_DATA]" at bounding box center [407, 487] width 245 height 17
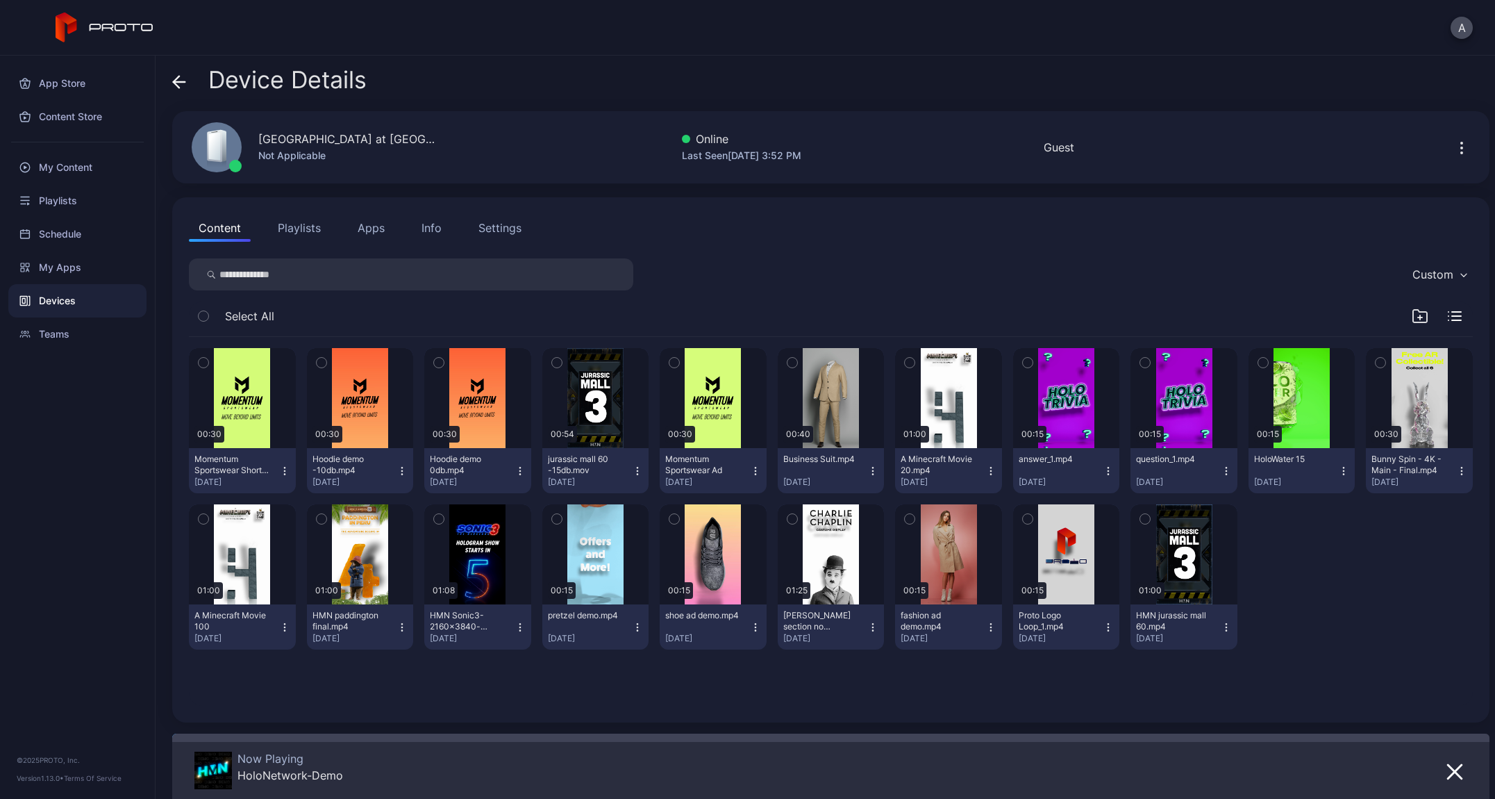
click at [384, 147] on div "Not Applicable" at bounding box center [348, 155] width 181 height 17
click at [288, 152] on div "Not Applicable" at bounding box center [348, 155] width 181 height 17
drag, startPoint x: 258, startPoint y: 140, endPoint x: 455, endPoint y: 142, distance: 196.6
click at [455, 142] on div "020 Town Center at [GEOGRAPHIC_DATA] [GEOGRAPHIC_DATA] Not Applicable Online La…" at bounding box center [831, 147] width 1318 height 72
click at [181, 81] on icon at bounding box center [179, 82] width 14 height 14
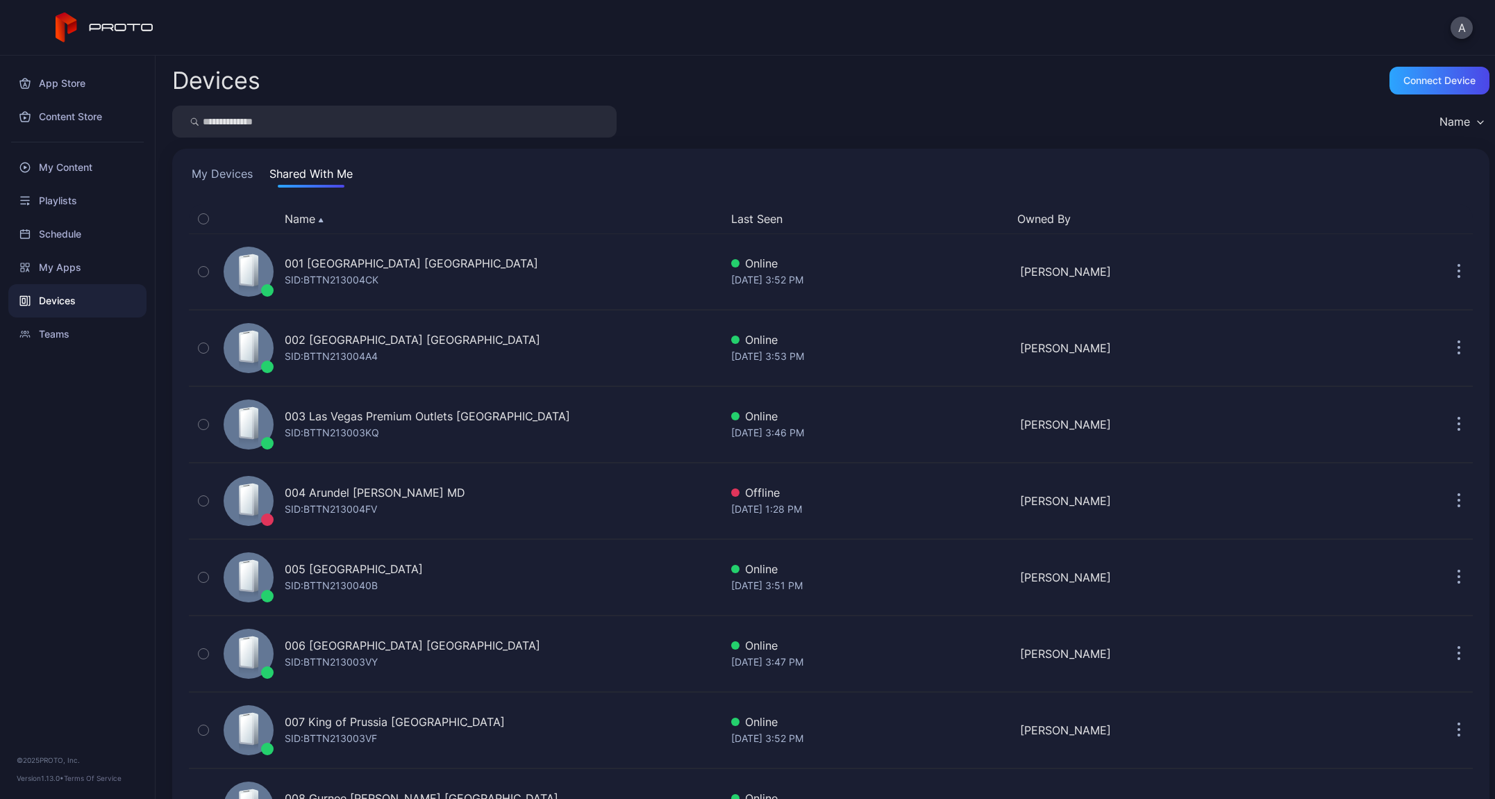
scroll to position [1227, 0]
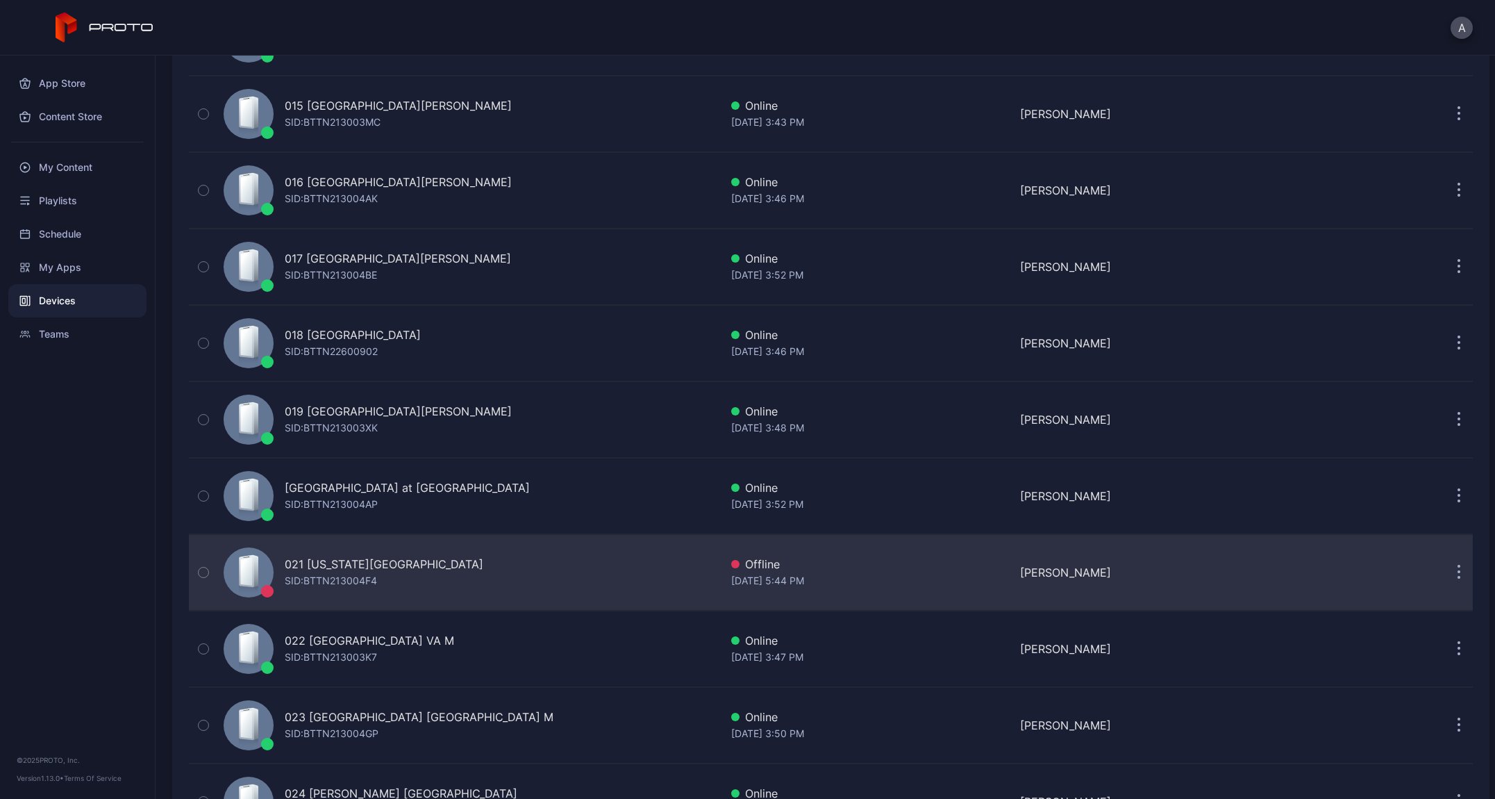
click at [356, 575] on div "SID: BTTN213004F4" at bounding box center [331, 580] width 92 height 17
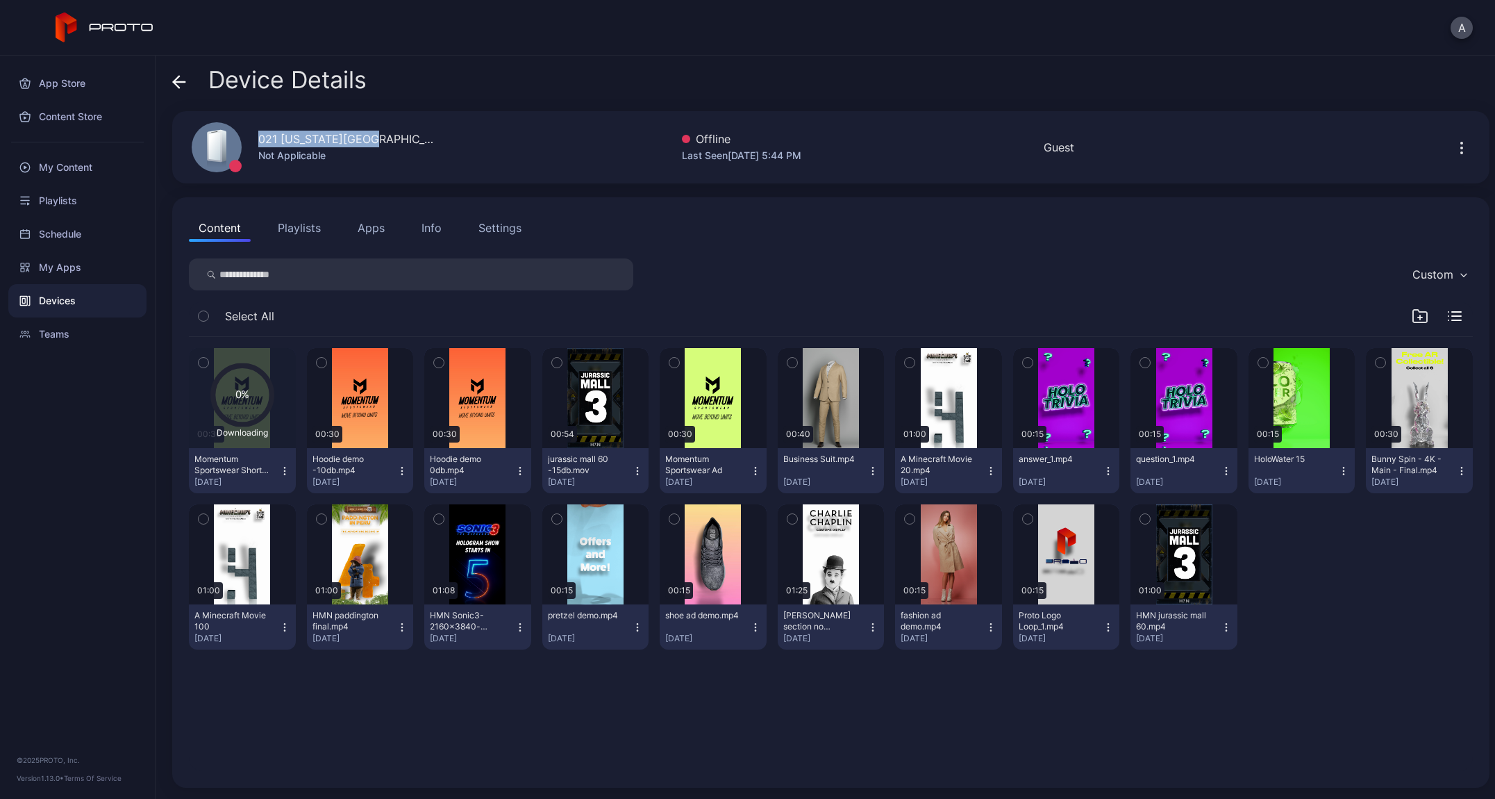
drag, startPoint x: 359, startPoint y: 139, endPoint x: 239, endPoint y: 138, distance: 120.2
click at [239, 138] on div "021 [US_STATE][GEOGRAPHIC_DATA] [GEOGRAPHIC_DATA] Not Applicable" at bounding box center [307, 147] width 264 height 75
click at [241, 195] on div "Device Details 021 [US_STATE][GEOGRAPHIC_DATA] [GEOGRAPHIC_DATA] Not Applicable…" at bounding box center [826, 427] width 1340 height 743
click at [178, 81] on icon at bounding box center [179, 82] width 14 height 14
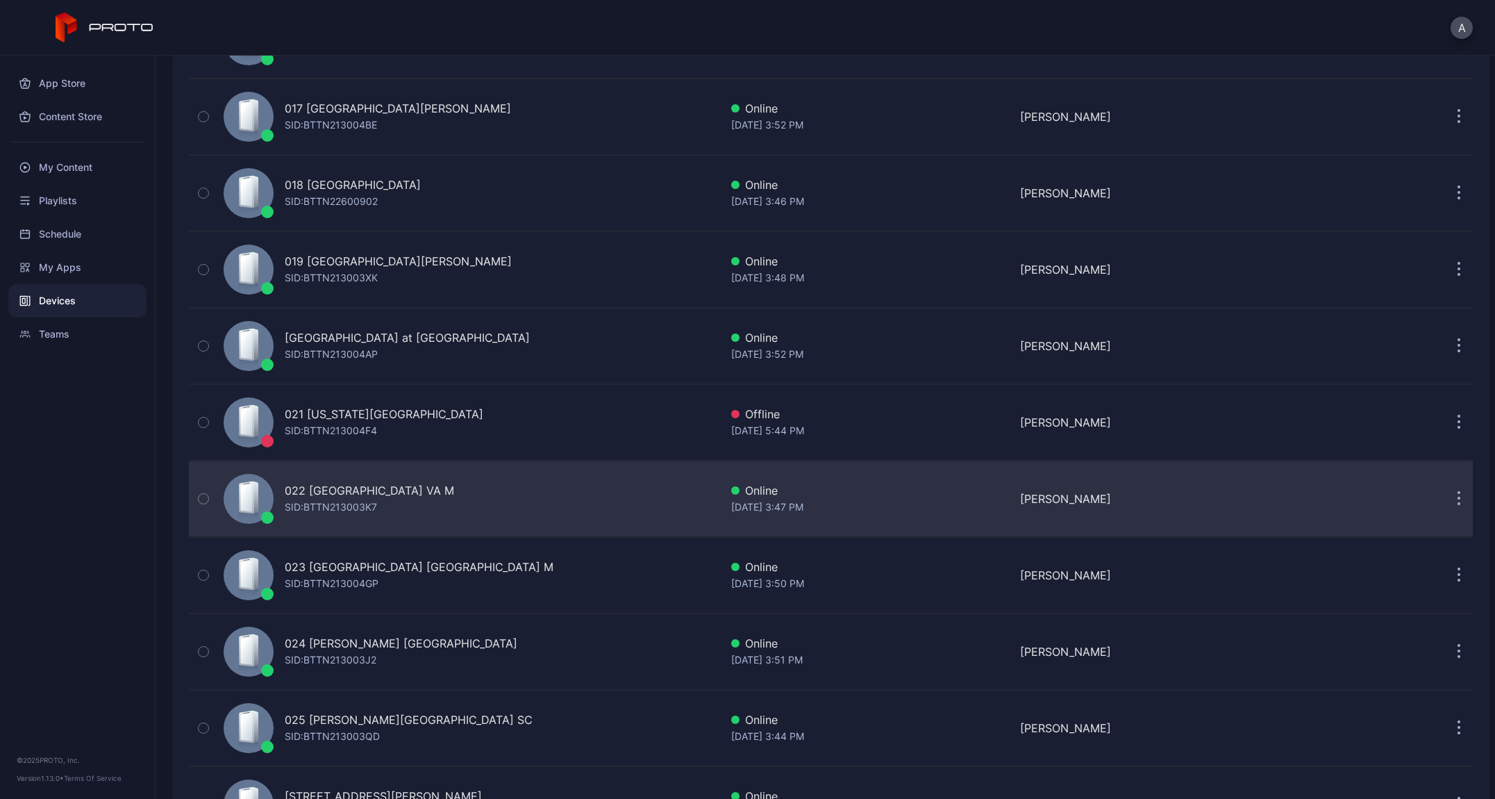
scroll to position [1386, 0]
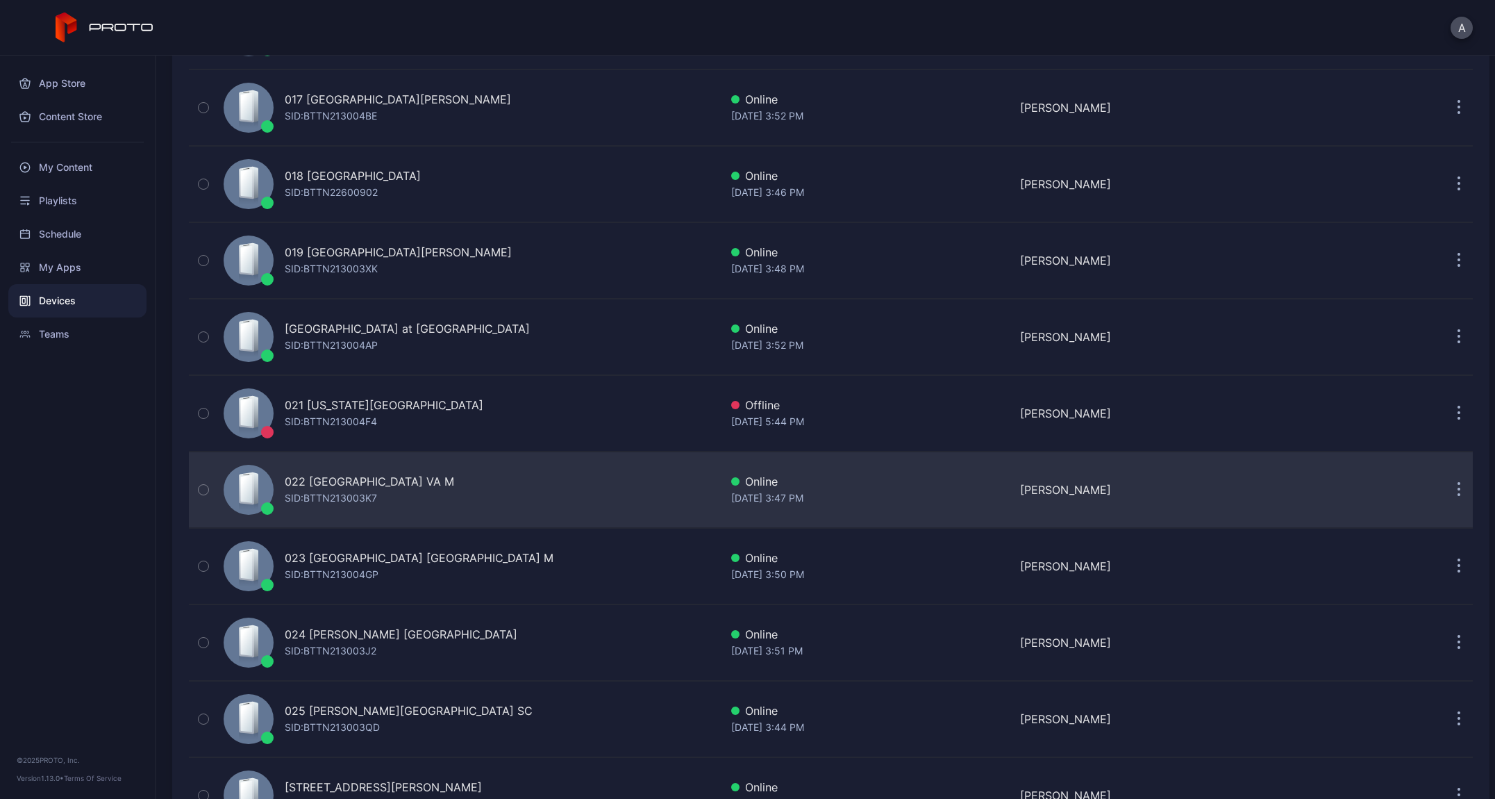
click at [365, 495] on div "SID: BTTN213003K7" at bounding box center [331, 498] width 92 height 17
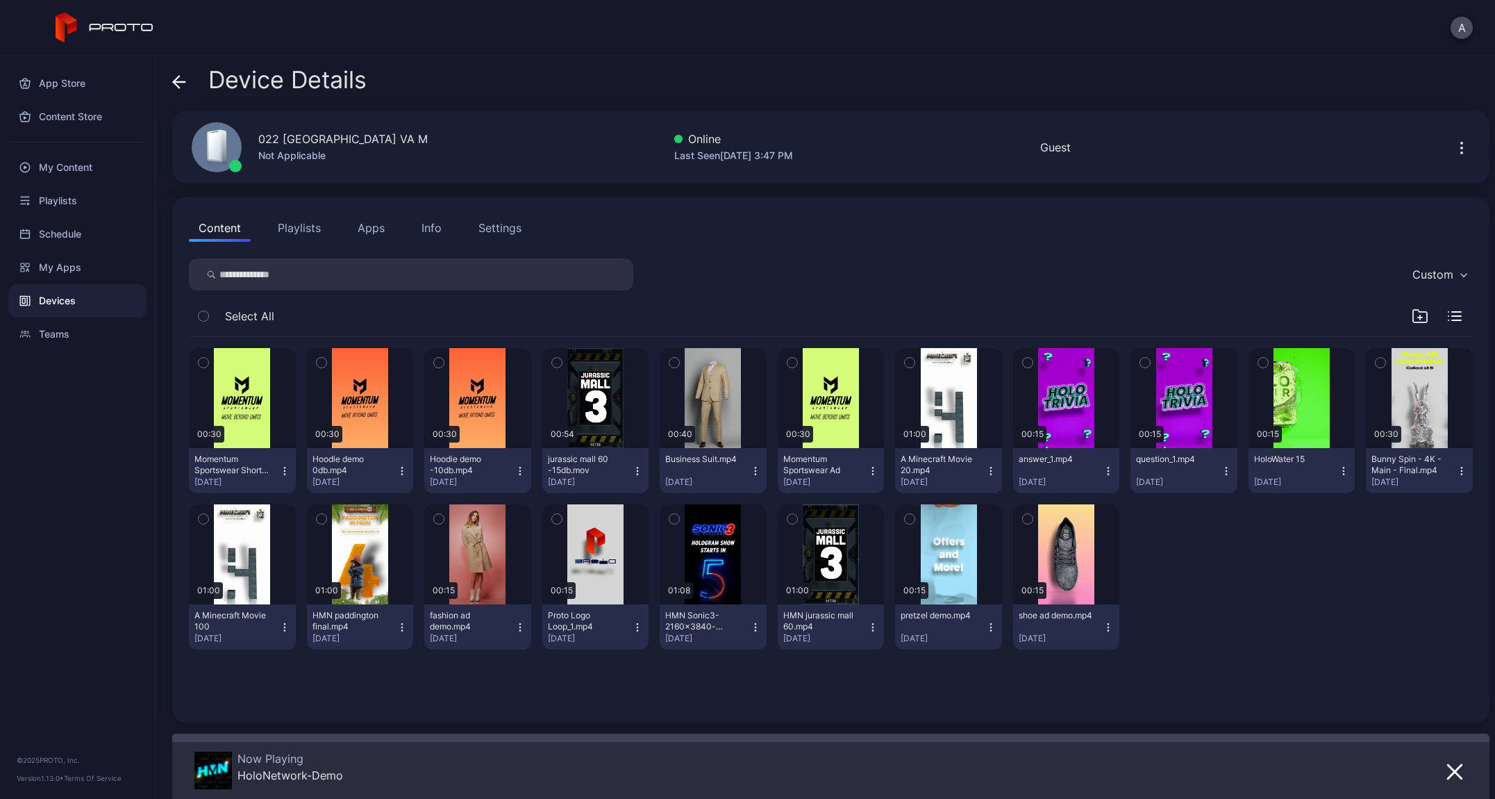
drag, startPoint x: 435, startPoint y: 140, endPoint x: 256, endPoint y: 145, distance: 179.3
click at [256, 145] on div "022 [GEOGRAPHIC_DATA] VA M Not Applicable Online Last Seen [DATE] 3:47 PM Guest" at bounding box center [831, 147] width 1318 height 72
click at [185, 85] on icon at bounding box center [179, 82] width 14 height 14
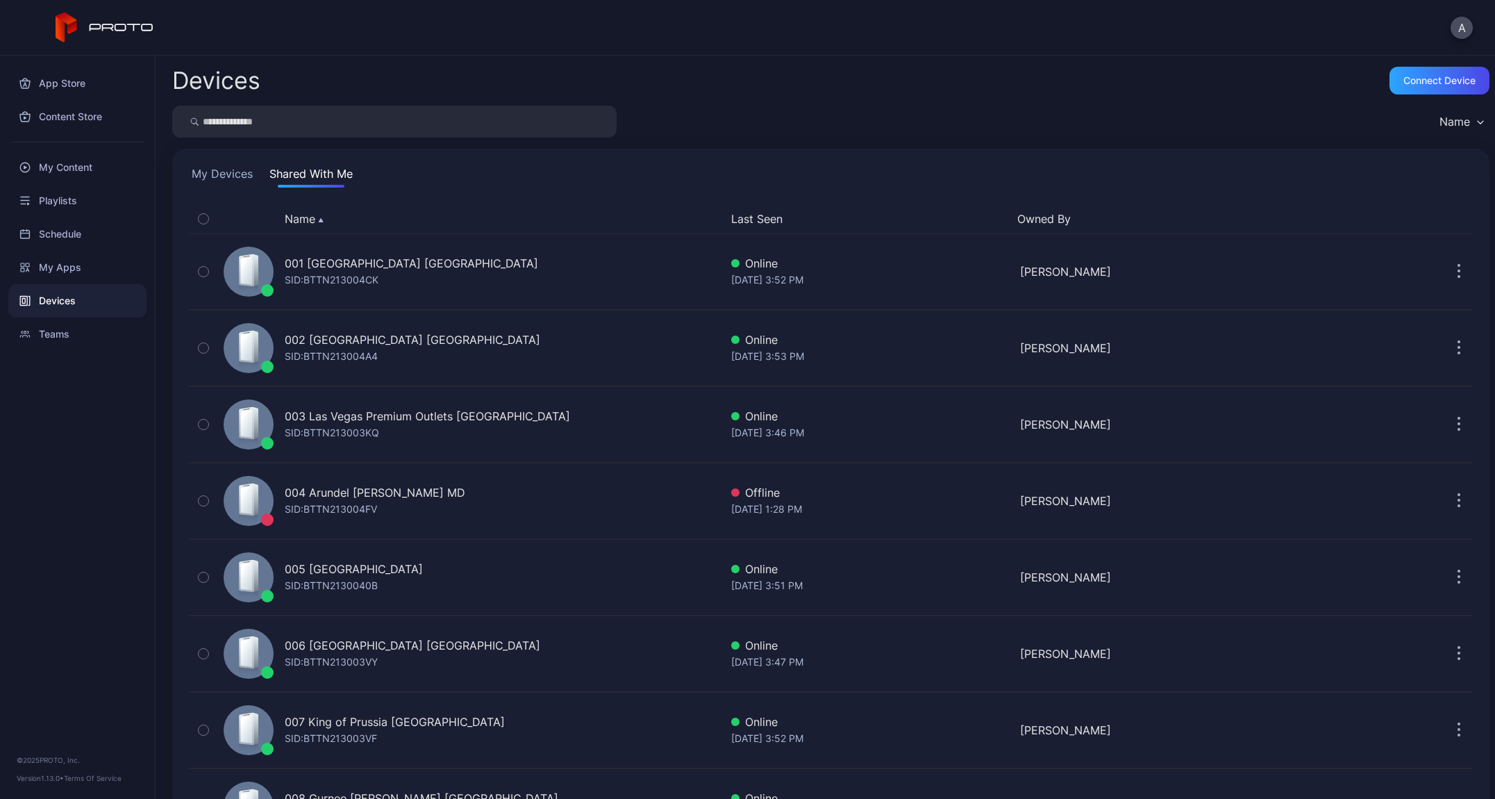
scroll to position [1386, 0]
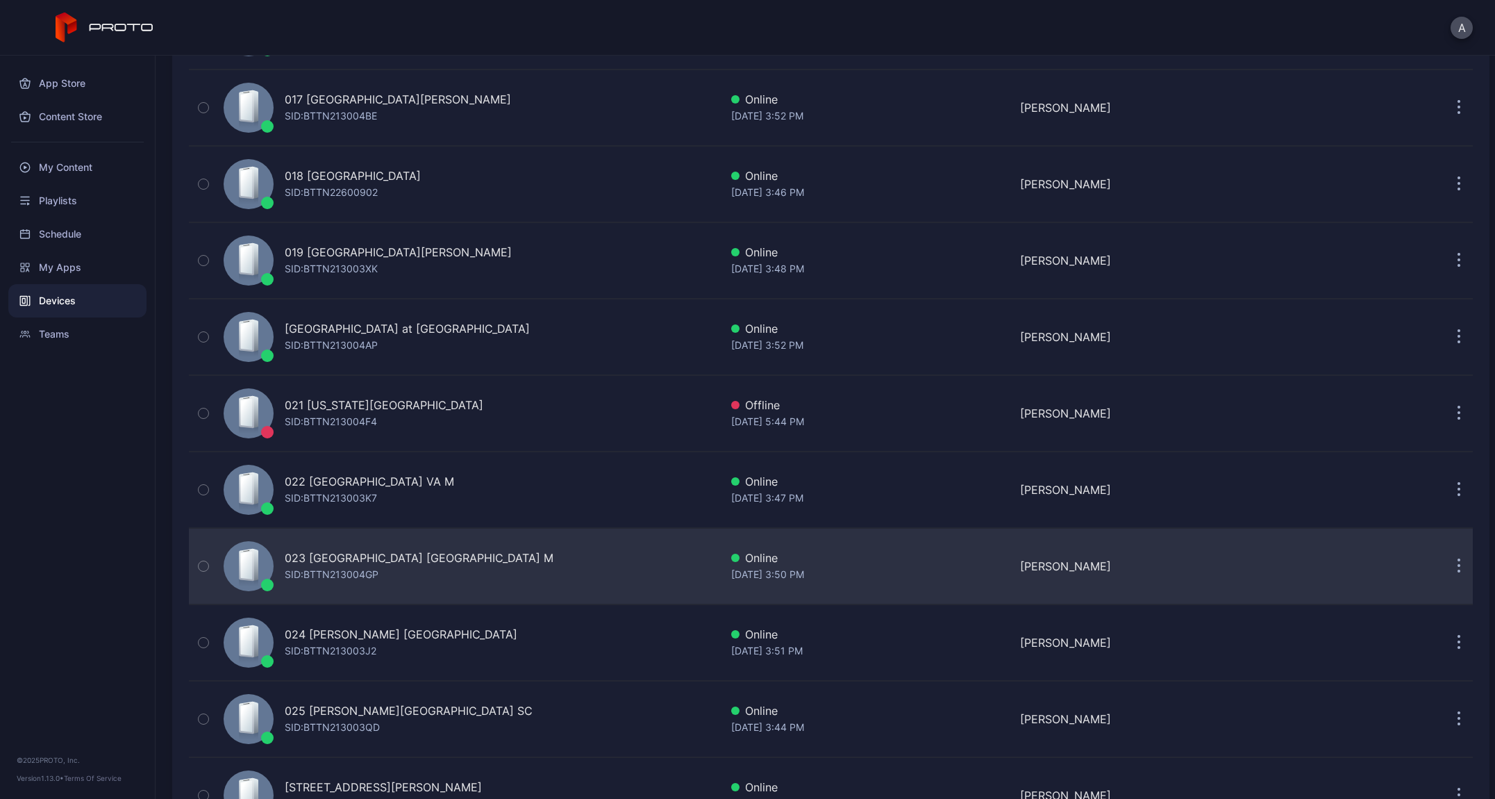
click at [386, 562] on div "023 [GEOGRAPHIC_DATA] [GEOGRAPHIC_DATA] M" at bounding box center [419, 557] width 269 height 17
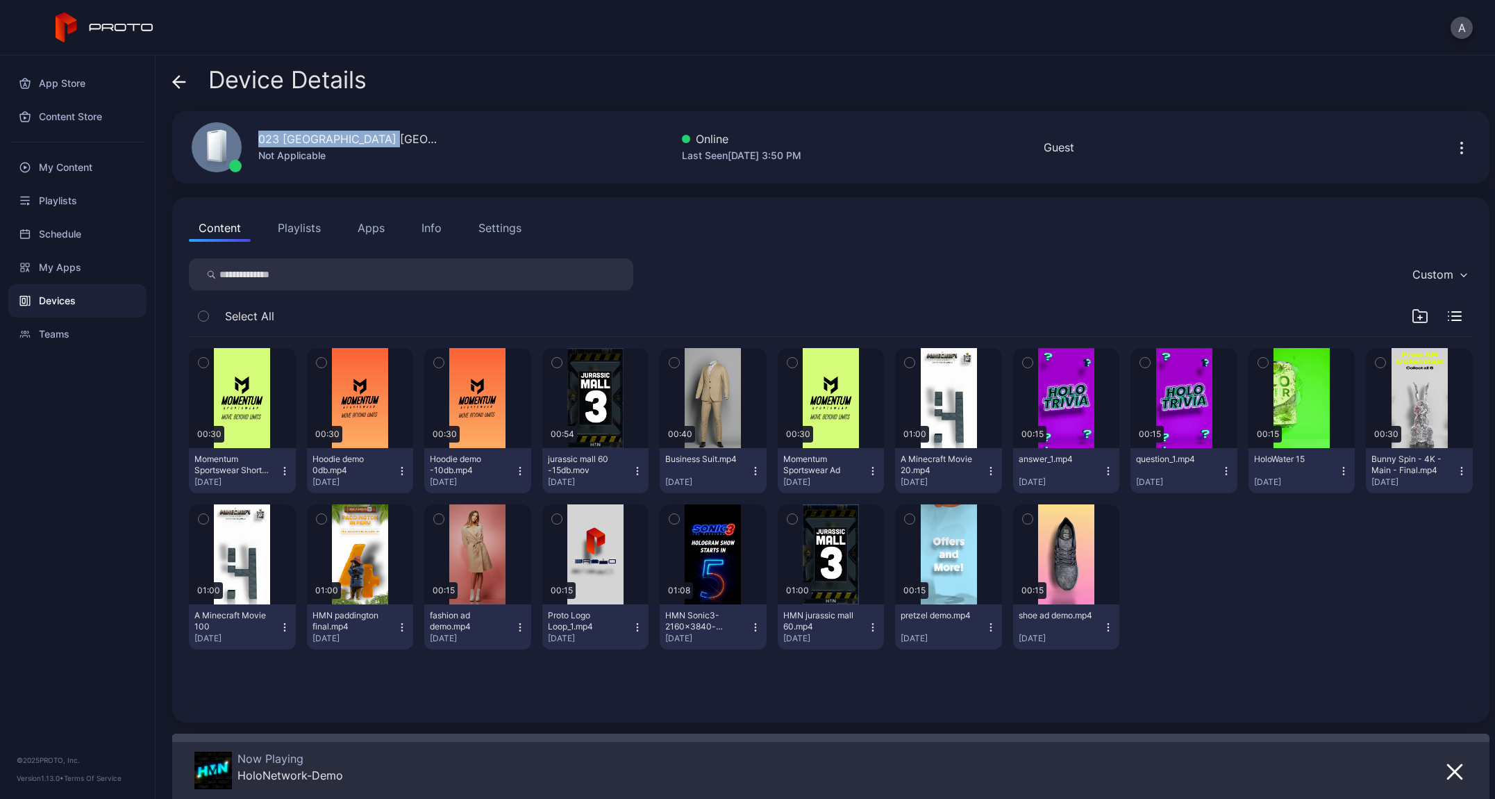
drag, startPoint x: 402, startPoint y: 142, endPoint x: 238, endPoint y: 143, distance: 164.6
click at [238, 143] on div "023 [GEOGRAPHIC_DATA] [GEOGRAPHIC_DATA] M Not Applicable Online Last Seen [DATE…" at bounding box center [831, 147] width 1318 height 72
click at [183, 87] on icon at bounding box center [179, 82] width 14 height 14
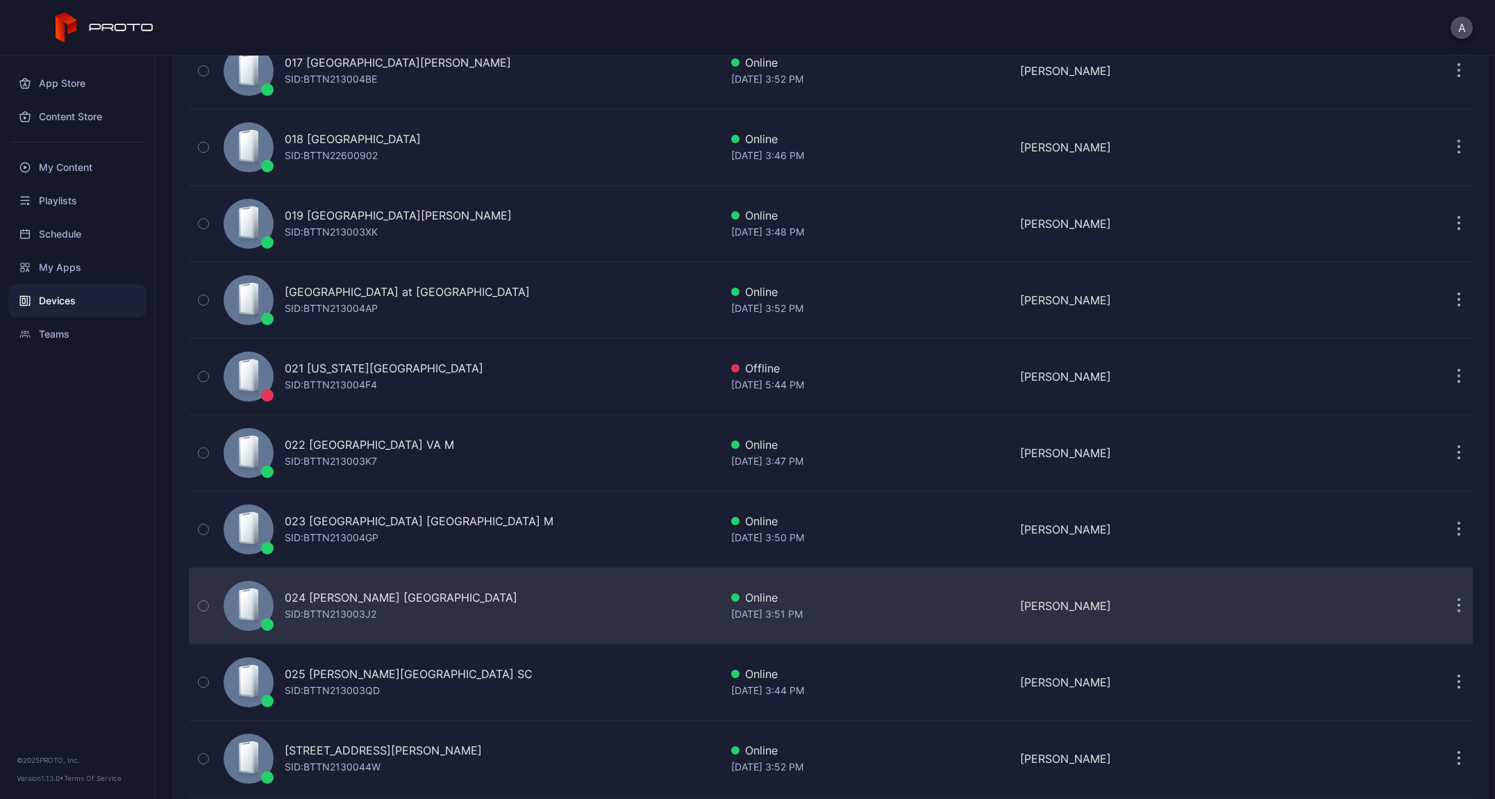
scroll to position [1457, 0]
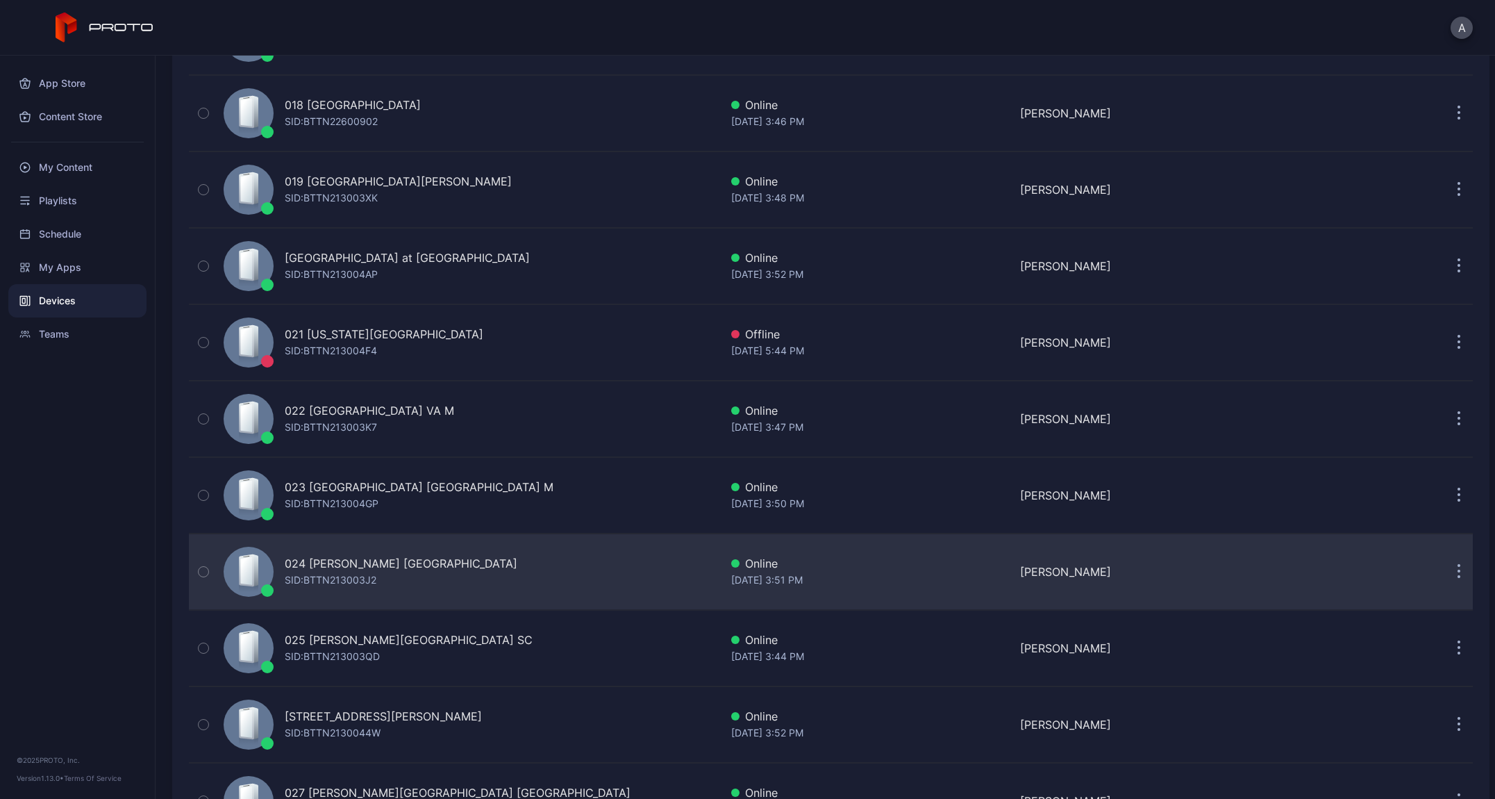
click at [358, 570] on div "024 [PERSON_NAME] [GEOGRAPHIC_DATA]" at bounding box center [401, 563] width 233 height 17
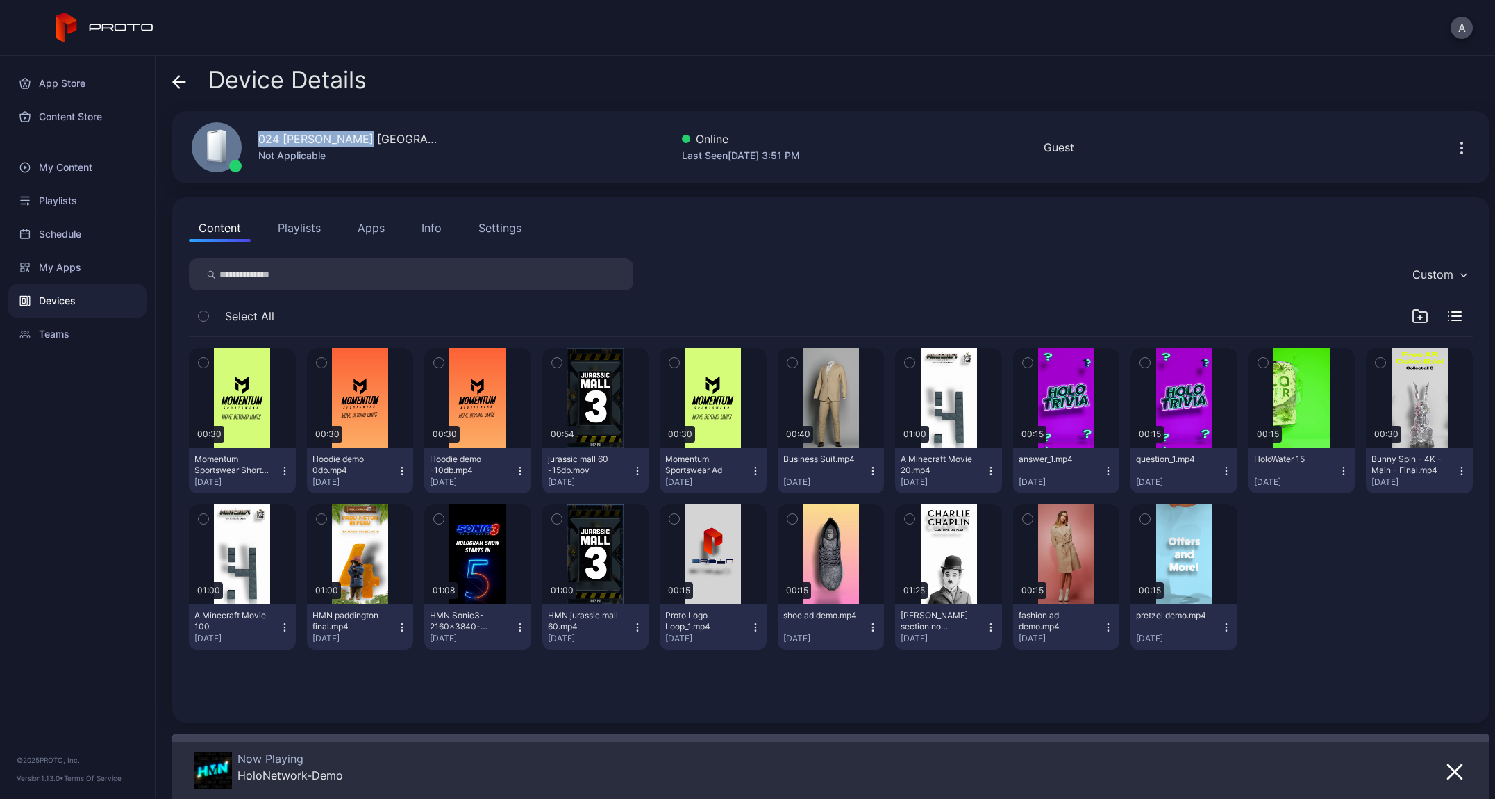
drag, startPoint x: 356, startPoint y: 140, endPoint x: 217, endPoint y: 128, distance: 139.5
click at [217, 128] on div "024 [PERSON_NAME] [GEOGRAPHIC_DATA] Not Applicable" at bounding box center [307, 147] width 264 height 75
click at [176, 74] on span at bounding box center [179, 80] width 14 height 26
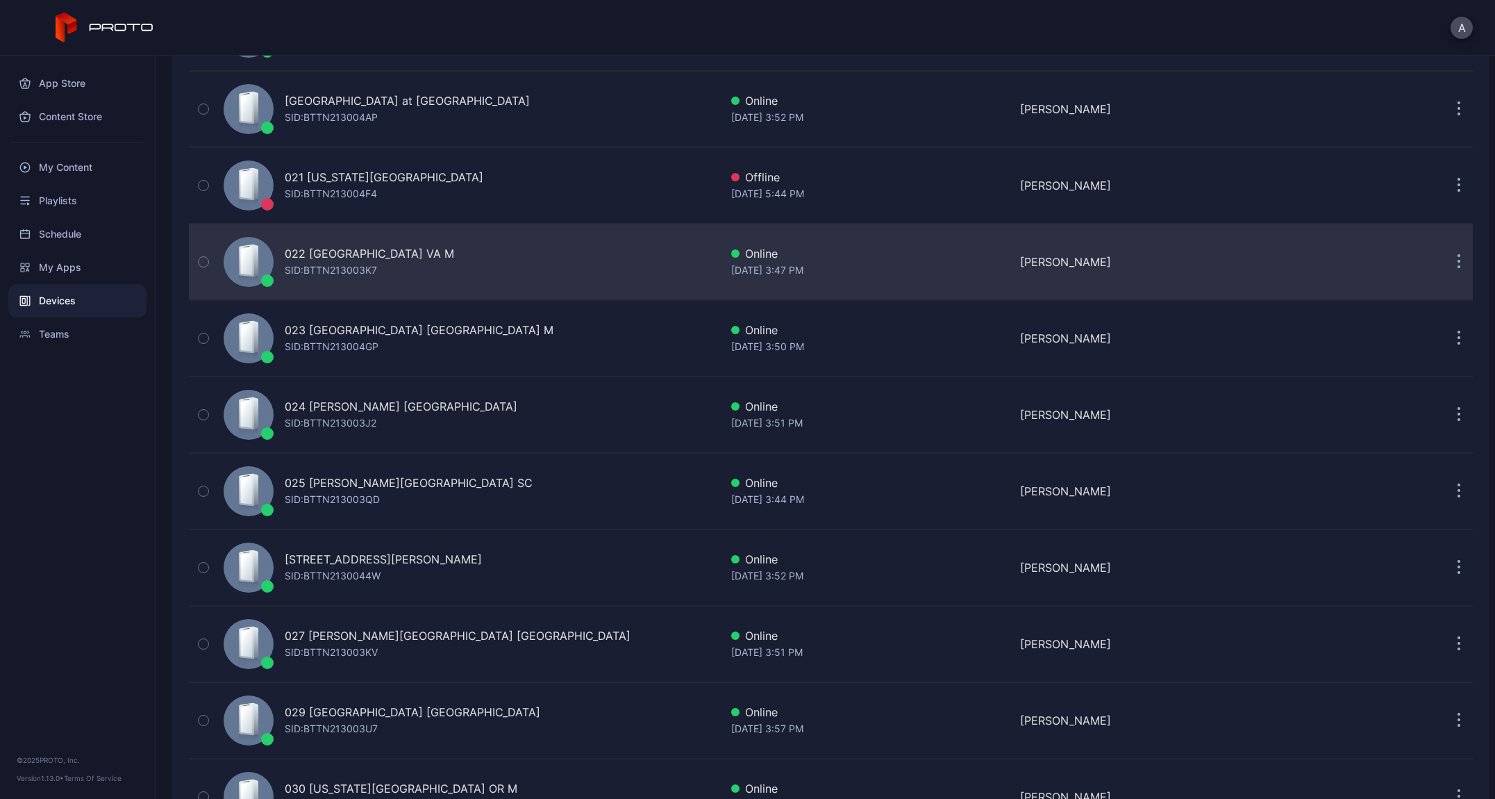
scroll to position [1686, 0]
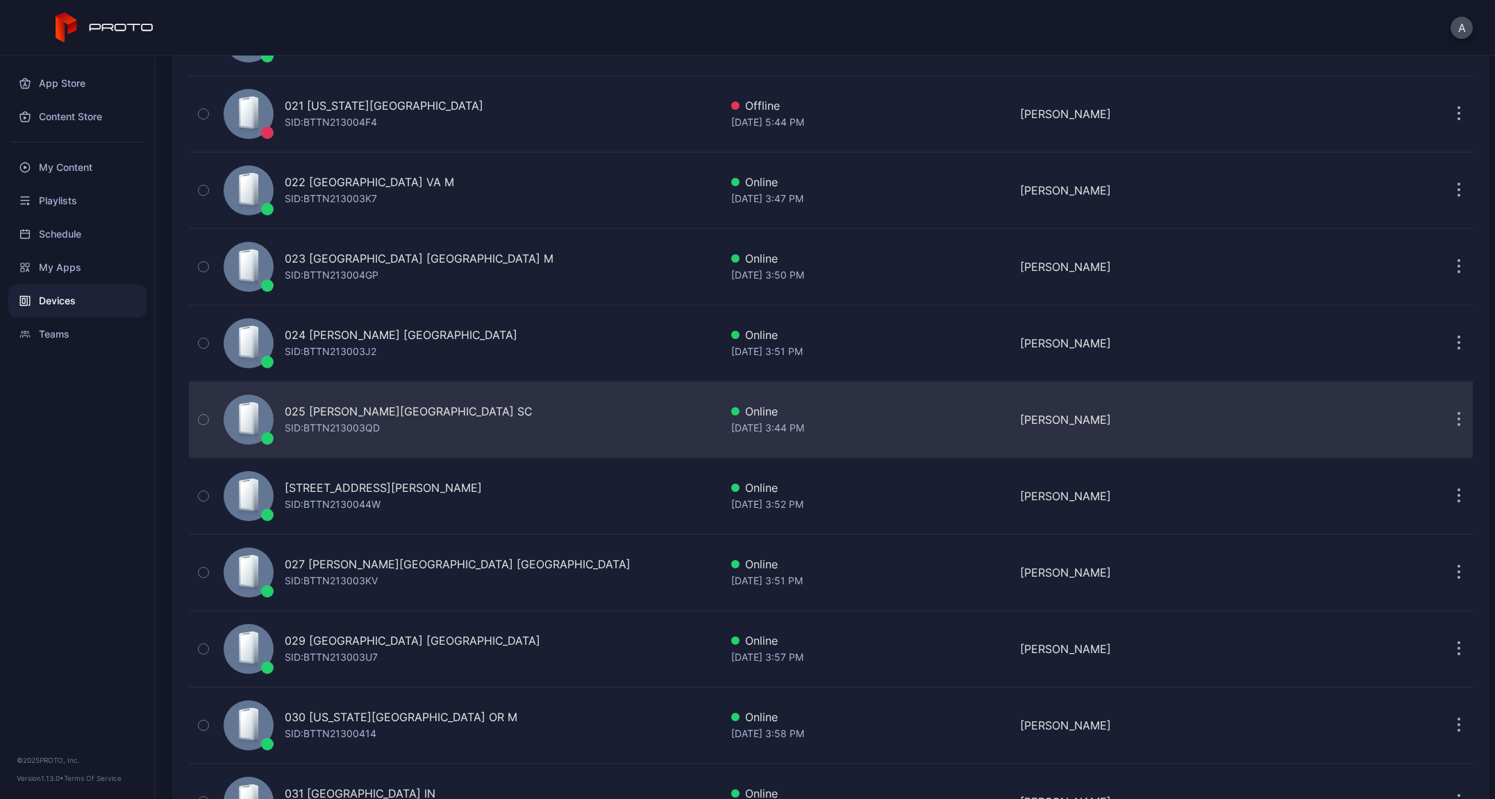
click at [347, 415] on div "025 [PERSON_NAME][GEOGRAPHIC_DATA] SC" at bounding box center [409, 411] width 248 height 17
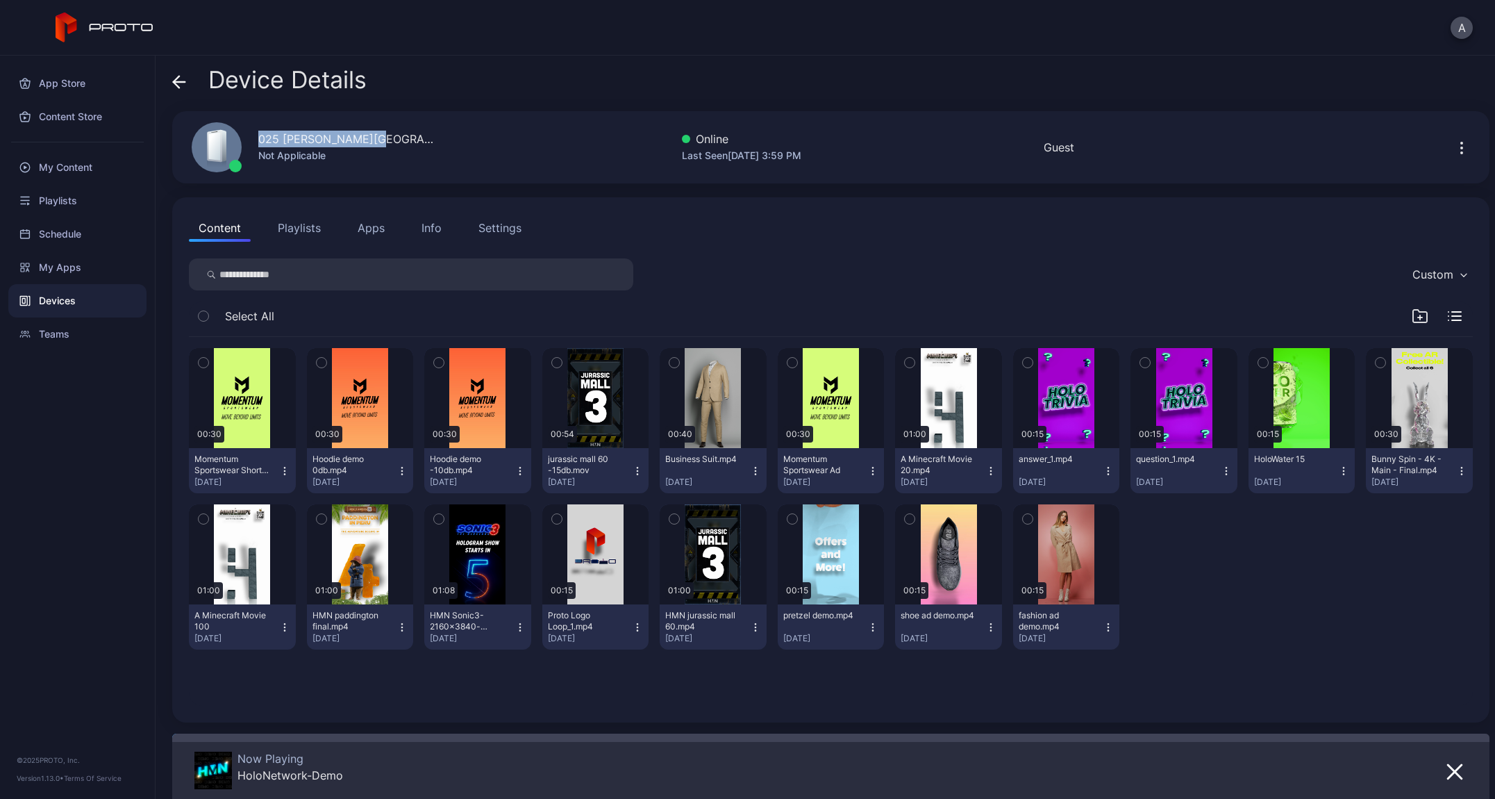
drag, startPoint x: 381, startPoint y: 133, endPoint x: 253, endPoint y: 135, distance: 127.8
click at [253, 135] on div "025 [PERSON_NAME] Mall [GEOGRAPHIC_DATA] Not Applicable" at bounding box center [307, 147] width 264 height 75
click at [181, 88] on icon at bounding box center [179, 82] width 14 height 14
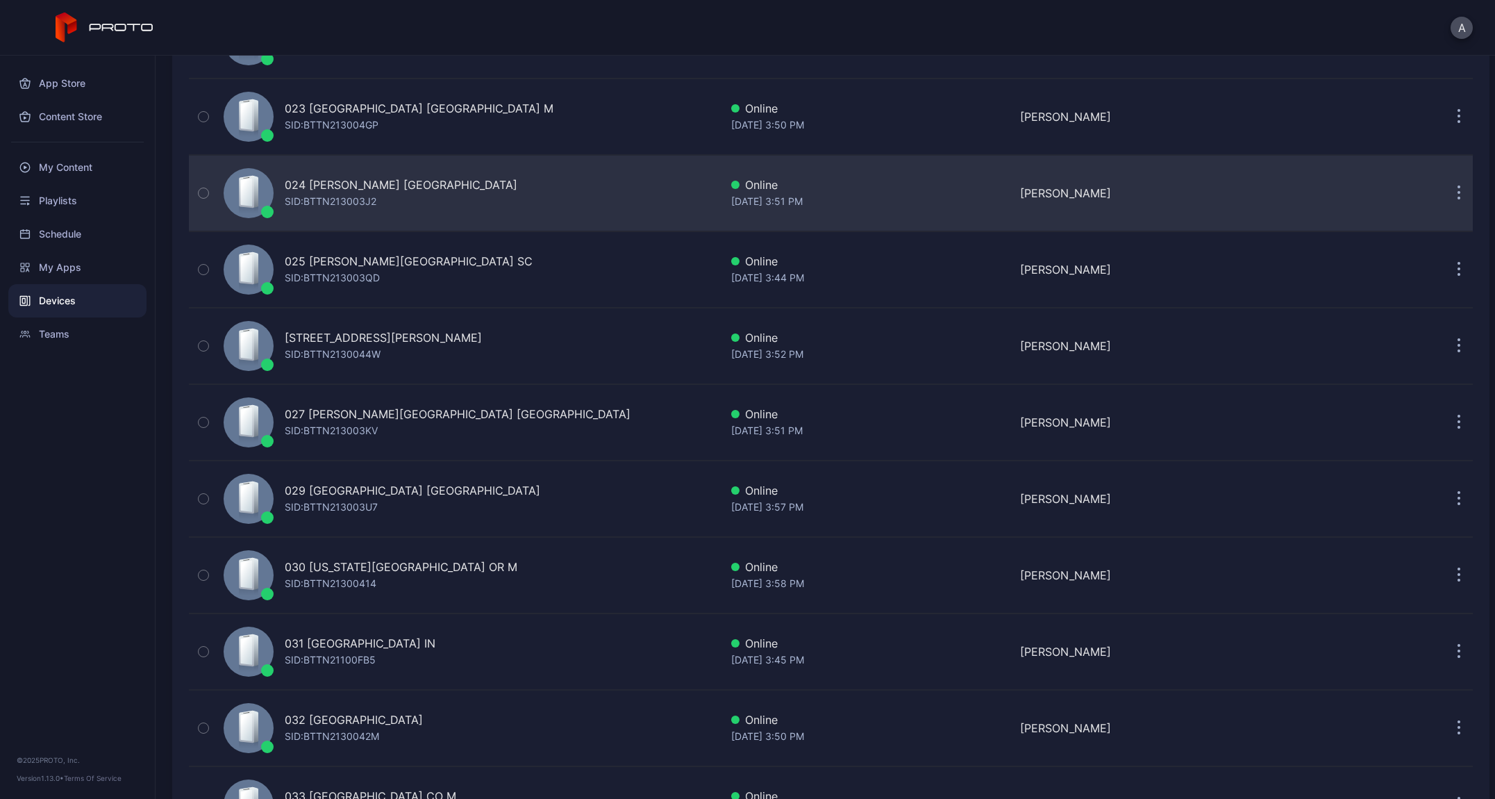
scroll to position [1845, 0]
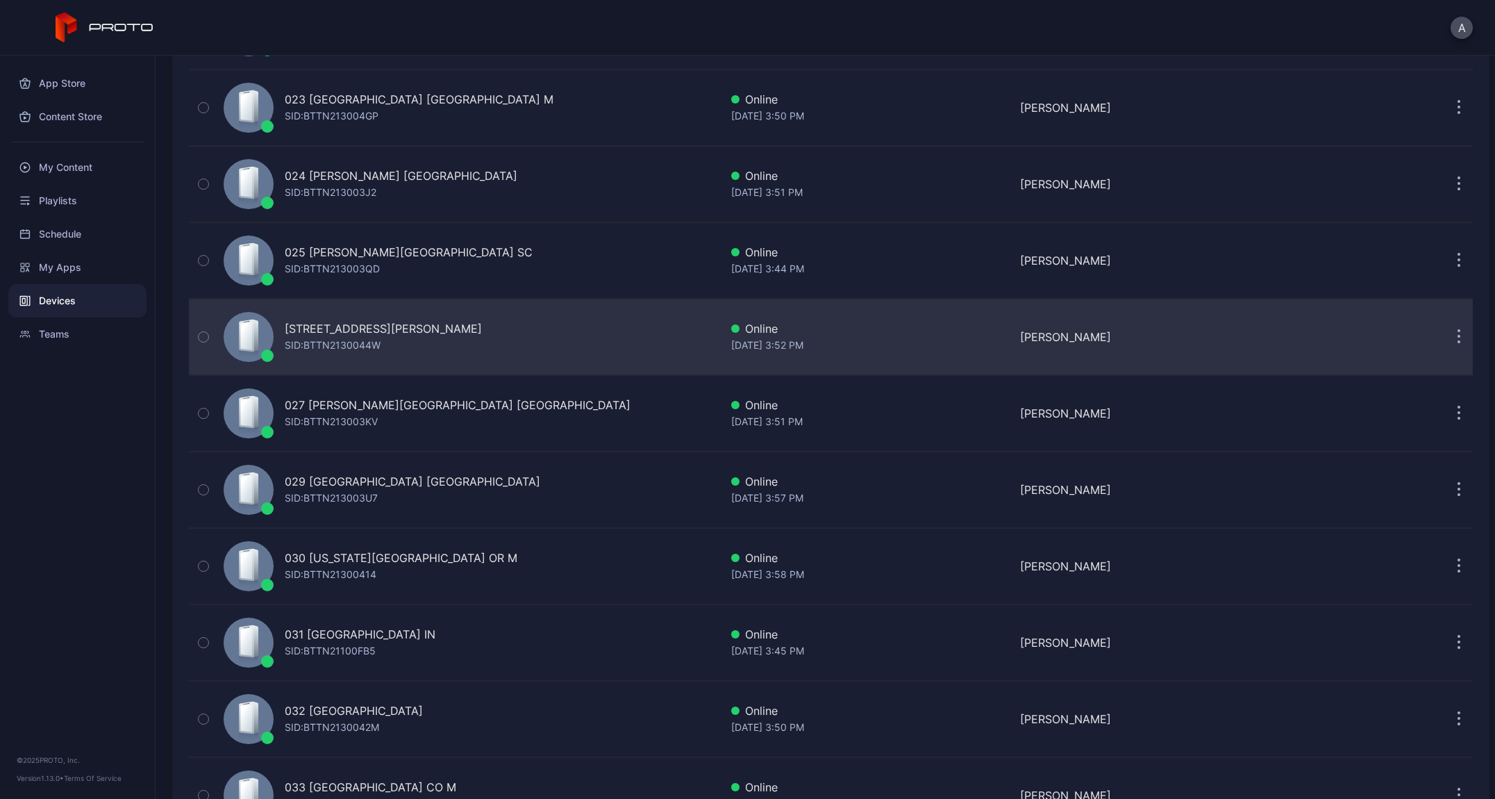
click at [362, 333] on div "[STREET_ADDRESS][PERSON_NAME]" at bounding box center [383, 328] width 197 height 17
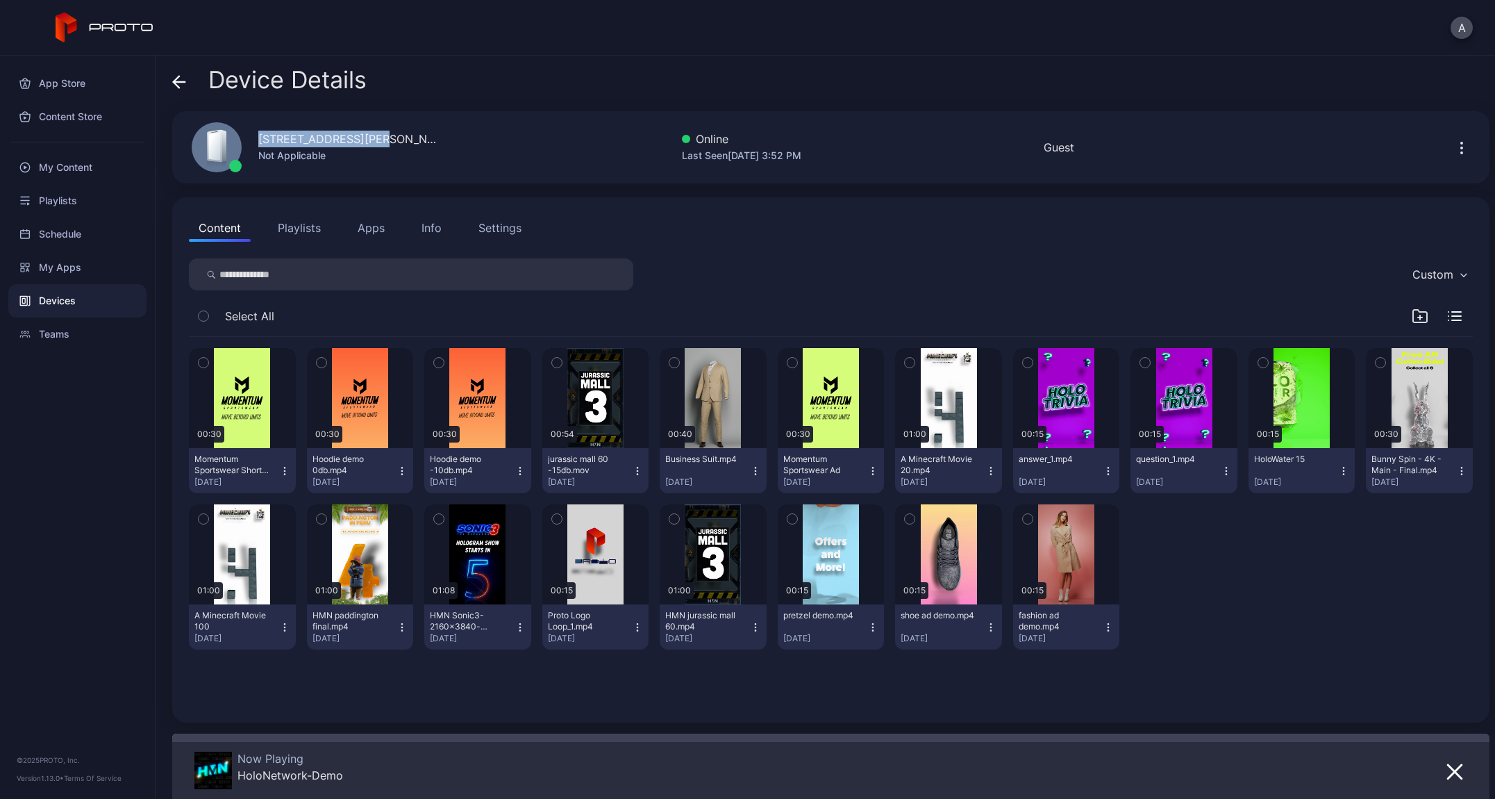
drag, startPoint x: 383, startPoint y: 140, endPoint x: 224, endPoint y: 142, distance: 159.1
click at [224, 142] on div "[STREET_ADDRESS][PERSON_NAME] Not Applicable" at bounding box center [307, 147] width 264 height 75
click at [185, 85] on icon at bounding box center [179, 82] width 14 height 14
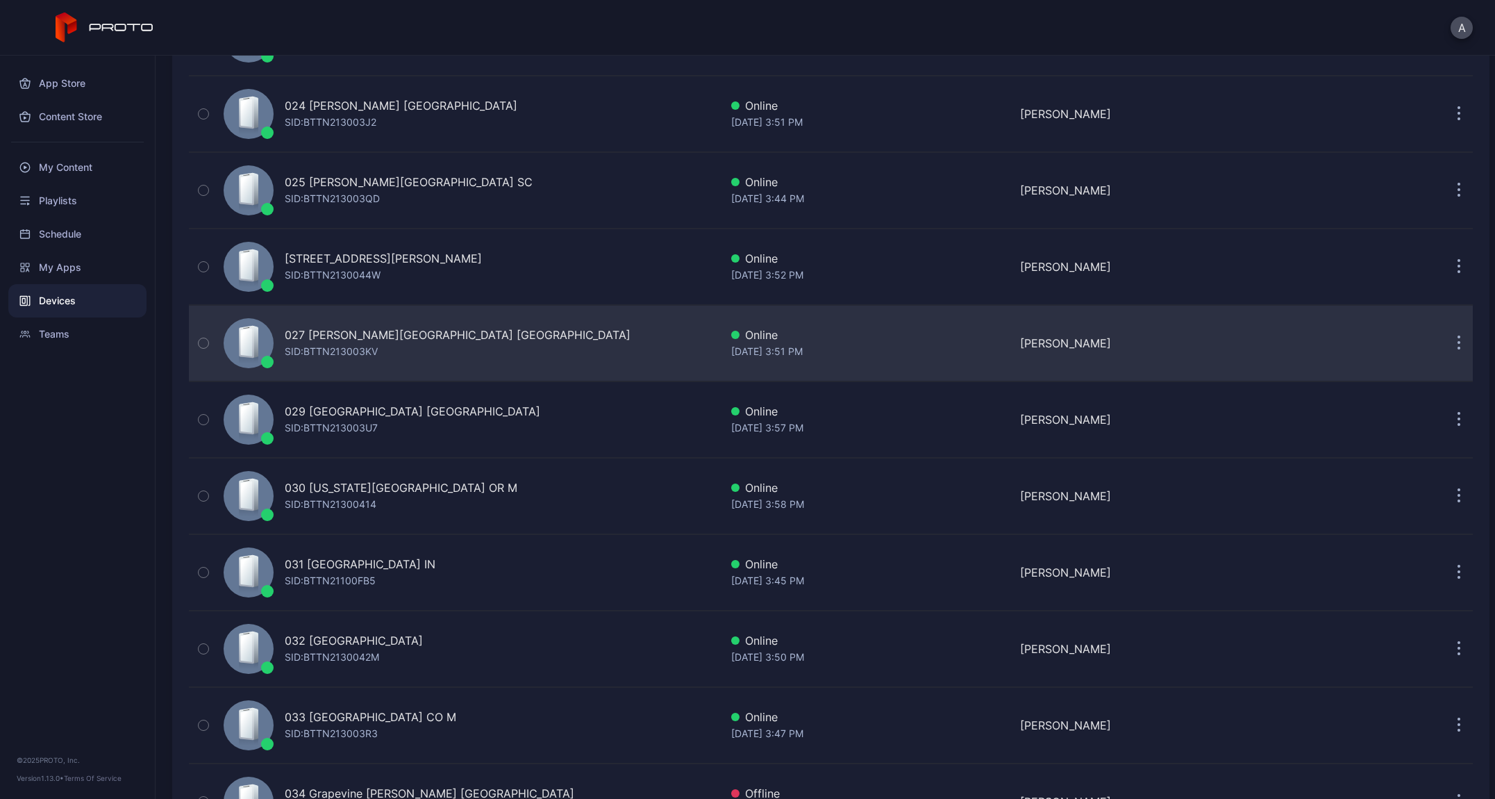
scroll to position [1973, 0]
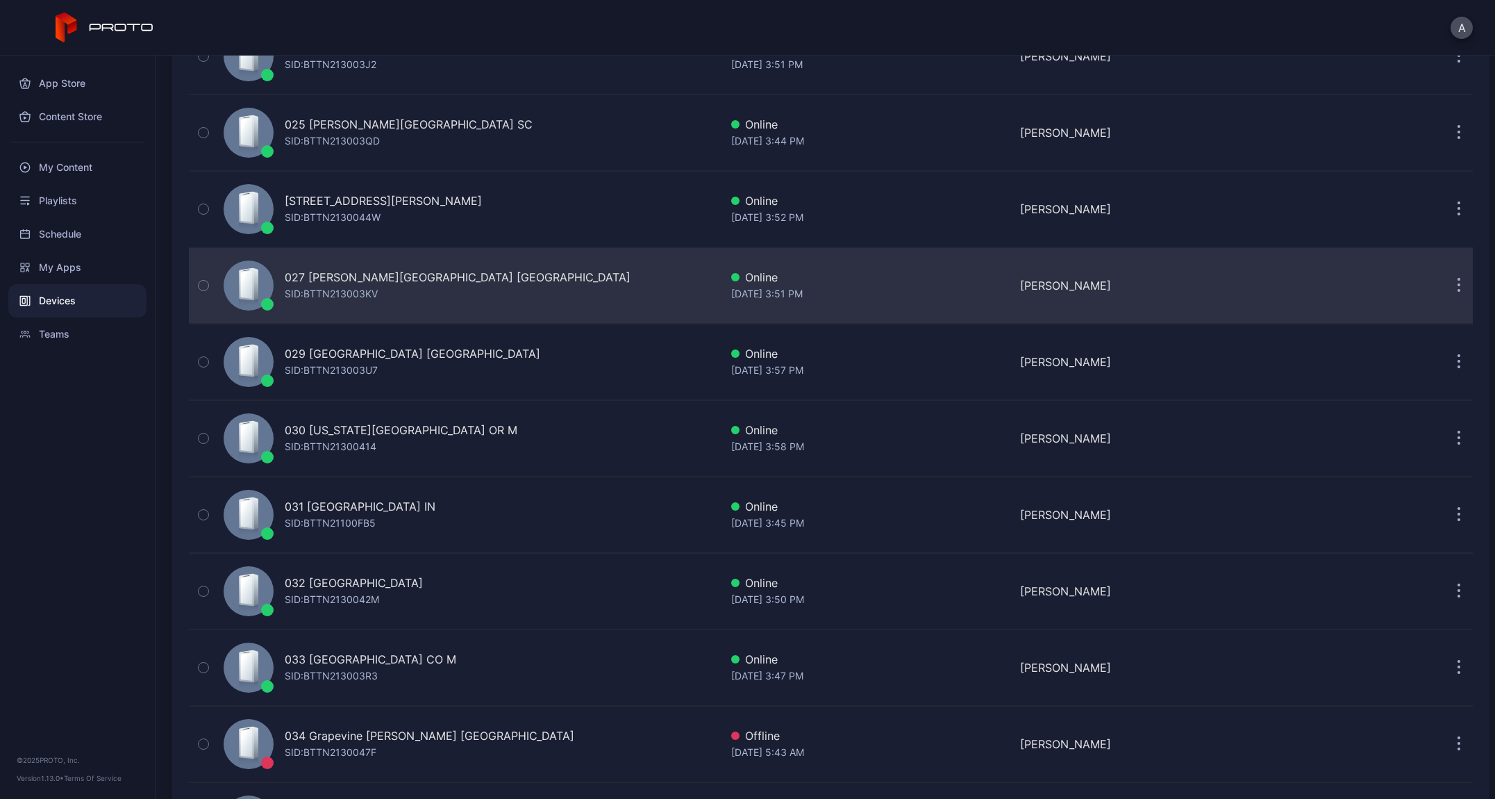
click at [399, 270] on div "027 [PERSON_NAME][GEOGRAPHIC_DATA] [GEOGRAPHIC_DATA]" at bounding box center [458, 277] width 346 height 17
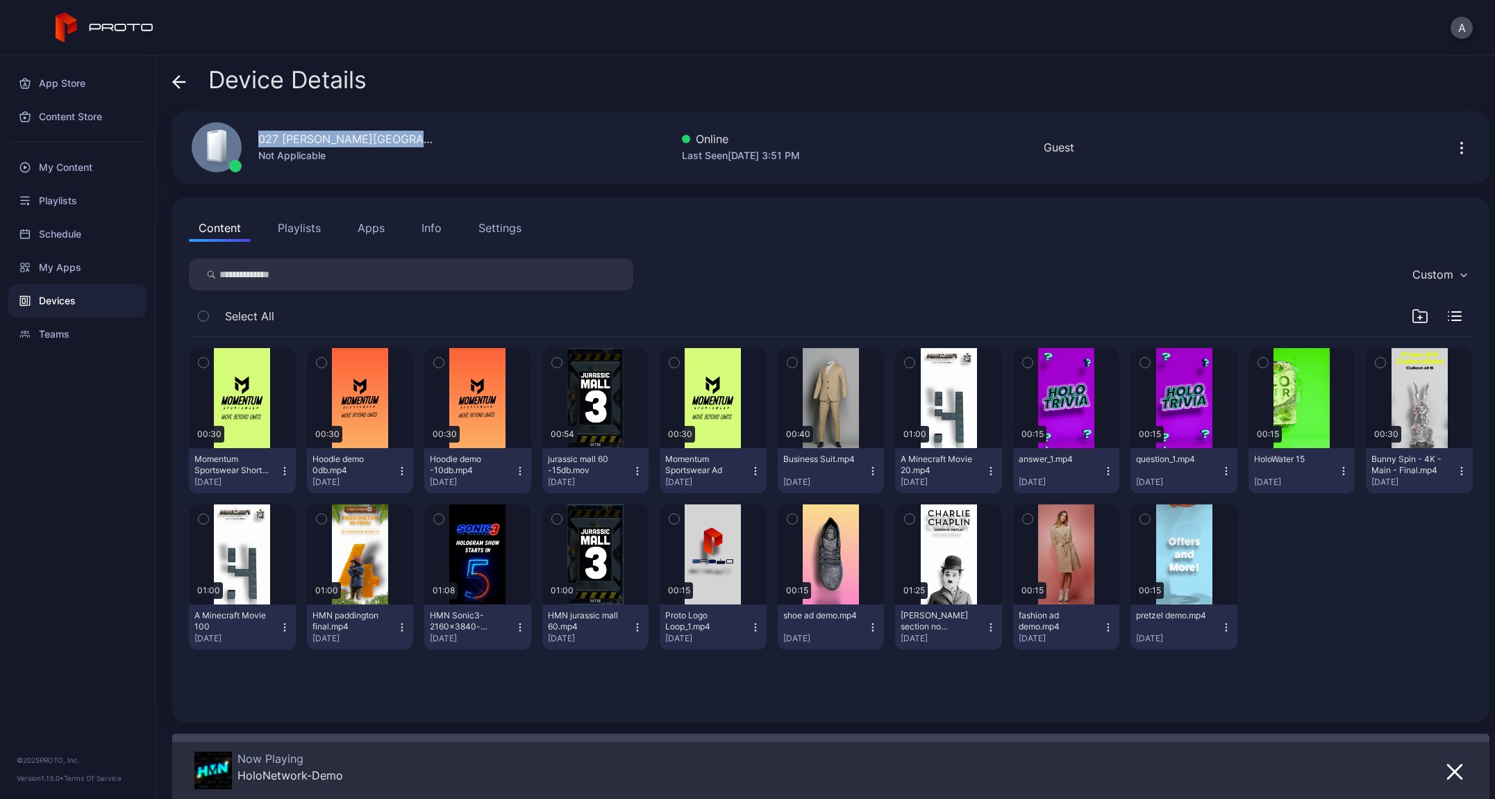
drag, startPoint x: 426, startPoint y: 138, endPoint x: 247, endPoint y: 140, distance: 179.9
click at [247, 140] on div "027 [PERSON_NAME][GEOGRAPHIC_DATA] [GEOGRAPHIC_DATA] Not Applicable Online Last…" at bounding box center [831, 147] width 1318 height 72
click at [176, 78] on icon at bounding box center [177, 82] width 6 height 12
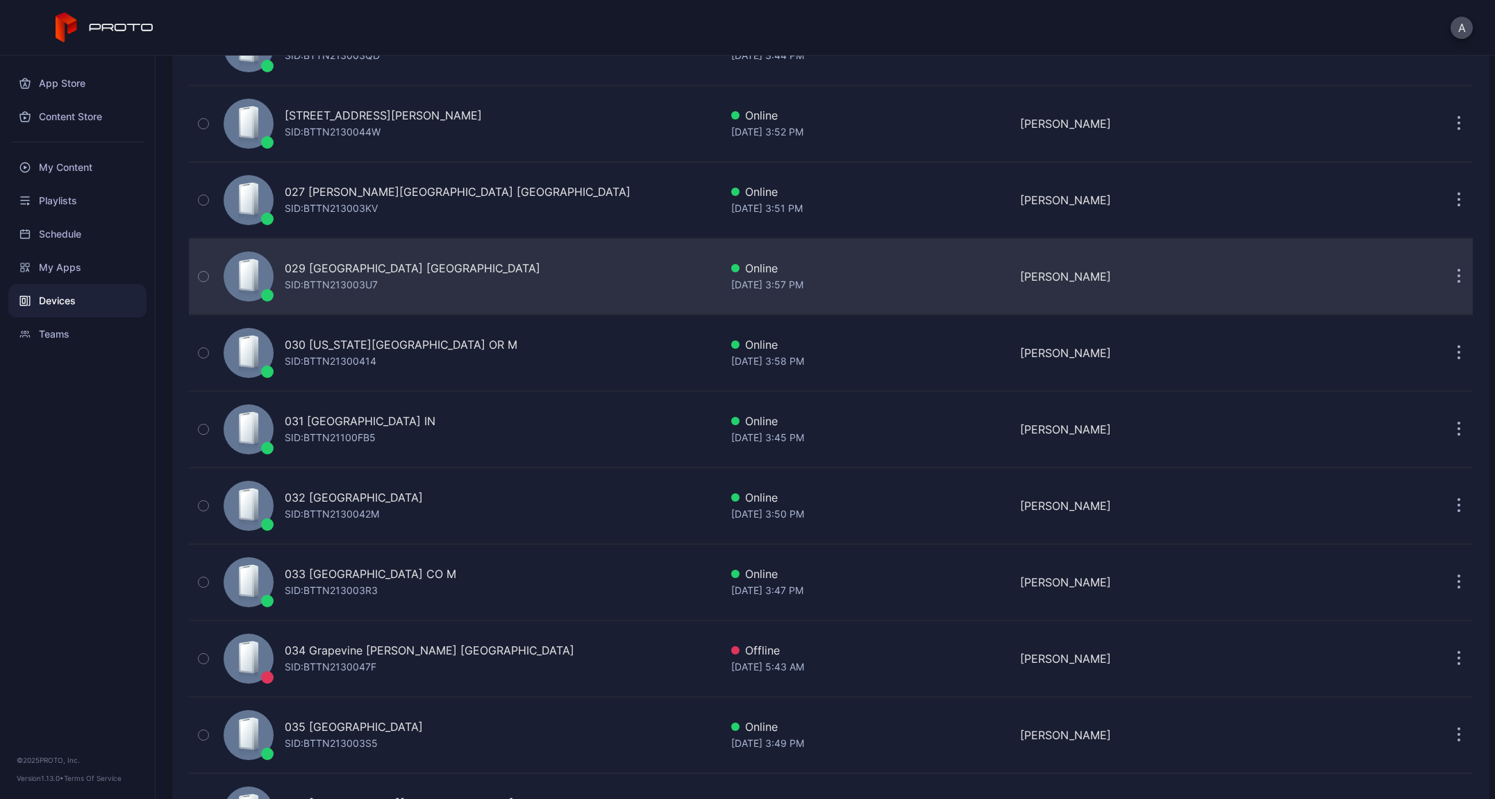
scroll to position [2067, 0]
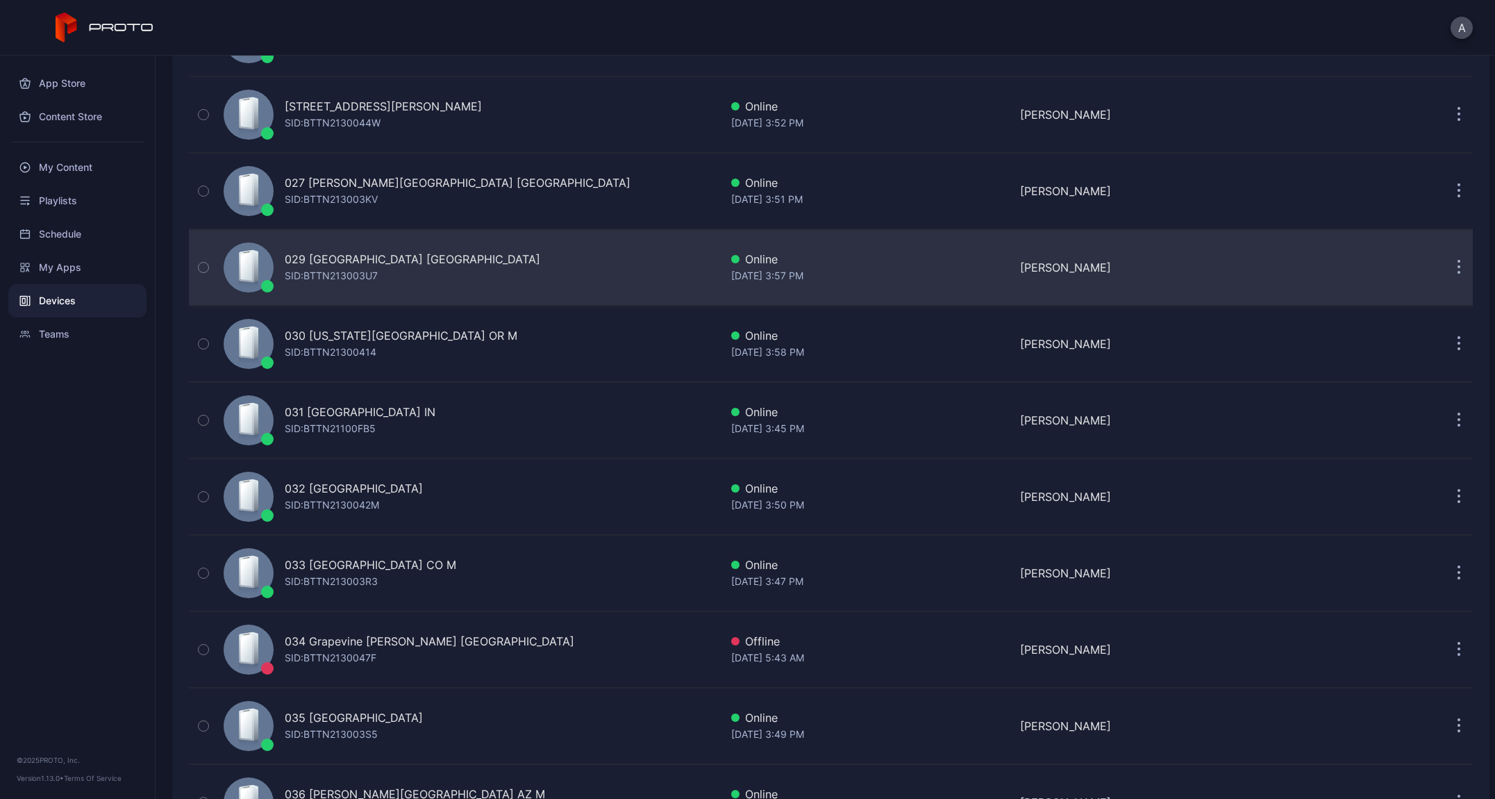
click at [354, 268] on div "SID: BTTN213003U7" at bounding box center [331, 275] width 93 height 17
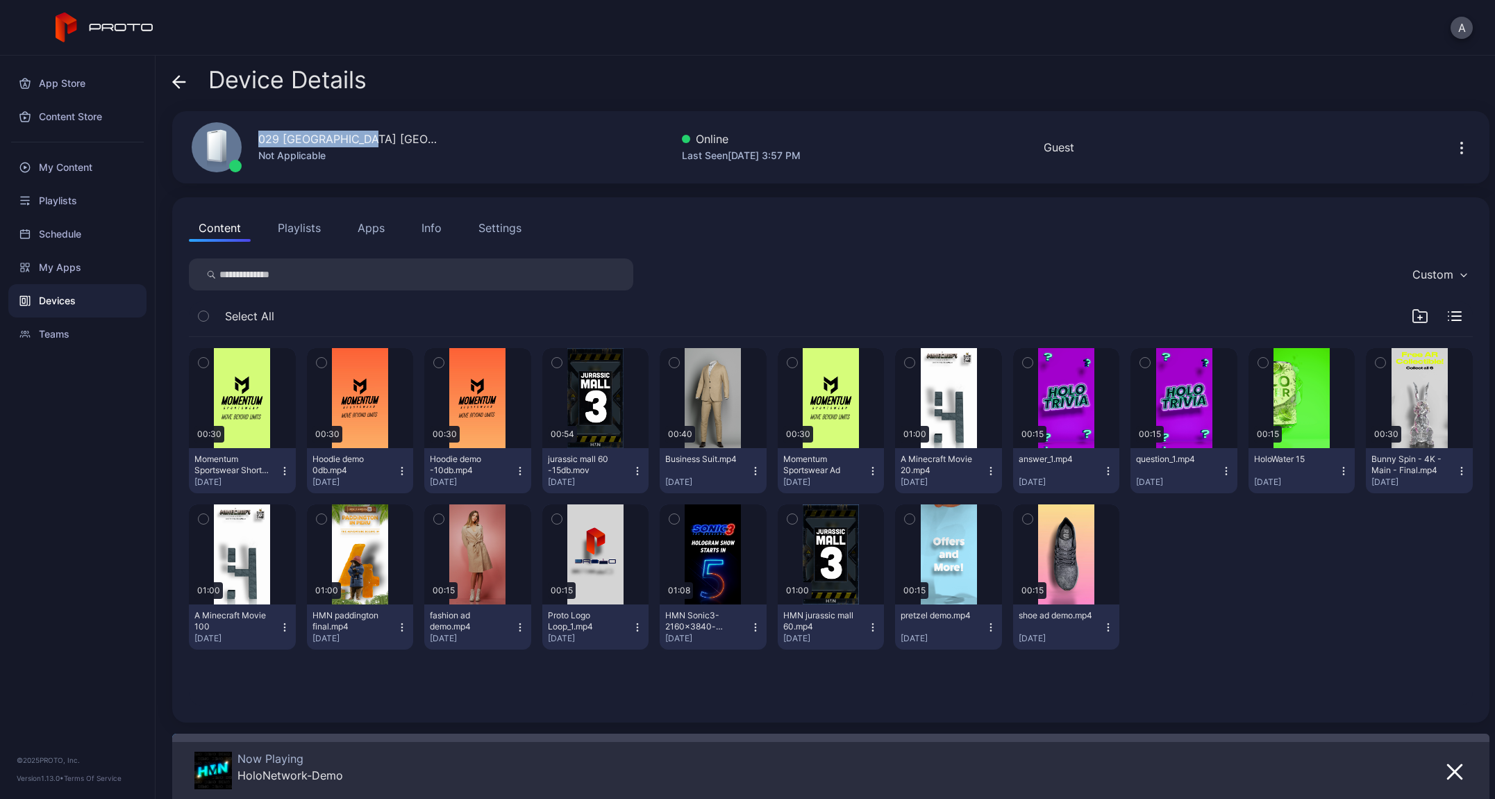
drag, startPoint x: 376, startPoint y: 136, endPoint x: 237, endPoint y: 136, distance: 138.9
click at [237, 136] on div "029 [GEOGRAPHIC_DATA] [GEOGRAPHIC_DATA] Not Applicable" at bounding box center [307, 147] width 264 height 75
click at [176, 71] on span at bounding box center [179, 80] width 14 height 26
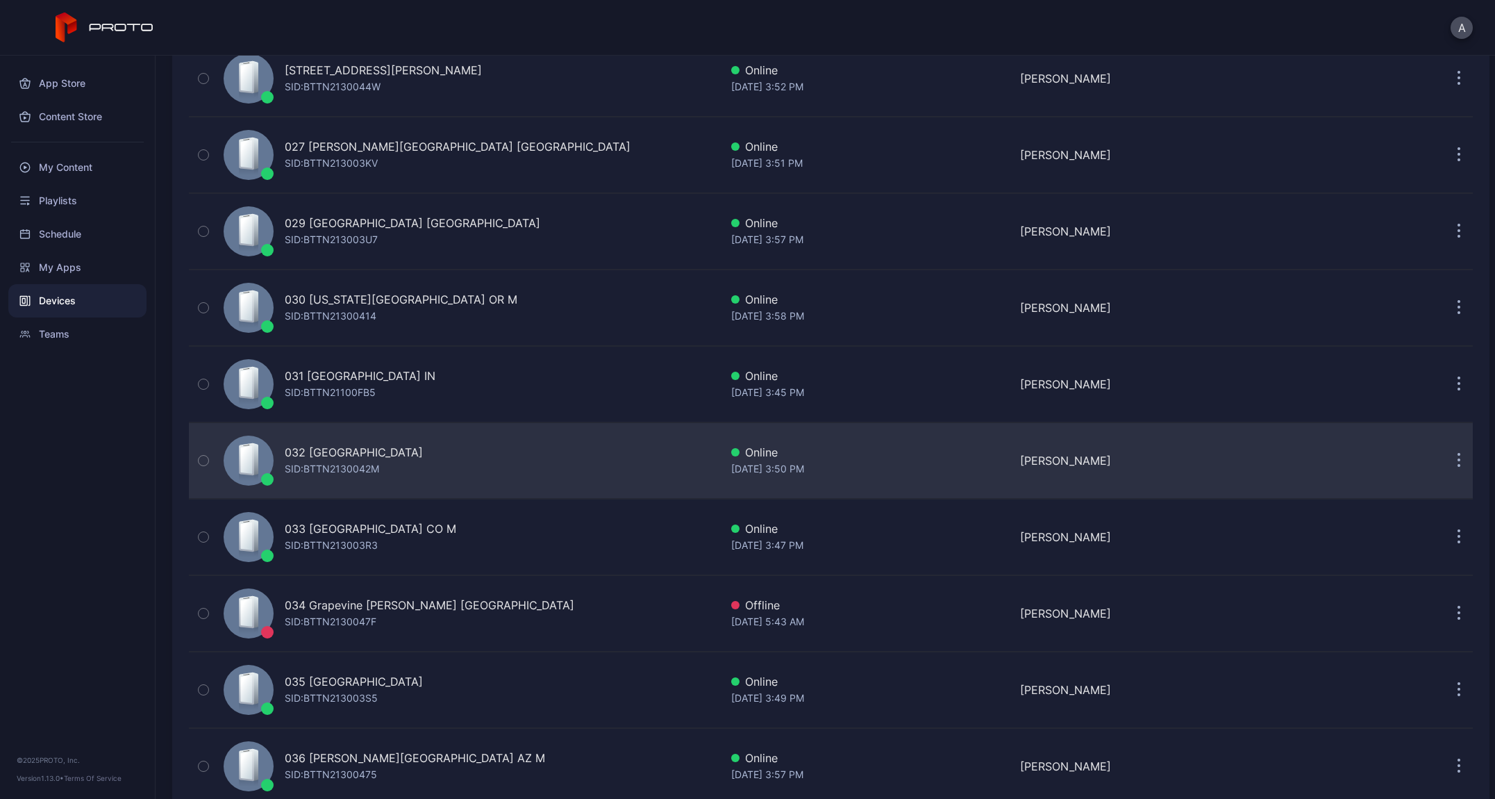
scroll to position [2112, 0]
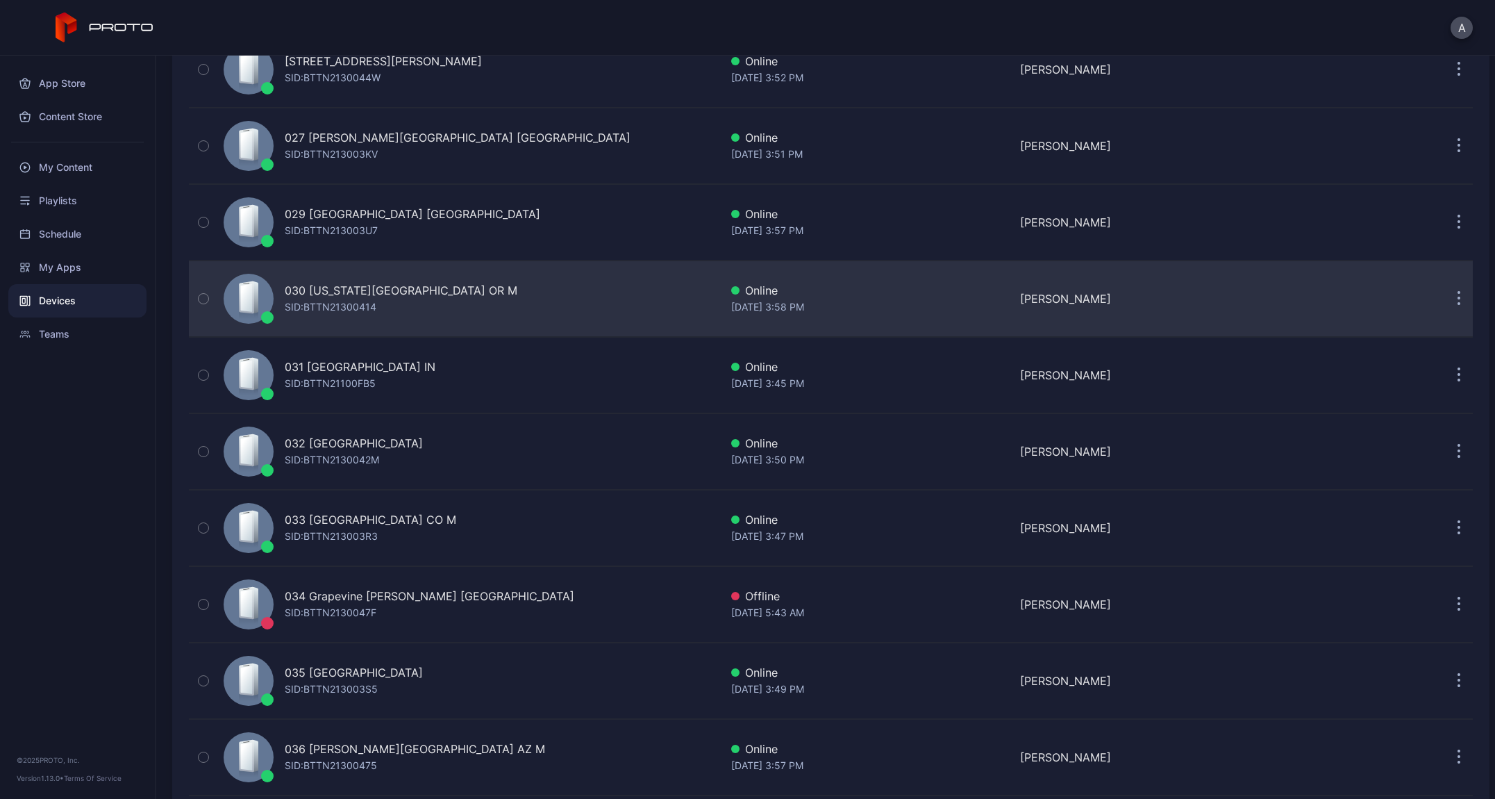
click at [390, 288] on div "030 [US_STATE][GEOGRAPHIC_DATA] OR M" at bounding box center [401, 290] width 233 height 17
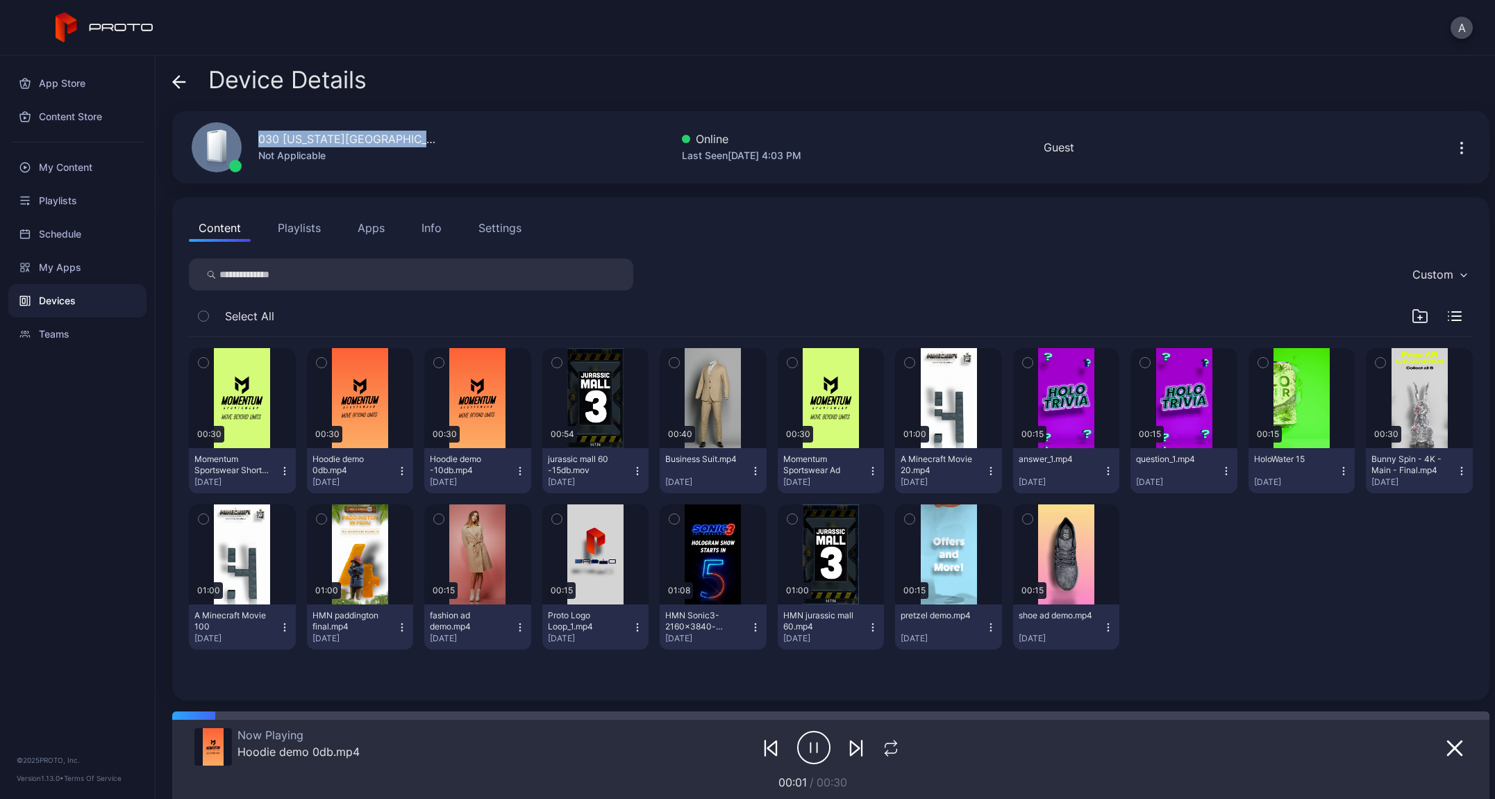
drag, startPoint x: 425, startPoint y: 140, endPoint x: 219, endPoint y: 135, distance: 206.3
click at [219, 135] on div "030 [US_STATE][GEOGRAPHIC_DATA] OR M Not Applicable Online Last Seen [DATE] 4:0…" at bounding box center [831, 147] width 1318 height 72
click at [172, 80] on div "Device Details 030 [US_STATE][GEOGRAPHIC_DATA] [GEOGRAPHIC_DATA] M Not Applicab…" at bounding box center [826, 427] width 1340 height 743
click at [181, 78] on icon at bounding box center [179, 82] width 14 height 14
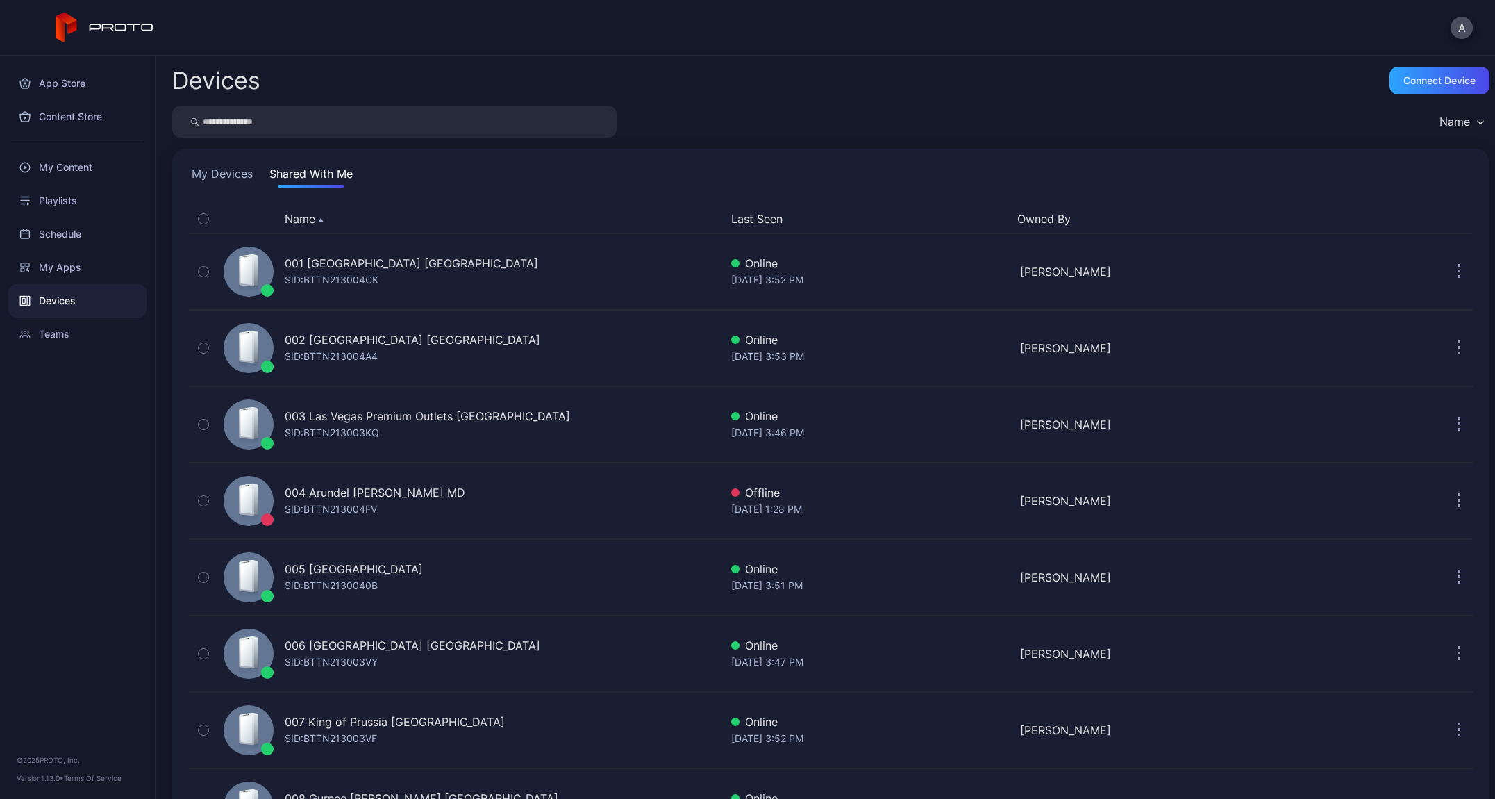
scroll to position [2112, 0]
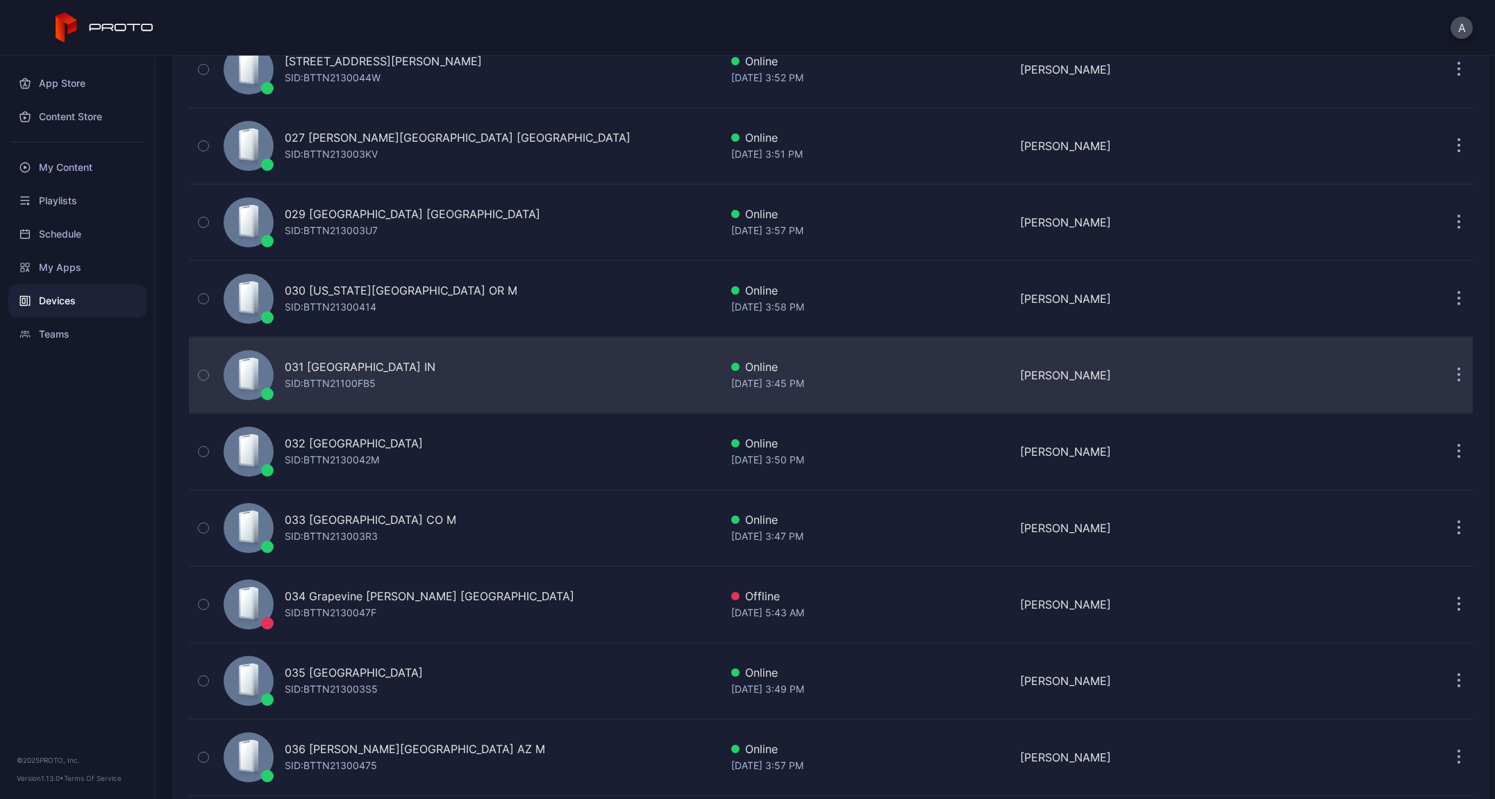
click at [392, 373] on div "031 [GEOGRAPHIC_DATA] IN" at bounding box center [360, 366] width 151 height 17
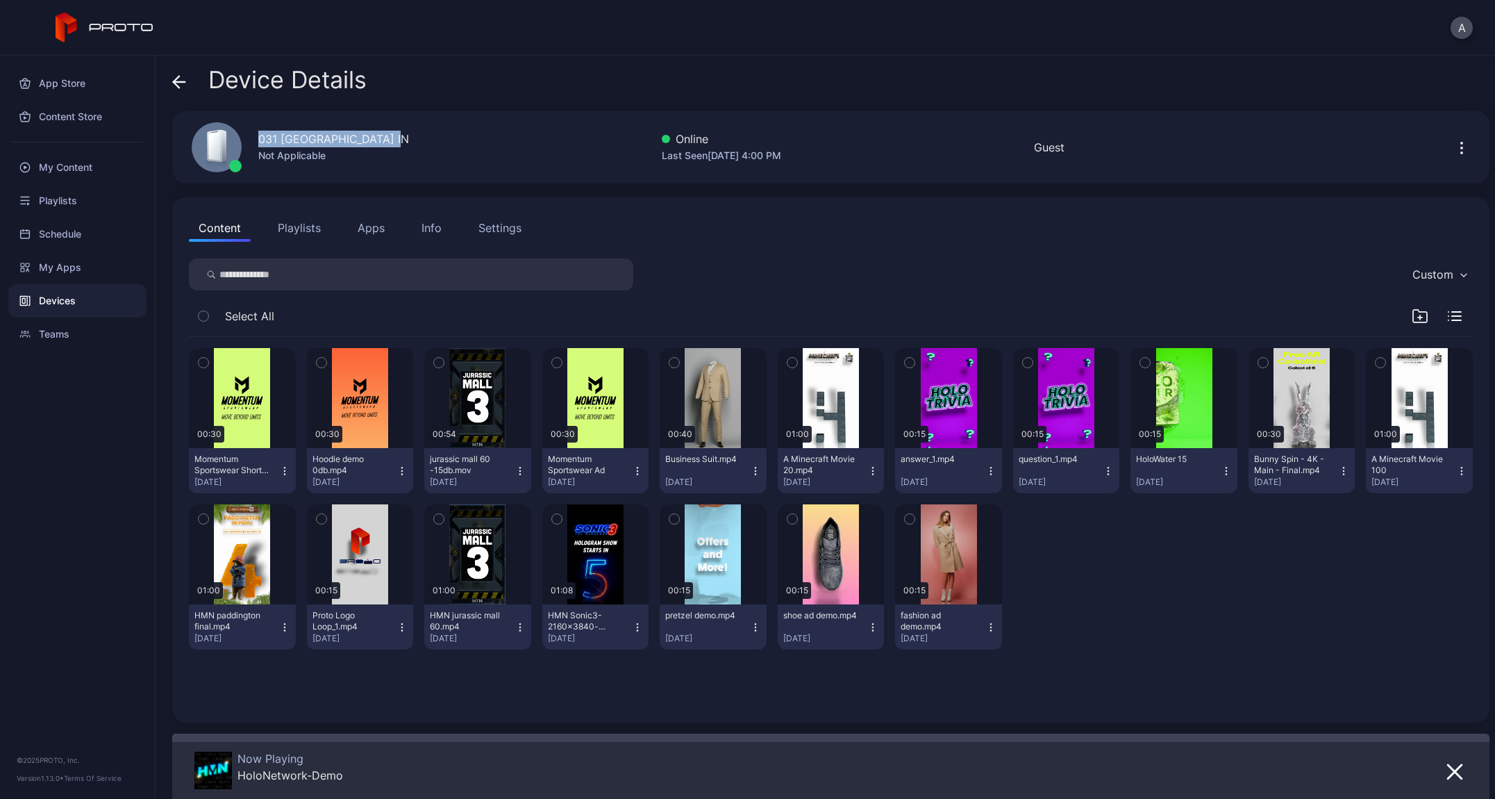
drag, startPoint x: 388, startPoint y: 139, endPoint x: 244, endPoint y: 137, distance: 143.1
click at [244, 137] on div "031 [GEOGRAPHIC_DATA] IN Not Applicable" at bounding box center [292, 147] width 234 height 75
click at [179, 78] on icon at bounding box center [179, 82] width 14 height 14
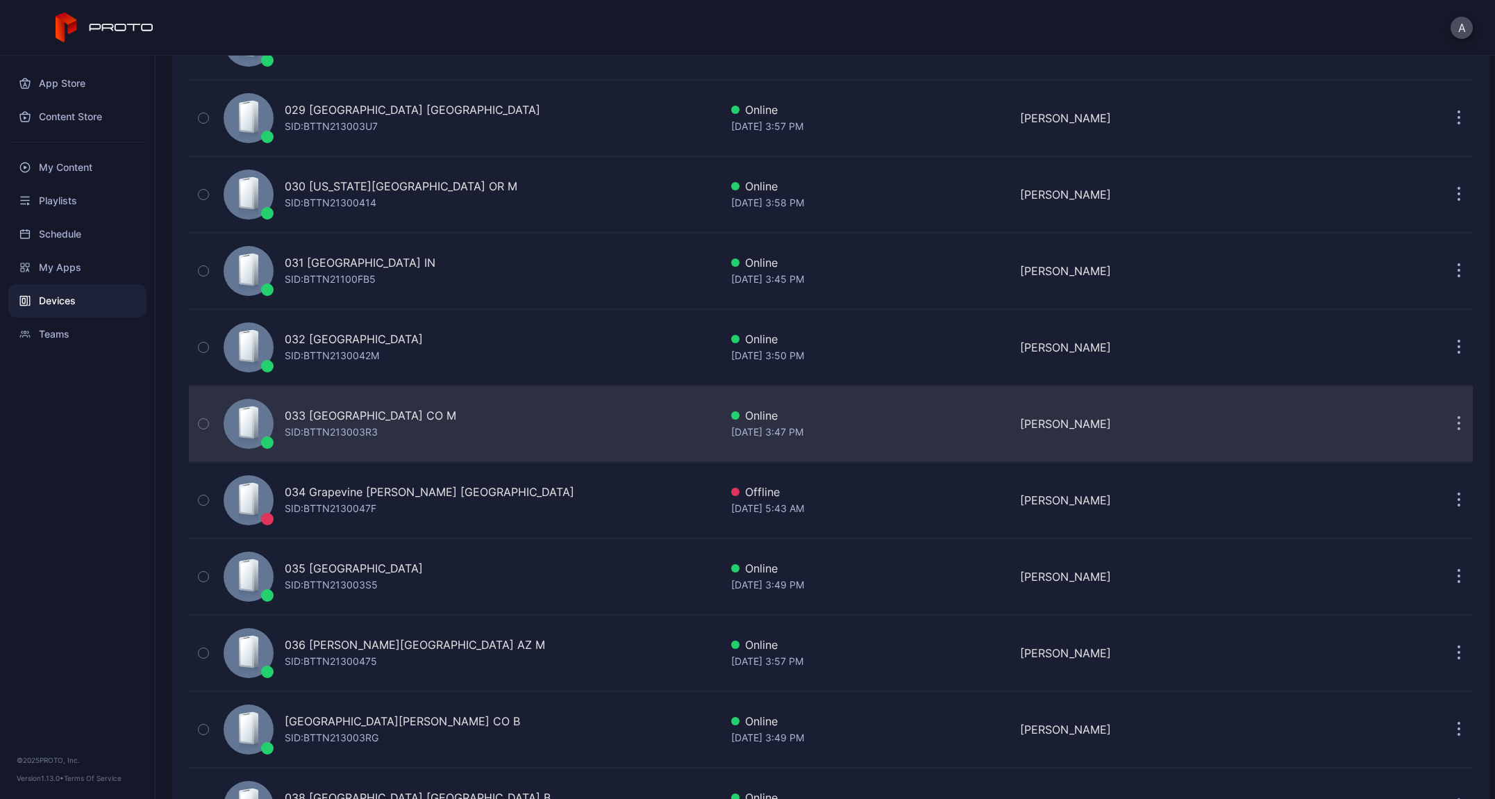
scroll to position [2225, 0]
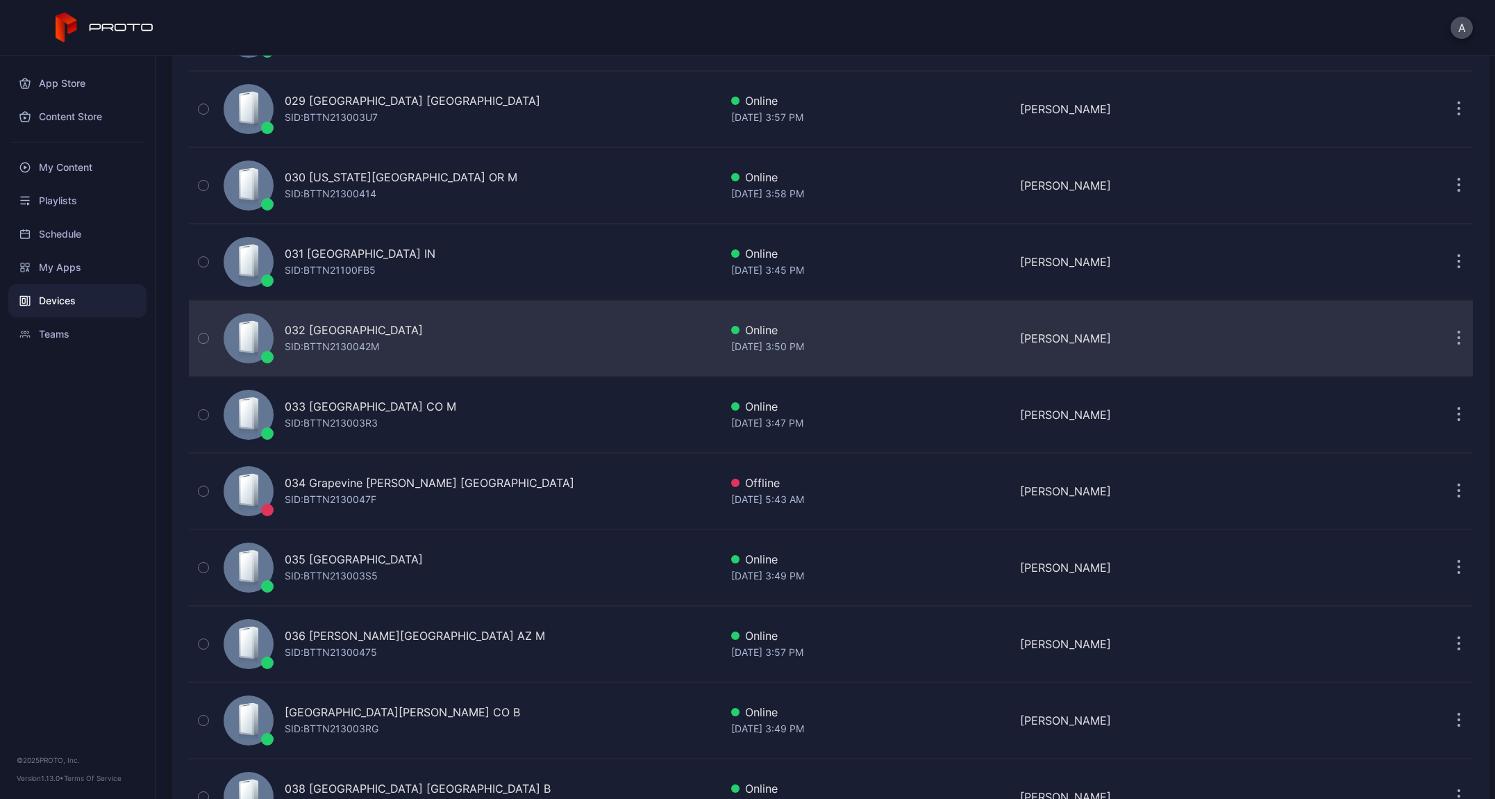
click at [374, 324] on div "032 [GEOGRAPHIC_DATA]" at bounding box center [354, 330] width 138 height 17
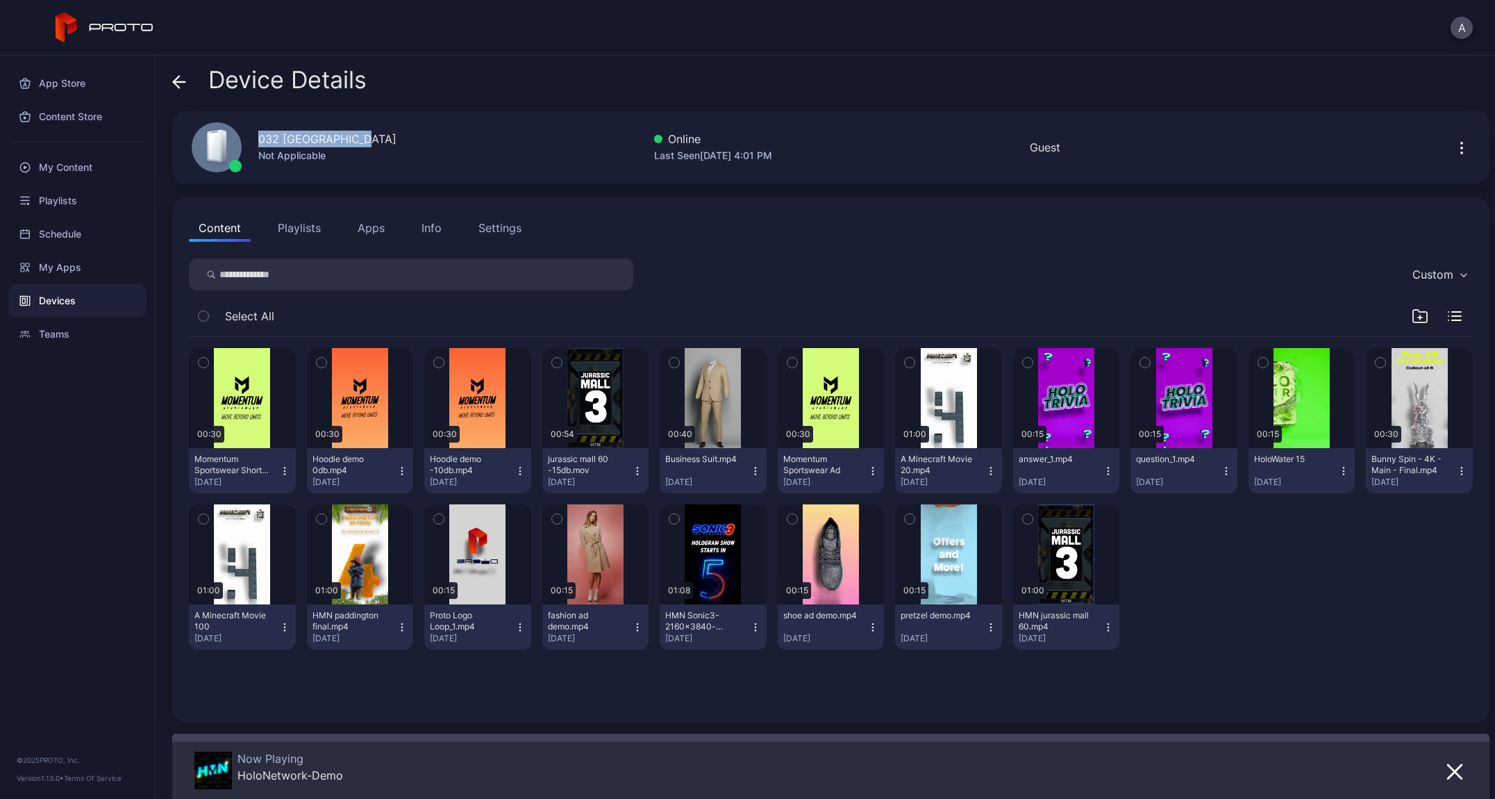
drag, startPoint x: 360, startPoint y: 139, endPoint x: 218, endPoint y: 140, distance: 141.7
click at [218, 140] on div "032 [GEOGRAPHIC_DATA] [GEOGRAPHIC_DATA] Not Applicable" at bounding box center [286, 147] width 222 height 75
click at [181, 80] on icon at bounding box center [179, 82] width 14 height 14
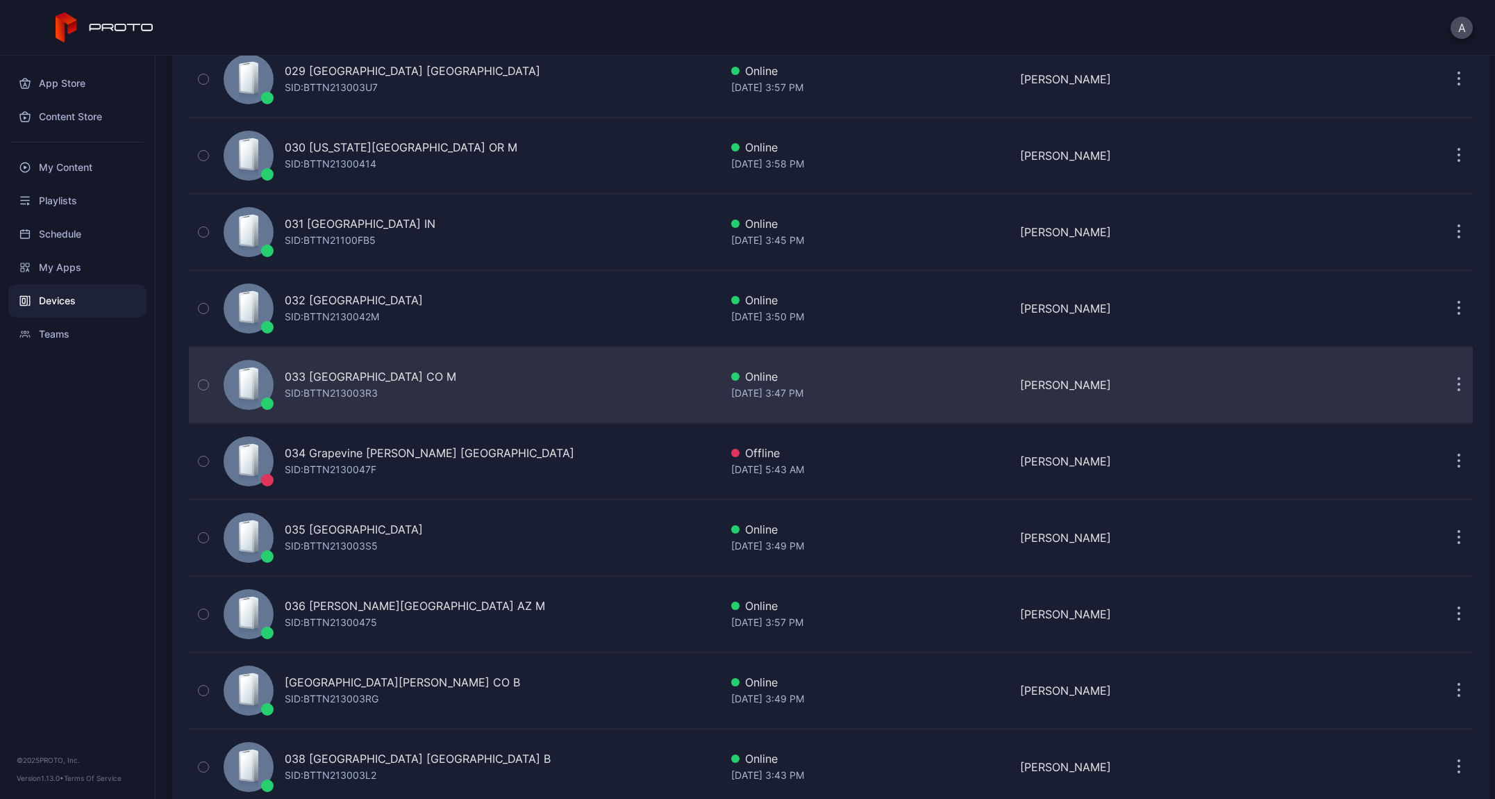
scroll to position [2313, 0]
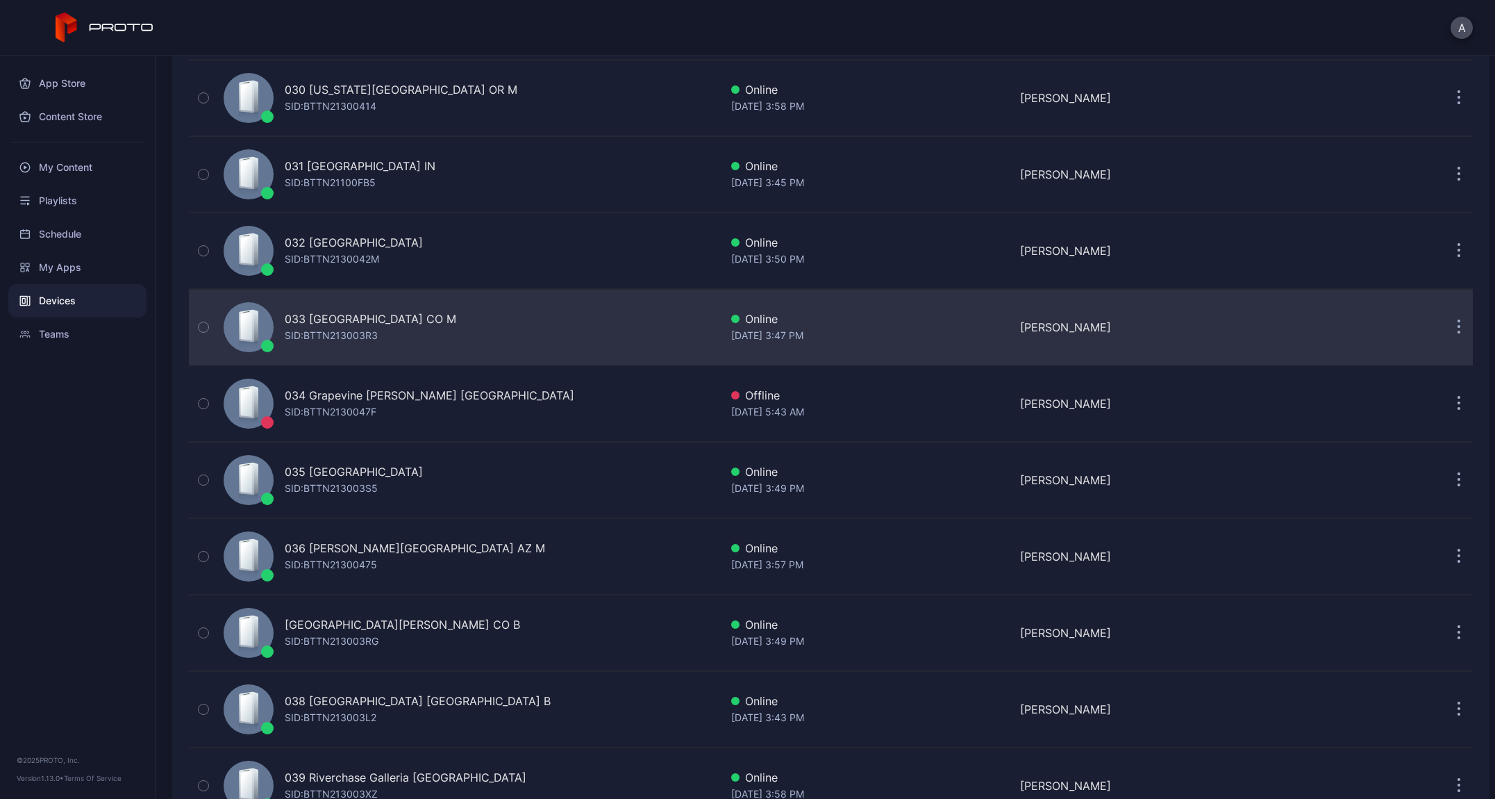
click at [401, 322] on div "033 [GEOGRAPHIC_DATA] CO M" at bounding box center [371, 318] width 172 height 17
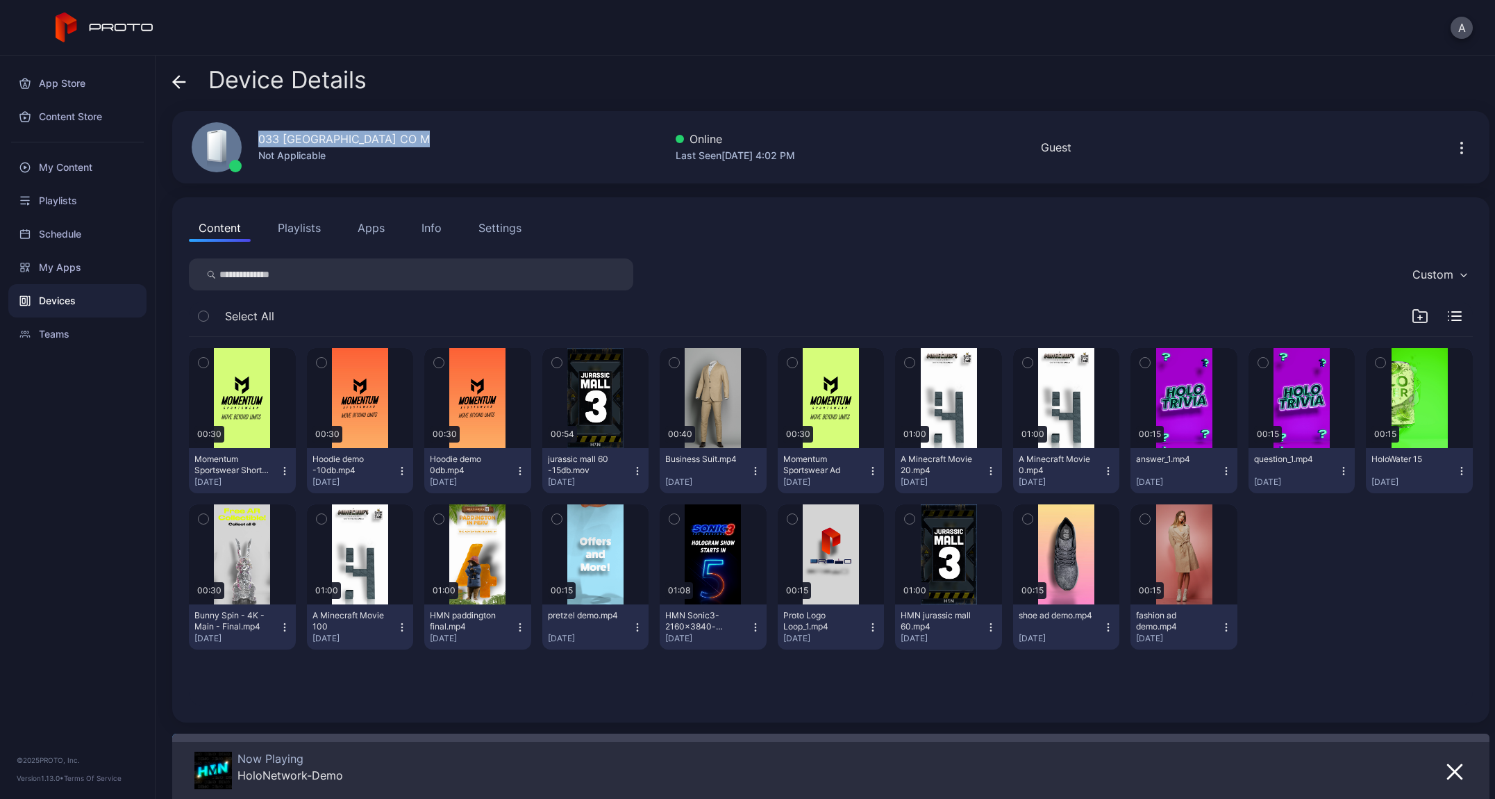
drag, startPoint x: 410, startPoint y: 142, endPoint x: 238, endPoint y: 139, distance: 171.6
click at [238, 139] on div "033 FlatIron Crossing CO M Not Applicable Online Last Seen [DATE] 4:02 PM Guest" at bounding box center [831, 147] width 1318 height 72
click at [179, 78] on icon at bounding box center [179, 82] width 14 height 14
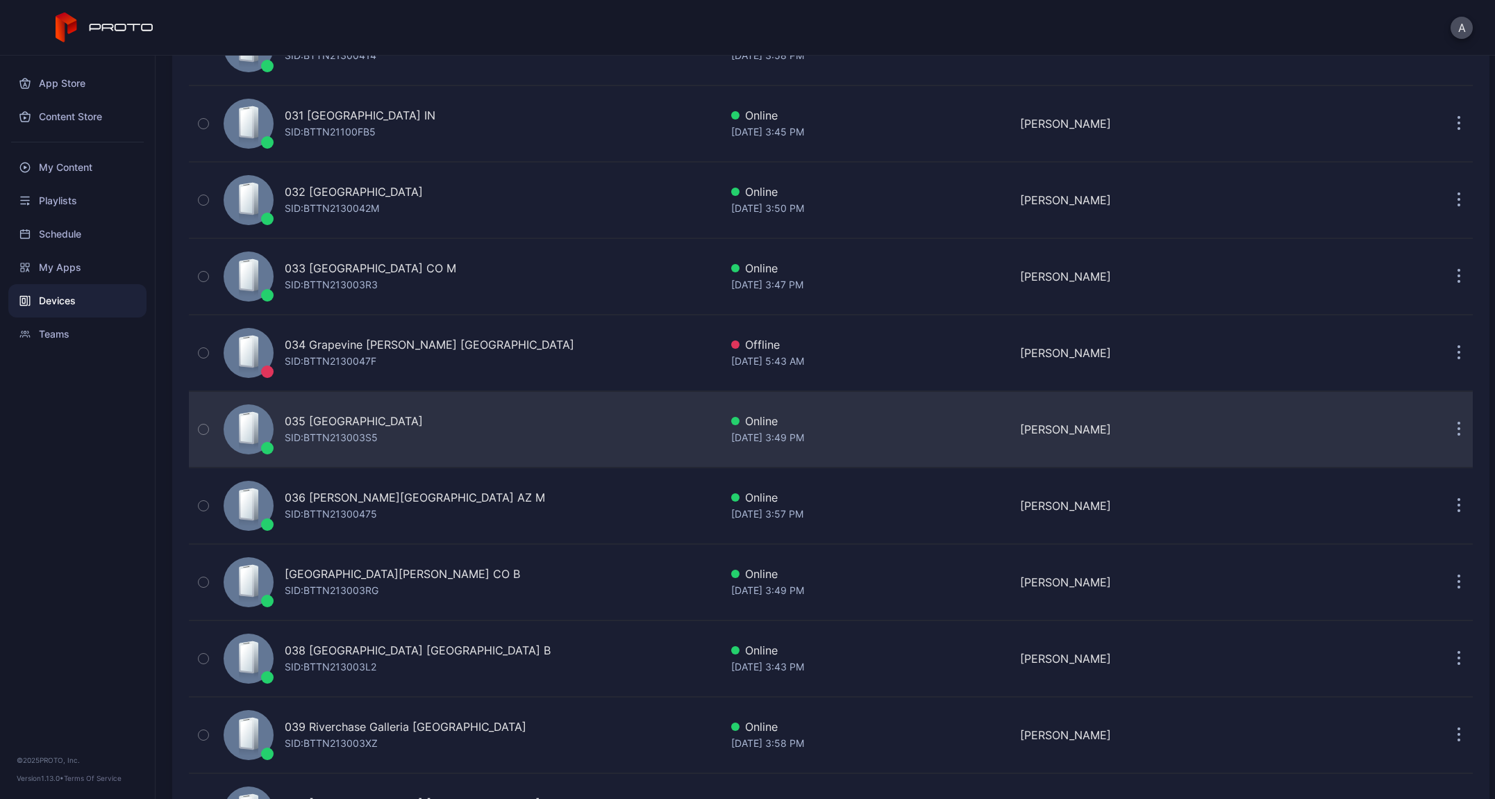
scroll to position [2420, 0]
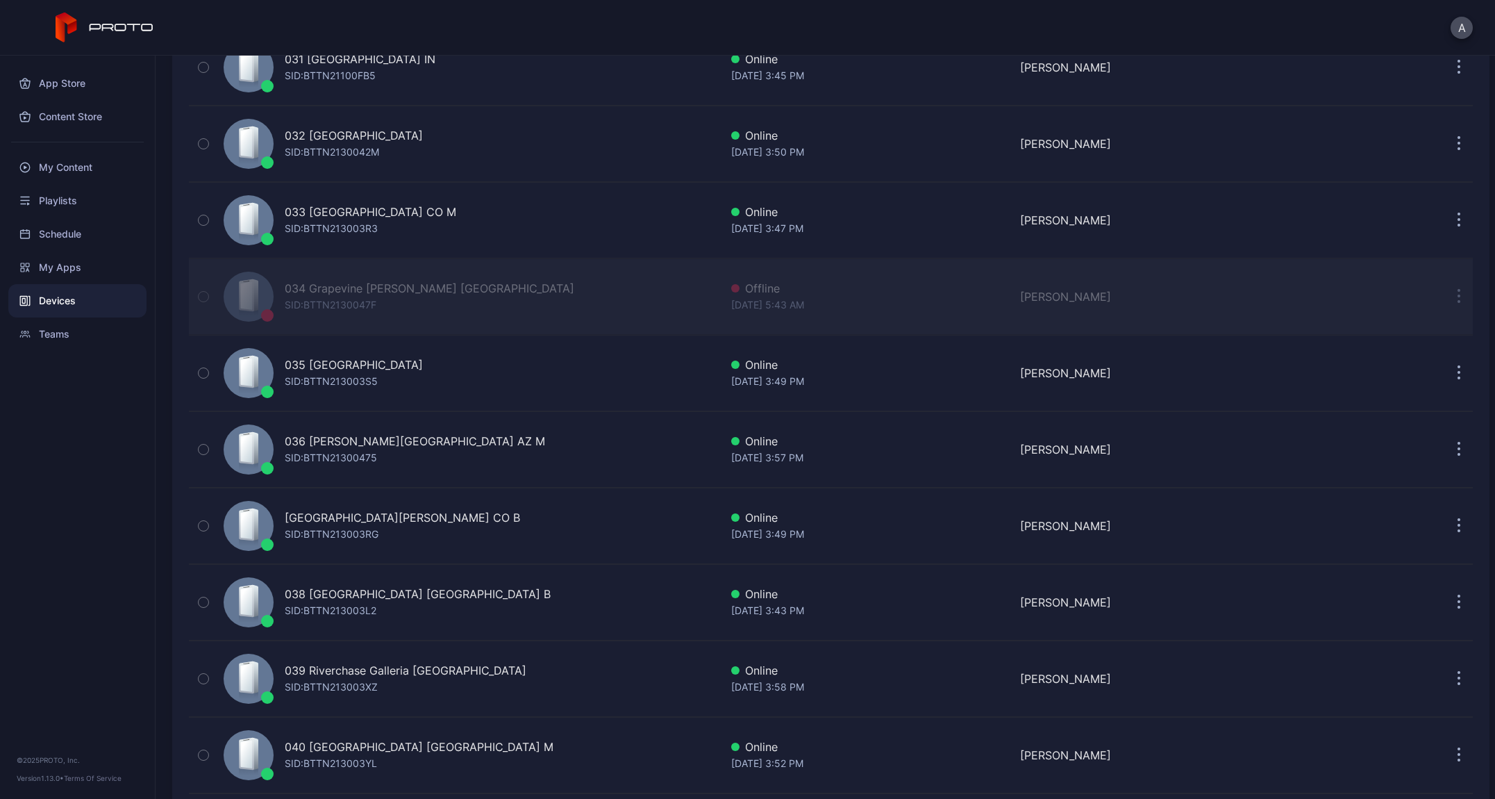
click at [326, 297] on div "SID: BTTN2130047F" at bounding box center [331, 305] width 92 height 17
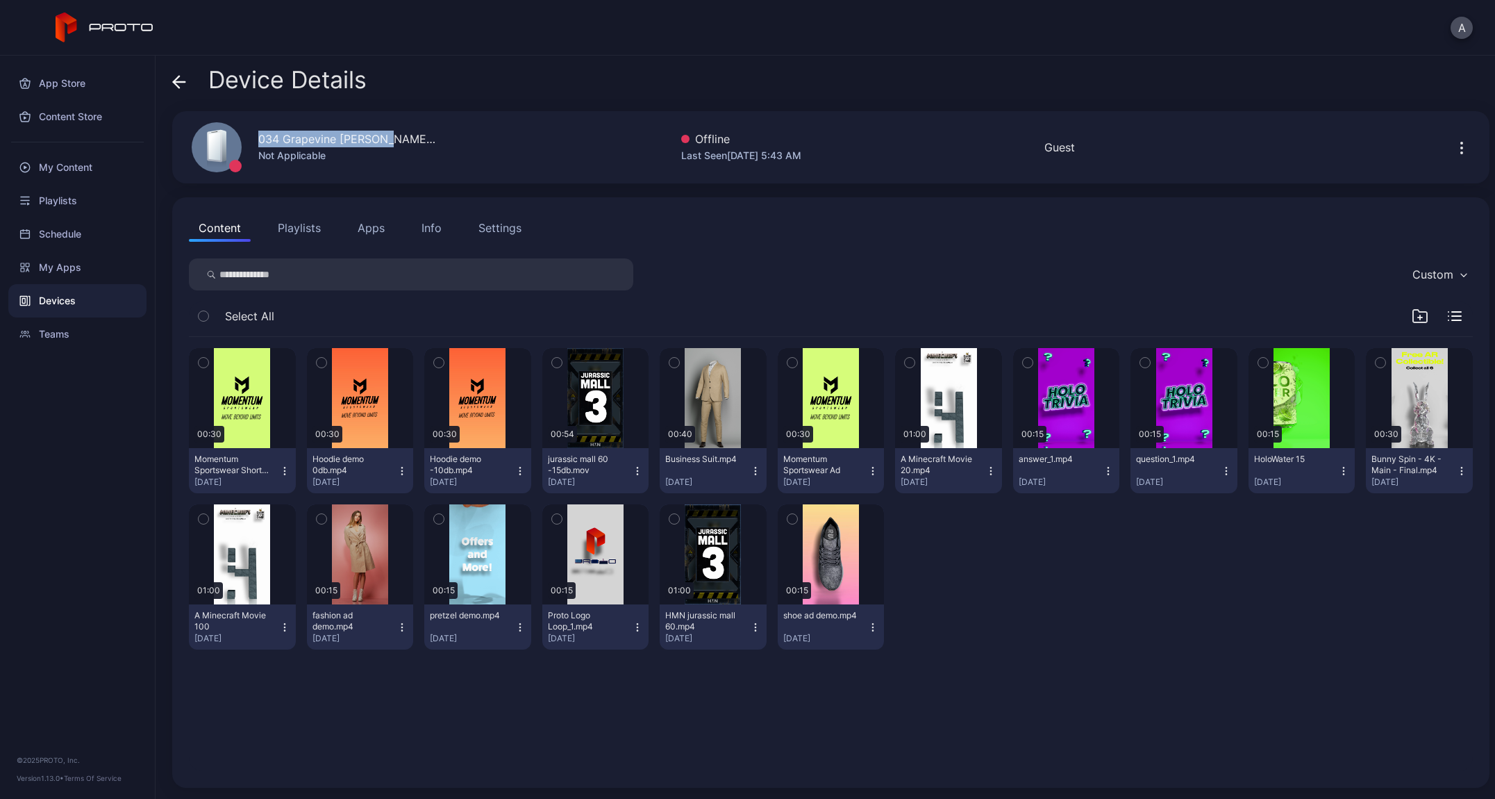
drag, startPoint x: 385, startPoint y: 139, endPoint x: 249, endPoint y: 135, distance: 136.2
click at [249, 135] on div "034 Grapevine [PERSON_NAME] [GEOGRAPHIC_DATA] Not Applicable" at bounding box center [307, 147] width 264 height 75
click at [181, 83] on icon at bounding box center [179, 82] width 14 height 14
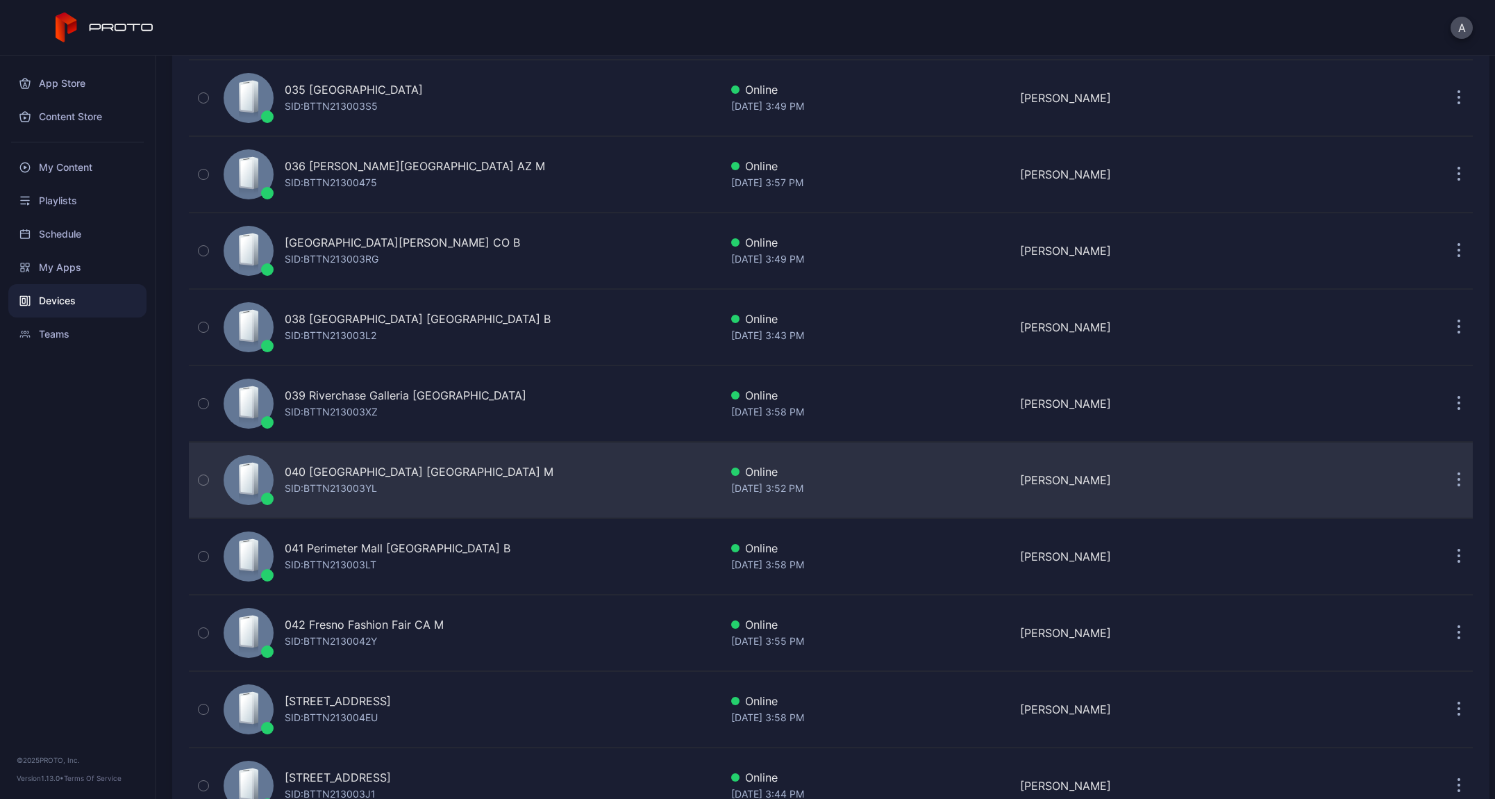
scroll to position [2686, 0]
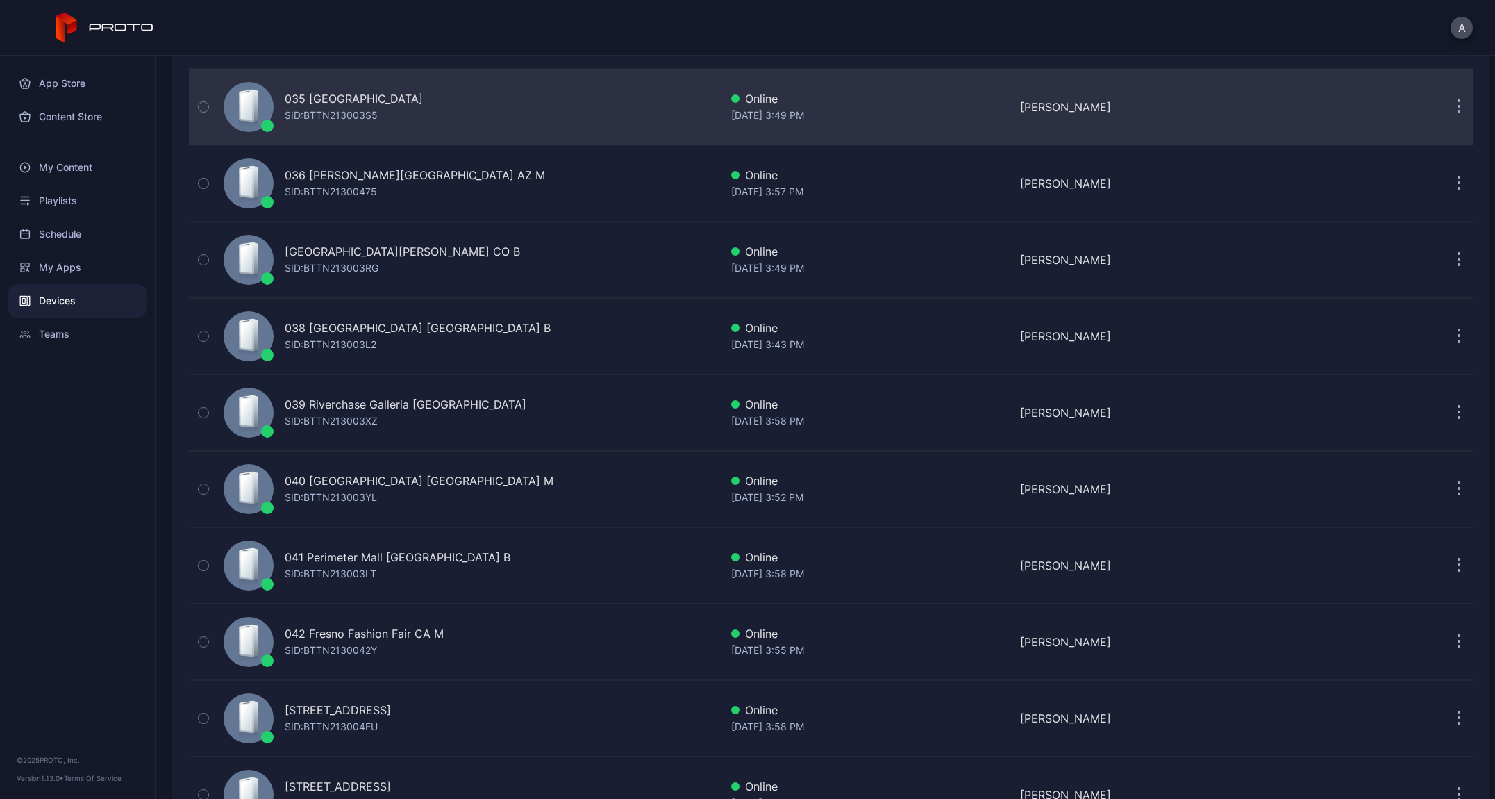
click at [395, 104] on div "035 [GEOGRAPHIC_DATA]" at bounding box center [354, 98] width 138 height 17
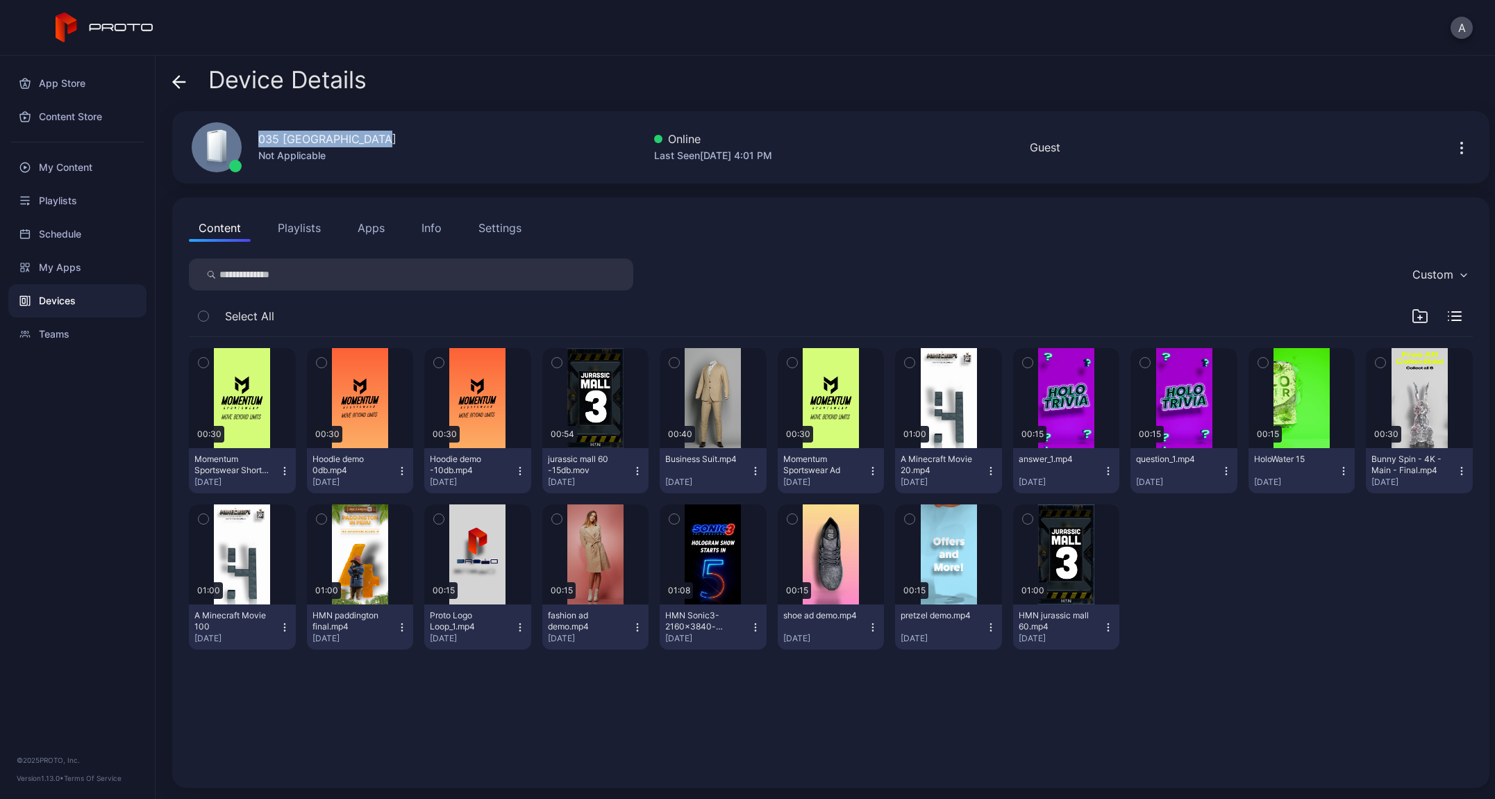
drag, startPoint x: 388, startPoint y: 140, endPoint x: 223, endPoint y: 135, distance: 165.4
click at [223, 135] on div "035 [GEOGRAPHIC_DATA] [GEOGRAPHIC_DATA] Not Applicable" at bounding box center [286, 147] width 222 height 75
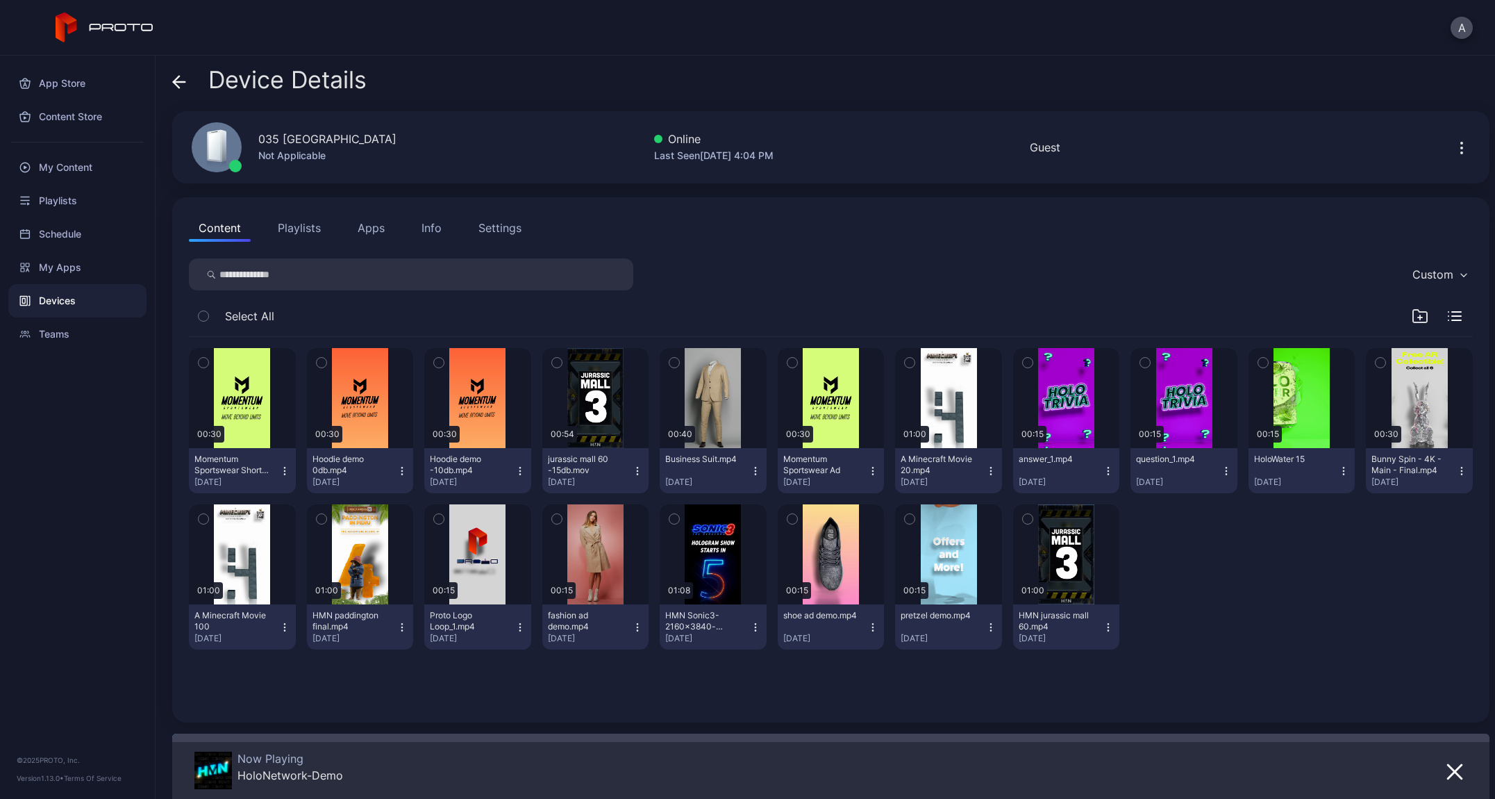
click at [190, 81] on div "Device Details" at bounding box center [269, 83] width 194 height 33
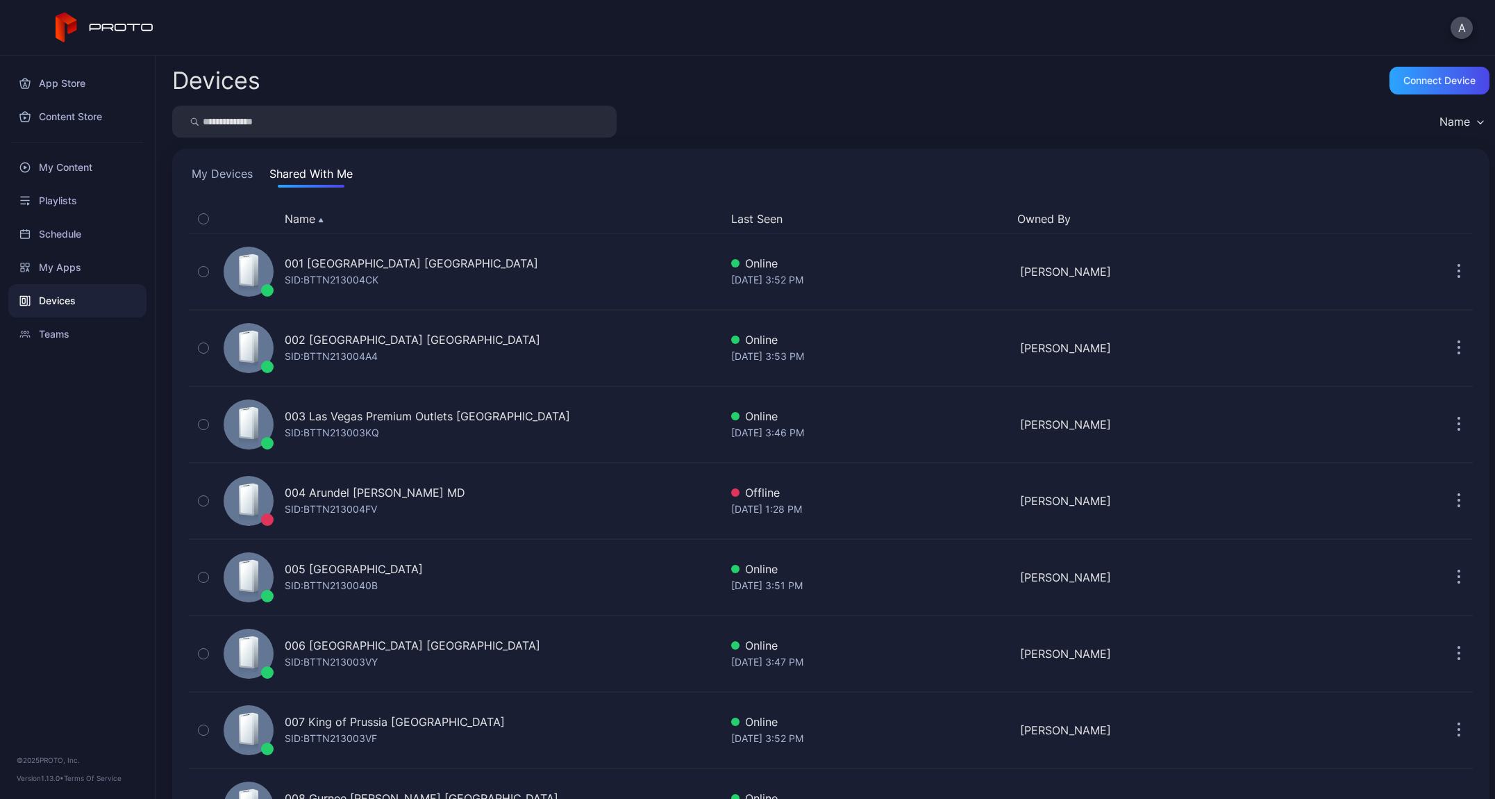
scroll to position [2686, 0]
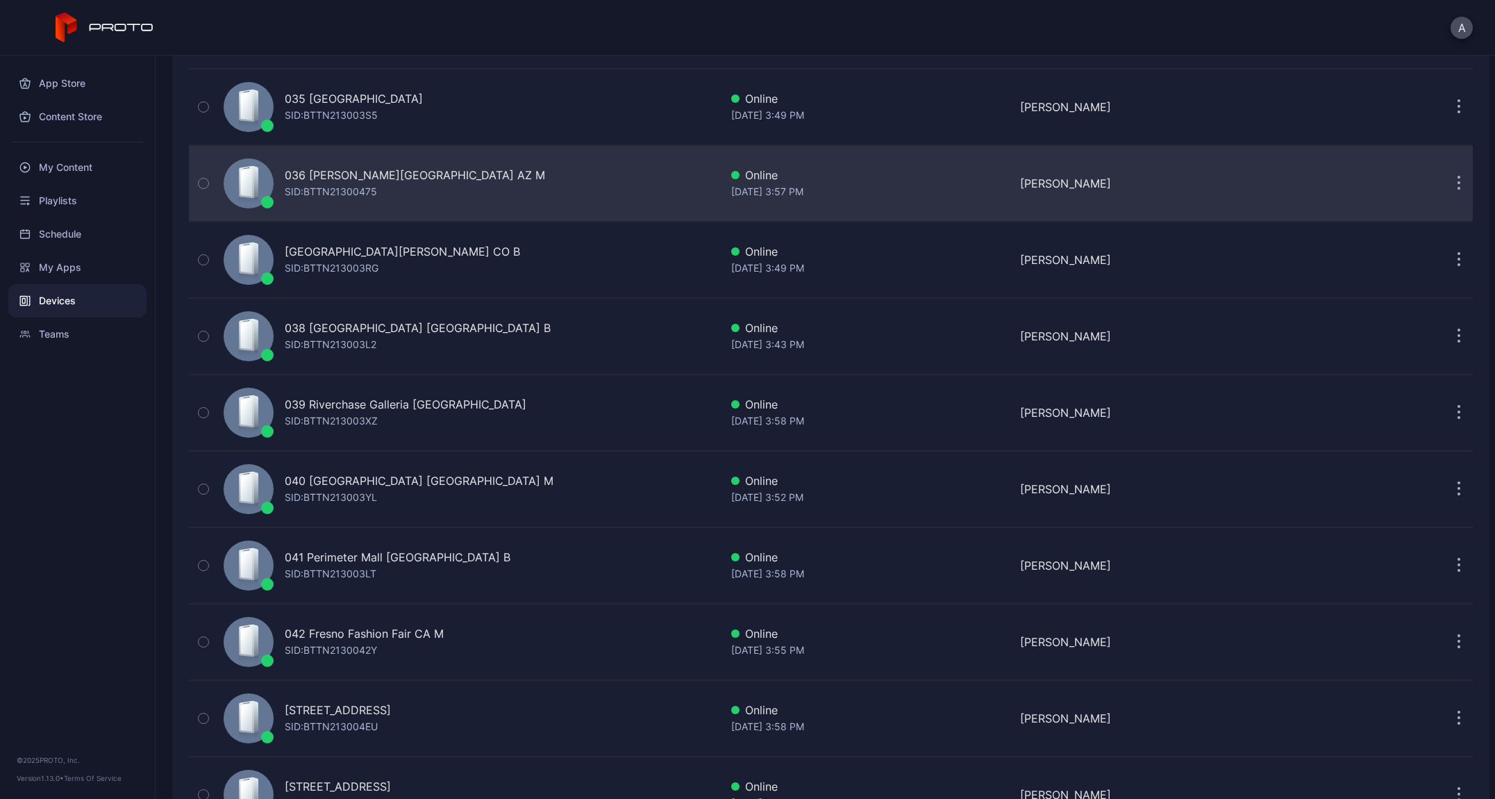
click at [358, 193] on div "SID: BTTN21300475" at bounding box center [331, 191] width 92 height 17
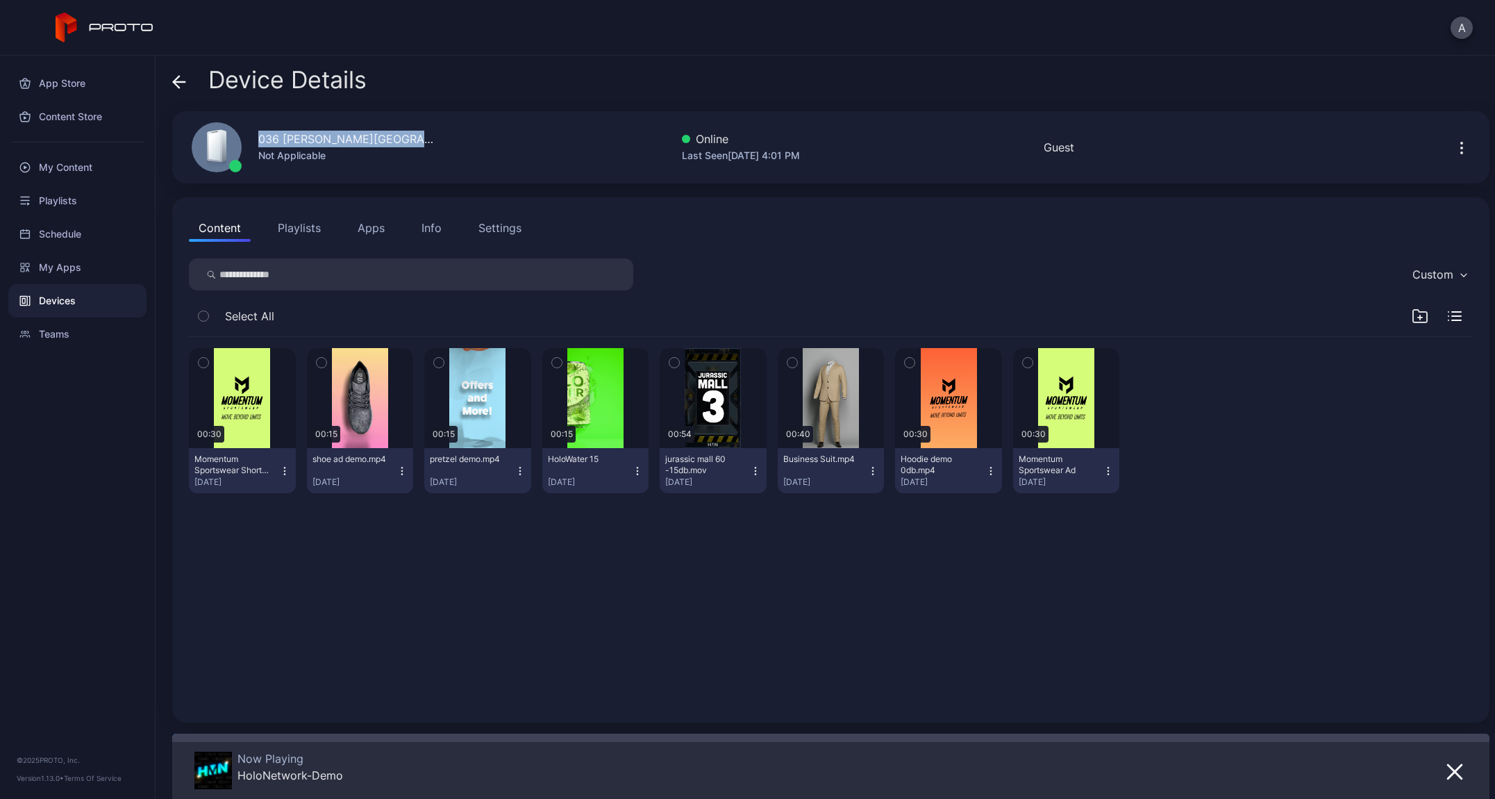
drag, startPoint x: 261, startPoint y: 138, endPoint x: 485, endPoint y: 144, distance: 223.7
click at [485, 144] on div "036 [PERSON_NAME][GEOGRAPHIC_DATA] AZ M Not Applicable Online Last Seen [DATE] …" at bounding box center [831, 147] width 1318 height 72
click at [188, 85] on div "Device Details" at bounding box center [269, 83] width 194 height 33
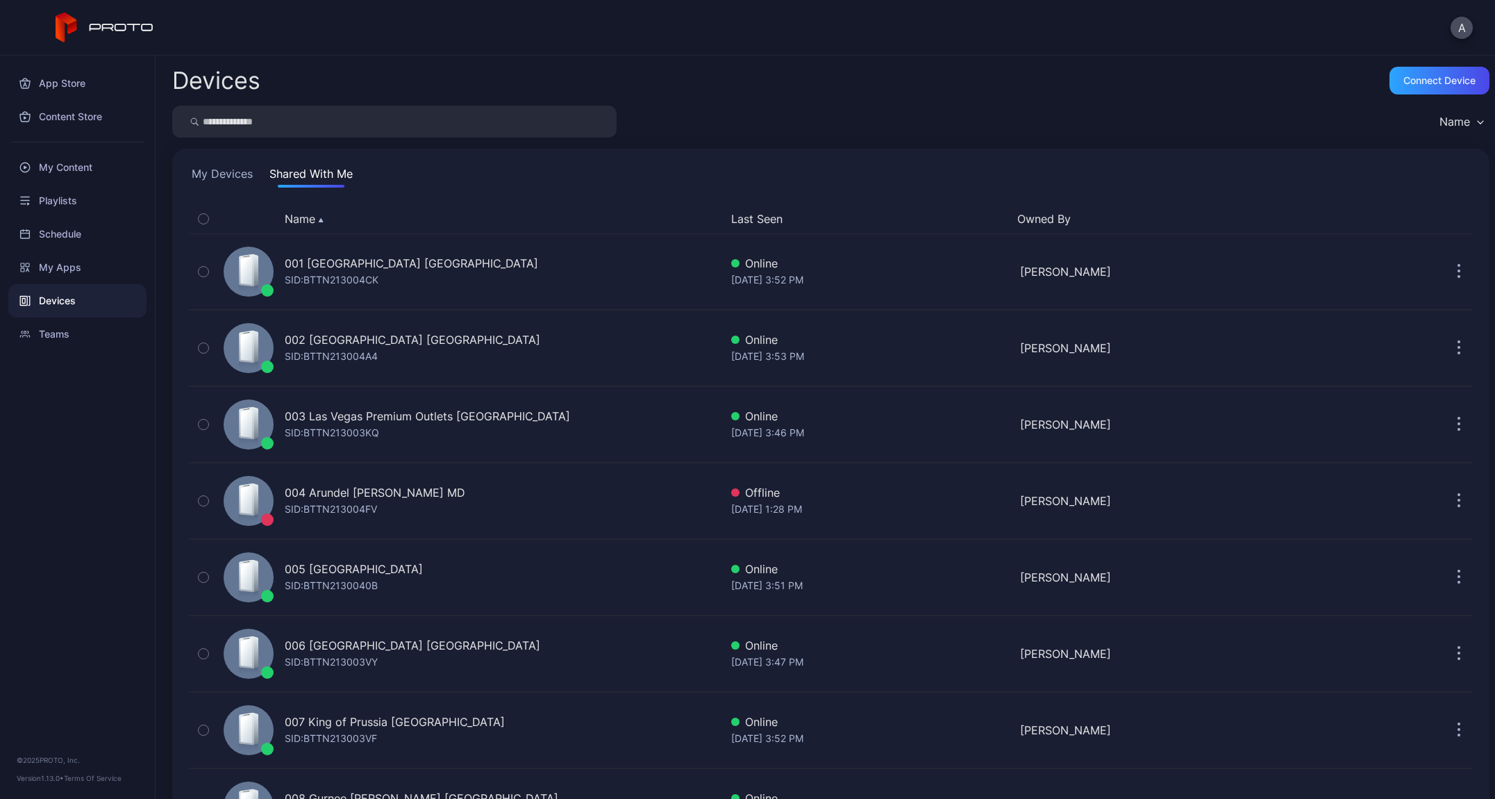
scroll to position [2686, 0]
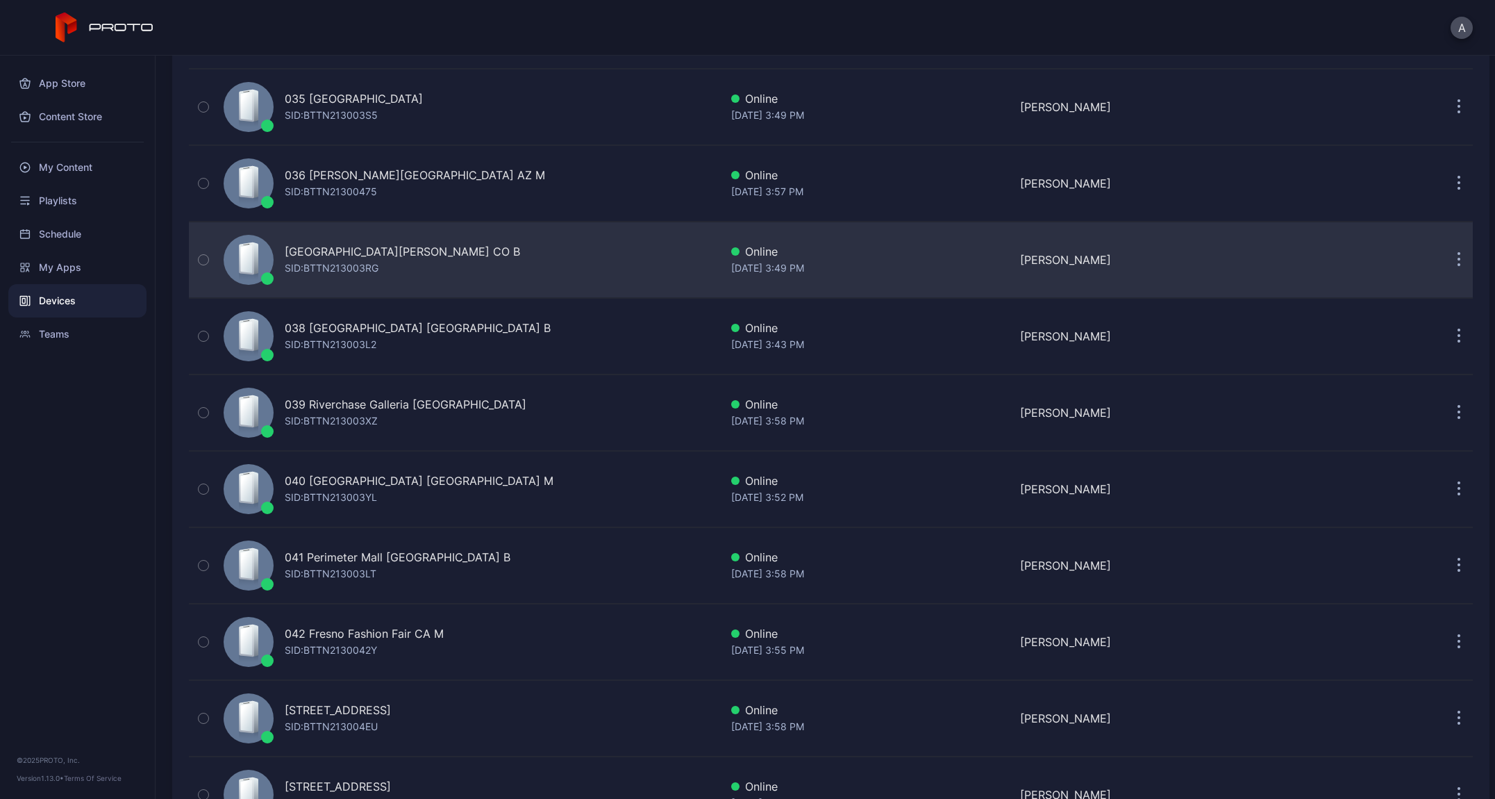
click at [323, 264] on div "SID: BTTN213003RG" at bounding box center [332, 268] width 94 height 17
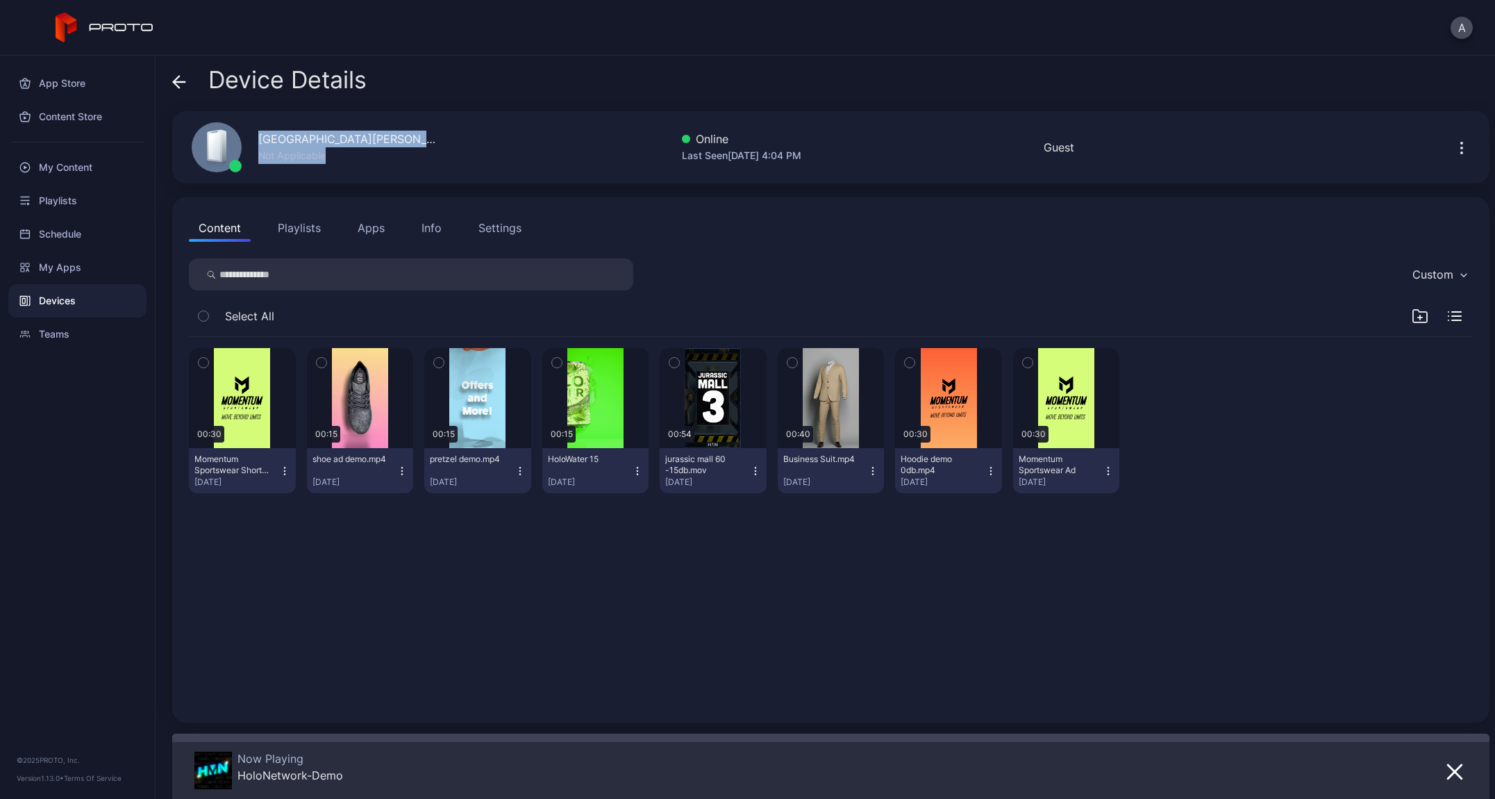
drag, startPoint x: 258, startPoint y: 142, endPoint x: 556, endPoint y: 138, distance: 298.0
click at [556, 138] on div "[GEOGRAPHIC_DATA][PERSON_NAME] CO B Not Applicable Online Last Seen [DATE] 4:04…" at bounding box center [831, 147] width 1318 height 72
click at [368, 138] on div "[GEOGRAPHIC_DATA][PERSON_NAME] CO B" at bounding box center [348, 139] width 181 height 17
drag, startPoint x: 260, startPoint y: 136, endPoint x: 414, endPoint y: 135, distance: 153.5
click at [414, 135] on div "[GEOGRAPHIC_DATA][PERSON_NAME] CO B Not Applicable Online Last Seen [DATE] 4:04…" at bounding box center [831, 147] width 1318 height 72
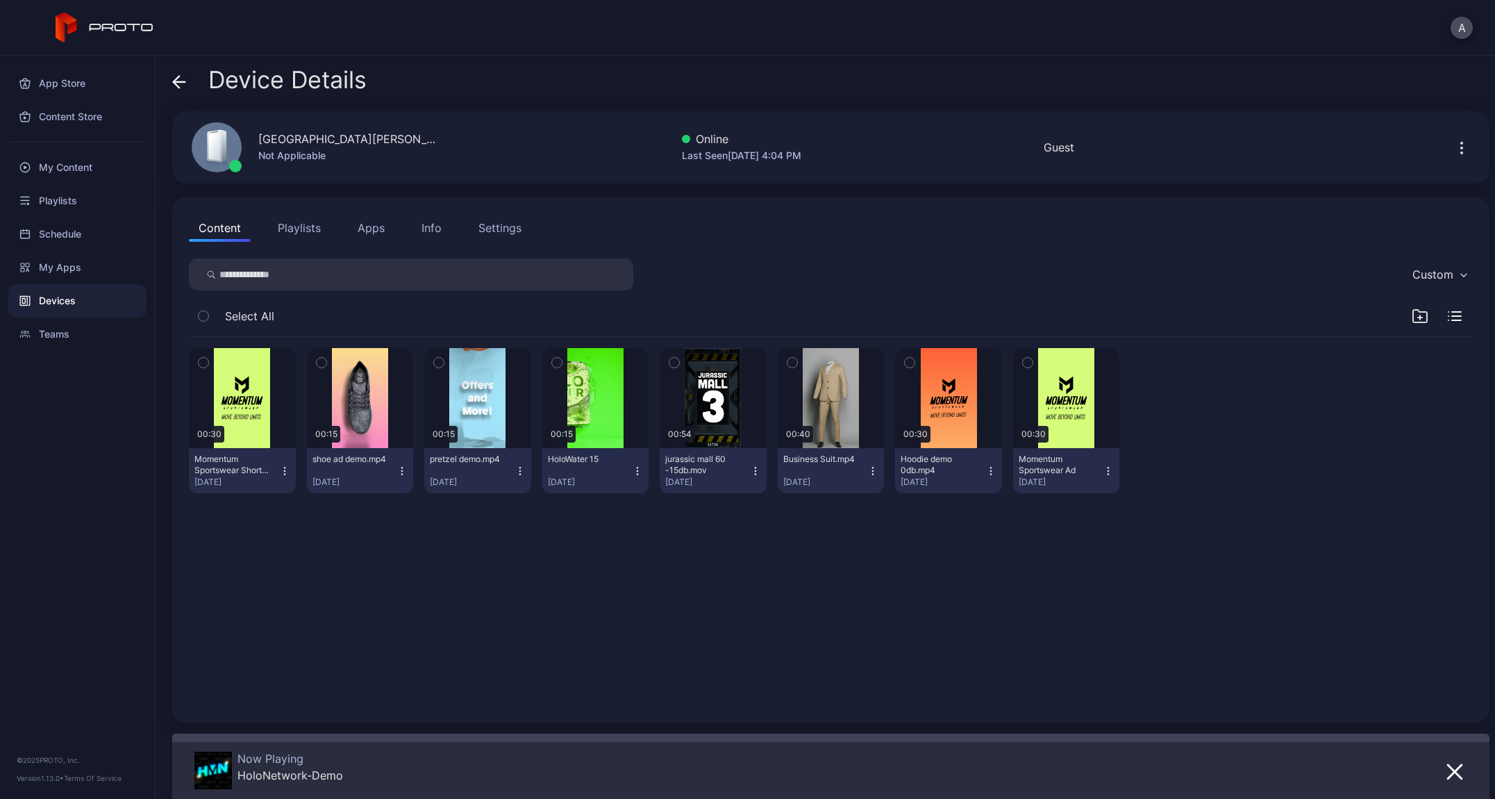
click at [194, 81] on div "Device Details" at bounding box center [269, 83] width 194 height 33
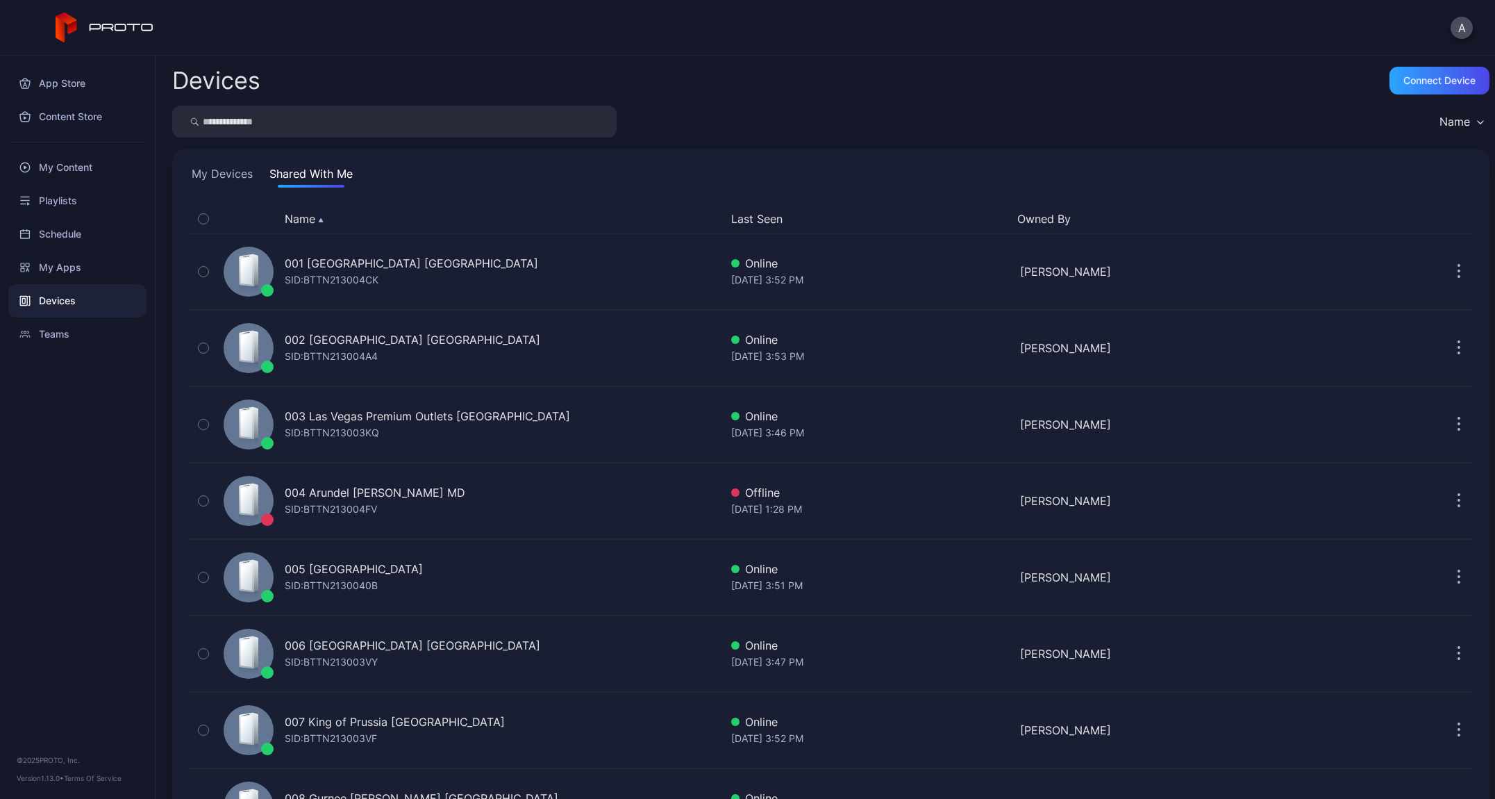
scroll to position [2686, 0]
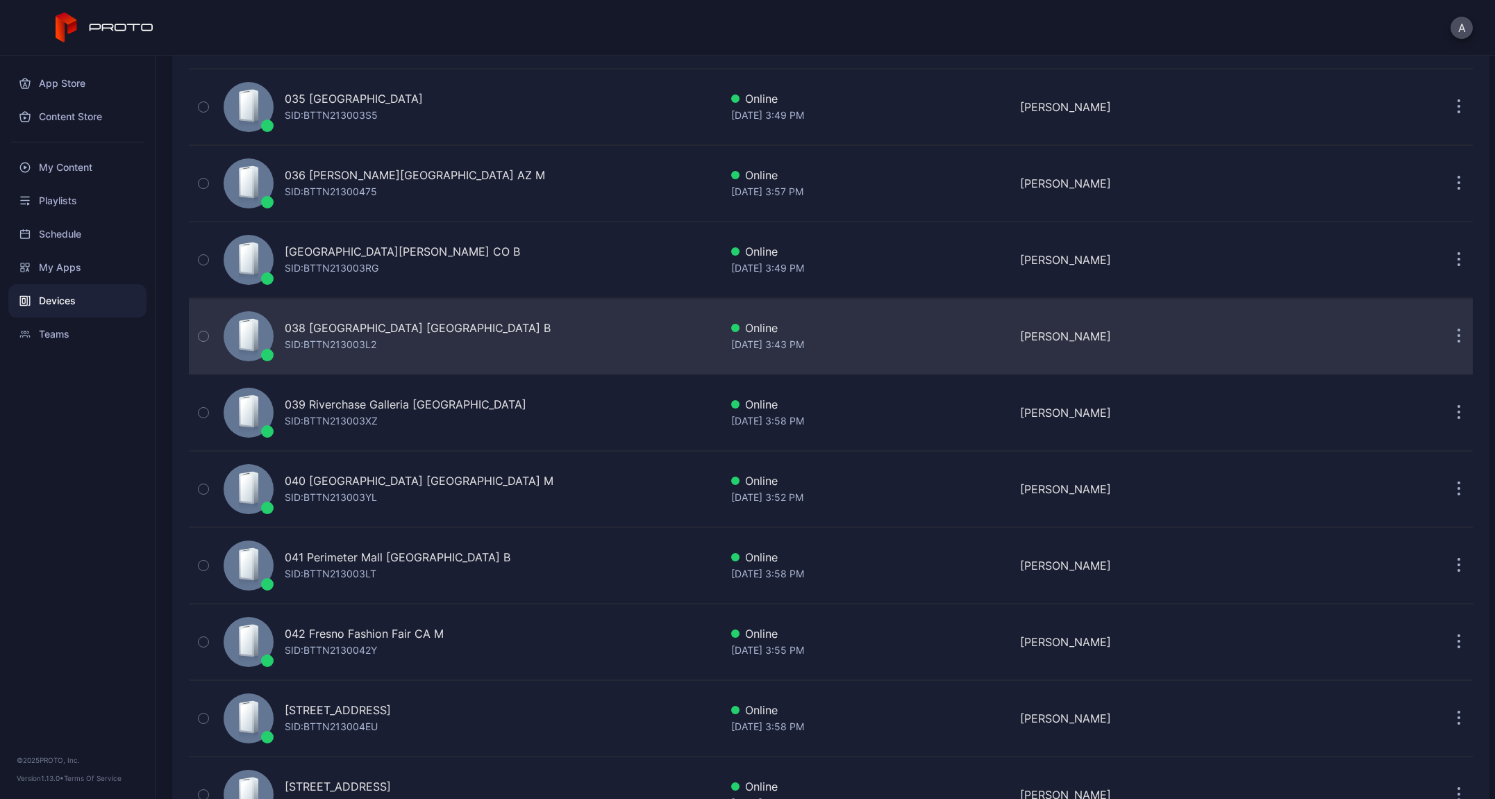
click at [356, 338] on div "SID: BTTN213003L2" at bounding box center [331, 344] width 92 height 17
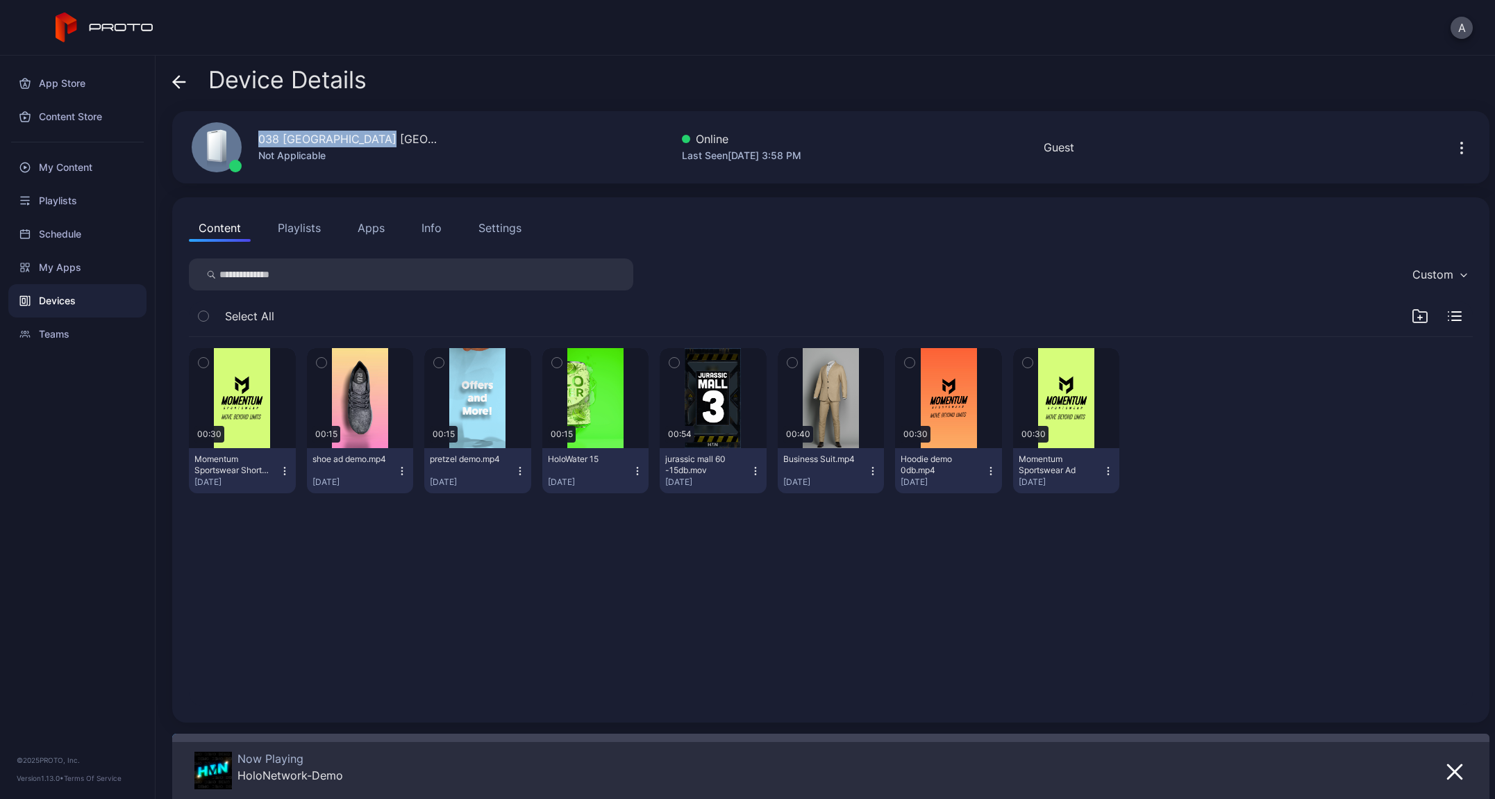
drag, startPoint x: 259, startPoint y: 138, endPoint x: 497, endPoint y: 134, distance: 238.3
click at [497, 134] on div "038 [GEOGRAPHIC_DATA] [GEOGRAPHIC_DATA] B Not Applicable Online Last Seen [DATE…" at bounding box center [831, 147] width 1318 height 72
click at [176, 74] on span at bounding box center [179, 80] width 14 height 26
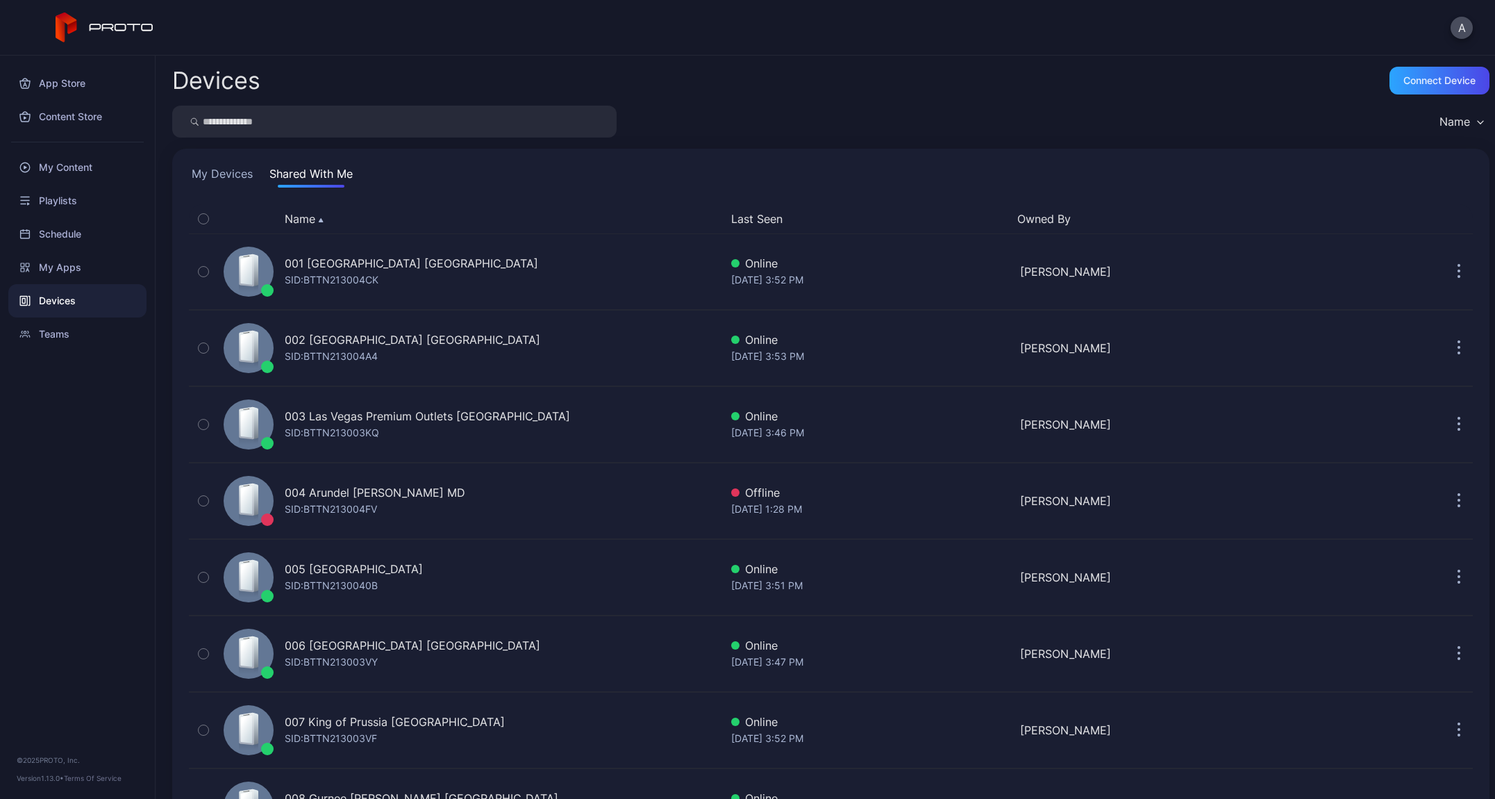
scroll to position [2686, 0]
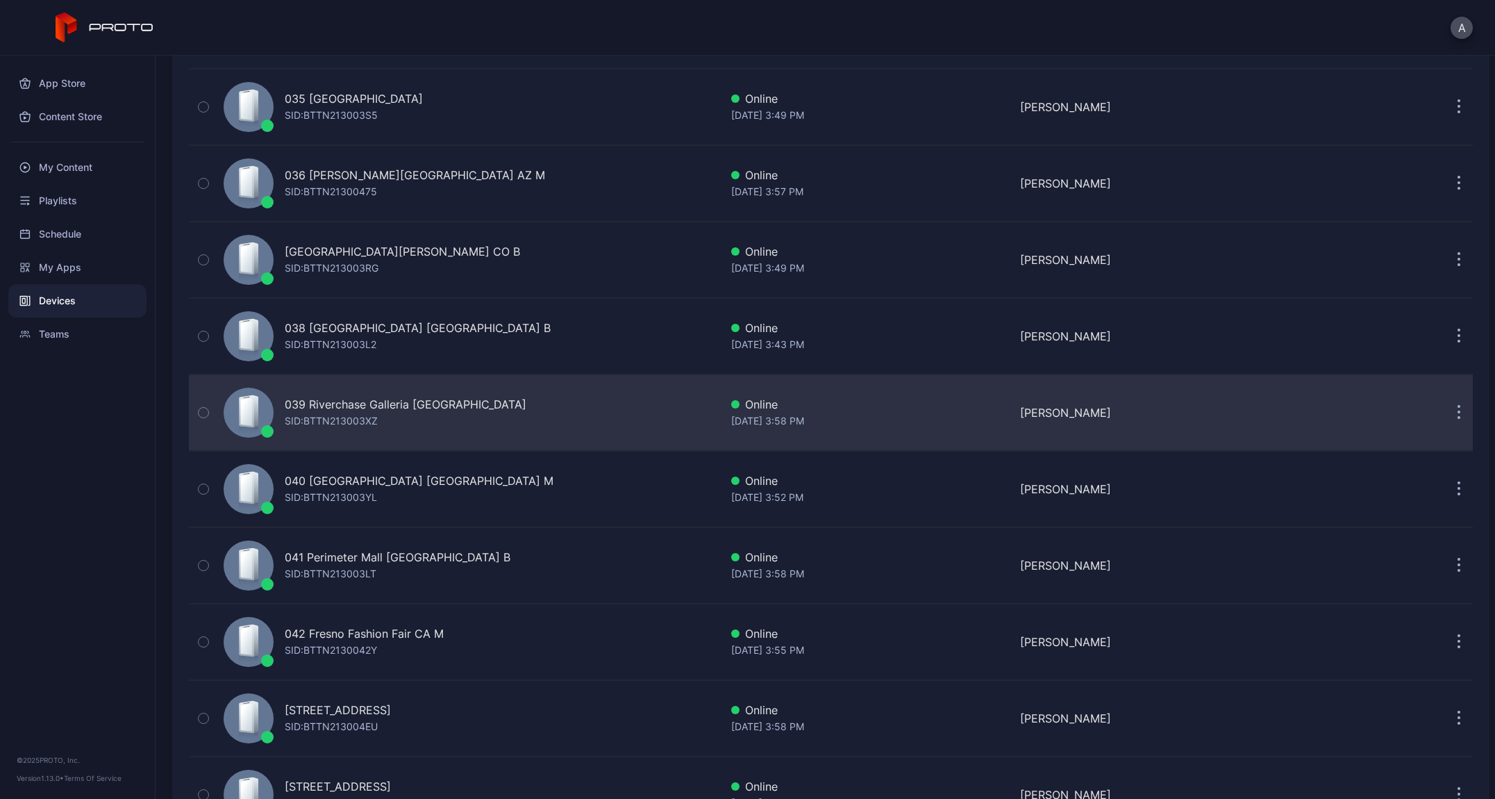
click at [384, 405] on div "039 Riverchase Galleria [GEOGRAPHIC_DATA]" at bounding box center [406, 404] width 242 height 17
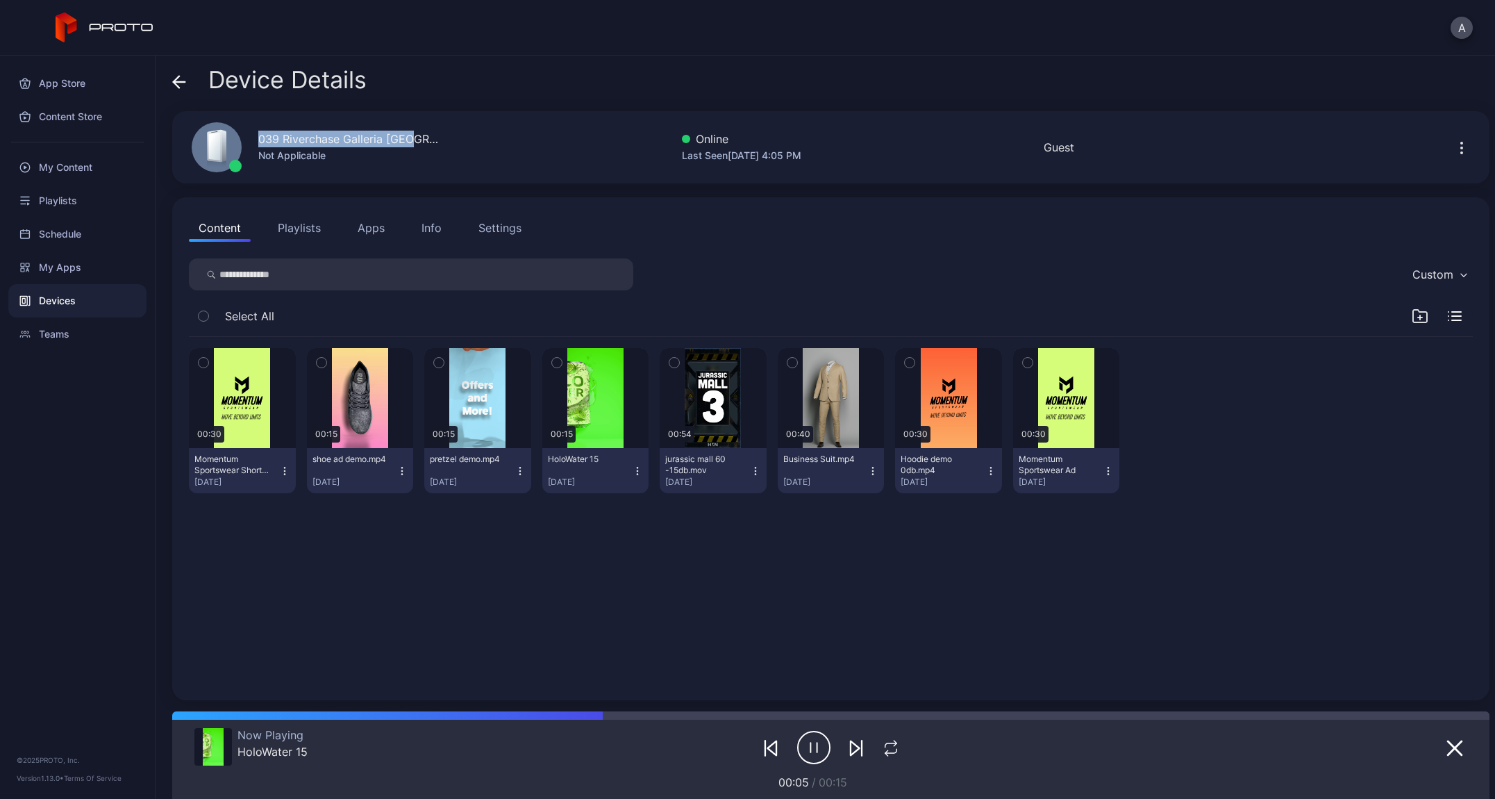
drag, startPoint x: 258, startPoint y: 136, endPoint x: 479, endPoint y: 144, distance: 221.0
click at [479, 144] on div "039 Riverchase Galleria AL B Not Applicable Online Last Seen [DATE] 4:05 PM Gue…" at bounding box center [831, 147] width 1318 height 72
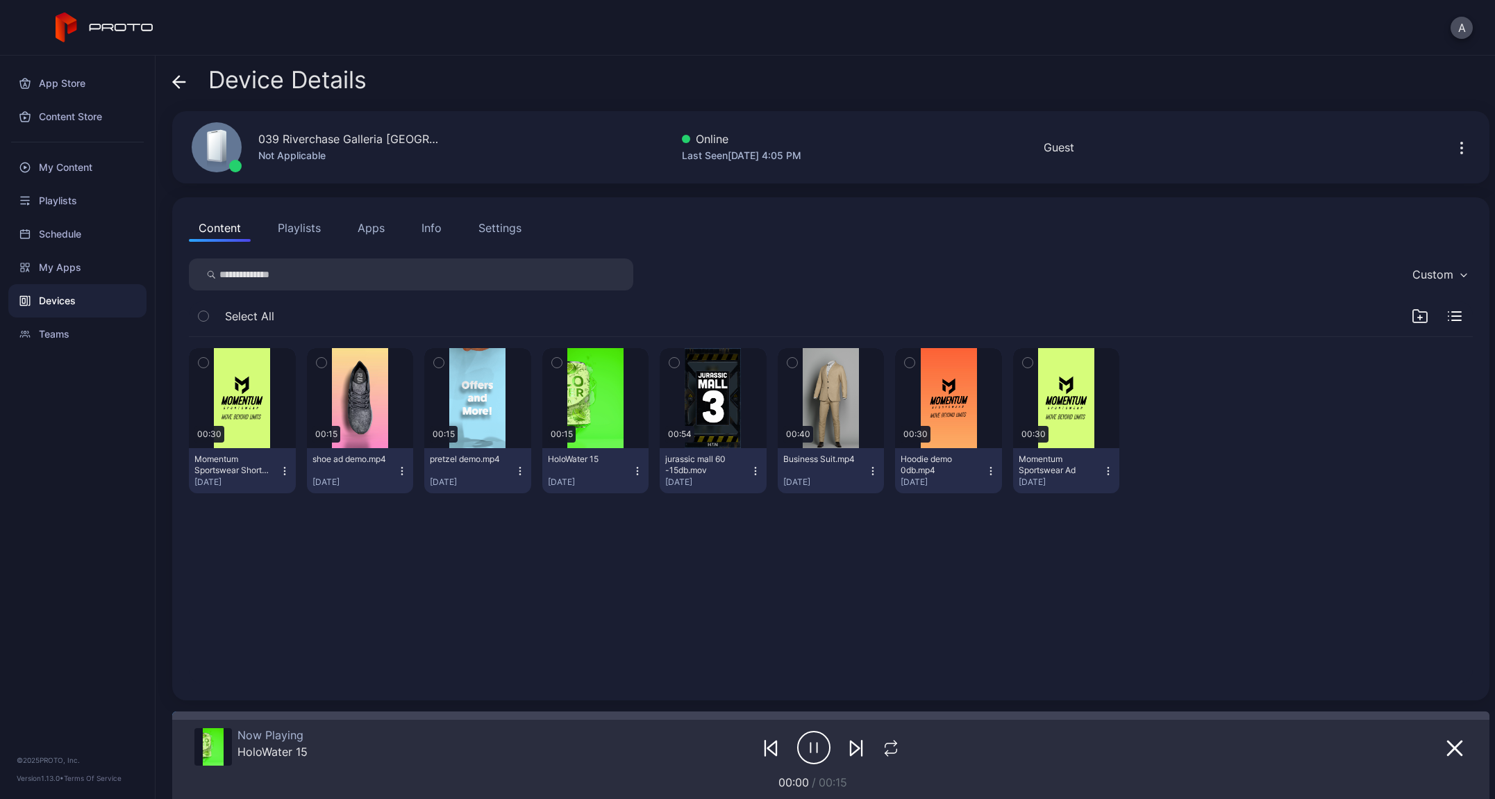
click at [170, 81] on div "Device Details 039 Riverchase Galleria [GEOGRAPHIC_DATA] B Not Applicable Onlin…" at bounding box center [826, 427] width 1340 height 743
click at [179, 83] on icon at bounding box center [179, 82] width 14 height 14
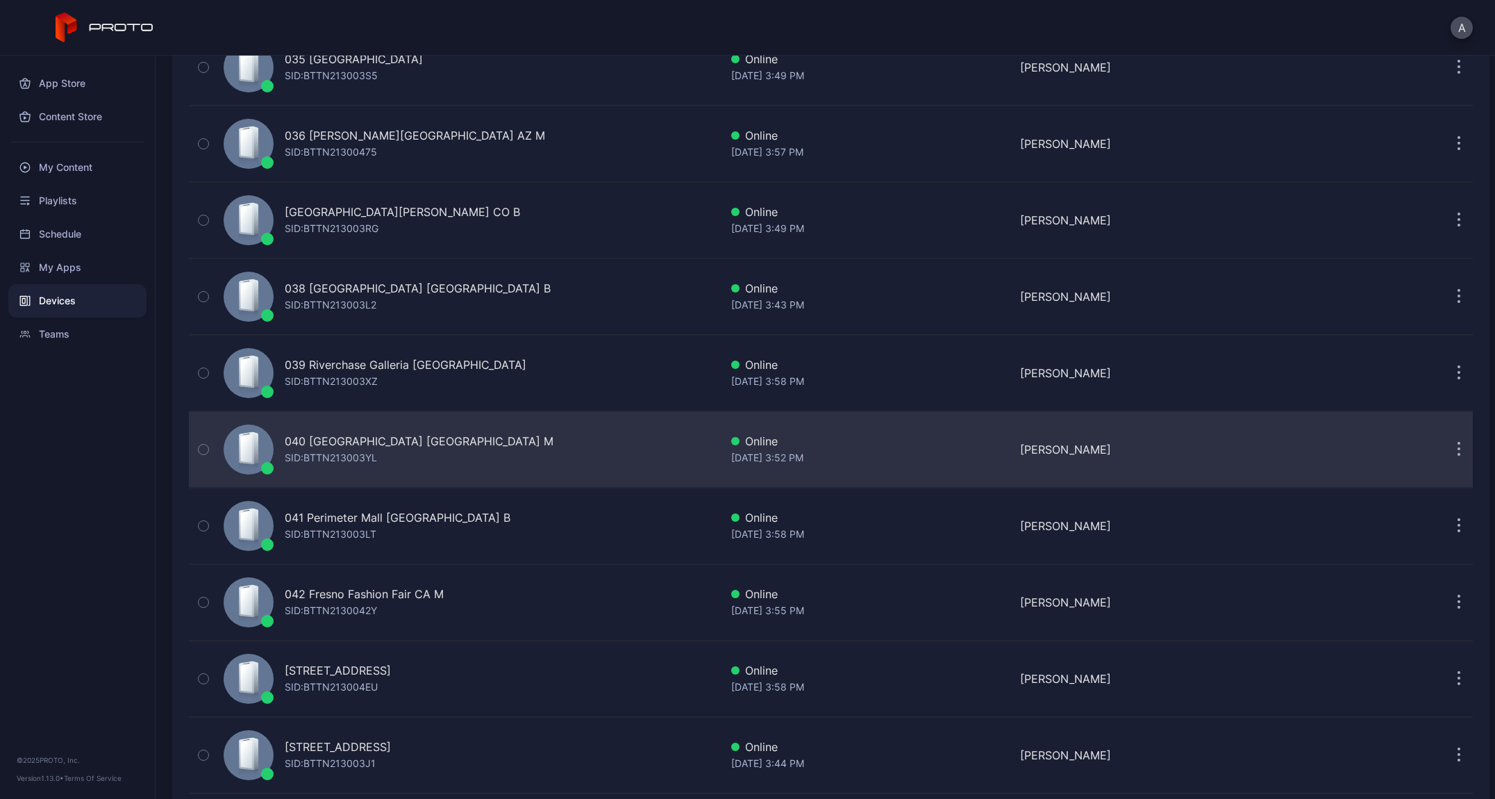
scroll to position [2759, 0]
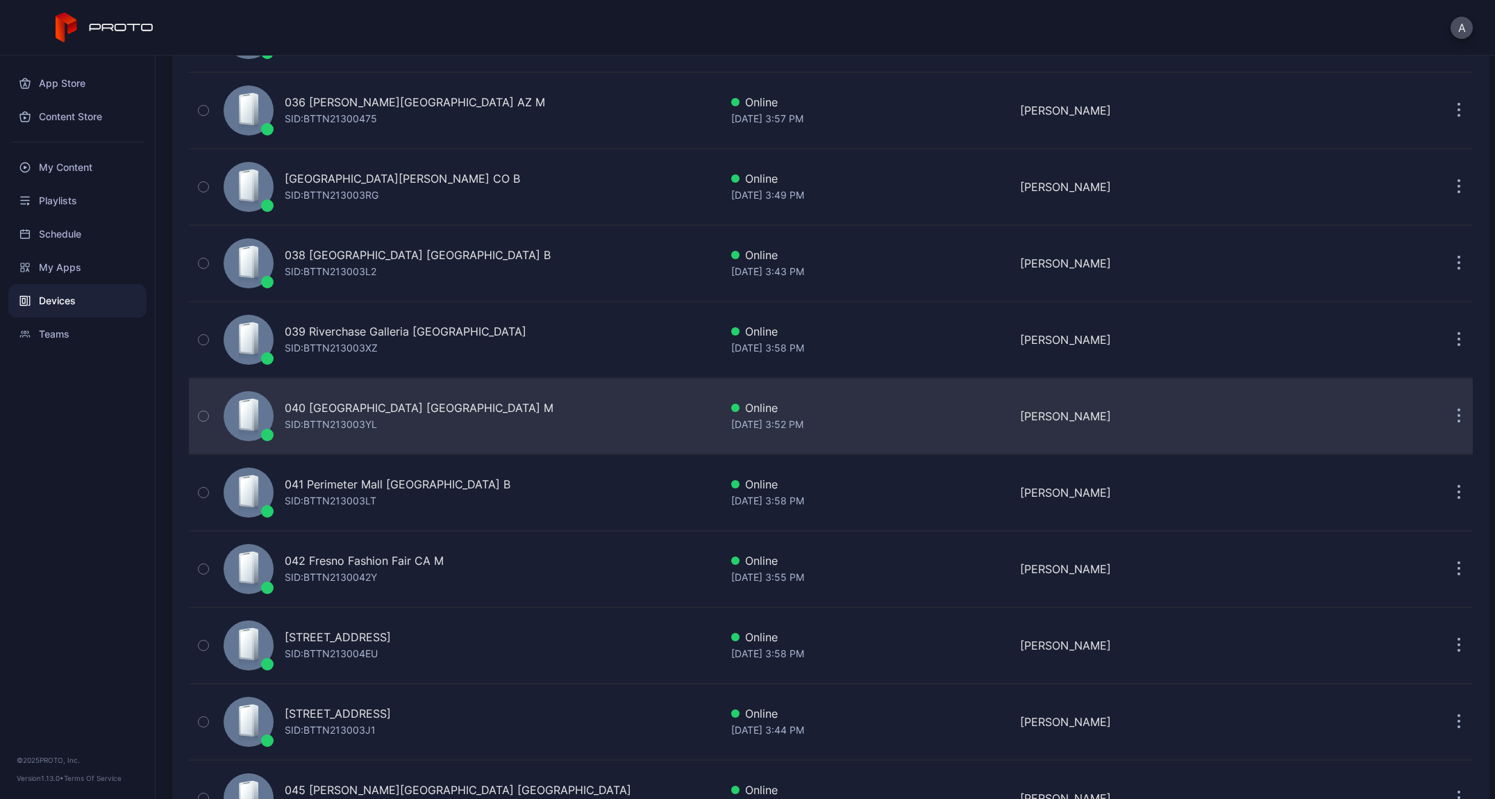
click at [364, 412] on div "040 [GEOGRAPHIC_DATA] [GEOGRAPHIC_DATA] M" at bounding box center [419, 407] width 269 height 17
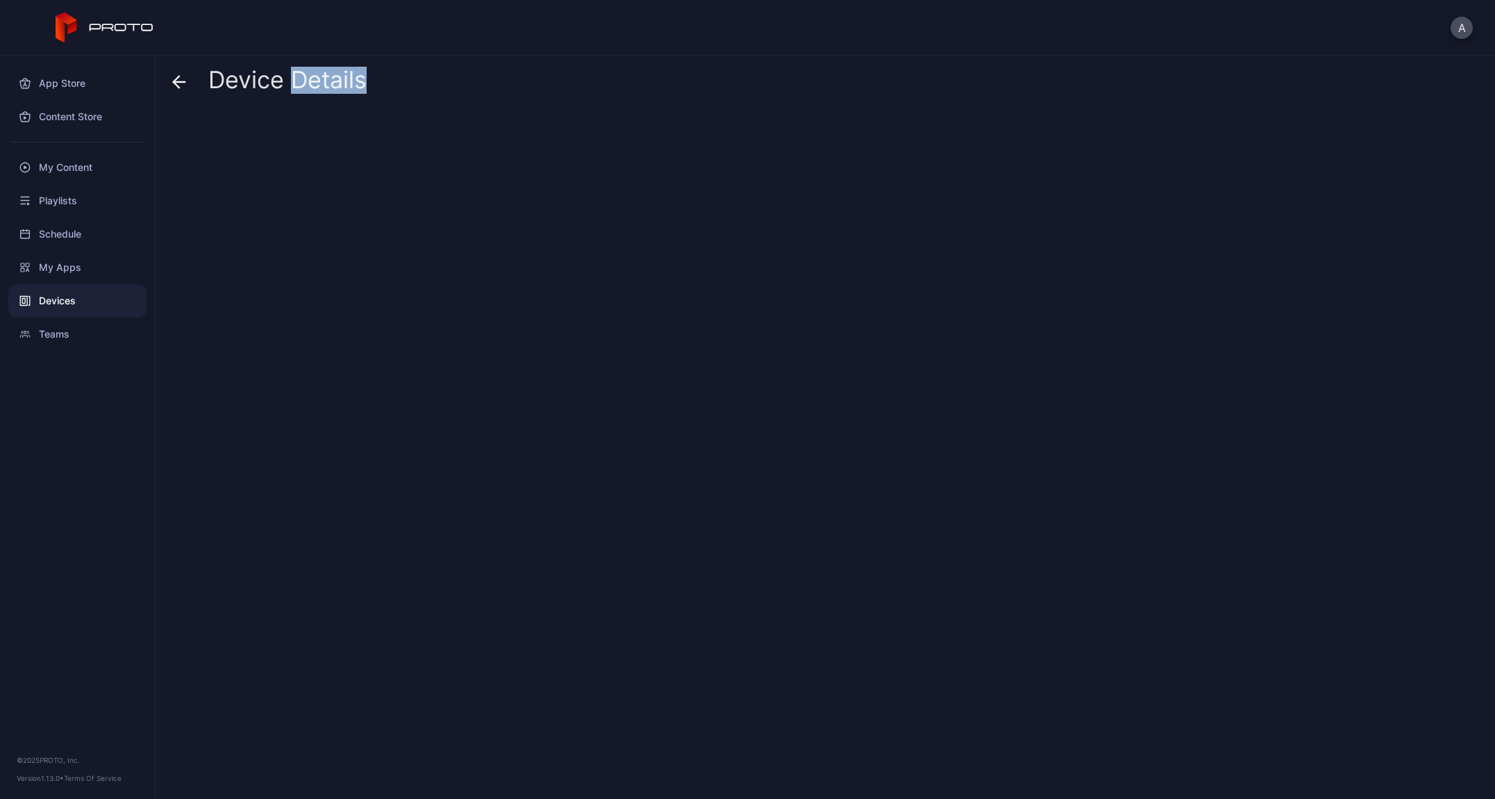
click at [364, 412] on div at bounding box center [831, 449] width 1318 height 677
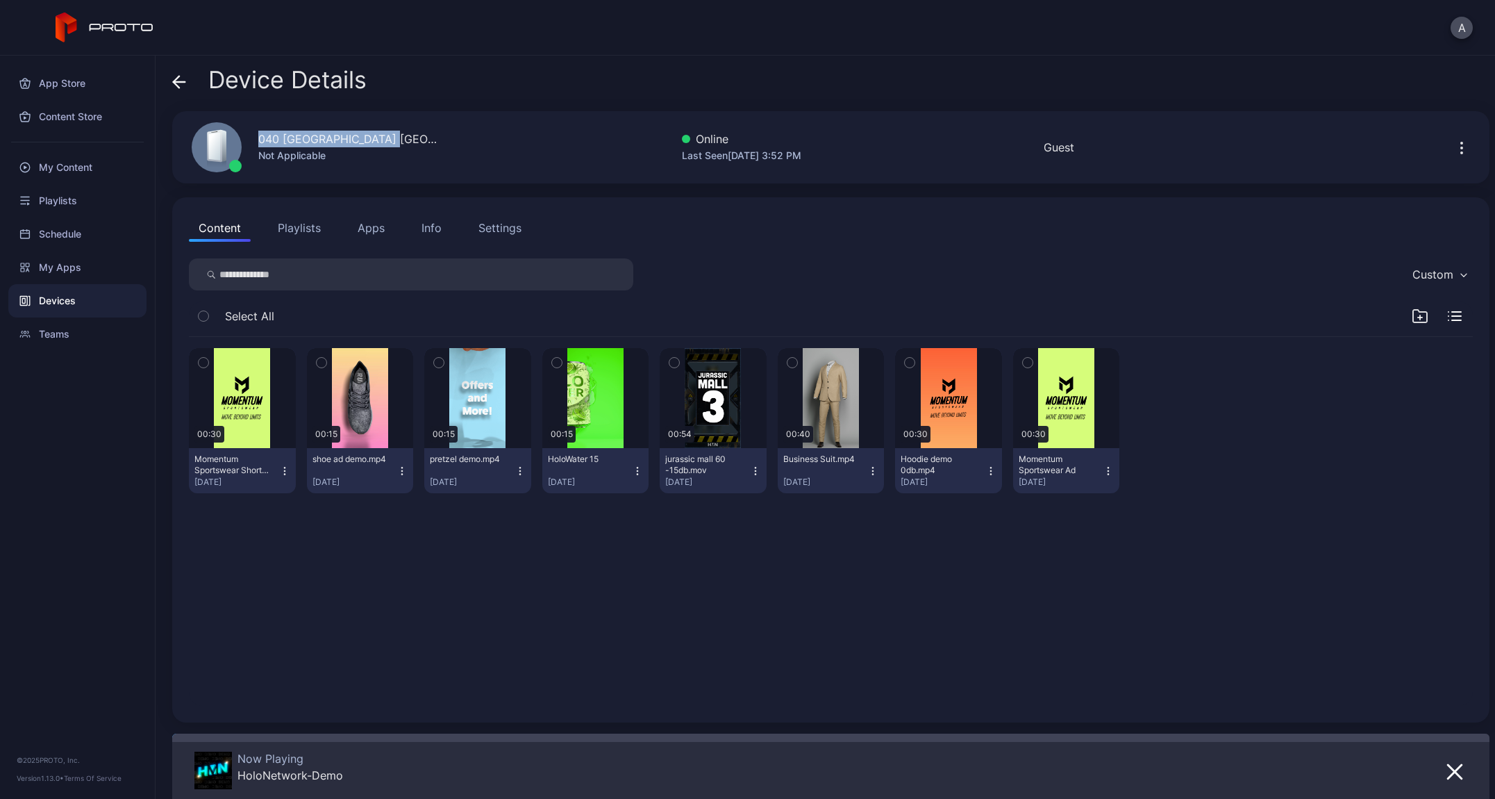
drag, startPoint x: 394, startPoint y: 139, endPoint x: 254, endPoint y: 133, distance: 139.7
click at [254, 133] on div "040 [GEOGRAPHIC_DATA] [GEOGRAPHIC_DATA] M Not Applicable" at bounding box center [307, 147] width 264 height 75
click at [182, 85] on icon at bounding box center [179, 82] width 14 height 14
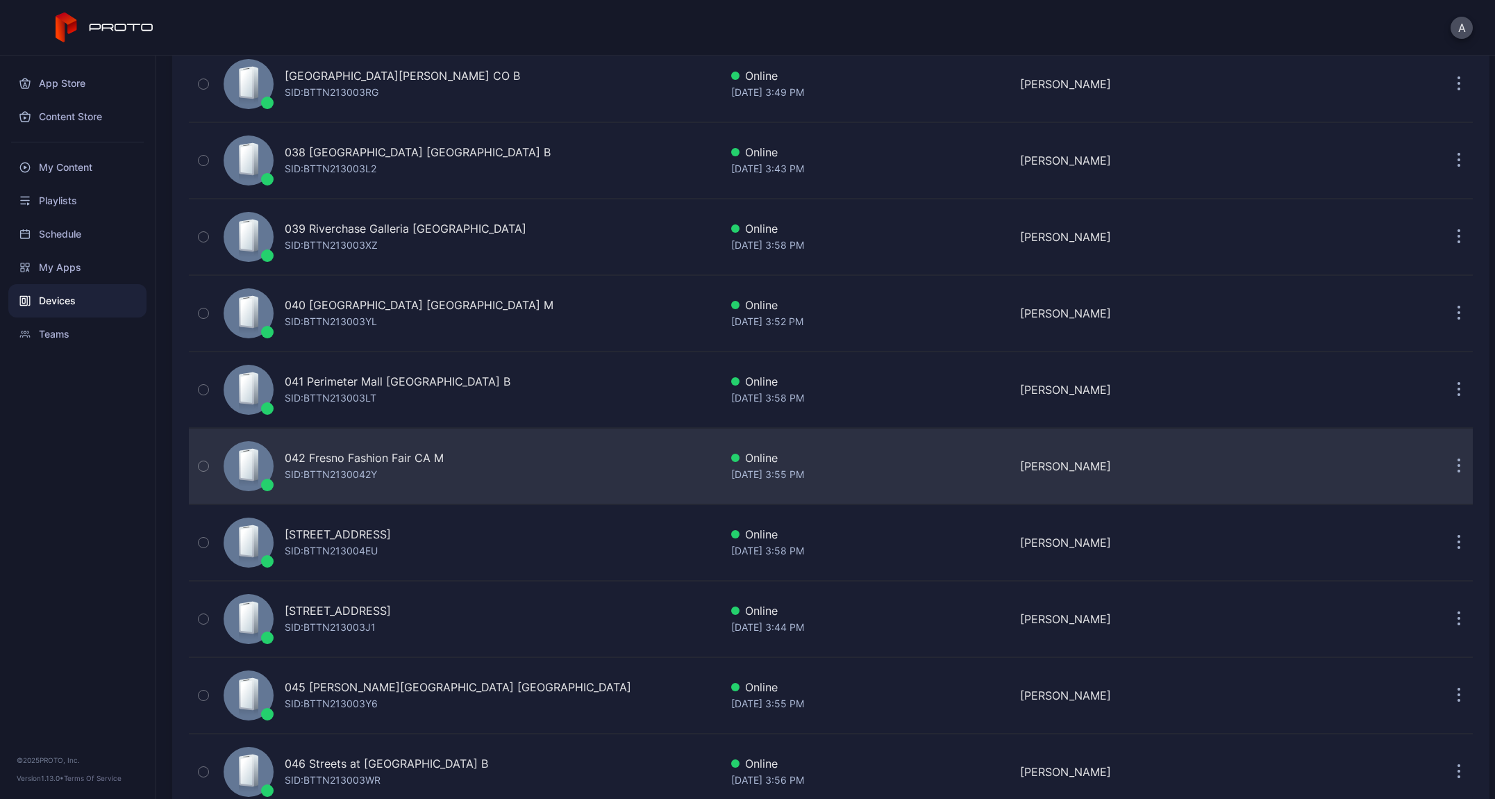
scroll to position [2871, 0]
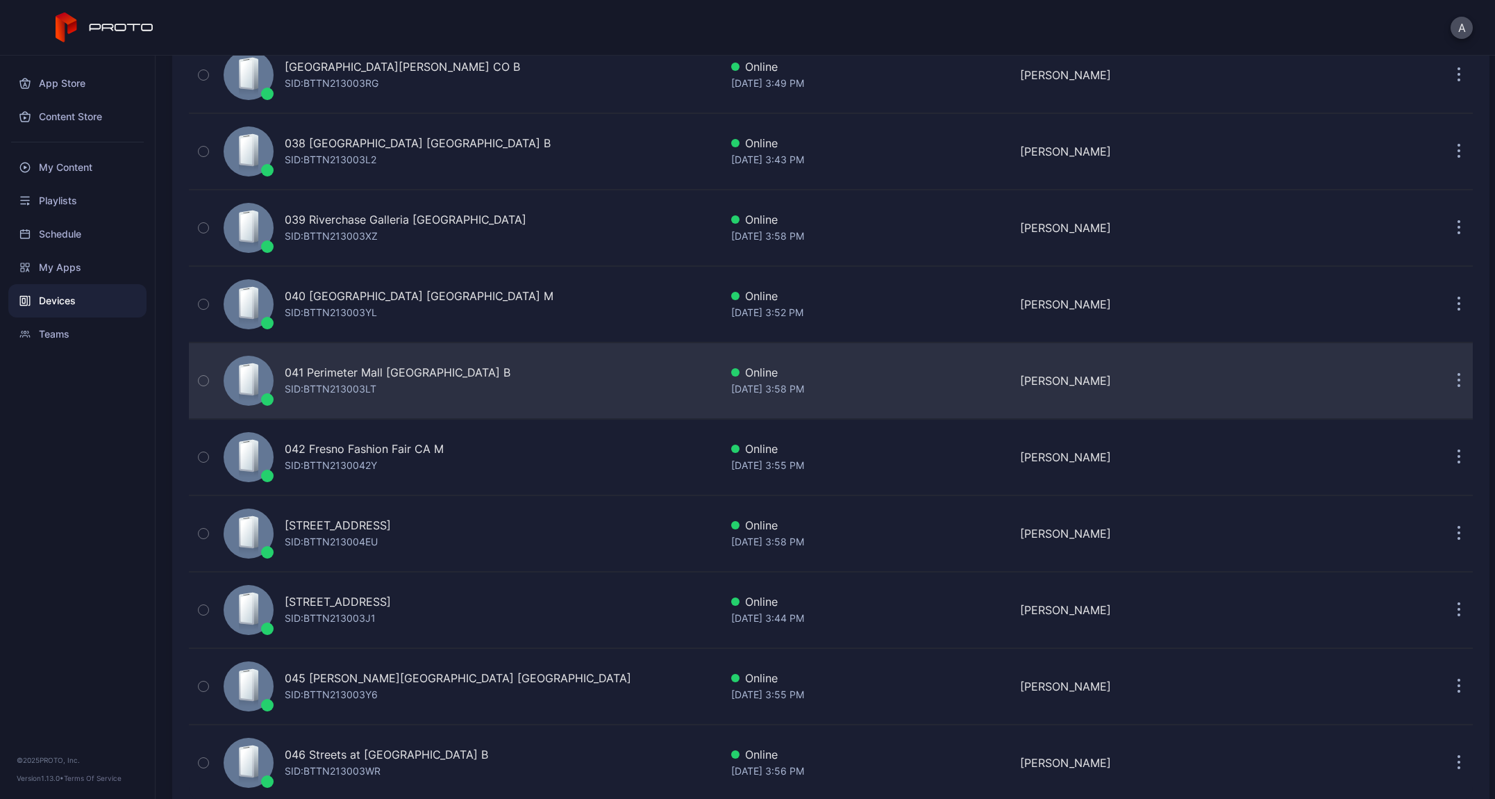
click at [349, 390] on div "SID: BTTN213003LT" at bounding box center [331, 389] width 92 height 17
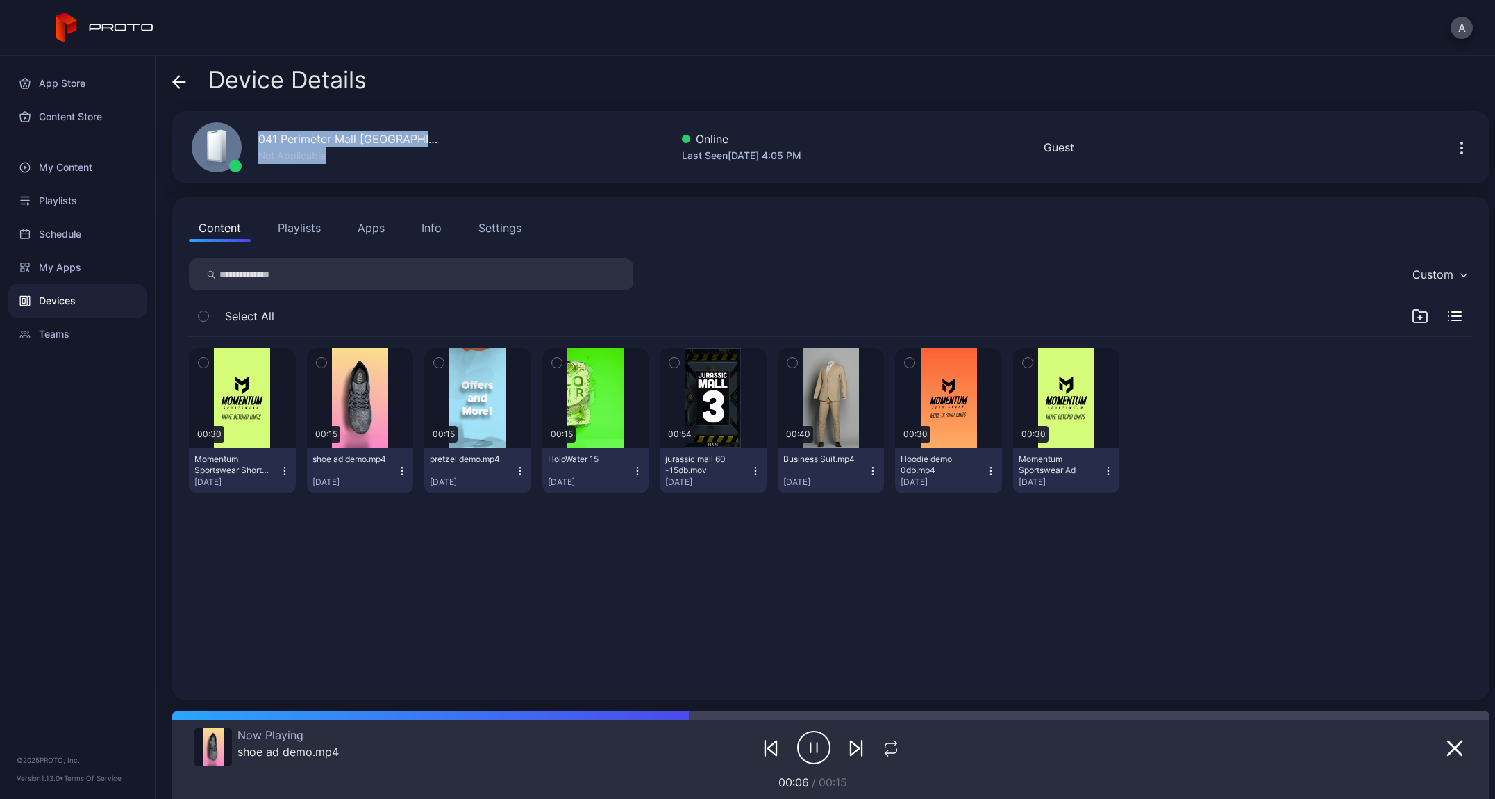
drag, startPoint x: 259, startPoint y: 135, endPoint x: 547, endPoint y: 142, distance: 288.3
click at [547, 142] on div "041 Perimeter Mall [GEOGRAPHIC_DATA] B Not Applicable Online Last Seen [DATE] 4…" at bounding box center [831, 147] width 1318 height 72
click at [308, 137] on div "041 Perimeter Mall [GEOGRAPHIC_DATA] B" at bounding box center [348, 139] width 181 height 17
drag, startPoint x: 260, startPoint y: 140, endPoint x: 471, endPoint y: 132, distance: 211.3
click at [471, 132] on div "041 Perimeter Mall [GEOGRAPHIC_DATA] B Not Applicable Online Last Seen [DATE] 4…" at bounding box center [831, 147] width 1318 height 72
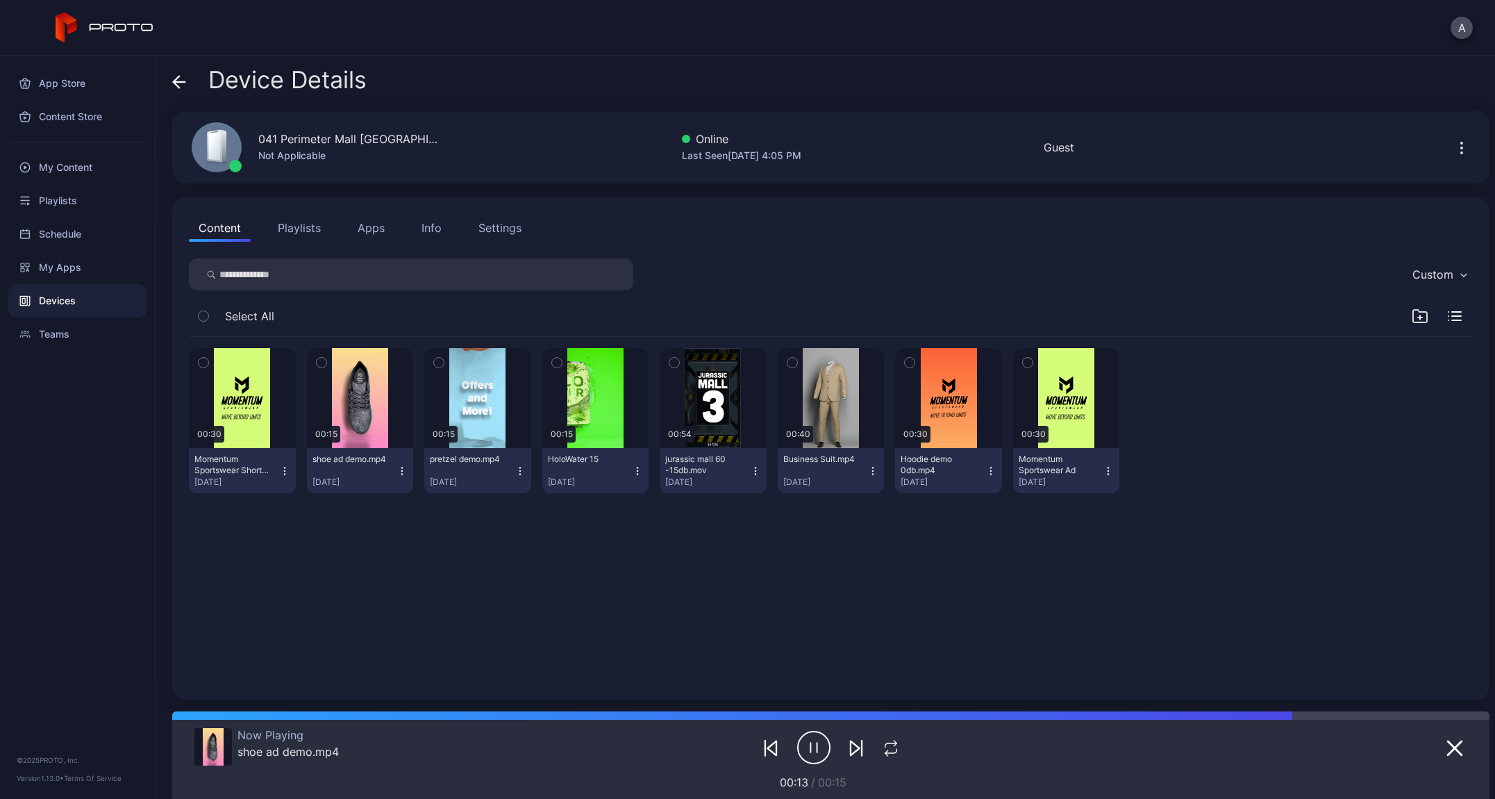
click at [182, 85] on icon at bounding box center [179, 82] width 14 height 14
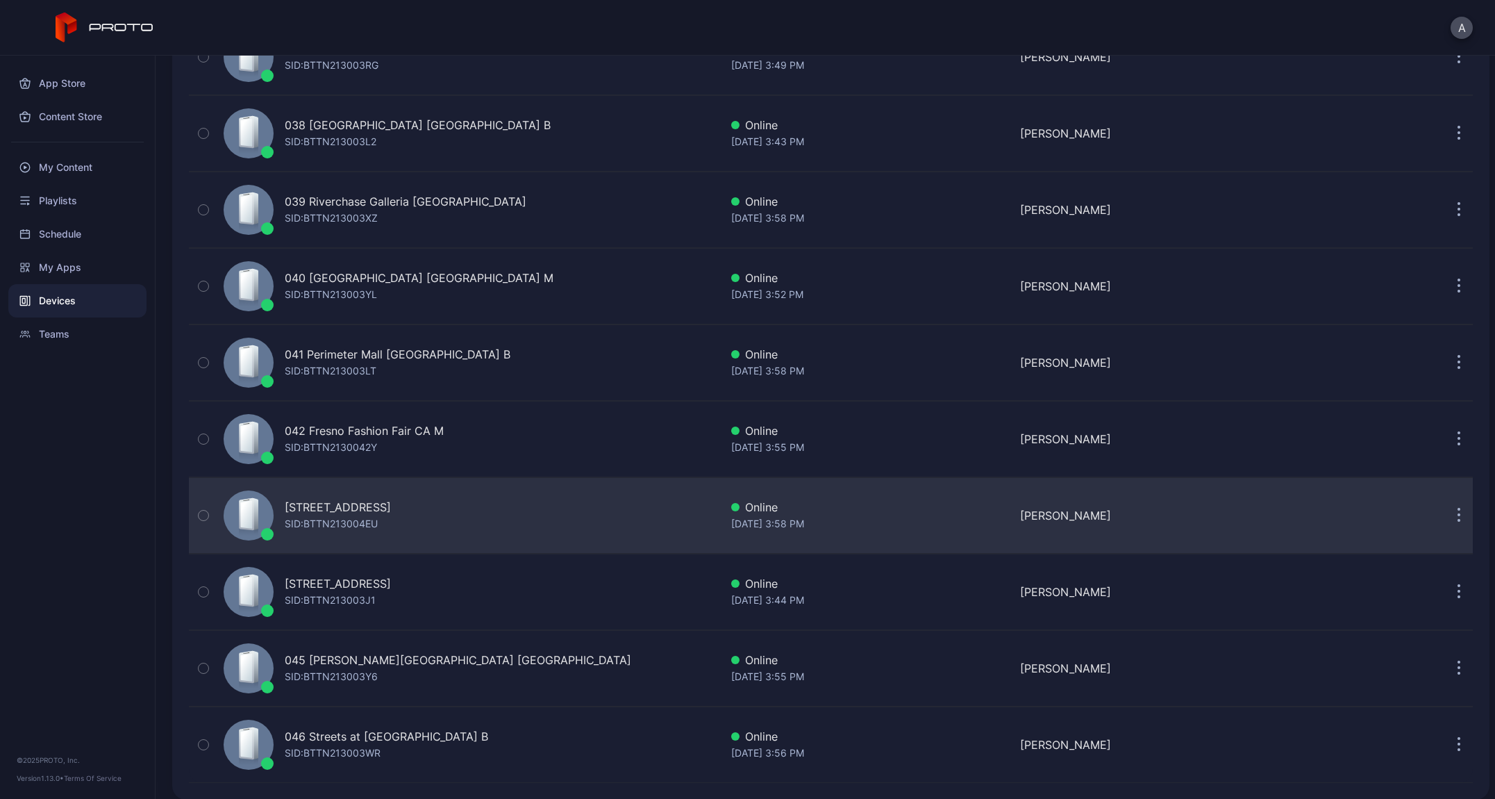
scroll to position [2901, 0]
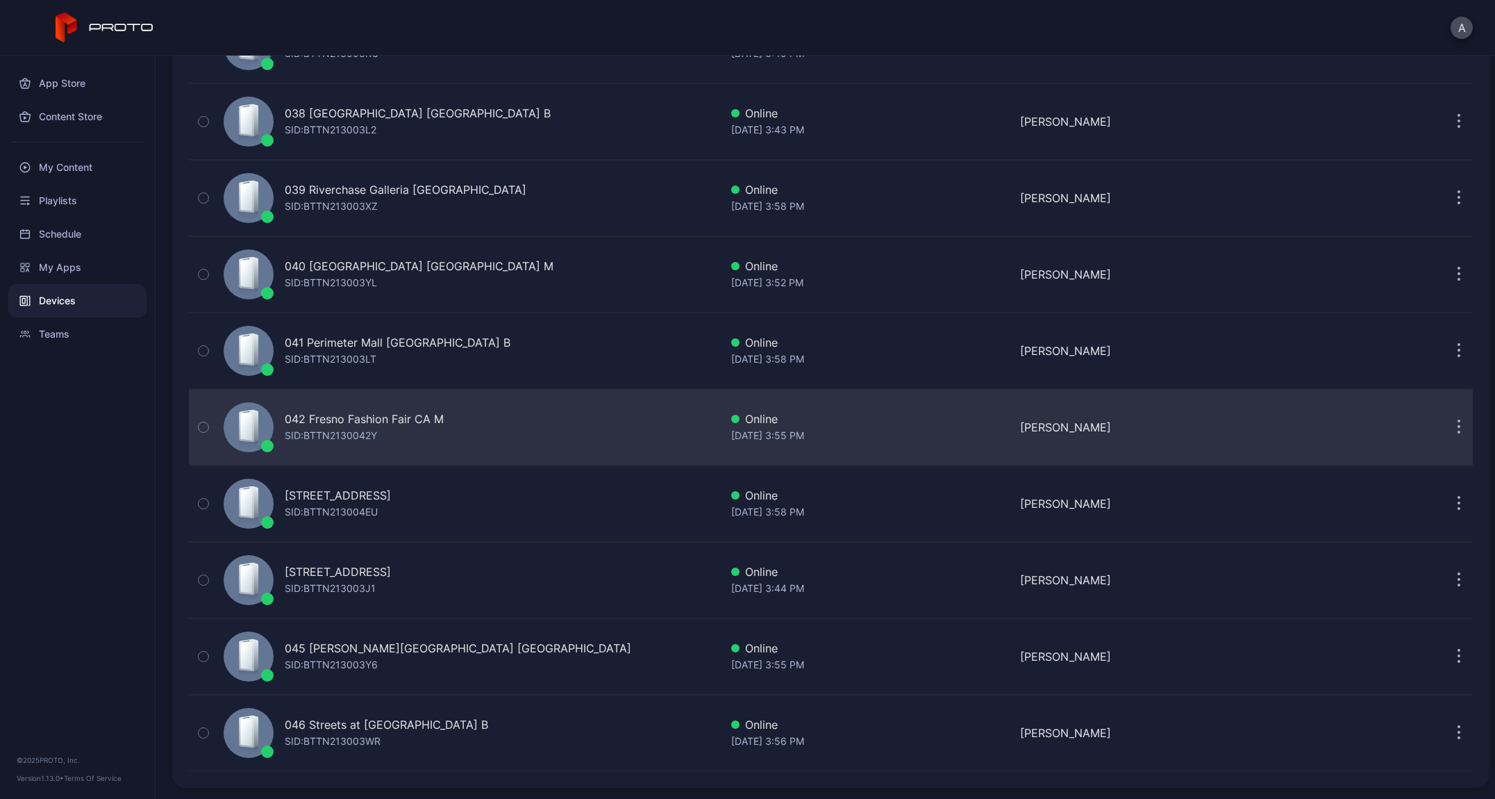
click at [381, 420] on div "042 Fresno Fashion Fair CA M" at bounding box center [364, 418] width 159 height 17
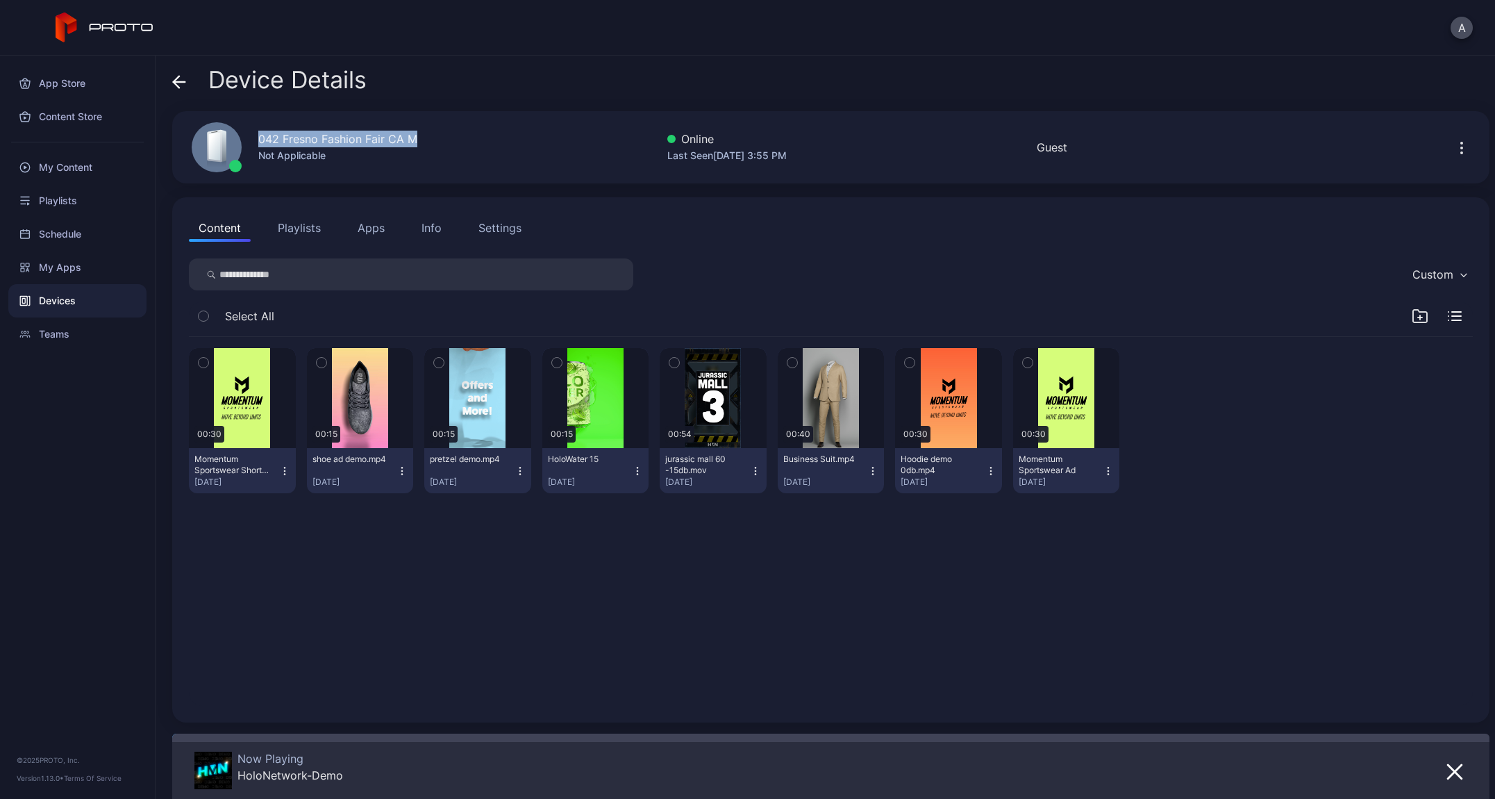
drag, startPoint x: 258, startPoint y: 138, endPoint x: 472, endPoint y: 137, distance: 213.9
click at [472, 137] on div "042 Fresno Fashion Fair [GEOGRAPHIC_DATA] M Not Applicable Online Last Seen [DA…" at bounding box center [831, 147] width 1318 height 72
click at [176, 86] on icon at bounding box center [179, 82] width 14 height 14
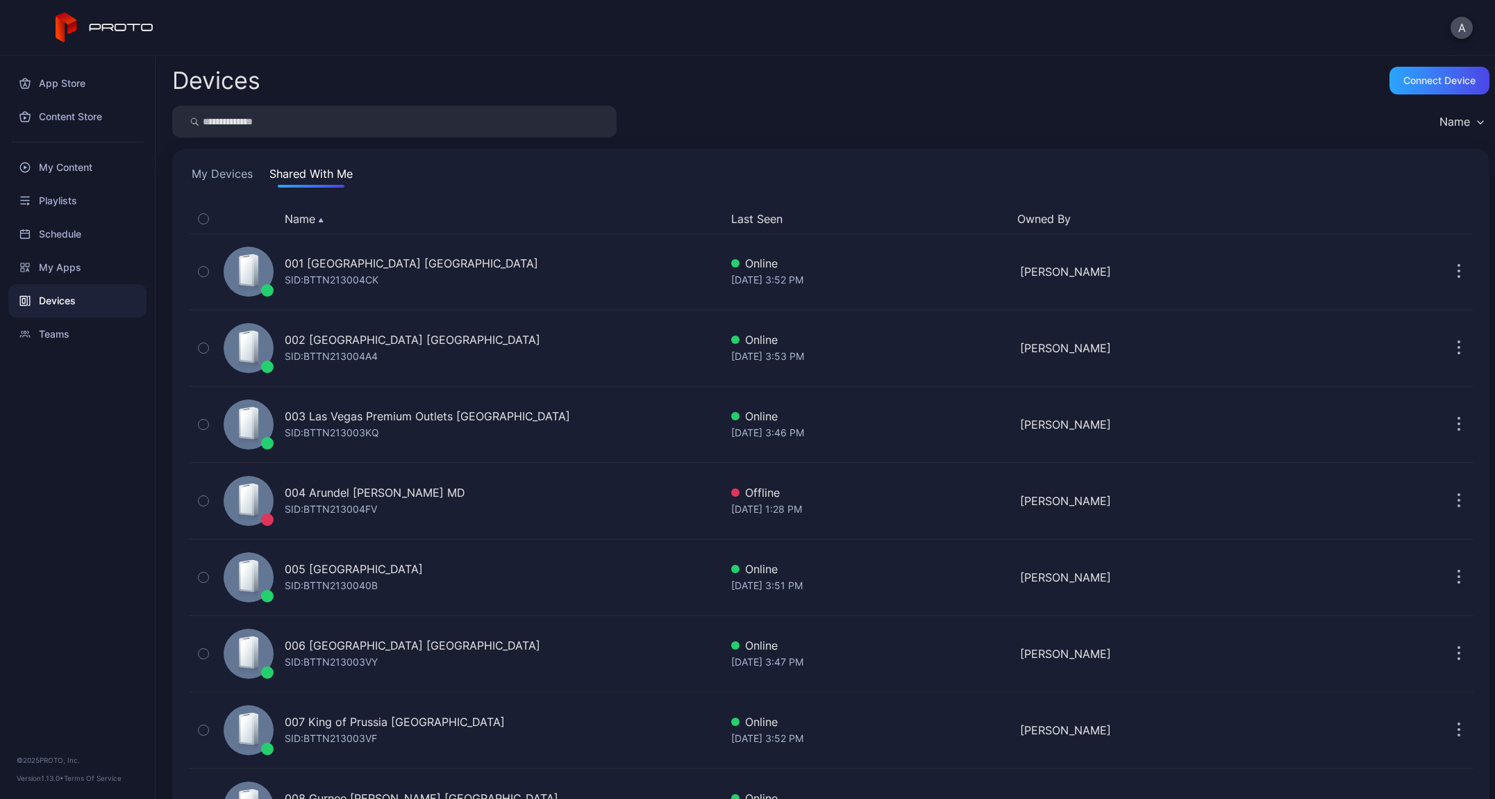
scroll to position [2901, 0]
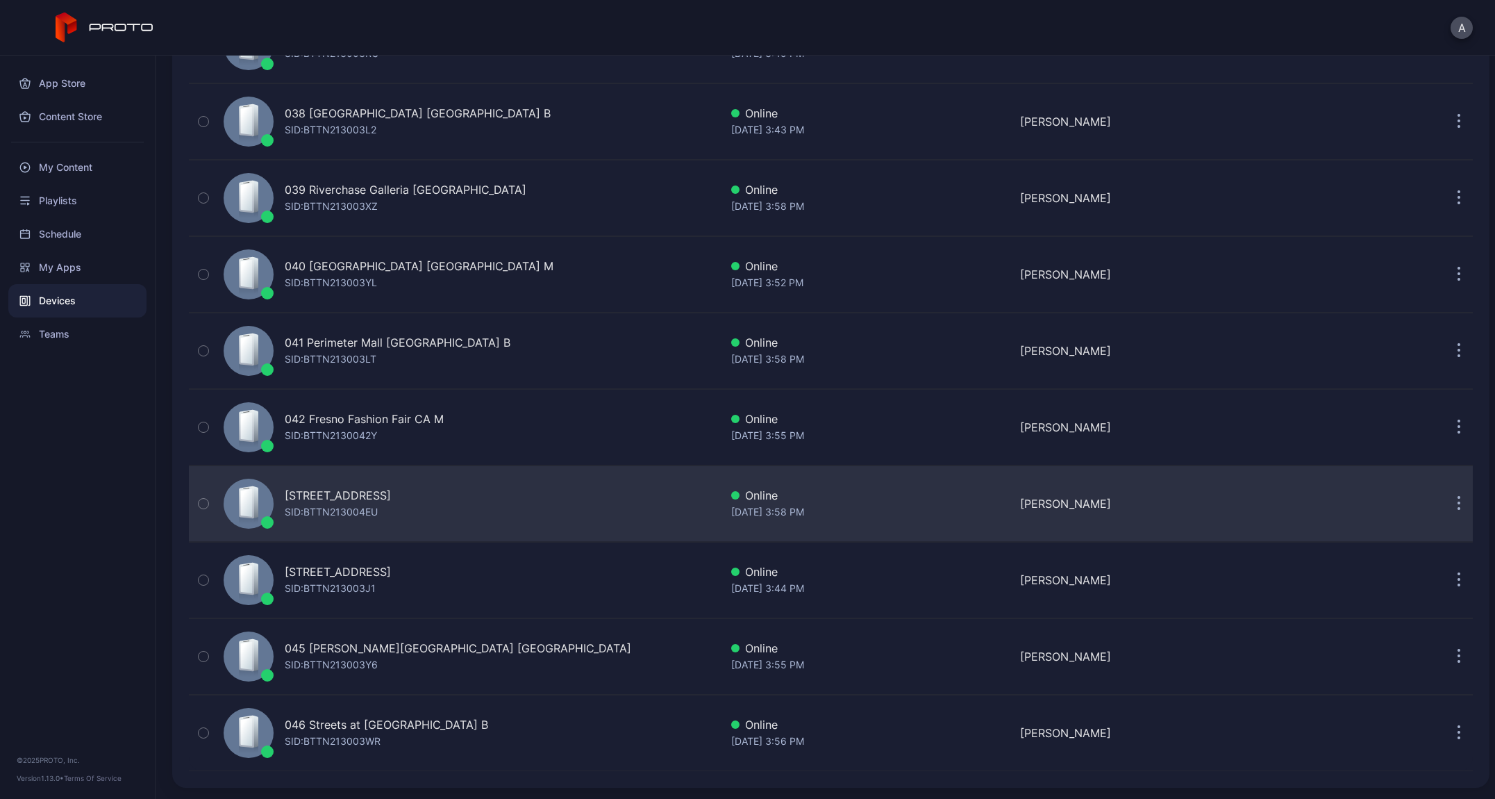
click at [349, 490] on div "[STREET_ADDRESS]" at bounding box center [338, 495] width 106 height 17
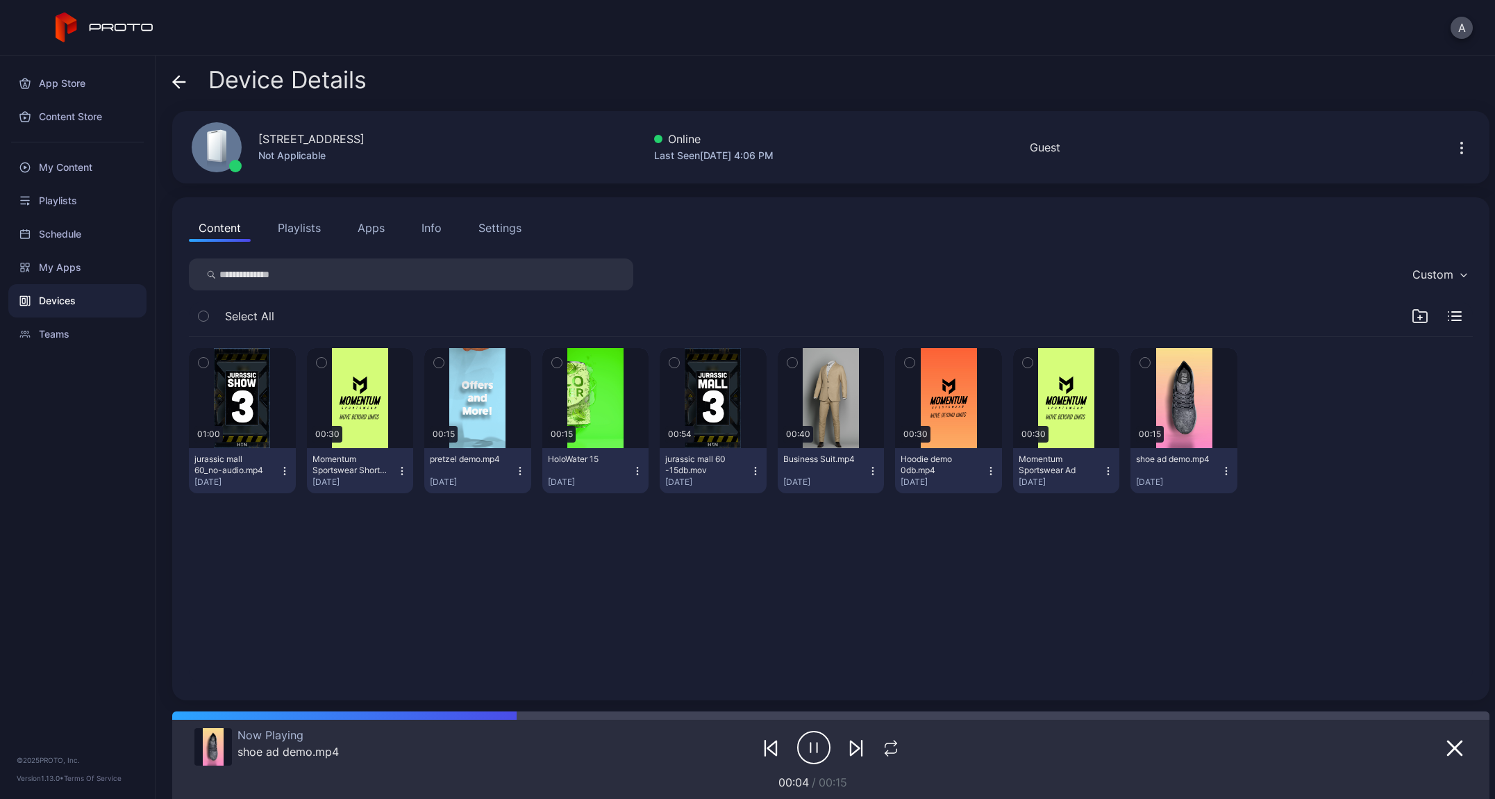
drag, startPoint x: 260, startPoint y: 140, endPoint x: 427, endPoint y: 142, distance: 166.7
click at [427, 142] on div "[STREET_ADDRESS] Not Applicable Online Last Seen [DATE] 4:06 PM Guest" at bounding box center [831, 147] width 1318 height 72
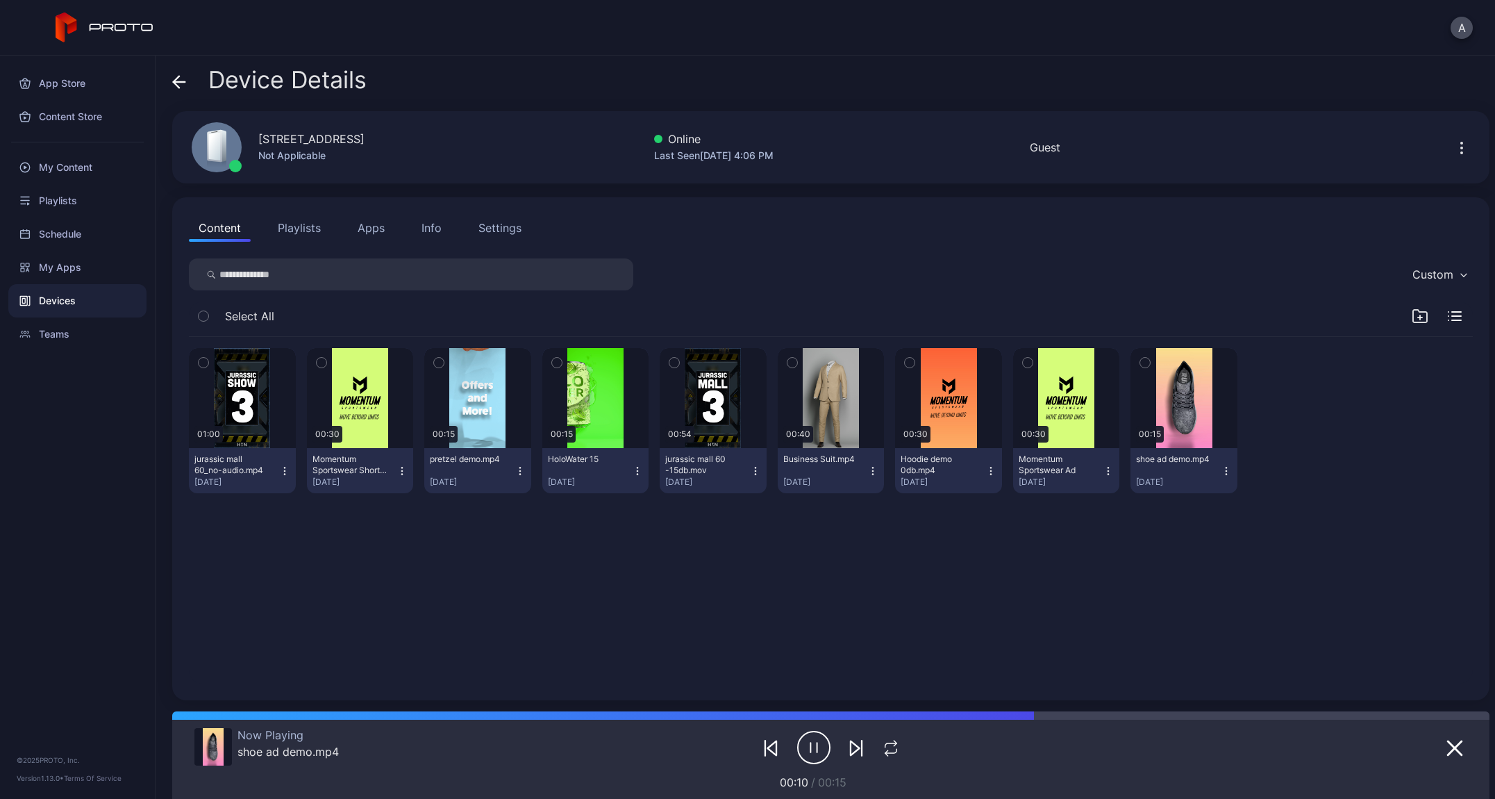
click at [175, 80] on icon at bounding box center [177, 82] width 6 height 12
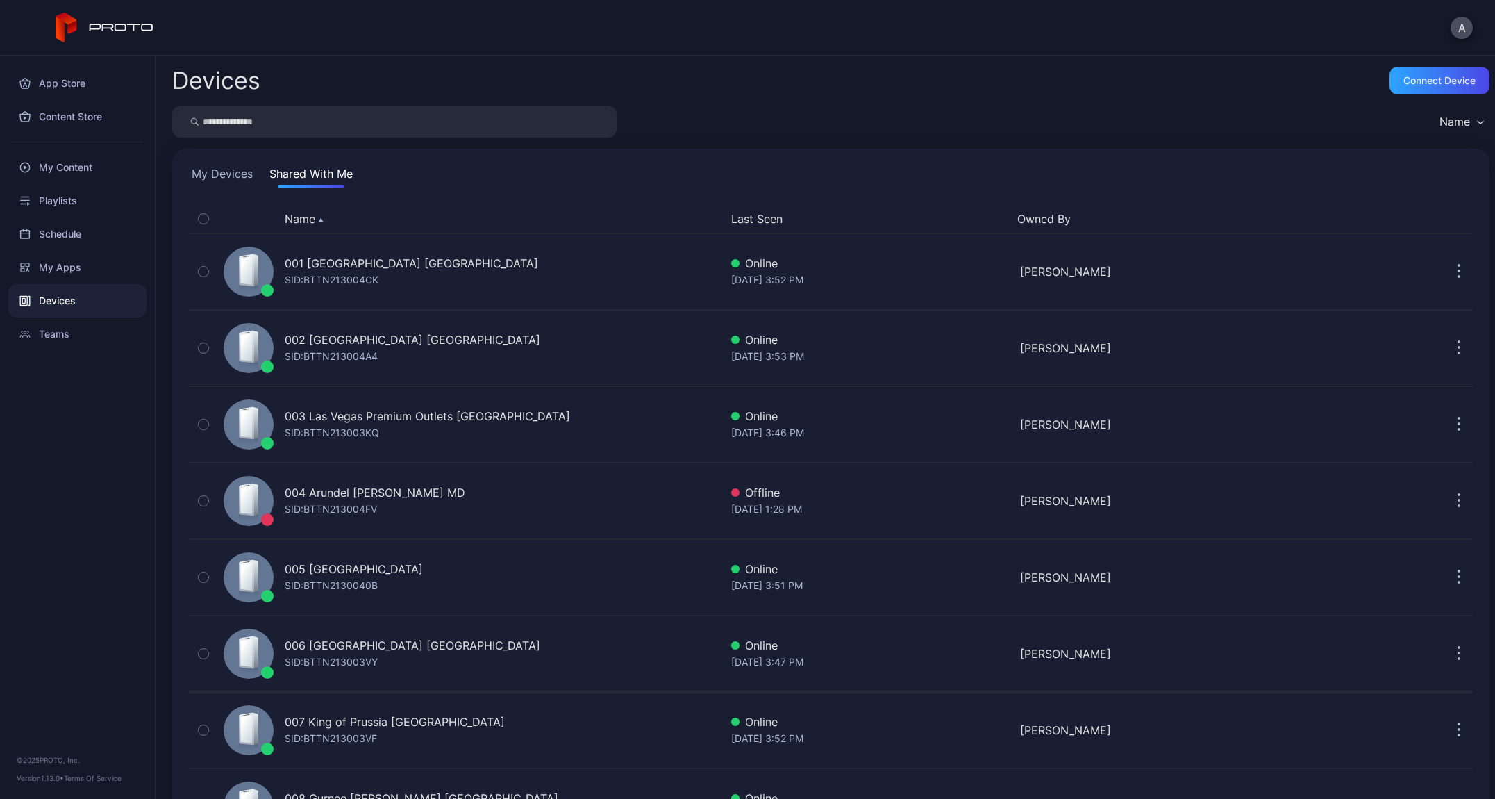
scroll to position [2901, 0]
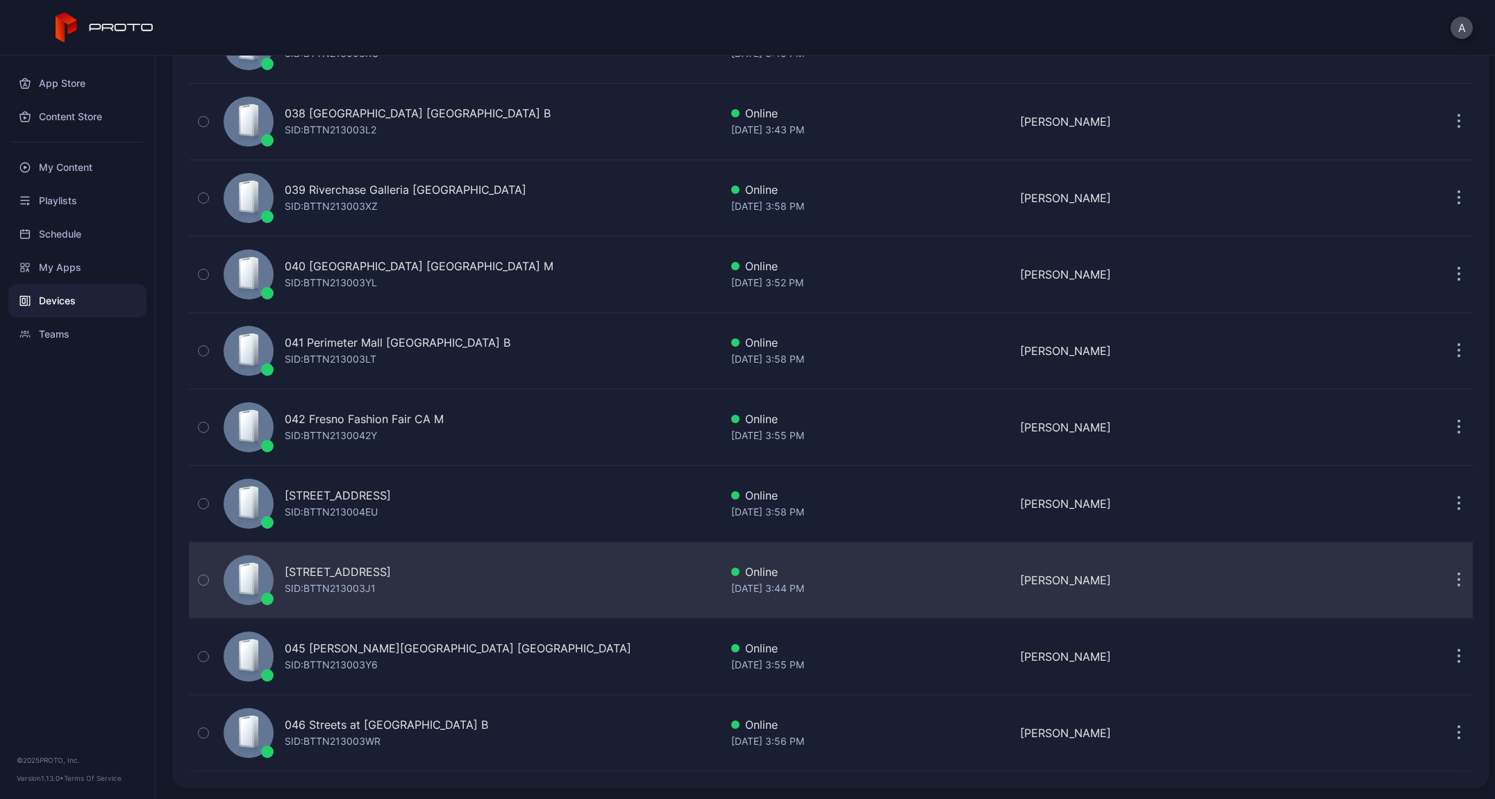
click at [391, 569] on div "[STREET_ADDRESS]" at bounding box center [338, 571] width 106 height 17
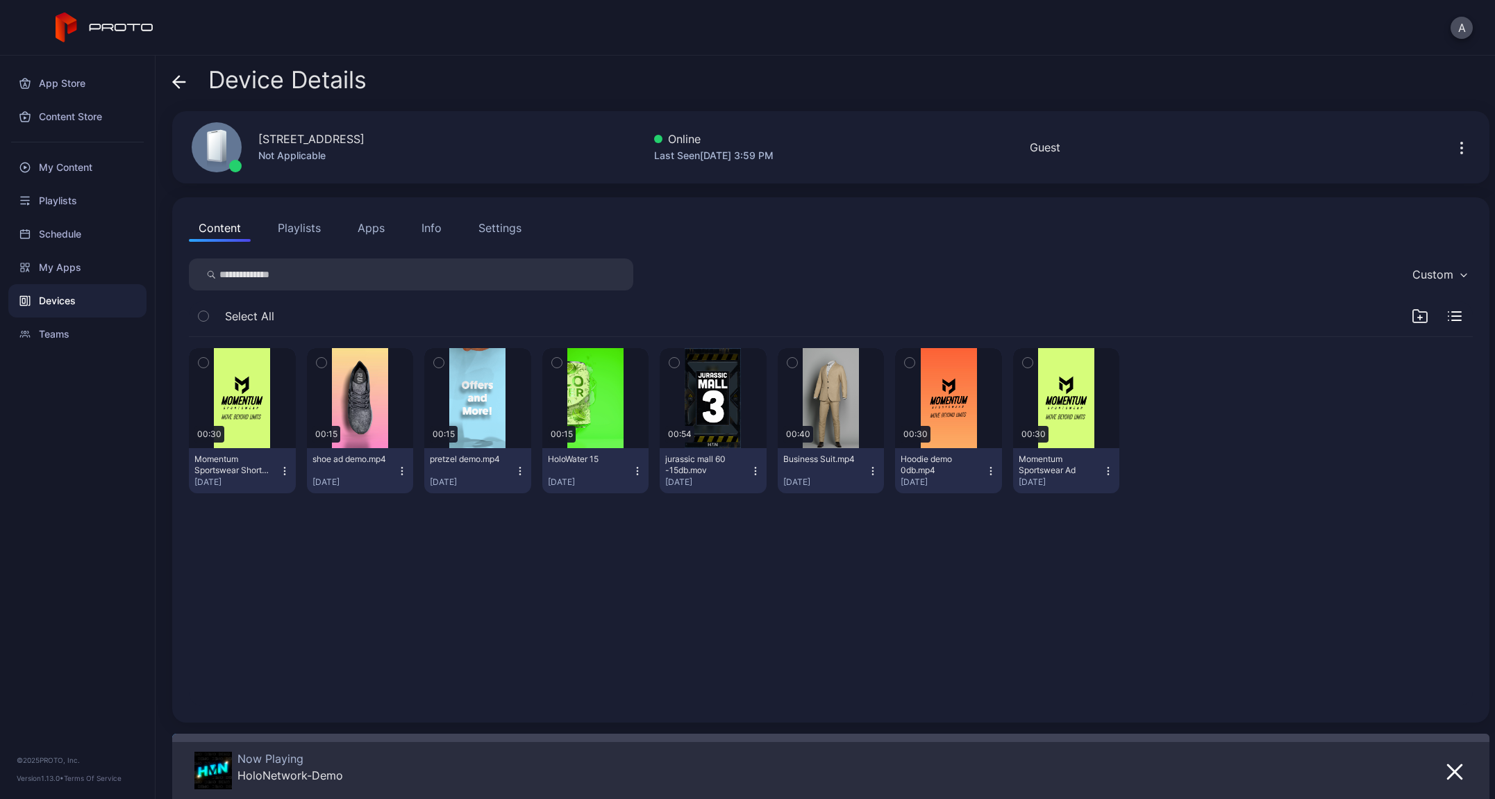
drag, startPoint x: 259, startPoint y: 140, endPoint x: 536, endPoint y: 142, distance: 277.1
click at [536, 142] on div "[STREET_ADDRESS] B Not Applicable Online Last Seen [DATE] 3:59 PM Guest" at bounding box center [831, 147] width 1318 height 72
click at [176, 78] on icon at bounding box center [177, 82] width 6 height 12
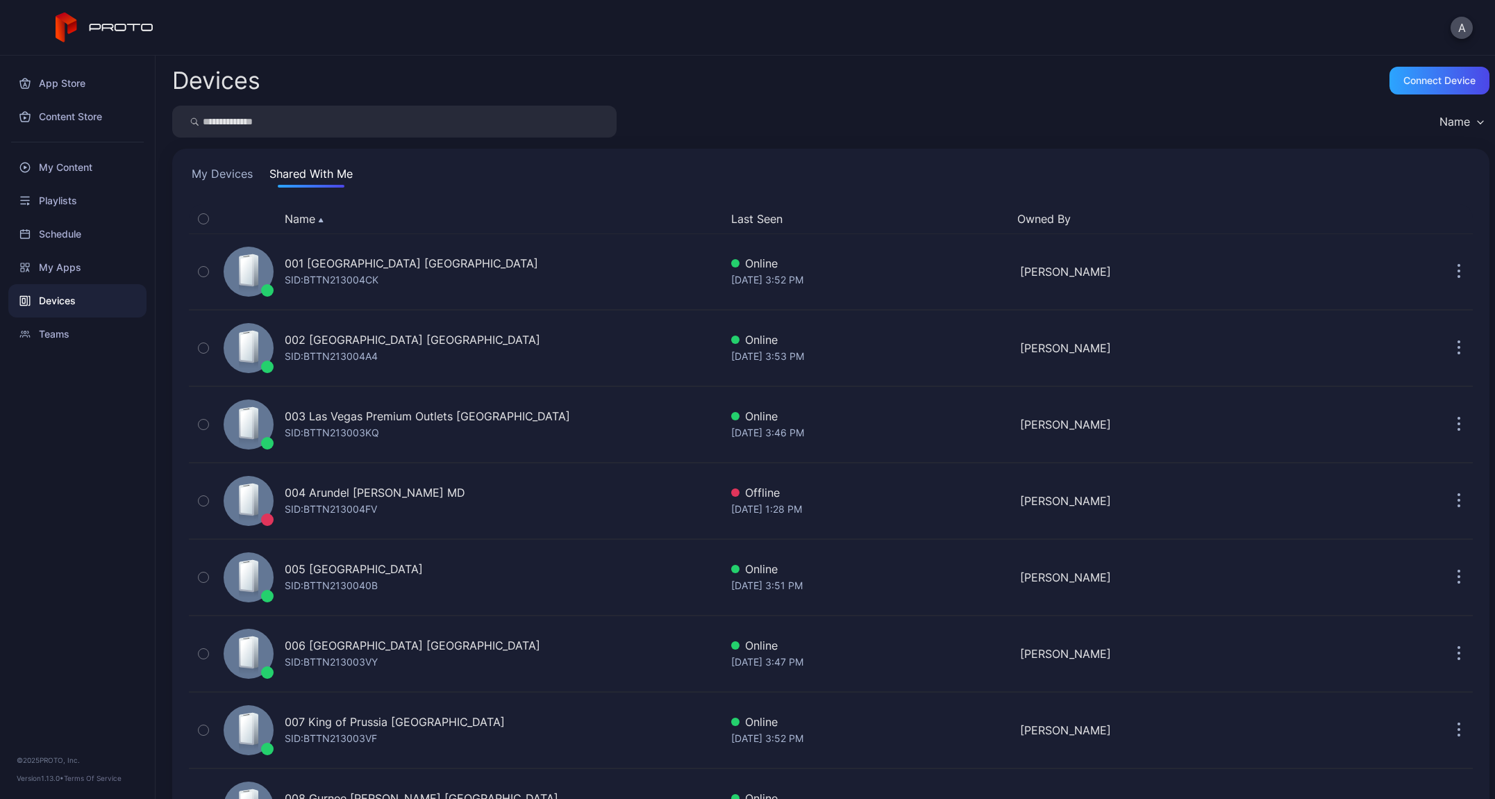
scroll to position [2901, 0]
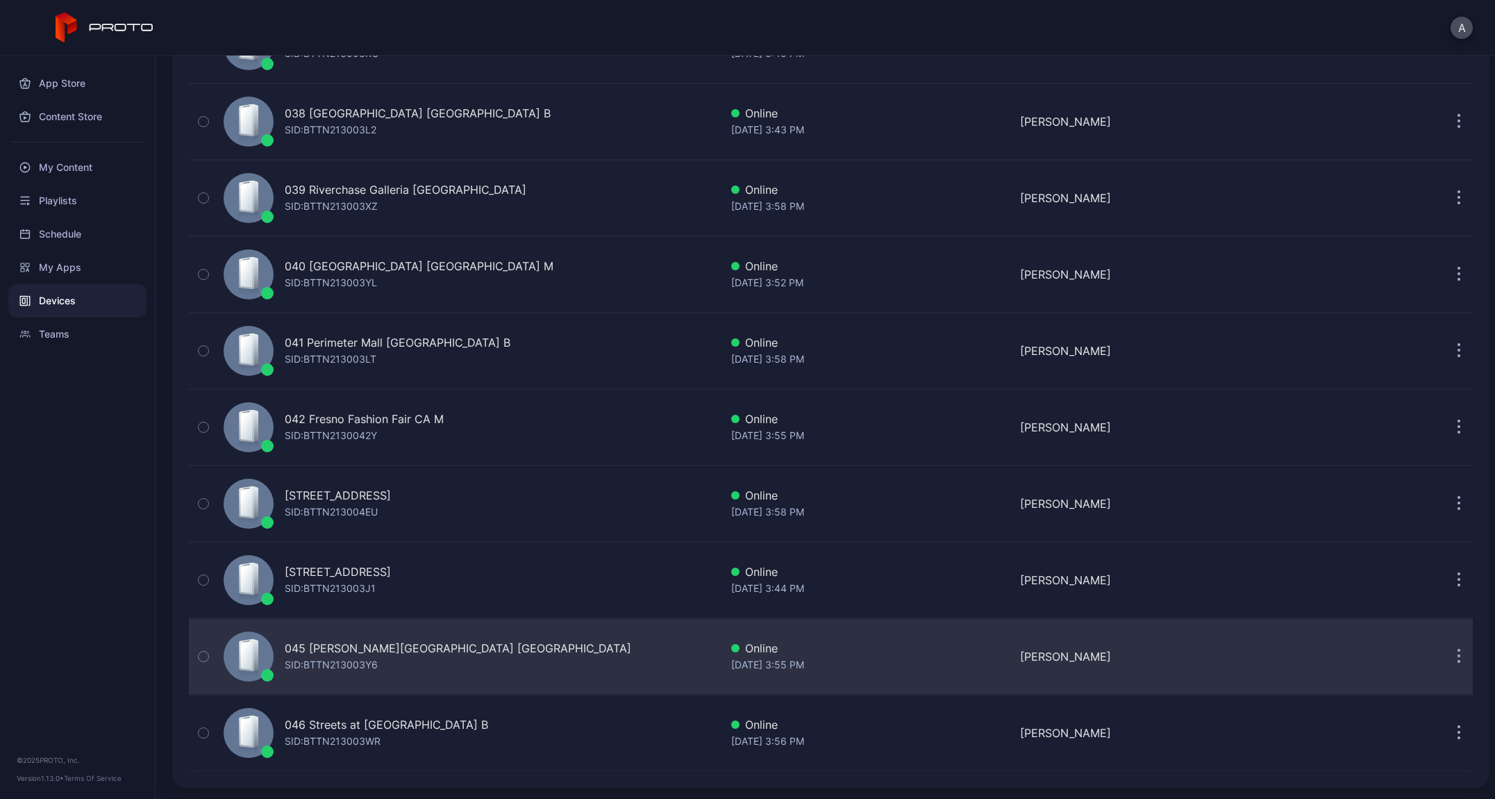
click at [360, 650] on div "045 [PERSON_NAME][GEOGRAPHIC_DATA] [GEOGRAPHIC_DATA]" at bounding box center [458, 648] width 347 height 17
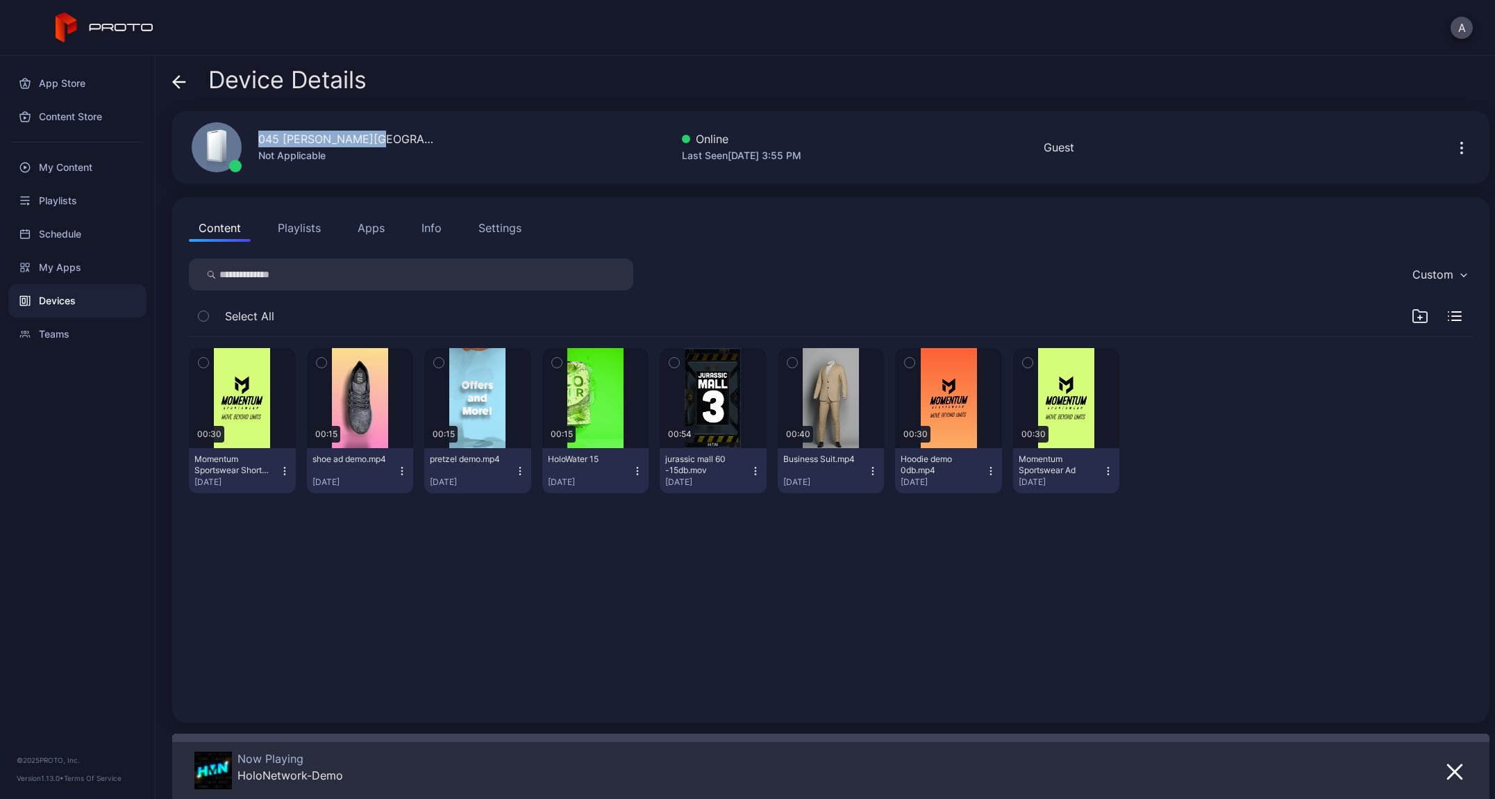
drag, startPoint x: 256, startPoint y: 140, endPoint x: 488, endPoint y: 135, distance: 232.0
click at [488, 135] on div "045 [PERSON_NAME][GEOGRAPHIC_DATA] [GEOGRAPHIC_DATA] Not Applicable Online Last…" at bounding box center [831, 147] width 1318 height 72
click at [176, 78] on icon at bounding box center [177, 82] width 6 height 12
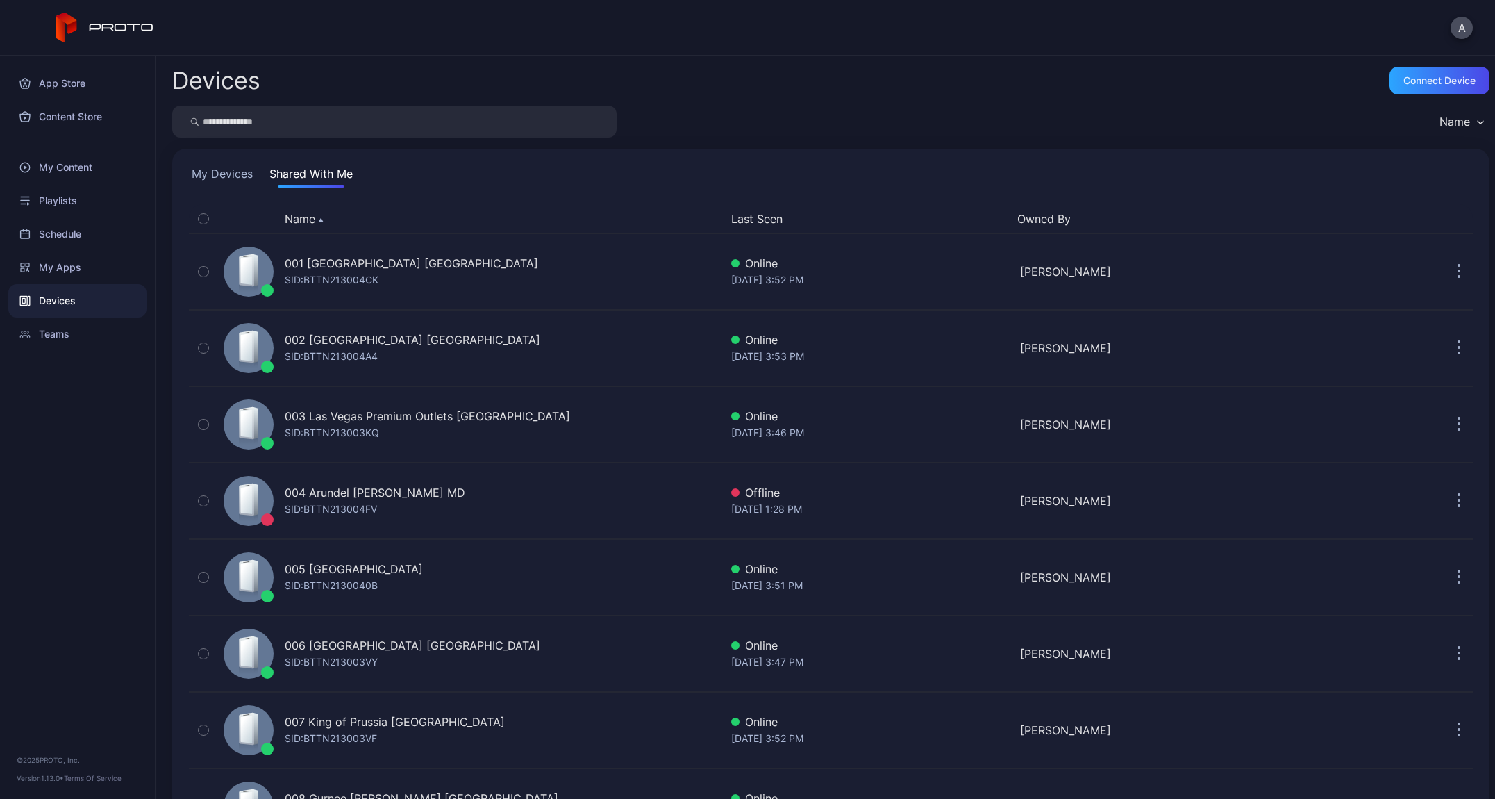
scroll to position [2901, 0]
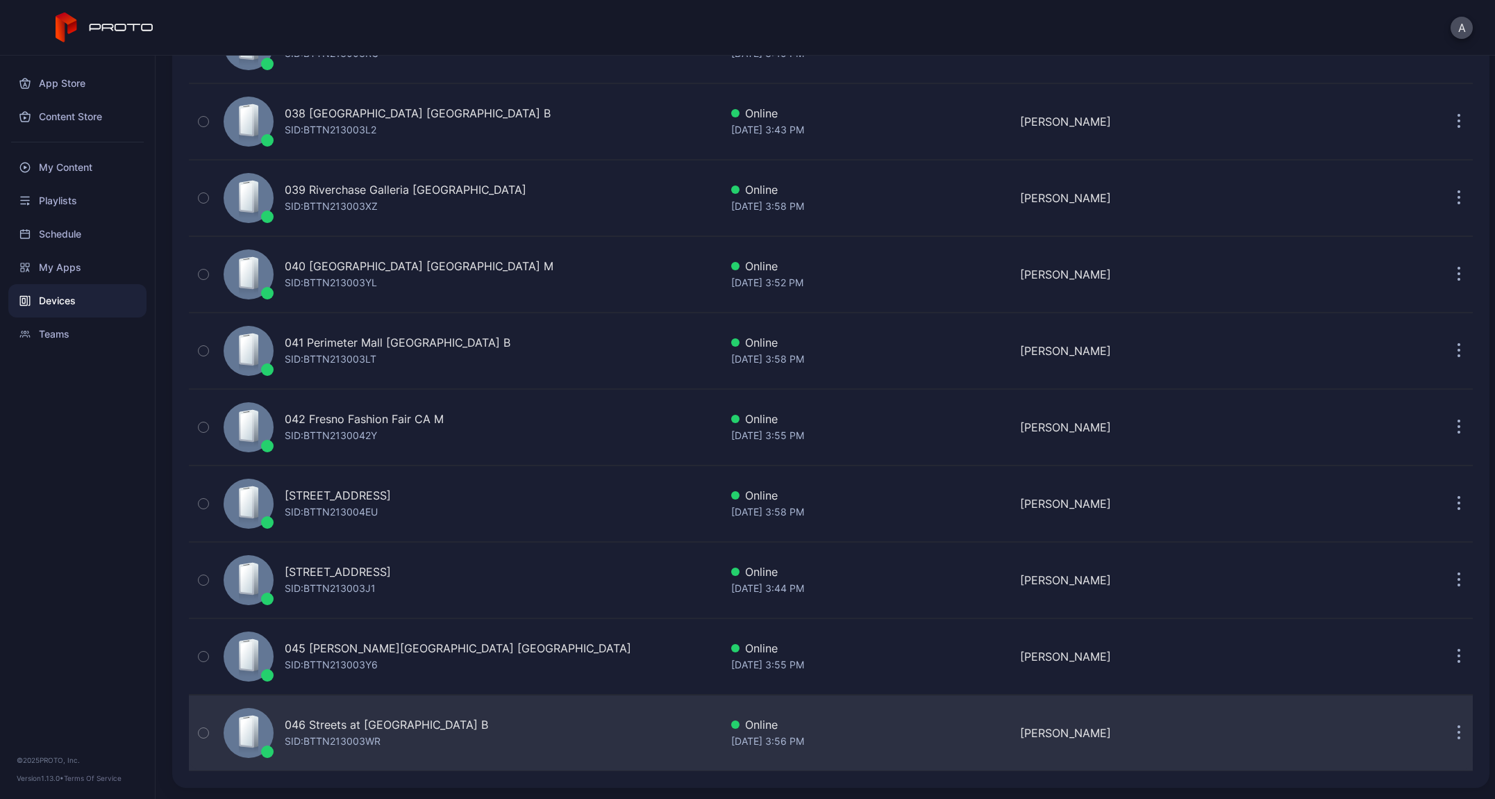
click at [380, 722] on div "046 Streets at [GEOGRAPHIC_DATA] B" at bounding box center [387, 724] width 204 height 17
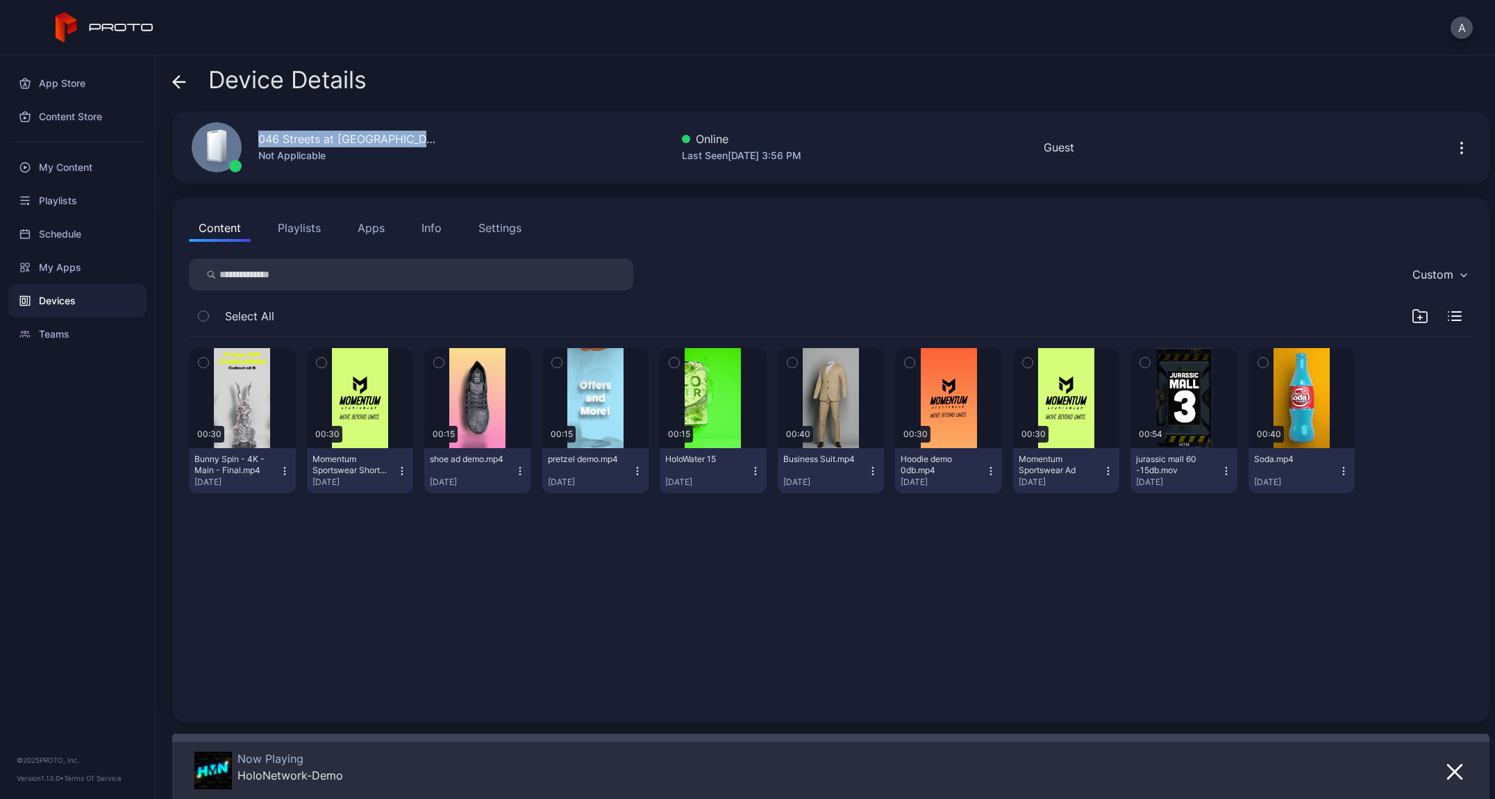
drag, startPoint x: 260, startPoint y: 137, endPoint x: 502, endPoint y: 138, distance: 241.7
click at [502, 138] on div "046 Streets at [GEOGRAPHIC_DATA] B Not Applicable Online Last Seen [DATE] 3:56 …" at bounding box center [831, 147] width 1318 height 72
